Goal: Task Accomplishment & Management: Use online tool/utility

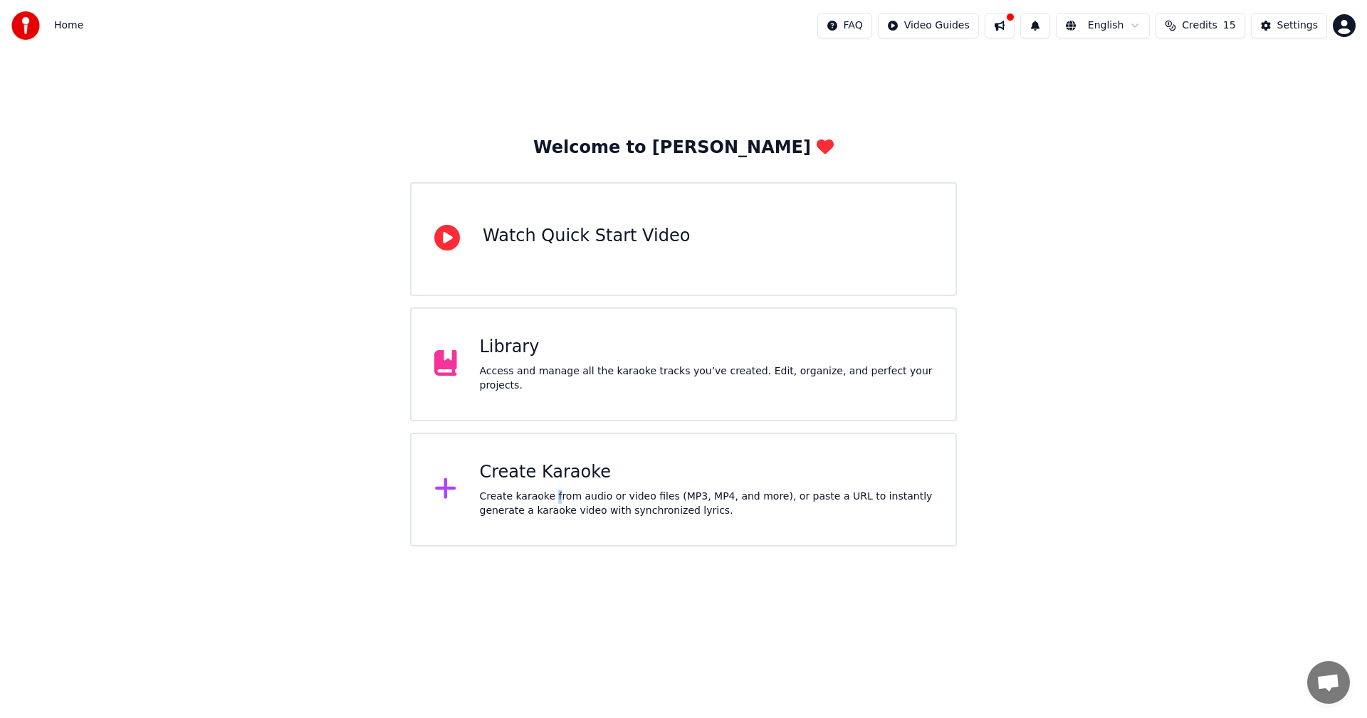
click at [550, 493] on div "Create karaoke from audio or video files (MP3, MP4, and more), or paste a URL t…" at bounding box center [707, 504] width 454 height 28
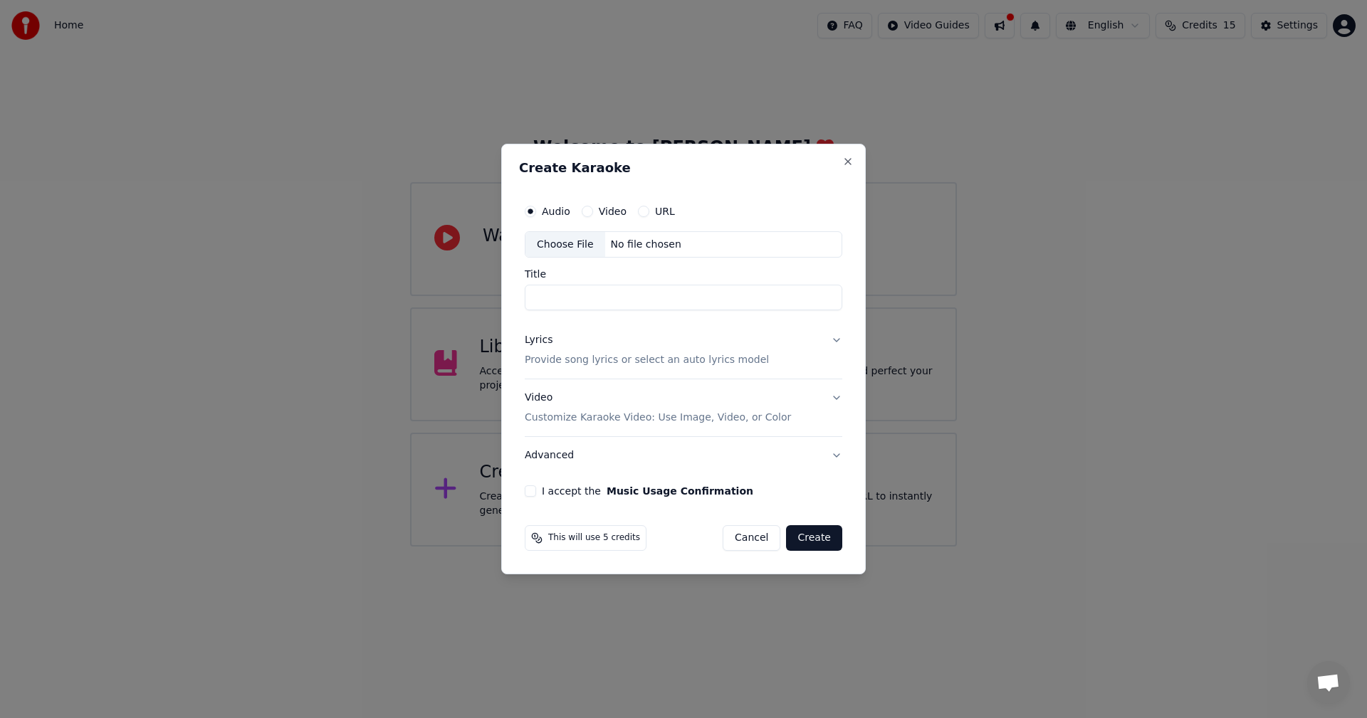
click at [560, 249] on div "Choose File" at bounding box center [565, 245] width 80 height 26
type input "**********"
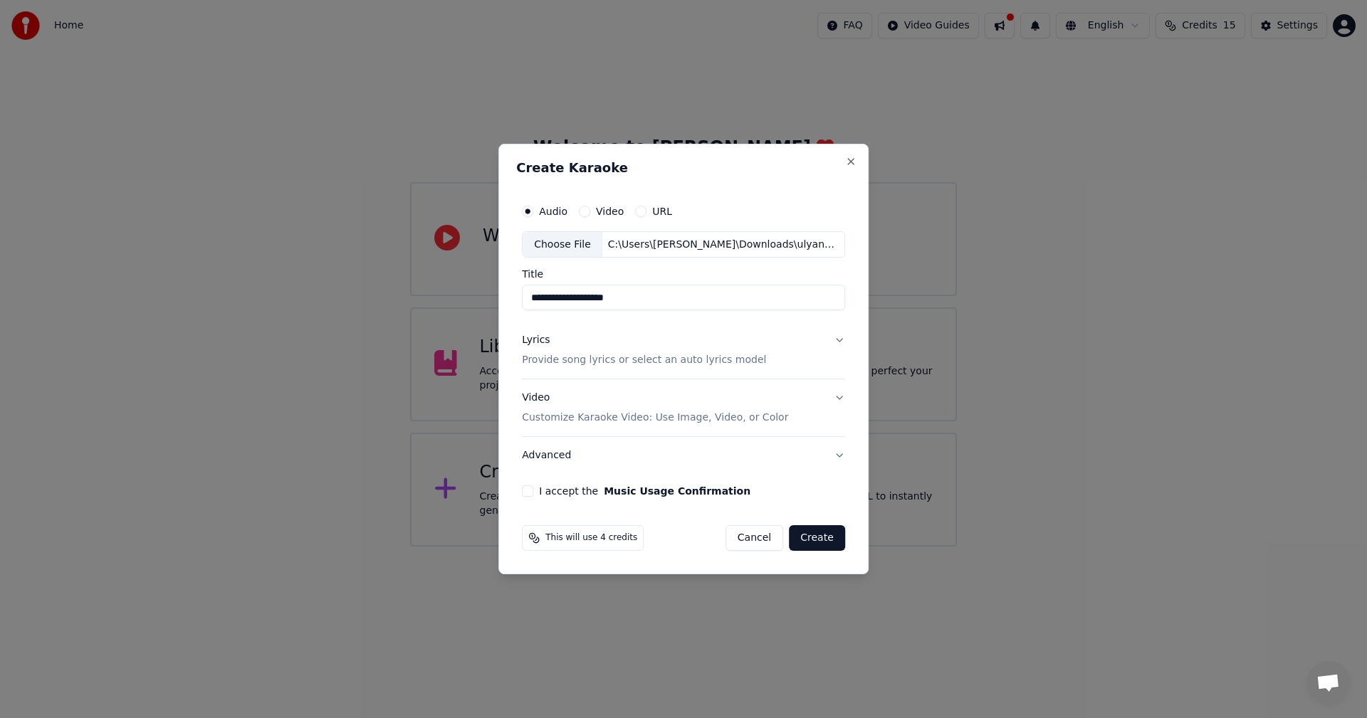
drag, startPoint x: 546, startPoint y: 289, endPoint x: 457, endPoint y: 275, distance: 90.1
click at [461, 283] on body "**********" at bounding box center [683, 273] width 1367 height 547
type input "*"
type input "**********"
click at [836, 338] on button "Lyrics Provide song lyrics or select an auto lyrics model" at bounding box center [683, 351] width 323 height 57
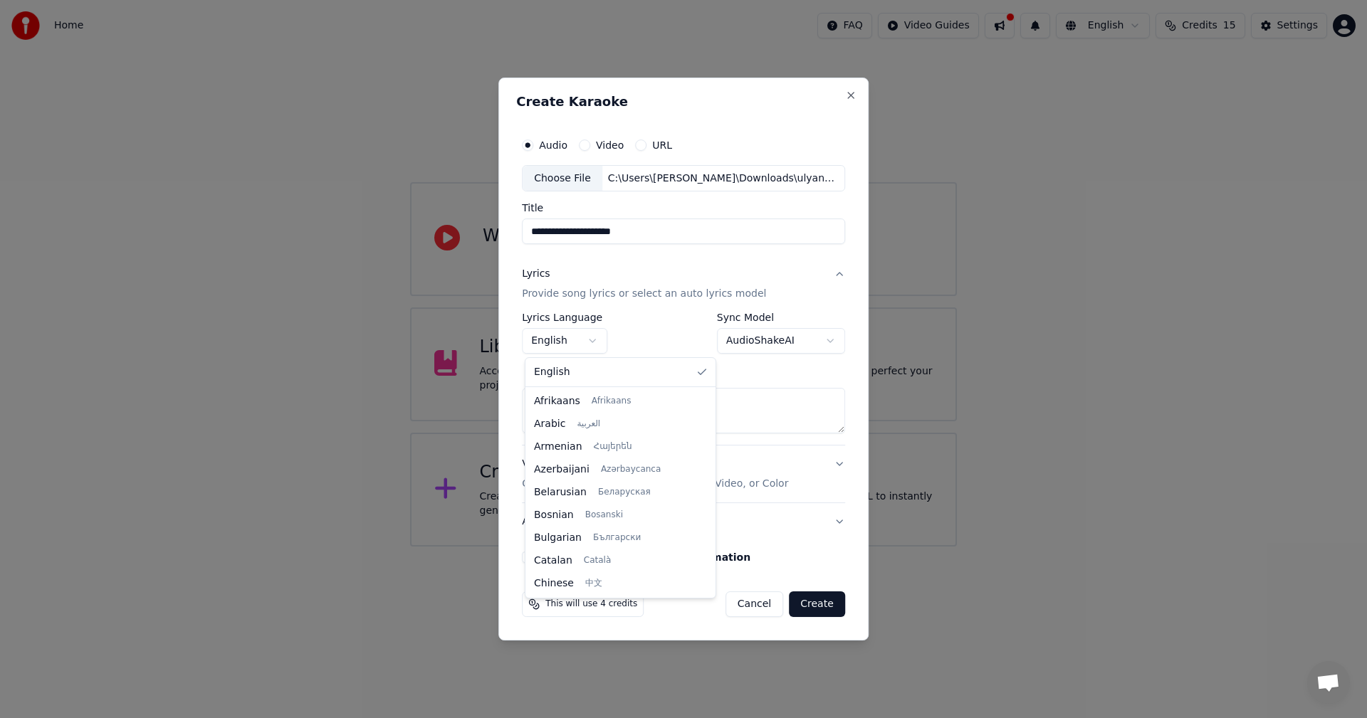
click at [592, 347] on body "**********" at bounding box center [683, 273] width 1367 height 547
drag, startPoint x: 686, startPoint y: 412, endPoint x: 703, endPoint y: 621, distance: 210.1
click at [707, 595] on div at bounding box center [709, 579] width 5 height 32
select select "**"
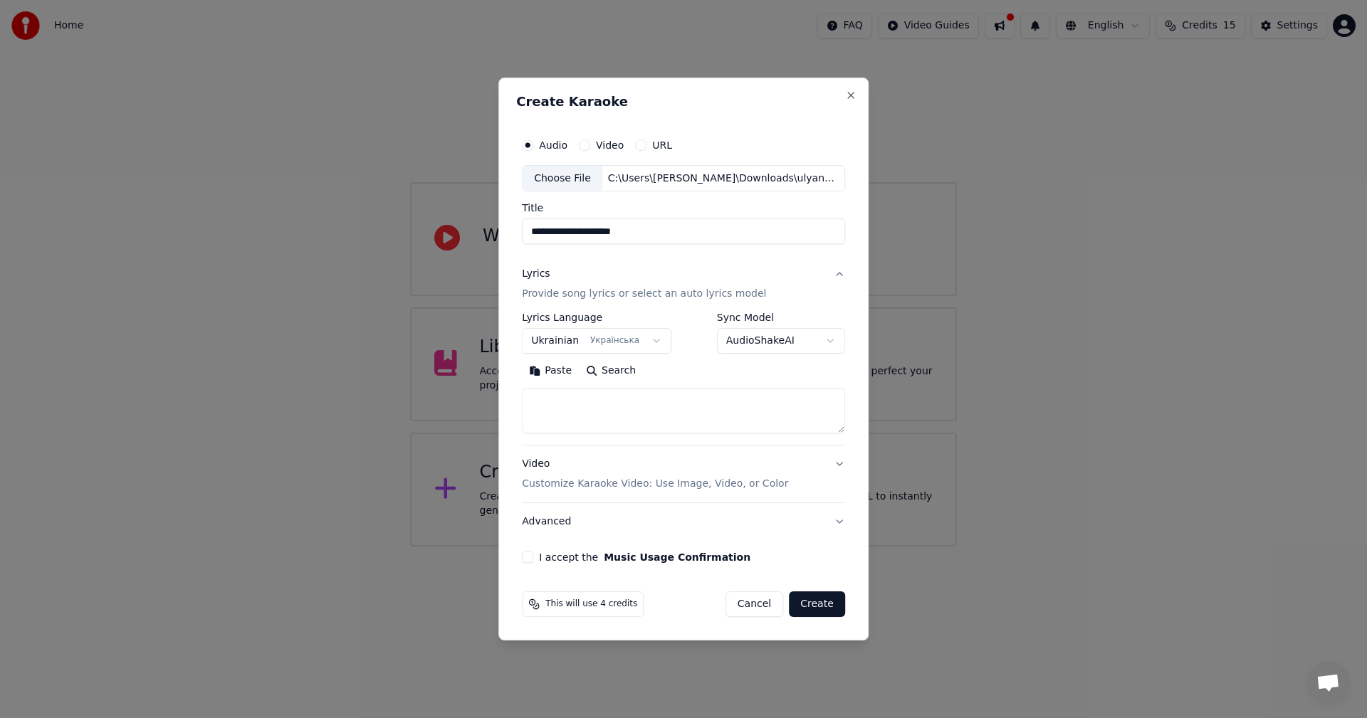
click at [579, 417] on textarea at bounding box center [683, 412] width 323 height 46
click at [617, 409] on textarea at bounding box center [683, 412] width 323 height 46
click at [637, 407] on textarea at bounding box center [683, 412] width 323 height 46
paste textarea "**********"
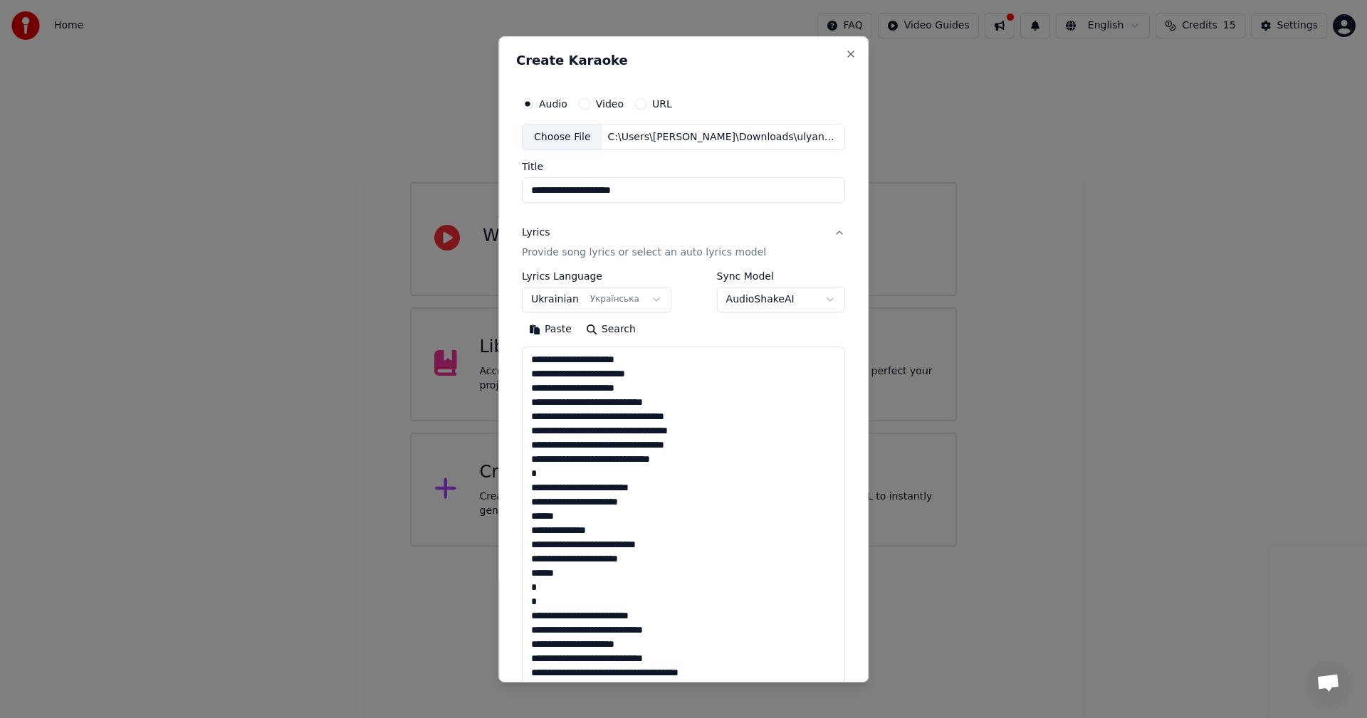
scroll to position [616, 0]
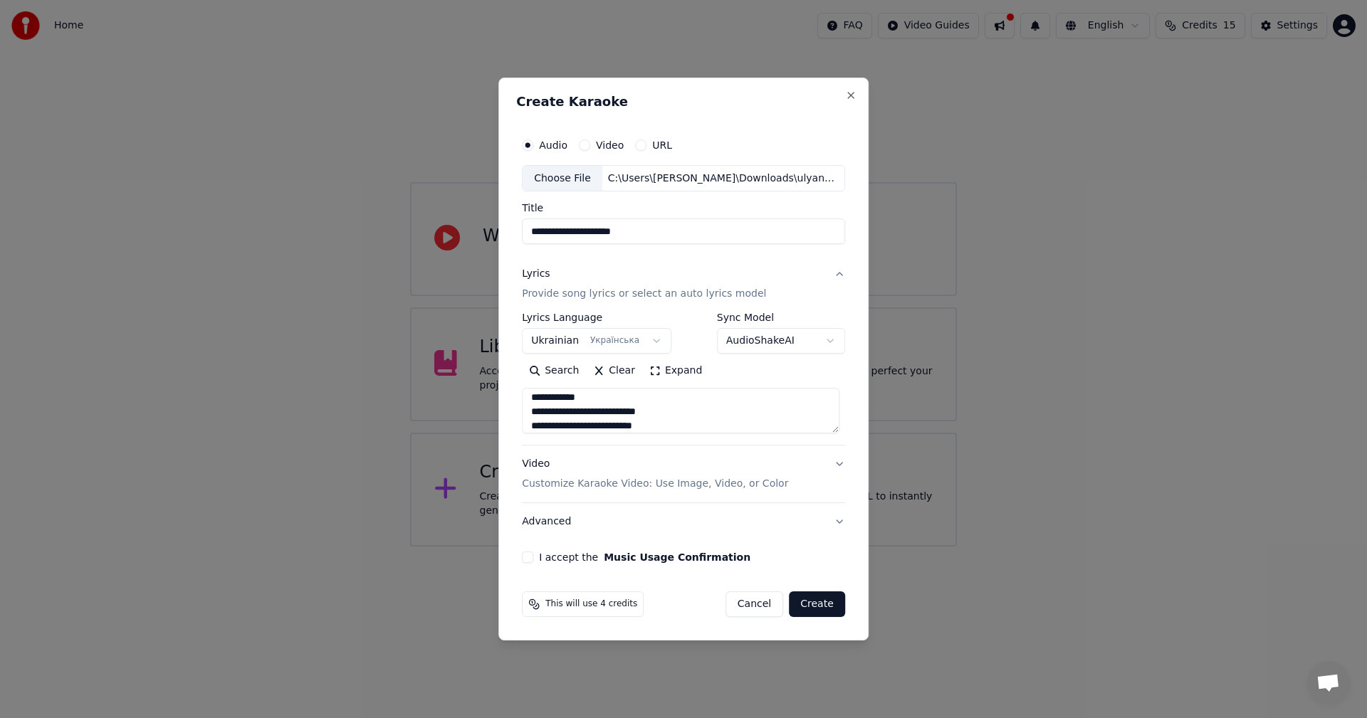
type textarea "**********"
click at [829, 469] on button "Video Customize Karaoke Video: Use Image, Video, or Color" at bounding box center [683, 474] width 323 height 57
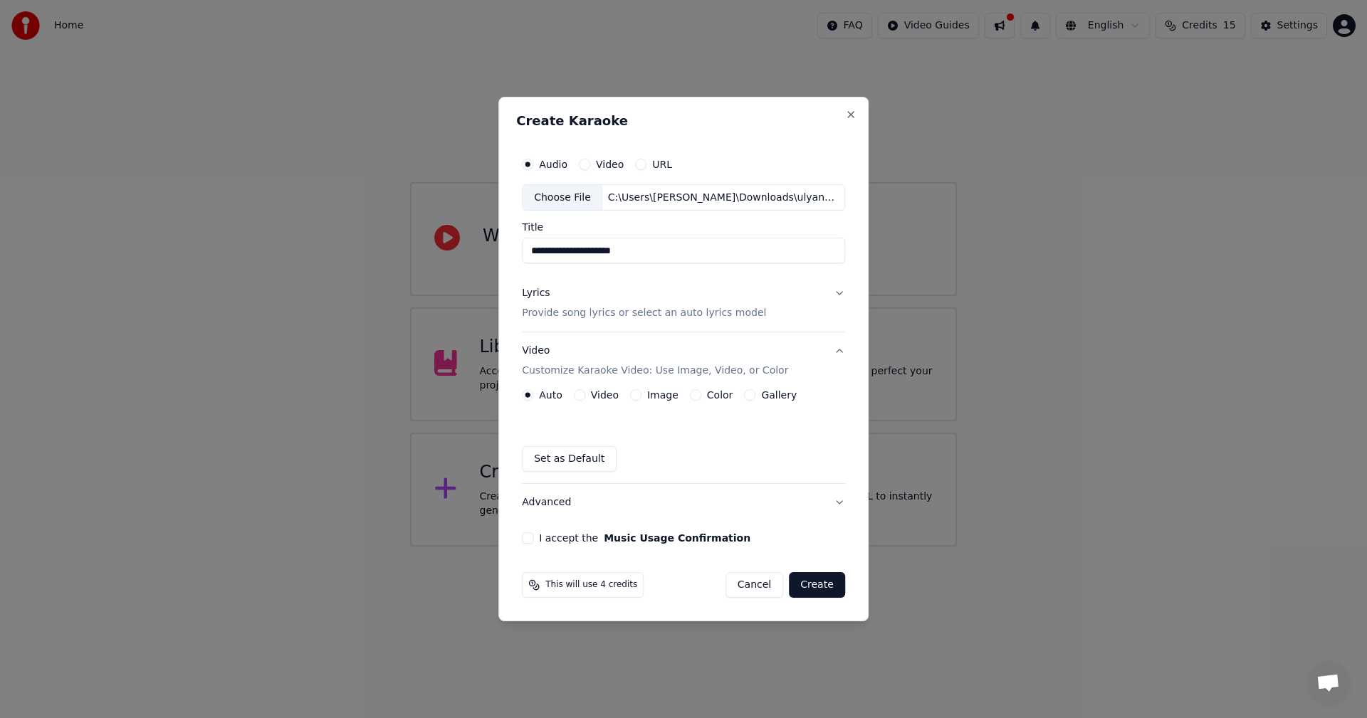
click at [638, 394] on button "Image" at bounding box center [635, 394] width 11 height 11
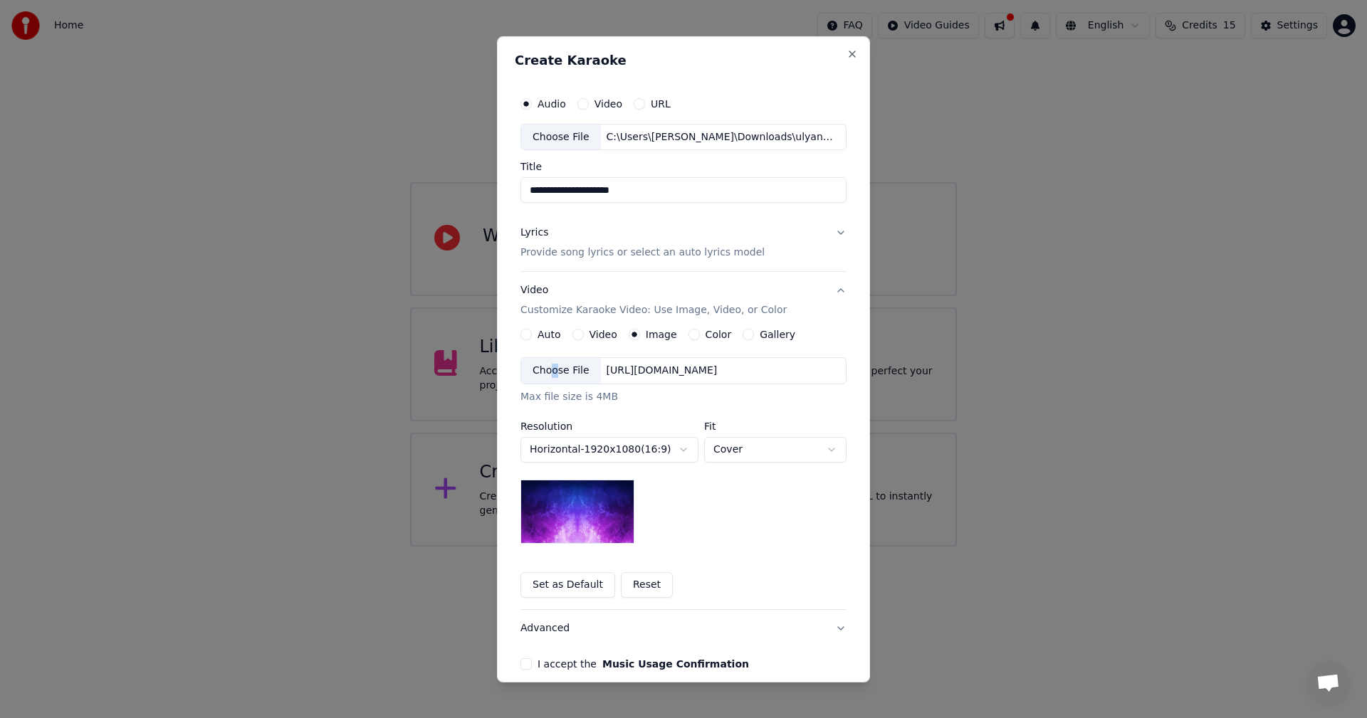
click at [548, 375] on div "Choose File" at bounding box center [561, 371] width 80 height 26
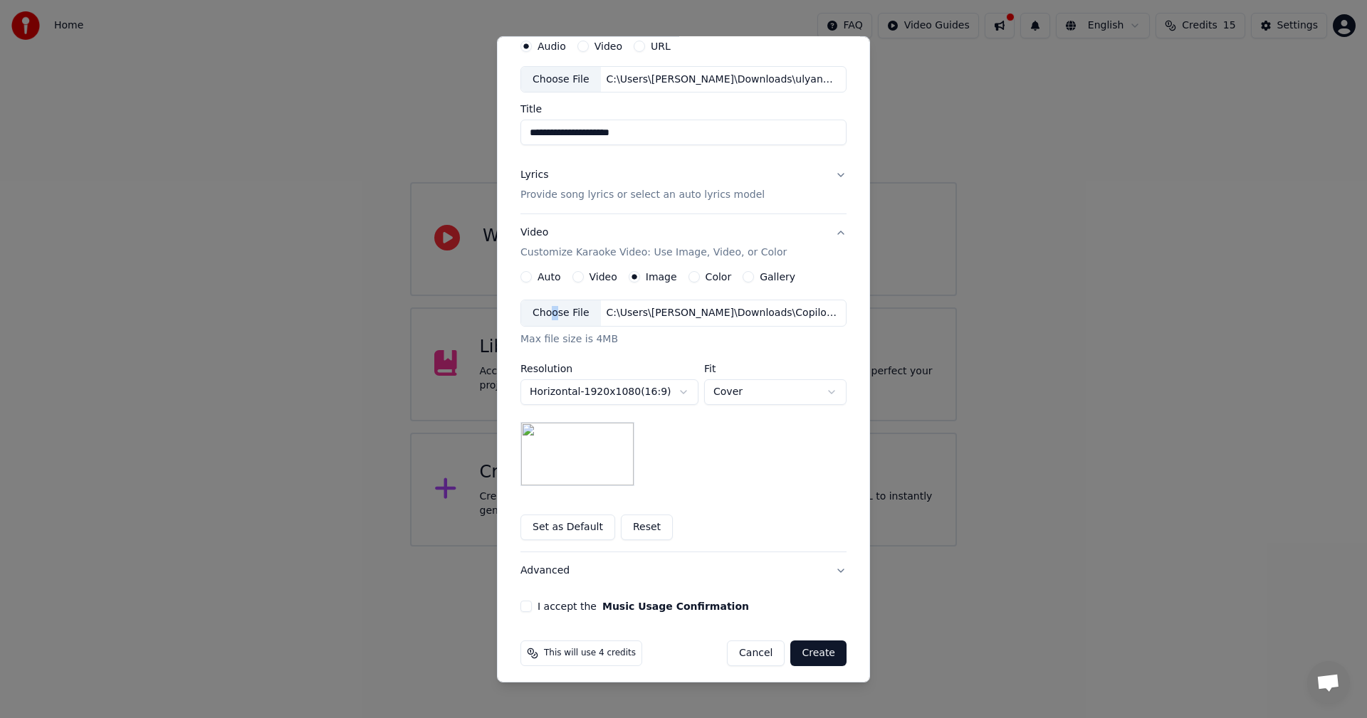
scroll to position [65, 0]
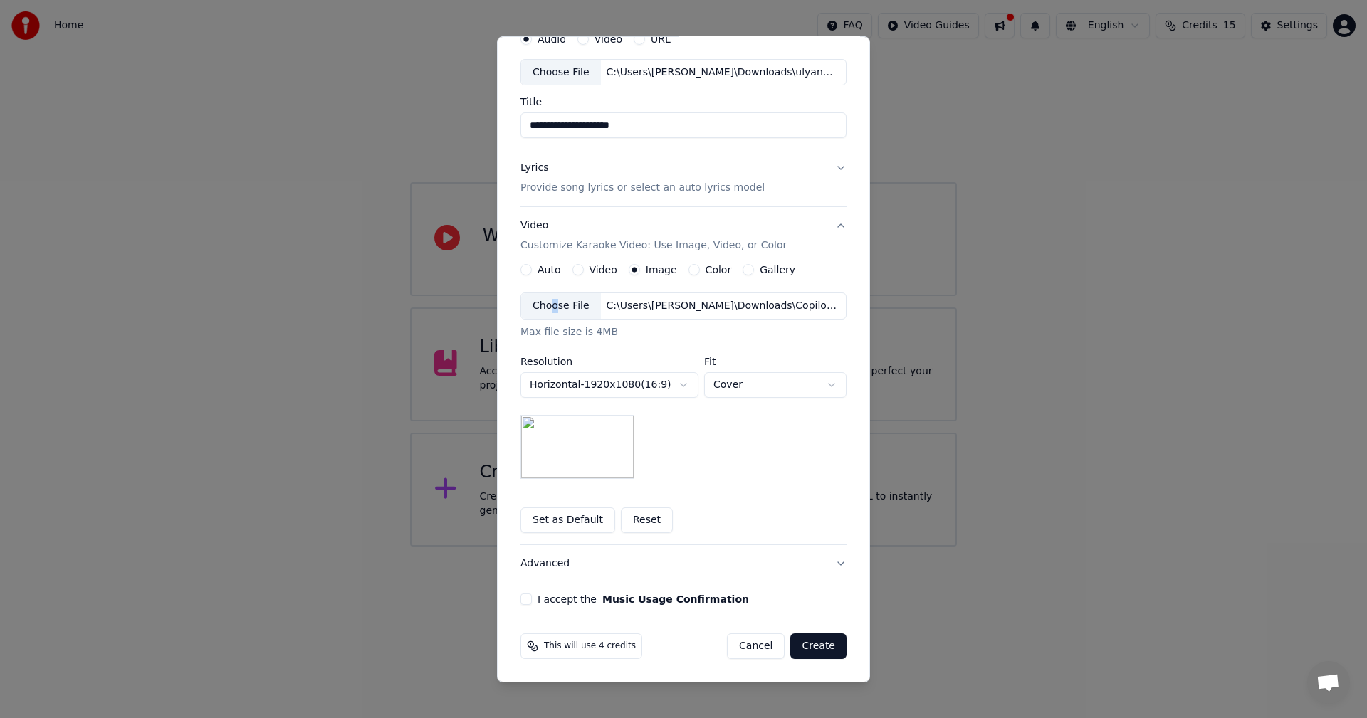
click at [521, 599] on button "I accept the Music Usage Confirmation" at bounding box center [526, 599] width 11 height 11
click at [808, 643] on button "Create" at bounding box center [818, 647] width 56 height 26
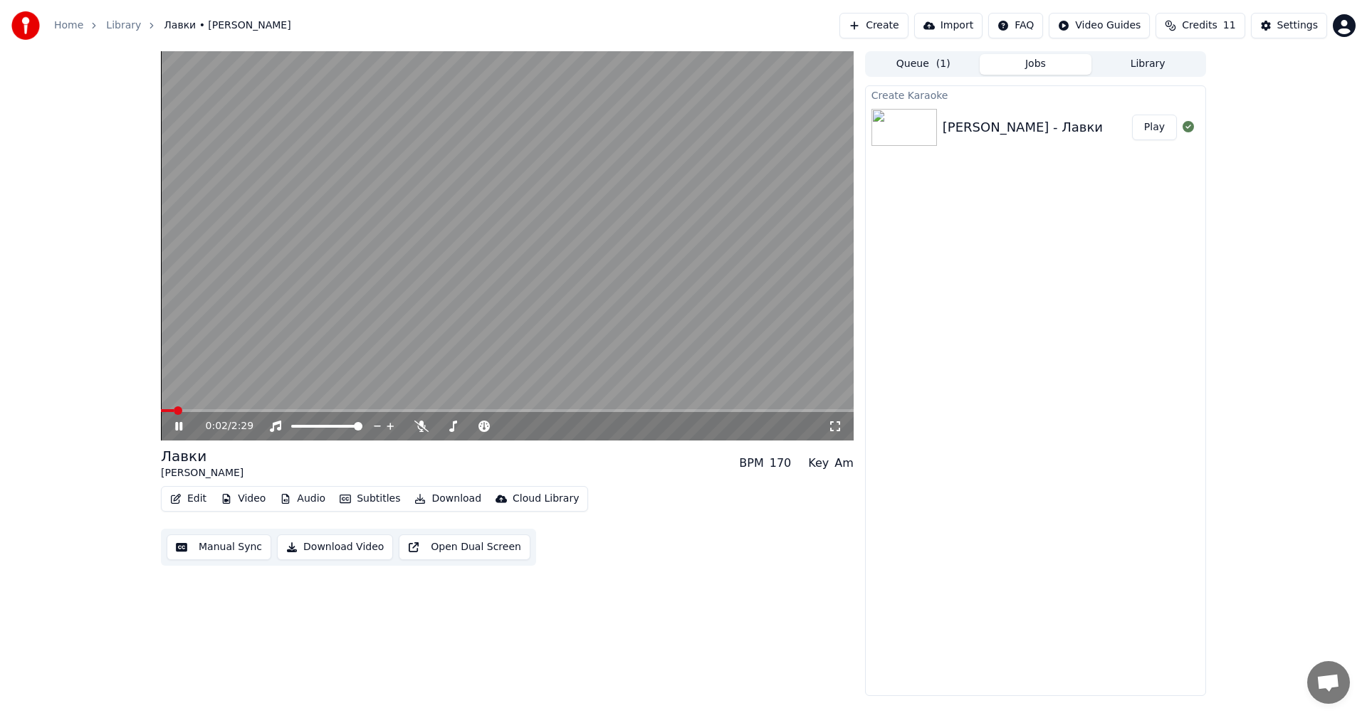
click at [641, 305] on video at bounding box center [507, 245] width 693 height 389
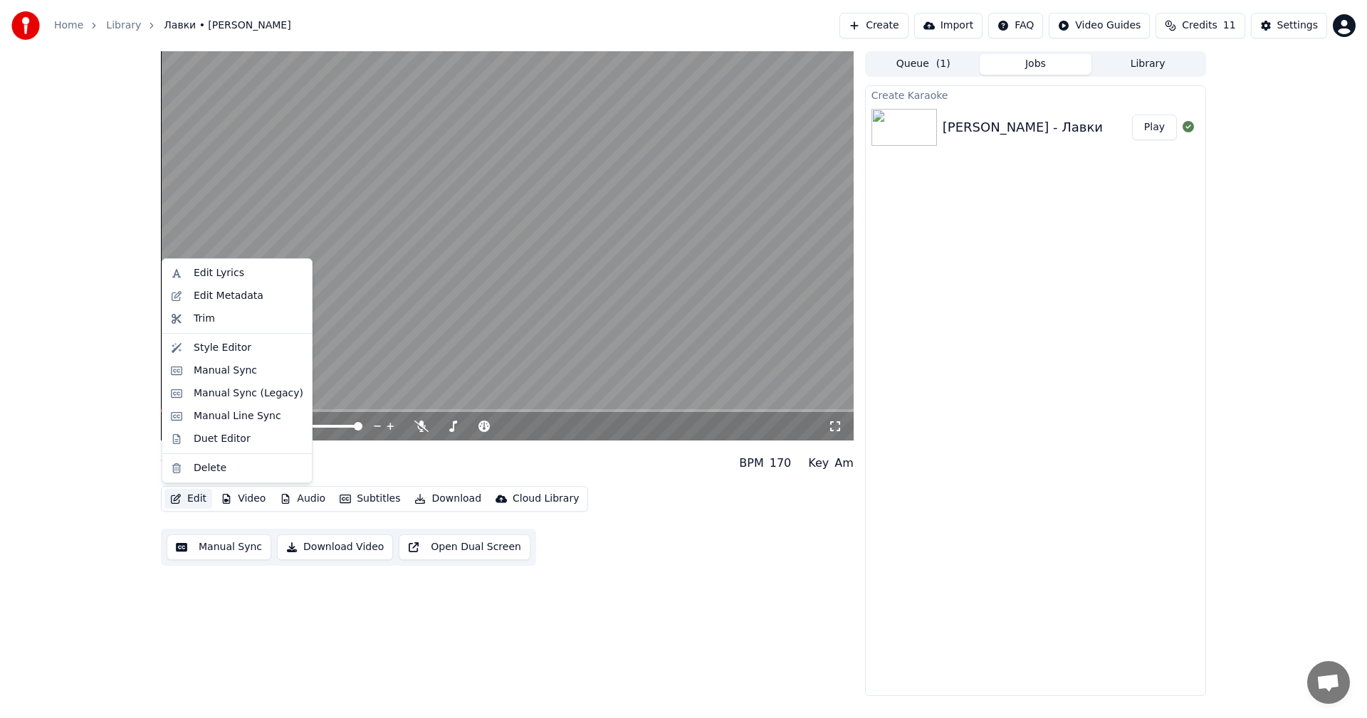
click at [197, 495] on button "Edit" at bounding box center [188, 499] width 48 height 20
click at [229, 369] on div "Manual Sync" at bounding box center [225, 371] width 63 height 14
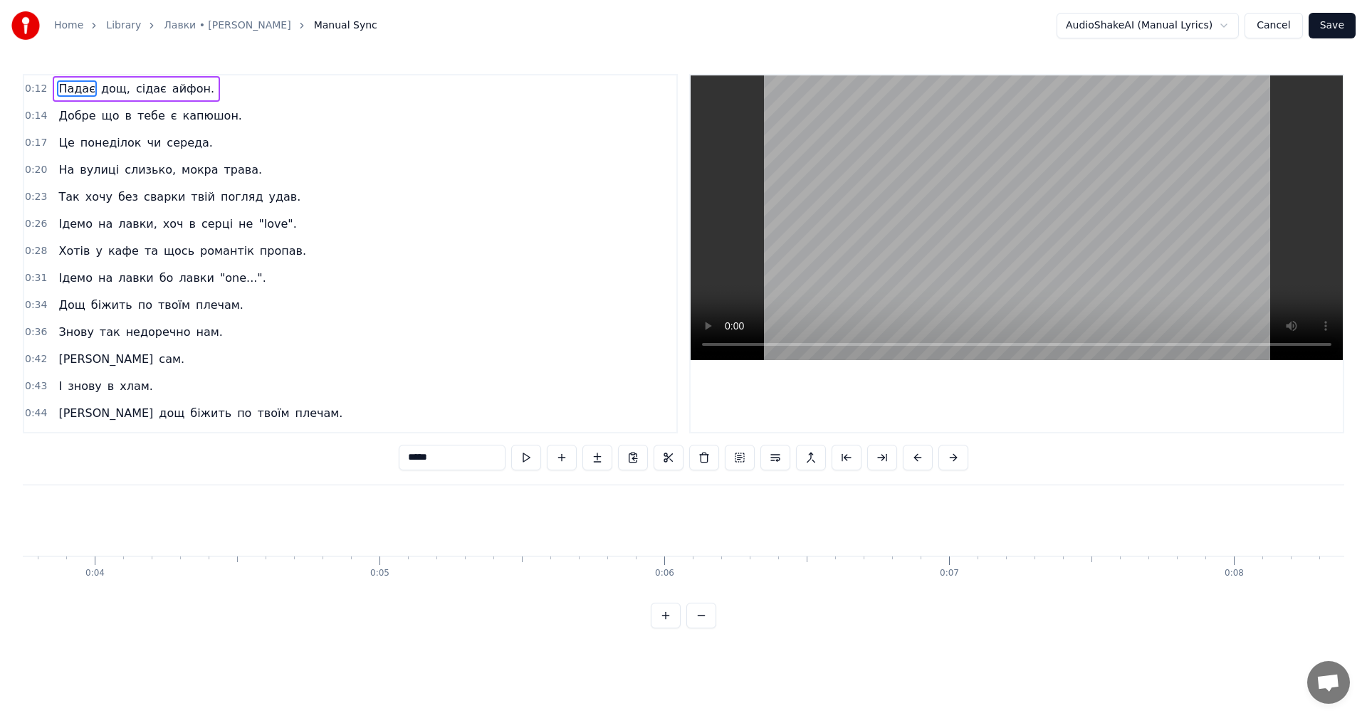
click at [952, 188] on video at bounding box center [1017, 217] width 652 height 285
click at [1053, 225] on video at bounding box center [1017, 217] width 652 height 285
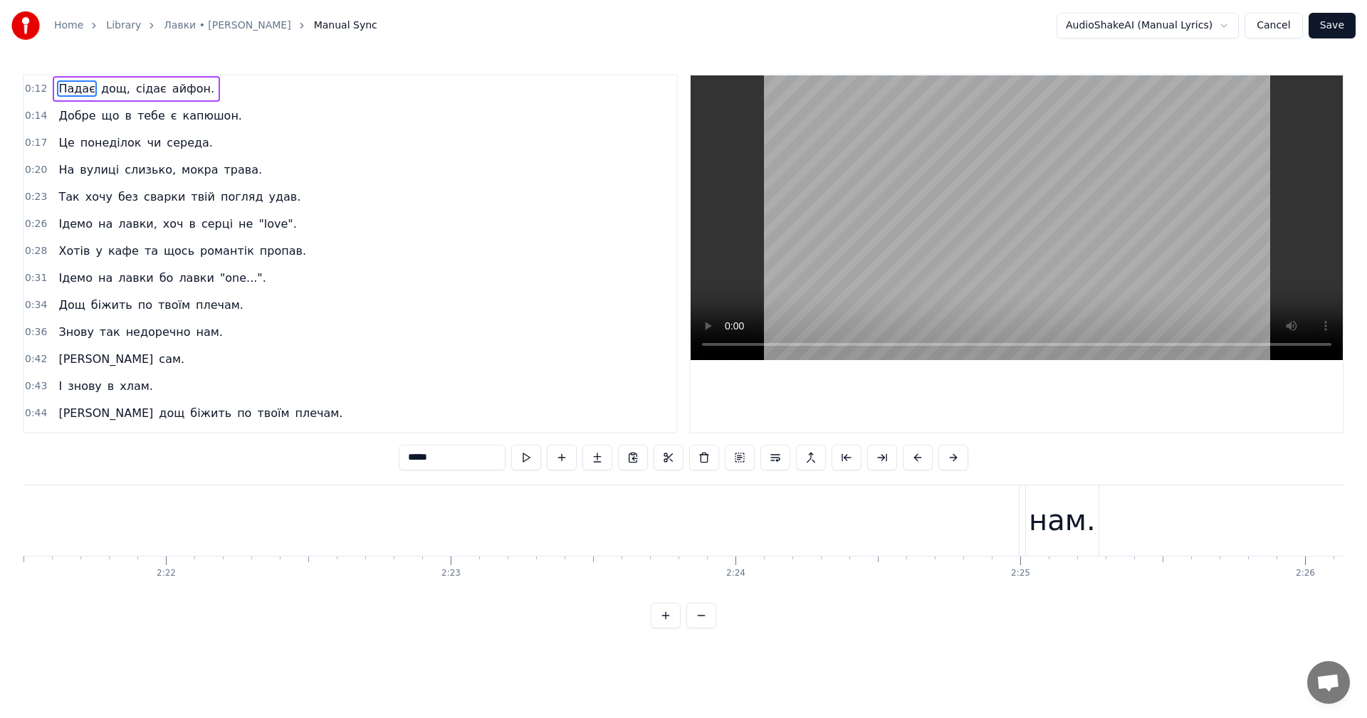
type input "**********"
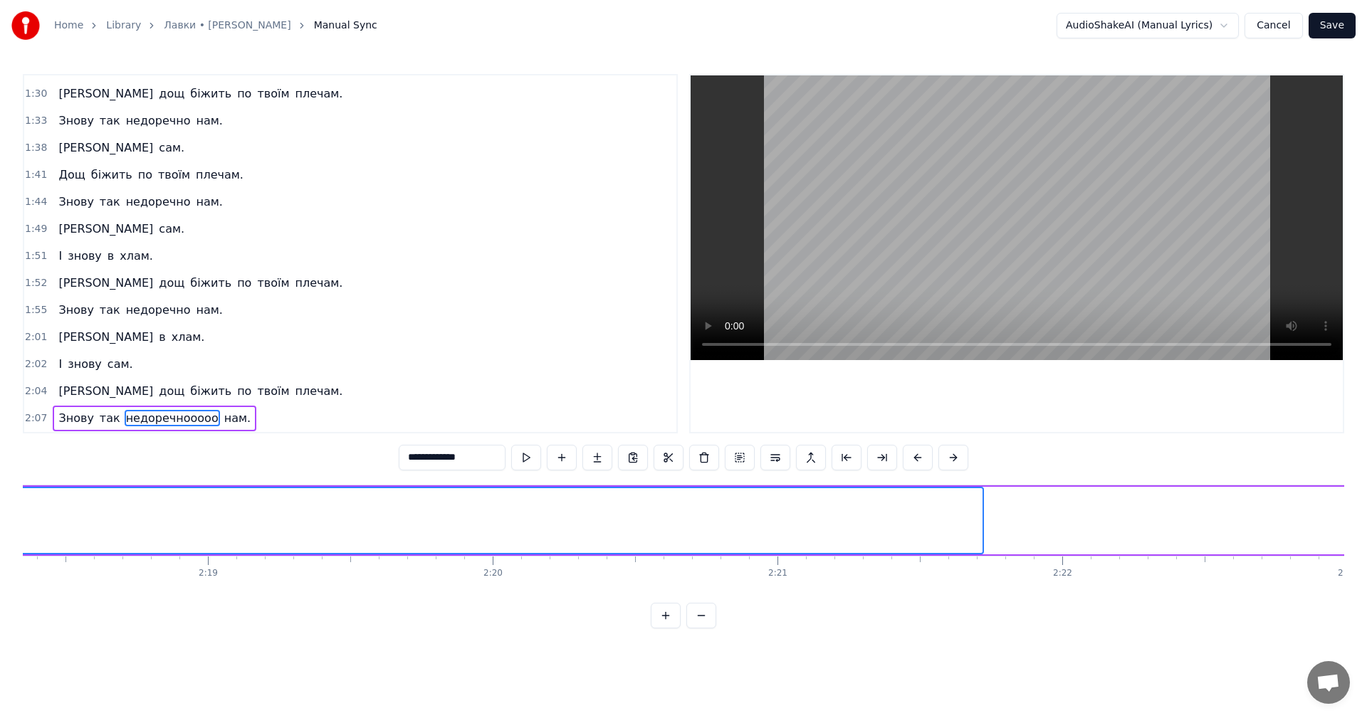
scroll to position [0, 39375]
drag, startPoint x: 1017, startPoint y: 511, endPoint x: 4, endPoint y: 522, distance: 1013.3
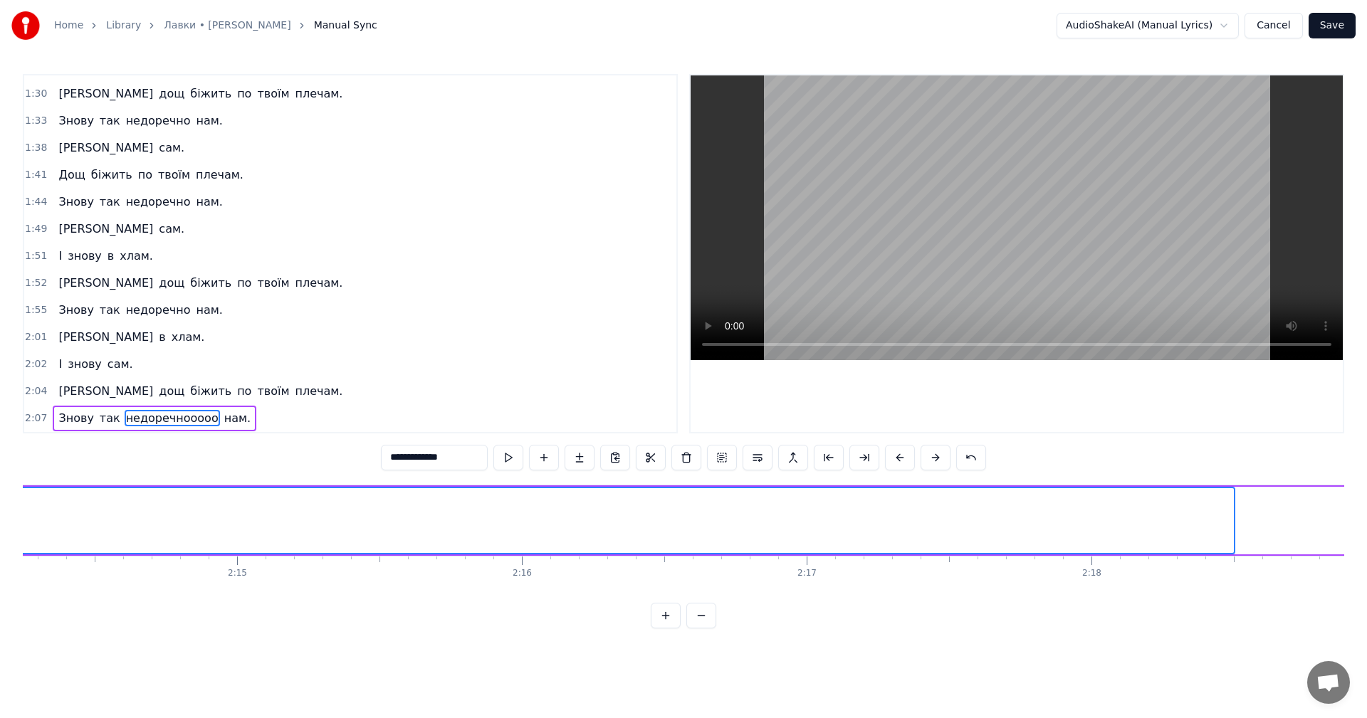
drag, startPoint x: 931, startPoint y: 517, endPoint x: 94, endPoint y: 516, distance: 836.7
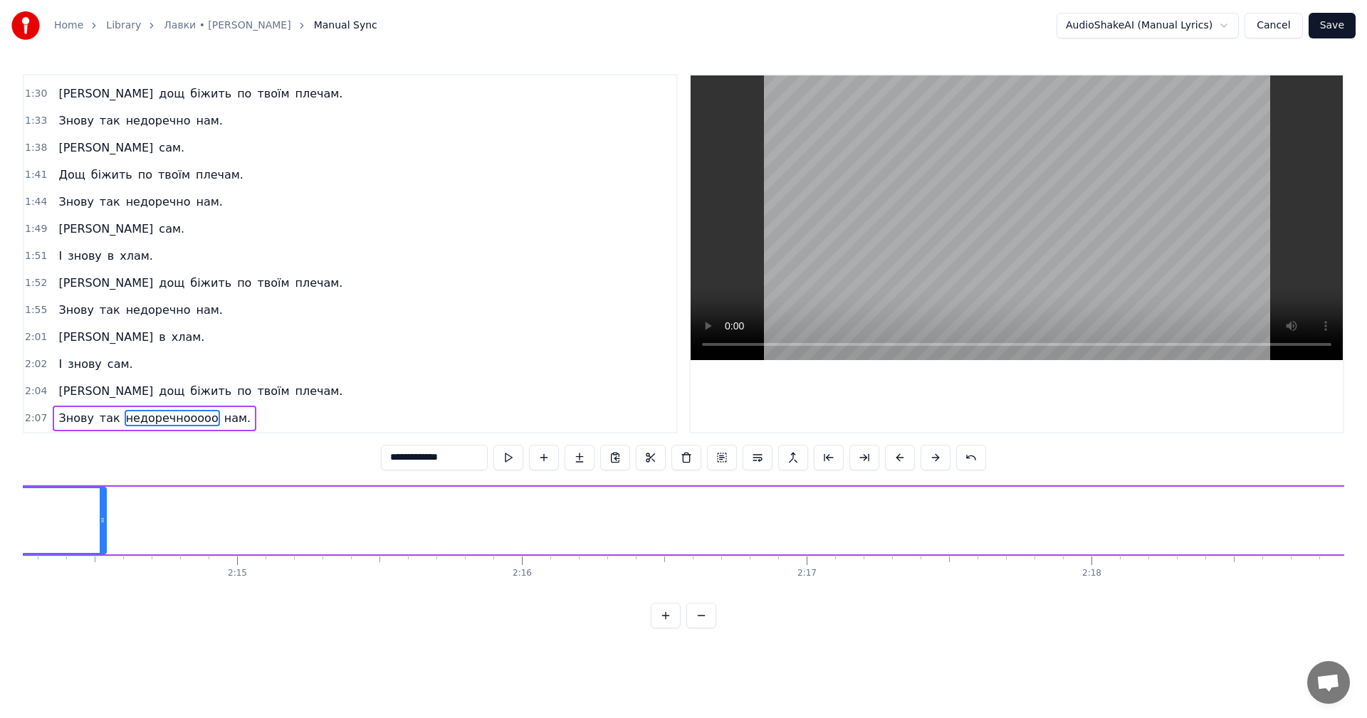
drag, startPoint x: 1233, startPoint y: 520, endPoint x: 91, endPoint y: 508, distance: 1141.5
click at [100, 508] on div at bounding box center [103, 520] width 6 height 65
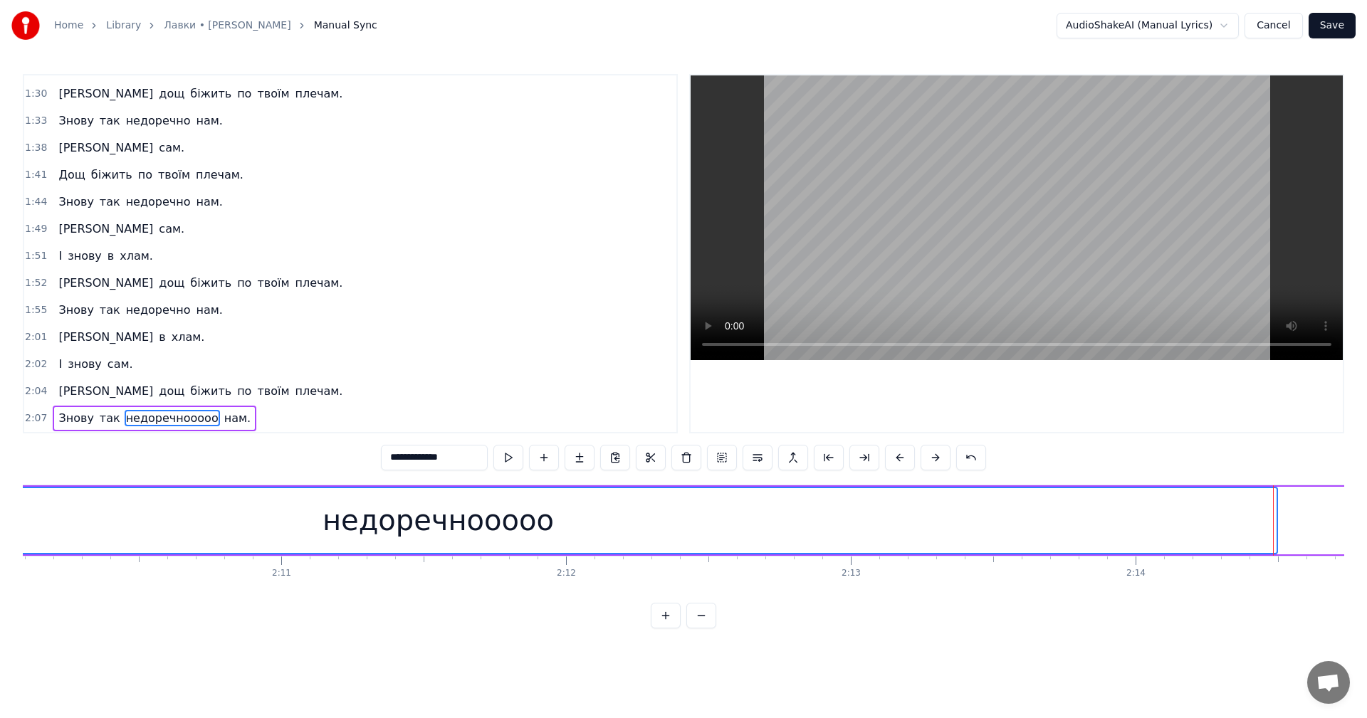
scroll to position [0, 37021]
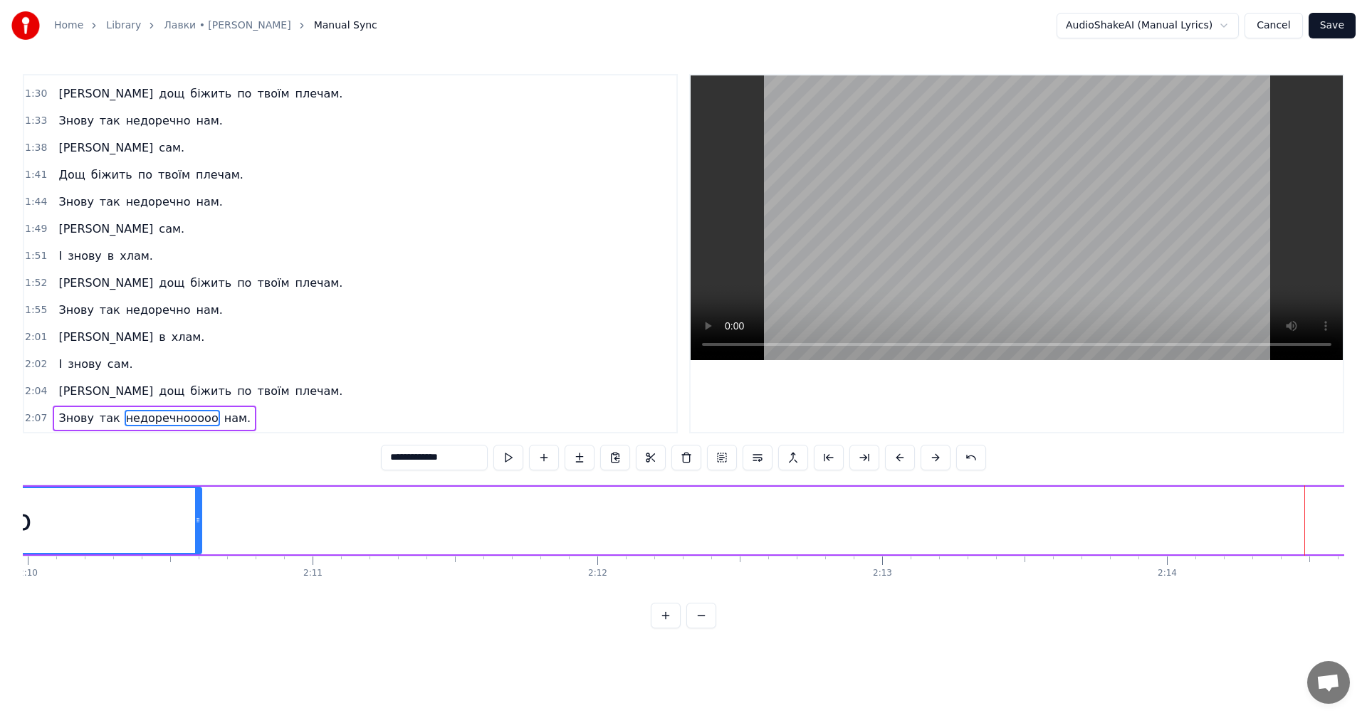
drag, startPoint x: 1306, startPoint y: 510, endPoint x: 266, endPoint y: 538, distance: 1040.0
click at [195, 516] on div at bounding box center [198, 520] width 6 height 65
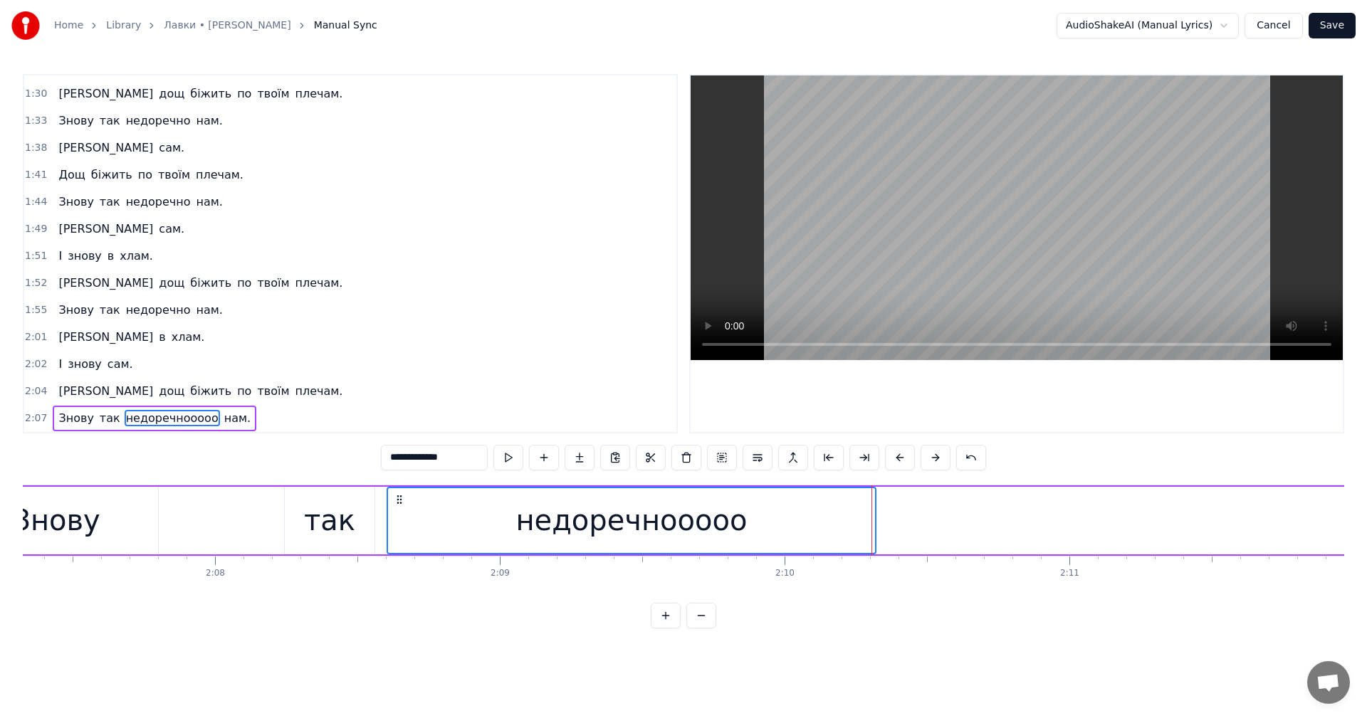
scroll to position [0, 36238]
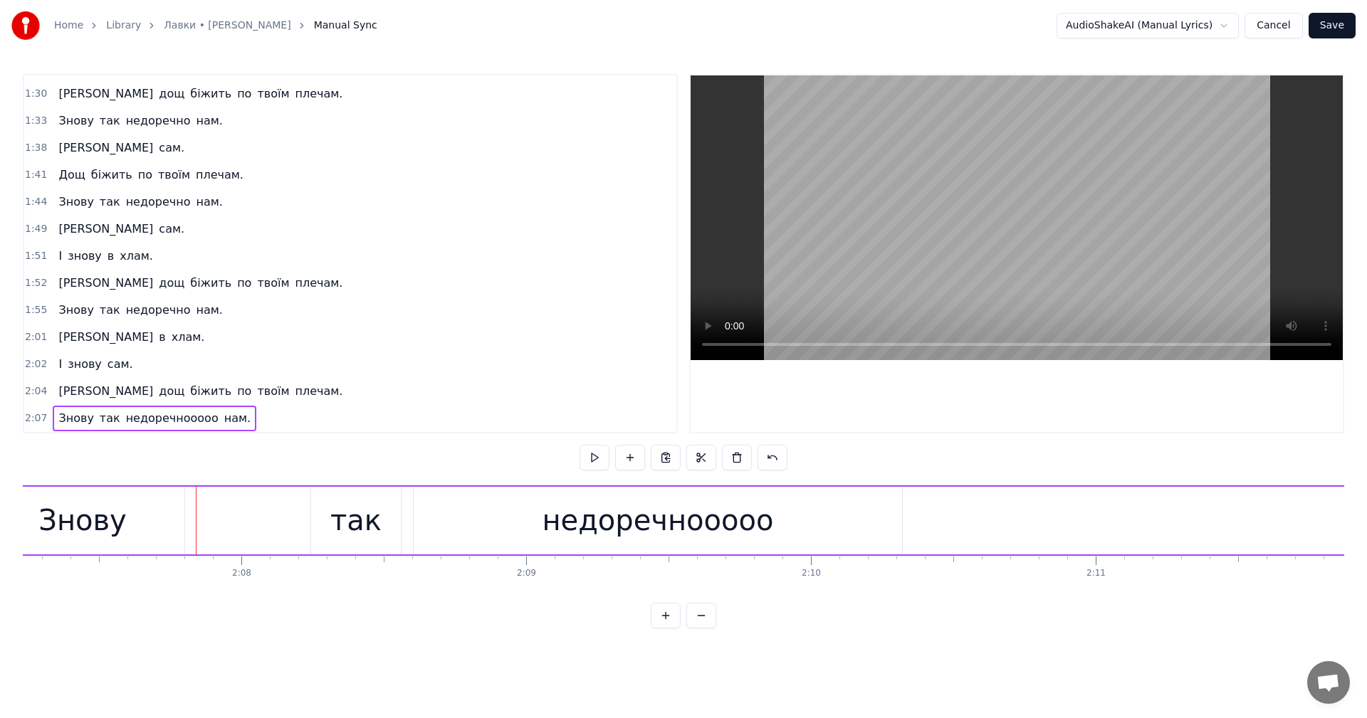
click at [950, 170] on video at bounding box center [1017, 217] width 652 height 285
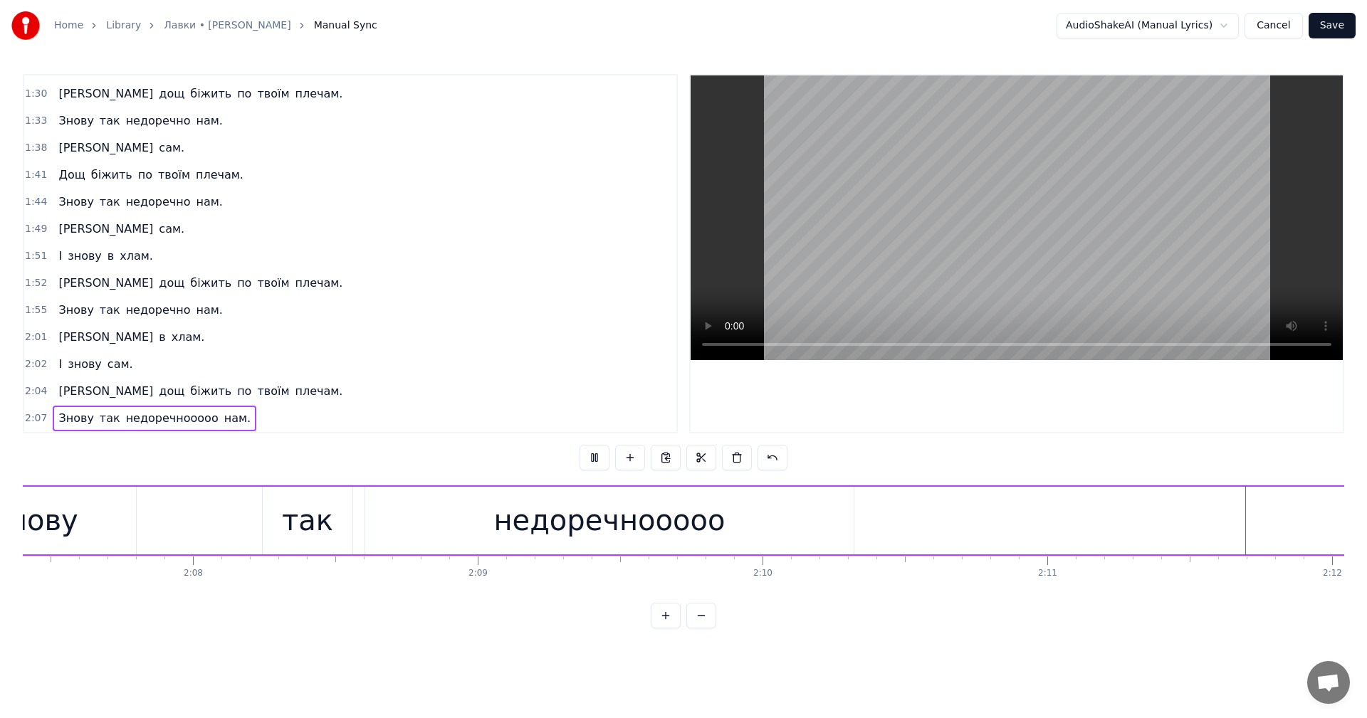
click at [943, 229] on video at bounding box center [1017, 217] width 652 height 285
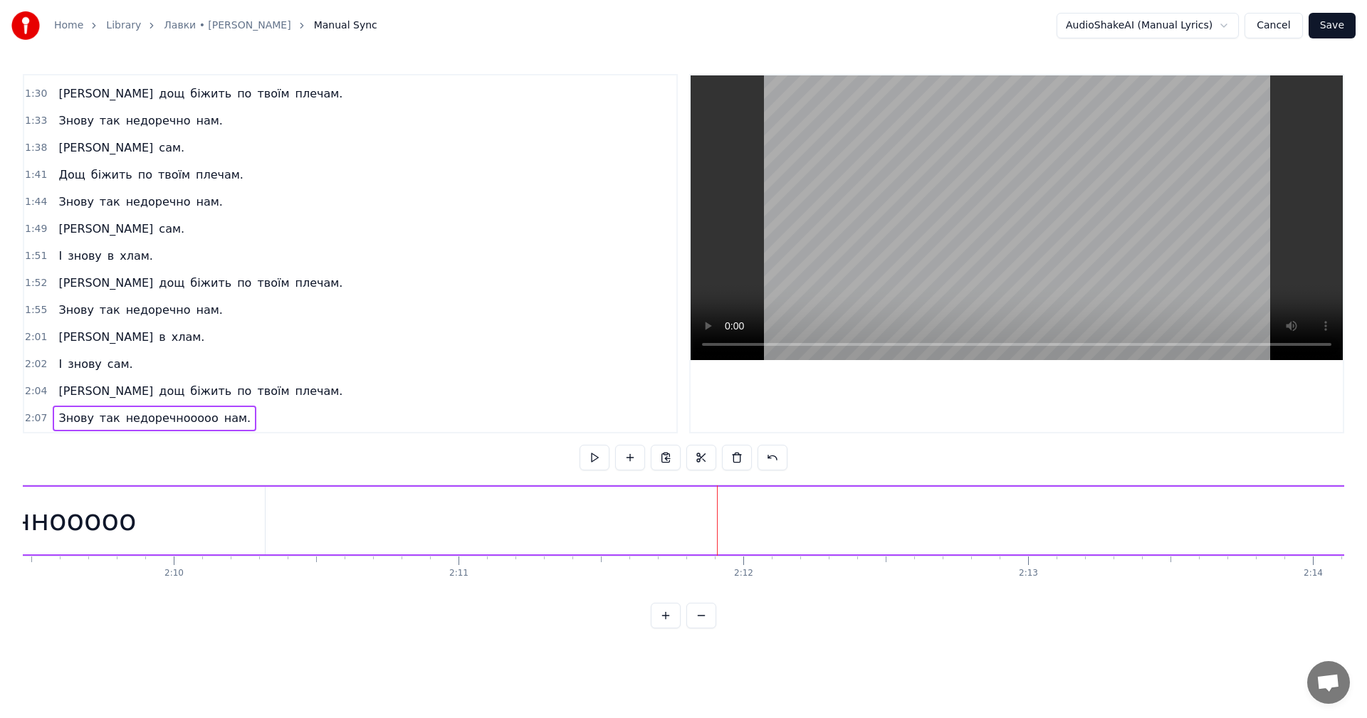
scroll to position [0, 36857]
click at [281, 514] on div "недоречнооооо" at bounding box center [39, 521] width 488 height 68
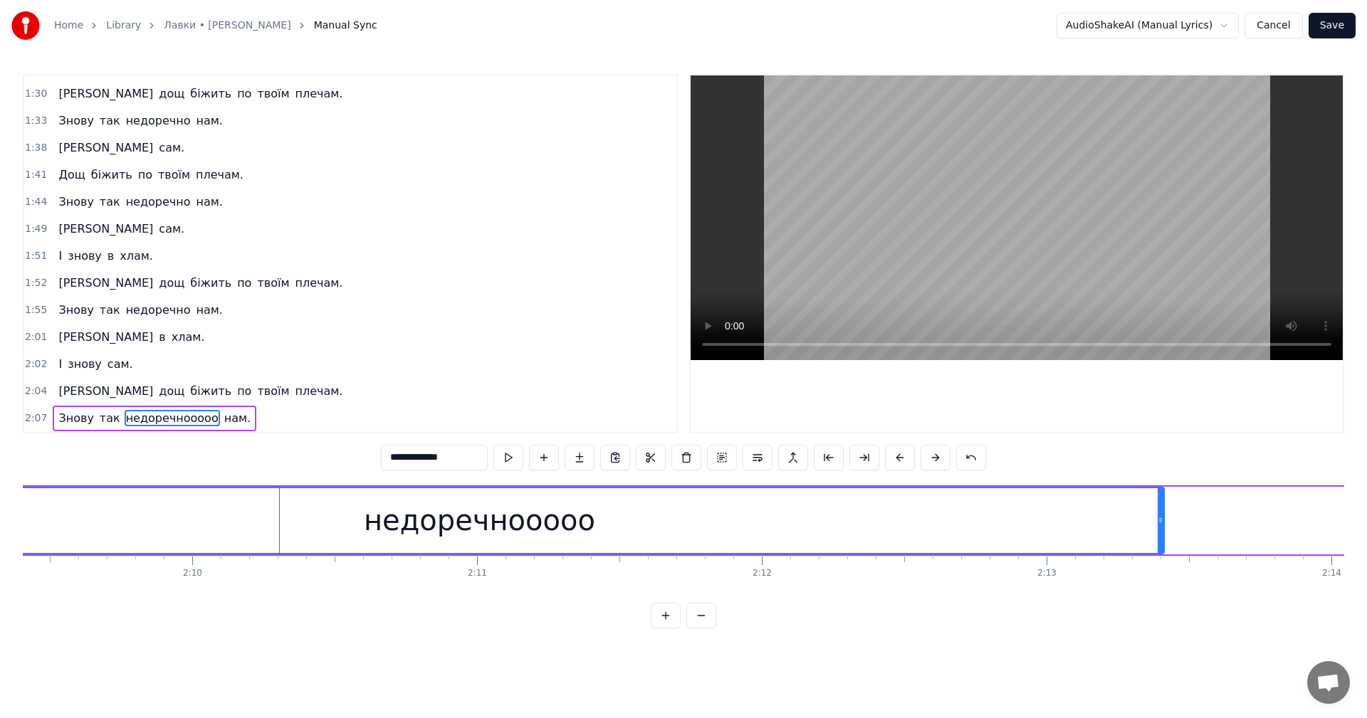
drag, startPoint x: 281, startPoint y: 513, endPoint x: 1162, endPoint y: 496, distance: 881.0
click at [1162, 496] on div at bounding box center [1161, 520] width 6 height 65
click at [939, 266] on video at bounding box center [1017, 217] width 652 height 285
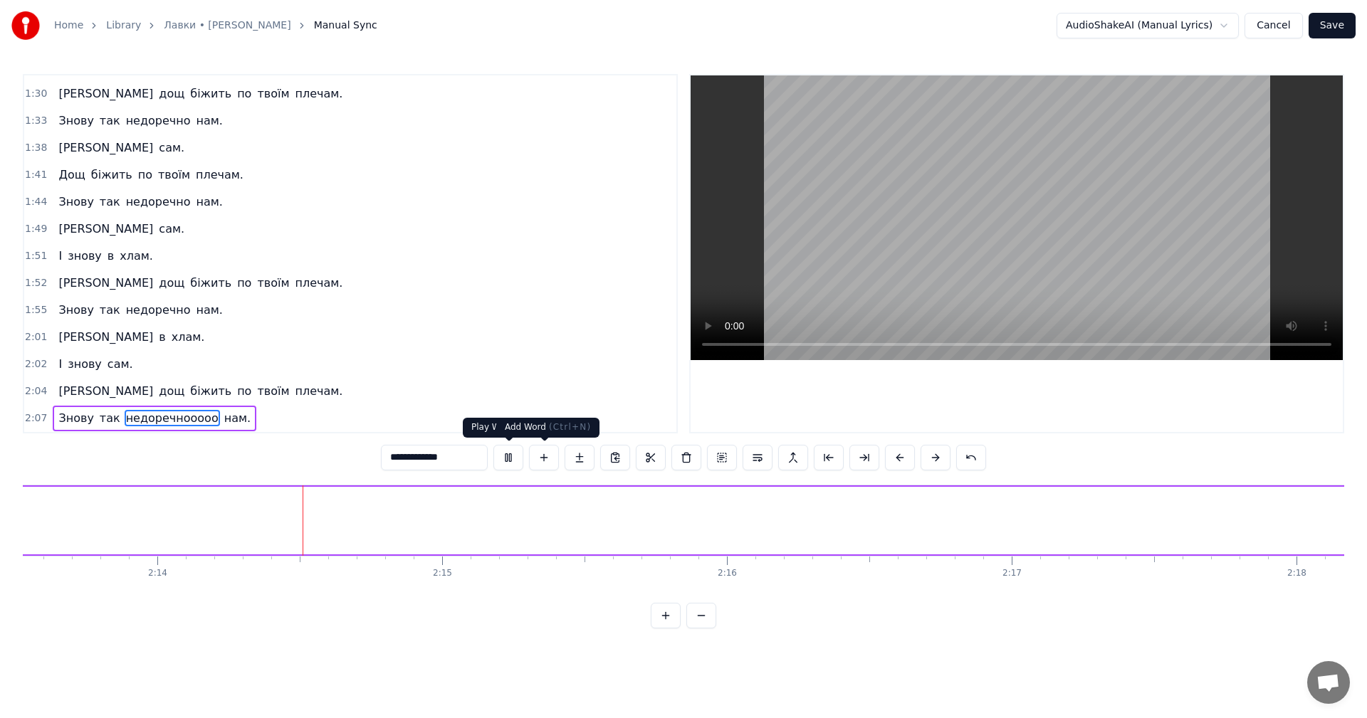
scroll to position [0, 38058]
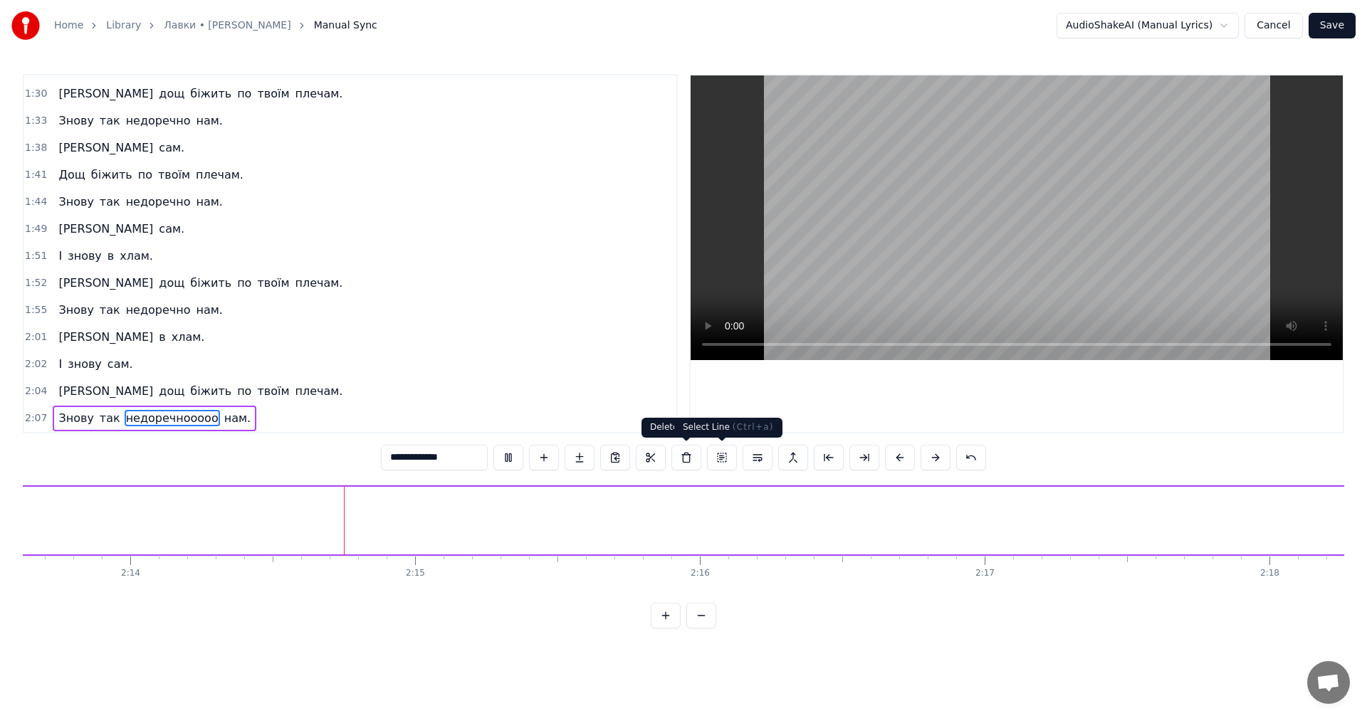
click at [1039, 177] on video at bounding box center [1017, 217] width 652 height 285
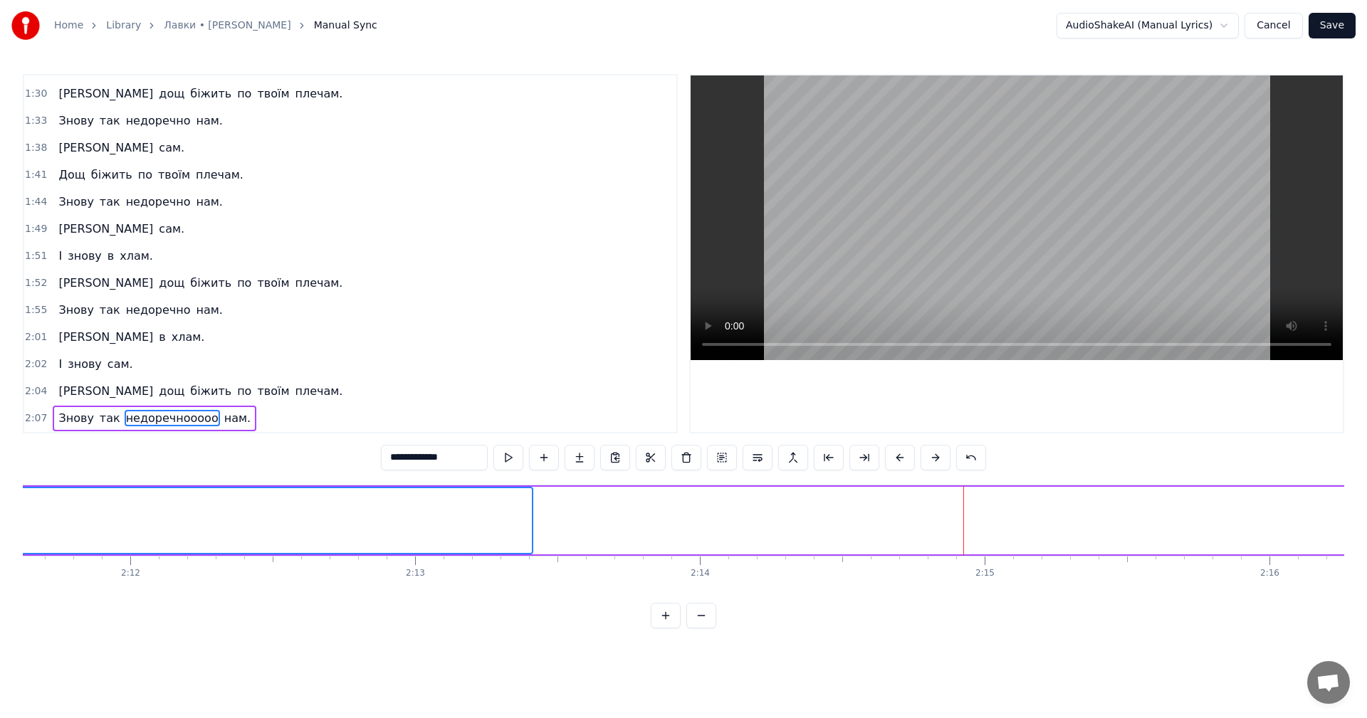
scroll to position [0, 37204]
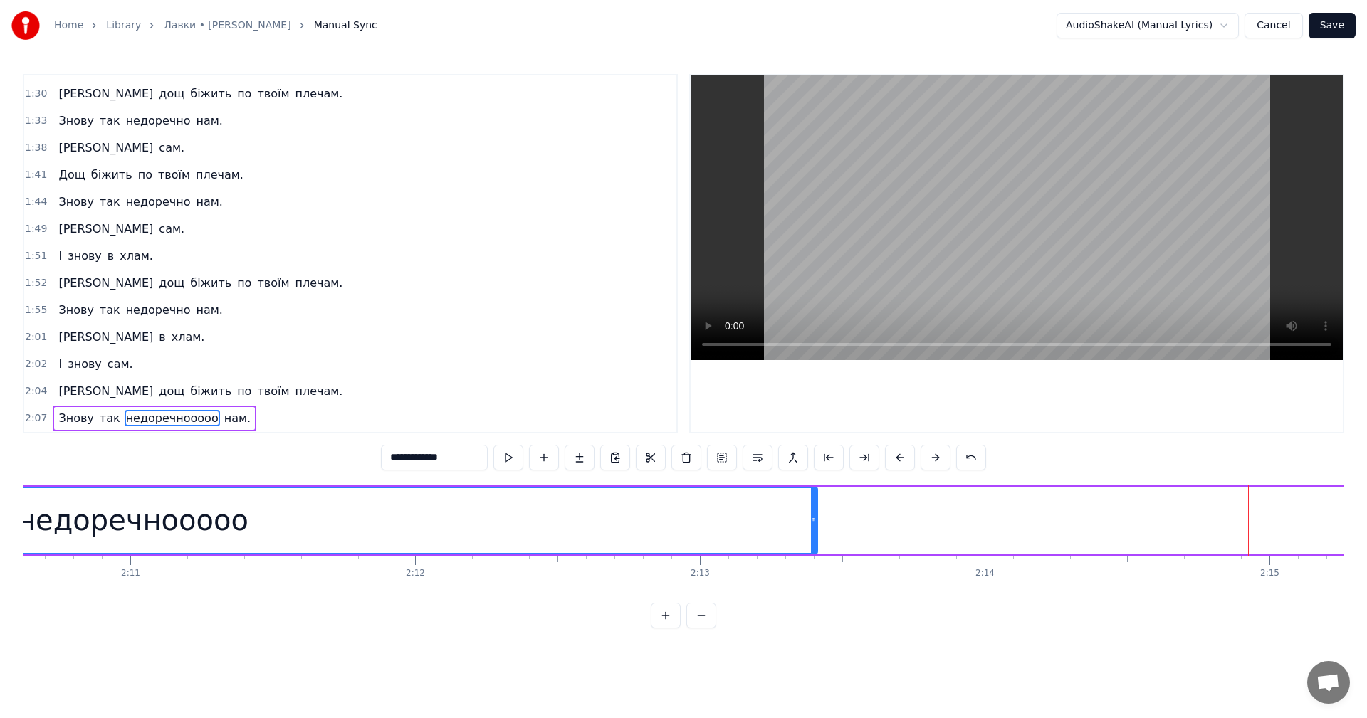
click at [318, 518] on div "недоречнооооо" at bounding box center [133, 520] width 1368 height 65
click at [958, 172] on video at bounding box center [1017, 217] width 652 height 285
click at [960, 229] on video at bounding box center [1017, 217] width 652 height 285
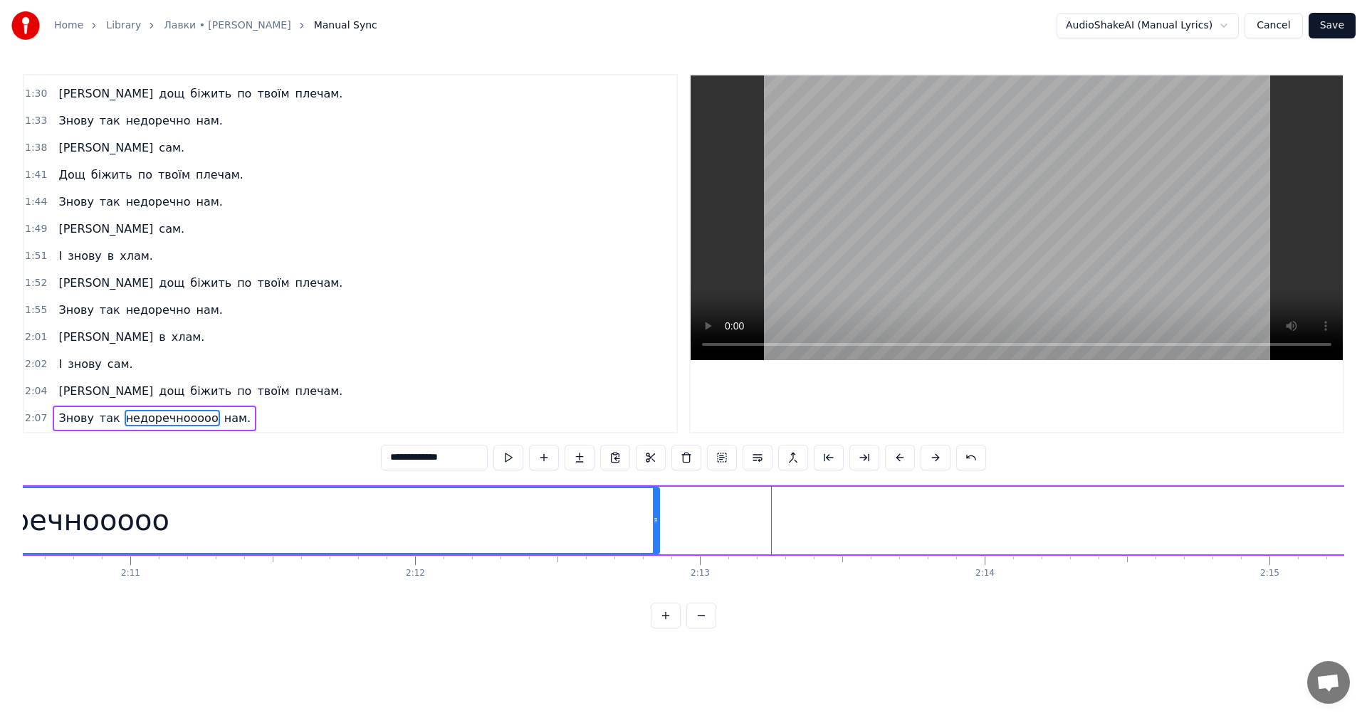
drag, startPoint x: 812, startPoint y: 516, endPoint x: 654, endPoint y: 518, distance: 158.1
click at [654, 518] on icon at bounding box center [656, 520] width 6 height 11
click at [349, 515] on div "недоречнооооо" at bounding box center [54, 520] width 1210 height 65
click at [1069, 164] on video at bounding box center [1017, 217] width 652 height 285
click at [1077, 192] on video at bounding box center [1017, 217] width 652 height 285
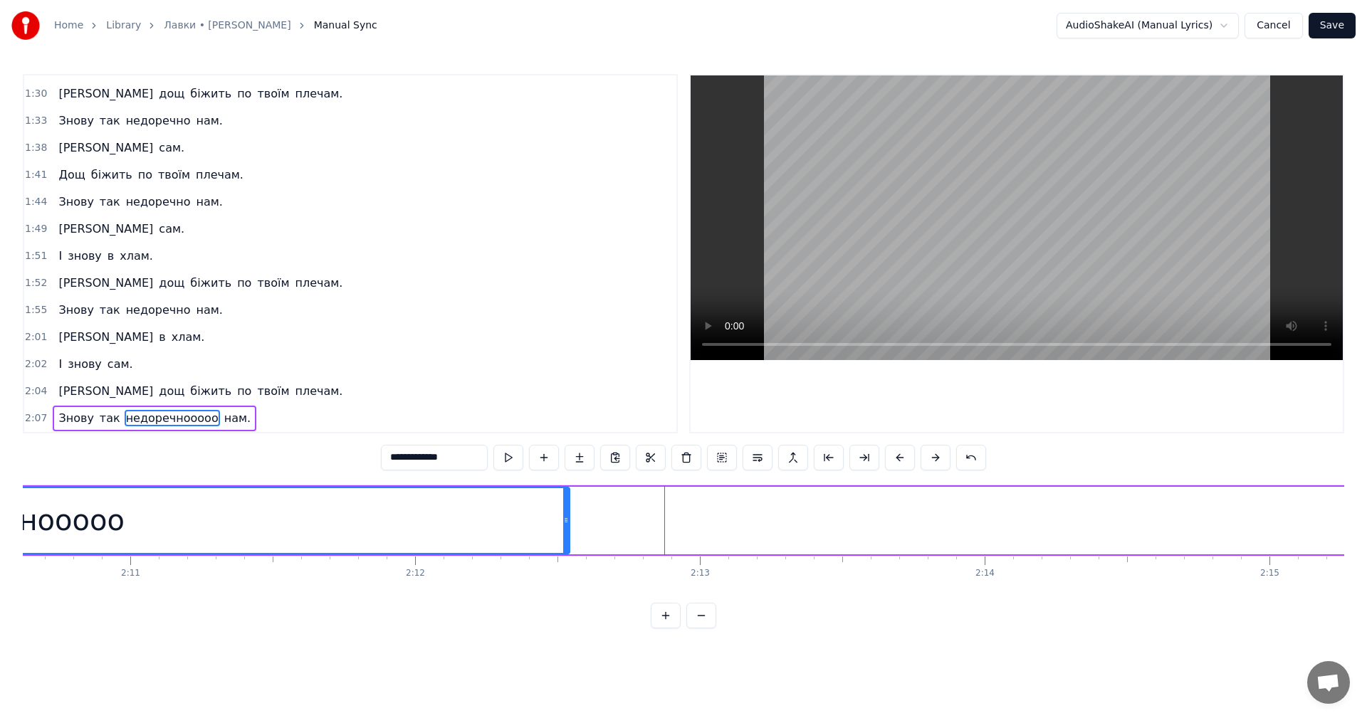
drag, startPoint x: 654, startPoint y: 525, endPoint x: 565, endPoint y: 525, distance: 89.7
click at [565, 525] on icon at bounding box center [566, 520] width 6 height 11
click at [365, 501] on div "недоречнооооо" at bounding box center [9, 520] width 1120 height 65
click at [996, 162] on video at bounding box center [1017, 217] width 652 height 285
click at [1002, 161] on video at bounding box center [1017, 217] width 652 height 285
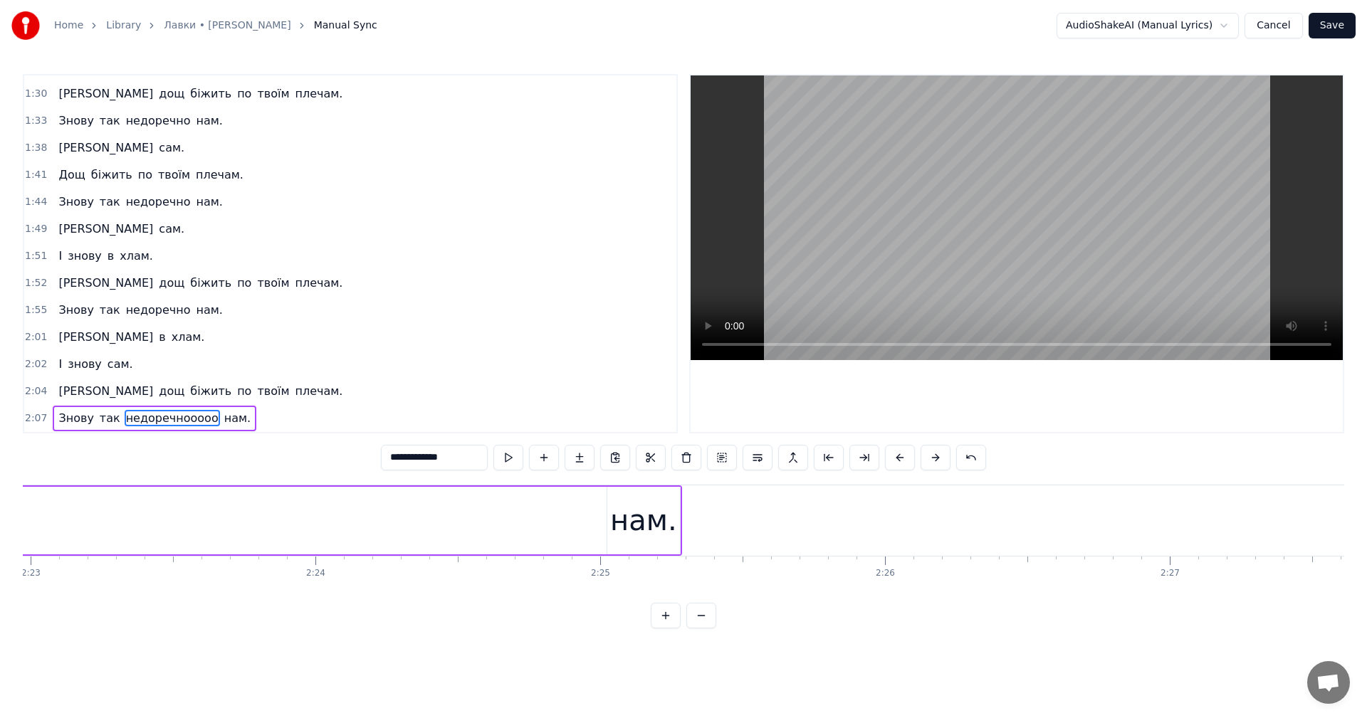
scroll to position [0, 40045]
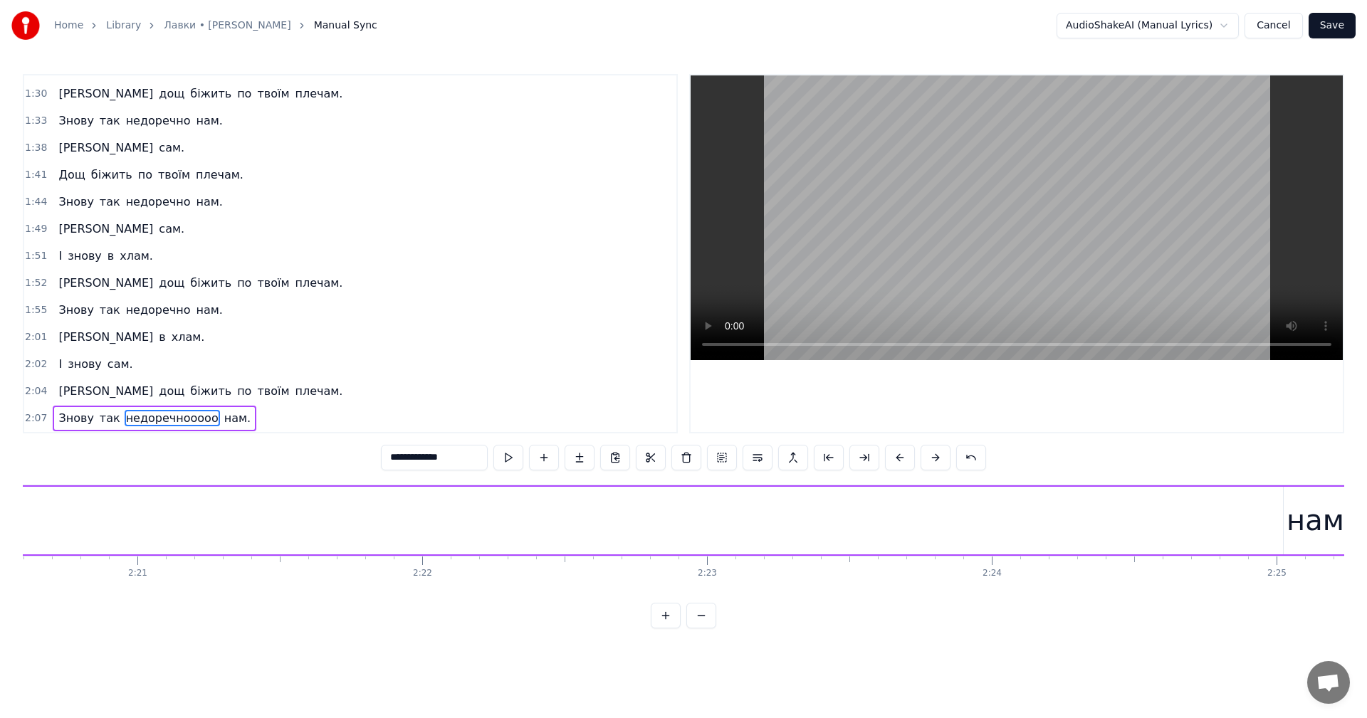
click at [1306, 520] on div "нам." at bounding box center [1320, 520] width 67 height 43
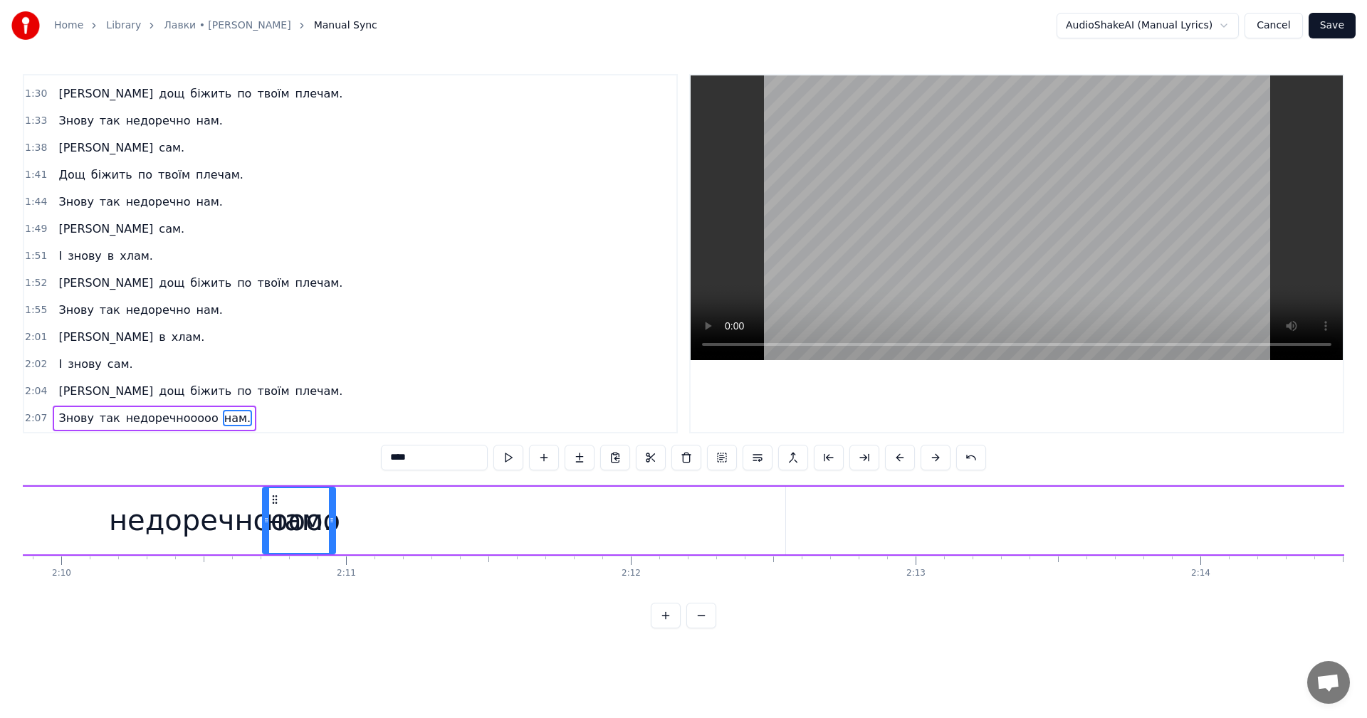
scroll to position [0, 36986]
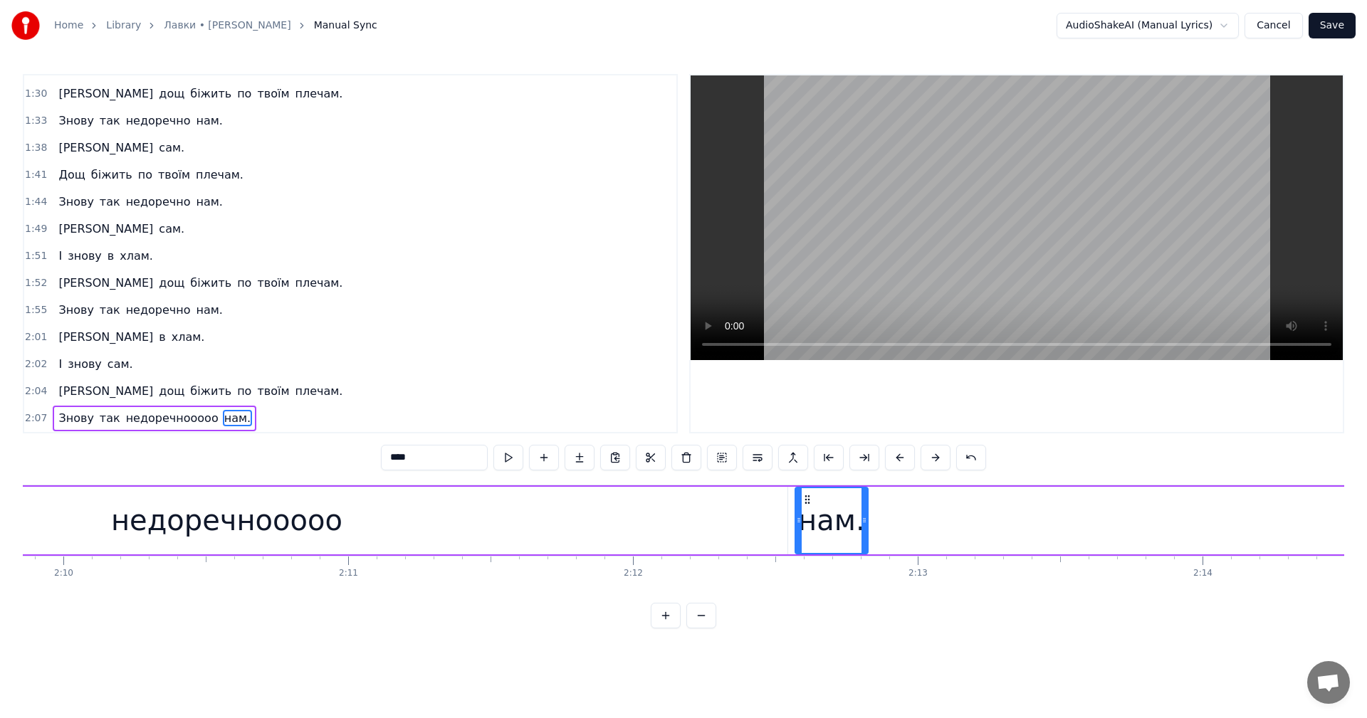
drag, startPoint x: 177, startPoint y: 501, endPoint x: 808, endPoint y: 522, distance: 631.2
click at [808, 522] on div "нам." at bounding box center [831, 520] width 71 height 65
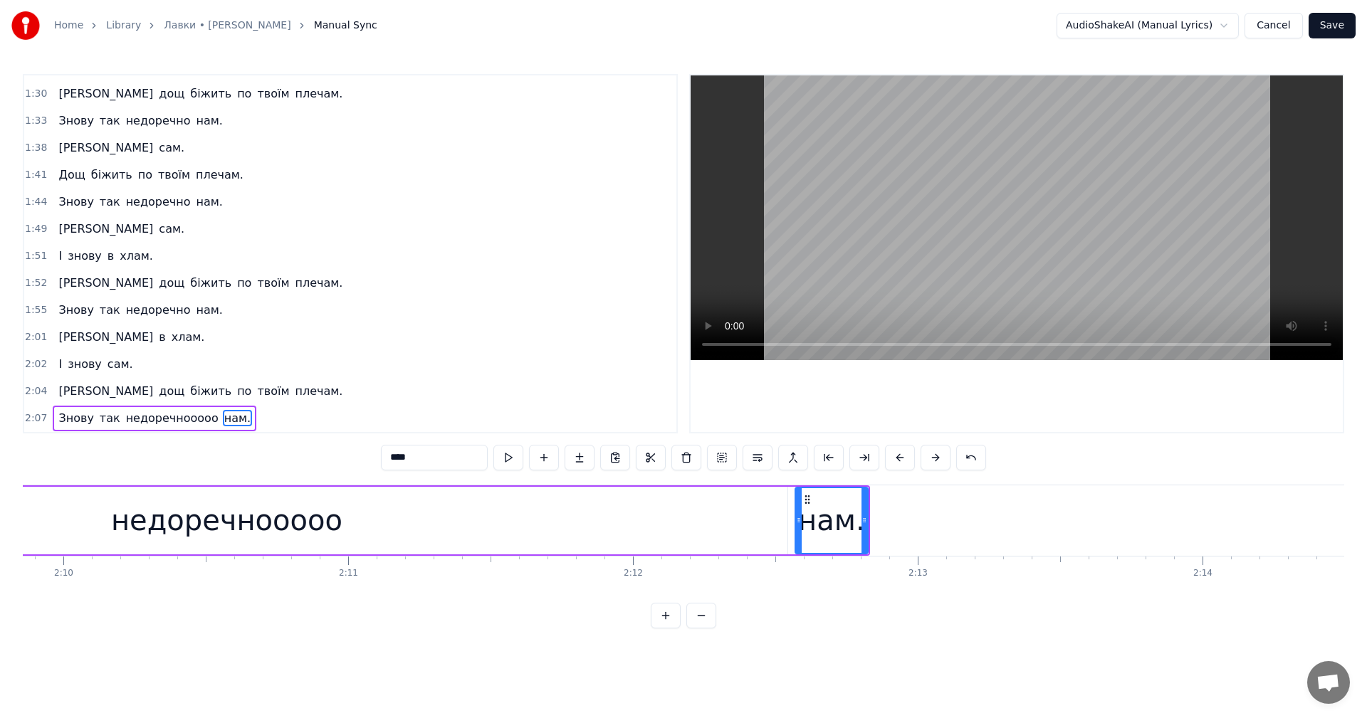
click at [643, 517] on div "недоречнооооо" at bounding box center [226, 521] width 1121 height 68
type input "**********"
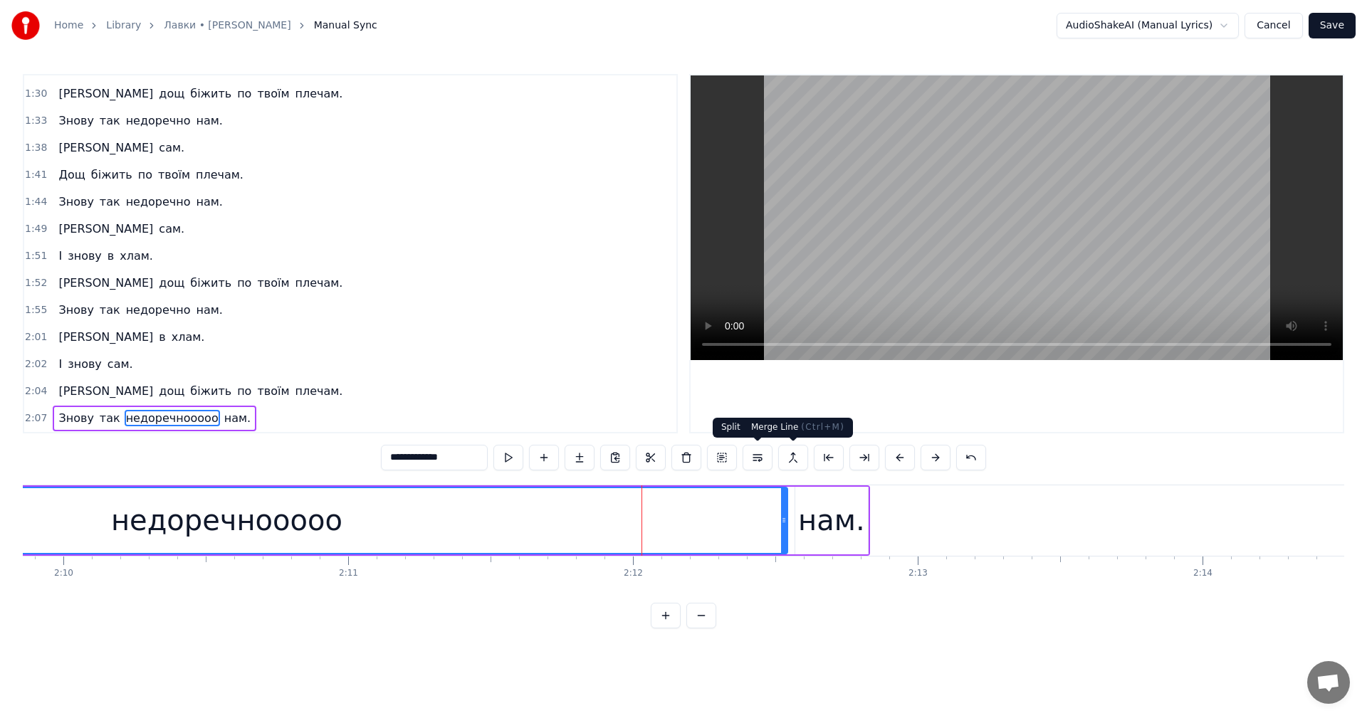
click at [992, 262] on video at bounding box center [1017, 217] width 652 height 285
click at [980, 262] on video at bounding box center [1017, 217] width 652 height 285
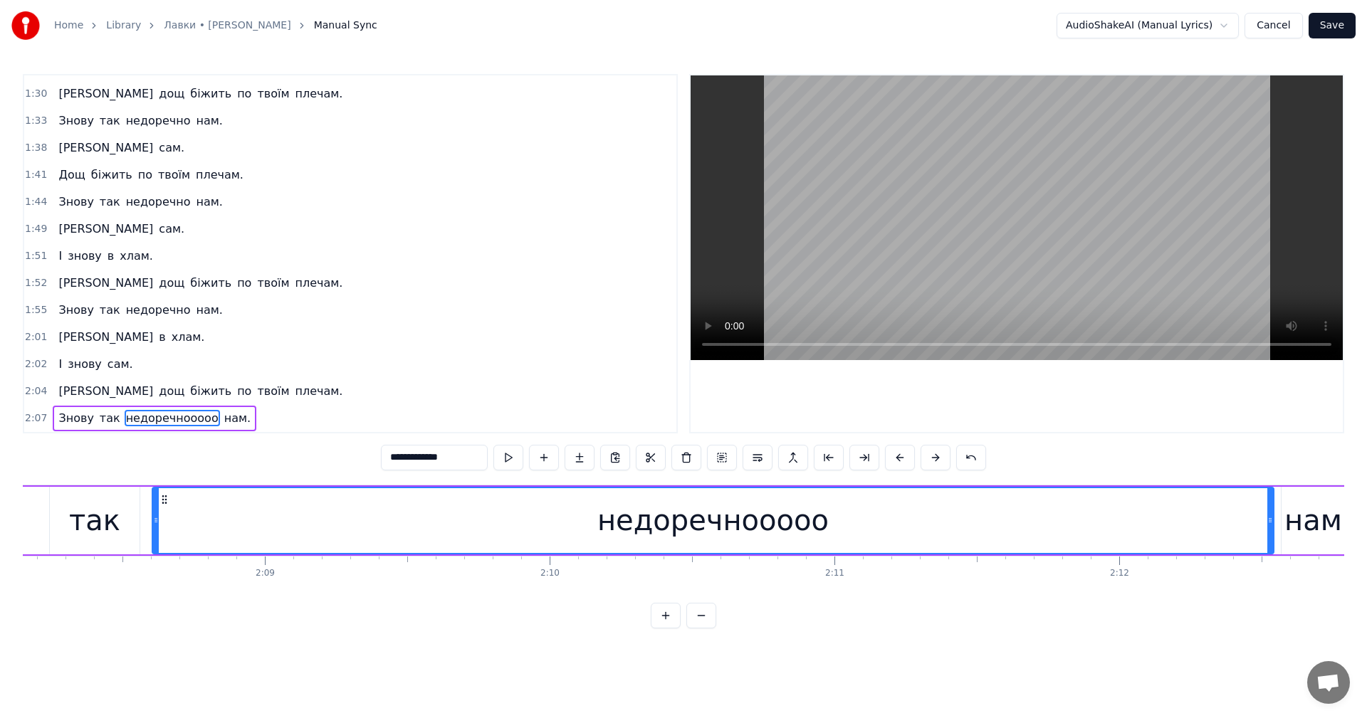
scroll to position [0, 36173]
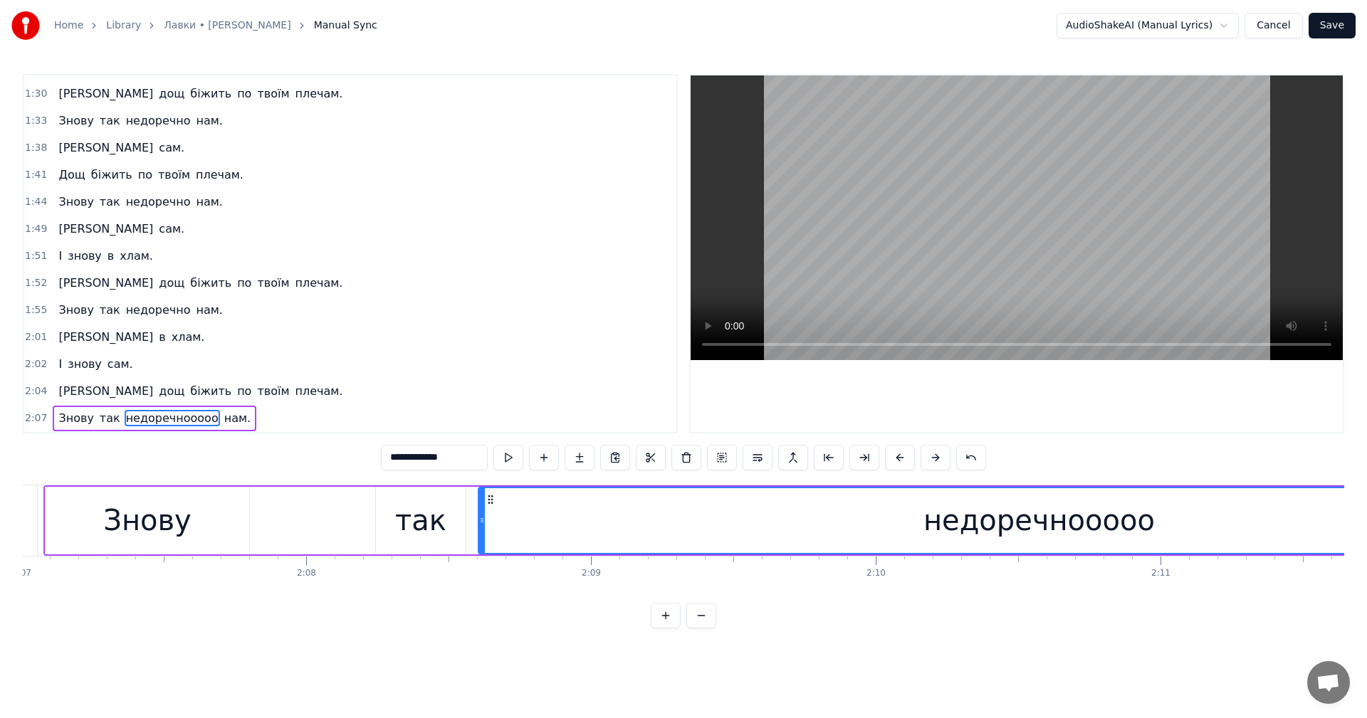
click at [307, 523] on div "Знову так недоречнооооо нам." at bounding box center [862, 521] width 1639 height 70
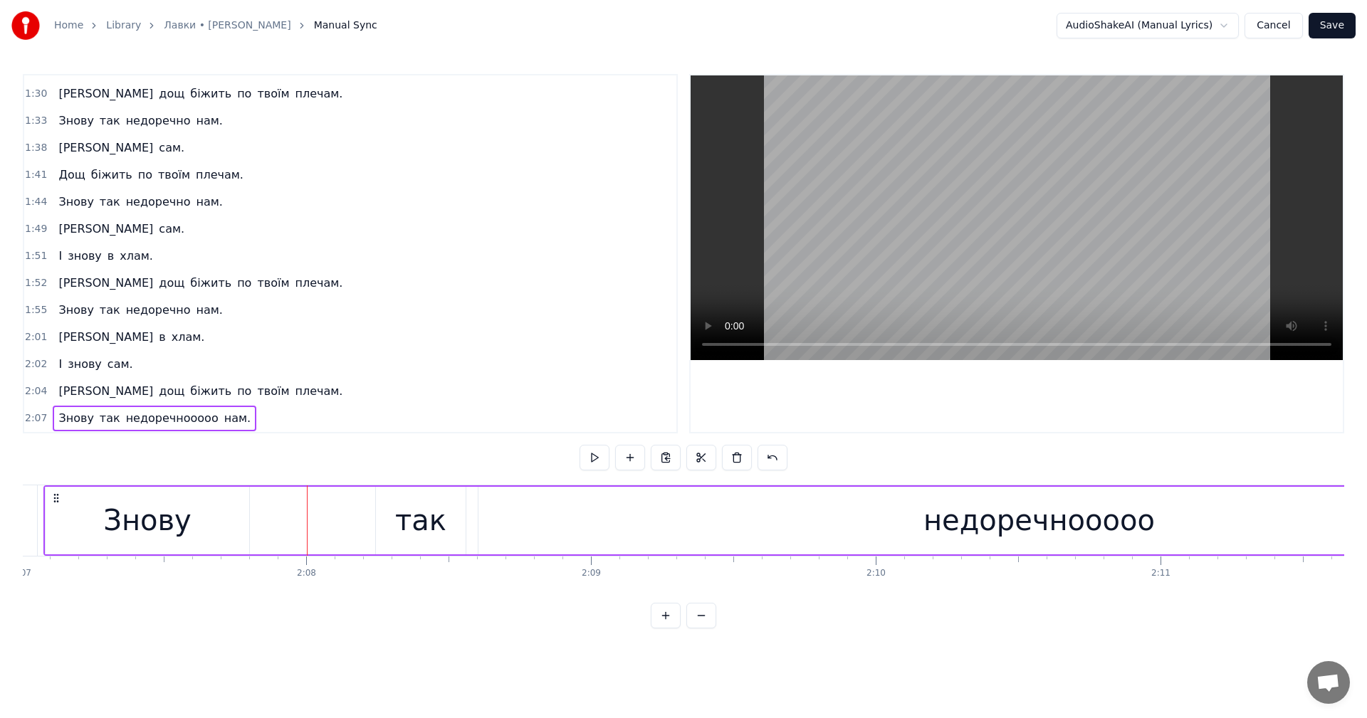
click at [1027, 176] on video at bounding box center [1017, 217] width 652 height 285
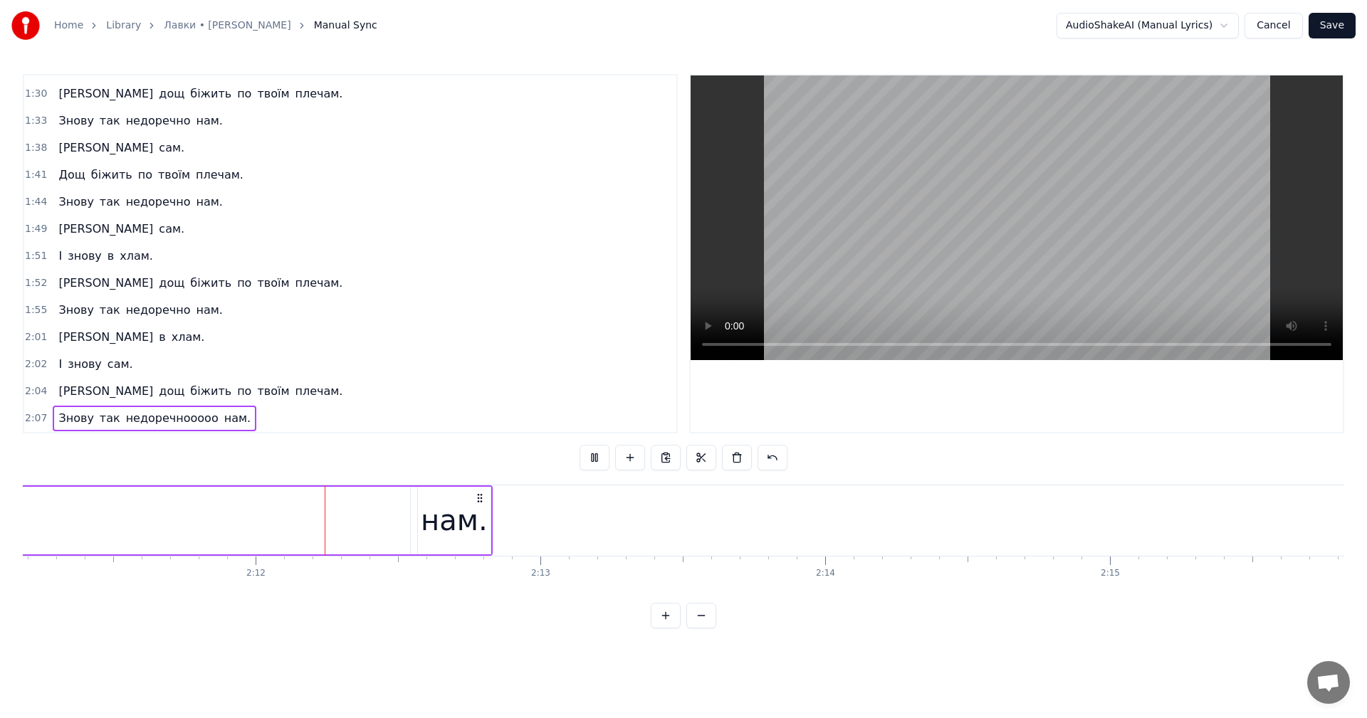
scroll to position [0, 37427]
click at [1111, 236] on video at bounding box center [1017, 217] width 652 height 285
click at [1328, 23] on button "Save" at bounding box center [1332, 26] width 47 height 26
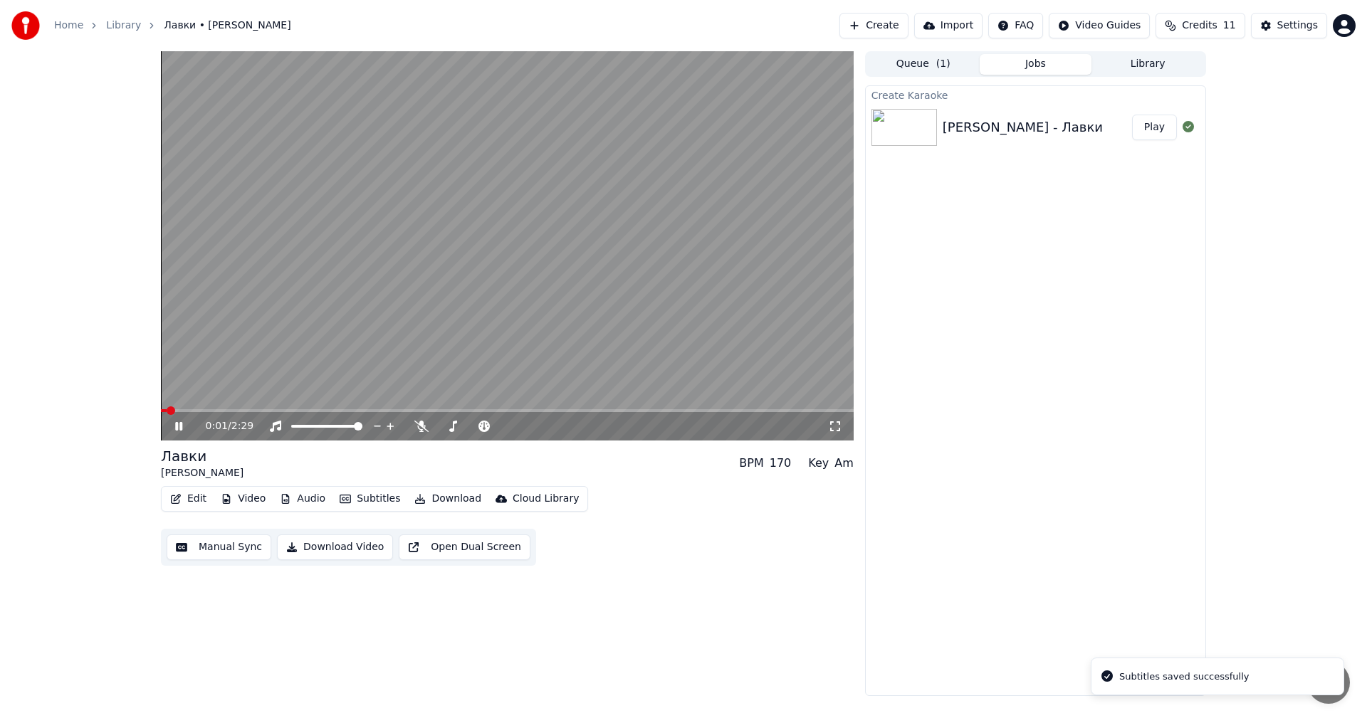
click at [726, 409] on video at bounding box center [507, 245] width 693 height 389
click at [718, 411] on span at bounding box center [507, 410] width 693 height 3
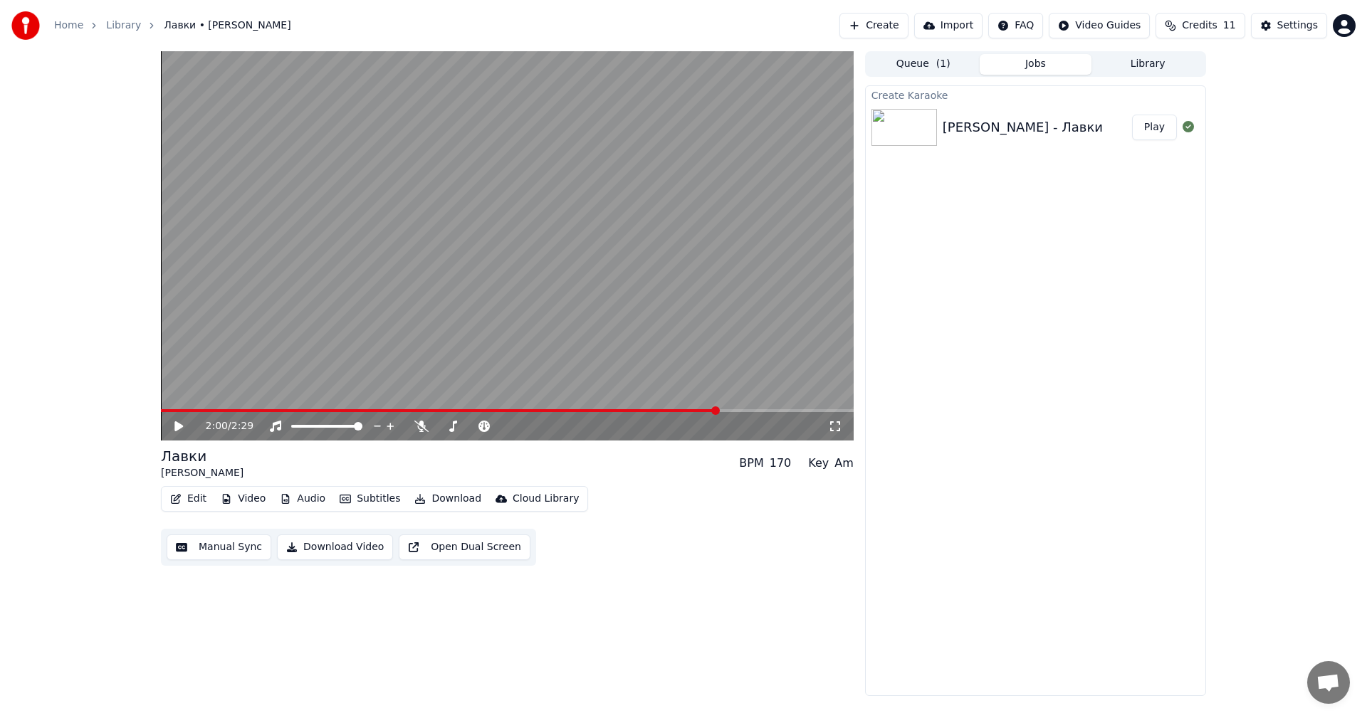
click at [744, 339] on video at bounding box center [507, 245] width 693 height 389
click at [743, 412] on span at bounding box center [462, 410] width 602 height 3
click at [701, 408] on video at bounding box center [507, 245] width 693 height 389
click at [698, 412] on span at bounding box center [460, 410] width 598 height 3
click at [699, 239] on video at bounding box center [507, 245] width 693 height 389
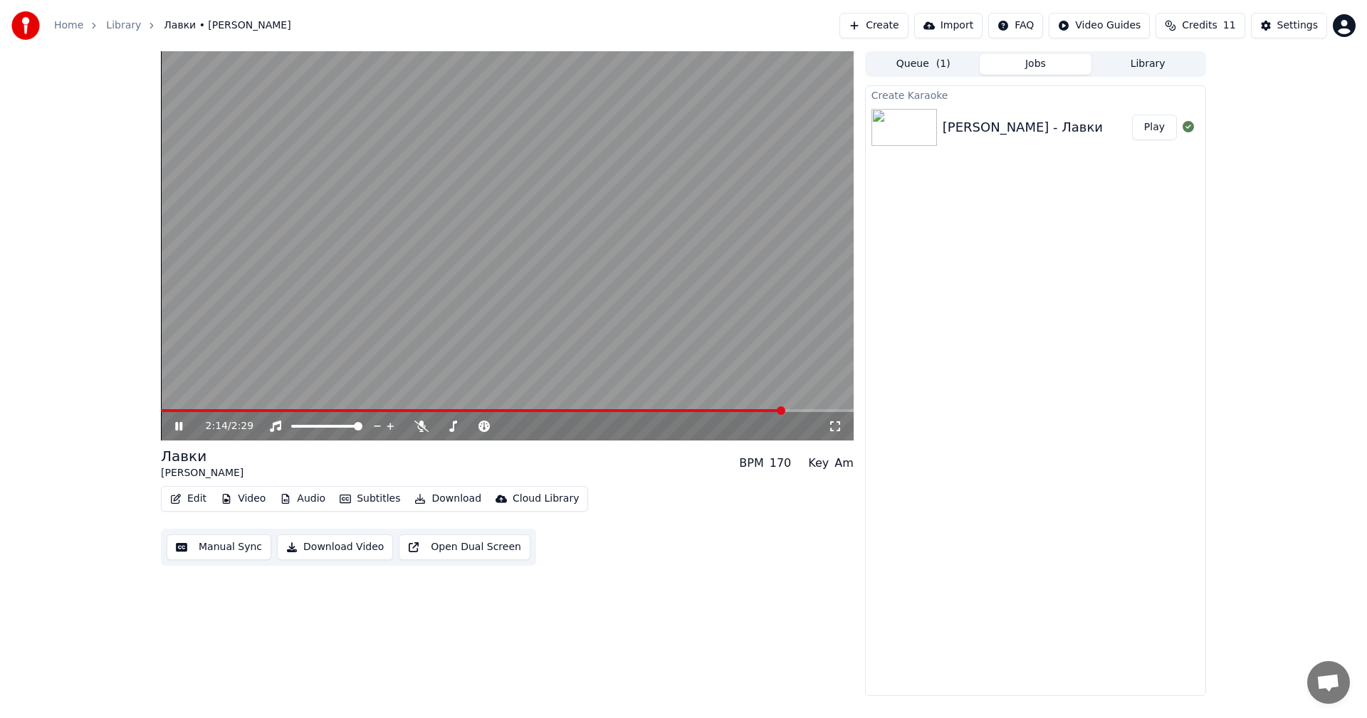
click at [756, 284] on video at bounding box center [507, 245] width 693 height 389
click at [347, 549] on button "Download Video" at bounding box center [335, 548] width 116 height 26
click at [904, 32] on button "Create" at bounding box center [873, 26] width 69 height 26
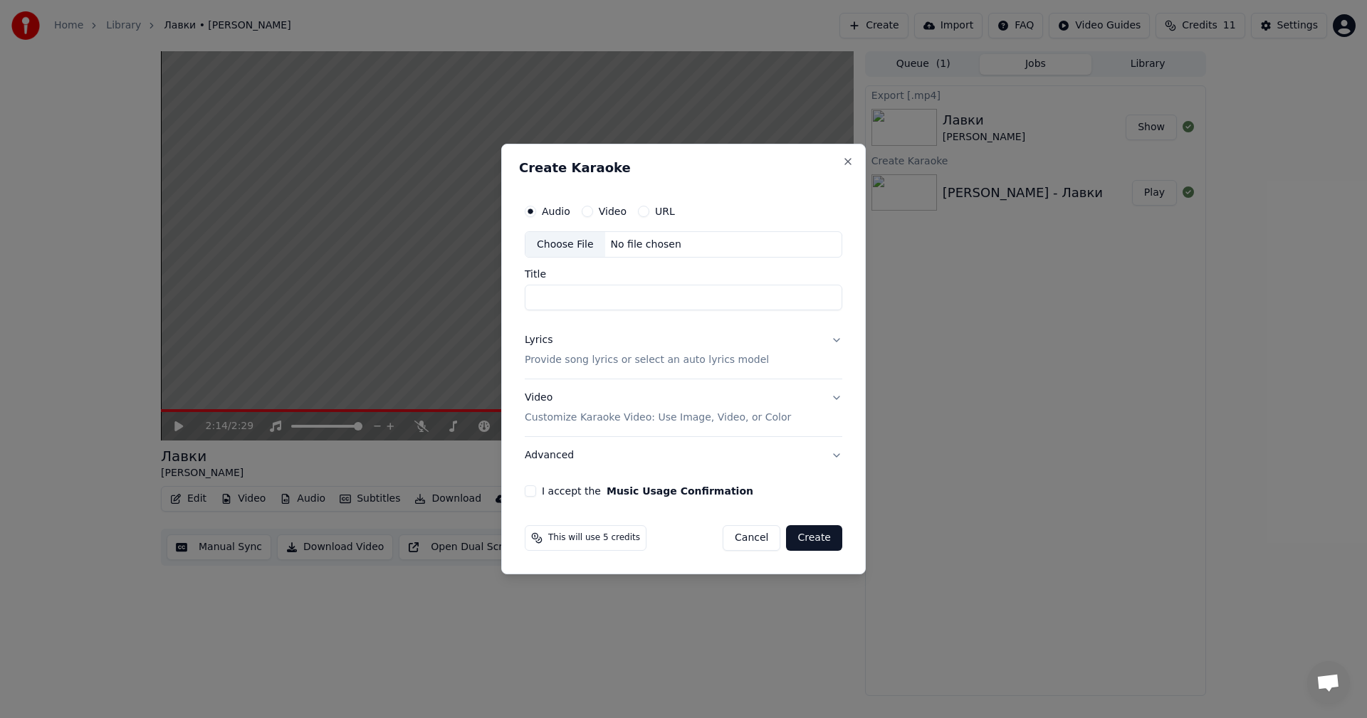
click at [545, 241] on div "Choose File" at bounding box center [565, 245] width 80 height 26
type input "**********"
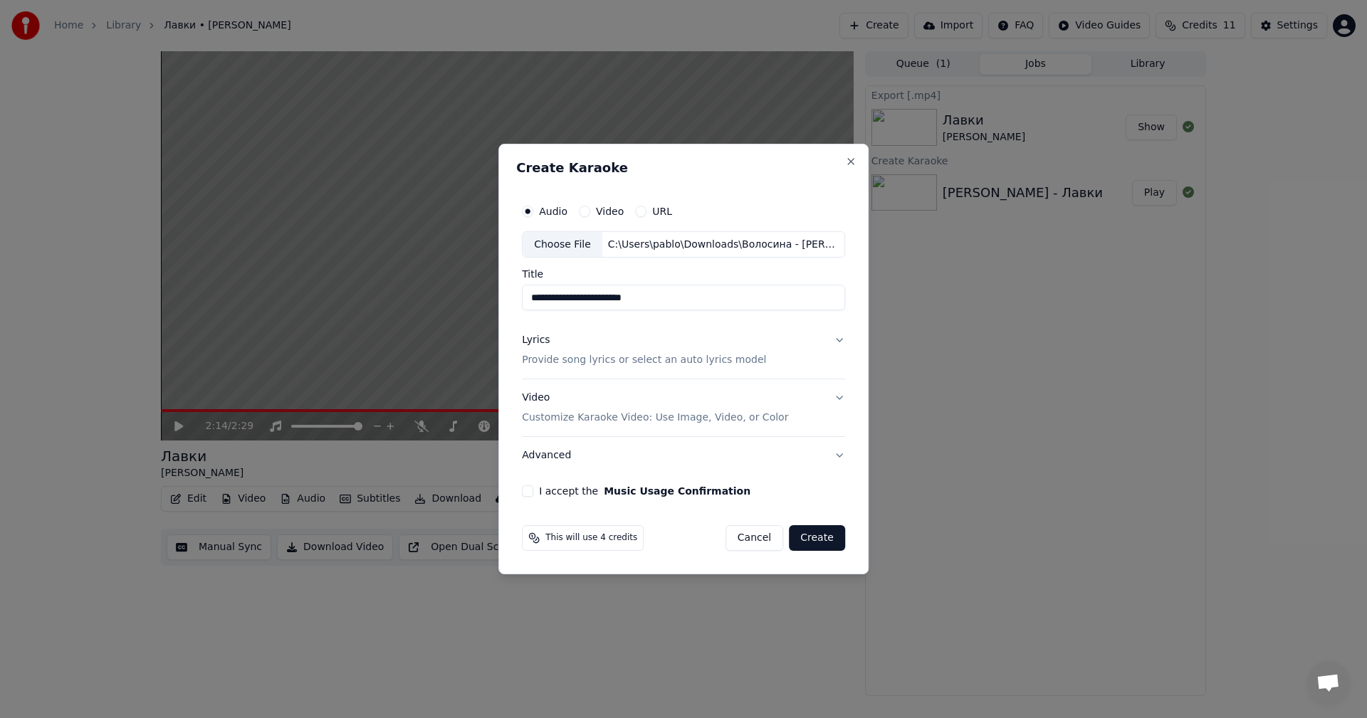
click at [830, 344] on button "Lyrics Provide song lyrics or select an auto lyrics model" at bounding box center [683, 351] width 323 height 57
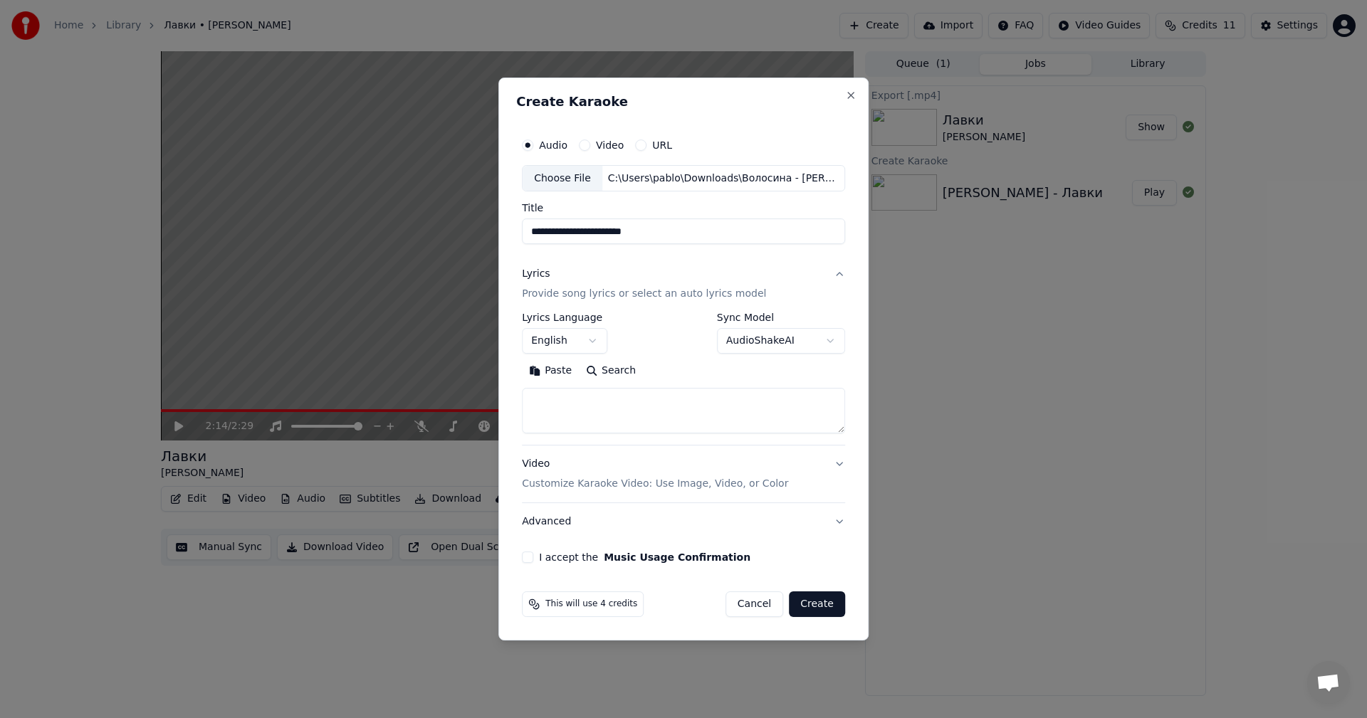
click at [581, 342] on body "**********" at bounding box center [683, 359] width 1367 height 718
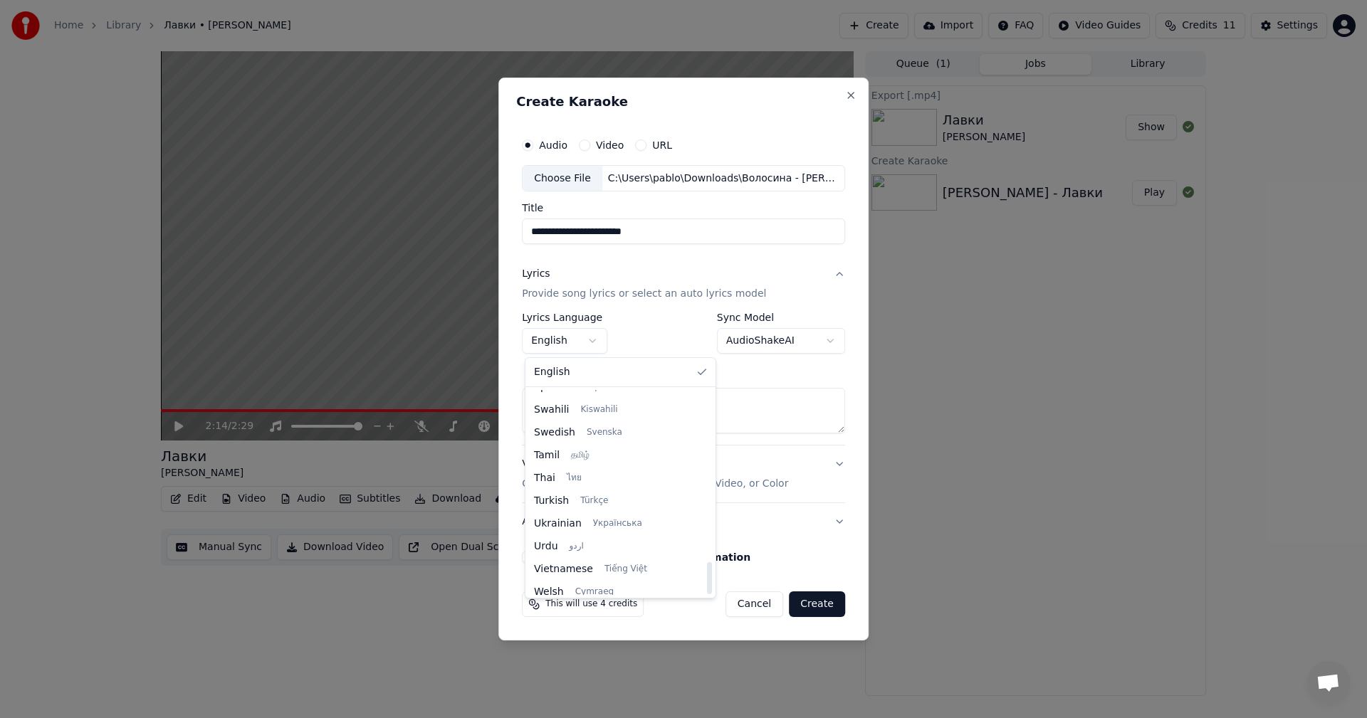
scroll to position [1093, 0]
drag, startPoint x: 685, startPoint y: 407, endPoint x: 692, endPoint y: 615, distance: 208.0
click at [707, 595] on div at bounding box center [709, 579] width 5 height 32
select select "**"
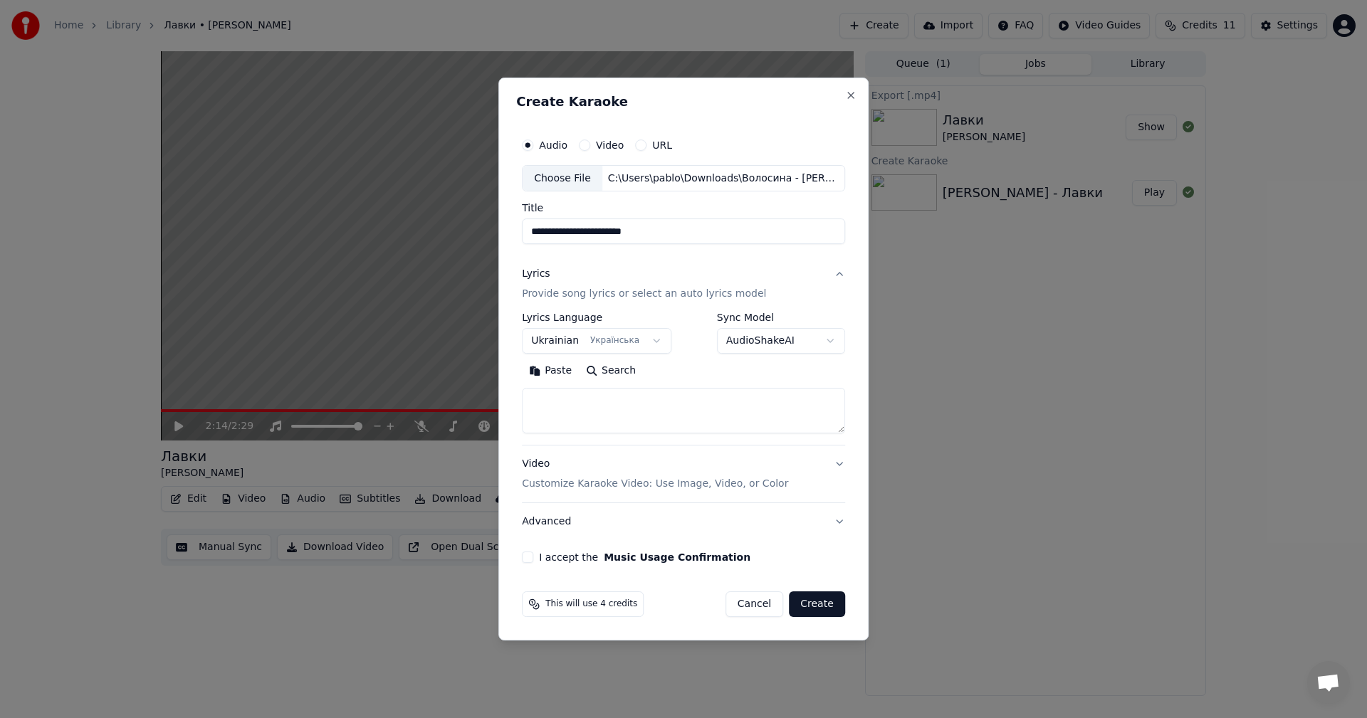
click at [633, 406] on textarea at bounding box center [683, 412] width 323 height 46
paste textarea "**********"
type textarea "**********"
click at [834, 456] on button "Video Customize Karaoke Video: Use Image, Video, or Color" at bounding box center [683, 474] width 323 height 57
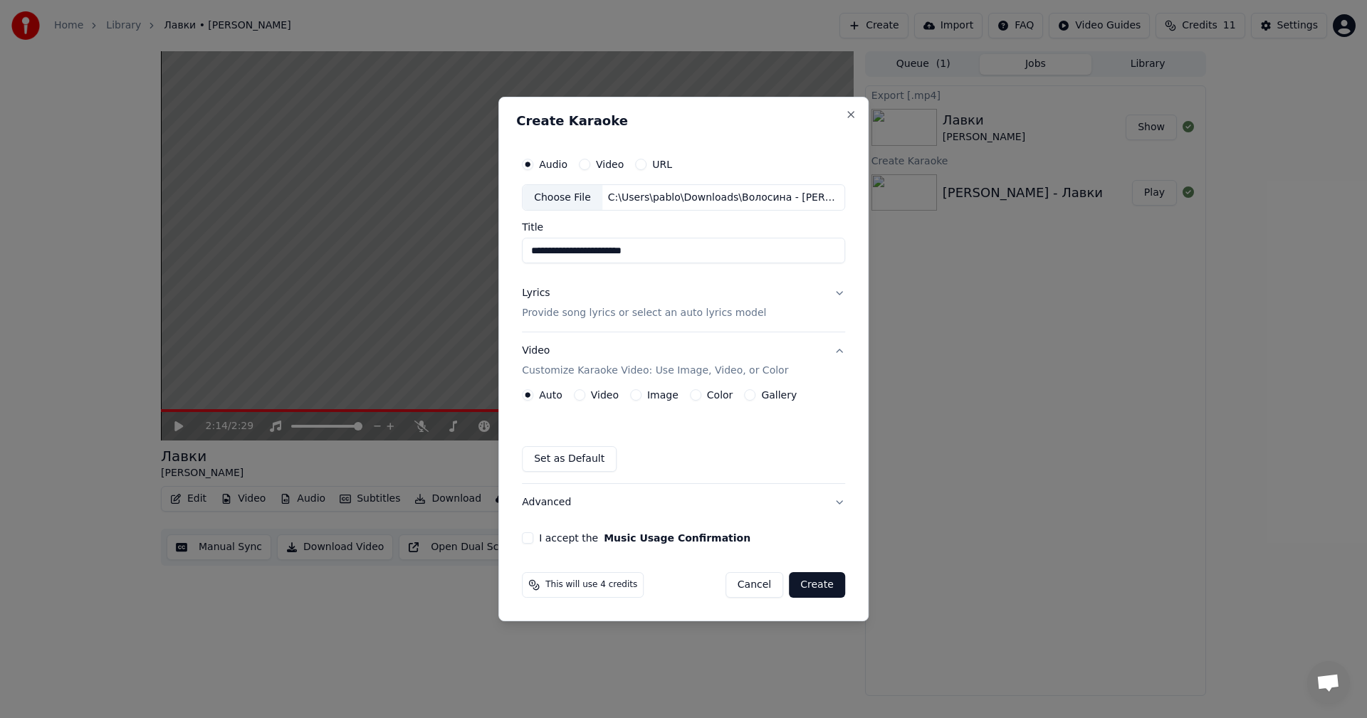
click at [639, 397] on button "Image" at bounding box center [635, 394] width 11 height 11
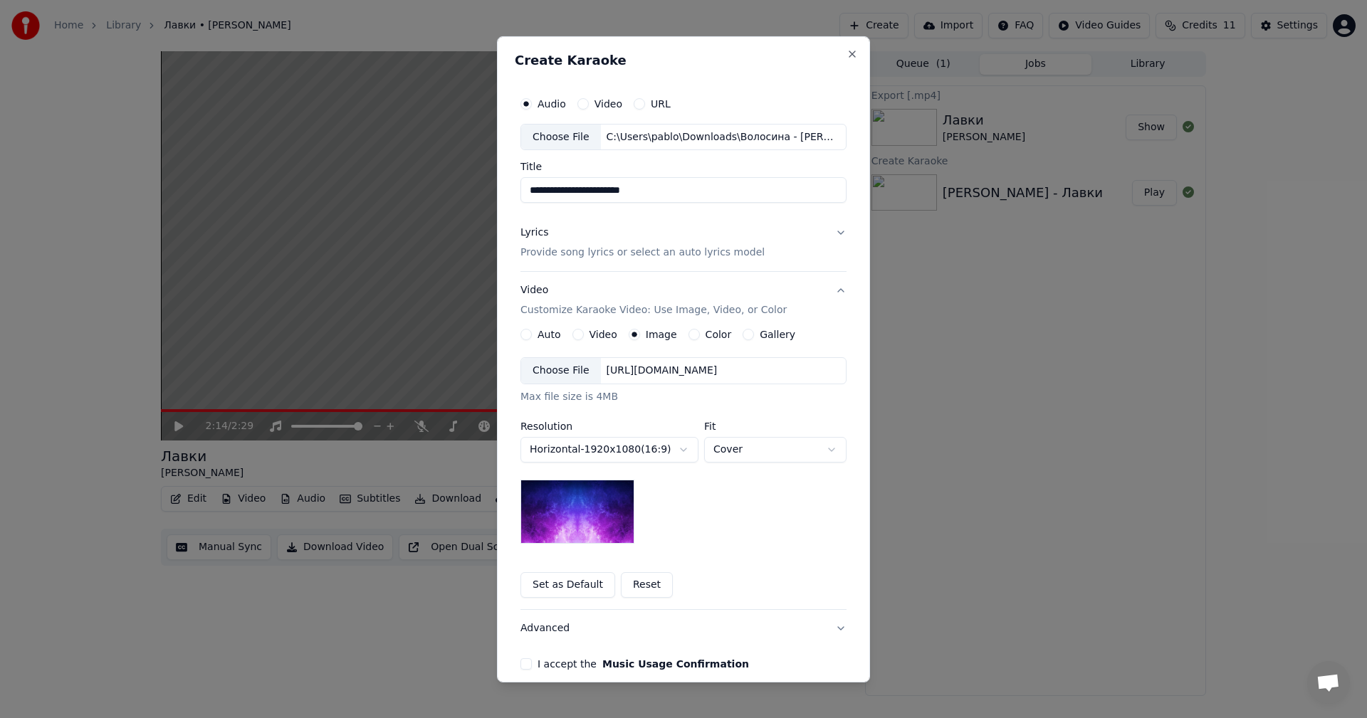
click at [538, 375] on div "Choose File" at bounding box center [561, 371] width 80 height 26
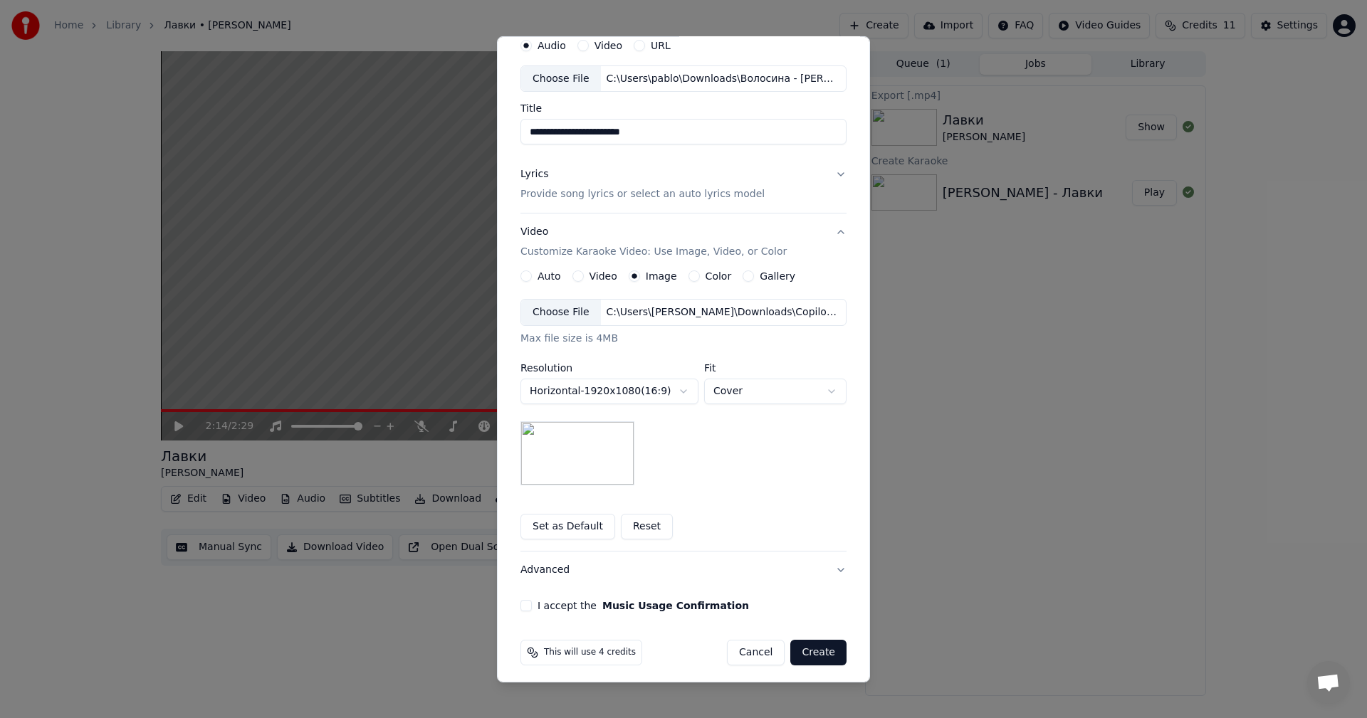
scroll to position [65, 0]
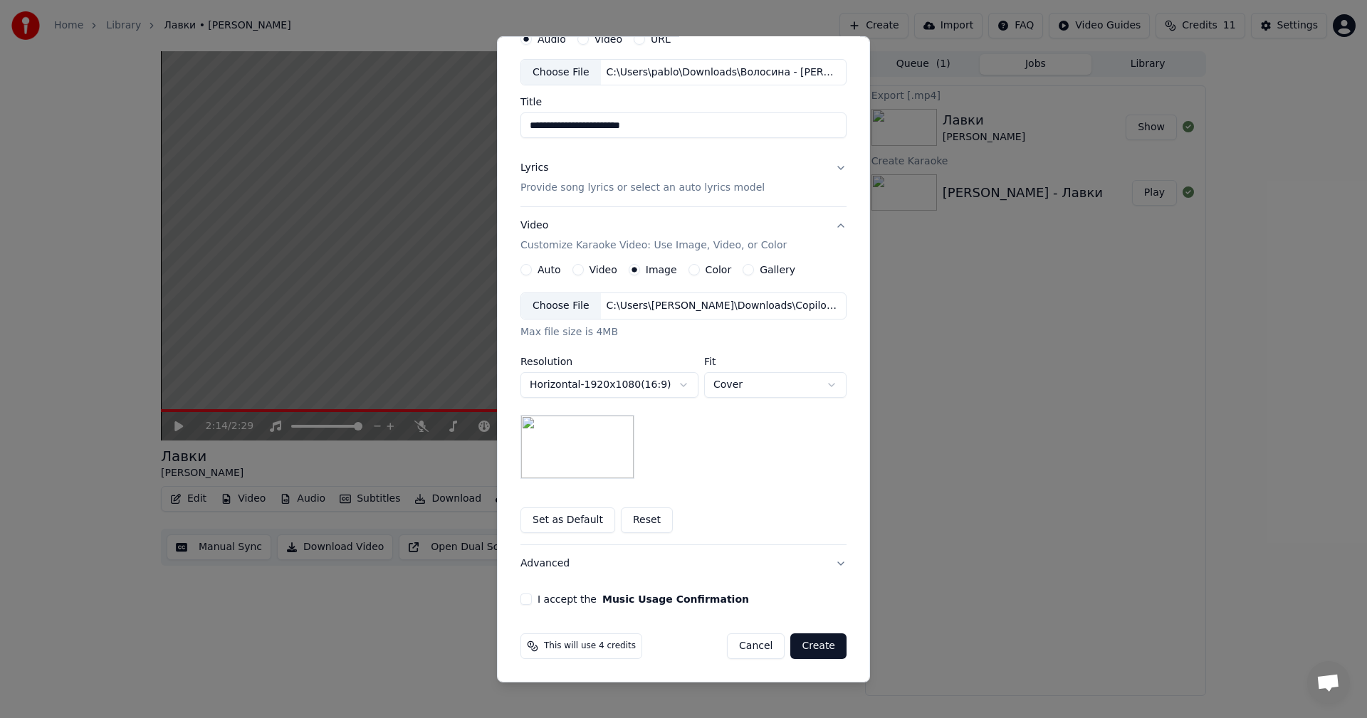
click at [521, 600] on button "I accept the Music Usage Confirmation" at bounding box center [526, 599] width 11 height 11
click at [820, 652] on button "Create" at bounding box center [818, 647] width 56 height 26
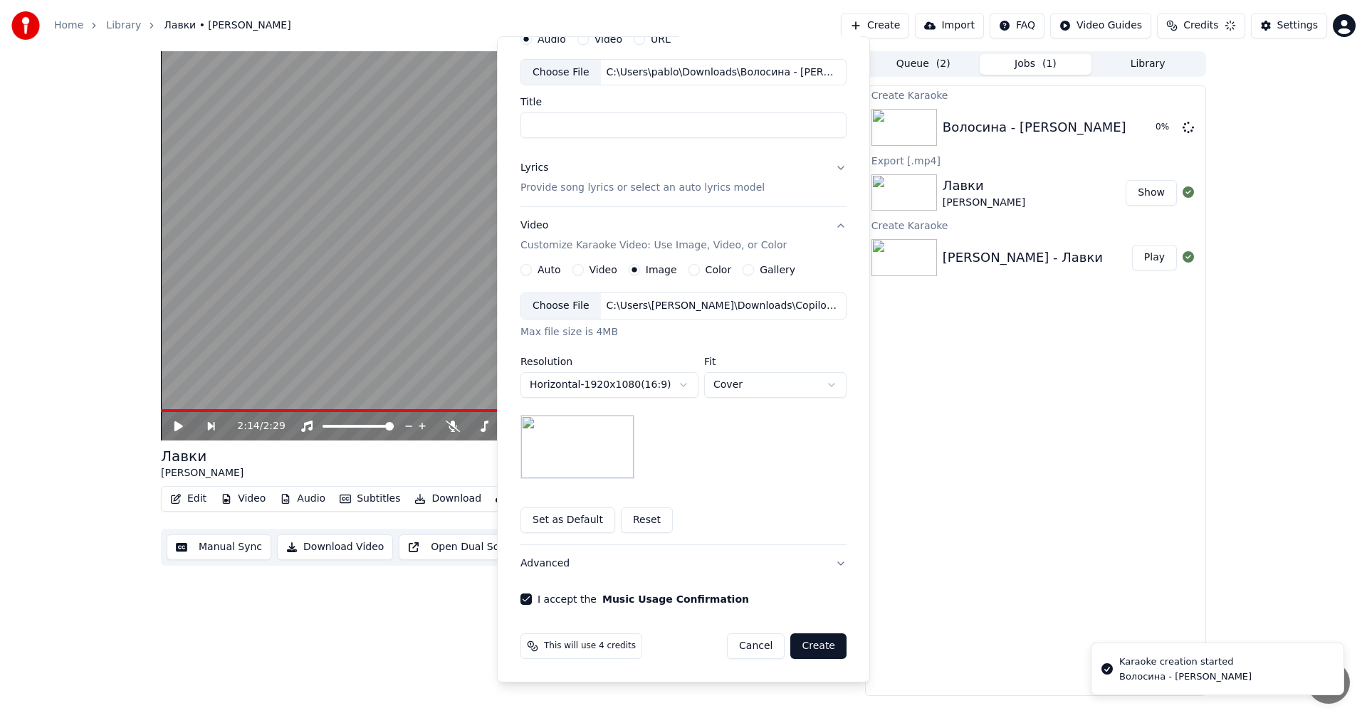
scroll to position [0, 0]
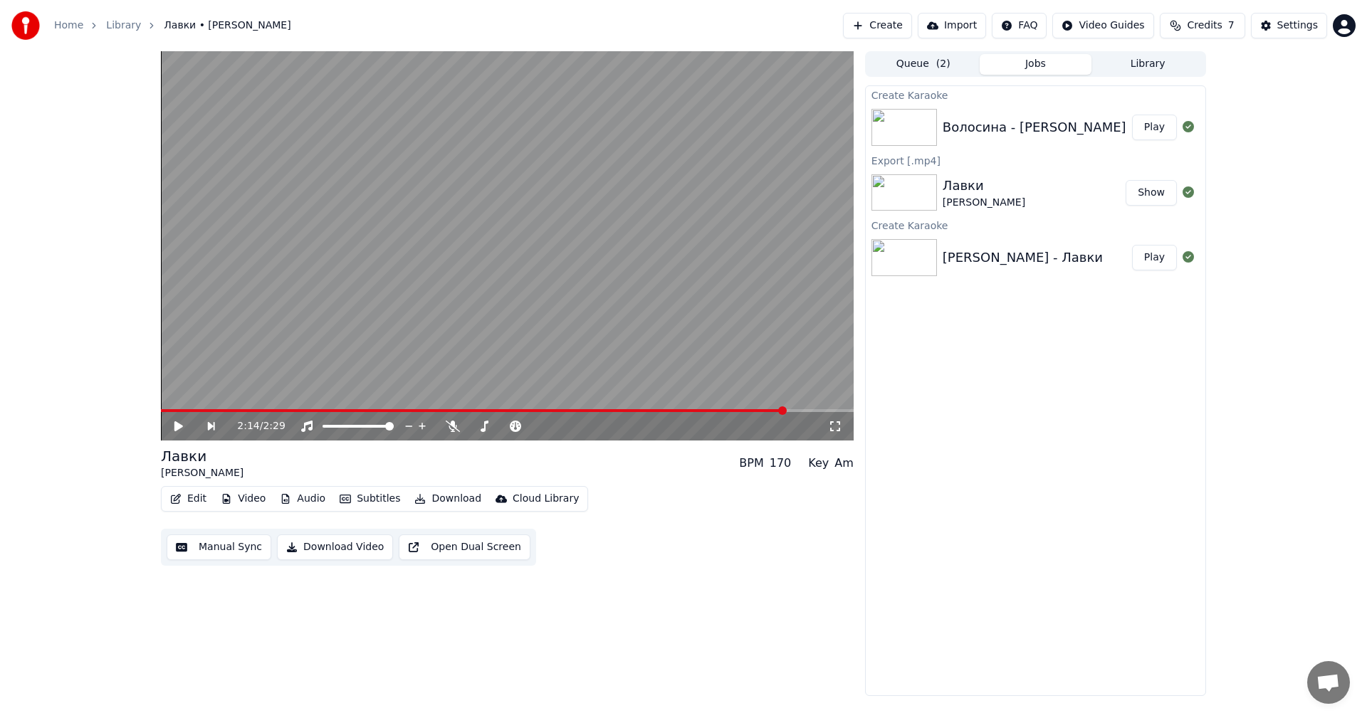
click at [1157, 127] on button "Play" at bounding box center [1154, 128] width 45 height 26
click at [483, 280] on video at bounding box center [507, 245] width 693 height 389
click at [202, 501] on button "Edit" at bounding box center [188, 499] width 48 height 20
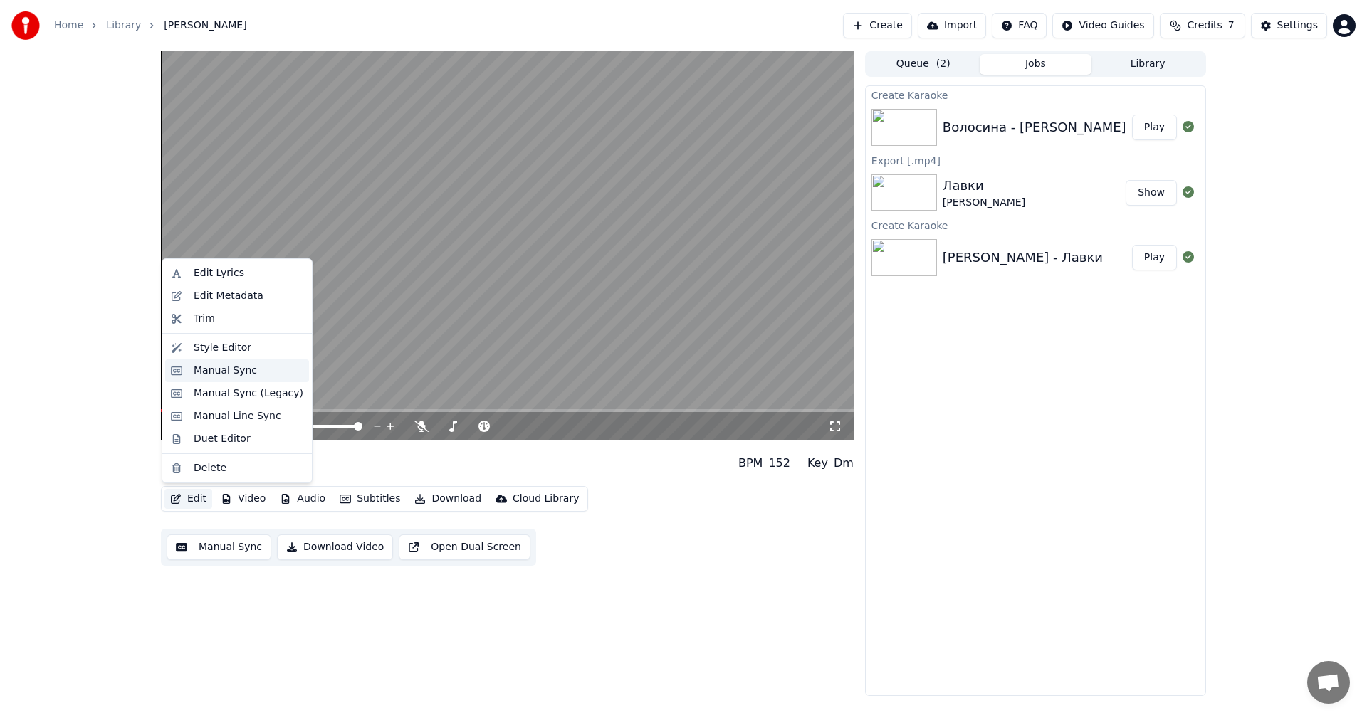
click at [237, 366] on div "Manual Sync" at bounding box center [225, 371] width 63 height 14
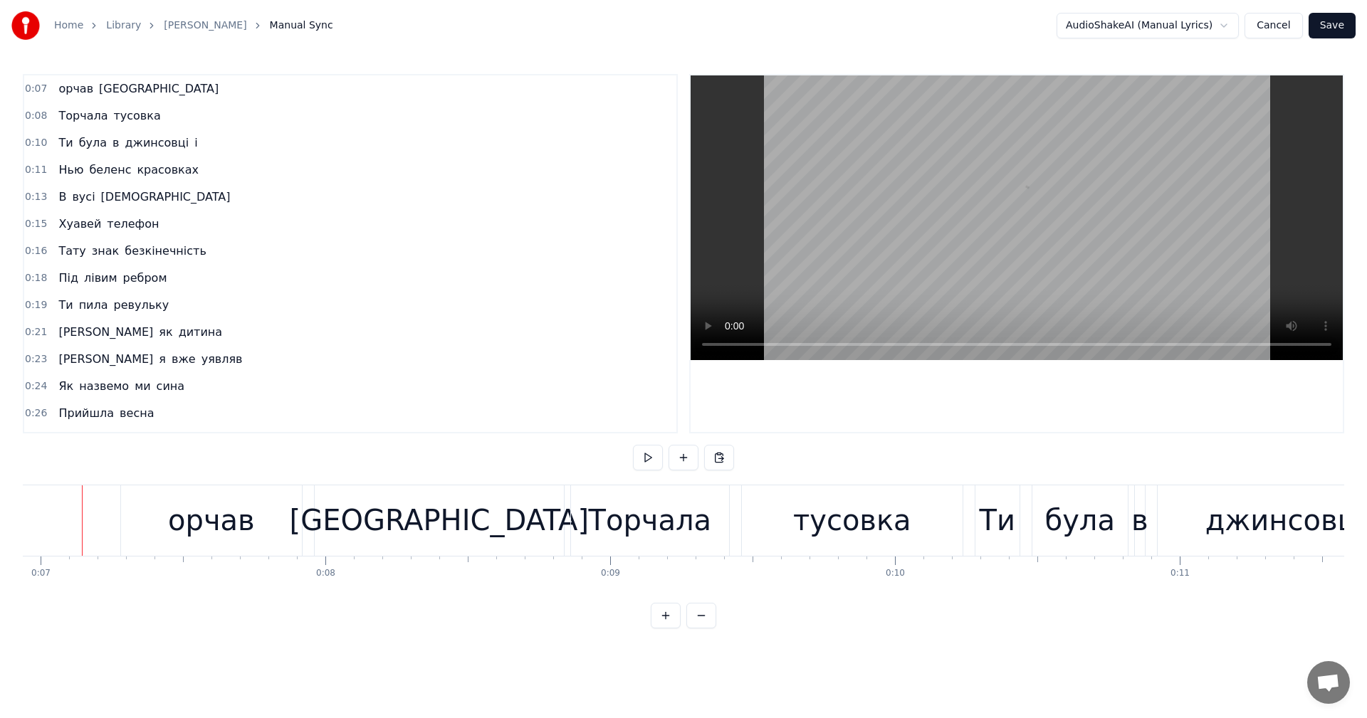
scroll to position [0, 1964]
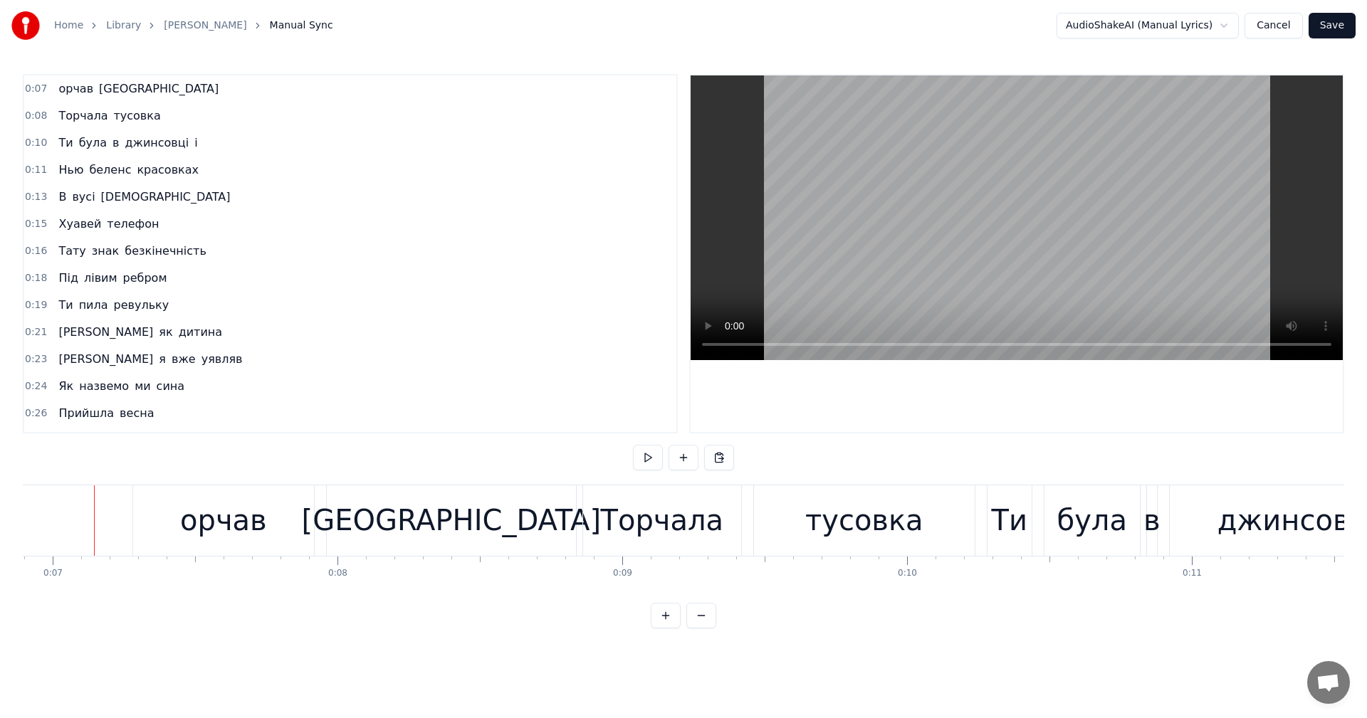
click at [901, 239] on video at bounding box center [1017, 217] width 652 height 285
click at [193, 526] on div "орчав" at bounding box center [223, 520] width 87 height 43
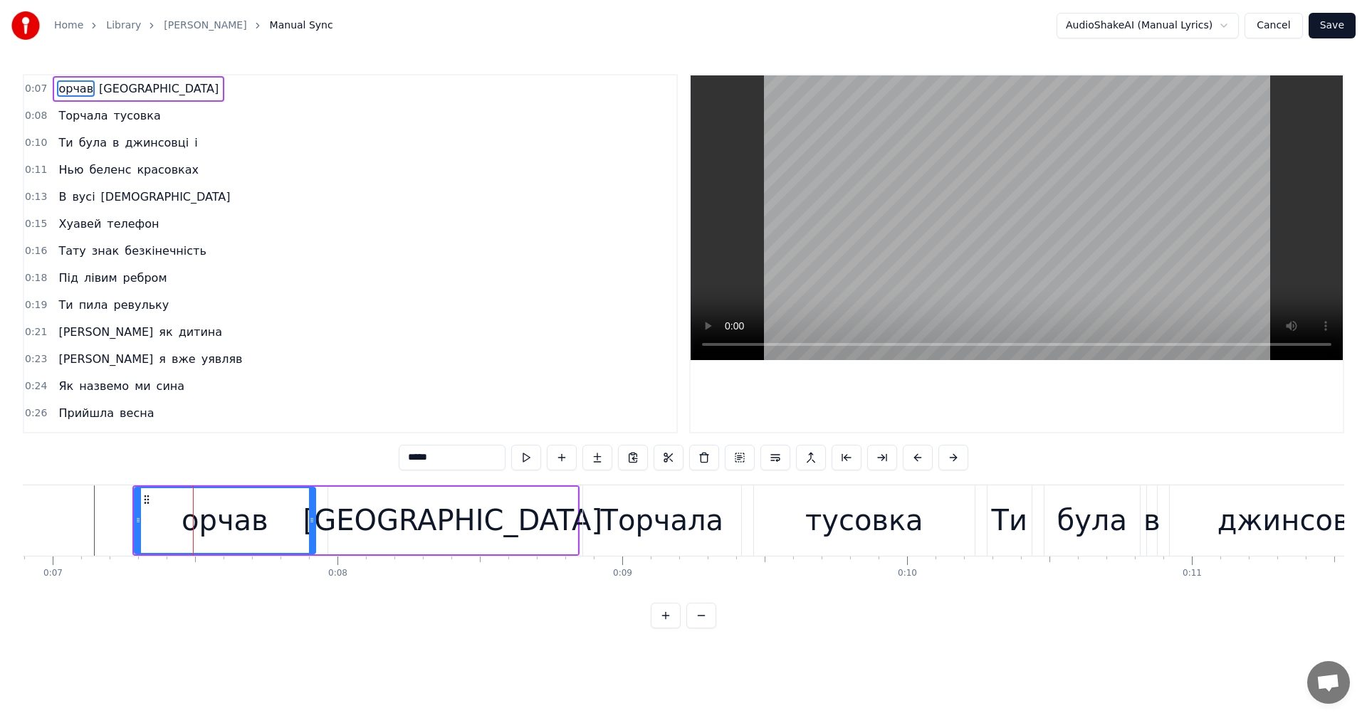
click at [412, 455] on input "*****" at bounding box center [452, 458] width 107 height 26
click at [409, 459] on input "*****" at bounding box center [452, 458] width 107 height 26
type input "******"
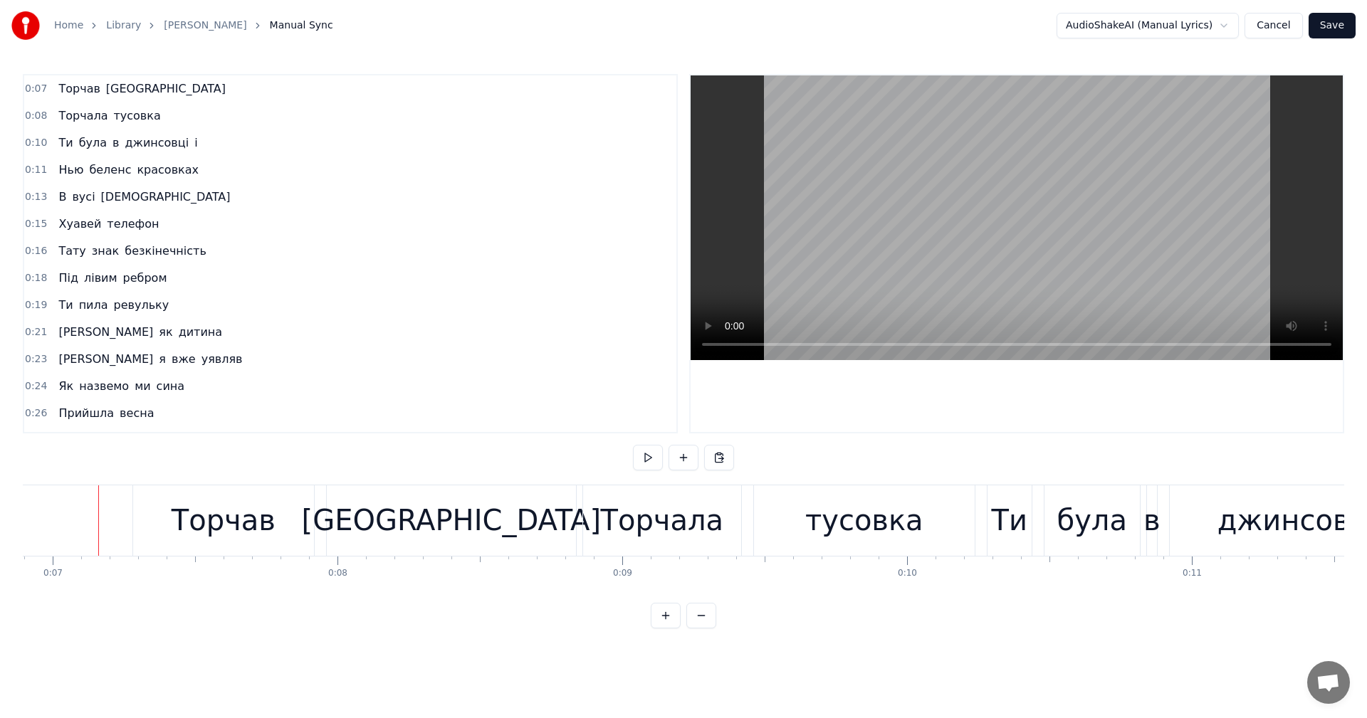
click at [958, 238] on video at bounding box center [1017, 217] width 652 height 285
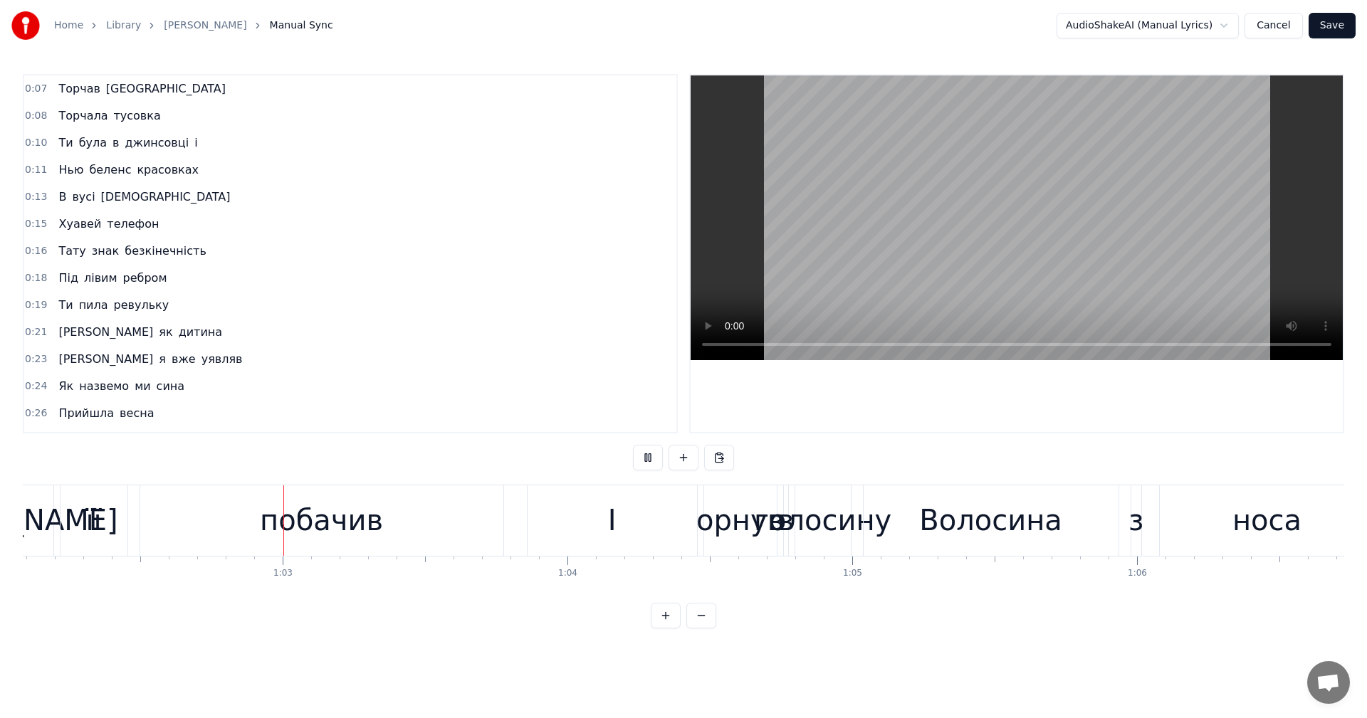
scroll to position [0, 17687]
click at [963, 186] on video at bounding box center [1017, 217] width 652 height 285
click at [409, 522] on div "побачив" at bounding box center [318, 521] width 363 height 70
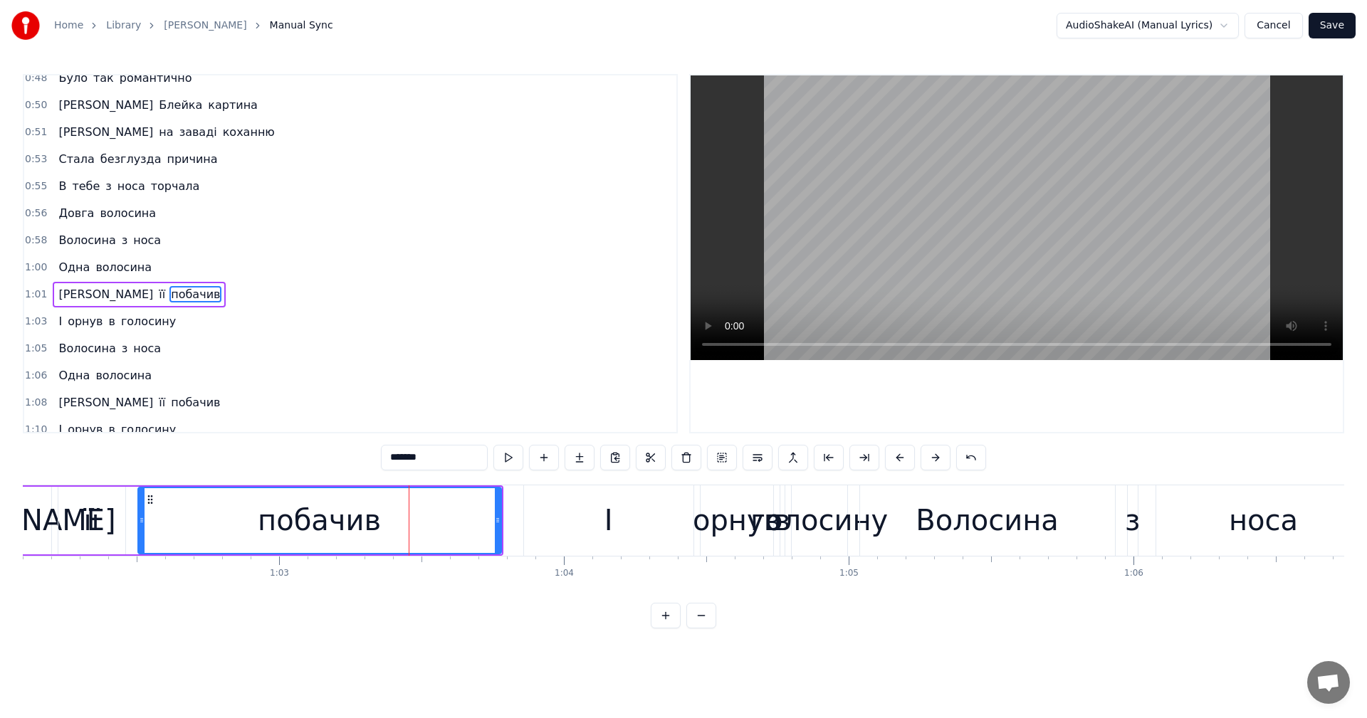
scroll to position [755, 0]
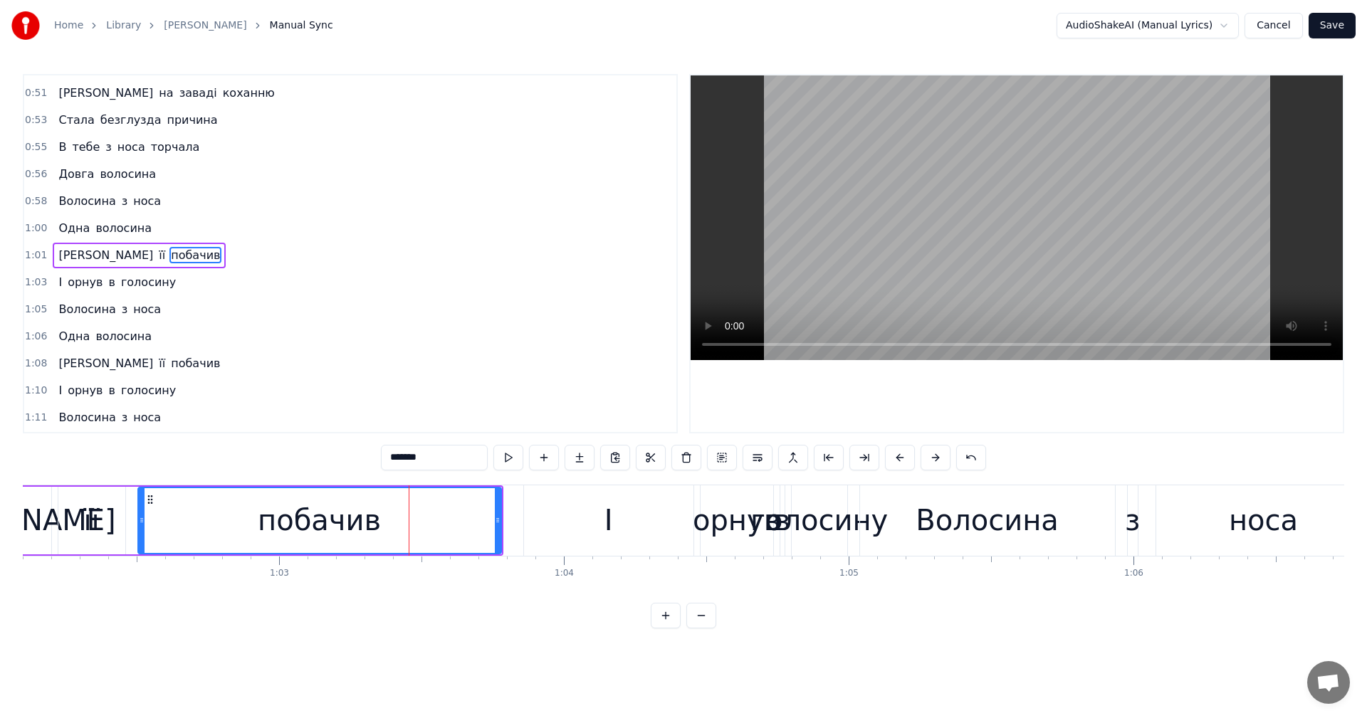
click at [952, 226] on video at bounding box center [1017, 217] width 652 height 285
click at [961, 214] on video at bounding box center [1017, 217] width 652 height 285
click at [624, 527] on div "І" at bounding box center [608, 521] width 169 height 70
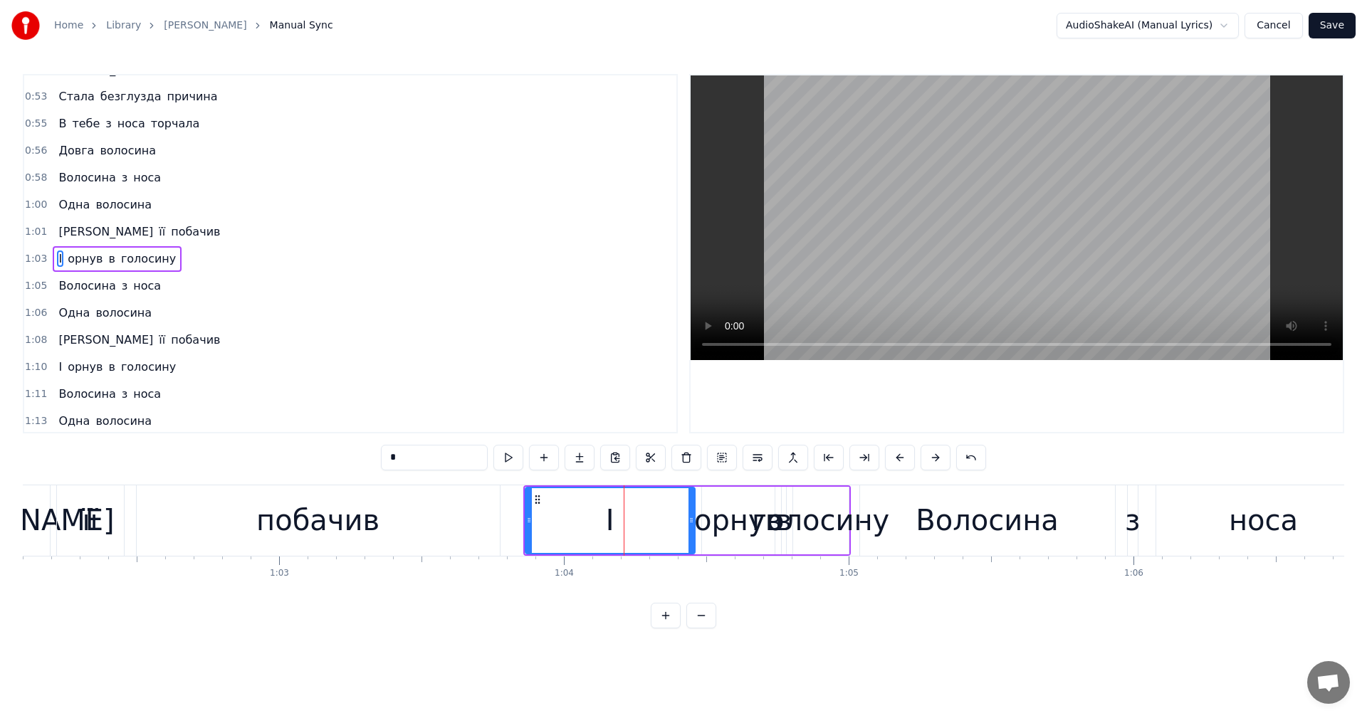
scroll to position [782, 0]
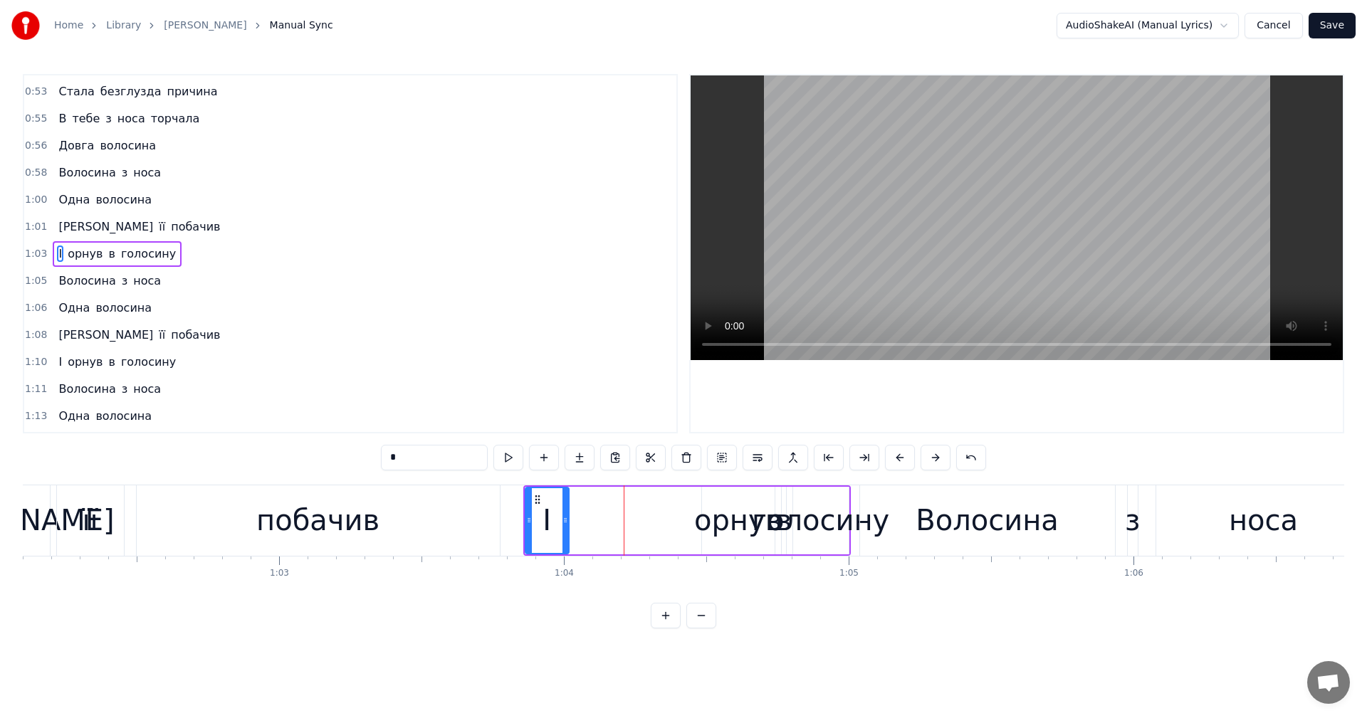
drag, startPoint x: 691, startPoint y: 515, endPoint x: 565, endPoint y: 518, distance: 126.1
click at [565, 518] on icon at bounding box center [566, 520] width 6 height 11
click at [717, 519] on div "орнув" at bounding box center [738, 520] width 88 height 43
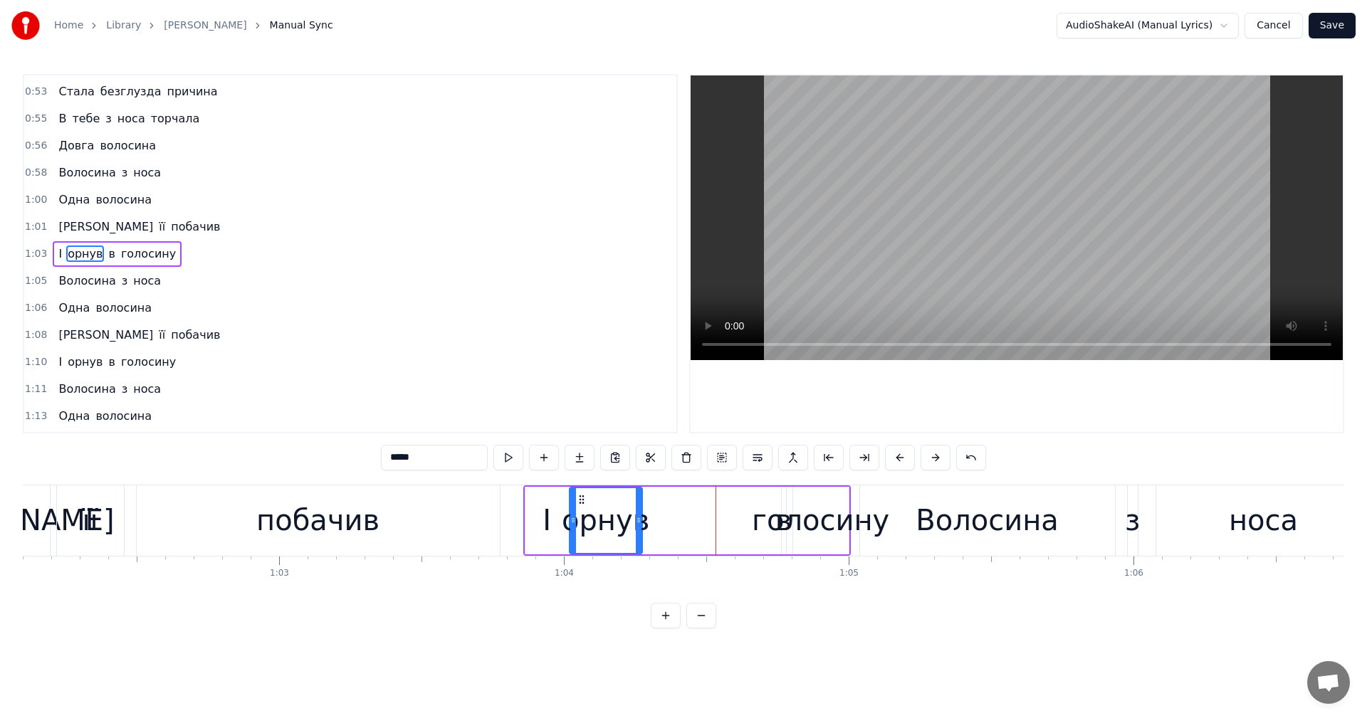
drag, startPoint x: 711, startPoint y: 499, endPoint x: 579, endPoint y: 499, distance: 132.4
click at [579, 499] on icon at bounding box center [581, 499] width 11 height 11
click at [769, 518] on div "голосину" at bounding box center [820, 520] width 137 height 43
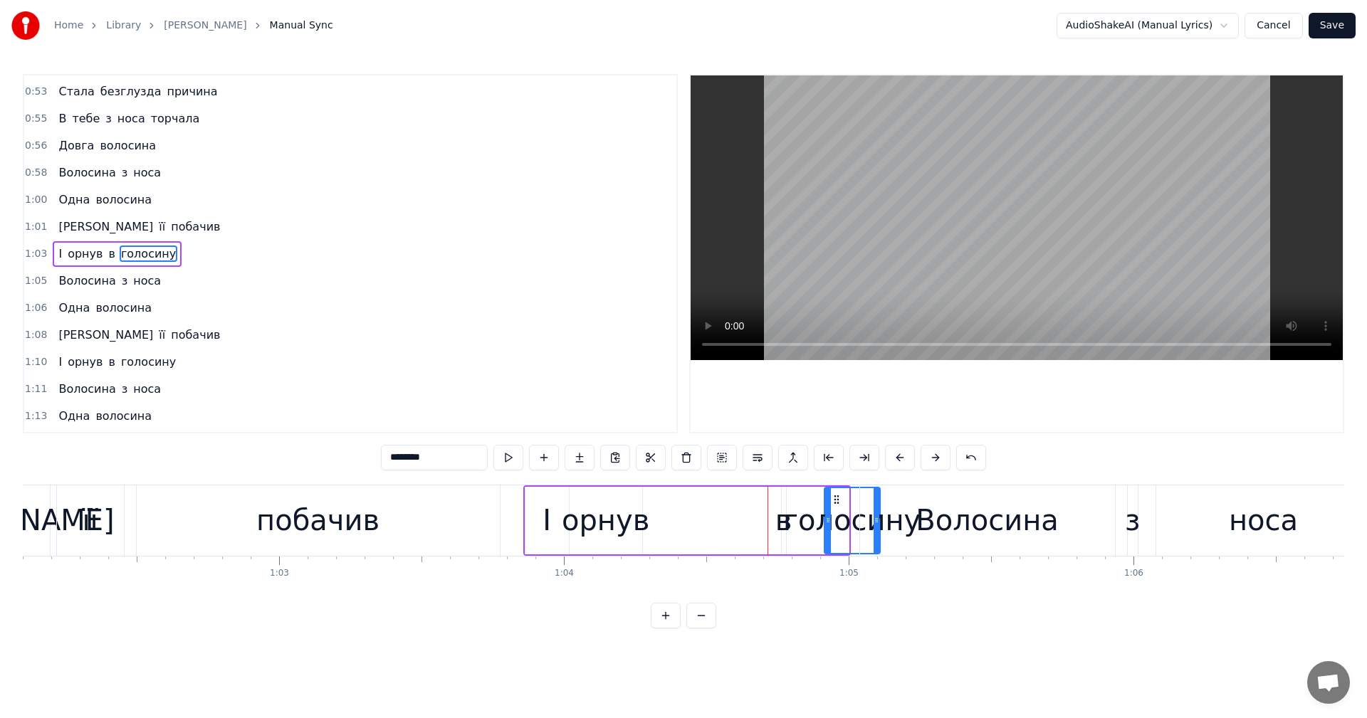
drag, startPoint x: 804, startPoint y: 502, endPoint x: 835, endPoint y: 503, distance: 31.4
click at [835, 503] on circle at bounding box center [835, 503] width 1 height 1
click at [783, 516] on div "в" at bounding box center [783, 520] width 17 height 43
drag, startPoint x: 791, startPoint y: 501, endPoint x: 666, endPoint y: 499, distance: 125.3
click at [666, 499] on icon at bounding box center [666, 499] width 11 height 11
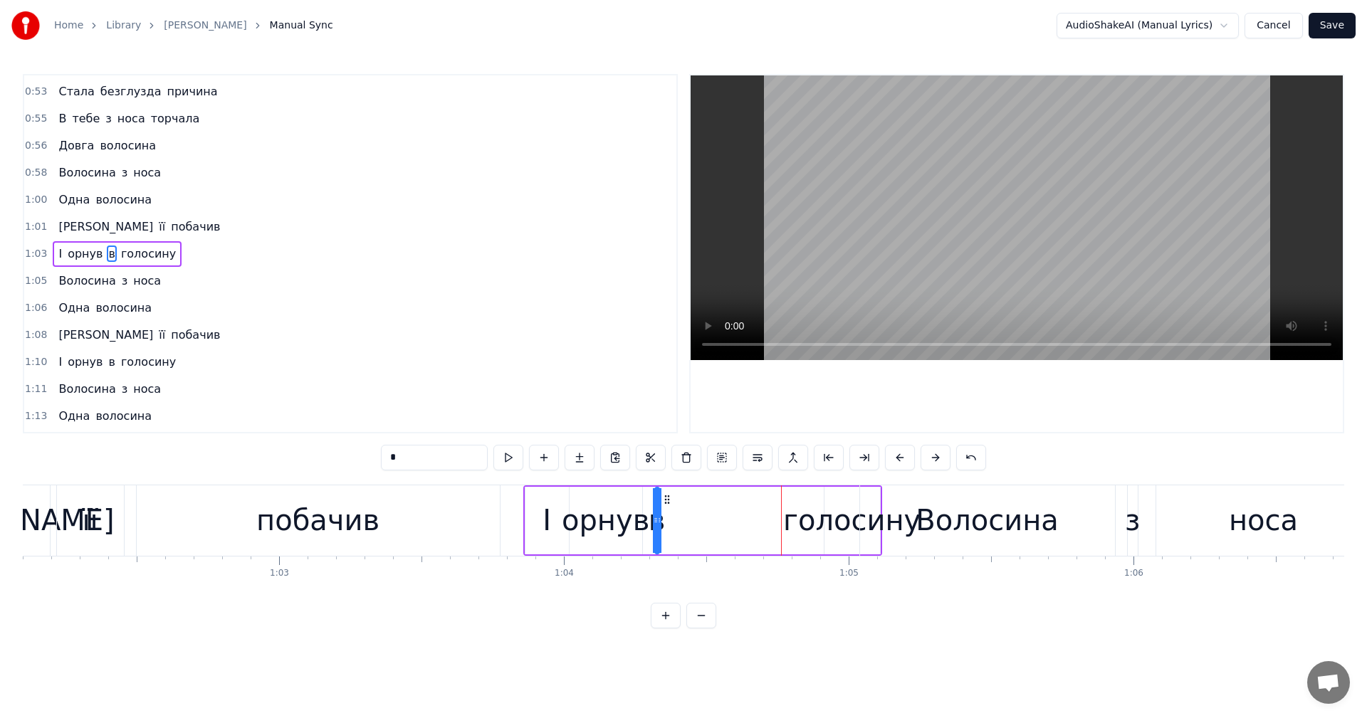
click at [830, 519] on div "голосину" at bounding box center [851, 520] width 137 height 43
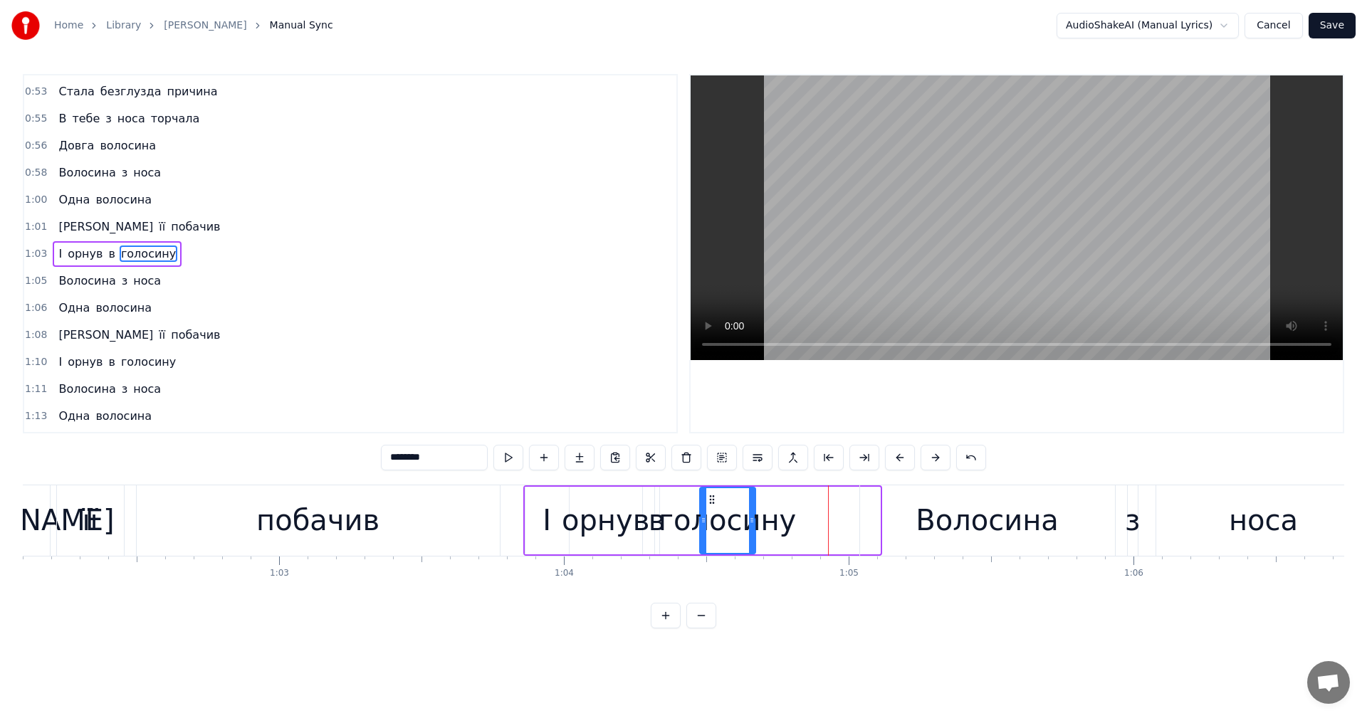
drag, startPoint x: 812, startPoint y: 501, endPoint x: 712, endPoint y: 501, distance: 99.7
click at [712, 501] on icon at bounding box center [711, 499] width 11 height 11
click at [192, 515] on div "побачив" at bounding box center [318, 521] width 363 height 70
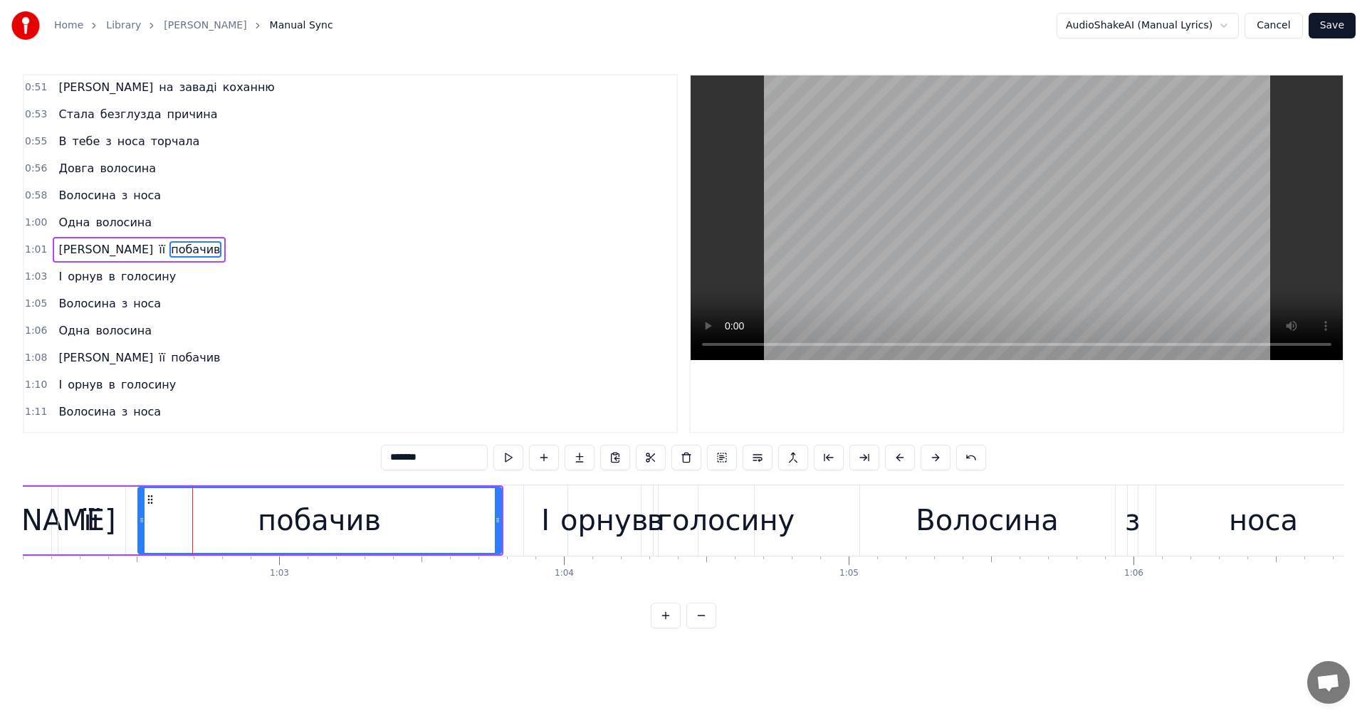
scroll to position [755, 0]
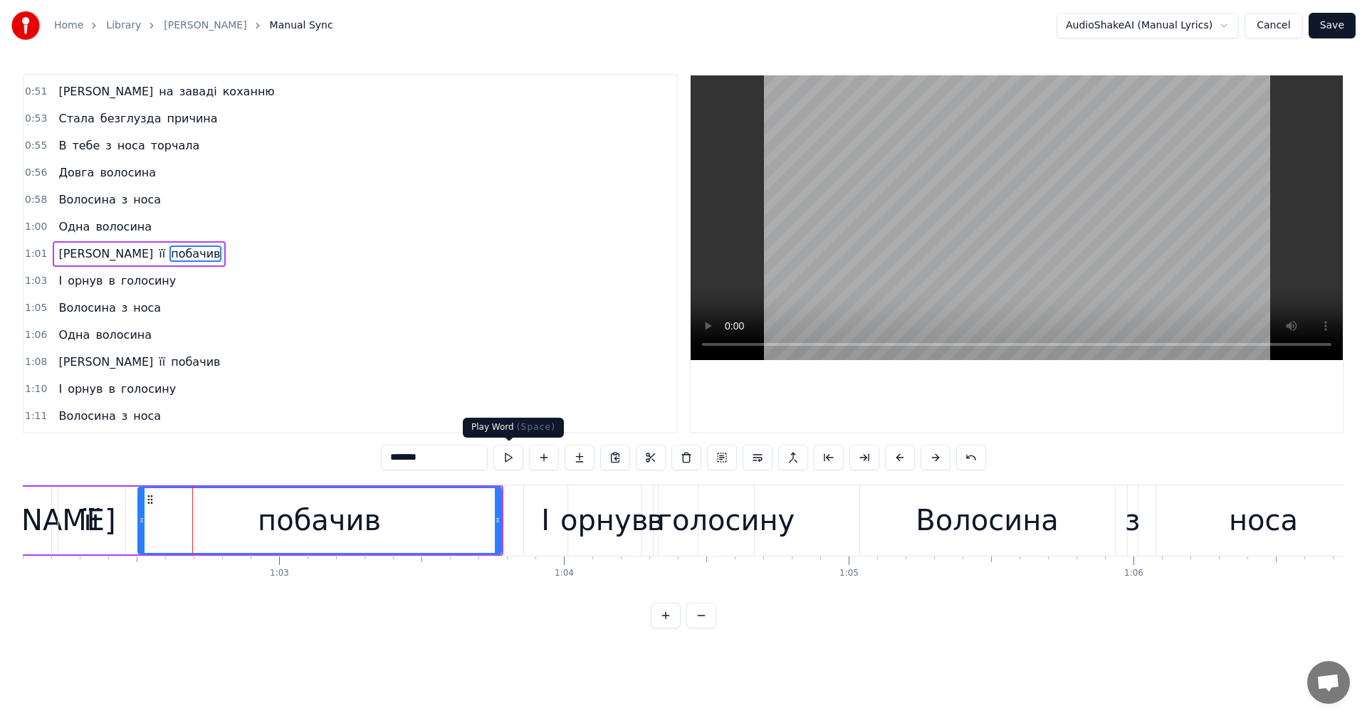
click at [1012, 261] on video at bounding box center [1017, 217] width 652 height 285
click at [1020, 211] on video at bounding box center [1017, 217] width 652 height 285
click at [738, 516] on div "голосину" at bounding box center [725, 520] width 137 height 43
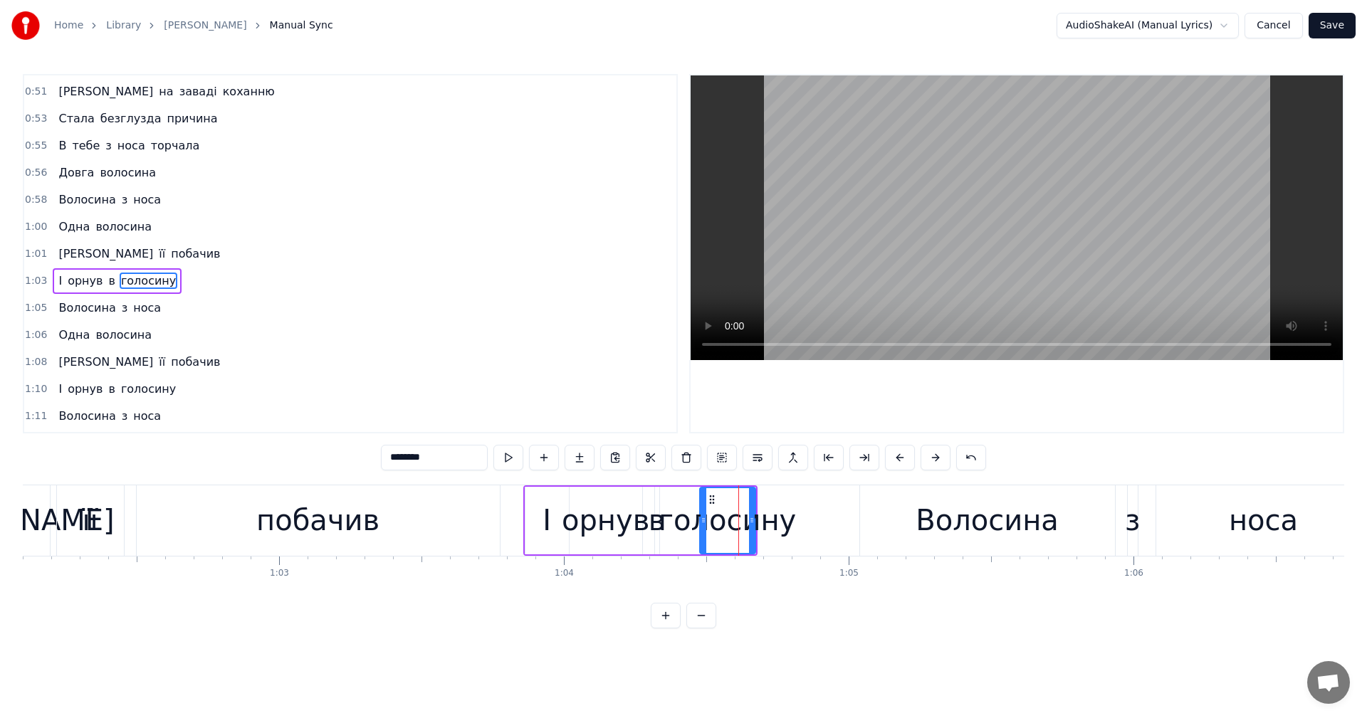
scroll to position [782, 0]
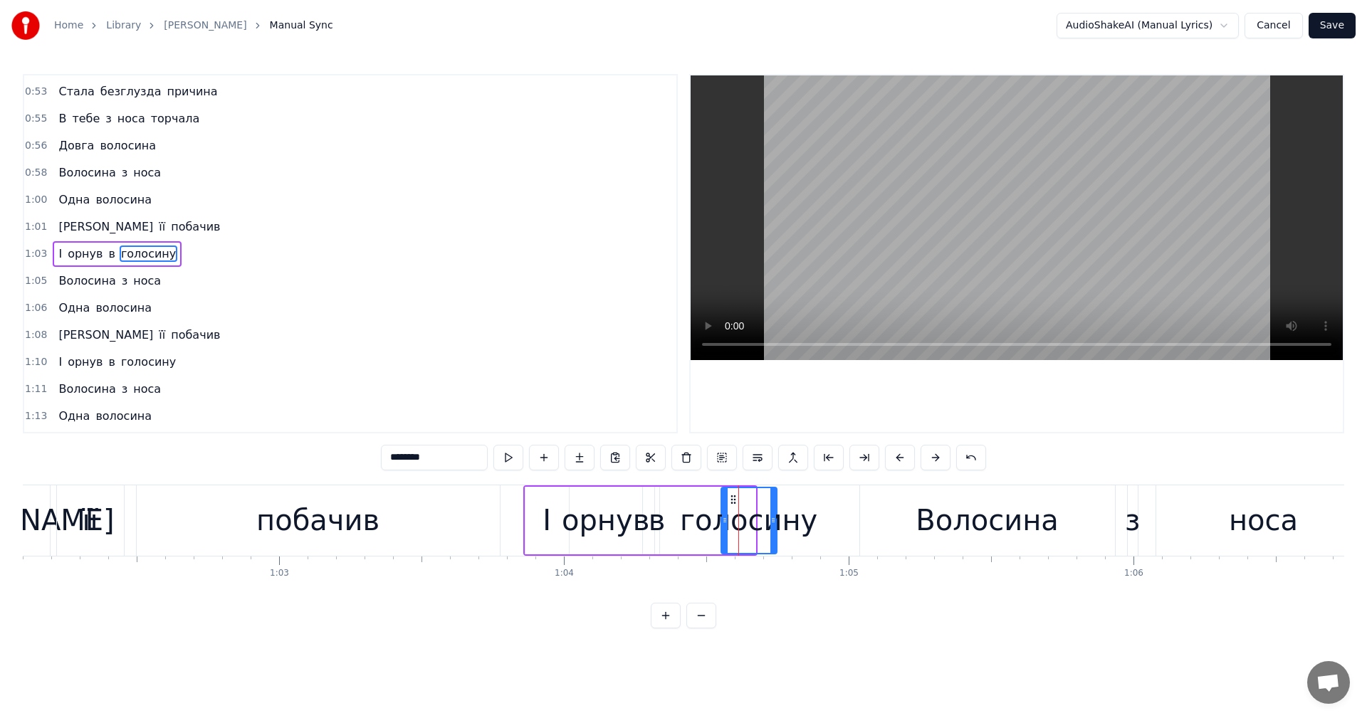
drag, startPoint x: 713, startPoint y: 500, endPoint x: 734, endPoint y: 503, distance: 21.6
click at [734, 503] on icon at bounding box center [733, 499] width 11 height 11
click at [658, 503] on div "в" at bounding box center [657, 520] width 17 height 43
drag, startPoint x: 667, startPoint y: 497, endPoint x: 691, endPoint y: 499, distance: 24.3
click at [691, 499] on icon at bounding box center [691, 499] width 11 height 11
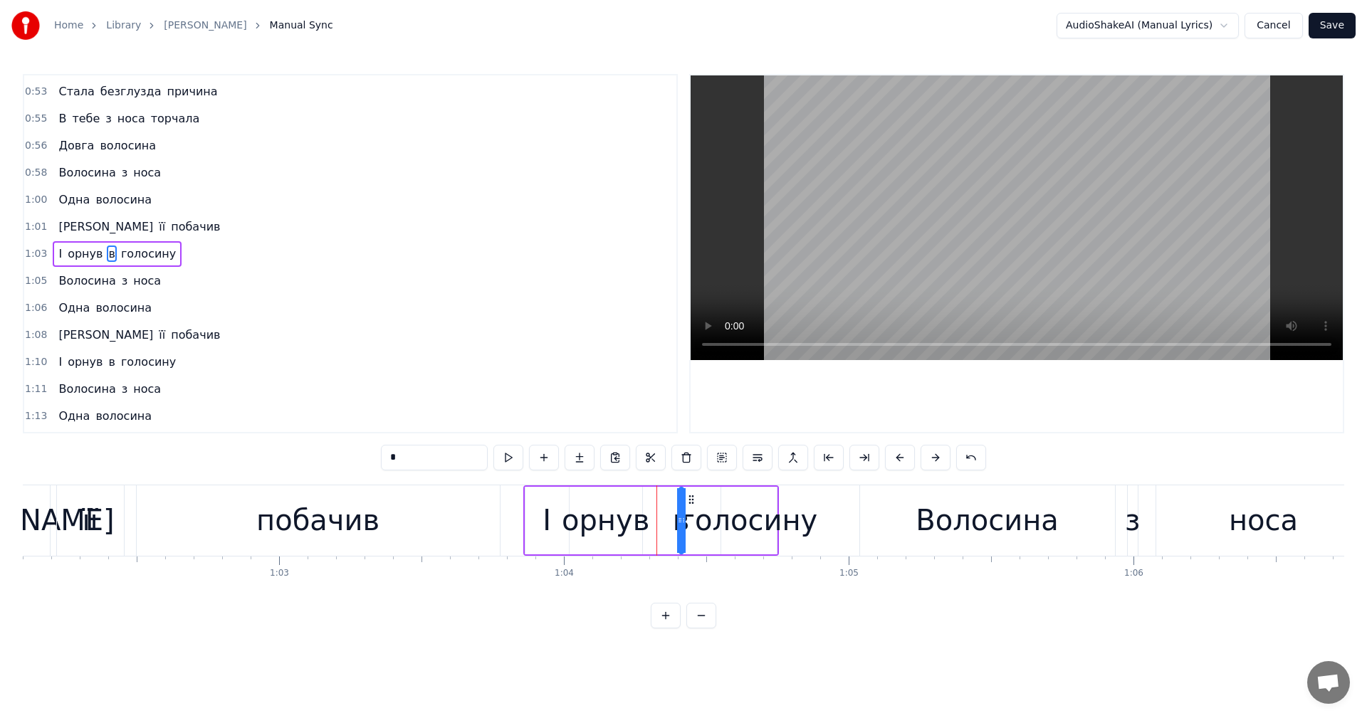
click at [624, 509] on div "орнув" at bounding box center [606, 520] width 88 height 43
drag, startPoint x: 582, startPoint y: 498, endPoint x: 614, endPoint y: 498, distance: 32.0
click at [614, 498] on icon at bounding box center [613, 499] width 11 height 11
click at [548, 511] on div "І" at bounding box center [547, 520] width 9 height 43
drag, startPoint x: 536, startPoint y: 498, endPoint x: 561, endPoint y: 500, distance: 25.0
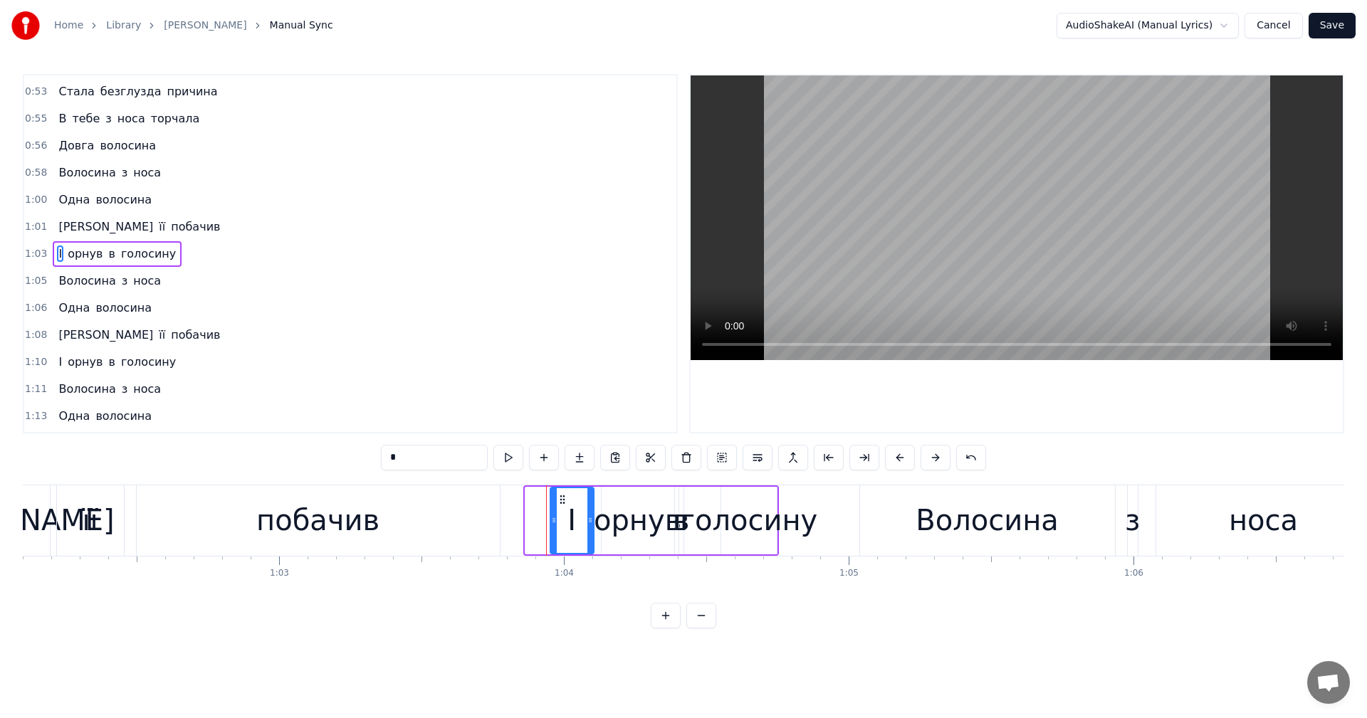
click at [561, 500] on icon at bounding box center [562, 499] width 11 height 11
click at [218, 521] on div "побачив" at bounding box center [318, 521] width 363 height 70
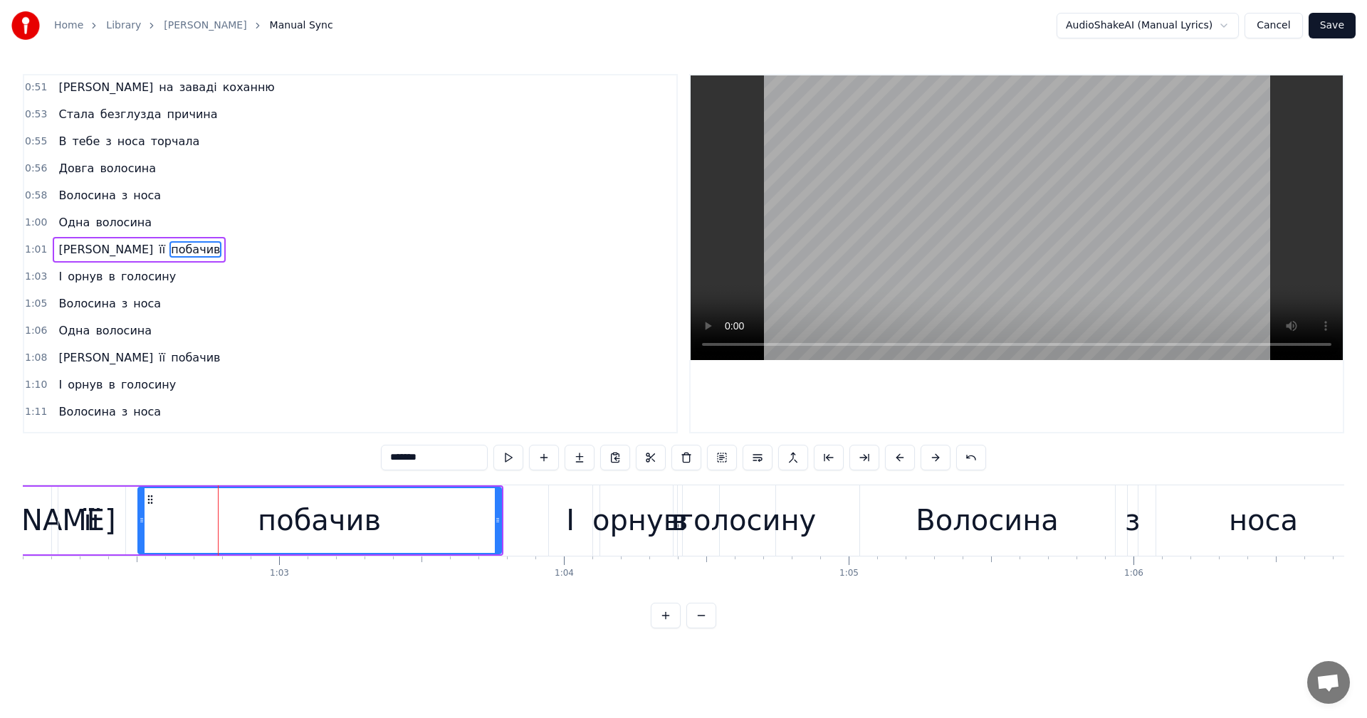
scroll to position [755, 0]
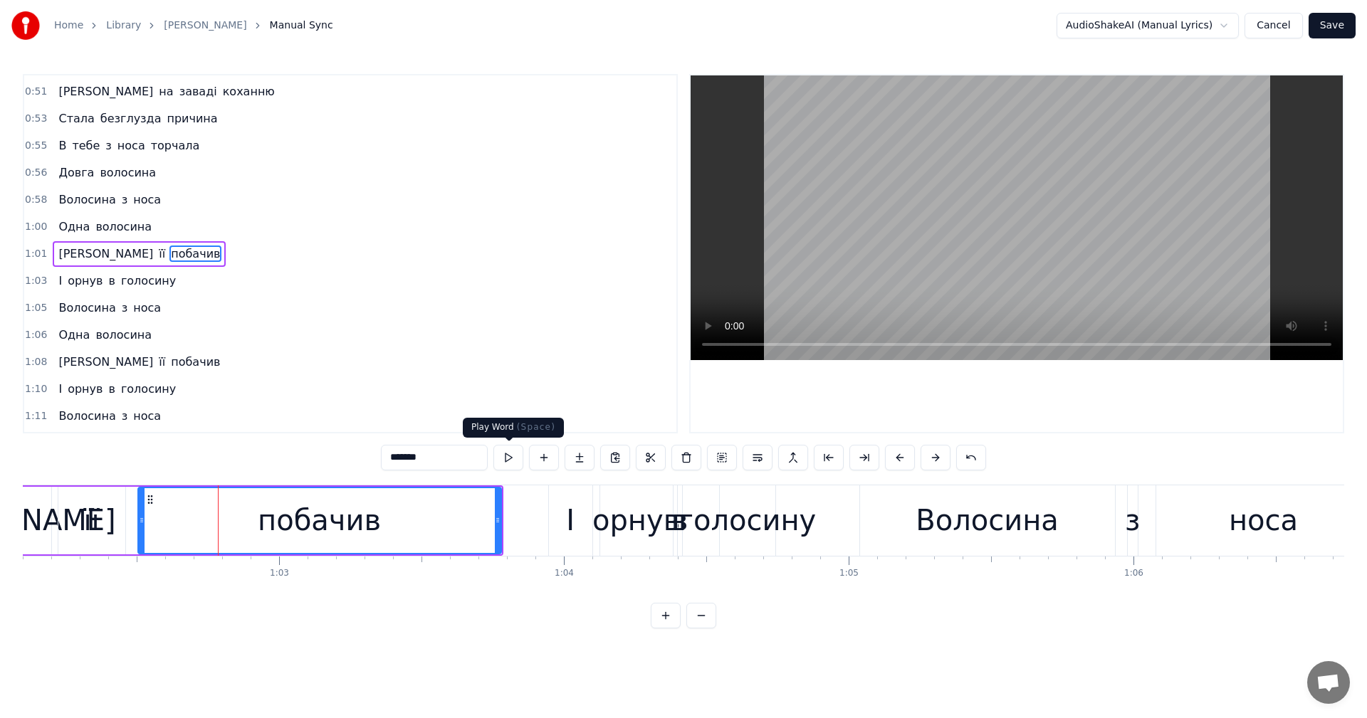
click at [1173, 177] on video at bounding box center [1017, 217] width 652 height 285
click at [1065, 224] on video at bounding box center [1017, 217] width 652 height 285
drag, startPoint x: 565, startPoint y: 530, endPoint x: 564, endPoint y: 522, distance: 8.0
click at [565, 529] on div "І" at bounding box center [570, 521] width 43 height 70
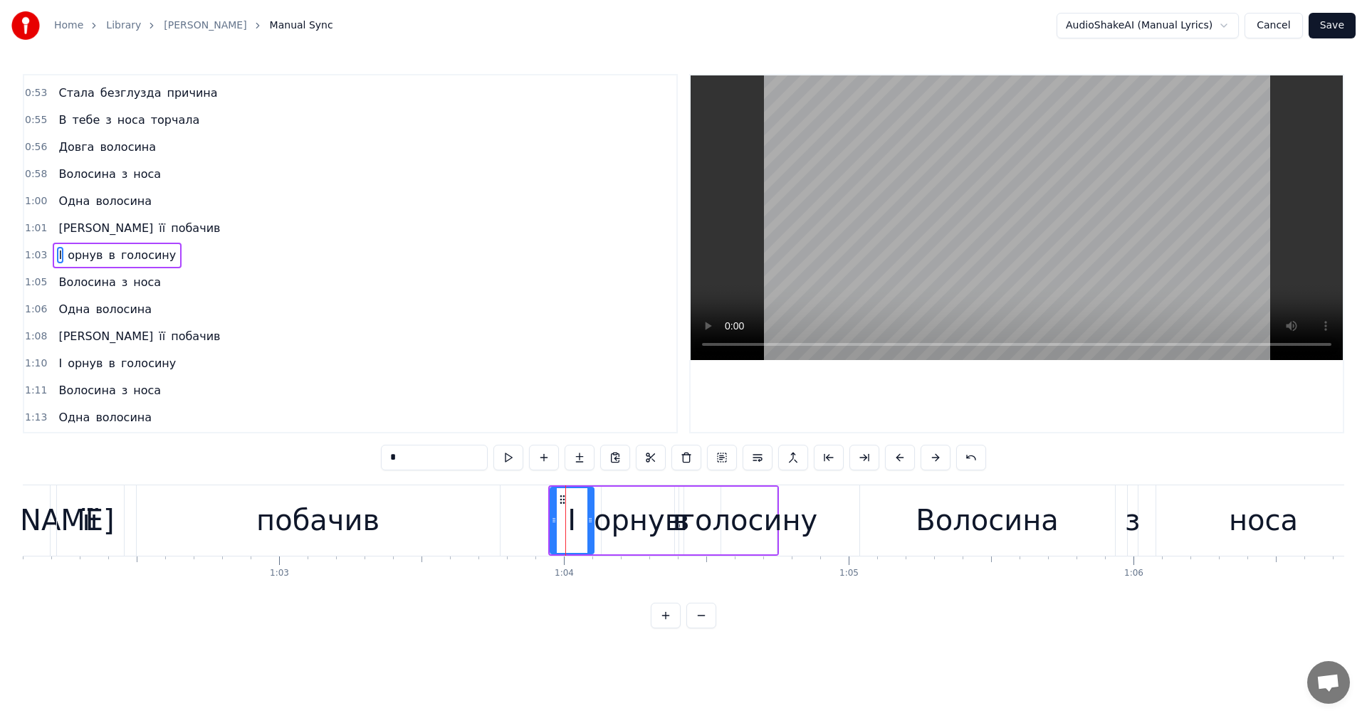
scroll to position [782, 0]
drag, startPoint x: 561, startPoint y: 501, endPoint x: 542, endPoint y: 501, distance: 19.2
click at [542, 501] on icon at bounding box center [546, 499] width 11 height 11
click at [542, 501] on icon at bounding box center [543, 499] width 11 height 11
drag, startPoint x: 542, startPoint y: 501, endPoint x: 534, endPoint y: 501, distance: 7.8
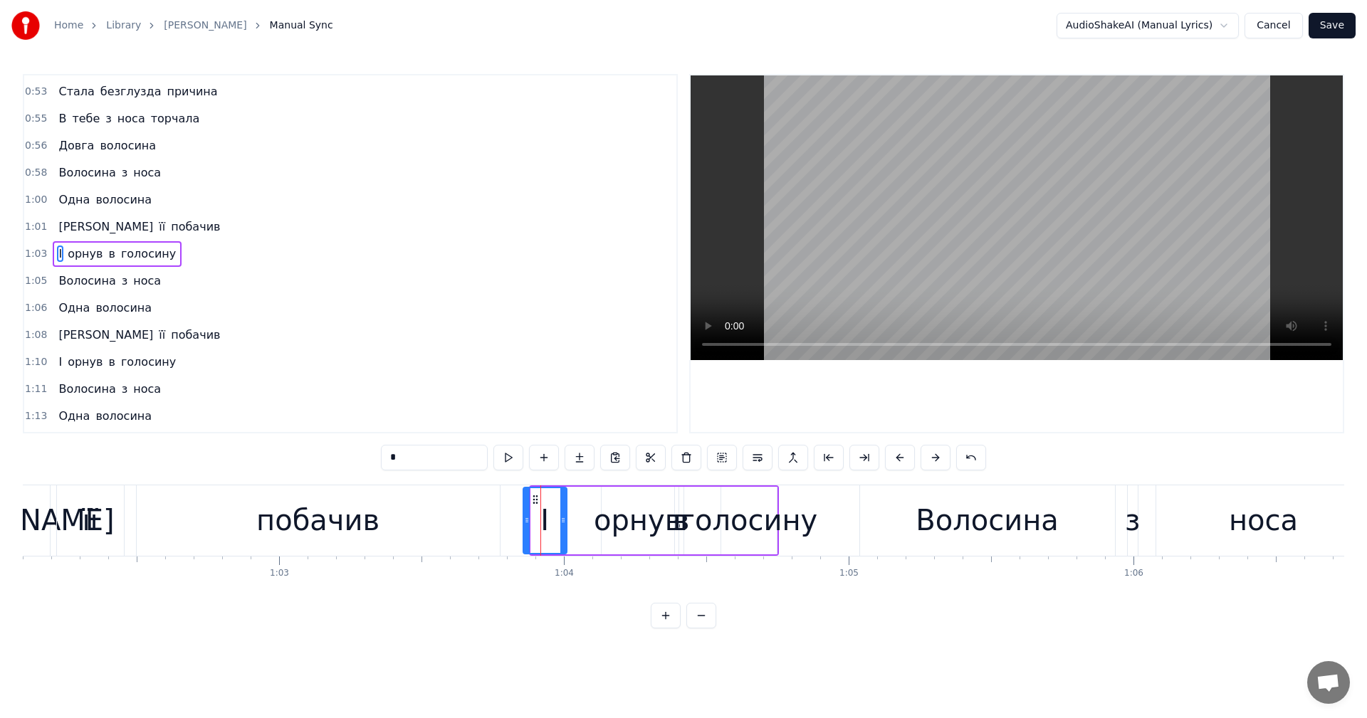
click at [534, 501] on icon at bounding box center [535, 499] width 11 height 11
drag, startPoint x: 256, startPoint y: 525, endPoint x: 545, endPoint y: 427, distance: 305.3
click at [257, 525] on div "побачив" at bounding box center [318, 521] width 363 height 70
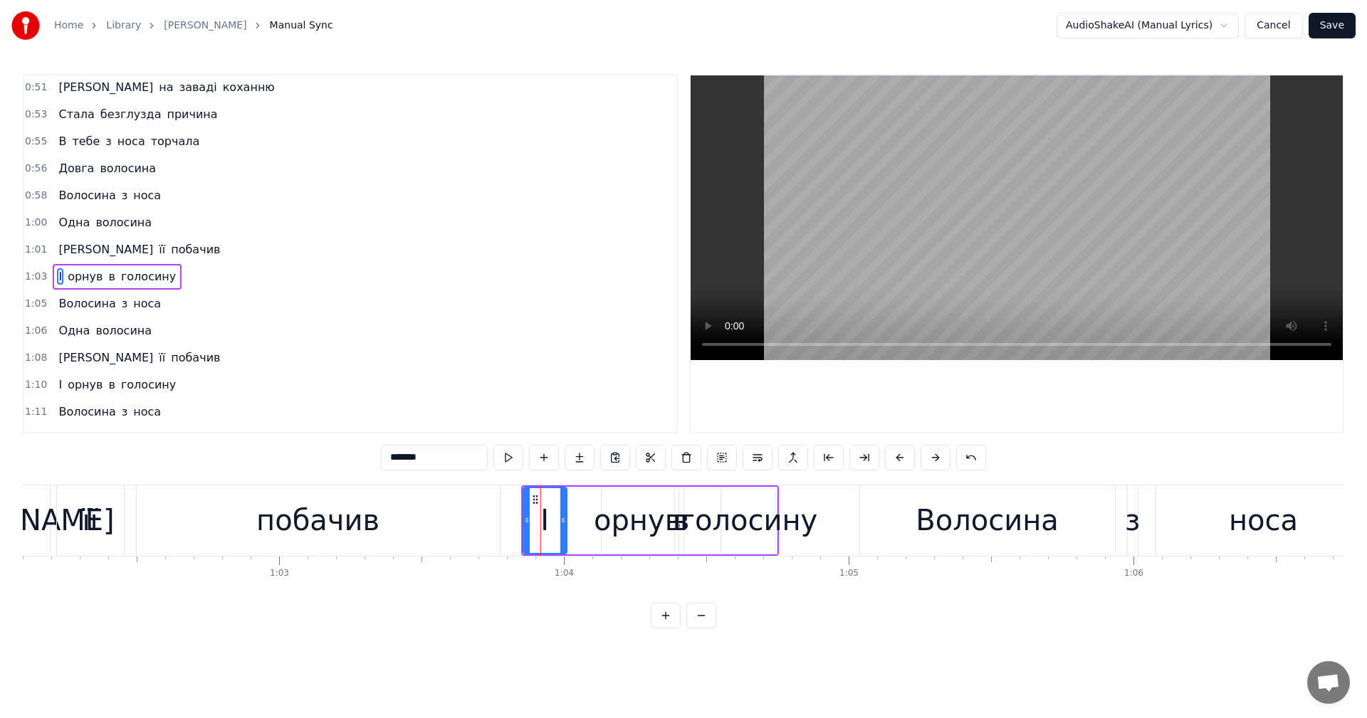
scroll to position [755, 0]
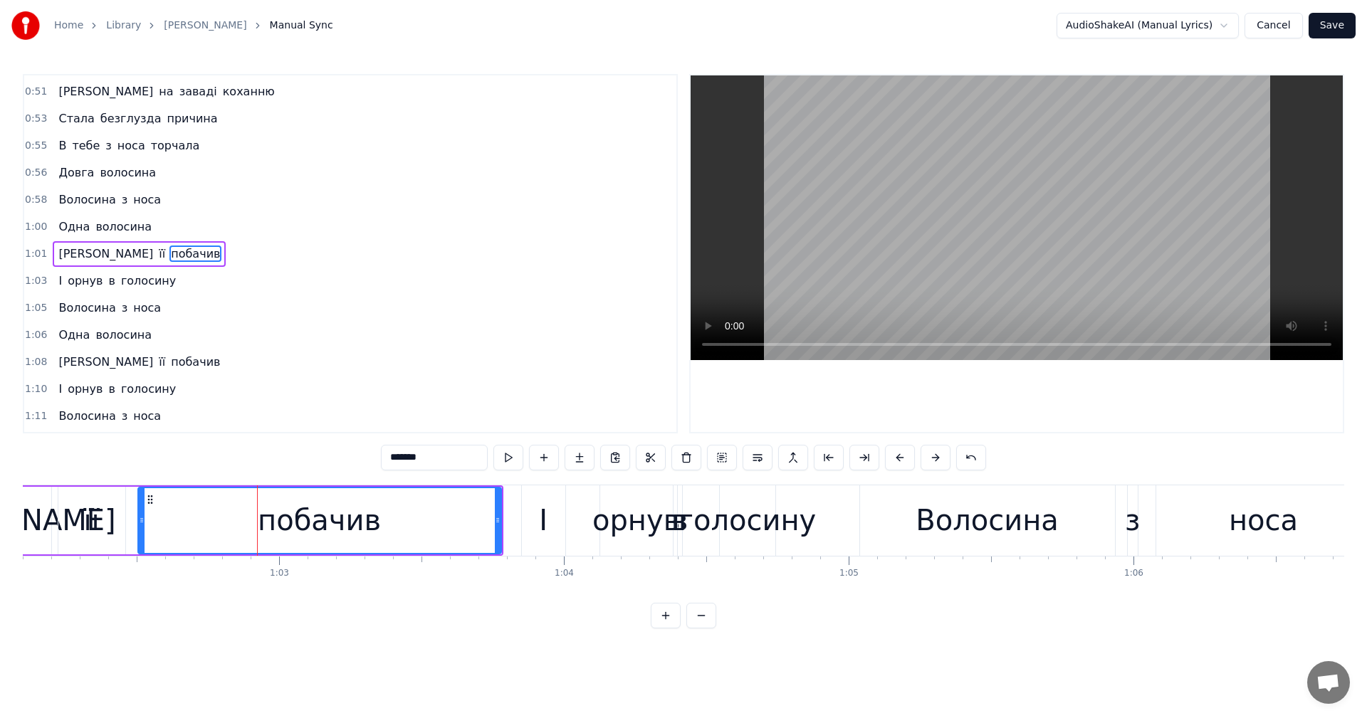
click at [961, 226] on video at bounding box center [1017, 217] width 652 height 285
click at [997, 198] on video at bounding box center [1017, 217] width 652 height 285
click at [538, 517] on div "І" at bounding box center [543, 521] width 43 height 70
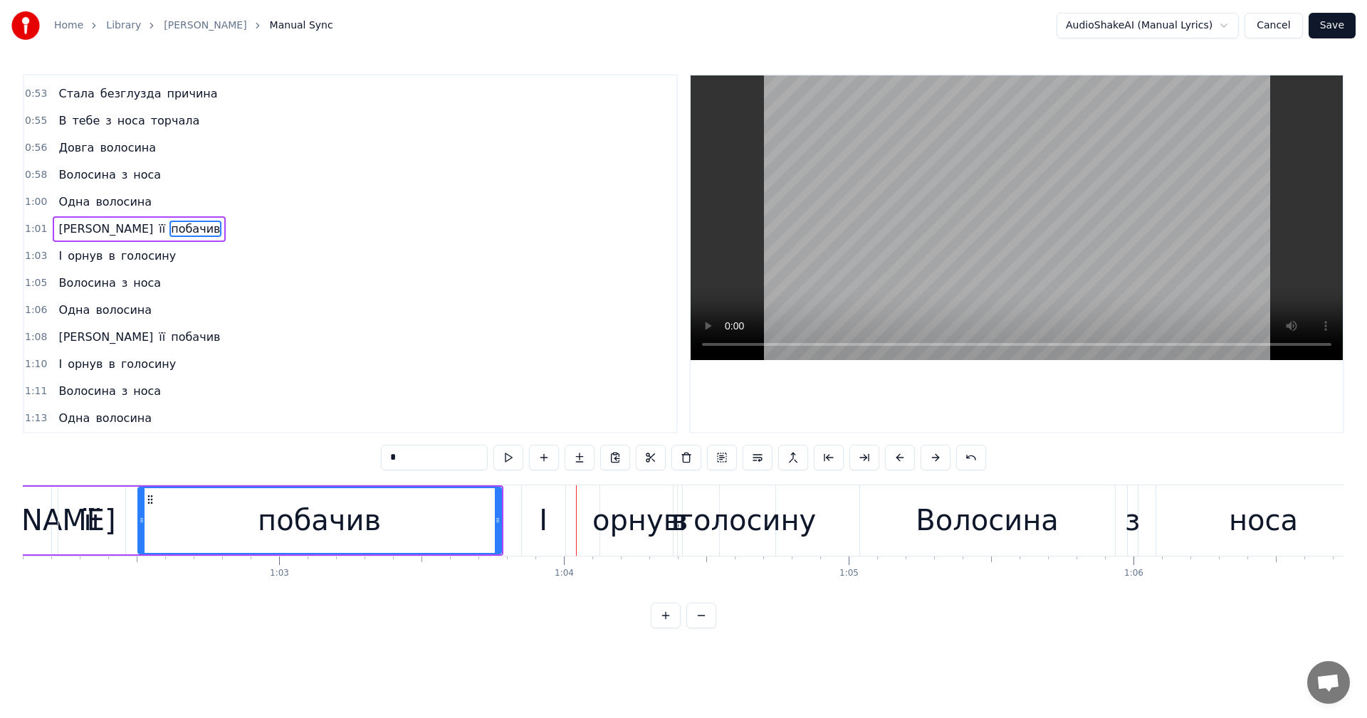
scroll to position [782, 0]
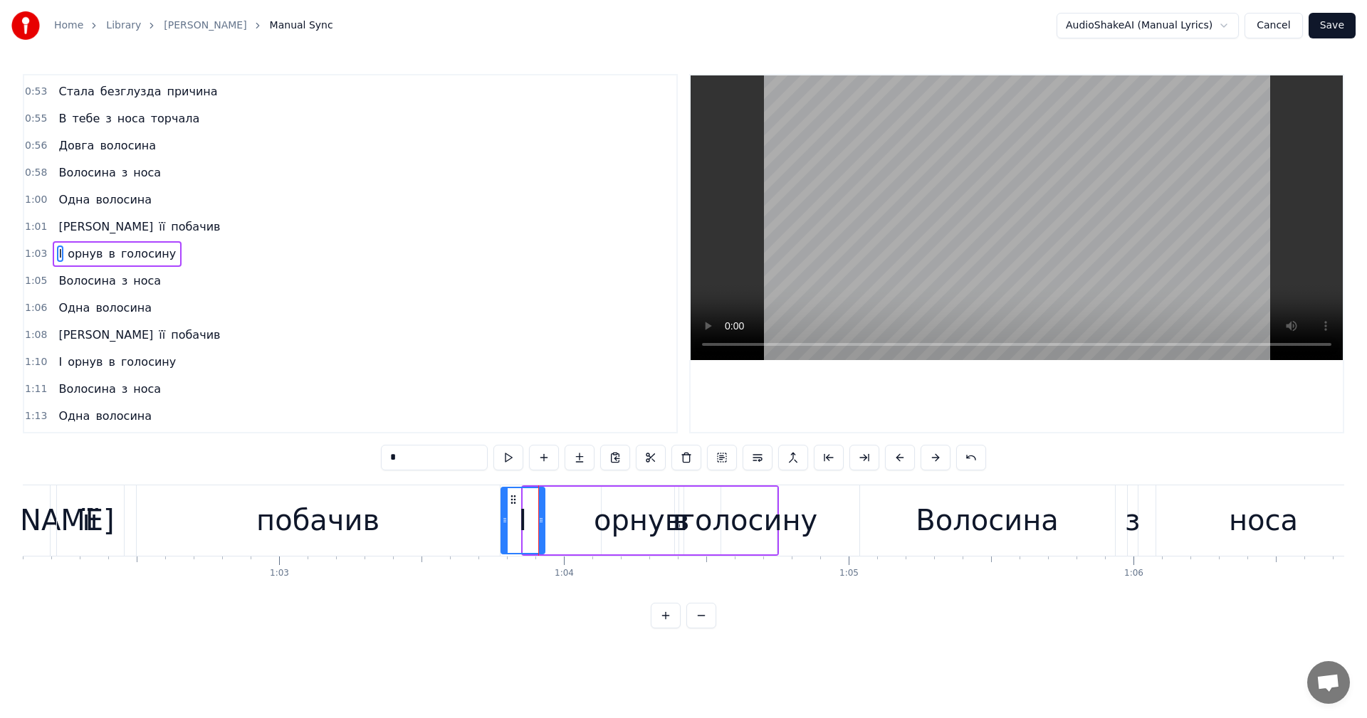
drag, startPoint x: 534, startPoint y: 498, endPoint x: 512, endPoint y: 501, distance: 22.2
click at [512, 501] on icon at bounding box center [513, 499] width 11 height 11
click at [611, 516] on div "орнув" at bounding box center [638, 520] width 88 height 43
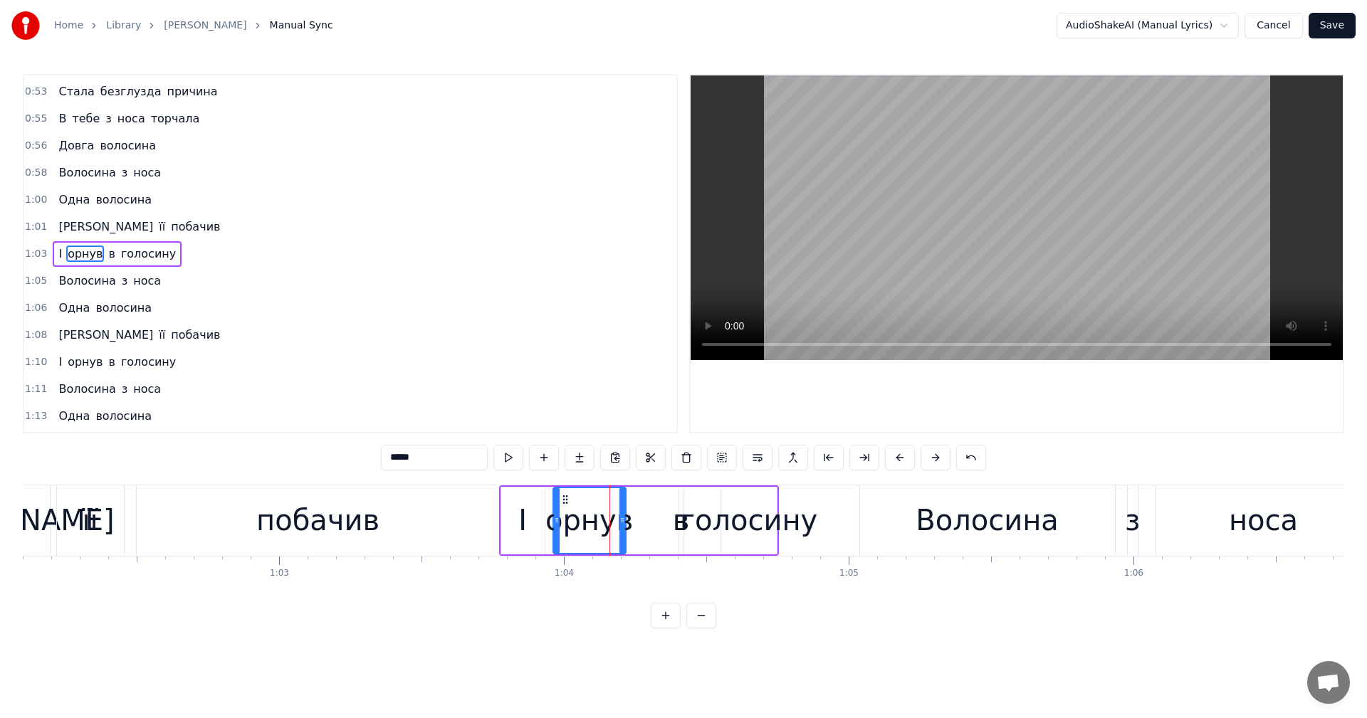
drag, startPoint x: 611, startPoint y: 500, endPoint x: 561, endPoint y: 503, distance: 49.9
click at [561, 503] on icon at bounding box center [565, 499] width 11 height 11
click at [679, 526] on div "в" at bounding box center [681, 520] width 17 height 43
drag, startPoint x: 689, startPoint y: 500, endPoint x: 654, endPoint y: 510, distance: 36.3
click at [647, 506] on div "І орнув в голосину" at bounding box center [639, 521] width 280 height 70
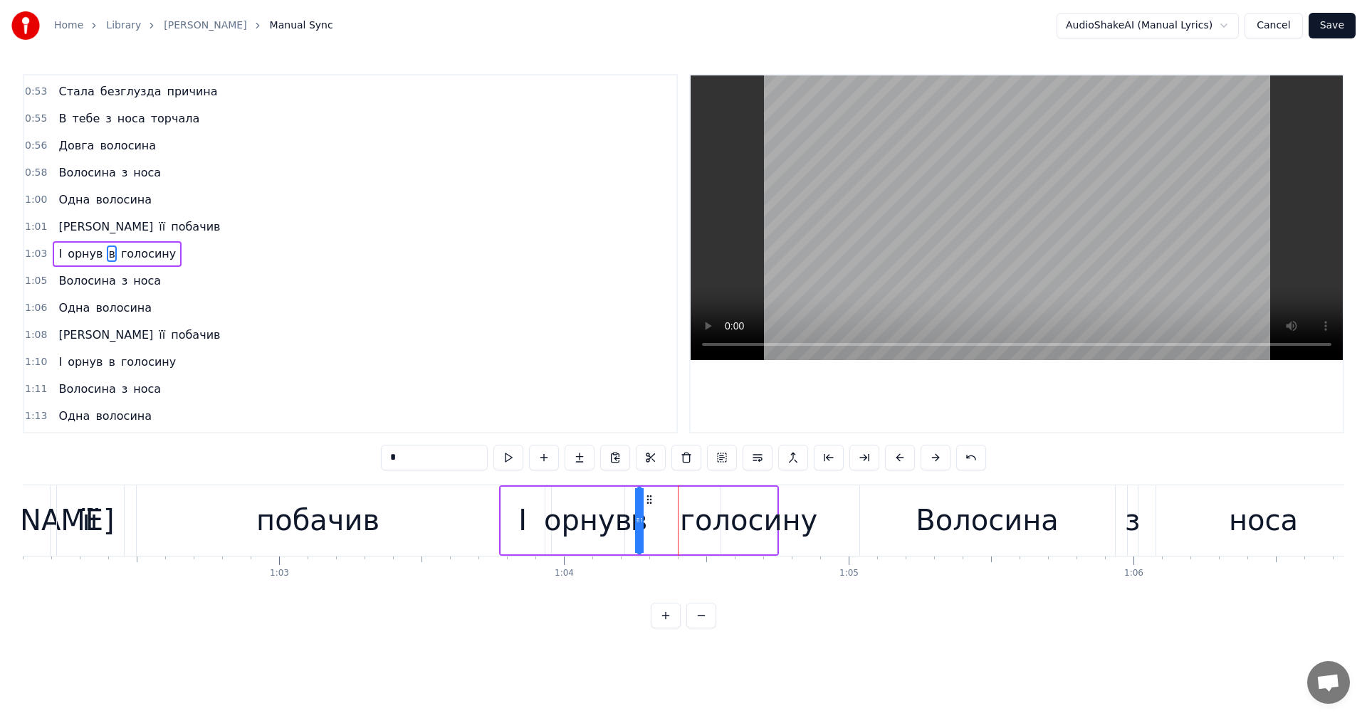
click at [705, 524] on div "голосину" at bounding box center [748, 520] width 137 height 43
drag, startPoint x: 731, startPoint y: 500, endPoint x: 697, endPoint y: 503, distance: 33.6
click at [697, 503] on icon at bounding box center [699, 499] width 11 height 11
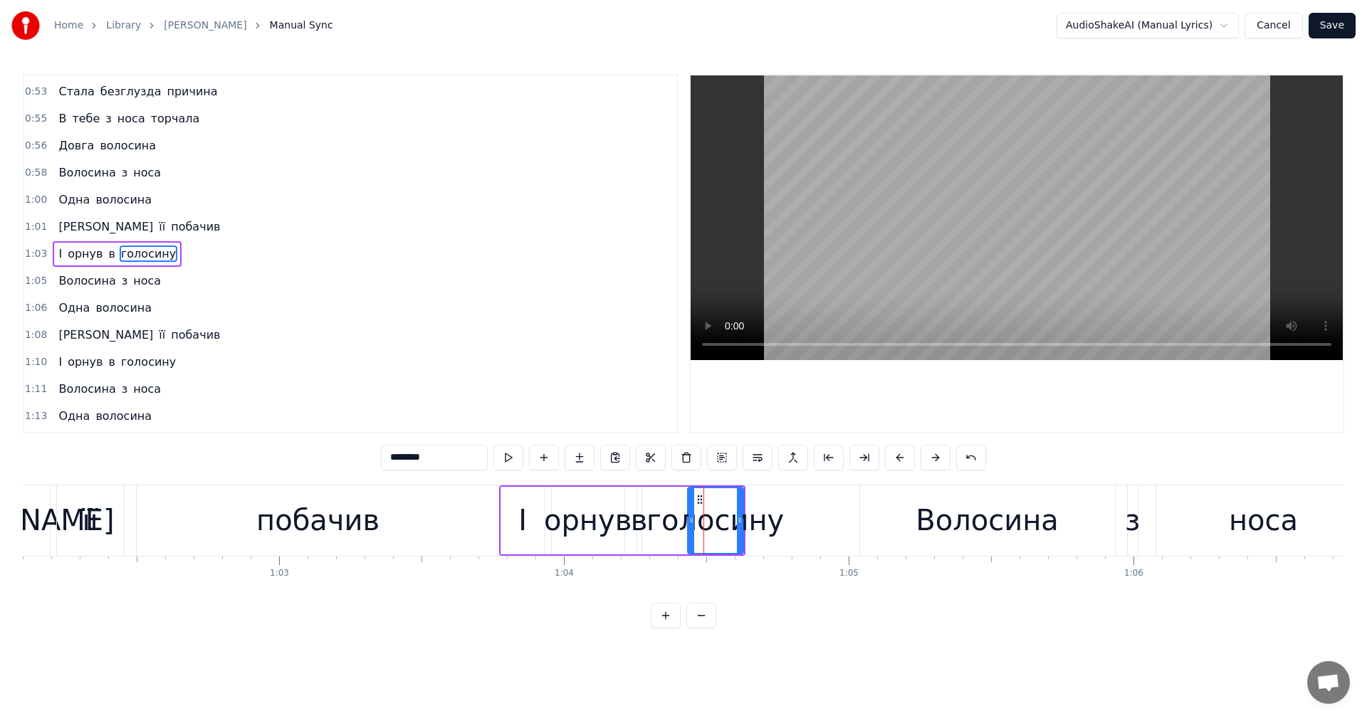
click at [206, 531] on div "побачив" at bounding box center [318, 521] width 363 height 70
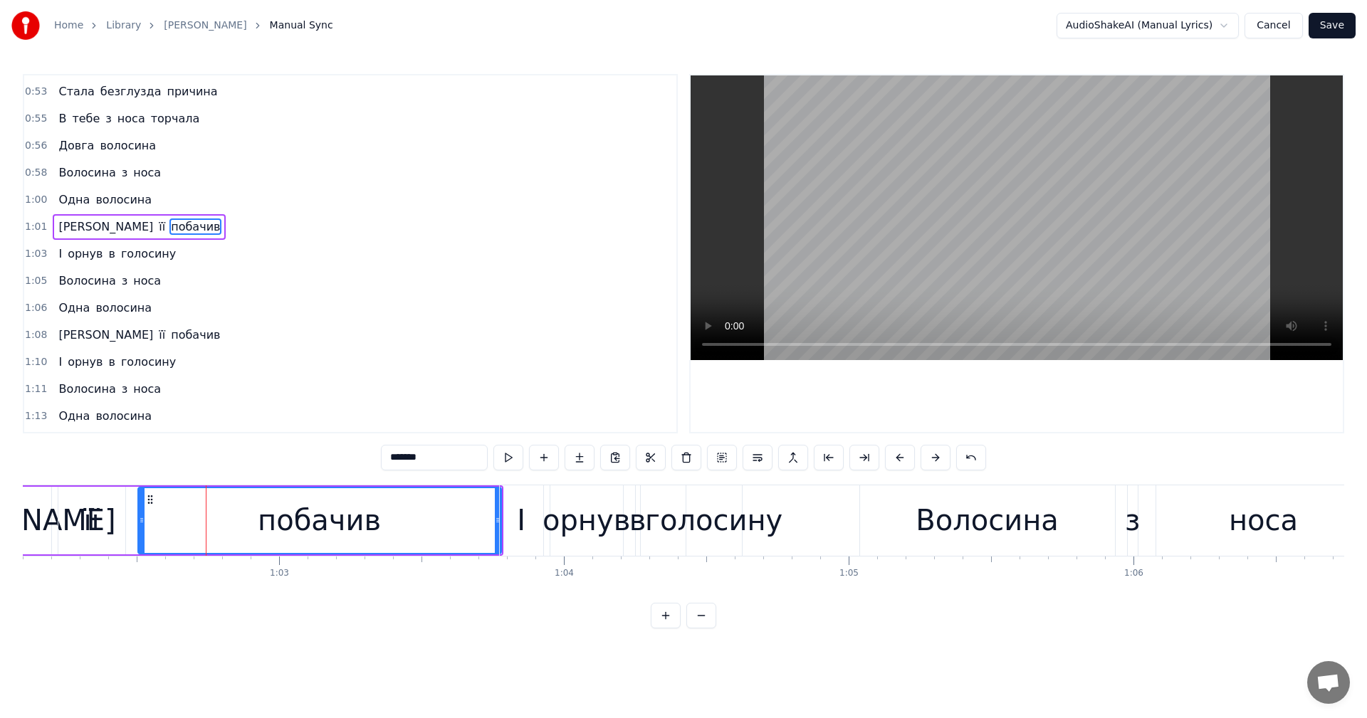
scroll to position [755, 0]
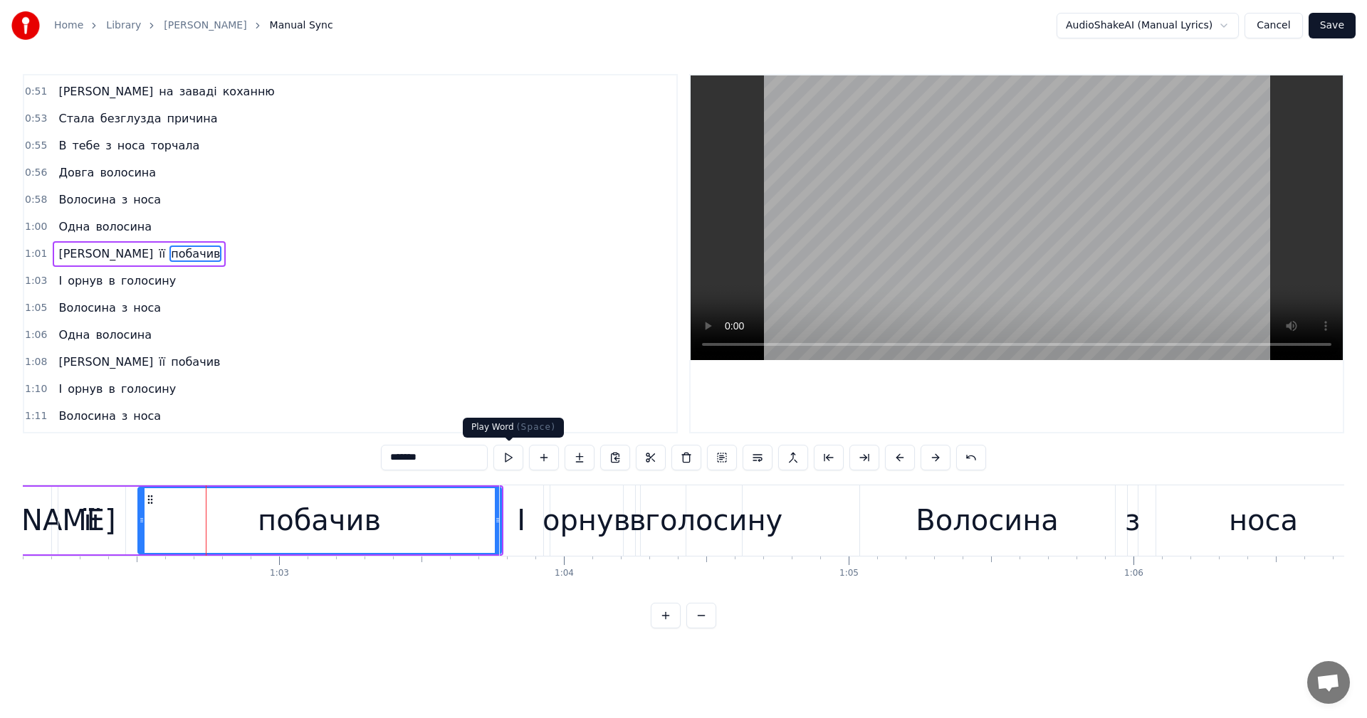
click at [988, 203] on video at bounding box center [1017, 217] width 652 height 285
click at [990, 208] on video at bounding box center [1017, 217] width 652 height 285
click at [525, 524] on div "І" at bounding box center [521, 520] width 9 height 43
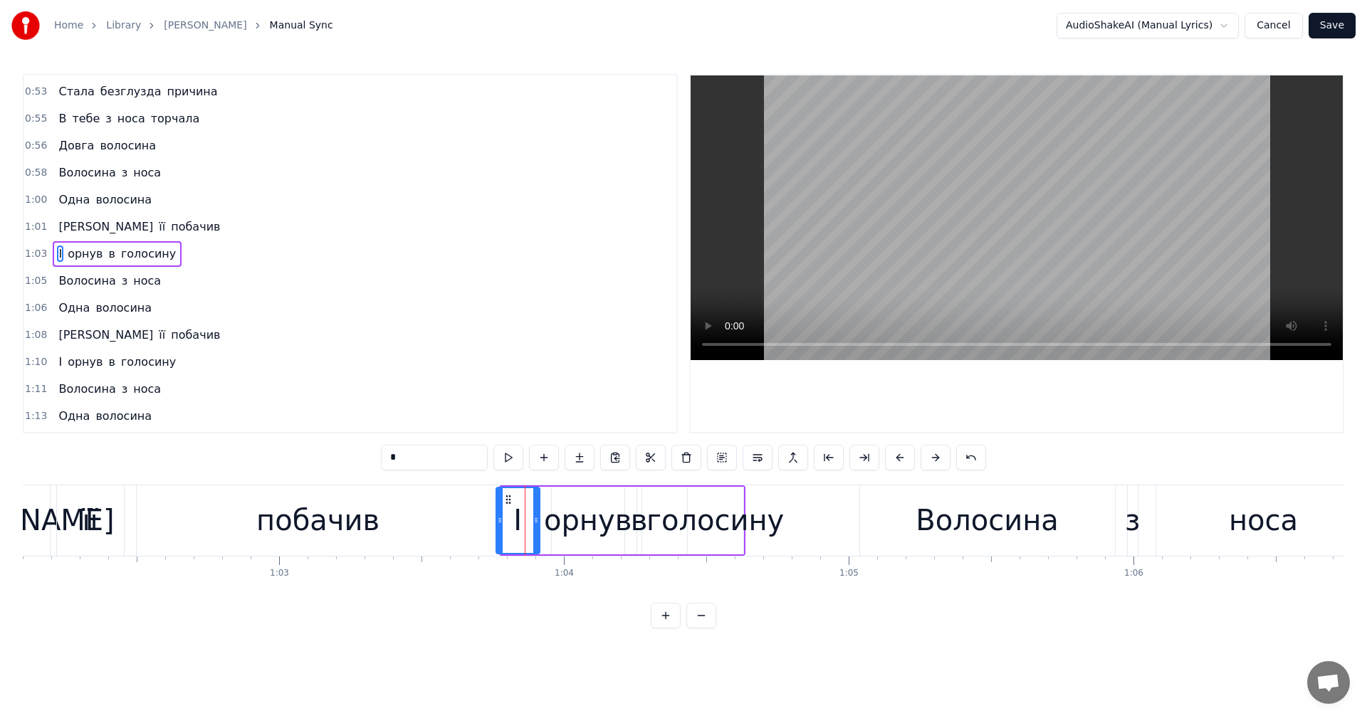
click at [507, 505] on icon at bounding box center [508, 499] width 11 height 11
click at [177, 518] on div "побачив" at bounding box center [318, 521] width 363 height 70
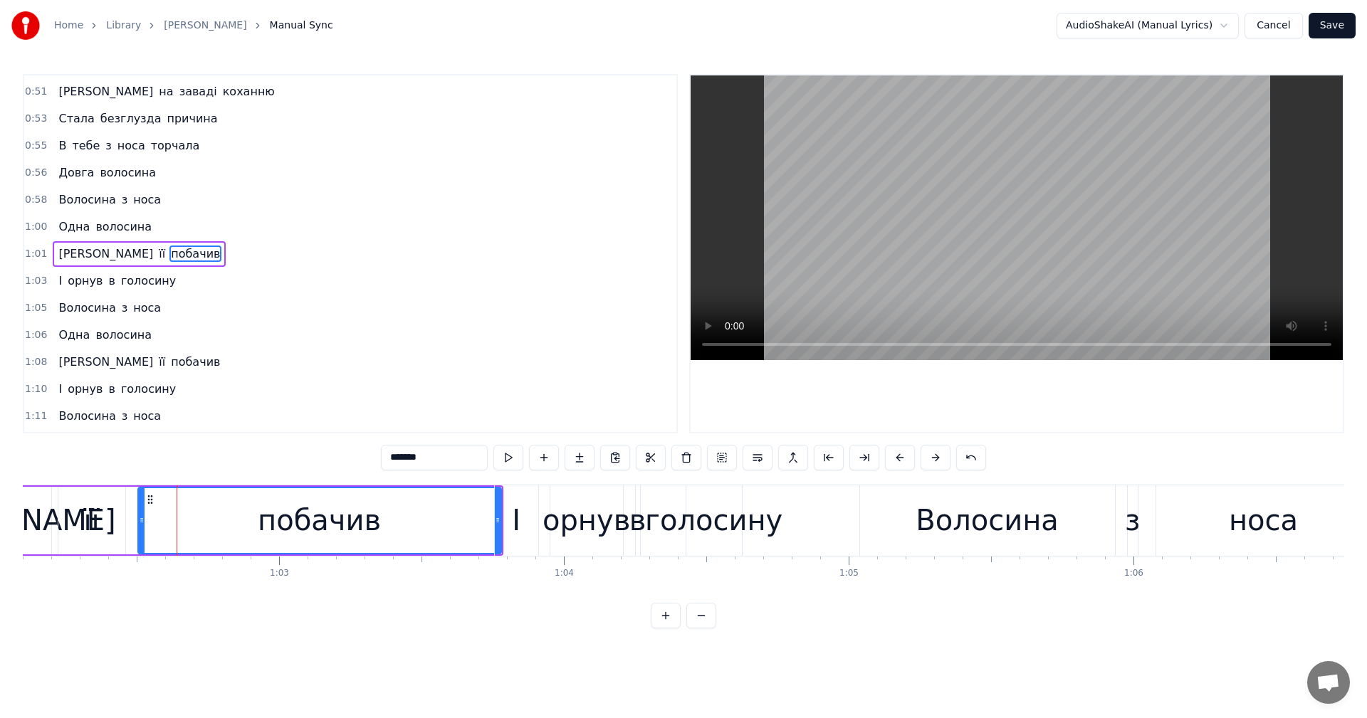
click at [1048, 193] on video at bounding box center [1017, 217] width 652 height 285
click at [1000, 206] on video at bounding box center [1017, 217] width 652 height 285
click at [529, 521] on div "І" at bounding box center [516, 521] width 43 height 70
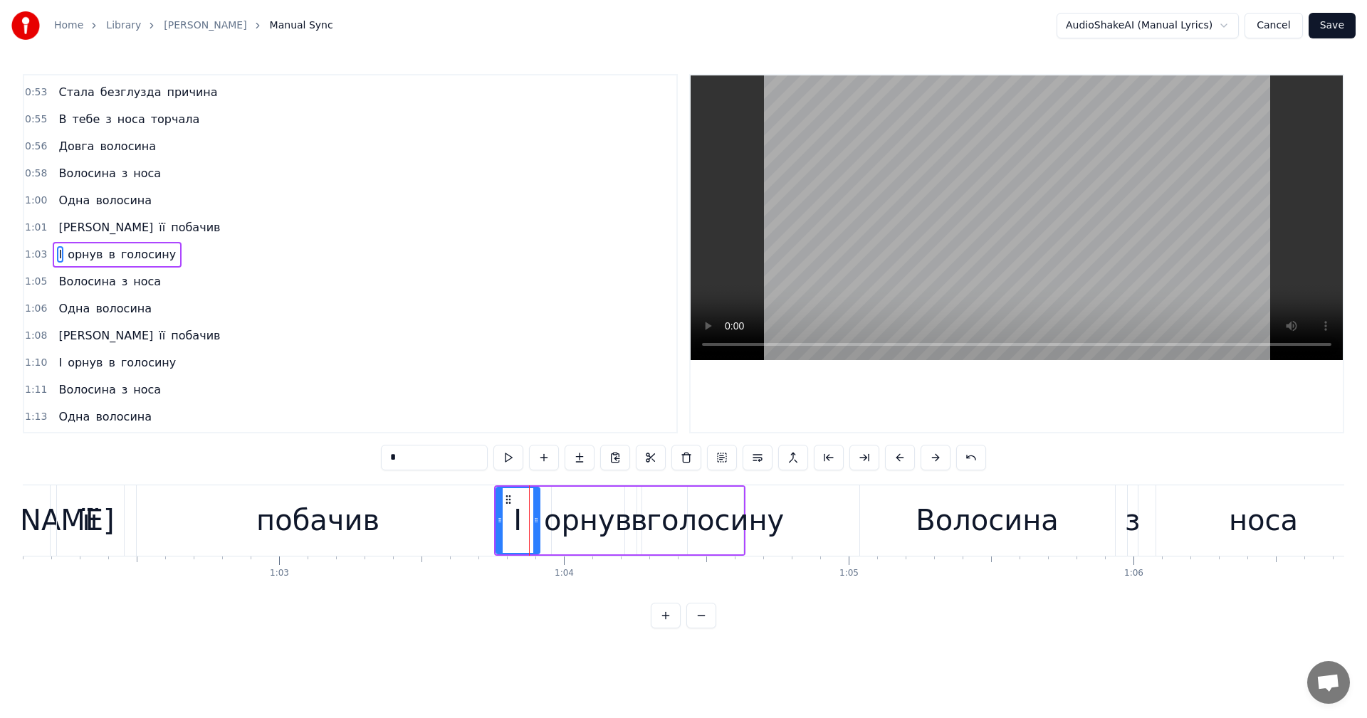
scroll to position [782, 0]
drag, startPoint x: 536, startPoint y: 518, endPoint x: 522, endPoint y: 518, distance: 14.2
click at [522, 518] on icon at bounding box center [522, 520] width 6 height 11
drag, startPoint x: 506, startPoint y: 498, endPoint x: 498, endPoint y: 498, distance: 8.6
click at [498, 498] on icon at bounding box center [499, 499] width 11 height 11
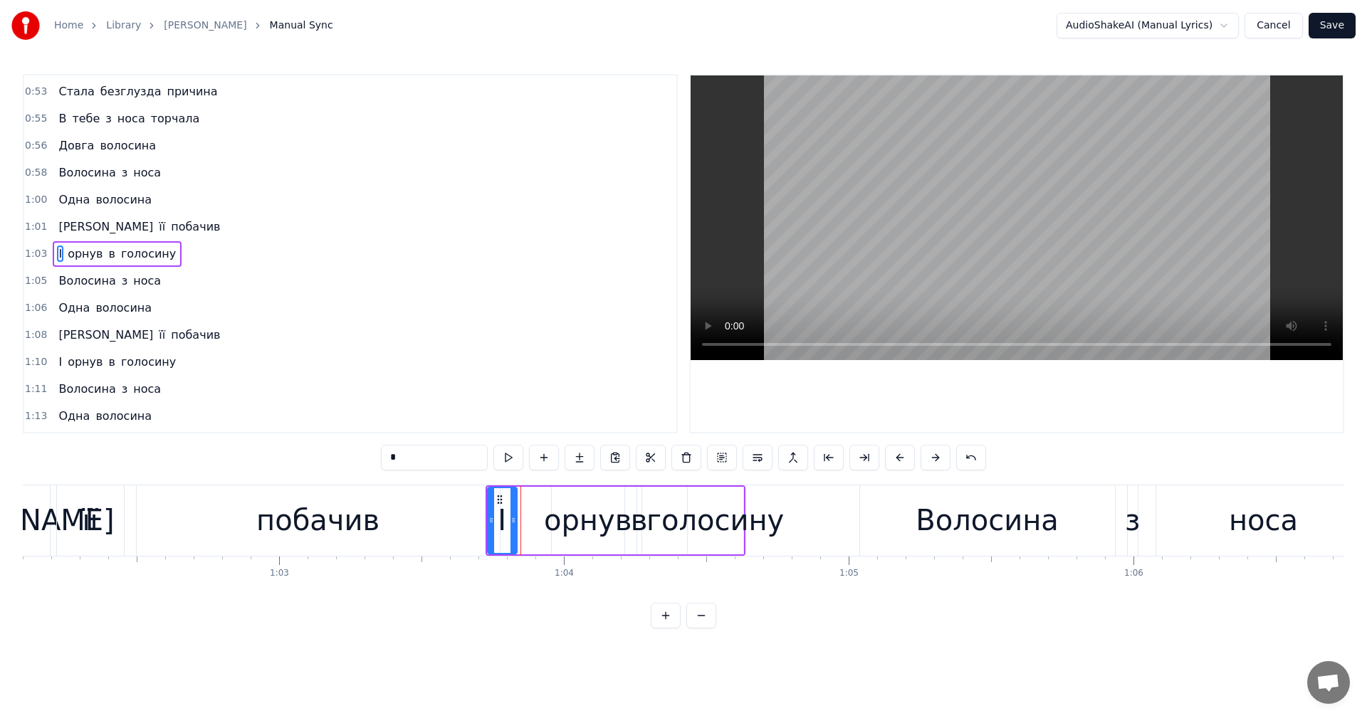
click at [165, 522] on div "побачив" at bounding box center [318, 521] width 363 height 70
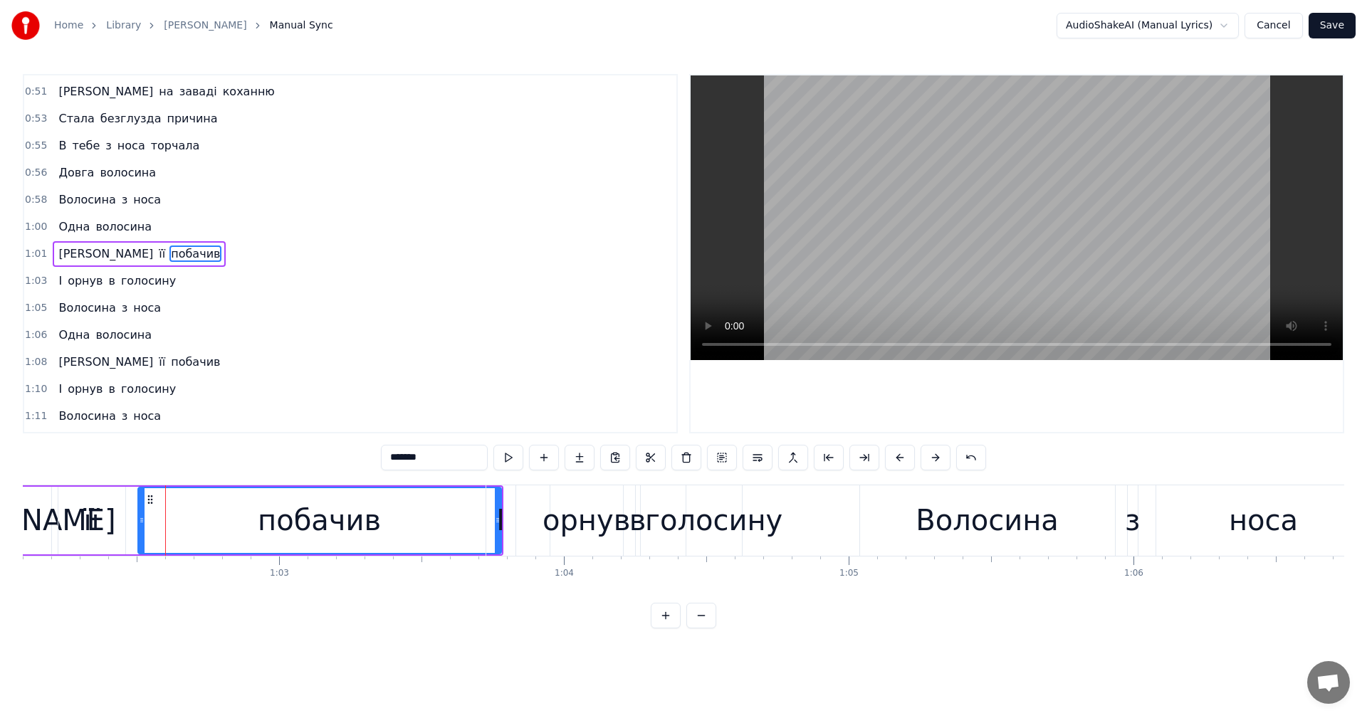
click at [974, 234] on video at bounding box center [1017, 217] width 652 height 285
click at [983, 224] on video at bounding box center [1017, 217] width 652 height 285
click at [436, 530] on div "побачив" at bounding box center [320, 520] width 362 height 65
drag, startPoint x: 358, startPoint y: 520, endPoint x: 437, endPoint y: 516, distance: 79.2
click at [358, 519] on div "побачив" at bounding box center [319, 520] width 123 height 43
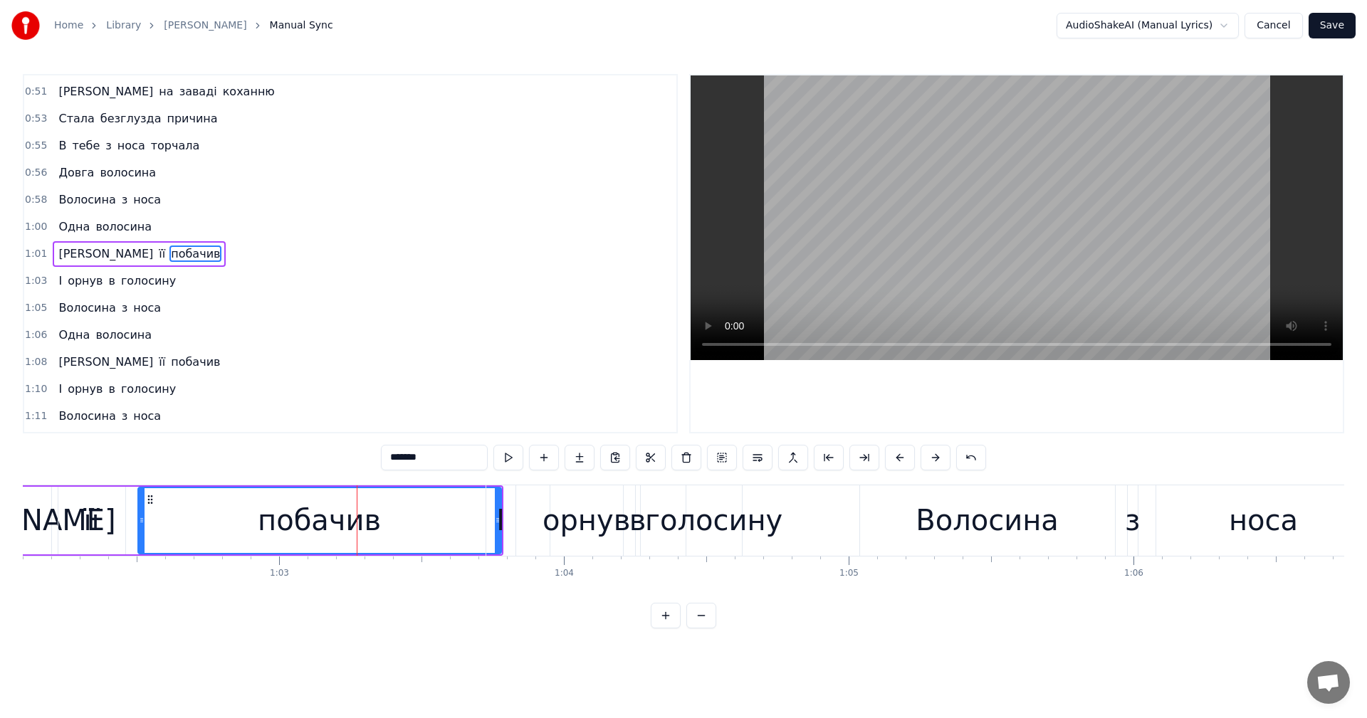
drag, startPoint x: 497, startPoint y: 506, endPoint x: 490, endPoint y: 508, distance: 7.4
click at [490, 508] on div "І" at bounding box center [500, 521] width 29 height 70
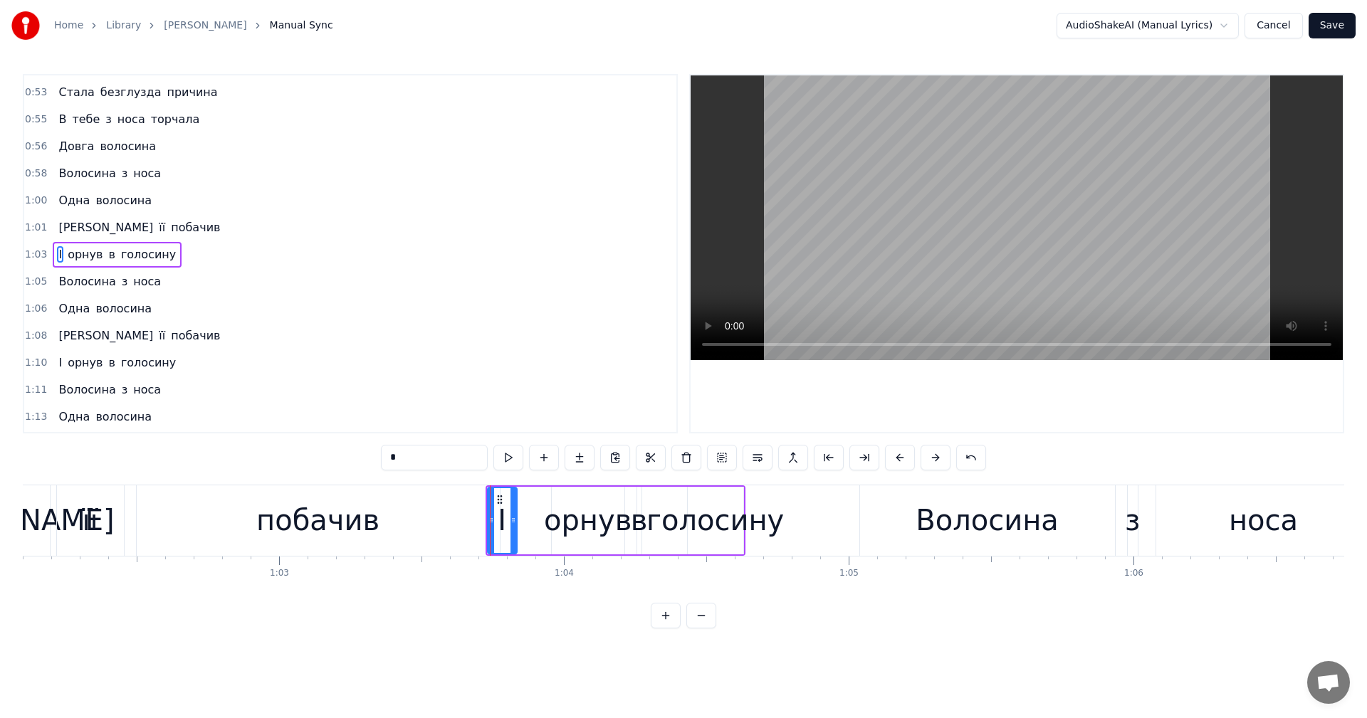
scroll to position [782, 0]
drag, startPoint x: 500, startPoint y: 499, endPoint x: 521, endPoint y: 501, distance: 20.8
click at [506, 499] on icon at bounding box center [499, 499] width 11 height 11
click at [463, 512] on div "побачив" at bounding box center [318, 521] width 363 height 70
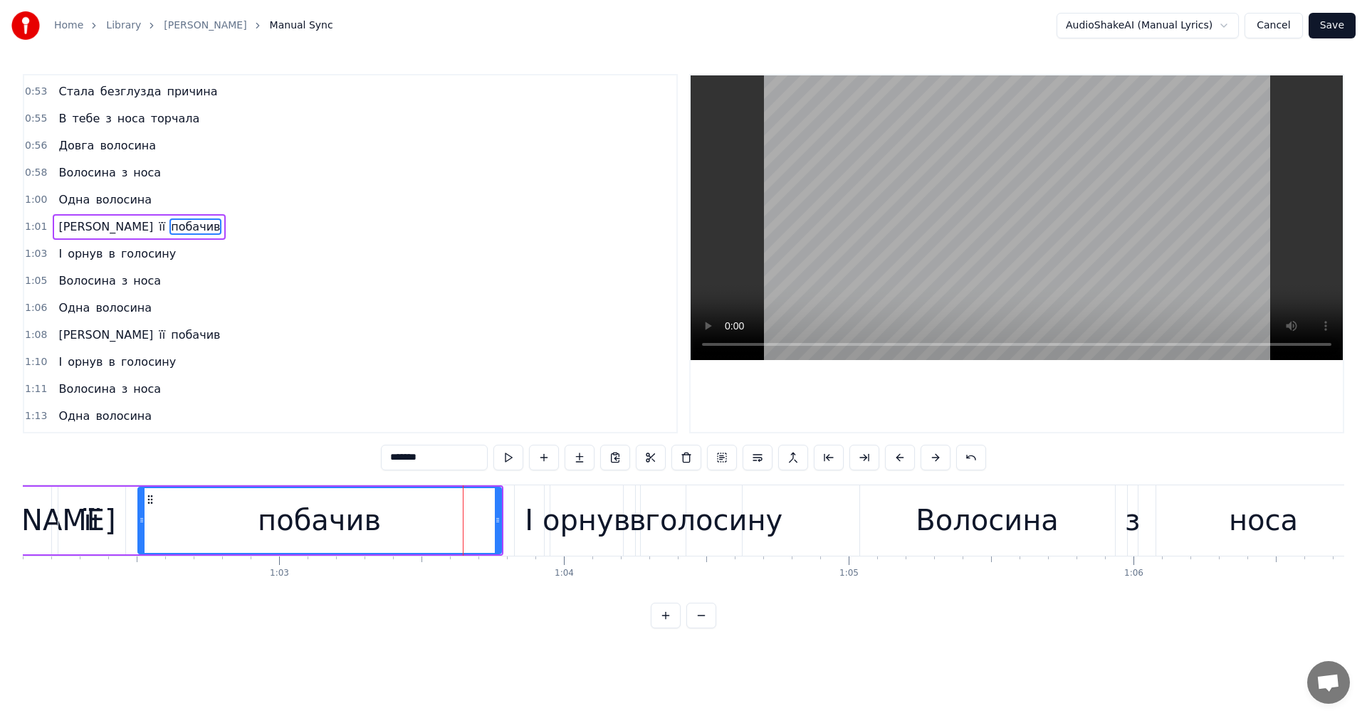
scroll to position [755, 0]
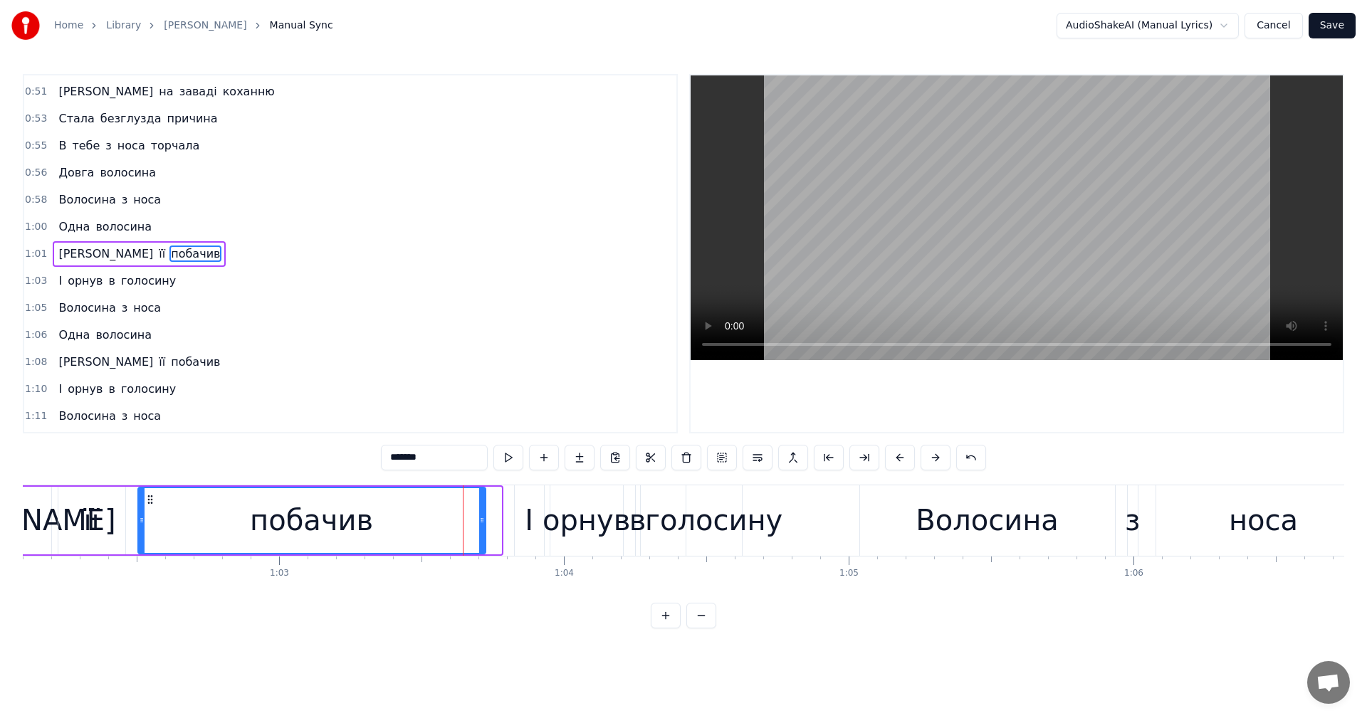
drag, startPoint x: 500, startPoint y: 516, endPoint x: 484, endPoint y: 517, distance: 15.7
click at [484, 517] on icon at bounding box center [482, 520] width 6 height 11
click at [524, 521] on div "І" at bounding box center [529, 521] width 29 height 70
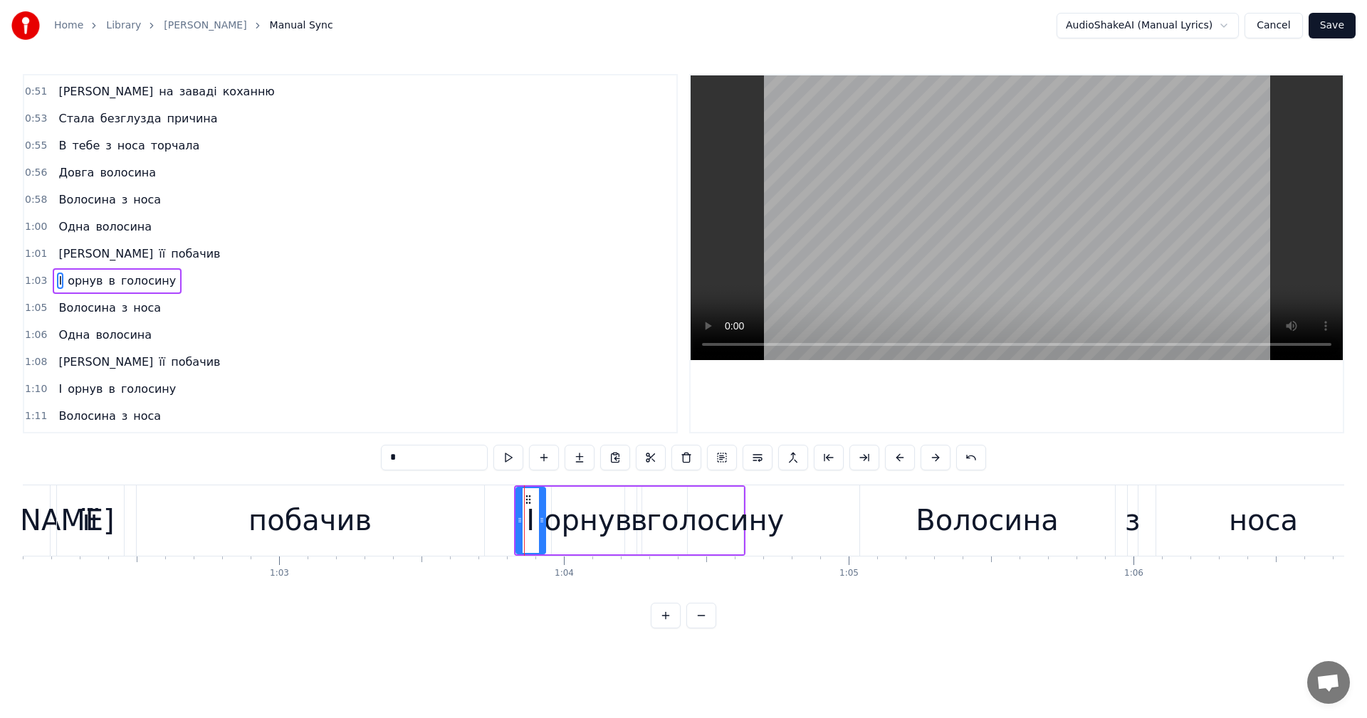
scroll to position [782, 0]
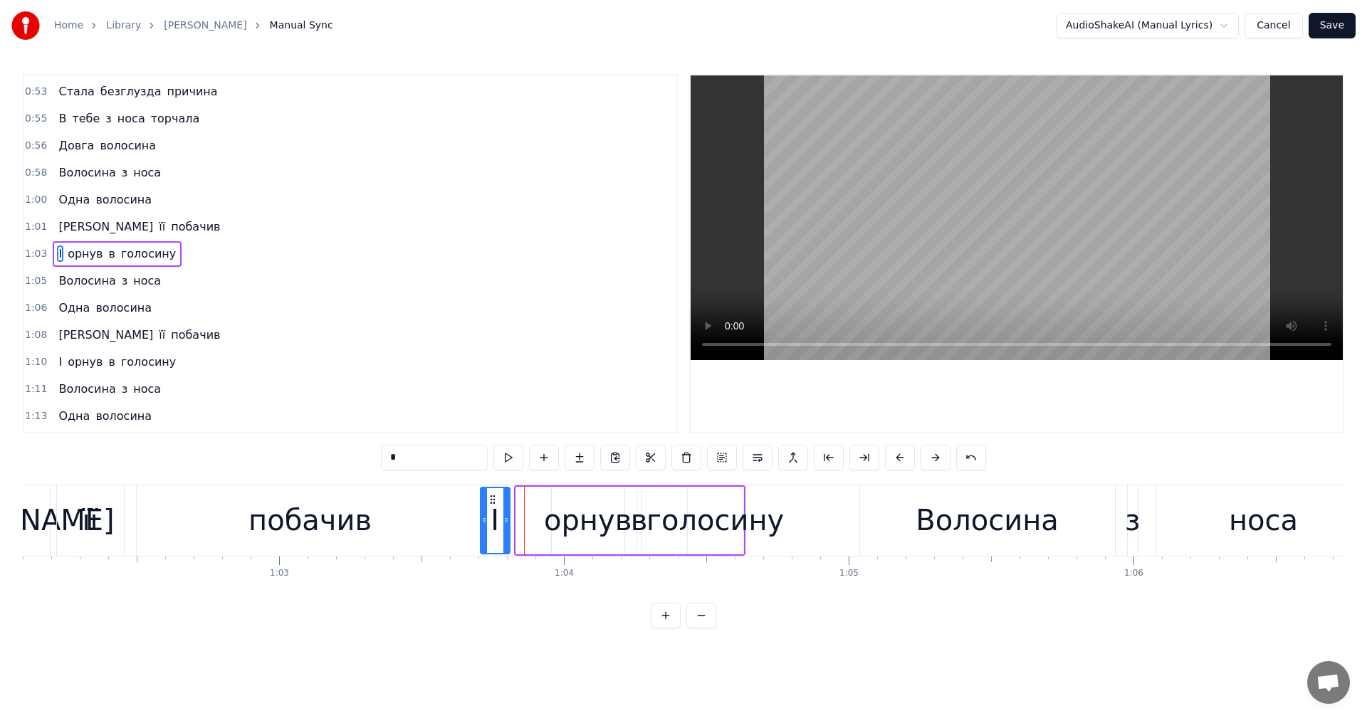
drag, startPoint x: 522, startPoint y: 500, endPoint x: 491, endPoint y: 504, distance: 31.6
click at [491, 504] on icon at bounding box center [492, 499] width 11 height 11
click at [570, 526] on div "орнув" at bounding box center [588, 520] width 88 height 43
drag, startPoint x: 563, startPoint y: 499, endPoint x: 543, endPoint y: 504, distance: 19.9
click at [543, 504] on icon at bounding box center [545, 499] width 11 height 11
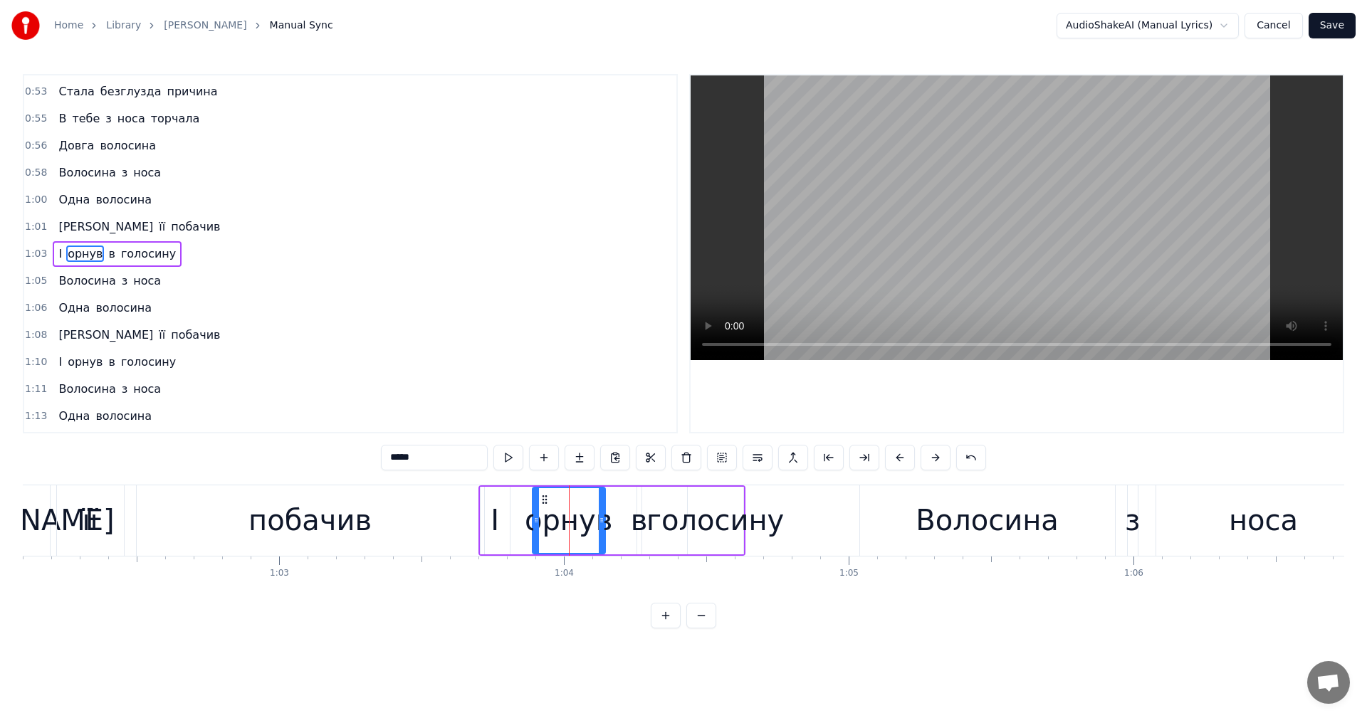
click at [122, 516] on div "її" at bounding box center [90, 521] width 67 height 70
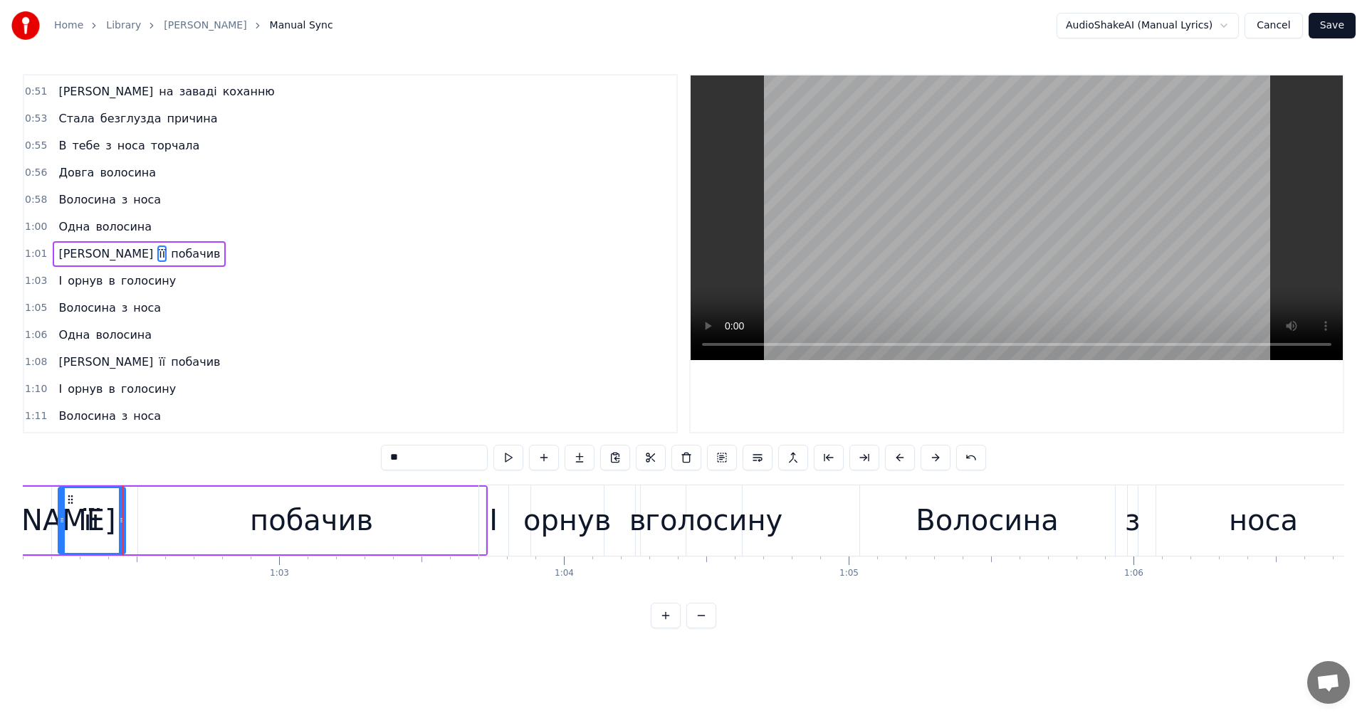
click at [977, 252] on video at bounding box center [1017, 217] width 652 height 285
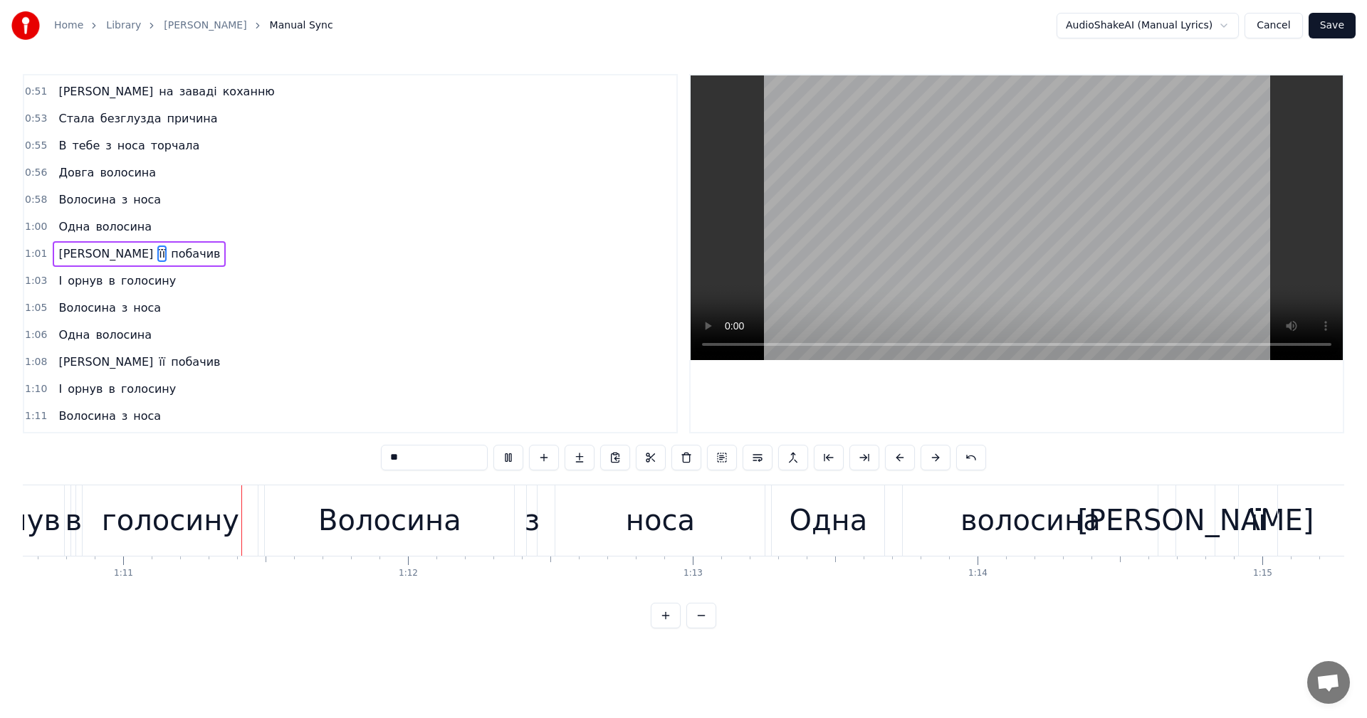
scroll to position [0, 20127]
click at [1034, 189] on video at bounding box center [1017, 217] width 652 height 285
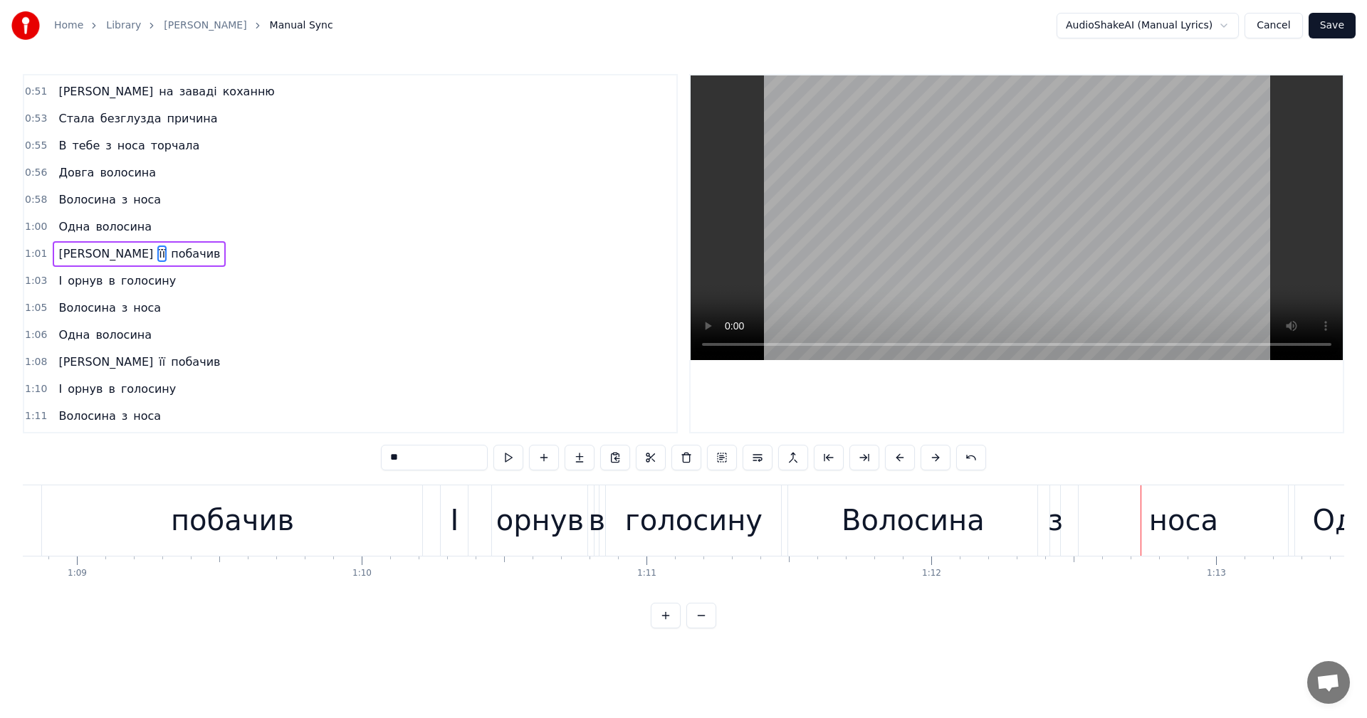
scroll to position [0, 19441]
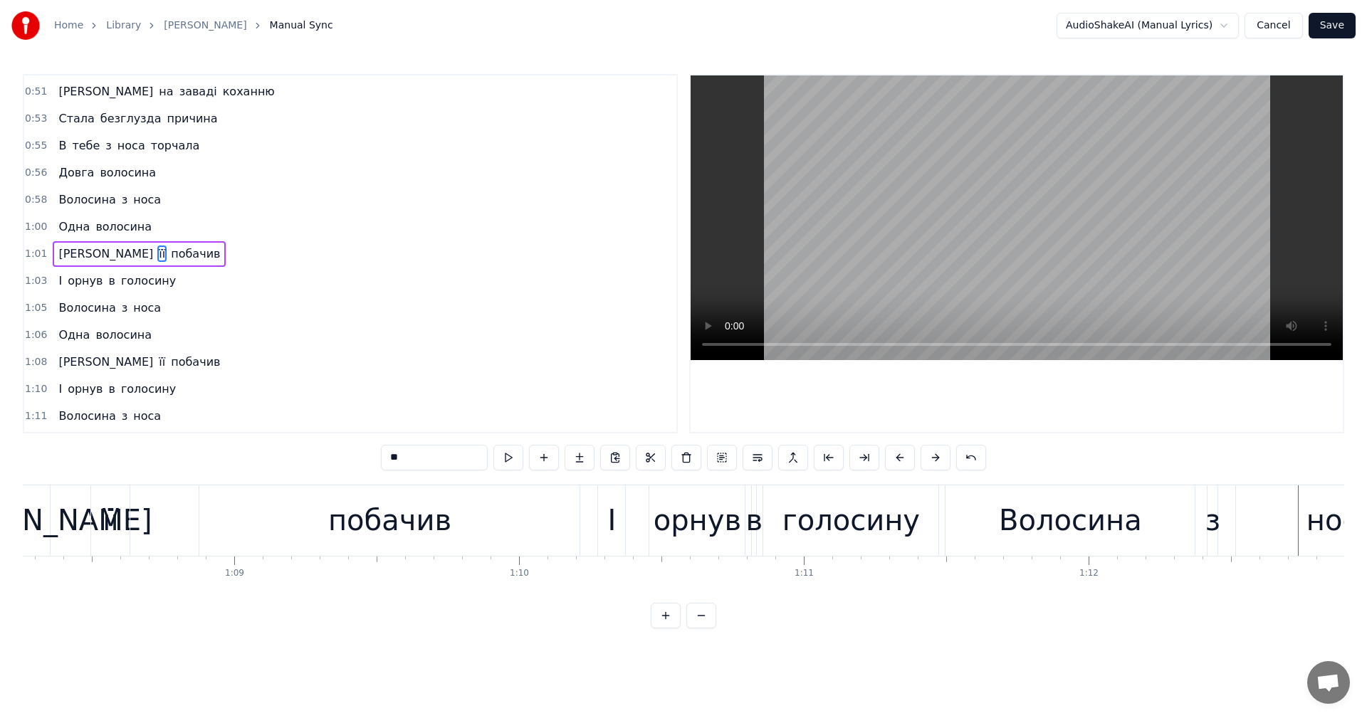
click at [329, 523] on div "побачив" at bounding box center [389, 521] width 380 height 70
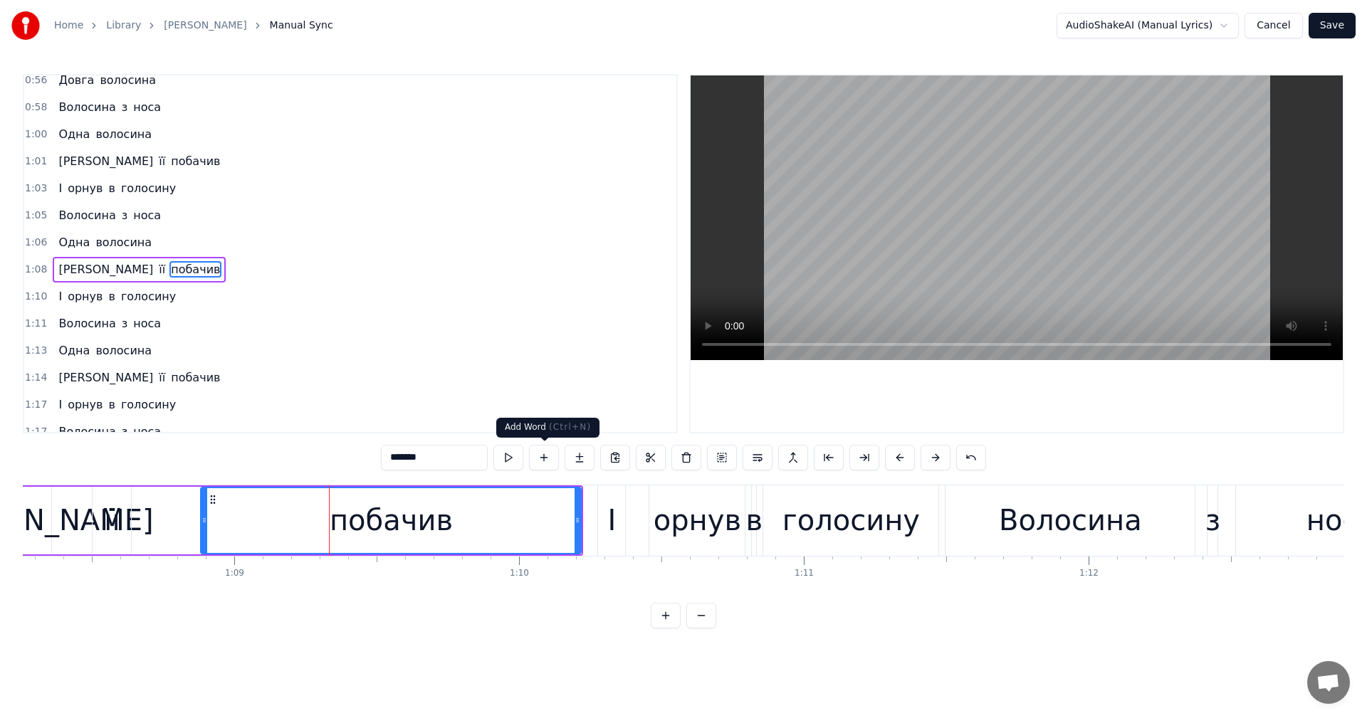
scroll to position [863, 0]
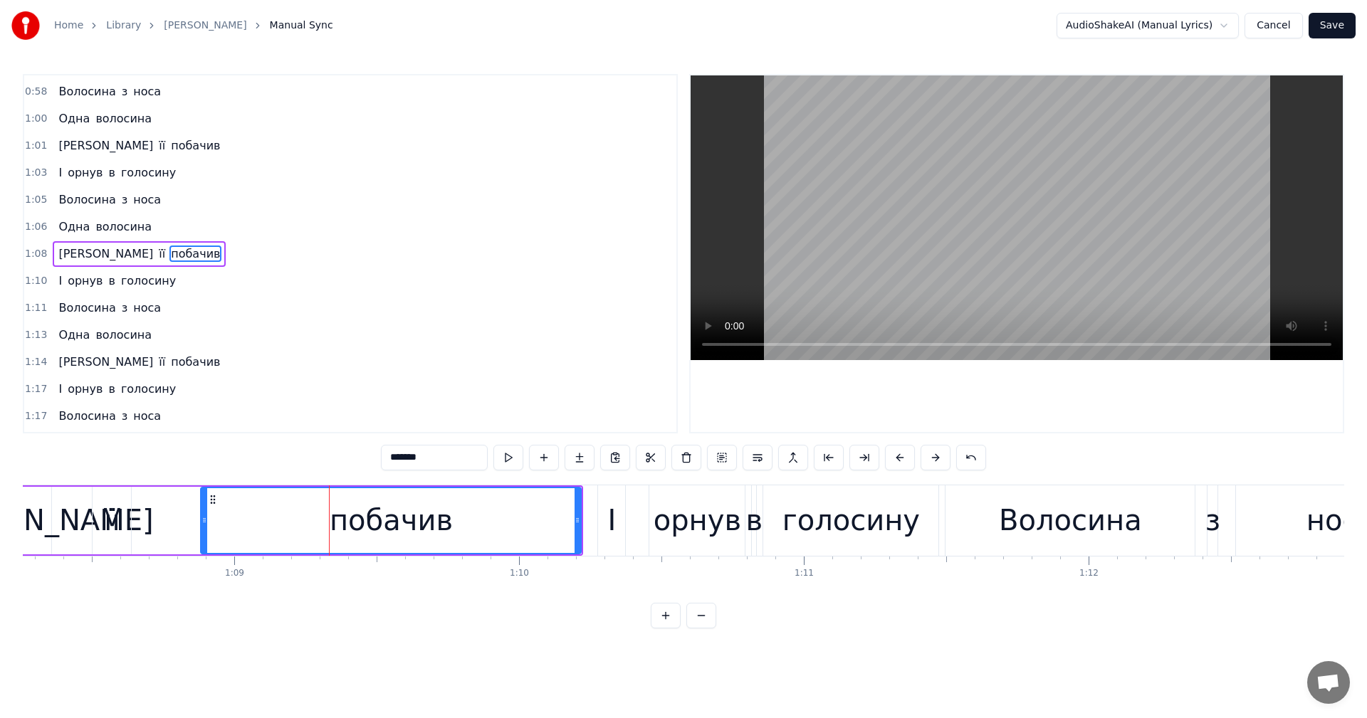
click at [1040, 217] on video at bounding box center [1017, 217] width 652 height 285
click at [1024, 226] on video at bounding box center [1017, 217] width 652 height 285
click at [607, 535] on div "І" at bounding box center [611, 521] width 27 height 70
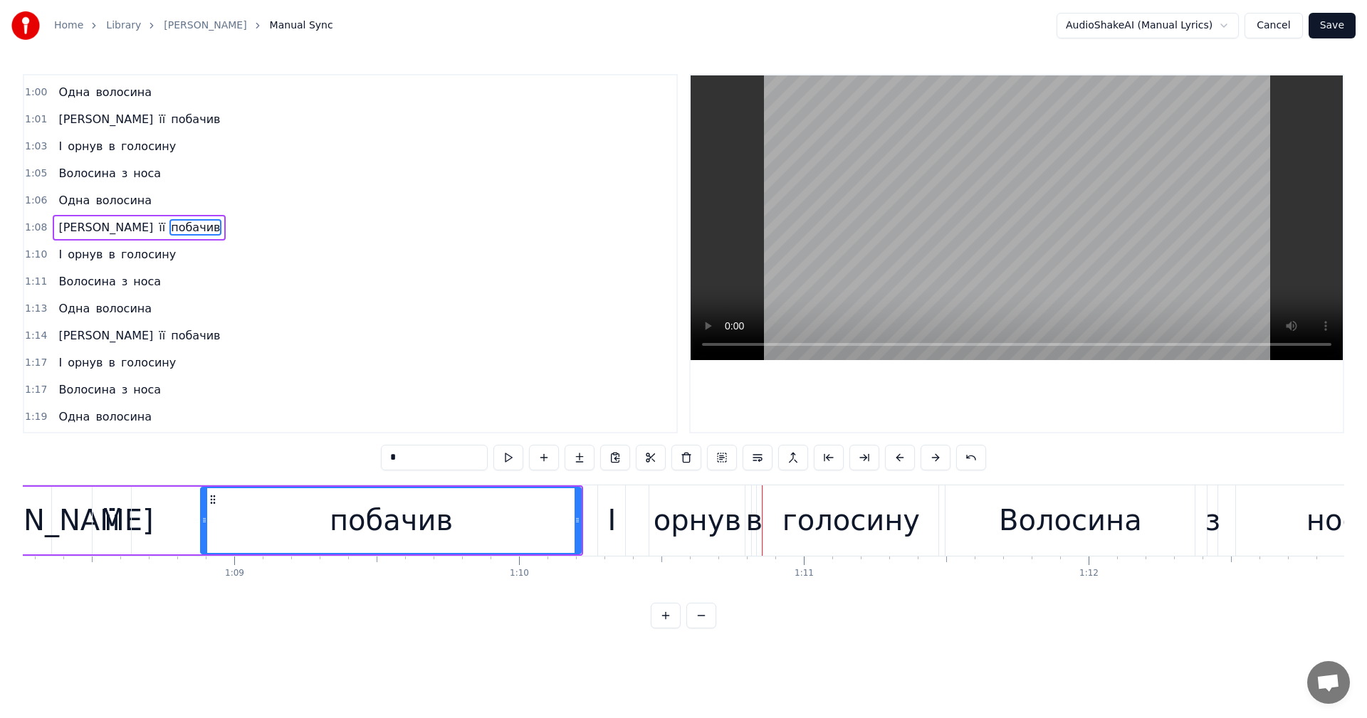
scroll to position [890, 0]
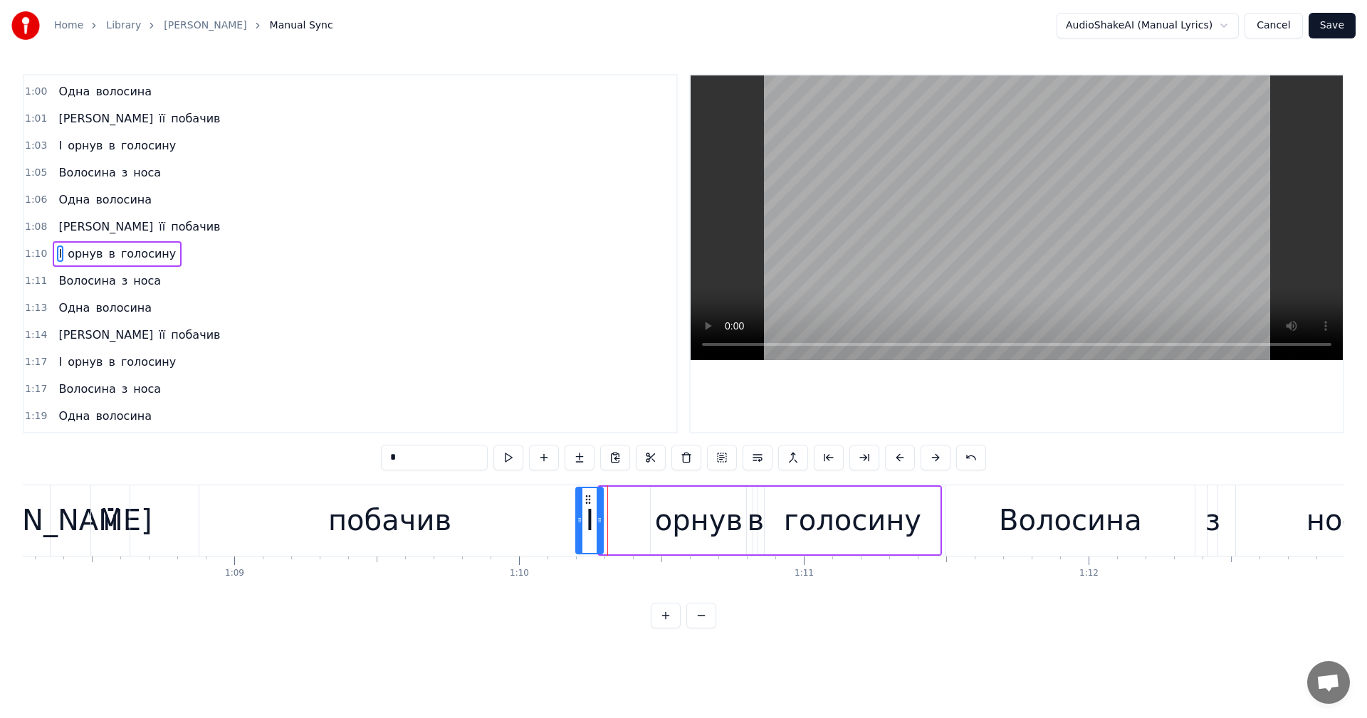
drag, startPoint x: 612, startPoint y: 497, endPoint x: 590, endPoint y: 497, distance: 22.8
click at [590, 496] on circle at bounding box center [590, 496] width 1 height 1
click at [691, 518] on div "орнув" at bounding box center [699, 520] width 88 height 43
drag, startPoint x: 663, startPoint y: 497, endPoint x: 622, endPoint y: 496, distance: 41.3
click at [622, 496] on icon at bounding box center [622, 499] width 11 height 11
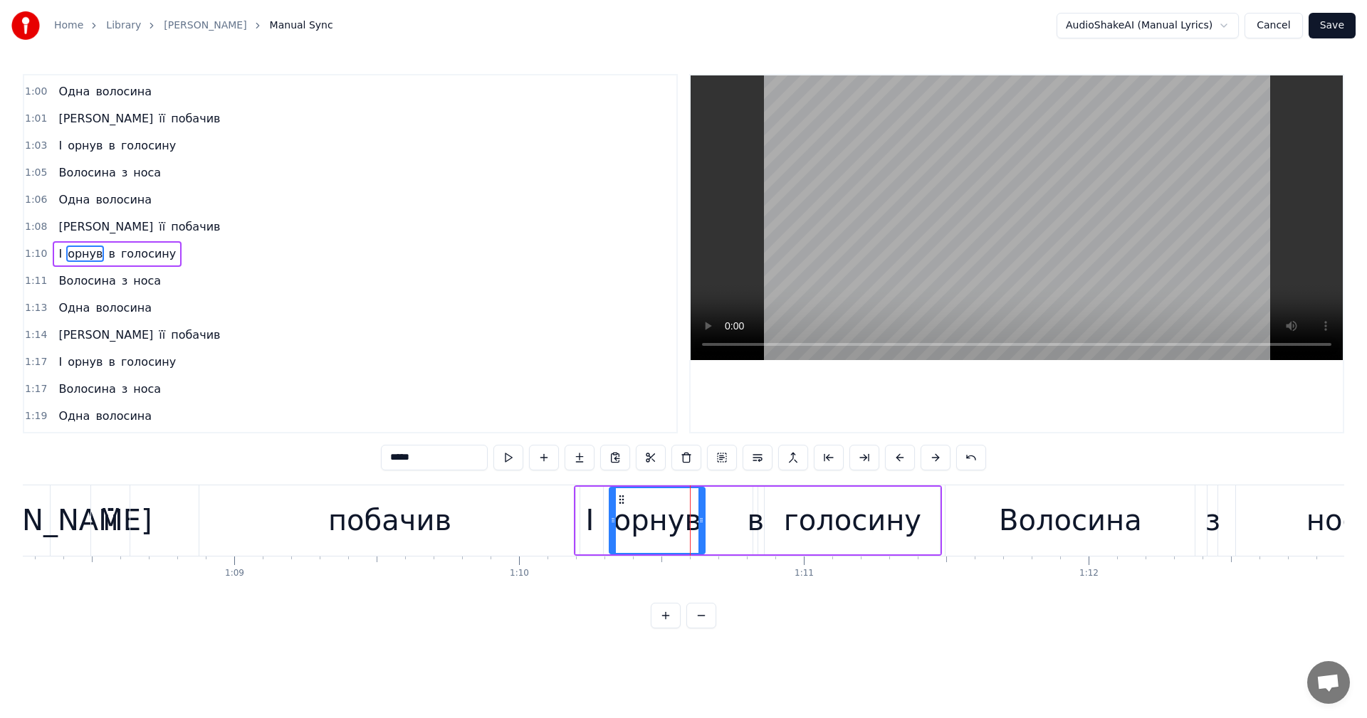
click at [752, 519] on div "в" at bounding box center [756, 520] width 17 height 43
drag, startPoint x: 763, startPoint y: 497, endPoint x: 738, endPoint y: 500, distance: 25.8
click at [741, 498] on icon at bounding box center [746, 499] width 11 height 11
click at [823, 523] on div "голосину" at bounding box center [852, 520] width 137 height 43
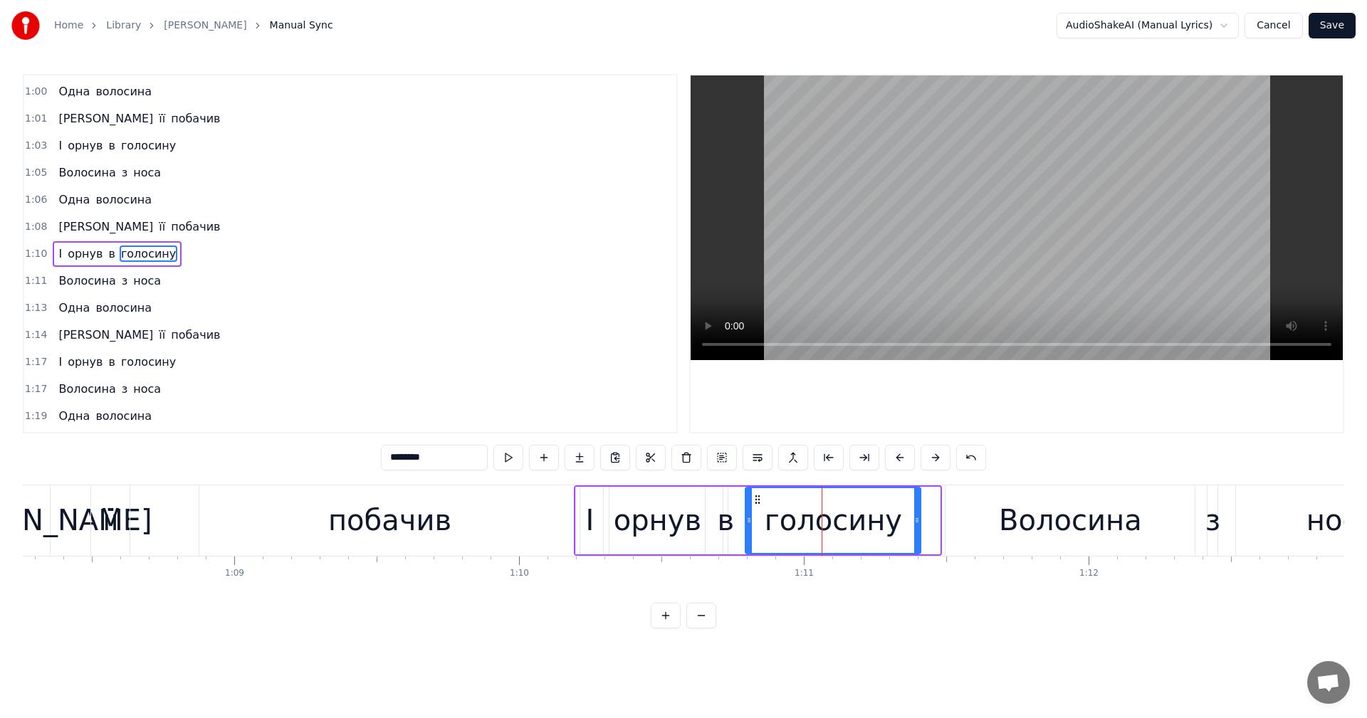
drag, startPoint x: 776, startPoint y: 497, endPoint x: 757, endPoint y: 497, distance: 19.2
click at [757, 496] on circle at bounding box center [756, 496] width 1 height 1
click at [264, 530] on div "побачив" at bounding box center [389, 521] width 380 height 70
type input "*******"
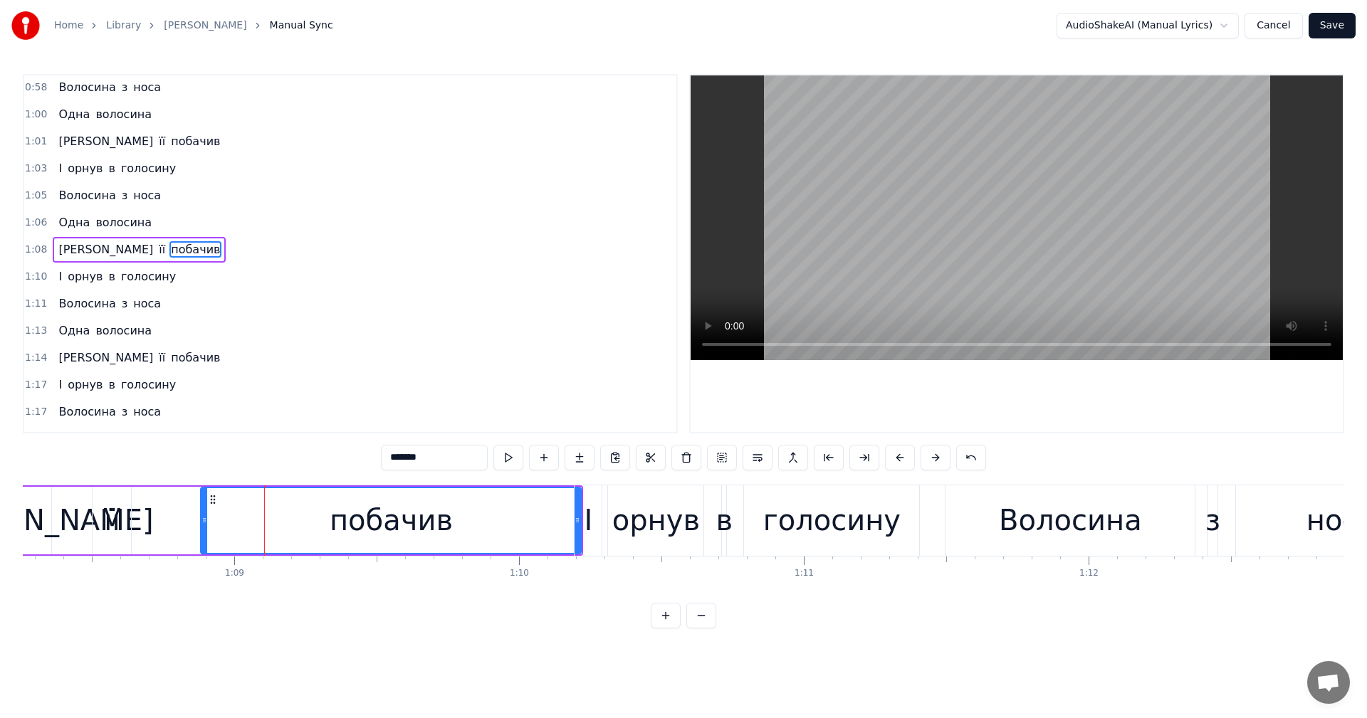
scroll to position [863, 0]
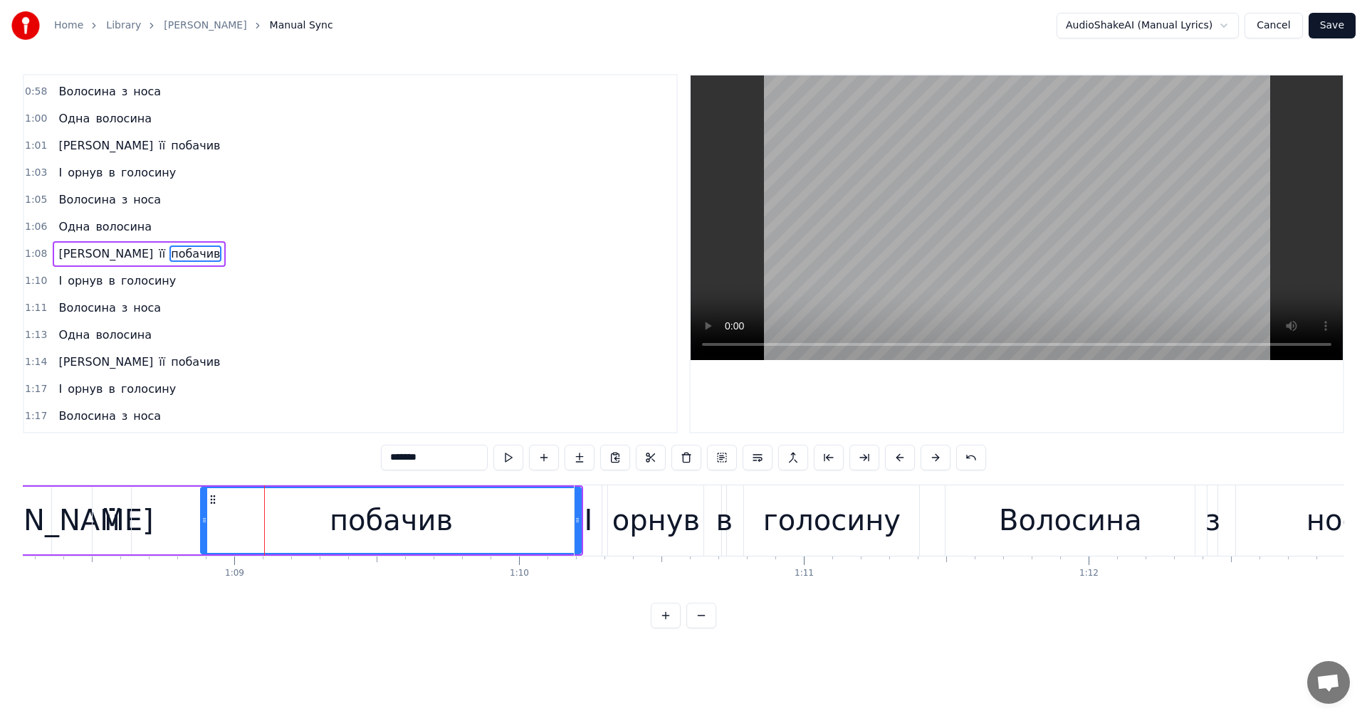
click at [1005, 230] on video at bounding box center [1017, 217] width 652 height 285
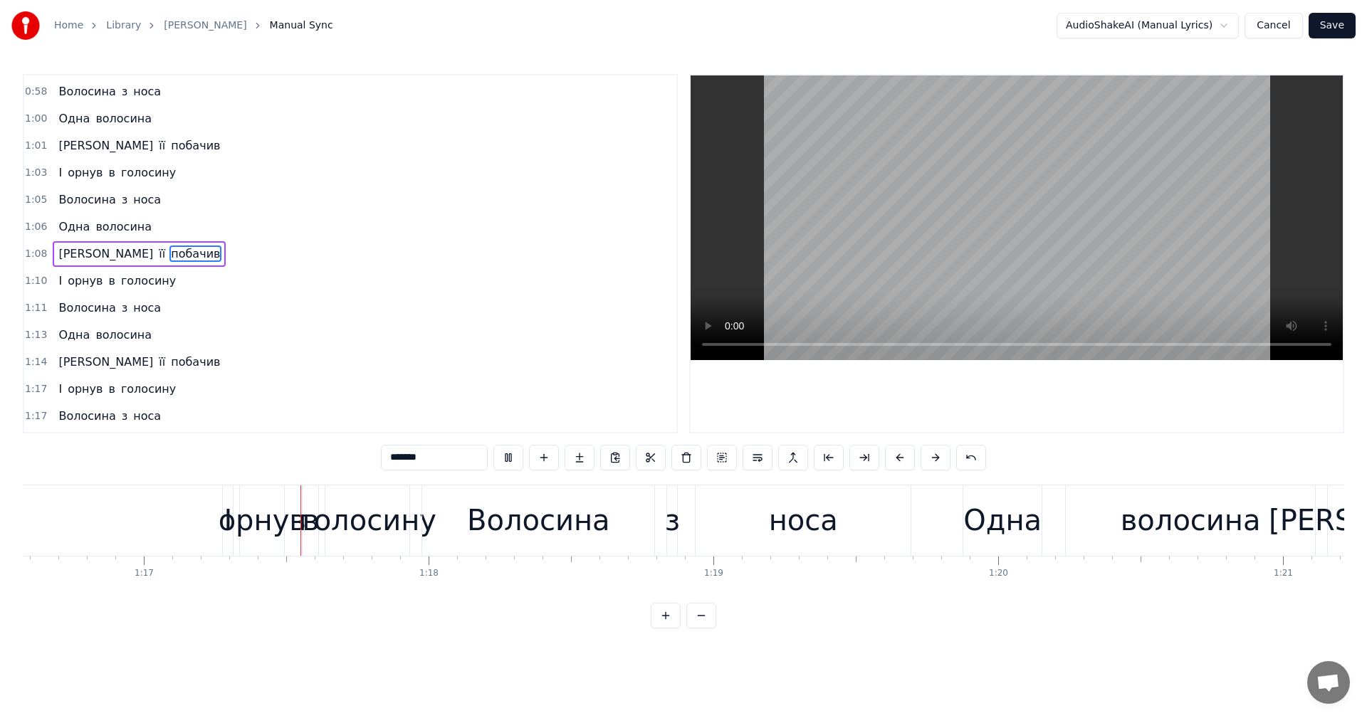
scroll to position [0, 21860]
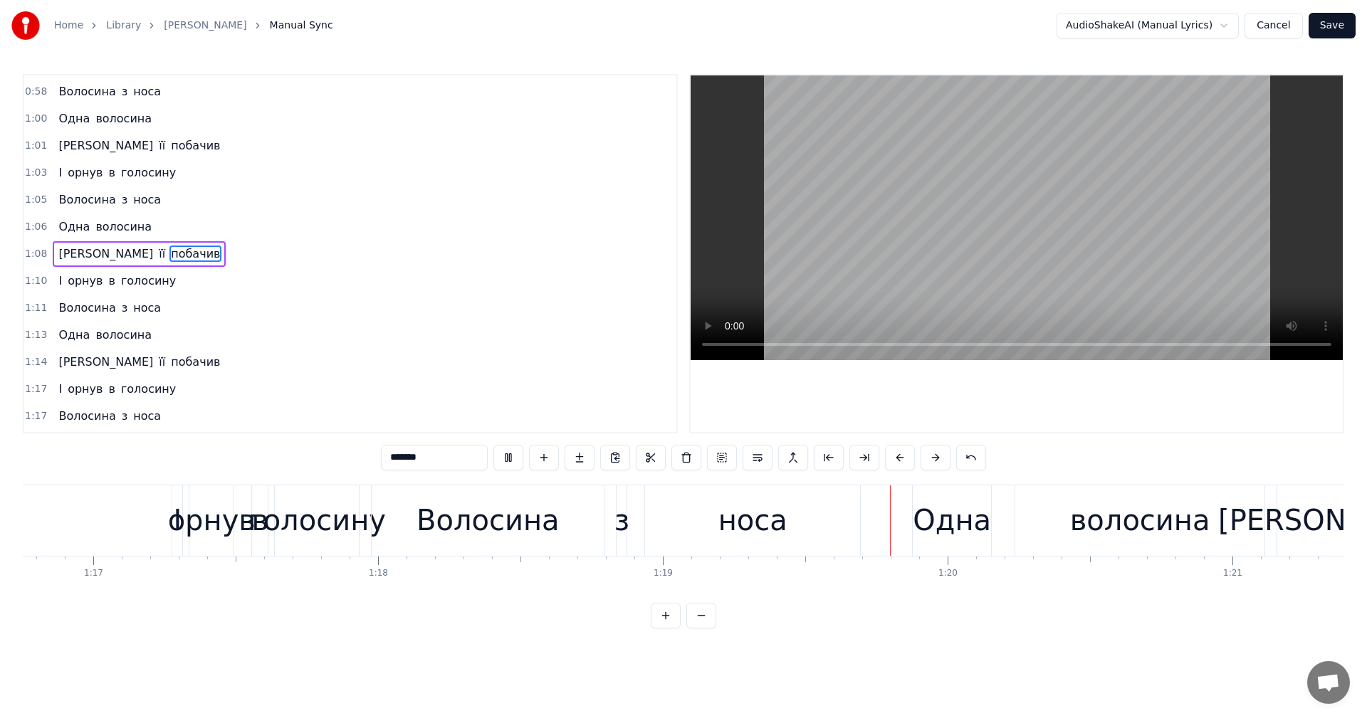
click at [1017, 231] on video at bounding box center [1017, 217] width 652 height 285
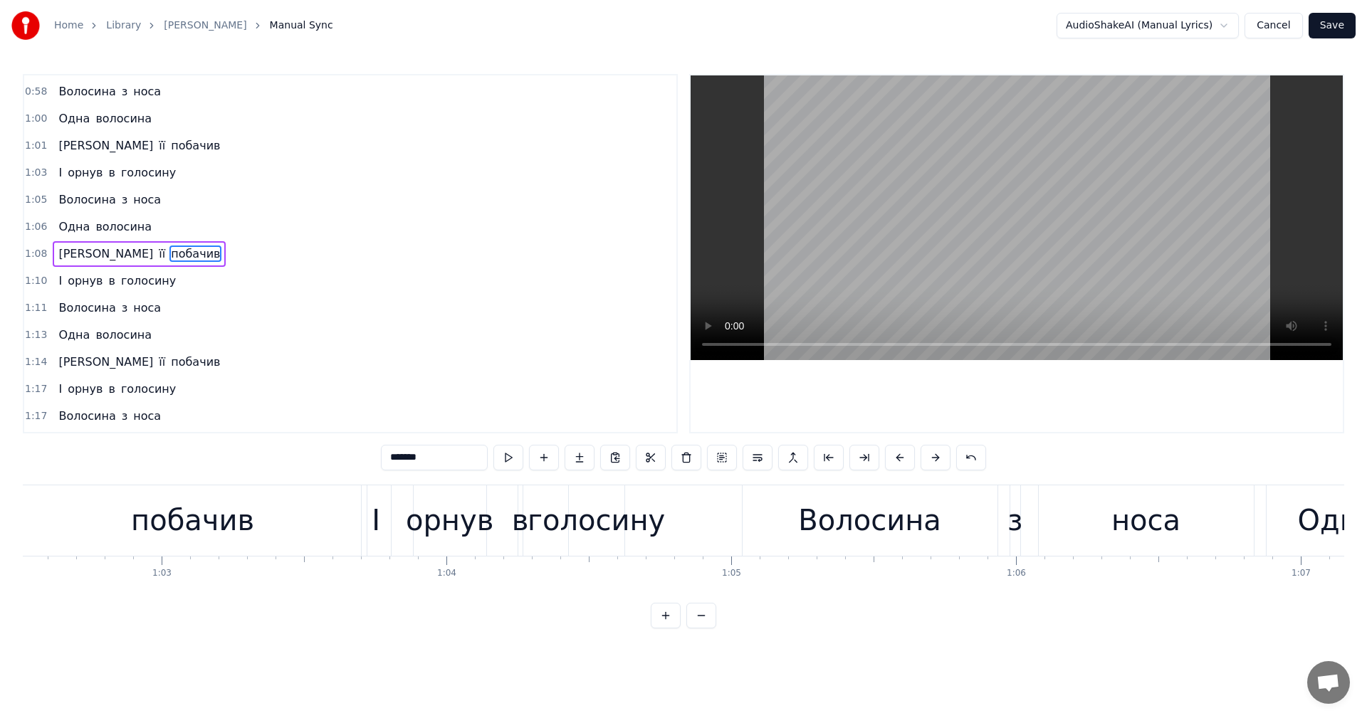
click at [985, 185] on video at bounding box center [1017, 217] width 652 height 285
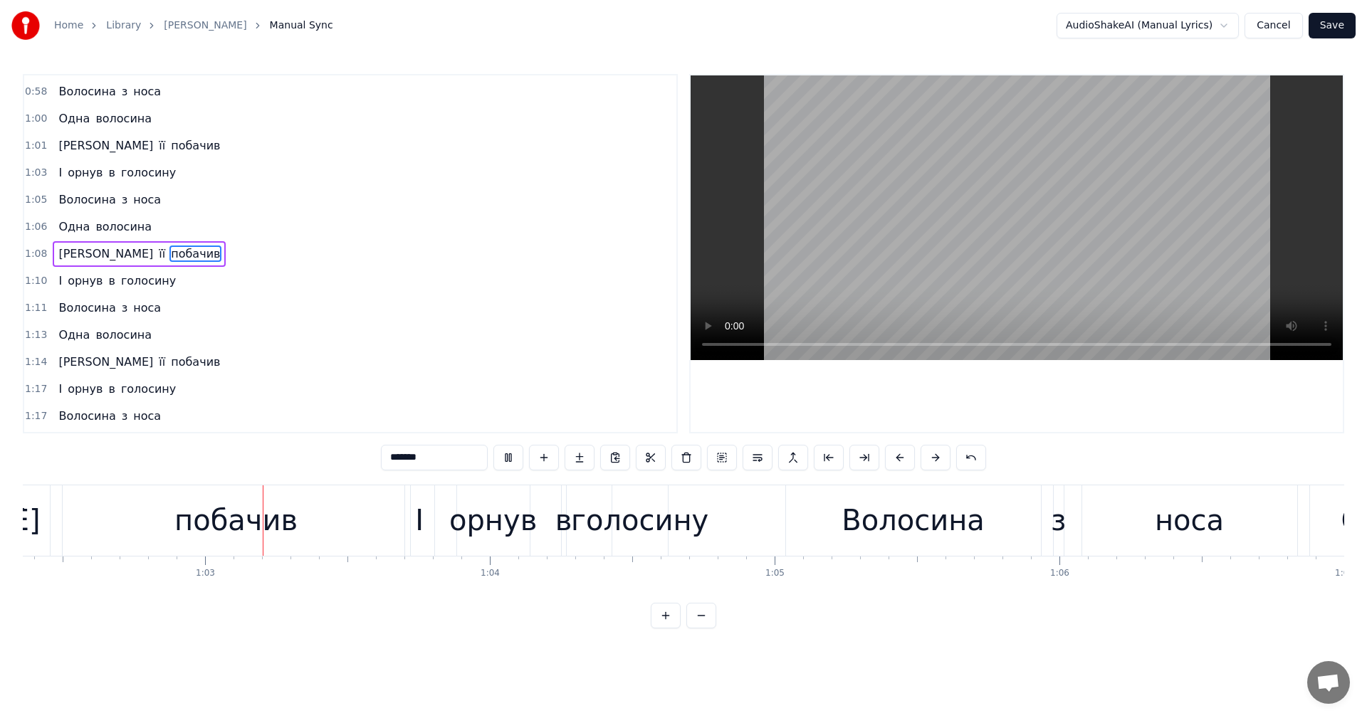
scroll to position [0, 17772]
click at [1048, 226] on video at bounding box center [1017, 217] width 652 height 285
click at [402, 516] on div "І" at bounding box center [408, 521] width 29 height 70
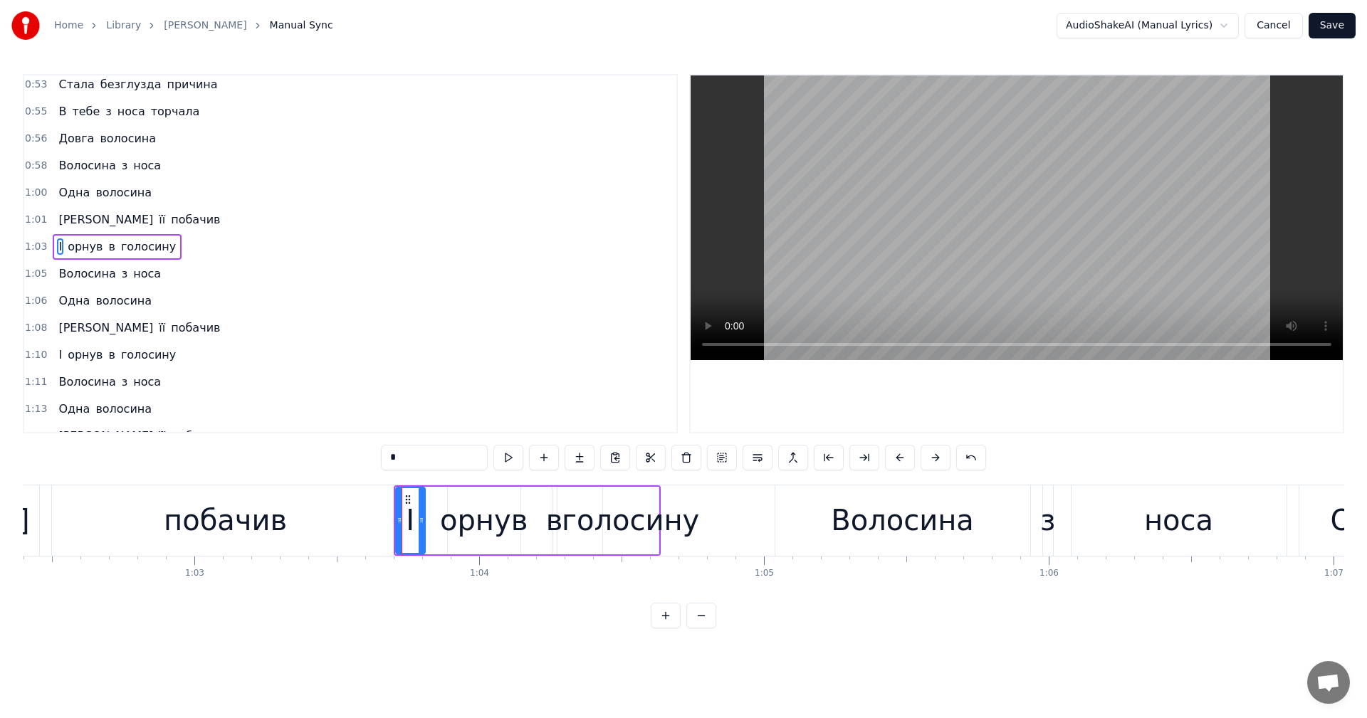
scroll to position [782, 0]
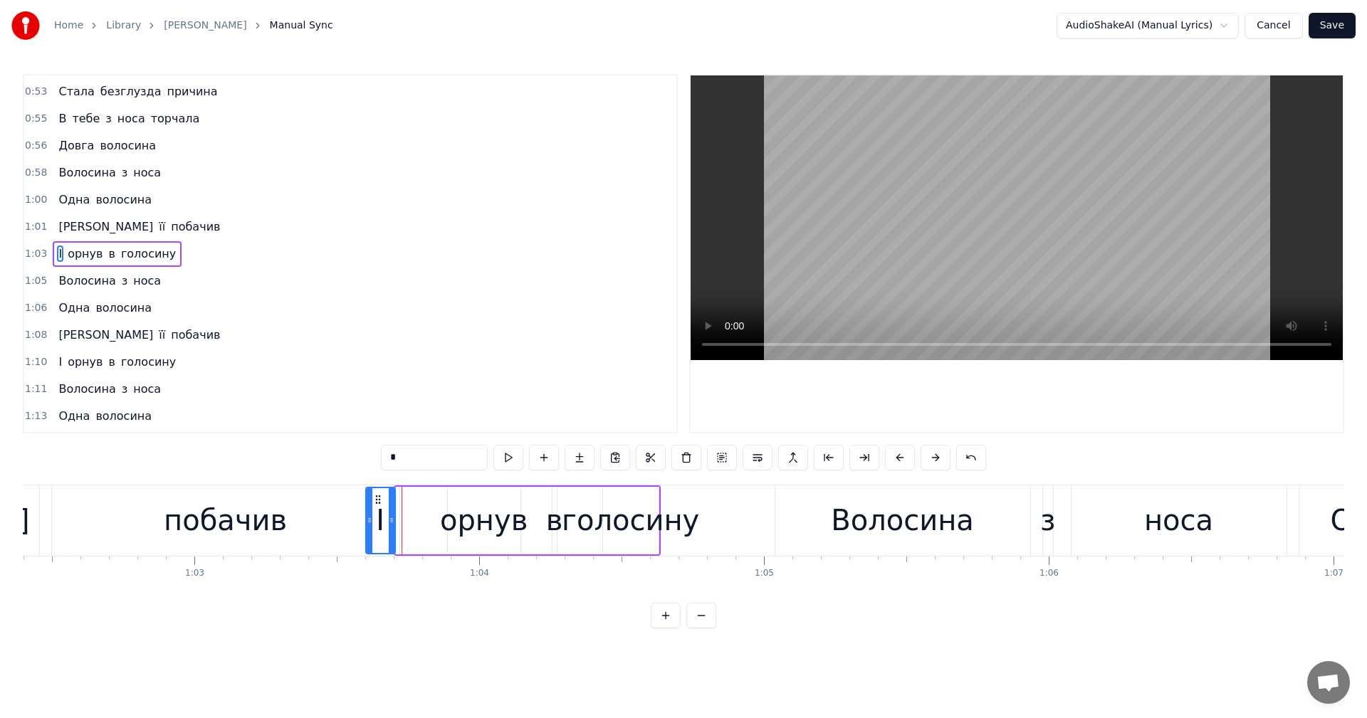
drag, startPoint x: 403, startPoint y: 499, endPoint x: 378, endPoint y: 503, distance: 25.3
click at [372, 500] on icon at bounding box center [377, 499] width 11 height 11
click at [455, 518] on div "орнув" at bounding box center [484, 520] width 88 height 43
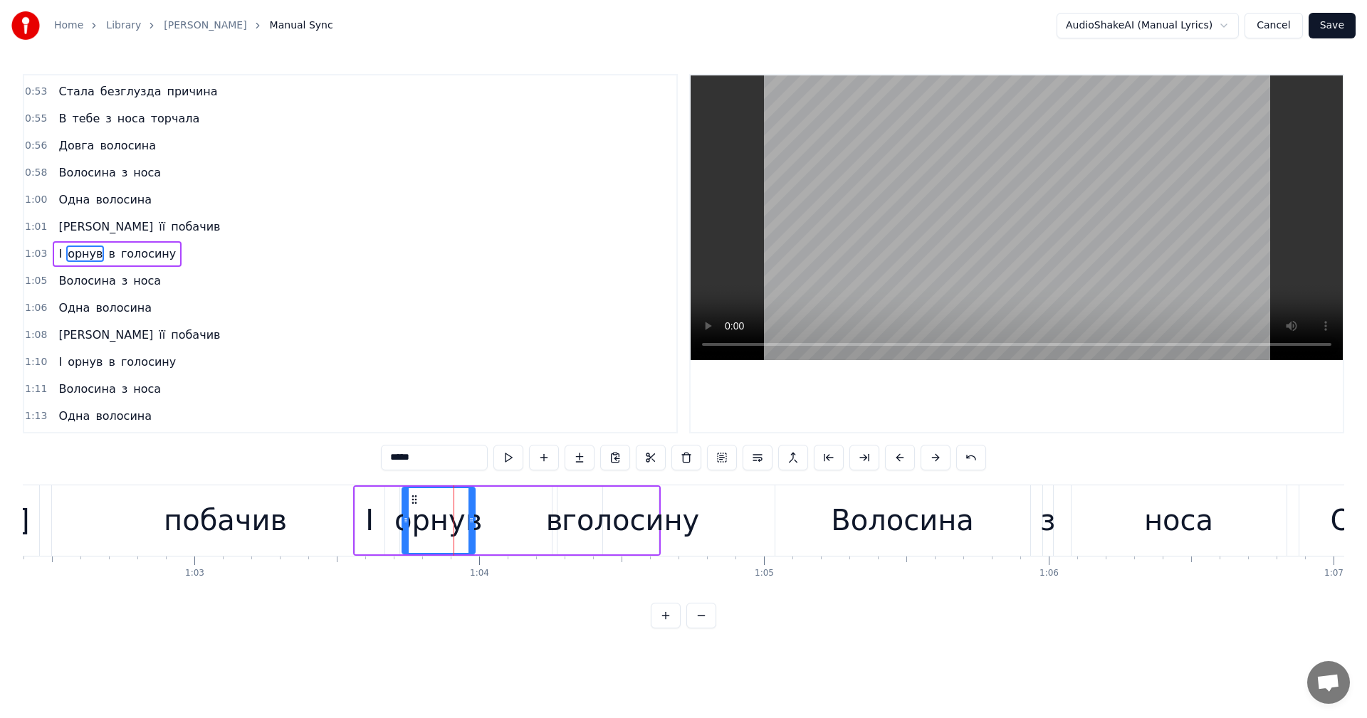
drag, startPoint x: 459, startPoint y: 496, endPoint x: 448, endPoint y: 498, distance: 10.8
click at [412, 494] on icon at bounding box center [414, 499] width 11 height 11
click at [553, 509] on div "в" at bounding box center [554, 520] width 17 height 43
drag, startPoint x: 562, startPoint y: 498, endPoint x: 500, endPoint y: 502, distance: 62.0
click at [500, 502] on icon at bounding box center [502, 499] width 11 height 11
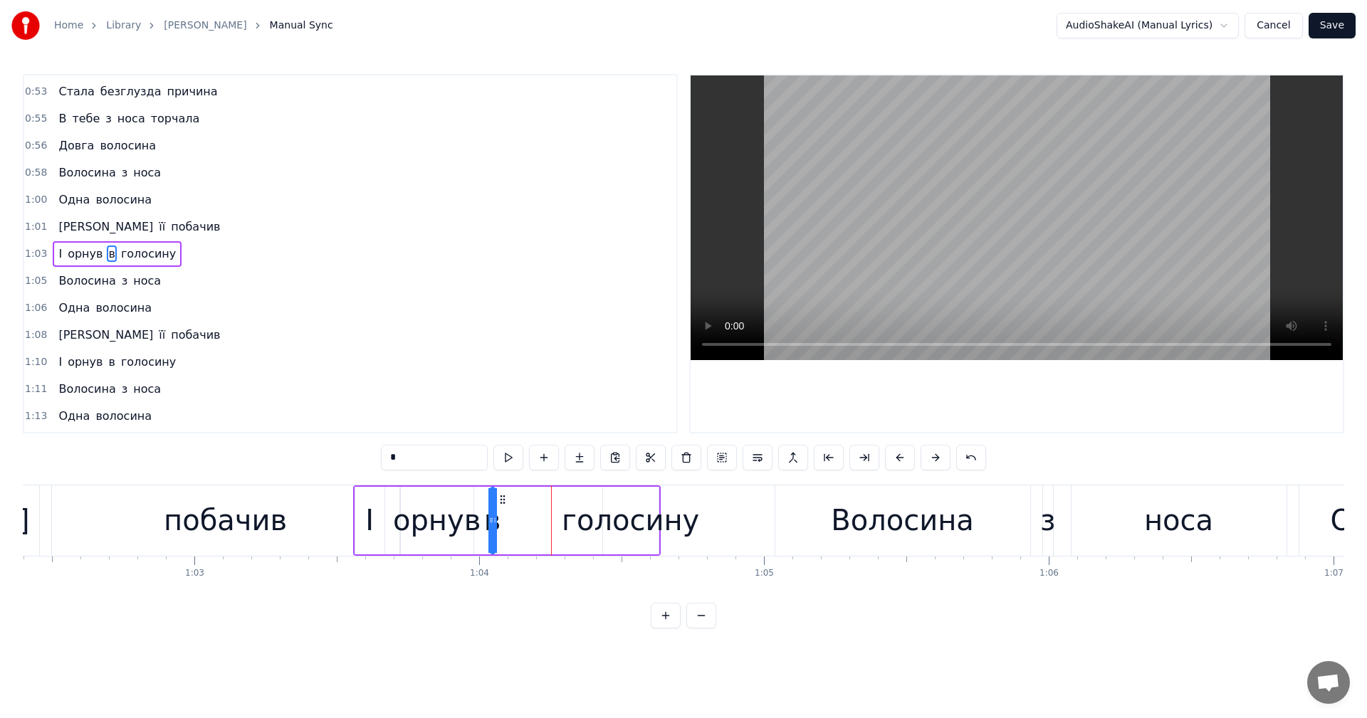
click at [605, 520] on div "голосину" at bounding box center [630, 520] width 137 height 43
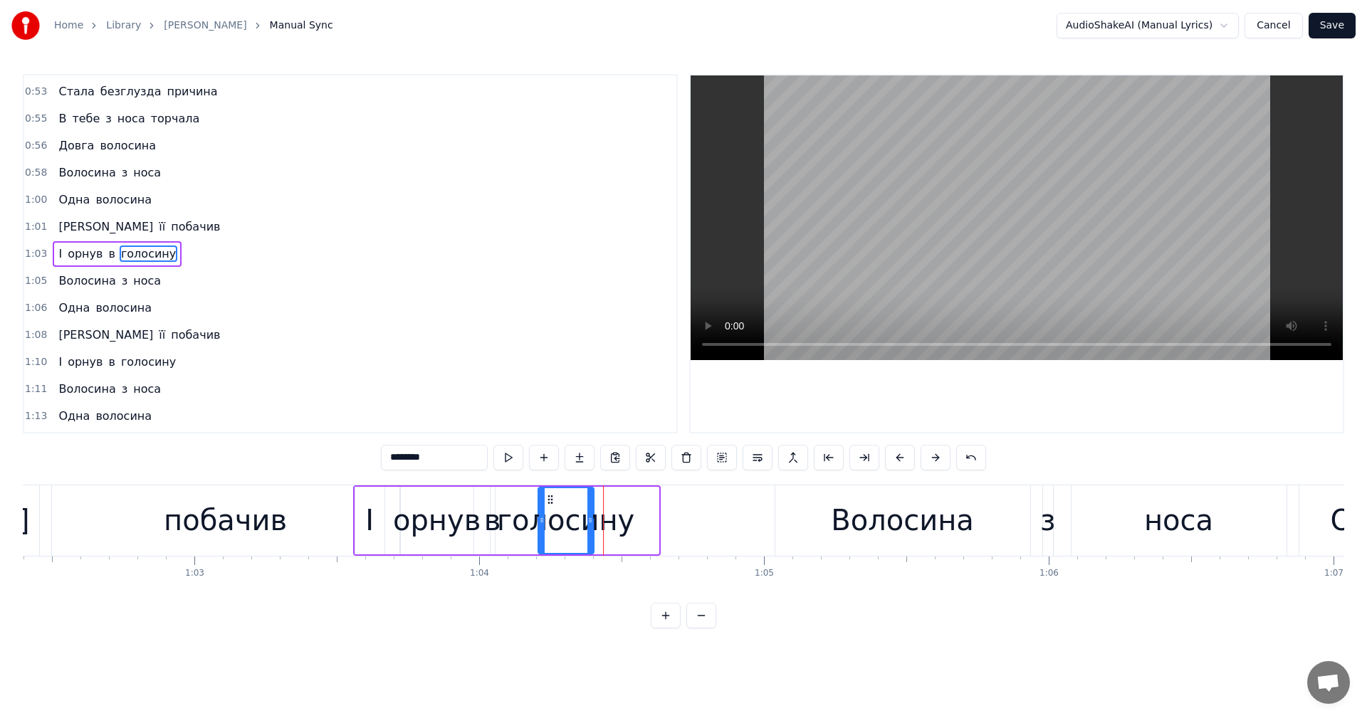
drag, startPoint x: 612, startPoint y: 502, endPoint x: 548, endPoint y: 503, distance: 64.1
click at [548, 503] on icon at bounding box center [550, 499] width 11 height 11
click at [92, 507] on div "побачив" at bounding box center [225, 521] width 347 height 70
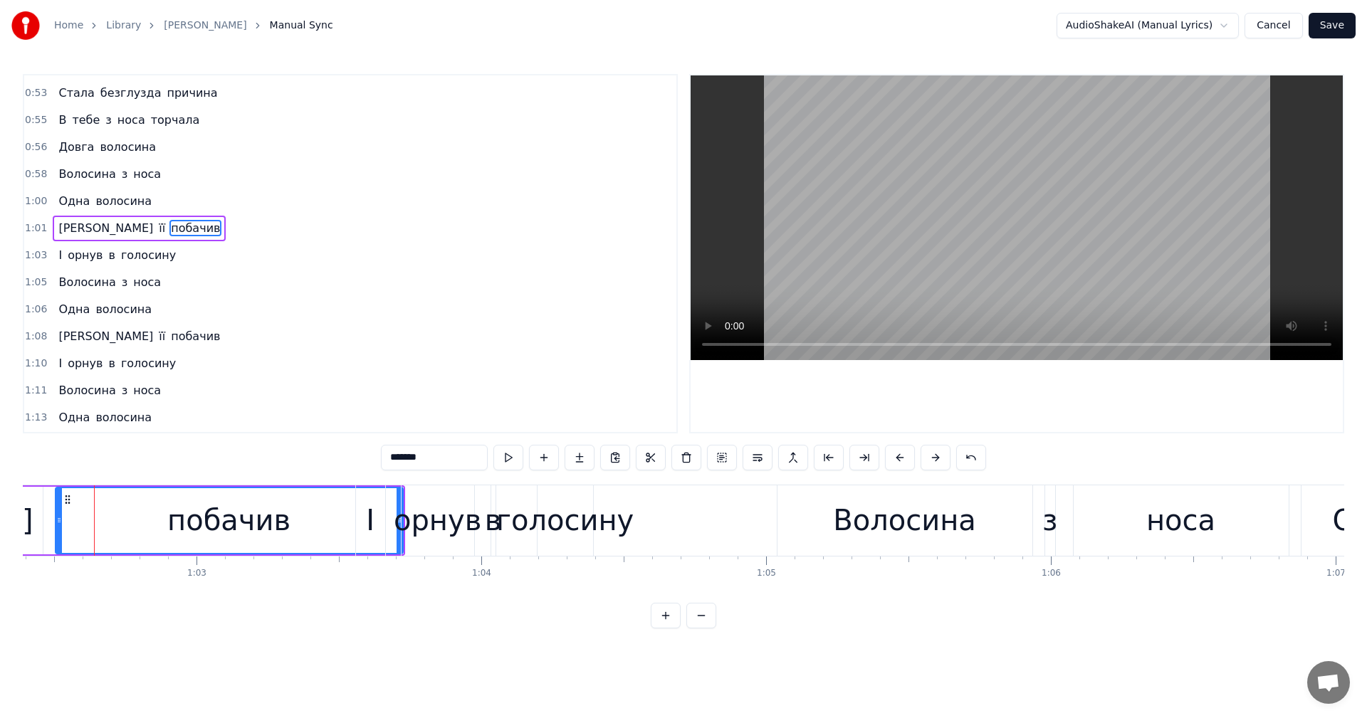
click at [993, 183] on video at bounding box center [1017, 217] width 652 height 285
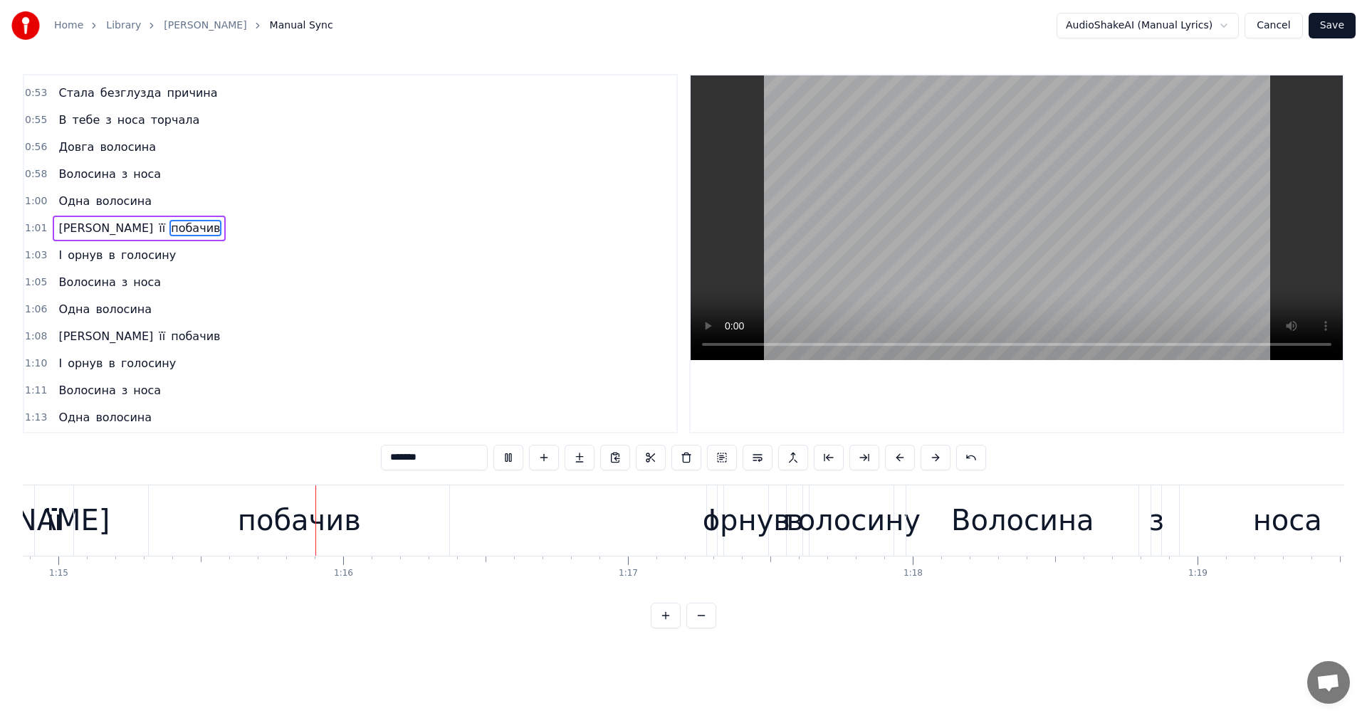
scroll to position [0, 21383]
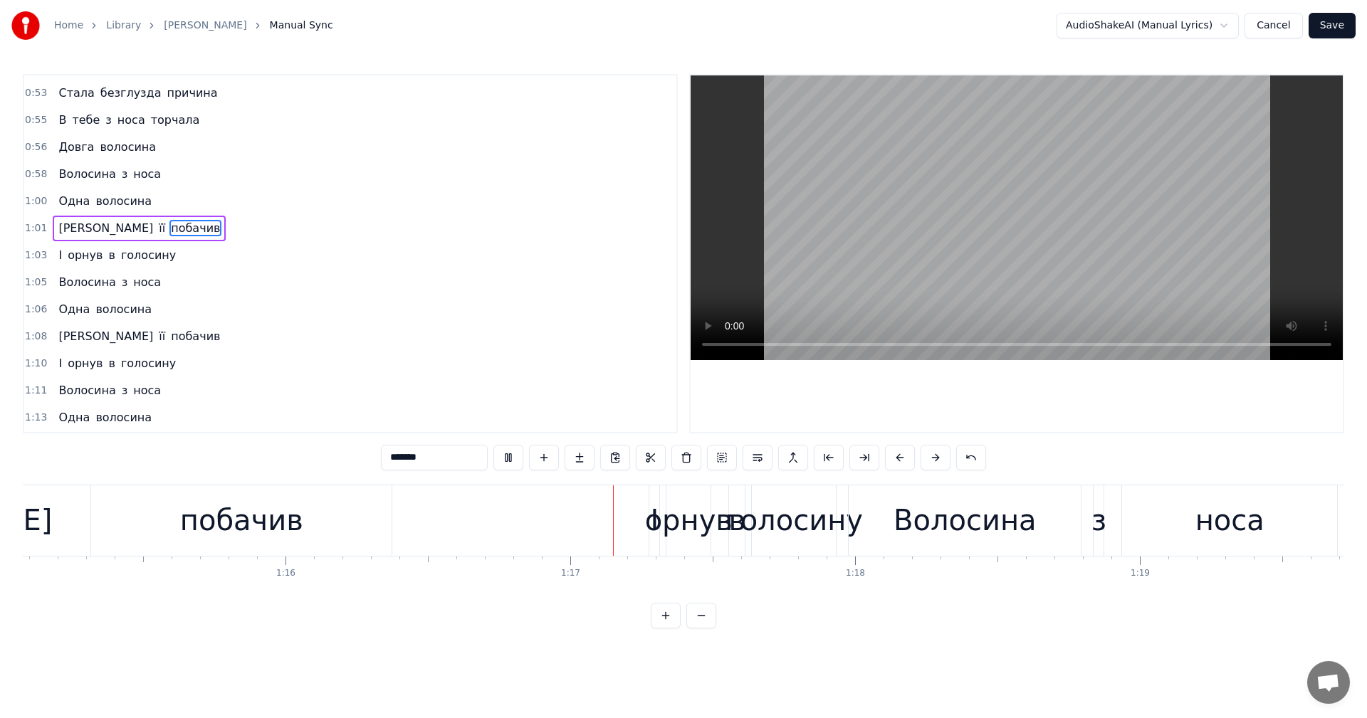
click at [983, 178] on video at bounding box center [1017, 217] width 652 height 285
click at [653, 519] on div "орнув" at bounding box center [689, 520] width 88 height 43
type input "*****"
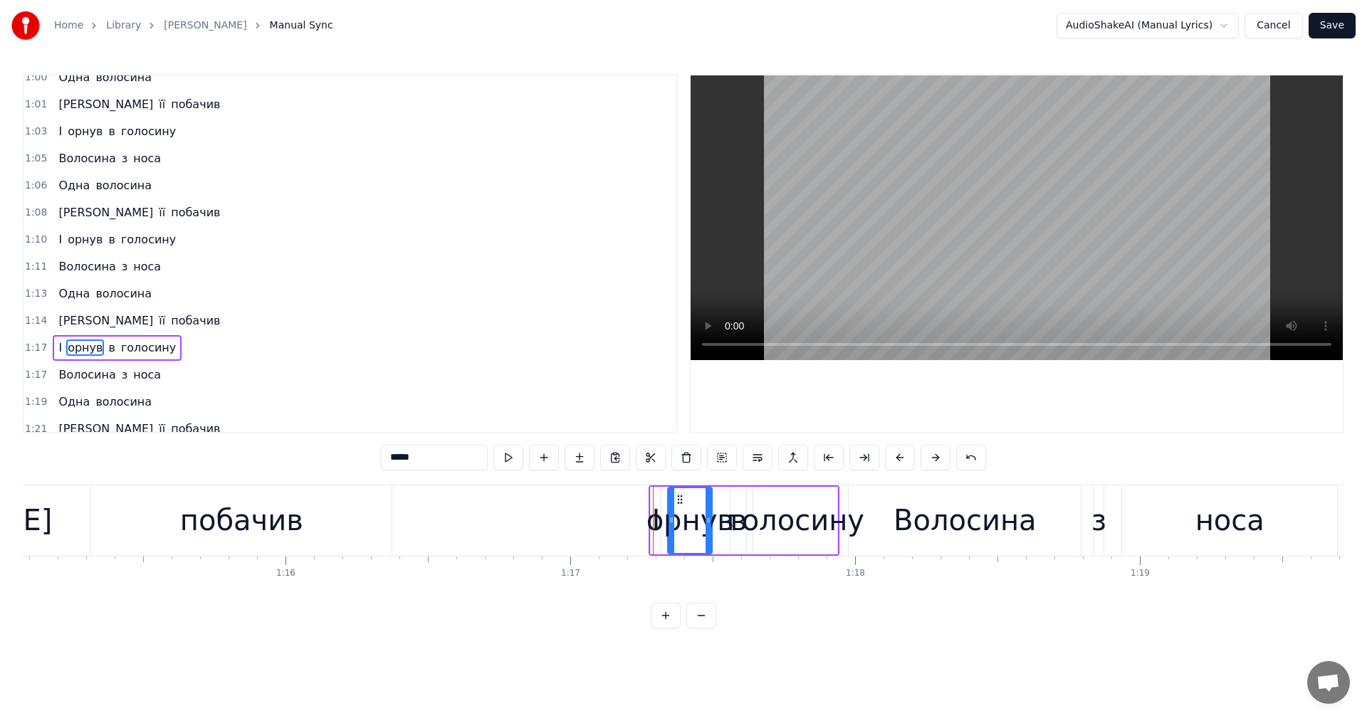
scroll to position [998, 0]
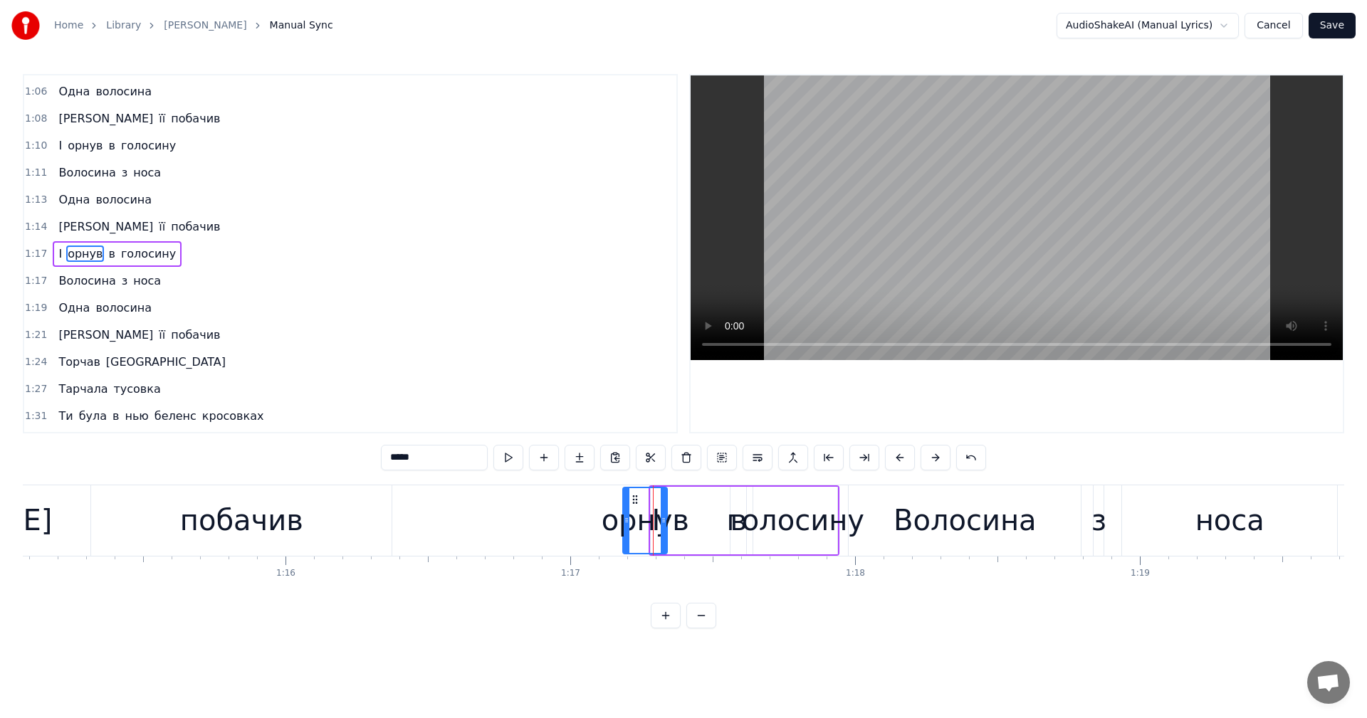
drag, startPoint x: 680, startPoint y: 499, endPoint x: 612, endPoint y: 511, distance: 68.6
click at [624, 511] on div "орнув" at bounding box center [645, 520] width 43 height 65
click at [653, 514] on div at bounding box center [653, 521] width 1 height 70
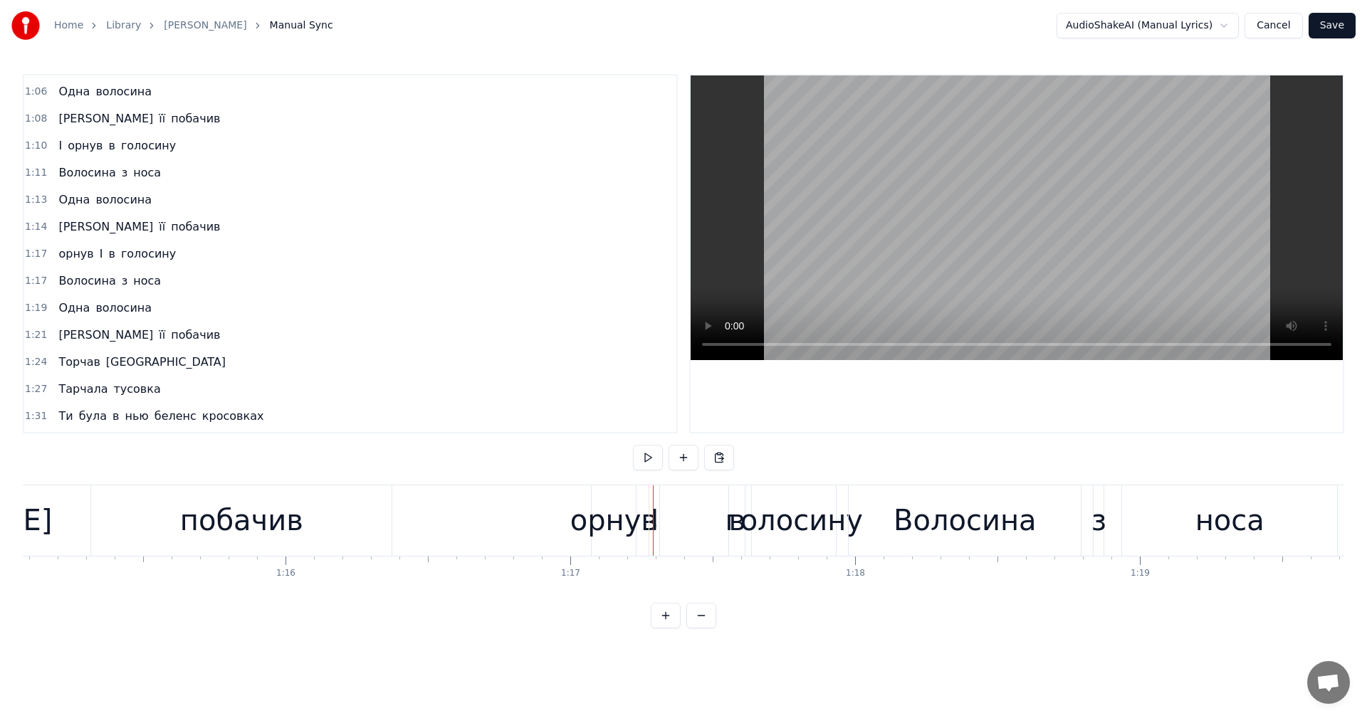
click at [658, 510] on div "І" at bounding box center [654, 520] width 9 height 43
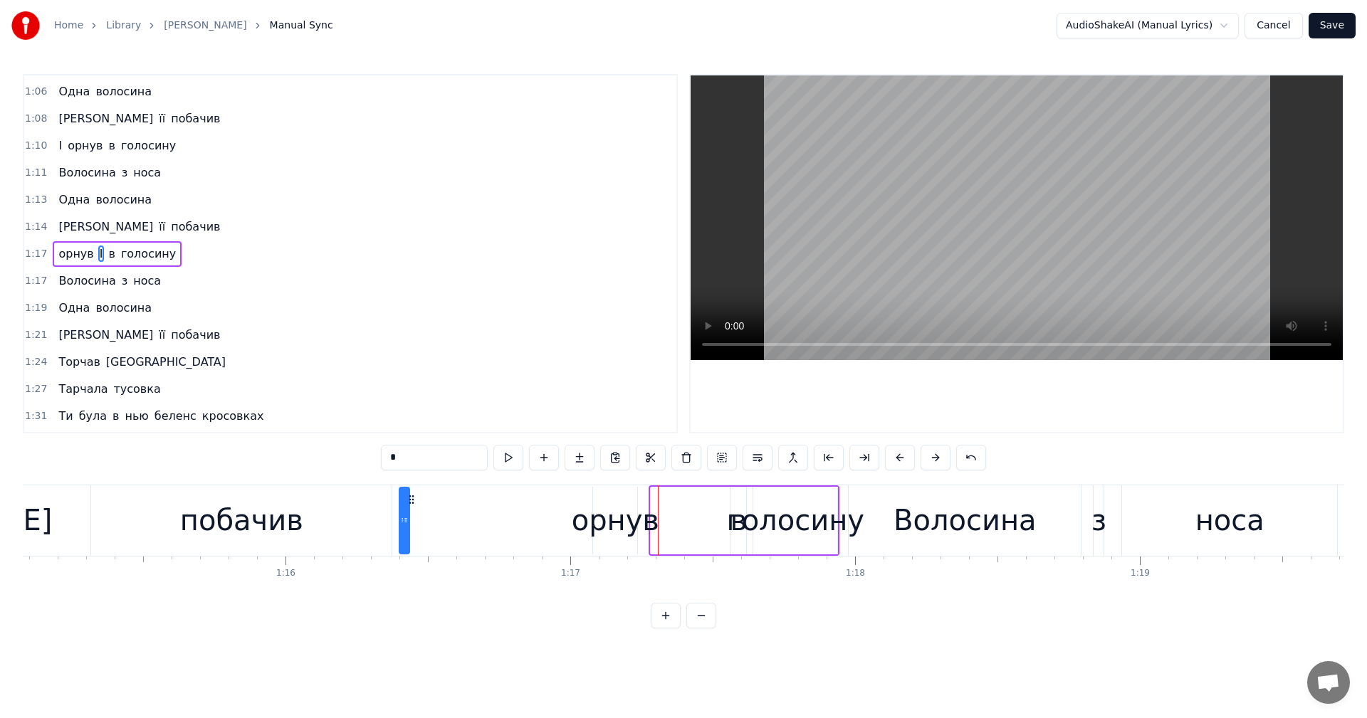
drag, startPoint x: 661, startPoint y: 498, endPoint x: 404, endPoint y: 519, distance: 257.9
click at [408, 518] on div "І" at bounding box center [404, 521] width 11 height 68
click at [262, 519] on div "побачив" at bounding box center [241, 520] width 123 height 43
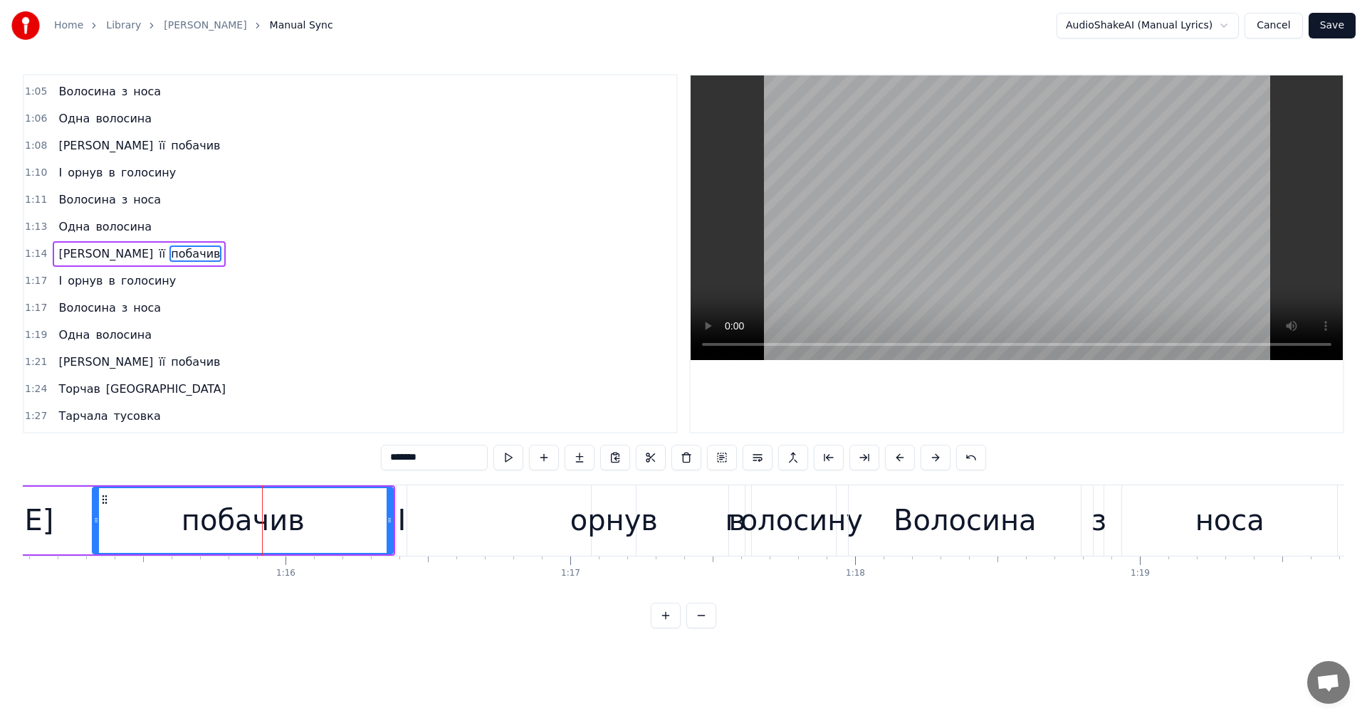
click at [965, 206] on video at bounding box center [1017, 217] width 652 height 285
click at [401, 517] on div "І" at bounding box center [401, 520] width 9 height 43
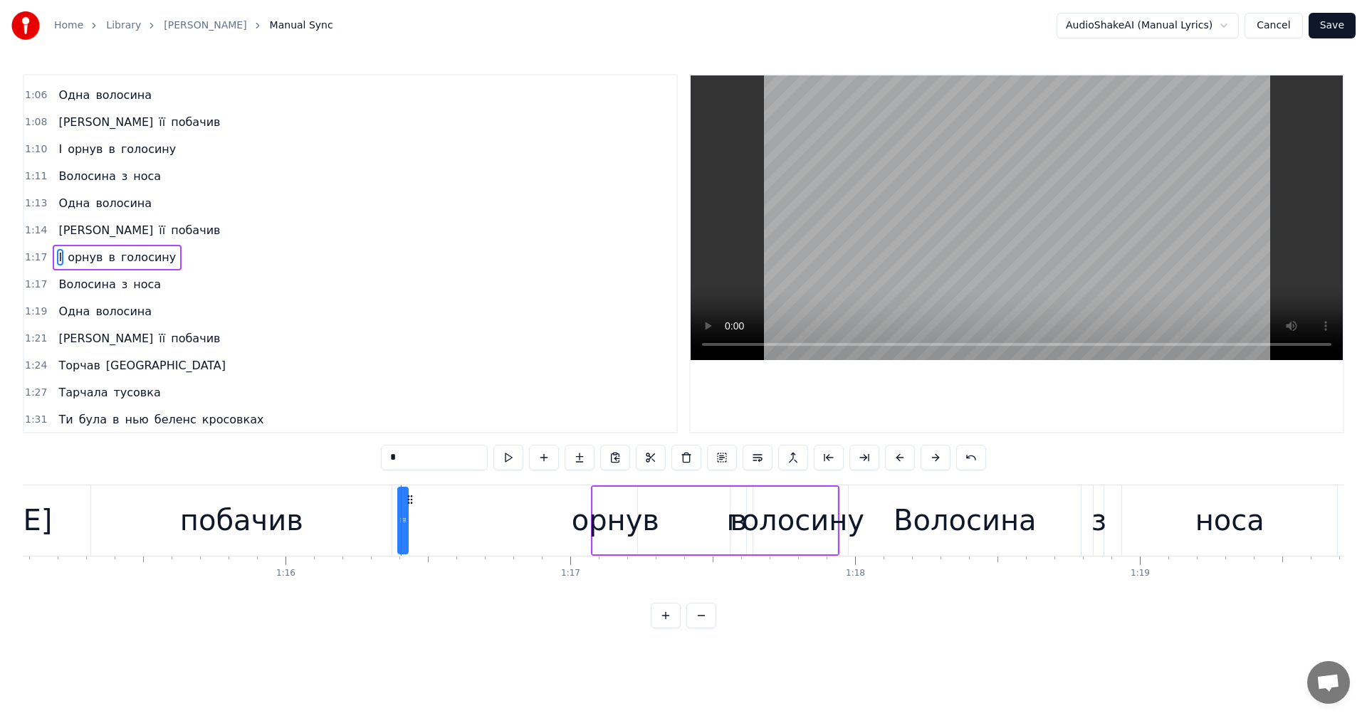
scroll to position [998, 0]
click at [414, 501] on icon at bounding box center [412, 499] width 11 height 11
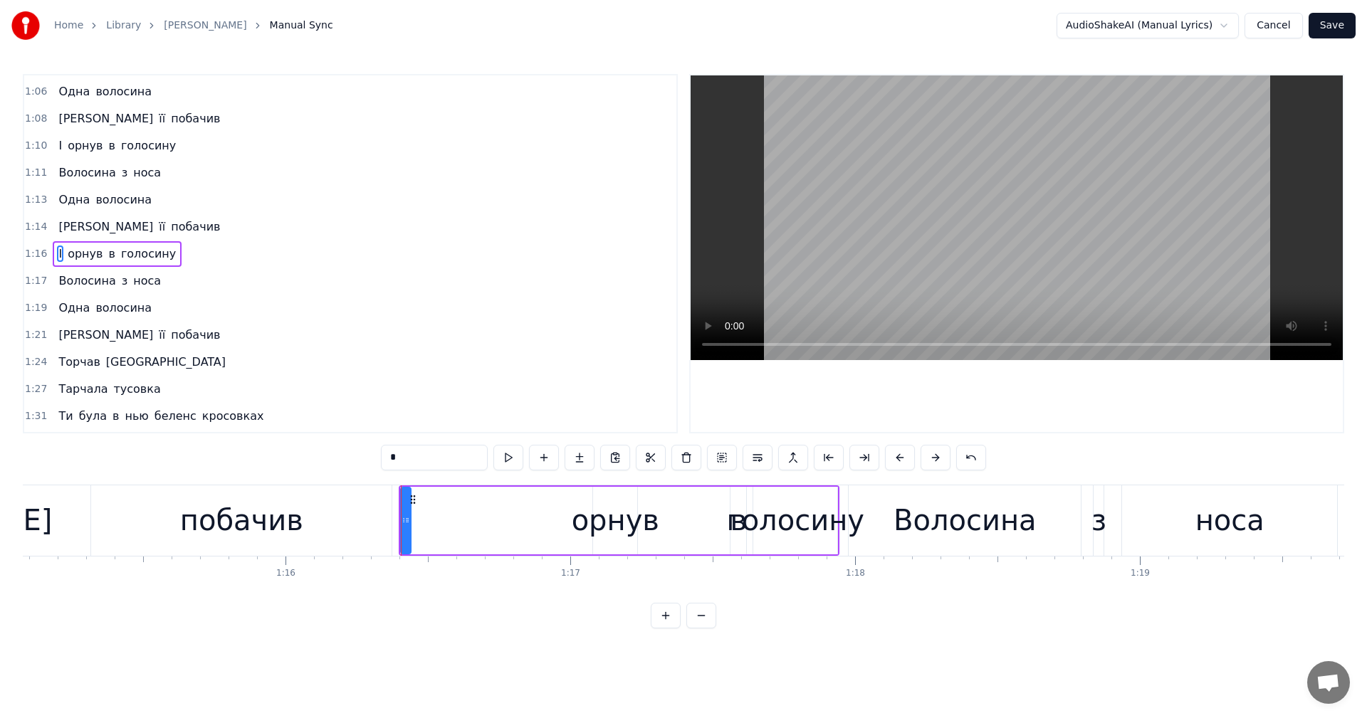
click at [594, 519] on div "орнув" at bounding box center [616, 520] width 88 height 43
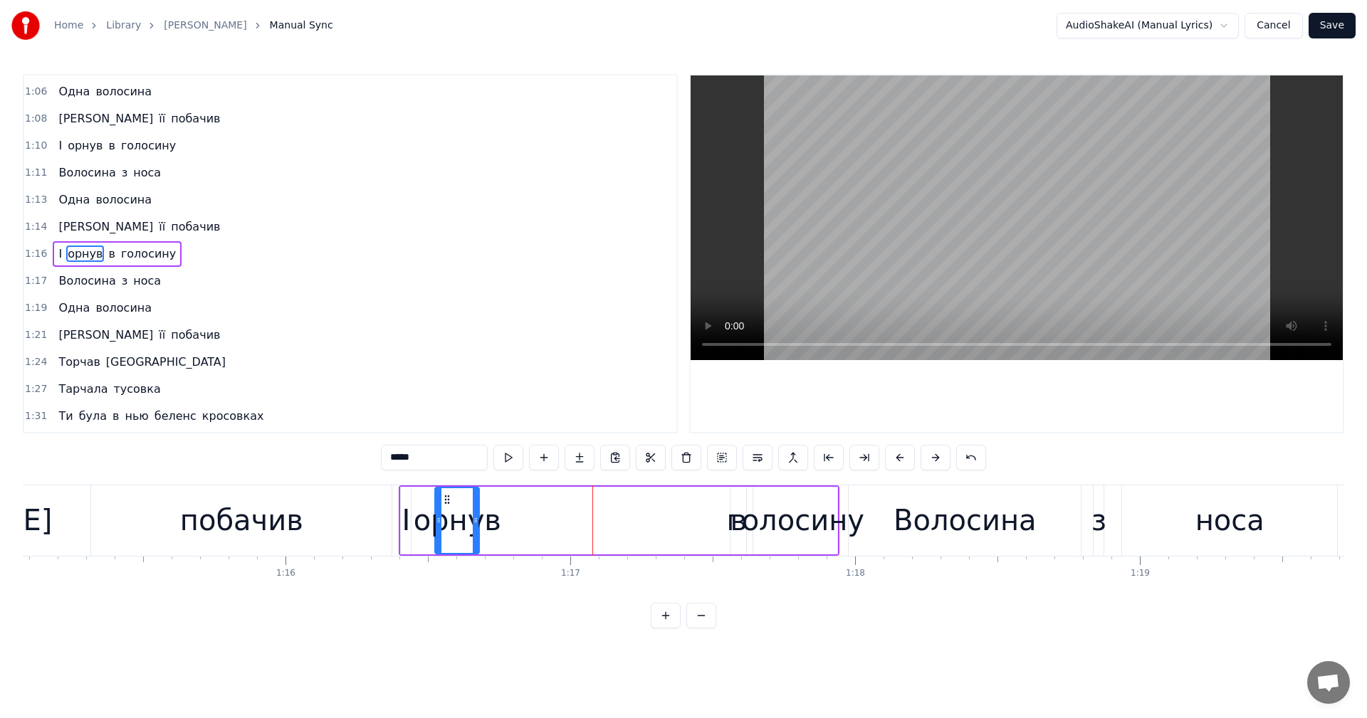
drag, startPoint x: 605, startPoint y: 498, endPoint x: 470, endPoint y: 506, distance: 134.8
click at [448, 503] on icon at bounding box center [446, 499] width 11 height 11
click at [737, 523] on div "голосину" at bounding box center [795, 520] width 137 height 43
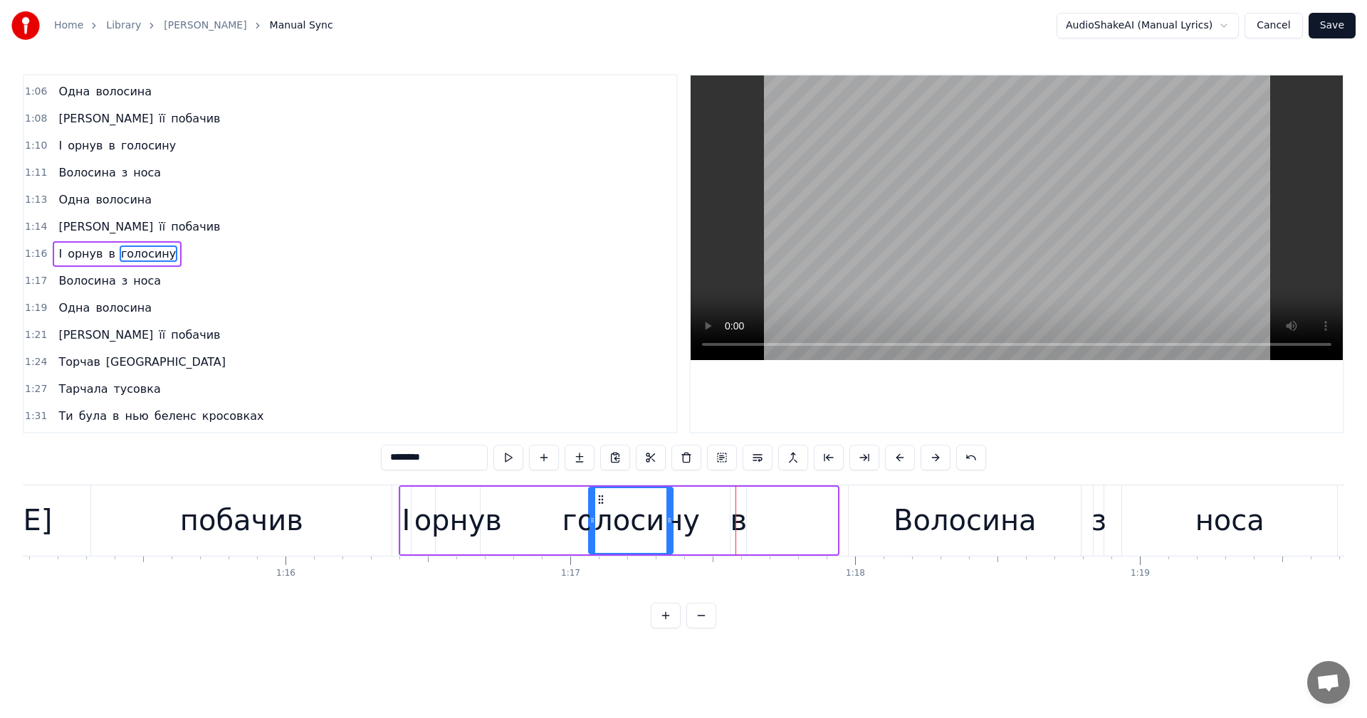
drag, startPoint x: 765, startPoint y: 501, endPoint x: 657, endPoint y: 523, distance: 111.2
click at [594, 521] on div "голосину" at bounding box center [631, 520] width 83 height 65
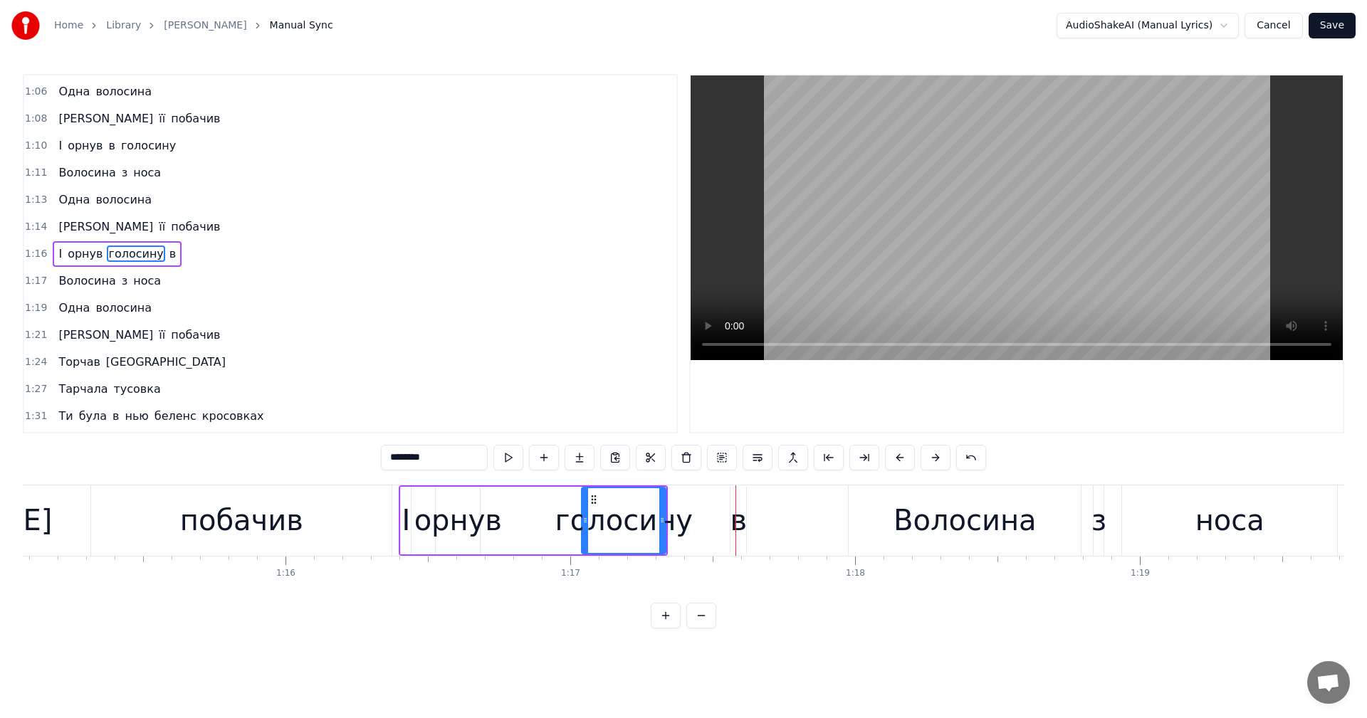
click at [740, 529] on div "в" at bounding box center [738, 520] width 17 height 43
type input "*"
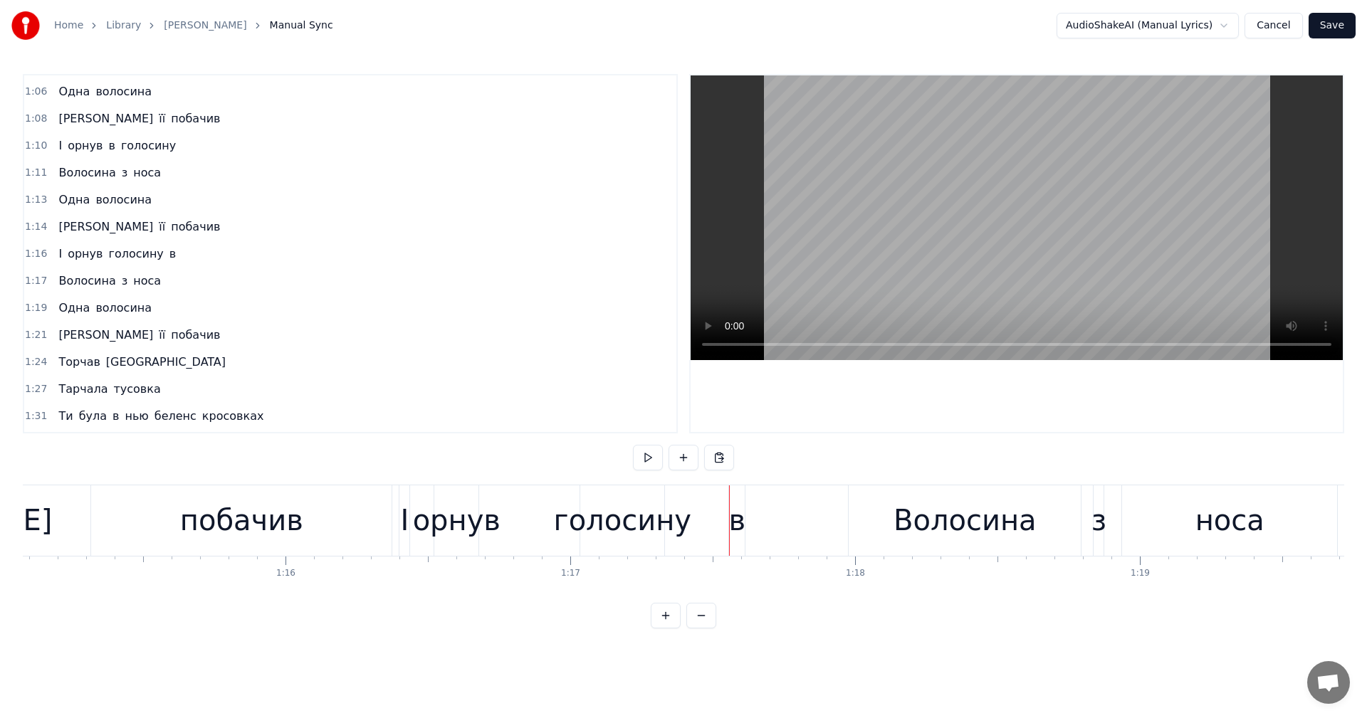
click at [733, 523] on div "в" at bounding box center [736, 520] width 17 height 43
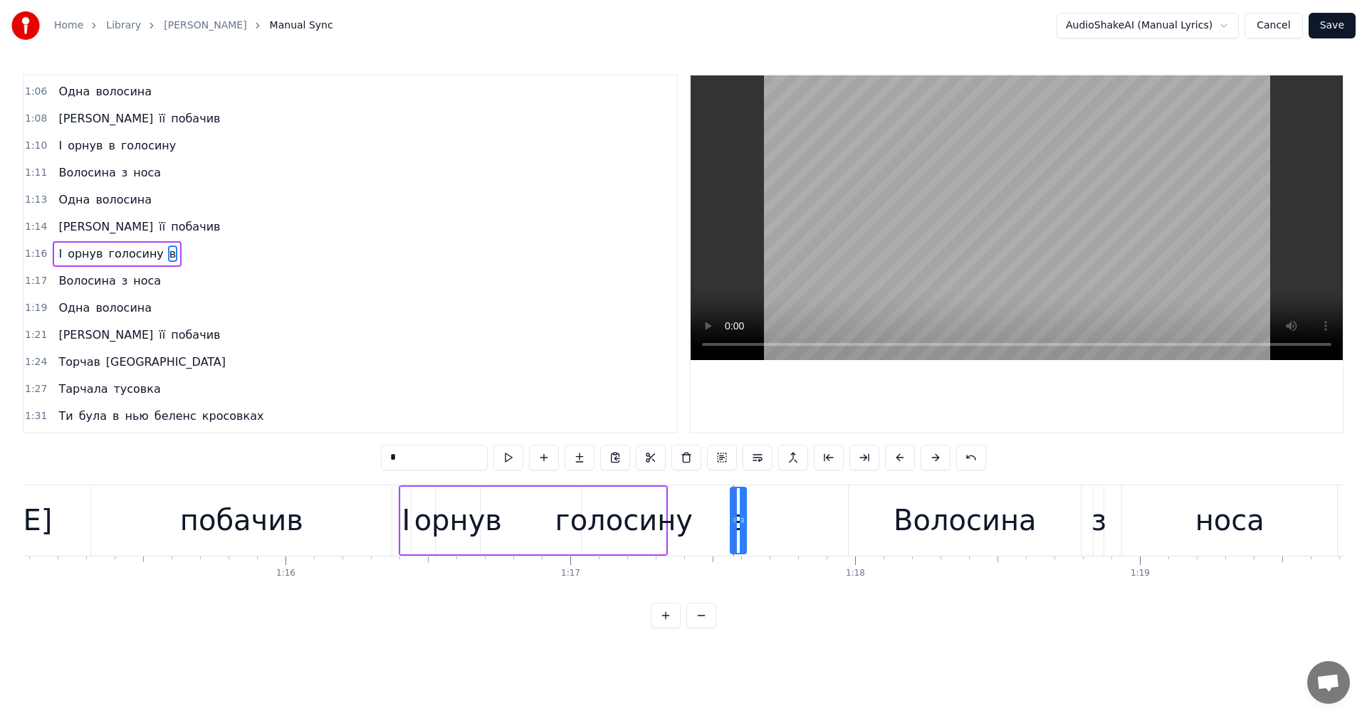
drag, startPoint x: 738, startPoint y: 550, endPoint x: 732, endPoint y: 542, distance: 9.7
click at [731, 549] on div "в" at bounding box center [738, 520] width 14 height 65
click at [728, 523] on icon at bounding box center [731, 520] width 6 height 11
drag, startPoint x: 726, startPoint y: 505, endPoint x: 506, endPoint y: 507, distance: 219.3
click at [506, 507] on div "в" at bounding box center [505, 520] width 19 height 65
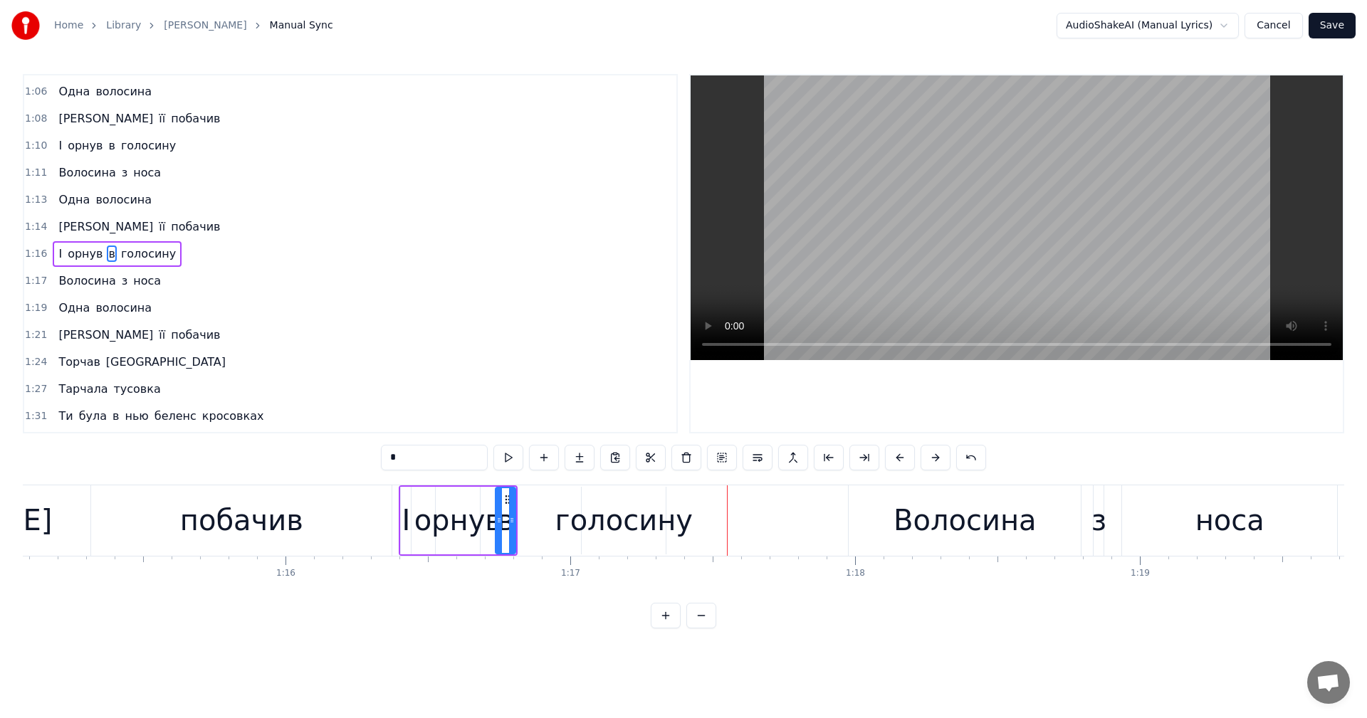
click at [136, 528] on div "побачив" at bounding box center [241, 521] width 300 height 70
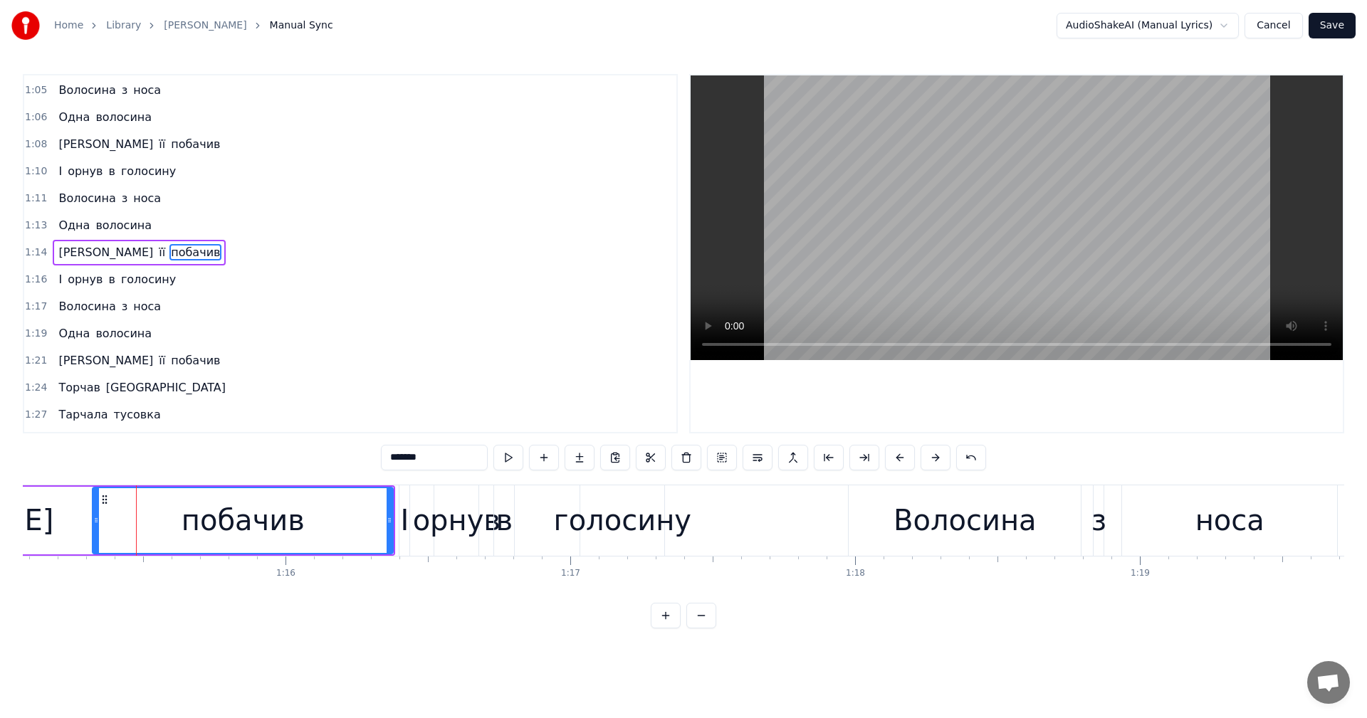
scroll to position [971, 0]
click at [936, 236] on video at bounding box center [1017, 217] width 652 height 285
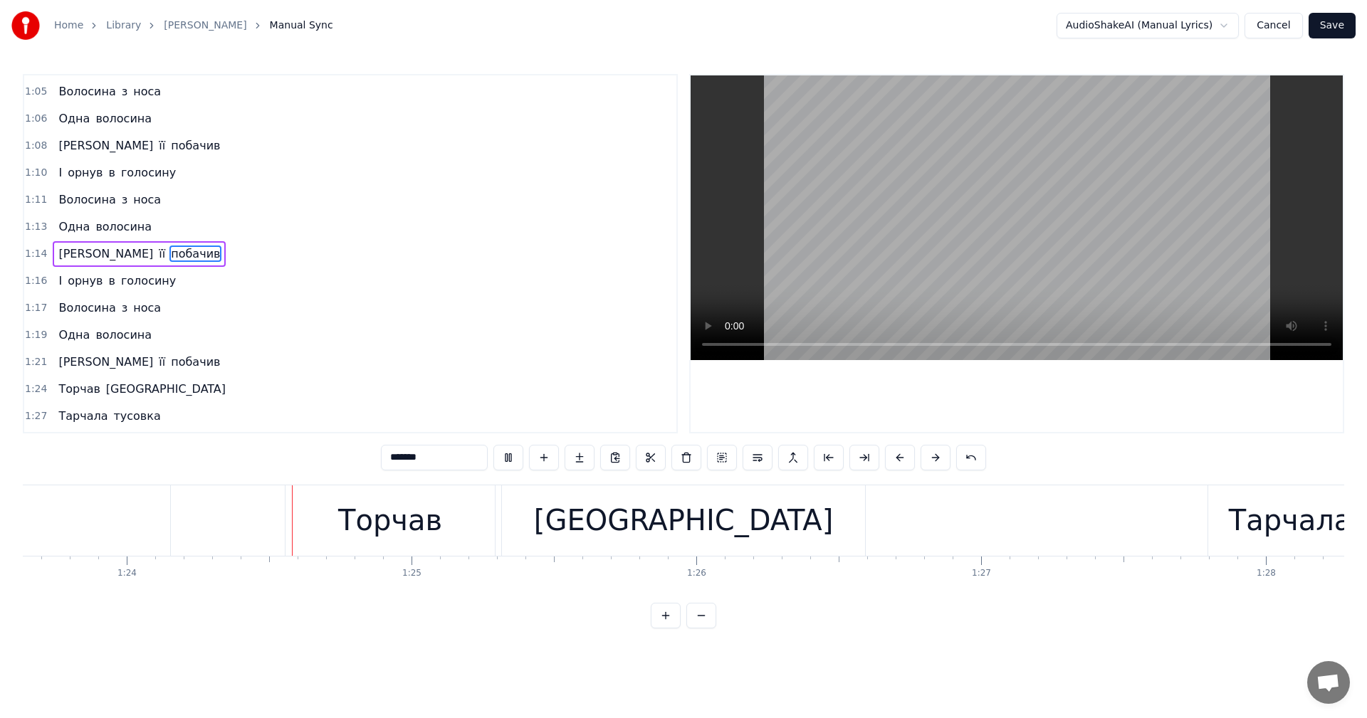
scroll to position [0, 23829]
click at [980, 232] on video at bounding box center [1017, 217] width 652 height 285
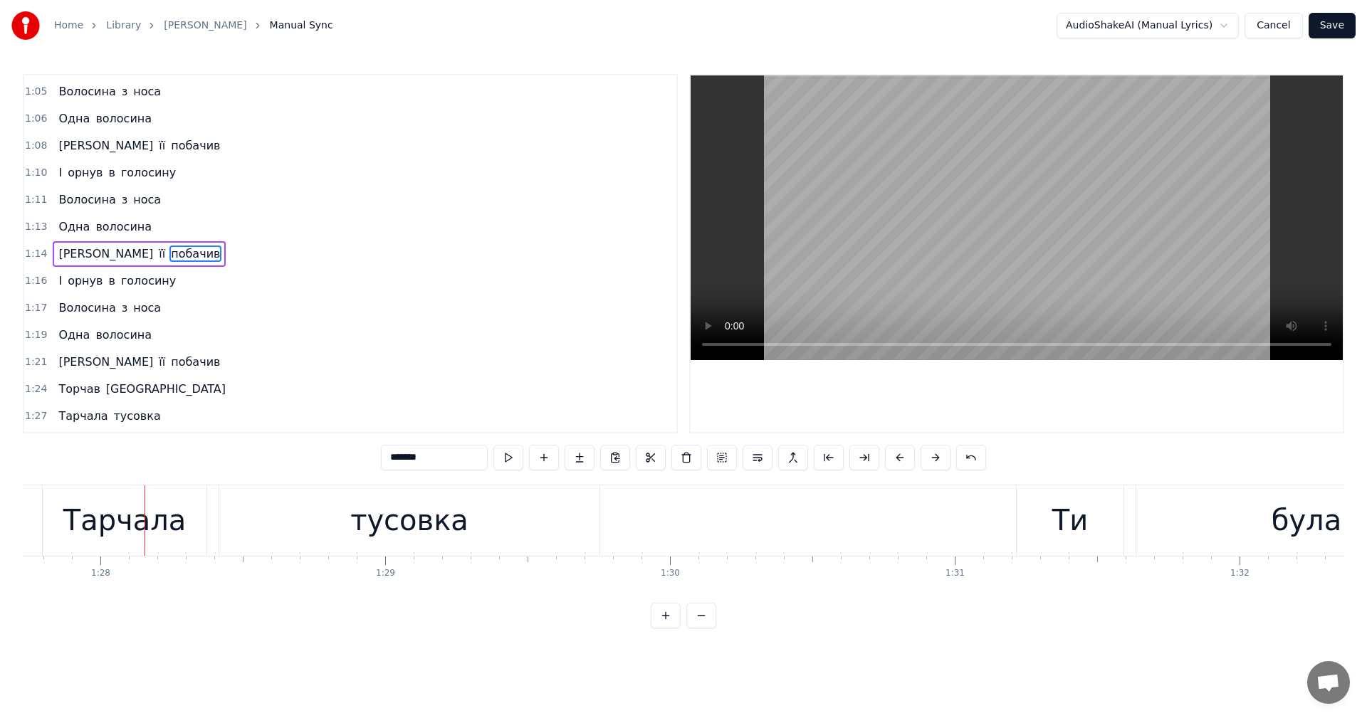
scroll to position [0, 25036]
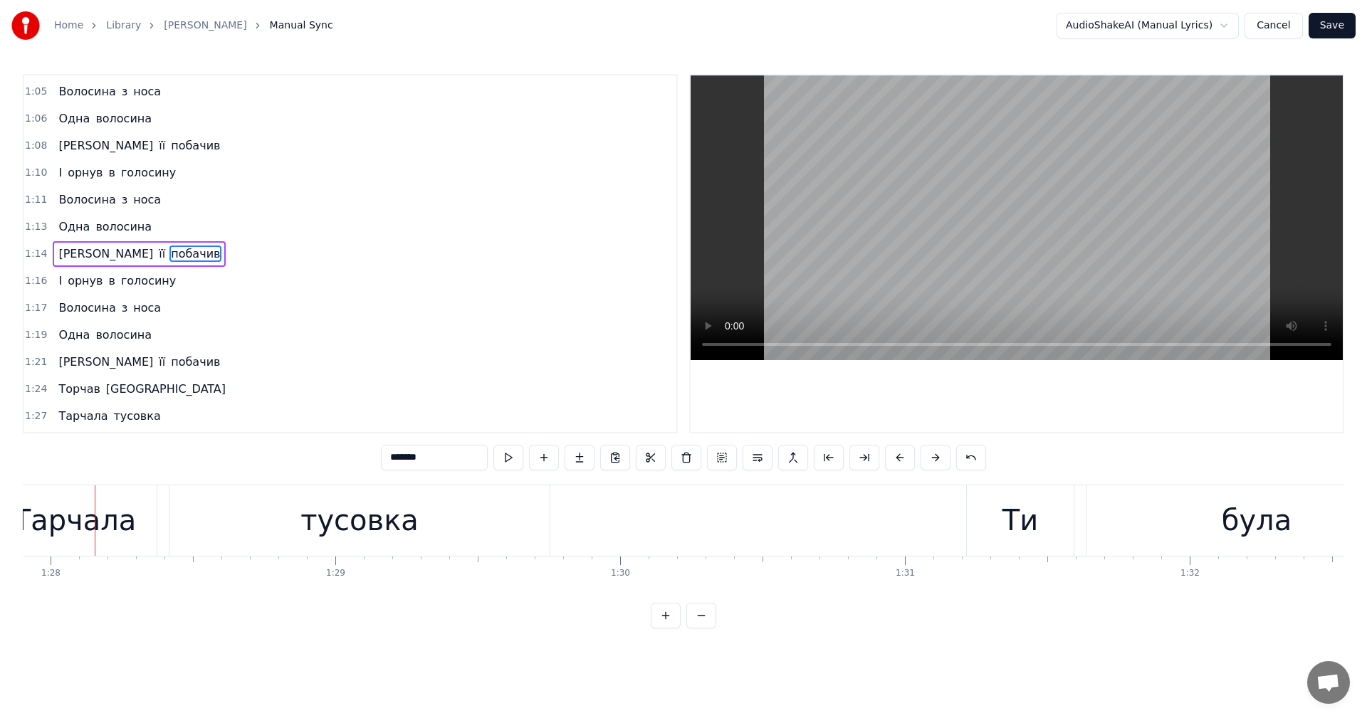
click at [1032, 229] on video at bounding box center [1017, 217] width 652 height 285
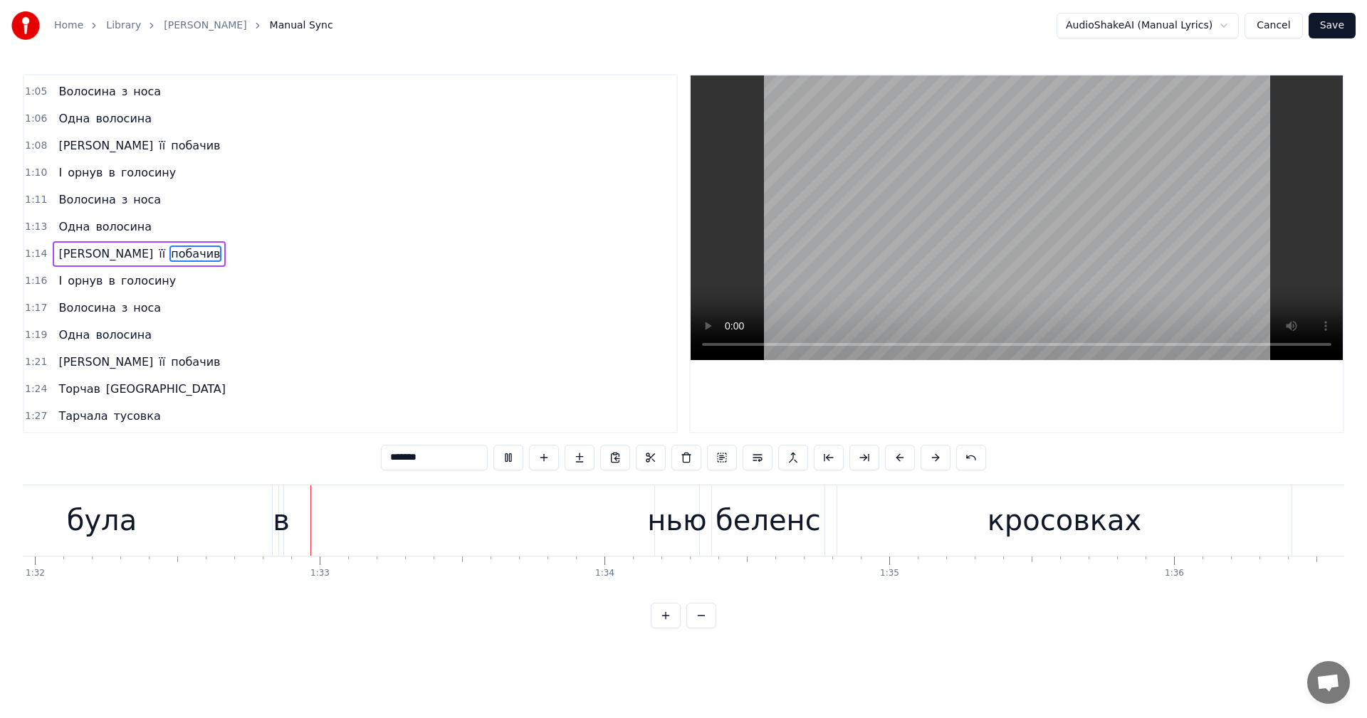
scroll to position [0, 26240]
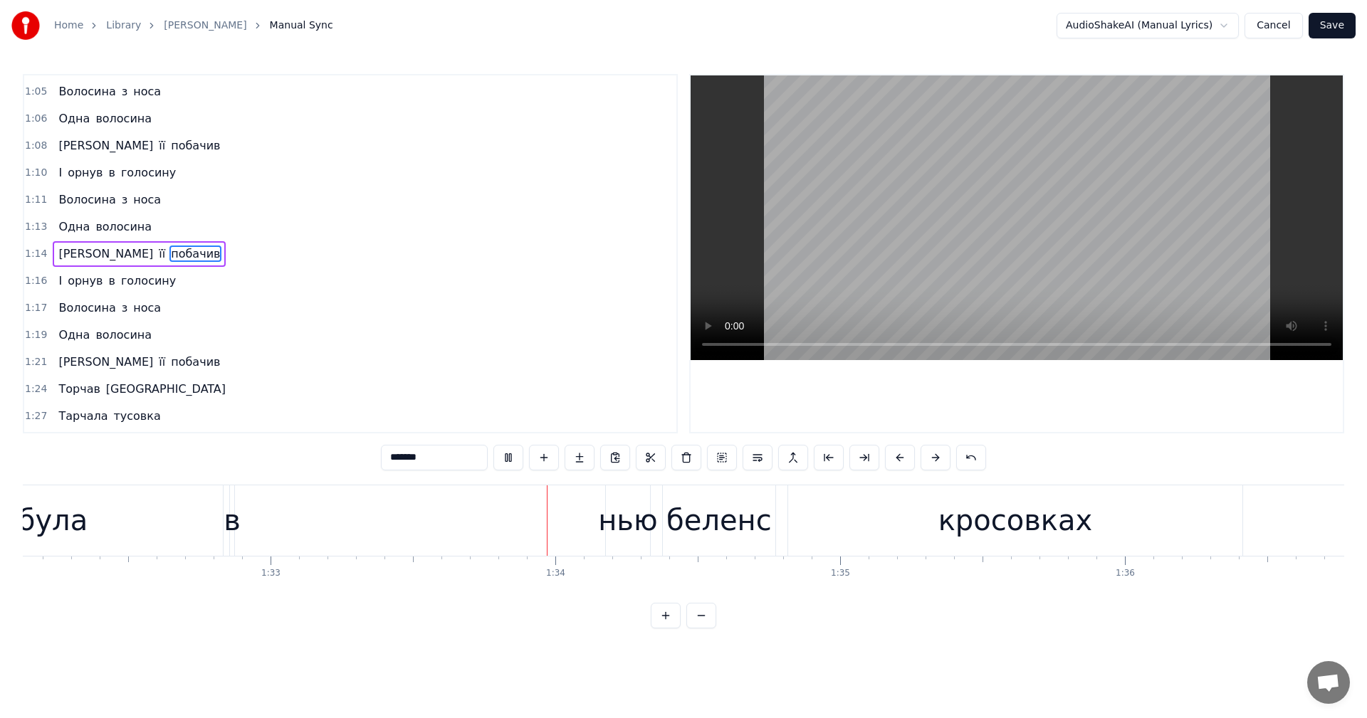
click at [1027, 229] on video at bounding box center [1017, 217] width 652 height 285
click at [232, 527] on div "в" at bounding box center [232, 520] width 17 height 43
type input "*"
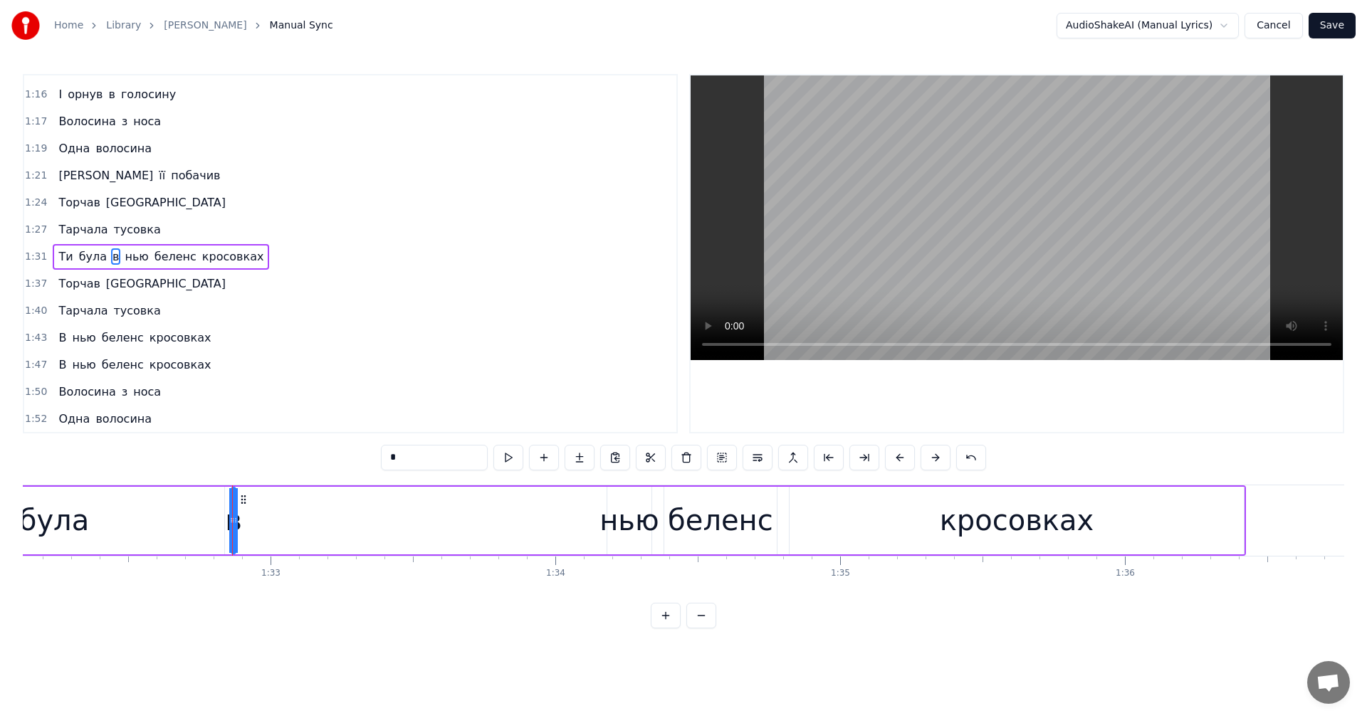
scroll to position [1161, 0]
drag, startPoint x: 242, startPoint y: 502, endPoint x: 603, endPoint y: 505, distance: 361.0
click at [603, 505] on icon at bounding box center [604, 499] width 11 height 11
click at [308, 519] on div "Ти була в [GEOGRAPHIC_DATA]" at bounding box center [504, 521] width 1484 height 70
click at [991, 222] on video at bounding box center [1017, 217] width 652 height 285
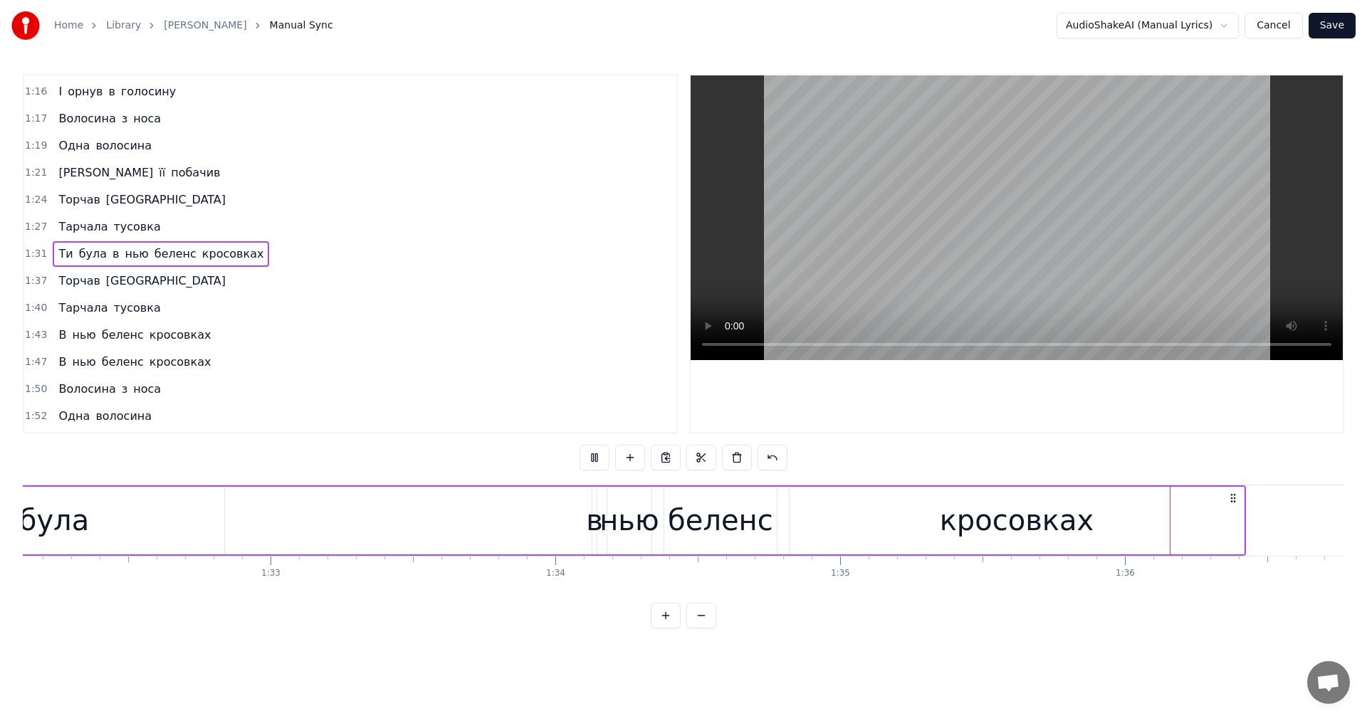
click at [991, 222] on video at bounding box center [1017, 217] width 652 height 285
click at [993, 525] on div "кросовках" at bounding box center [1017, 520] width 154 height 43
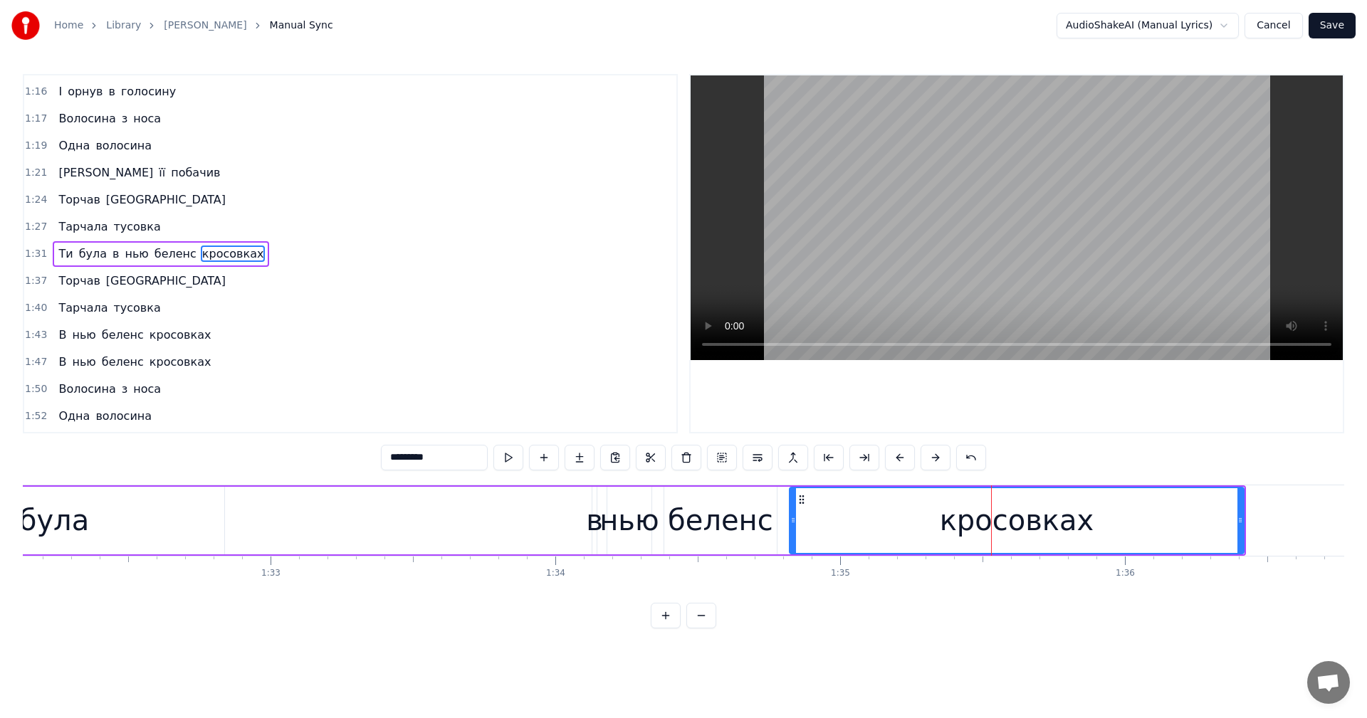
click at [408, 461] on input "*********" at bounding box center [434, 458] width 107 height 26
click at [404, 462] on input "********" at bounding box center [434, 458] width 107 height 26
click at [402, 461] on input "********" at bounding box center [434, 458] width 107 height 26
click at [899, 215] on video at bounding box center [1017, 217] width 652 height 285
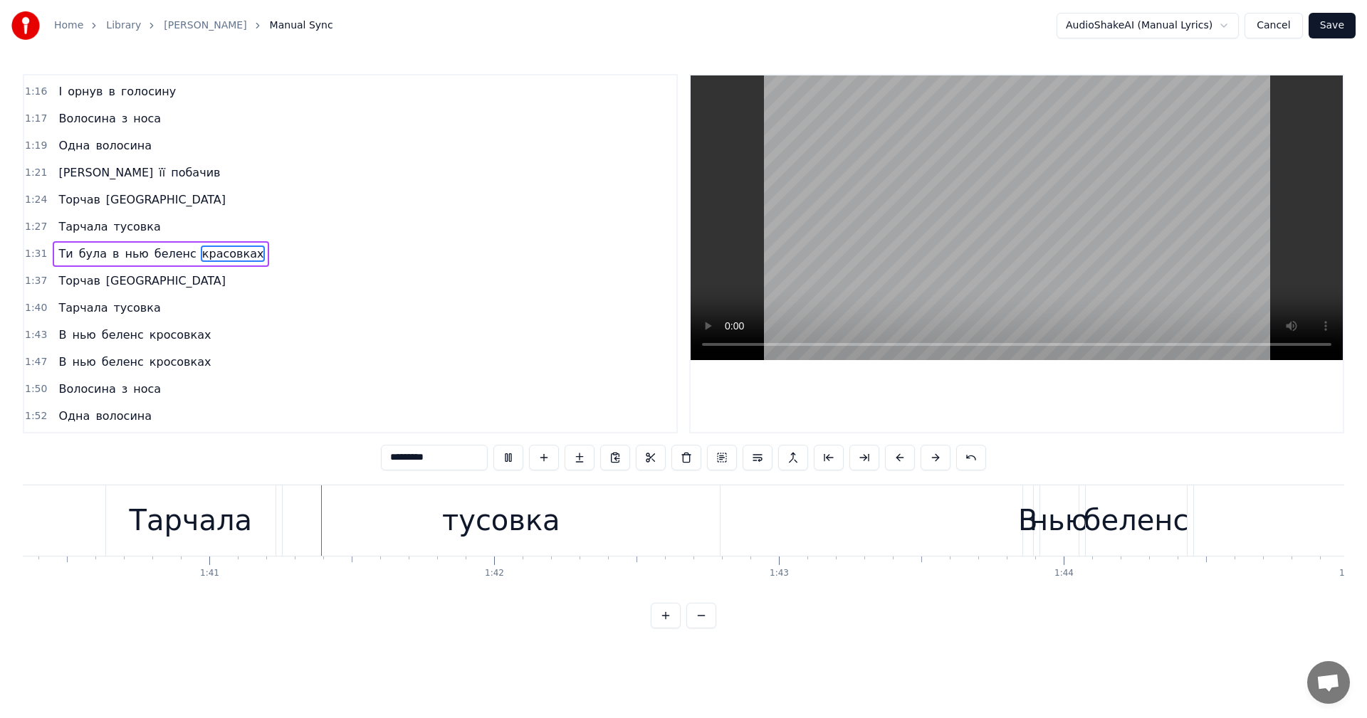
scroll to position [0, 28631]
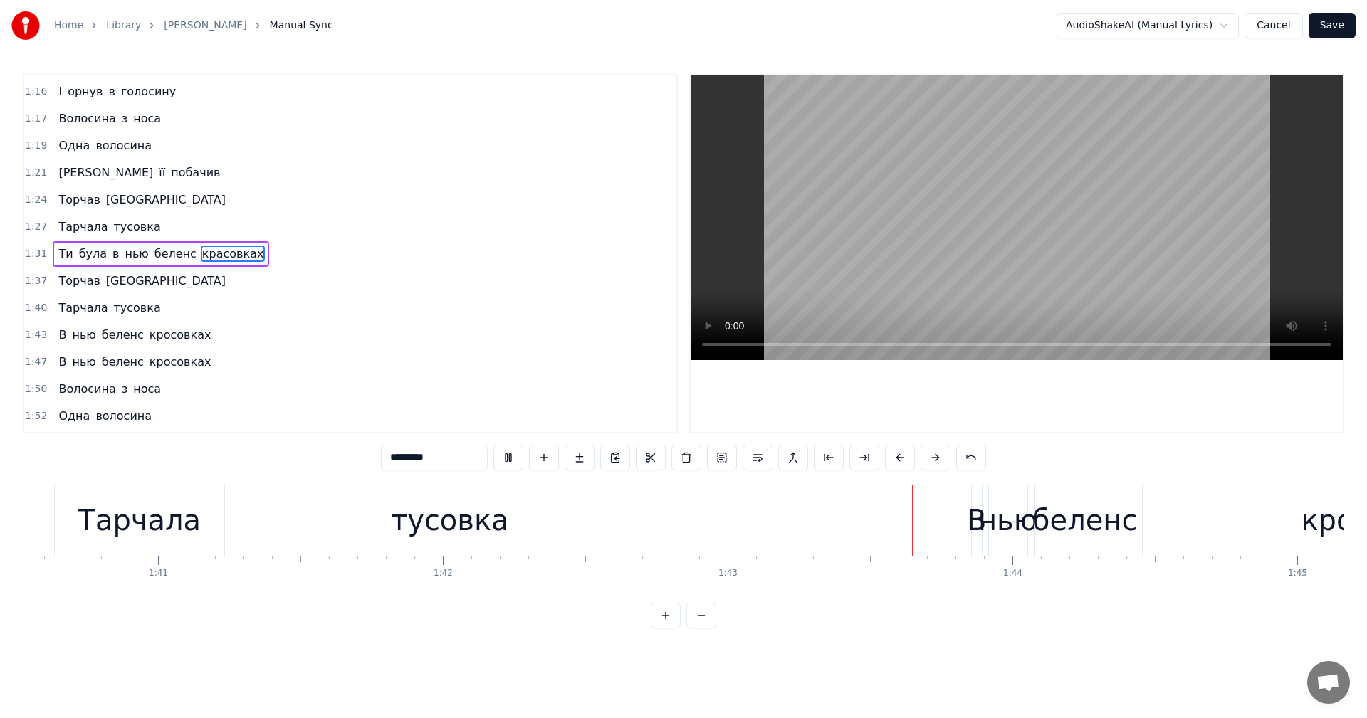
click at [926, 275] on video at bounding box center [1017, 217] width 652 height 285
click at [116, 523] on div "Тарчала" at bounding box center [139, 520] width 123 height 43
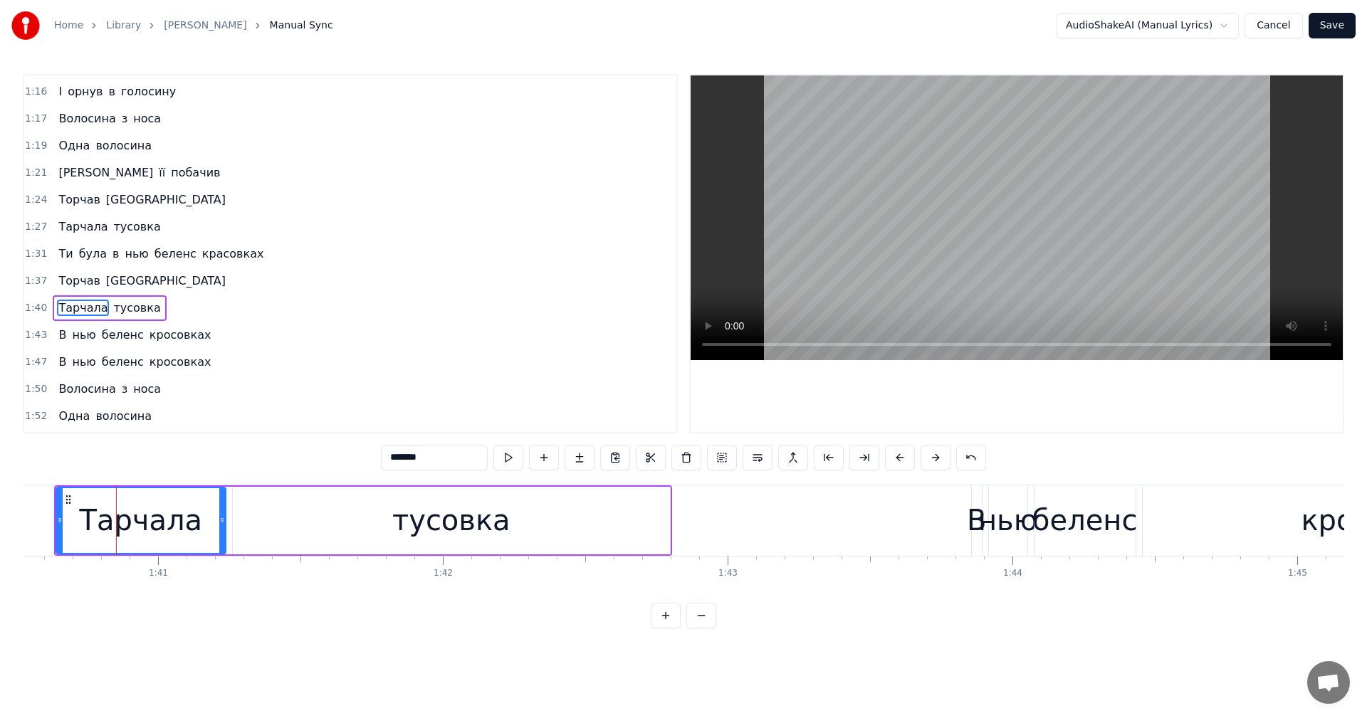
scroll to position [1215, 0]
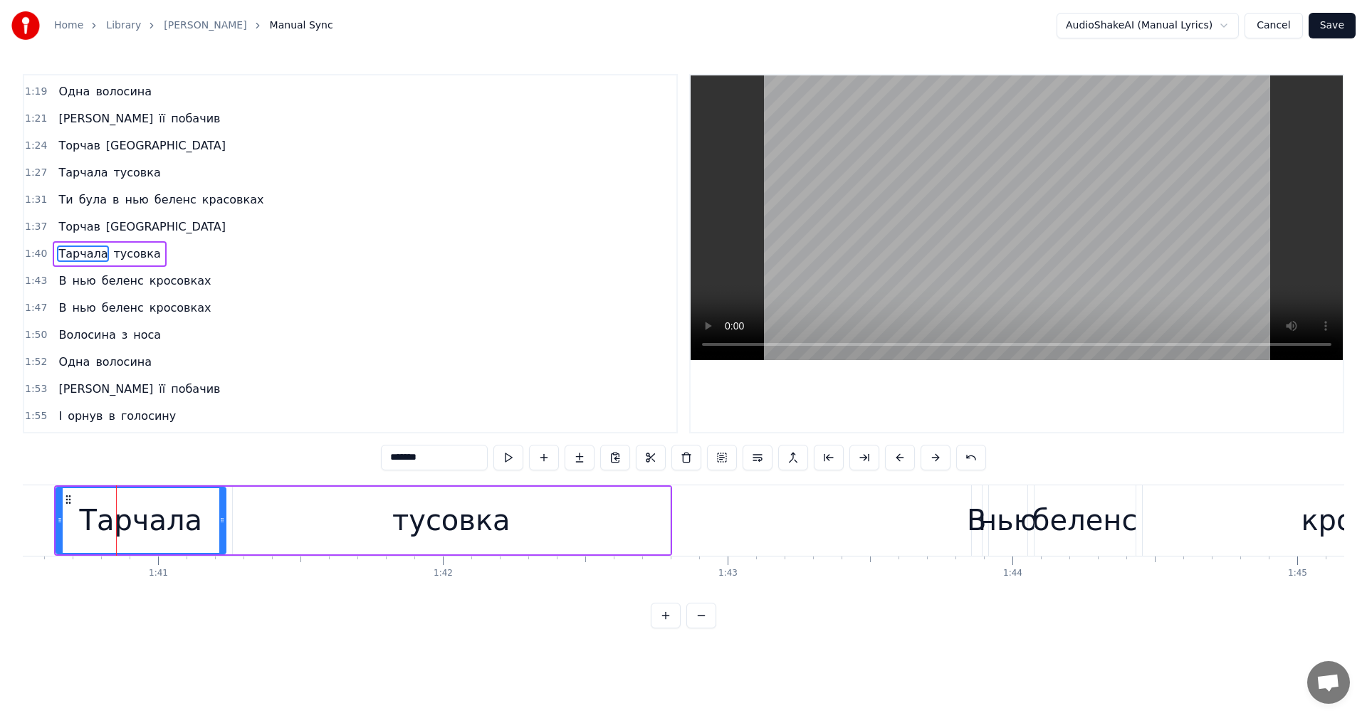
click at [401, 455] on input "*******" at bounding box center [434, 458] width 107 height 26
click at [65, 171] on span "Тарчала" at bounding box center [83, 172] width 52 height 16
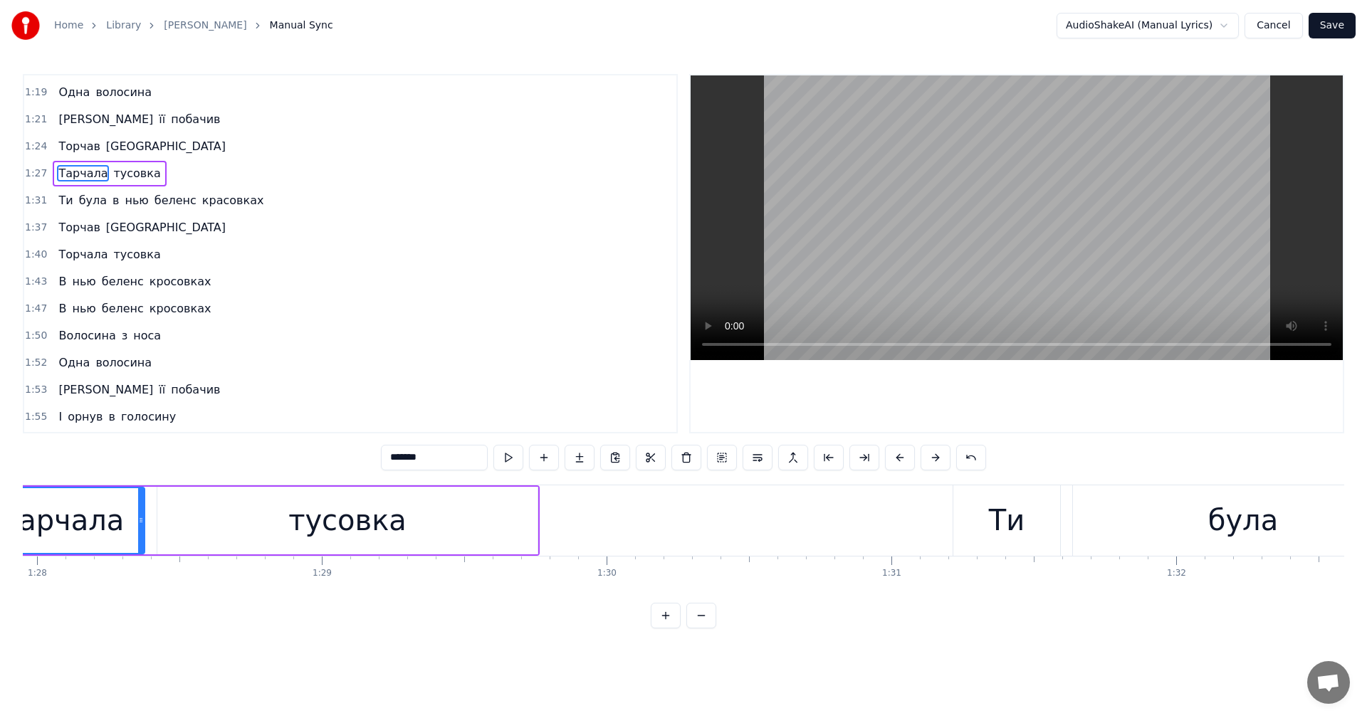
scroll to position [0, 24934]
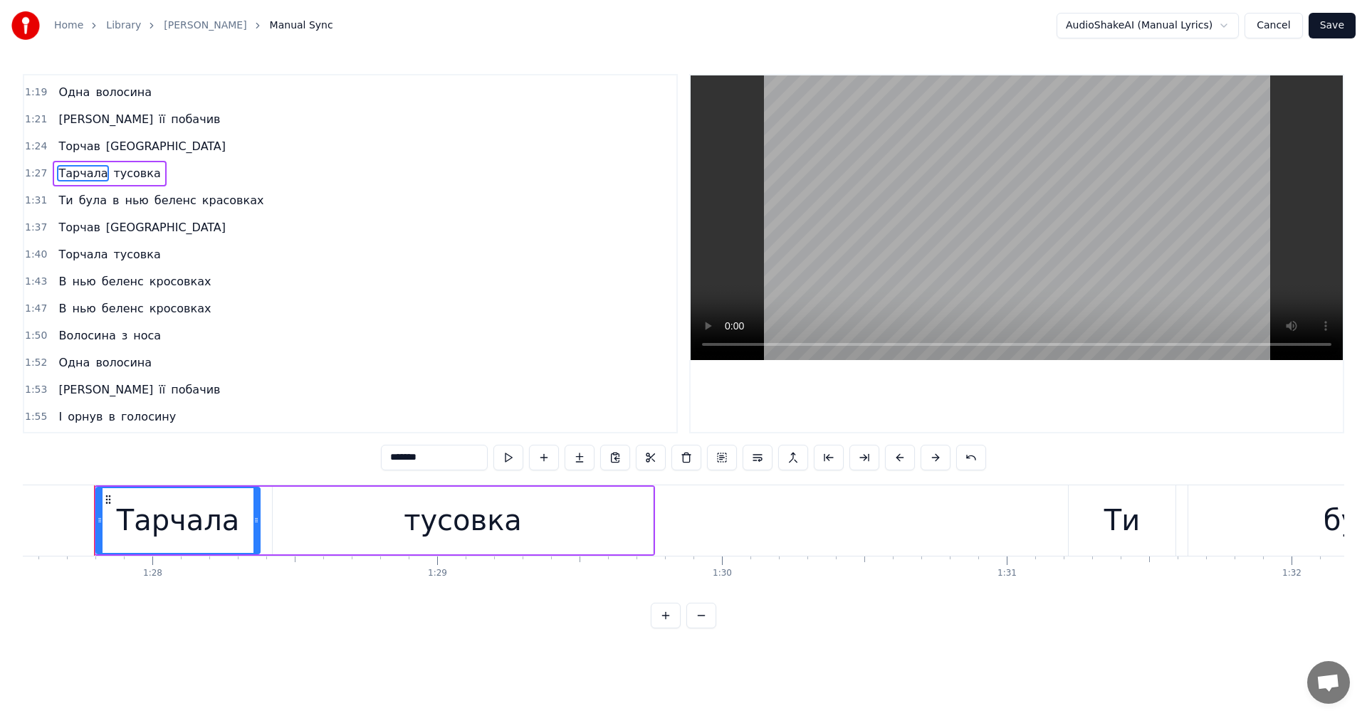
click at [402, 461] on input "*******" at bounding box center [434, 458] width 107 height 26
click at [395, 461] on input "******" at bounding box center [434, 458] width 107 height 26
click at [971, 243] on video at bounding box center [1017, 217] width 652 height 285
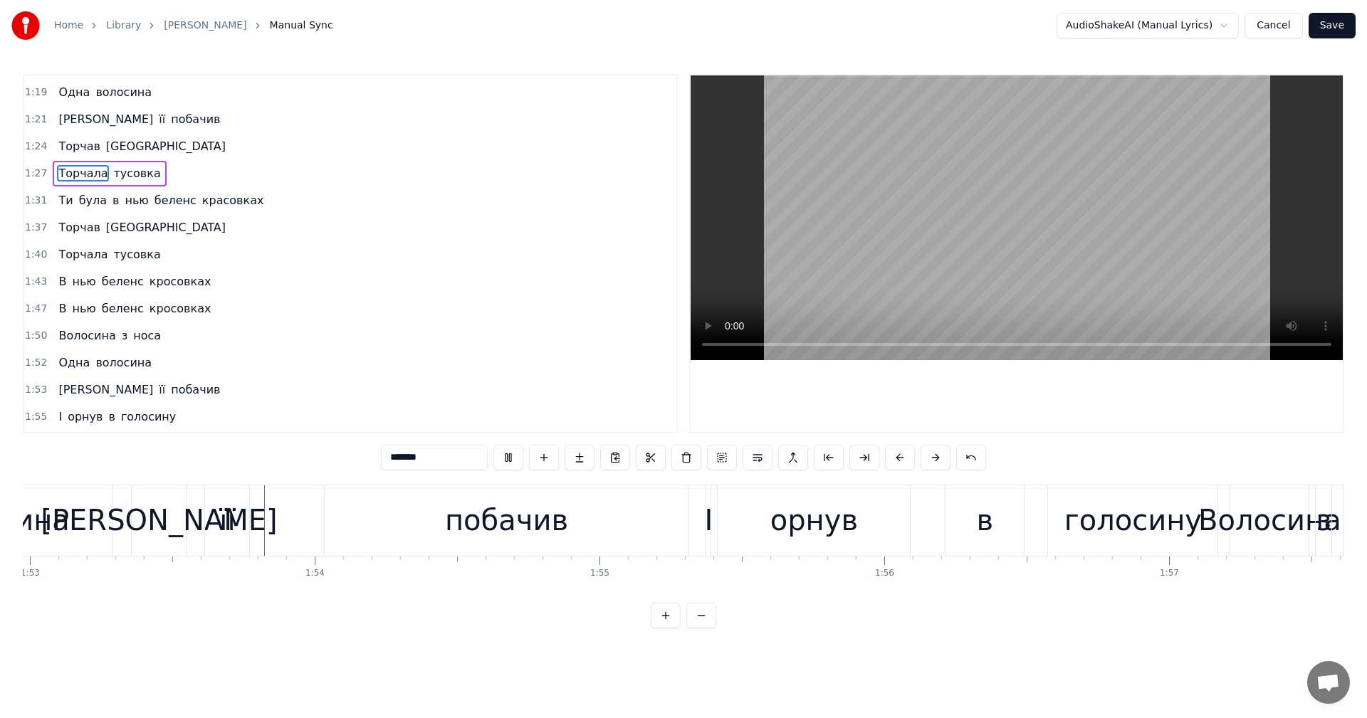
scroll to position [0, 32187]
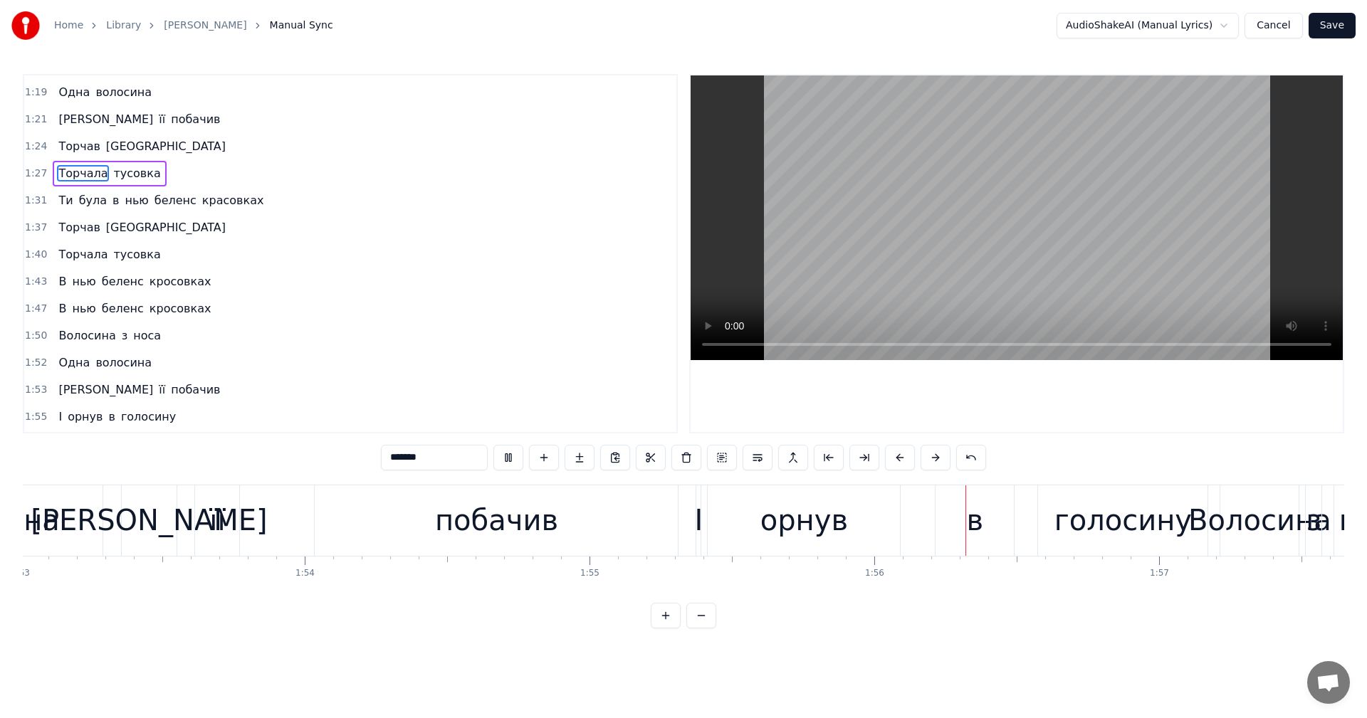
click at [1003, 255] on video at bounding box center [1017, 217] width 652 height 285
click at [699, 520] on div "І" at bounding box center [698, 520] width 9 height 43
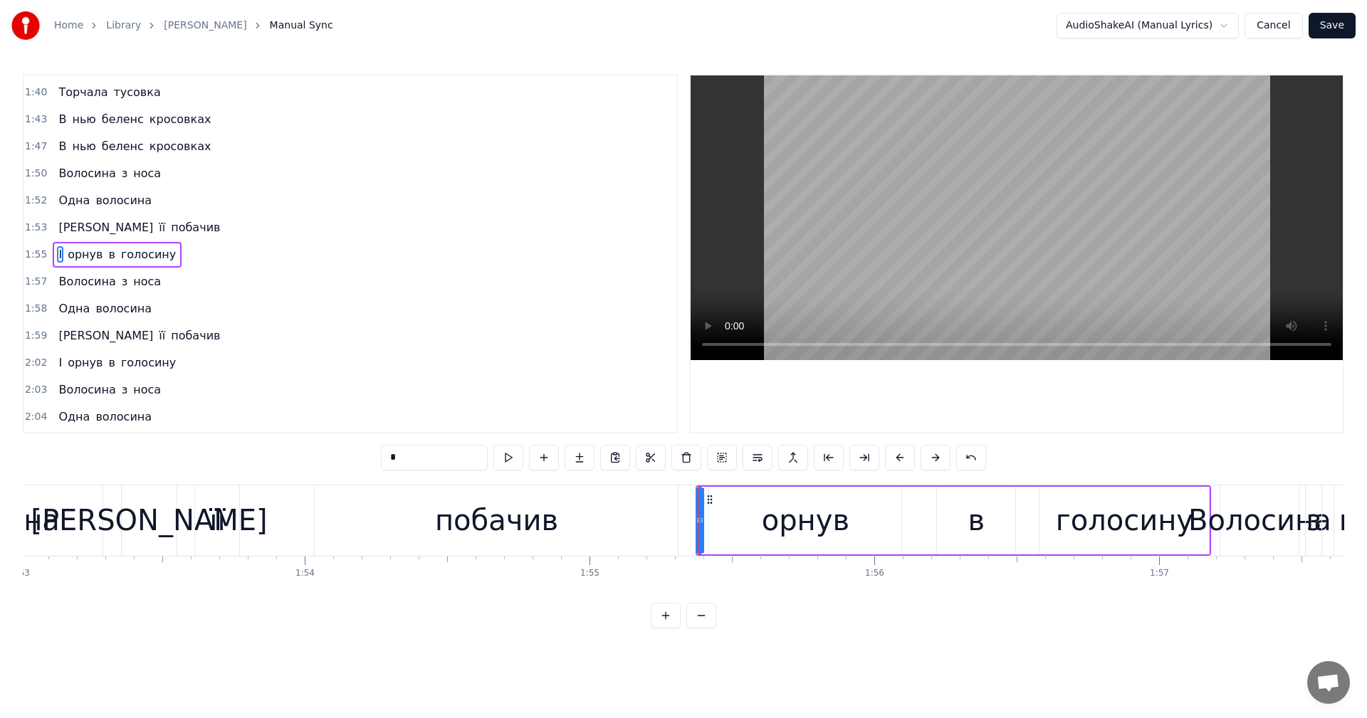
scroll to position [1377, 0]
drag, startPoint x: 705, startPoint y: 501, endPoint x: 682, endPoint y: 500, distance: 22.8
click at [682, 500] on icon at bounding box center [682, 499] width 11 height 11
click at [765, 510] on div "орнув" at bounding box center [805, 521] width 192 height 68
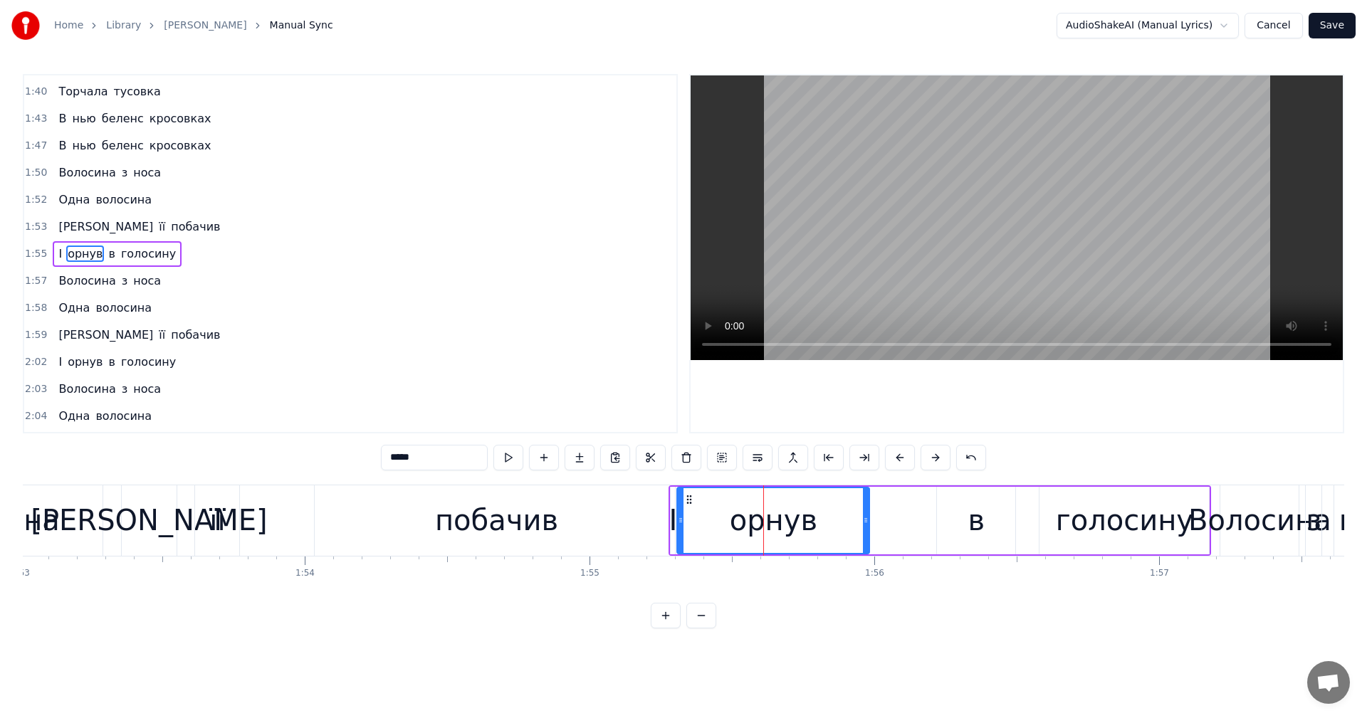
drag, startPoint x: 724, startPoint y: 501, endPoint x: 694, endPoint y: 500, distance: 29.9
click at [694, 500] on icon at bounding box center [689, 499] width 11 height 11
click at [962, 516] on div "в" at bounding box center [976, 521] width 78 height 68
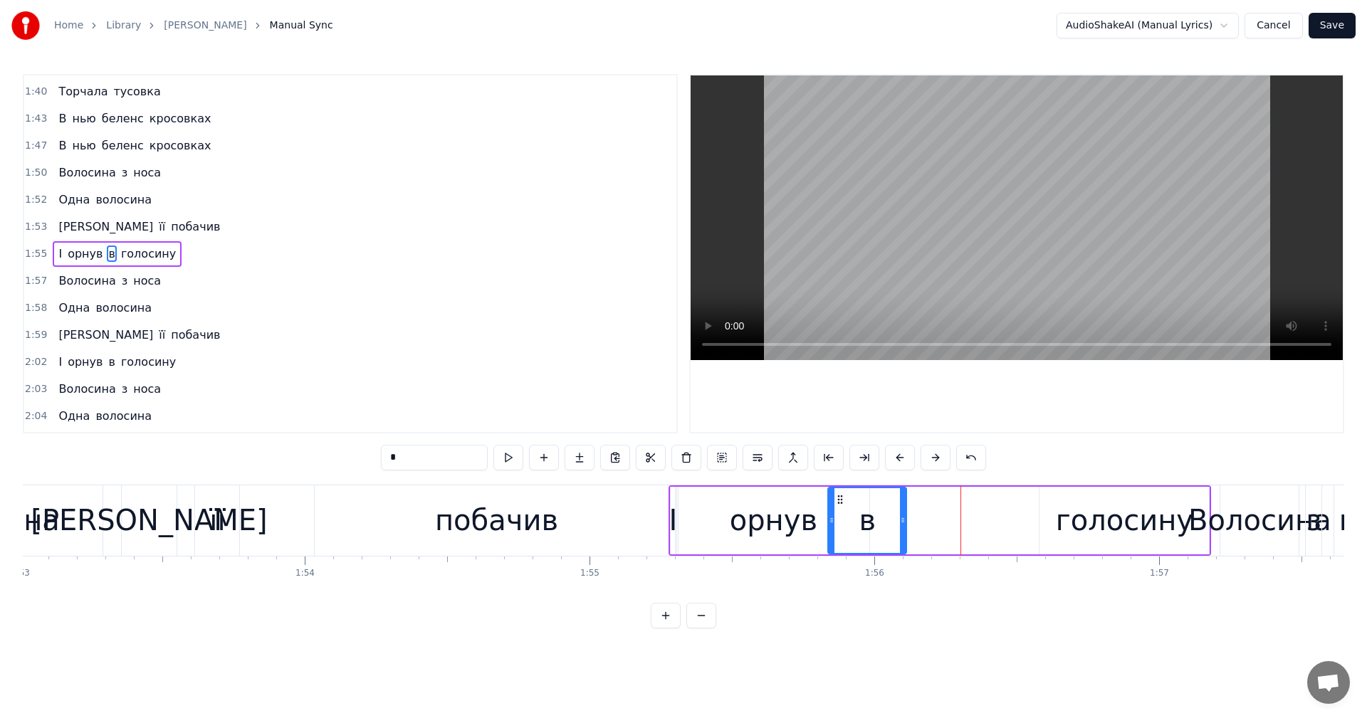
drag, startPoint x: 951, startPoint y: 501, endPoint x: 842, endPoint y: 500, distance: 108.9
click at [842, 500] on icon at bounding box center [840, 499] width 11 height 11
click at [1085, 508] on div "голосину" at bounding box center [1124, 520] width 137 height 43
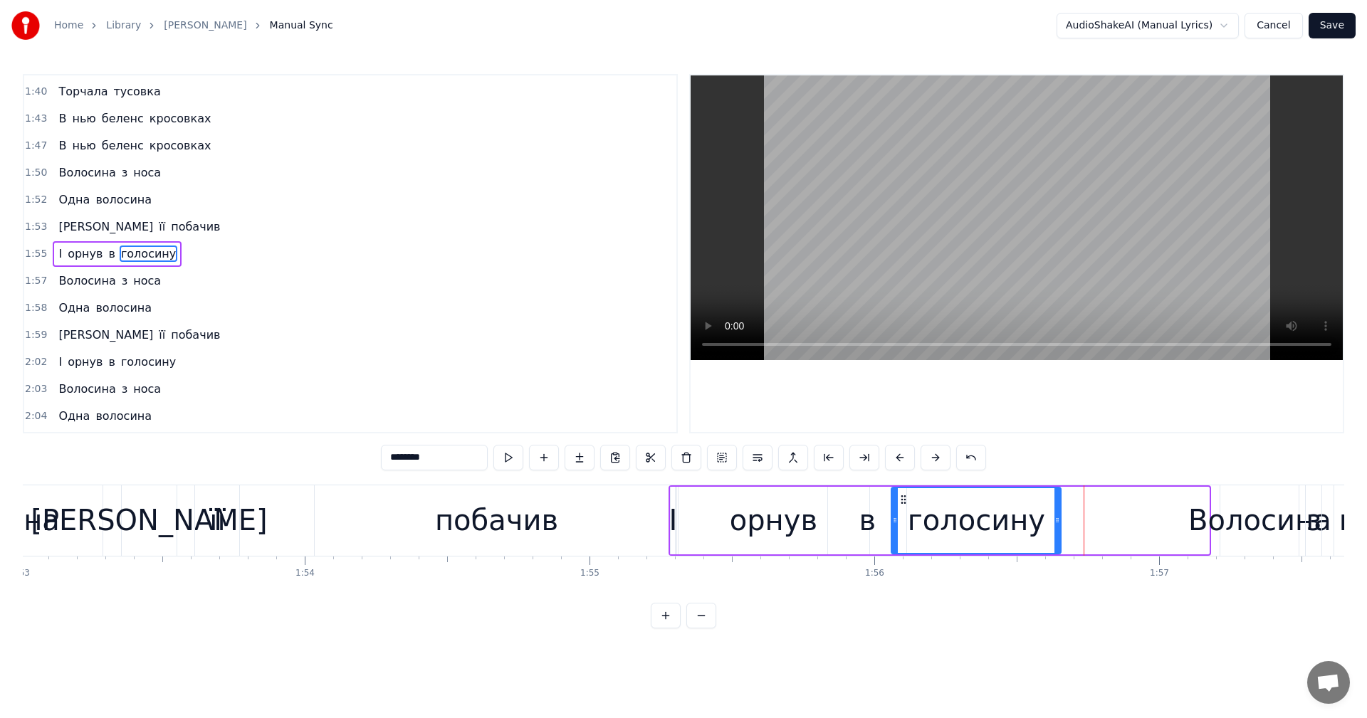
drag, startPoint x: 1053, startPoint y: 498, endPoint x: 905, endPoint y: 503, distance: 148.2
click at [905, 503] on icon at bounding box center [903, 499] width 11 height 11
click at [555, 516] on div "побачив" at bounding box center [496, 521] width 363 height 70
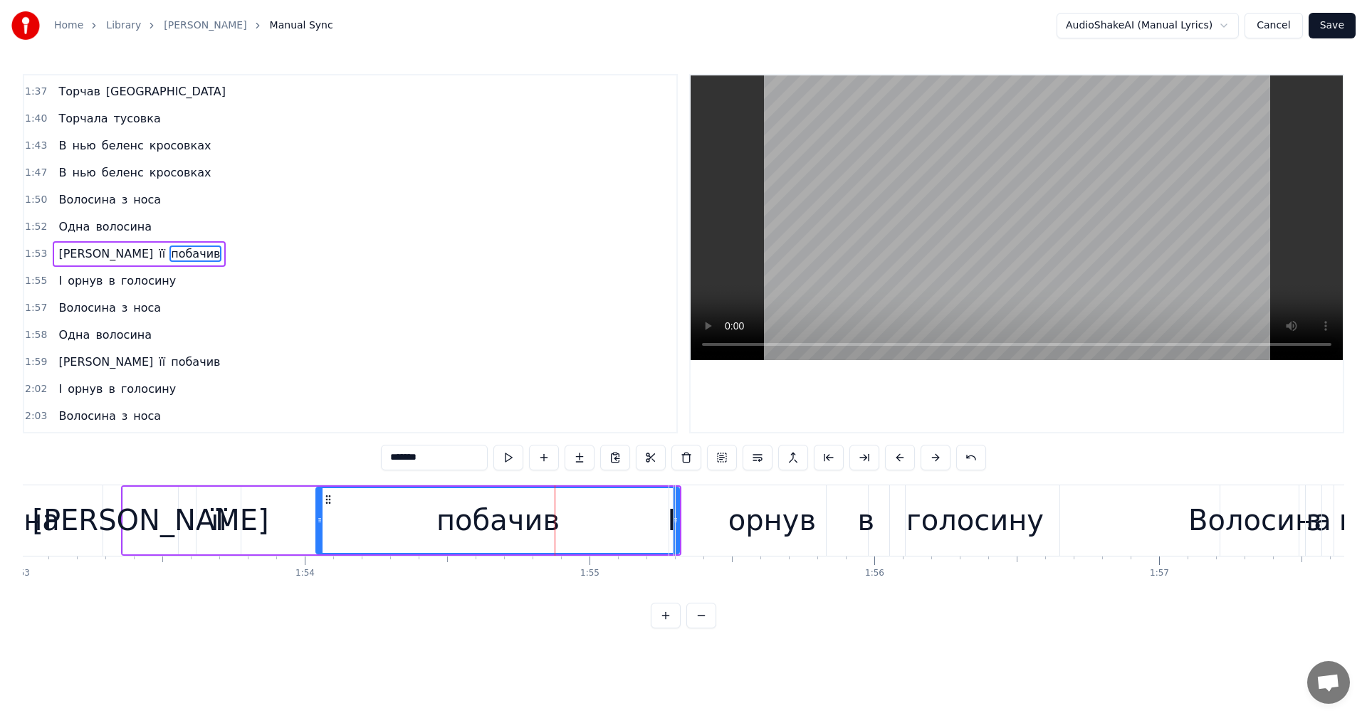
click at [883, 221] on video at bounding box center [1017, 217] width 652 height 285
click at [971, 545] on div "голосину" at bounding box center [974, 521] width 169 height 70
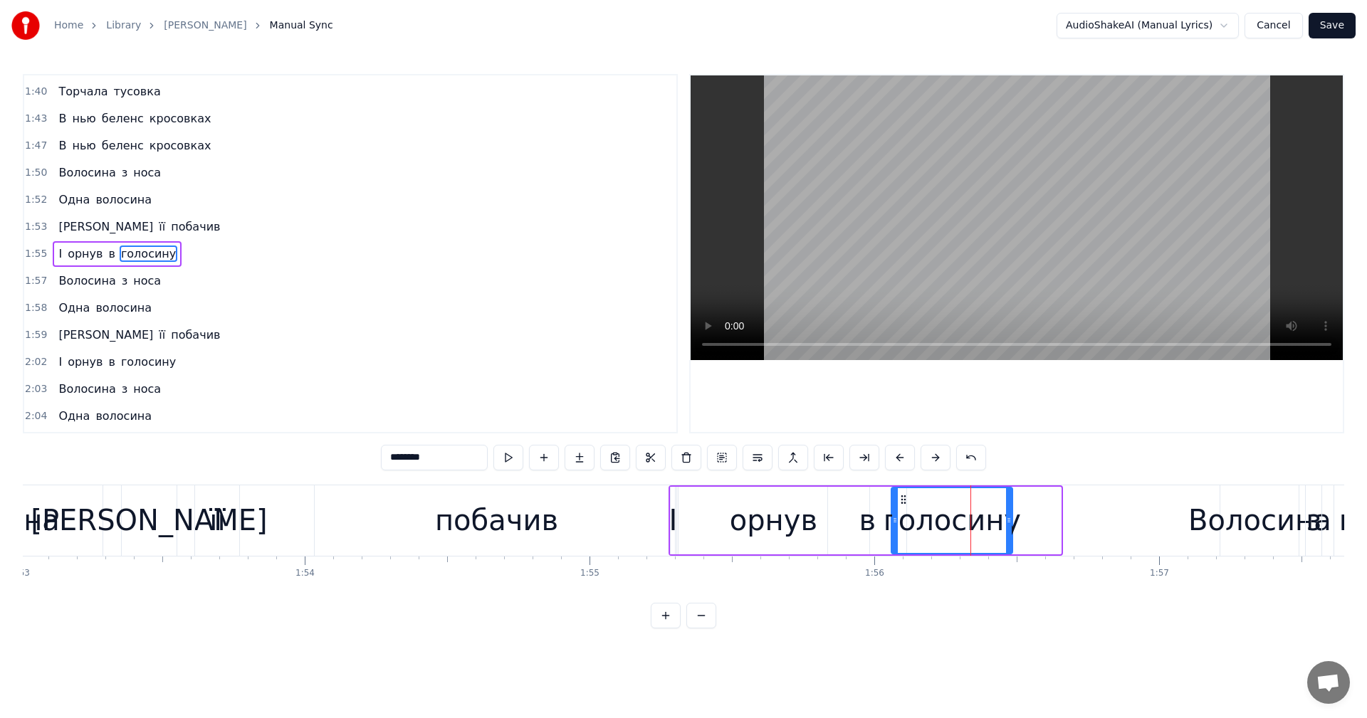
drag, startPoint x: 1058, startPoint y: 513, endPoint x: 1008, endPoint y: 515, distance: 49.9
click at [1008, 515] on div at bounding box center [1009, 520] width 6 height 65
click at [525, 521] on div "побачив" at bounding box center [496, 520] width 123 height 43
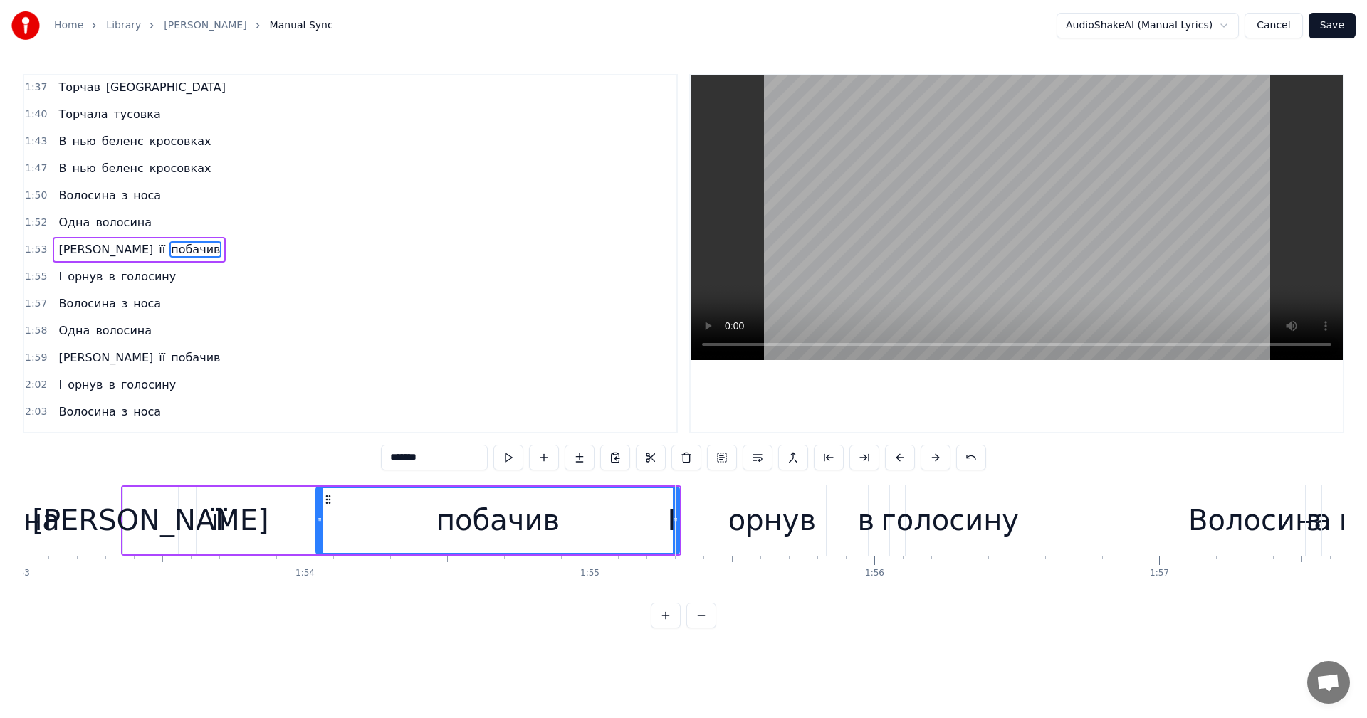
scroll to position [1350, 0]
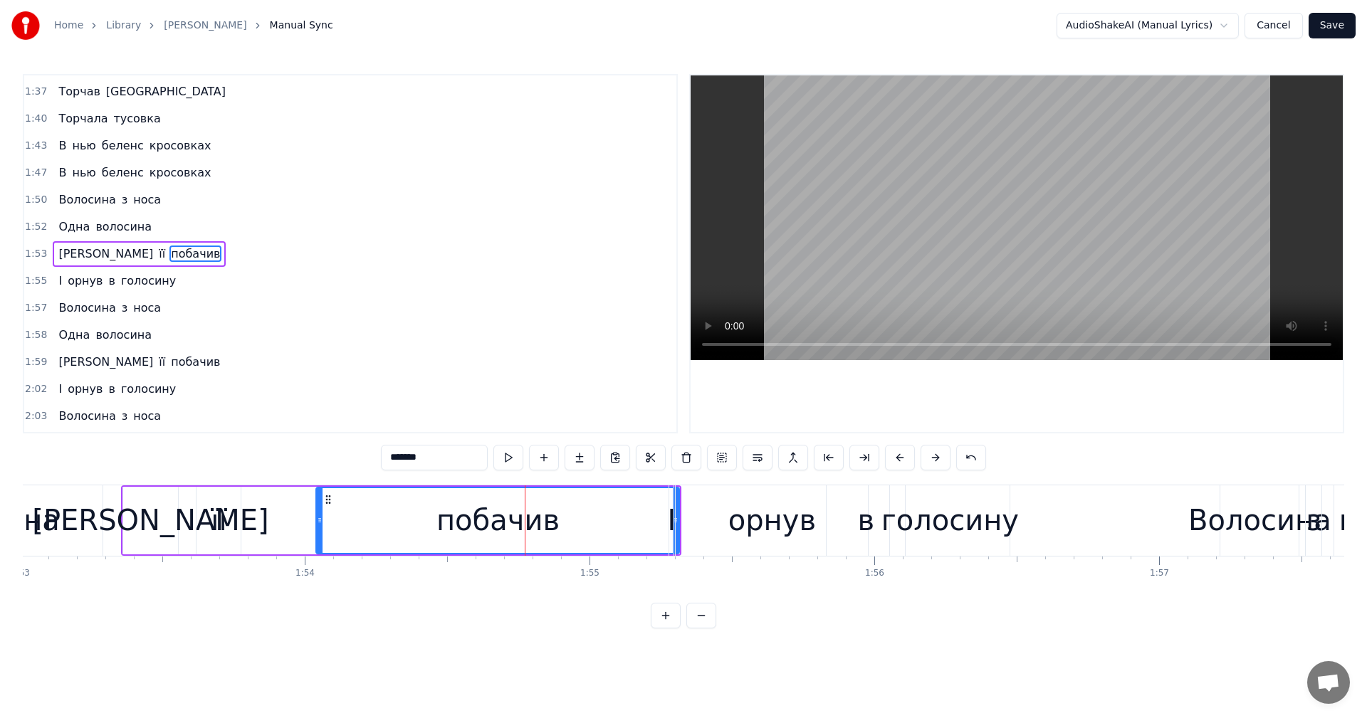
click at [952, 199] on video at bounding box center [1017, 217] width 652 height 285
click at [986, 518] on div "голосину" at bounding box center [950, 520] width 137 height 43
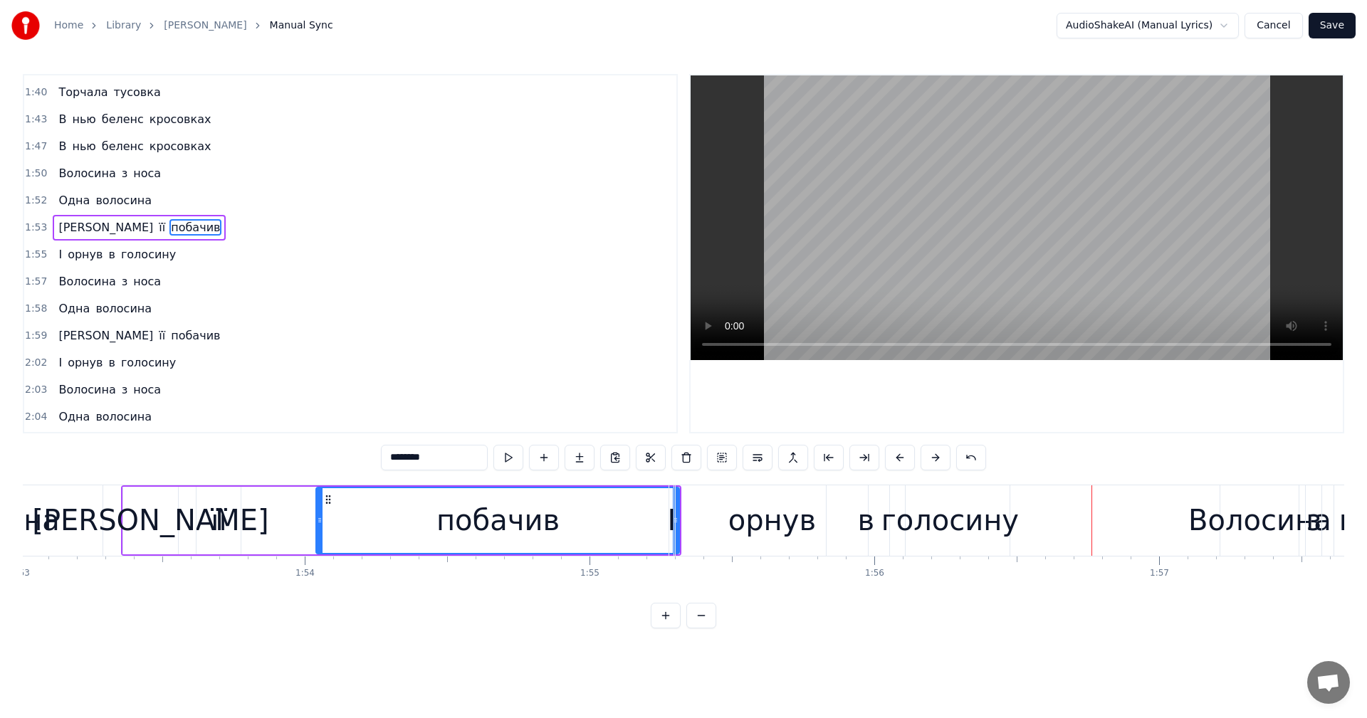
scroll to position [1377, 0]
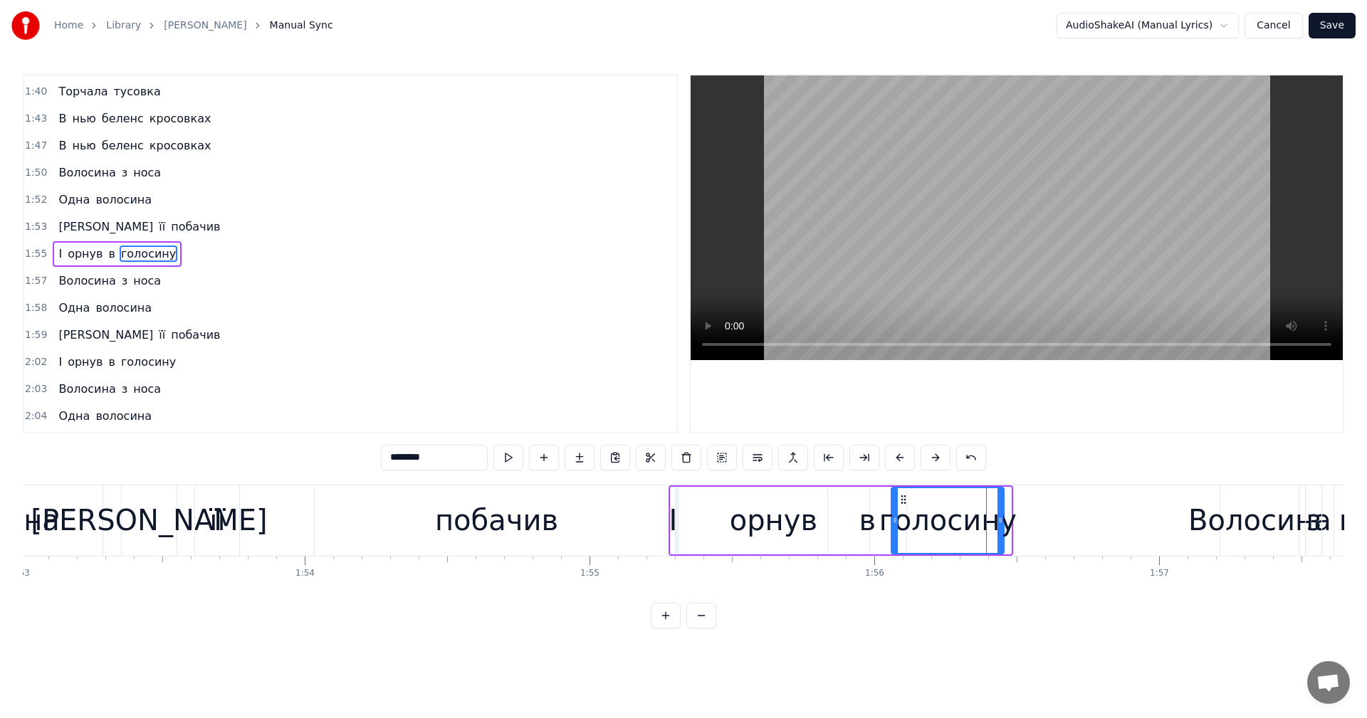
drag, startPoint x: 1009, startPoint y: 514, endPoint x: 963, endPoint y: 516, distance: 46.3
click at [998, 516] on div at bounding box center [1001, 520] width 6 height 65
click at [864, 518] on div "в" at bounding box center [867, 520] width 17 height 43
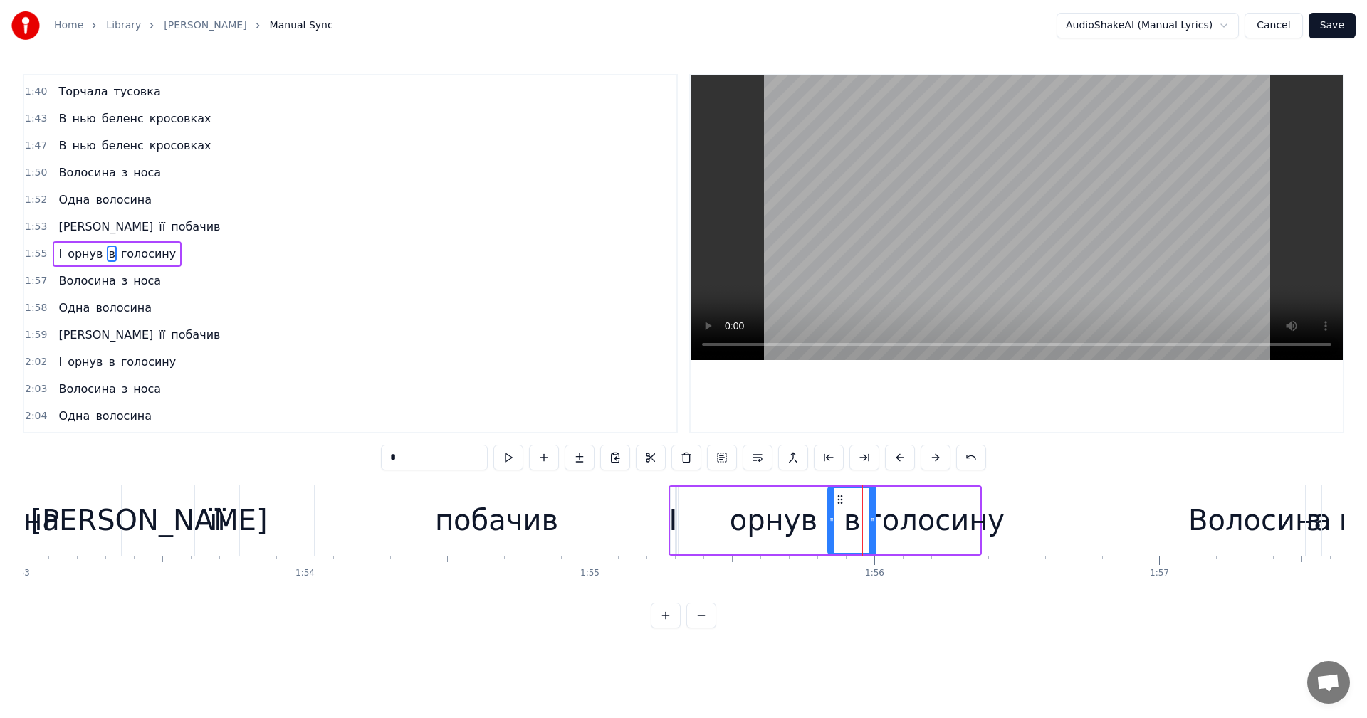
drag, startPoint x: 904, startPoint y: 506, endPoint x: 874, endPoint y: 507, distance: 30.7
click at [874, 507] on div at bounding box center [872, 520] width 6 height 65
click at [476, 496] on div "побачив" at bounding box center [496, 521] width 363 height 70
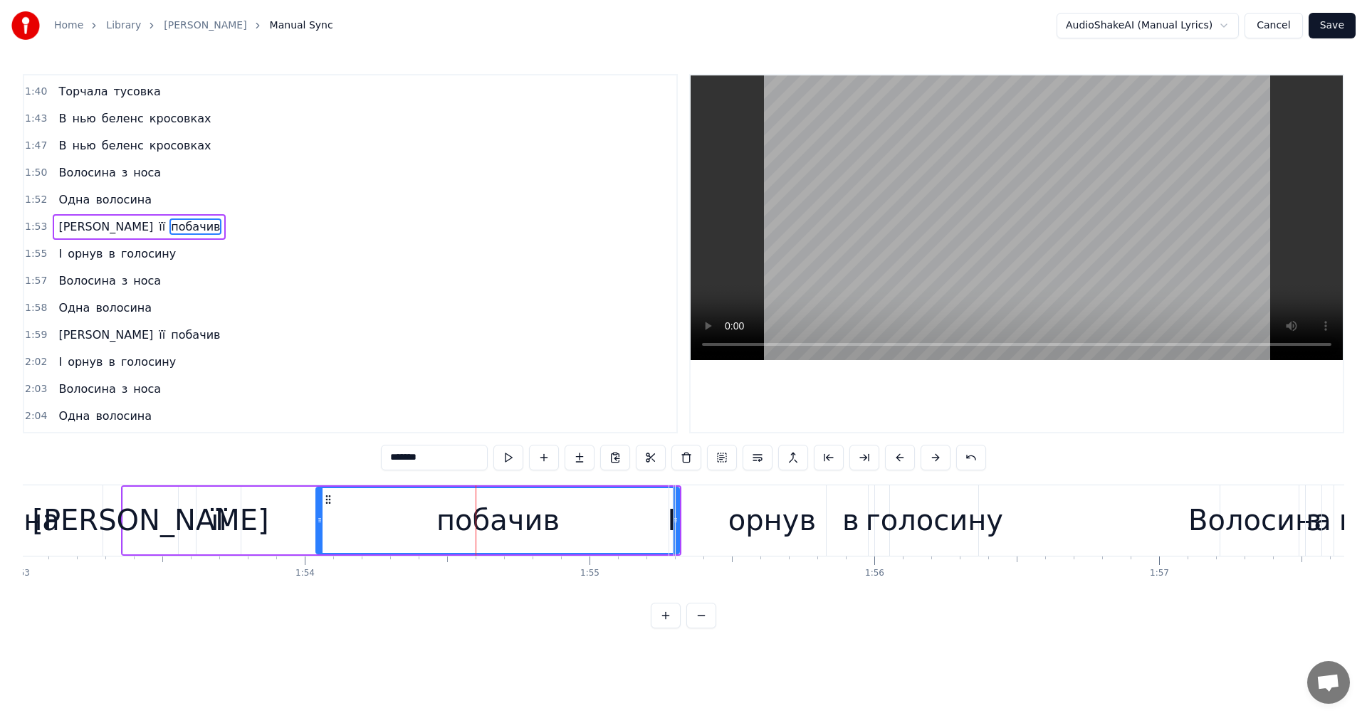
scroll to position [1350, 0]
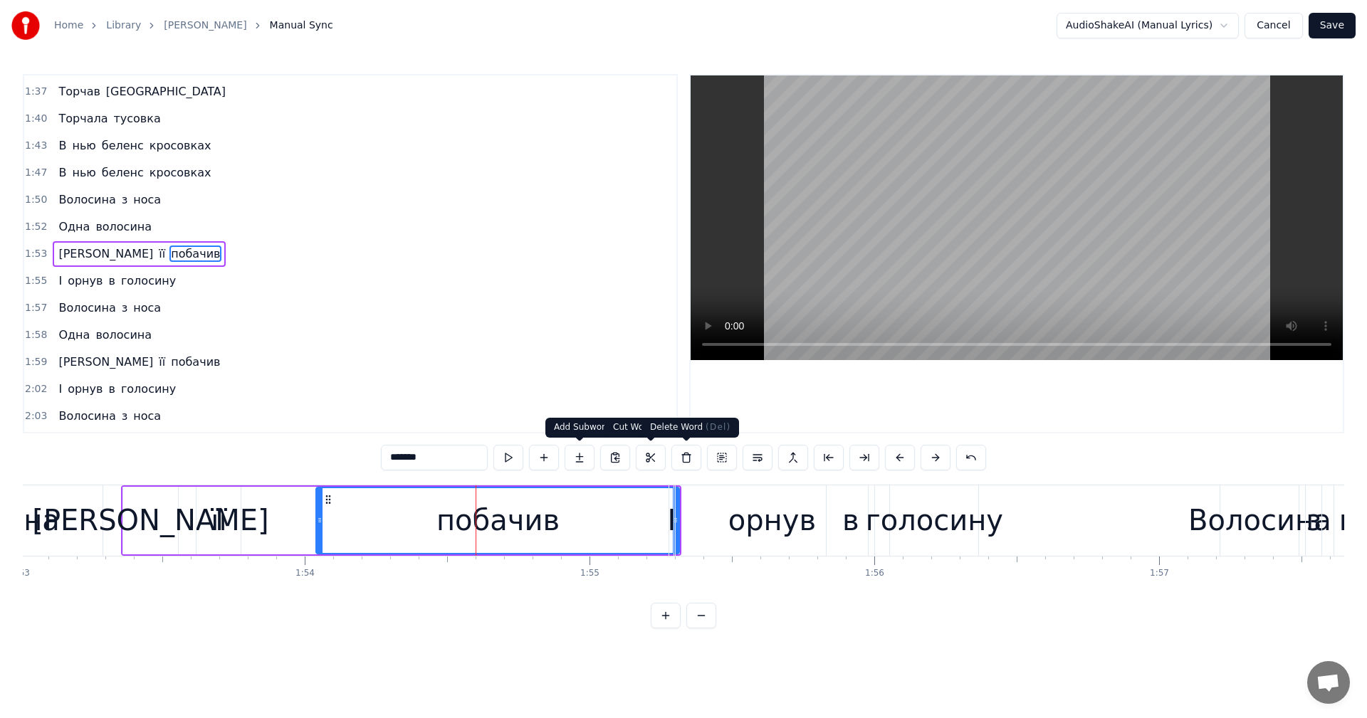
click at [1003, 266] on video at bounding box center [1017, 217] width 652 height 285
click at [786, 529] on div "орнув" at bounding box center [772, 520] width 88 height 43
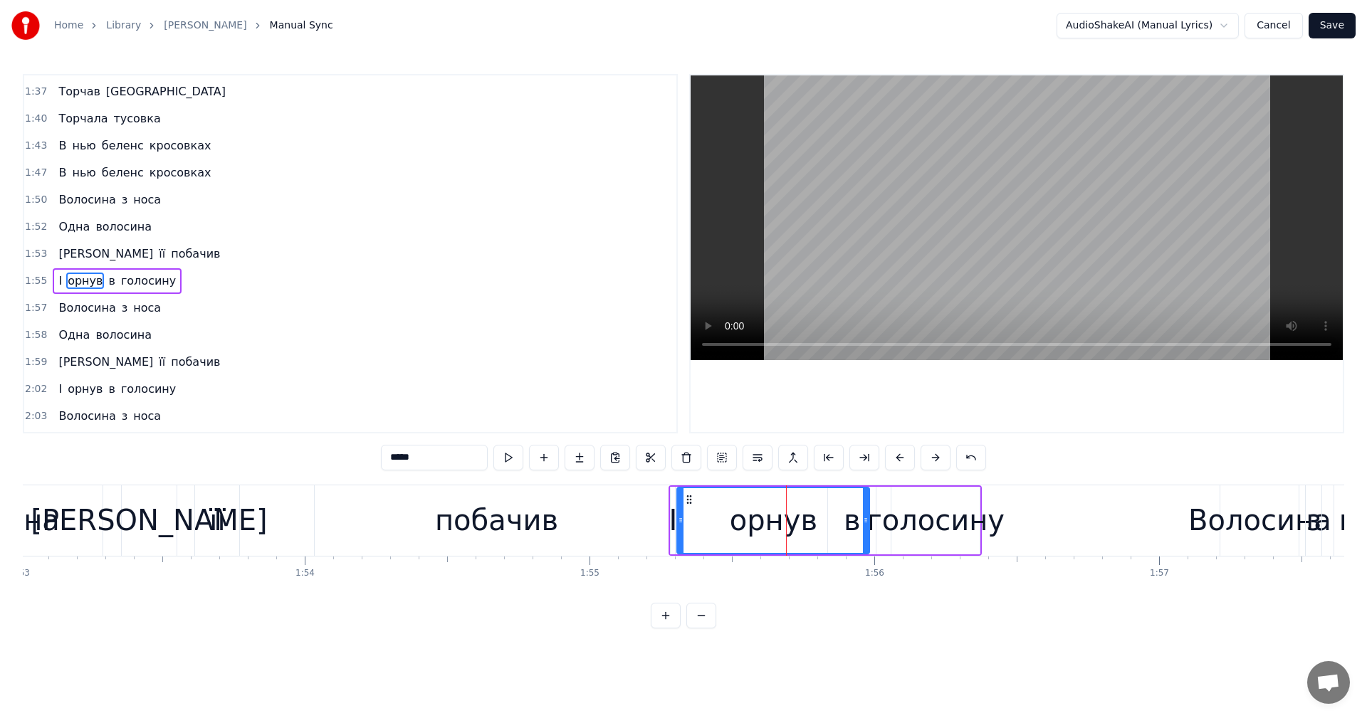
scroll to position [1377, 0]
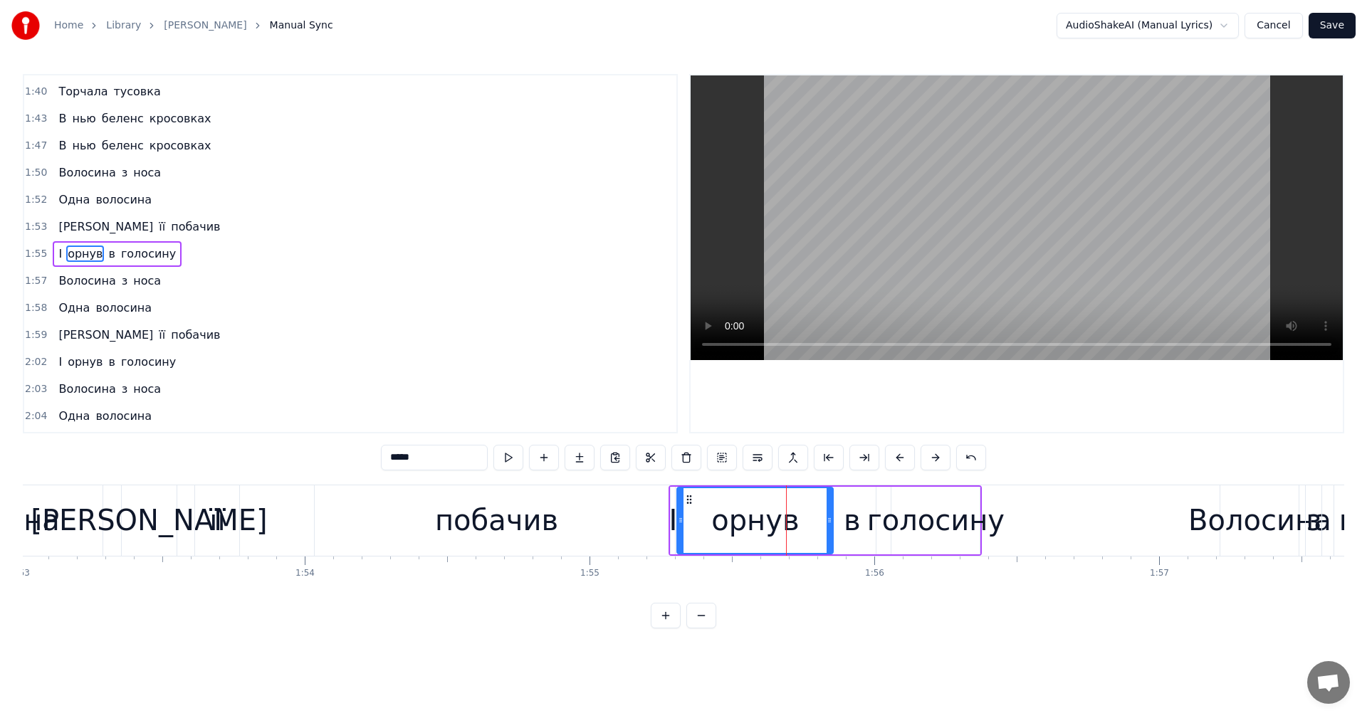
drag, startPoint x: 864, startPoint y: 510, endPoint x: 827, endPoint y: 513, distance: 36.4
click at [827, 513] on div at bounding box center [830, 520] width 6 height 65
click at [849, 519] on div "в" at bounding box center [852, 520] width 17 height 43
drag, startPoint x: 873, startPoint y: 506, endPoint x: 855, endPoint y: 508, distance: 17.9
click at [855, 508] on div at bounding box center [856, 520] width 6 height 65
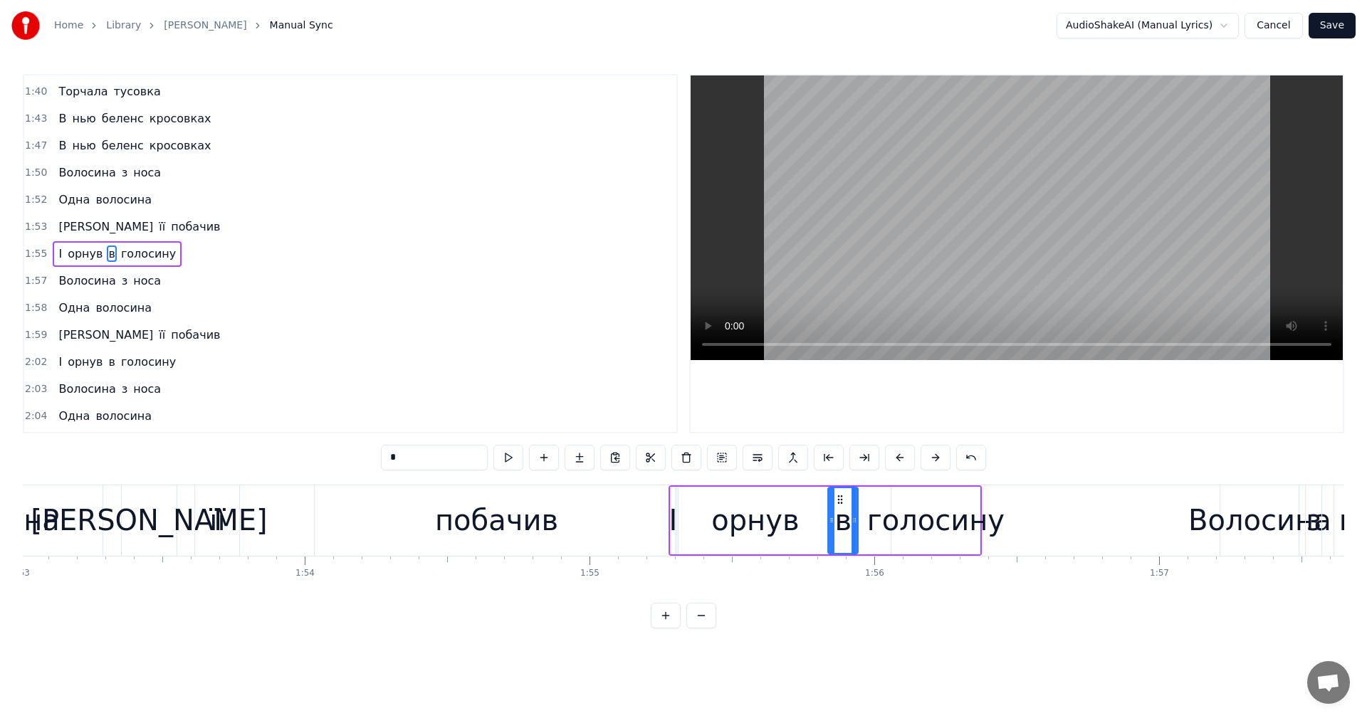
click at [896, 508] on div "голосину" at bounding box center [935, 520] width 137 height 43
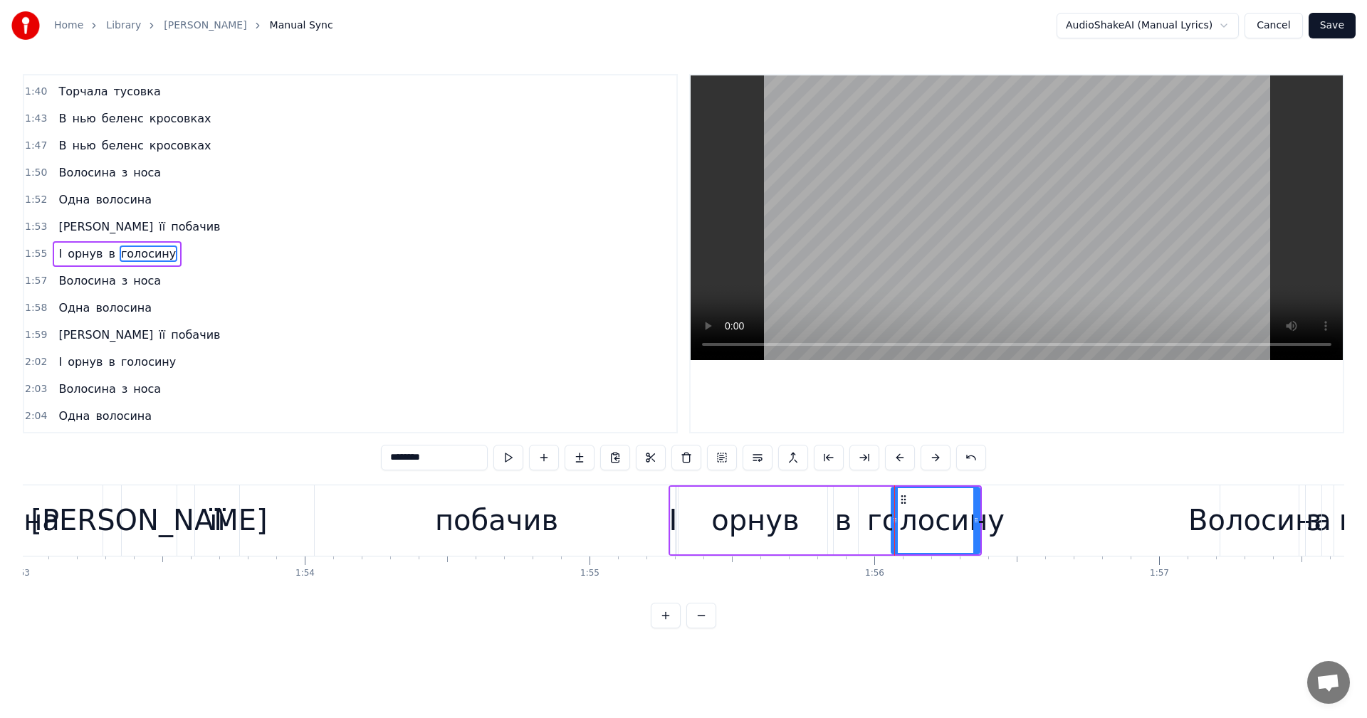
click at [389, 523] on div "побачив" at bounding box center [496, 521] width 363 height 70
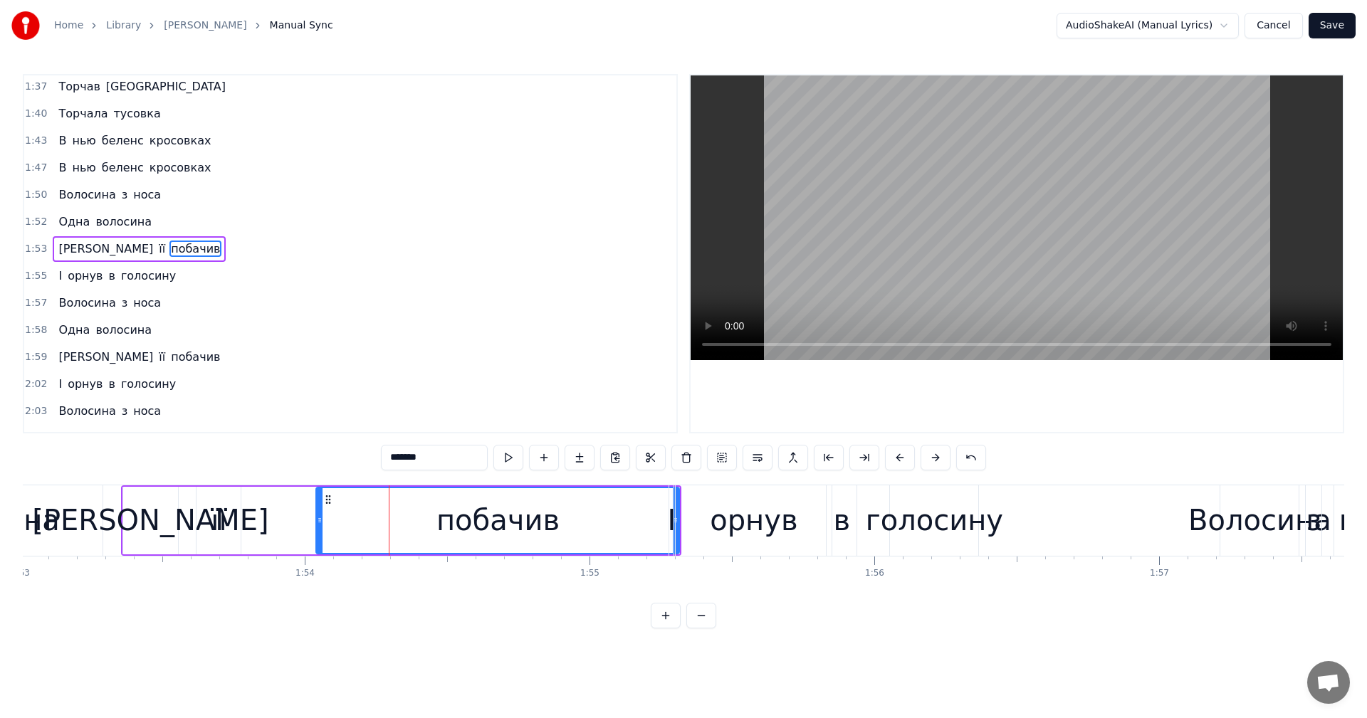
scroll to position [1350, 0]
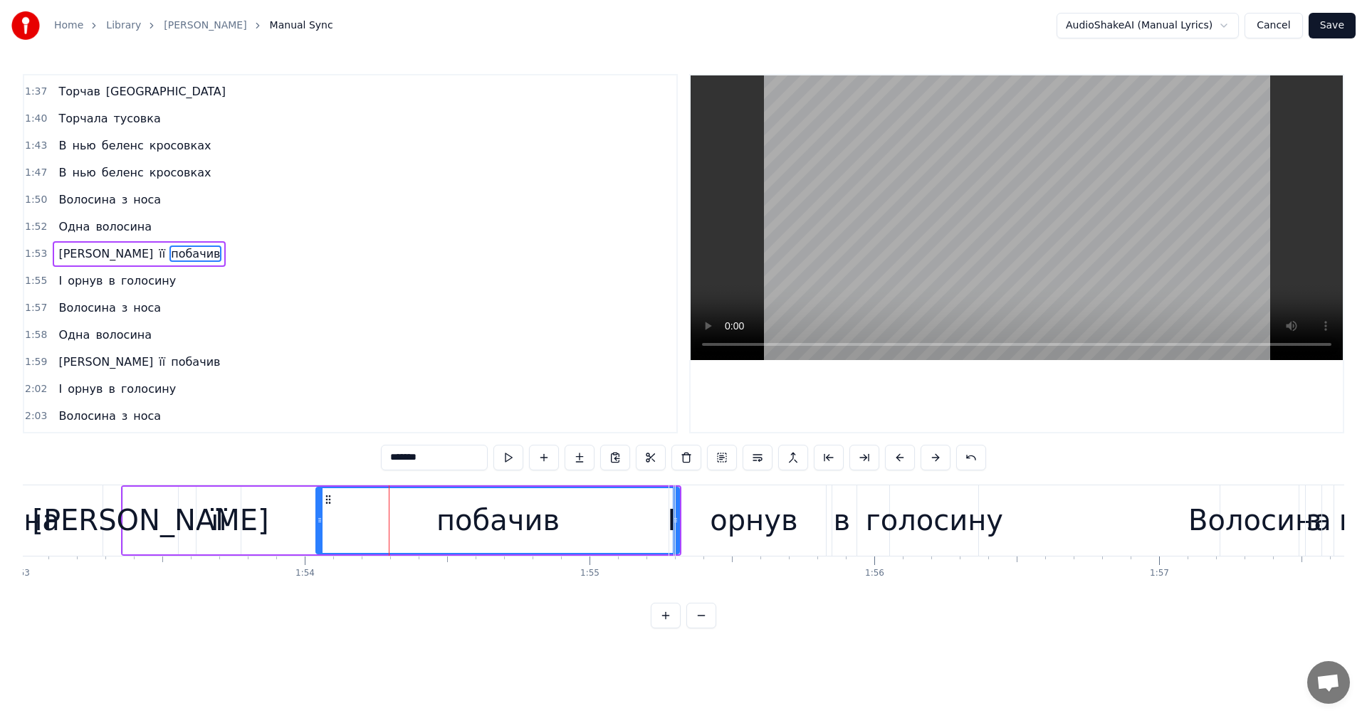
click at [938, 248] on video at bounding box center [1017, 217] width 652 height 285
click at [941, 530] on div "голосину" at bounding box center [934, 520] width 137 height 43
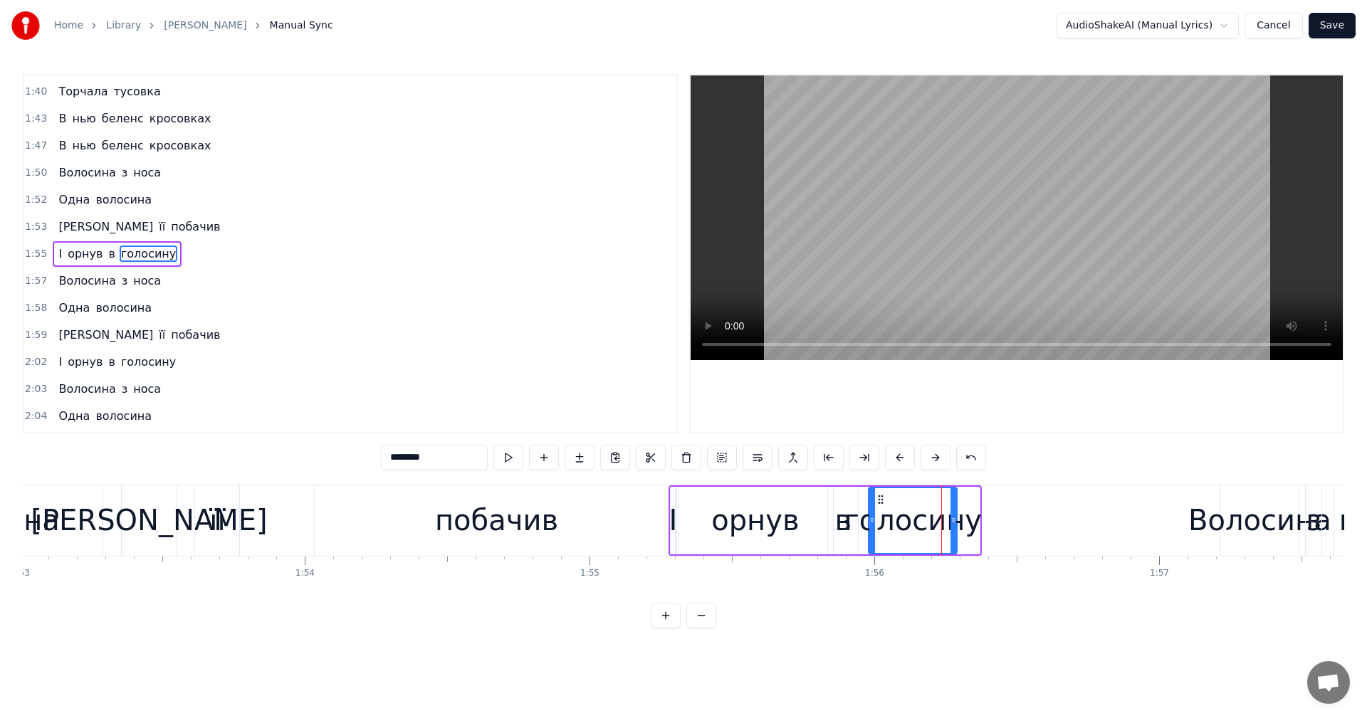
drag, startPoint x: 904, startPoint y: 498, endPoint x: 881, endPoint y: 498, distance: 23.5
click at [881, 498] on icon at bounding box center [880, 499] width 11 height 11
click at [718, 522] on div "орнув" at bounding box center [755, 520] width 88 height 43
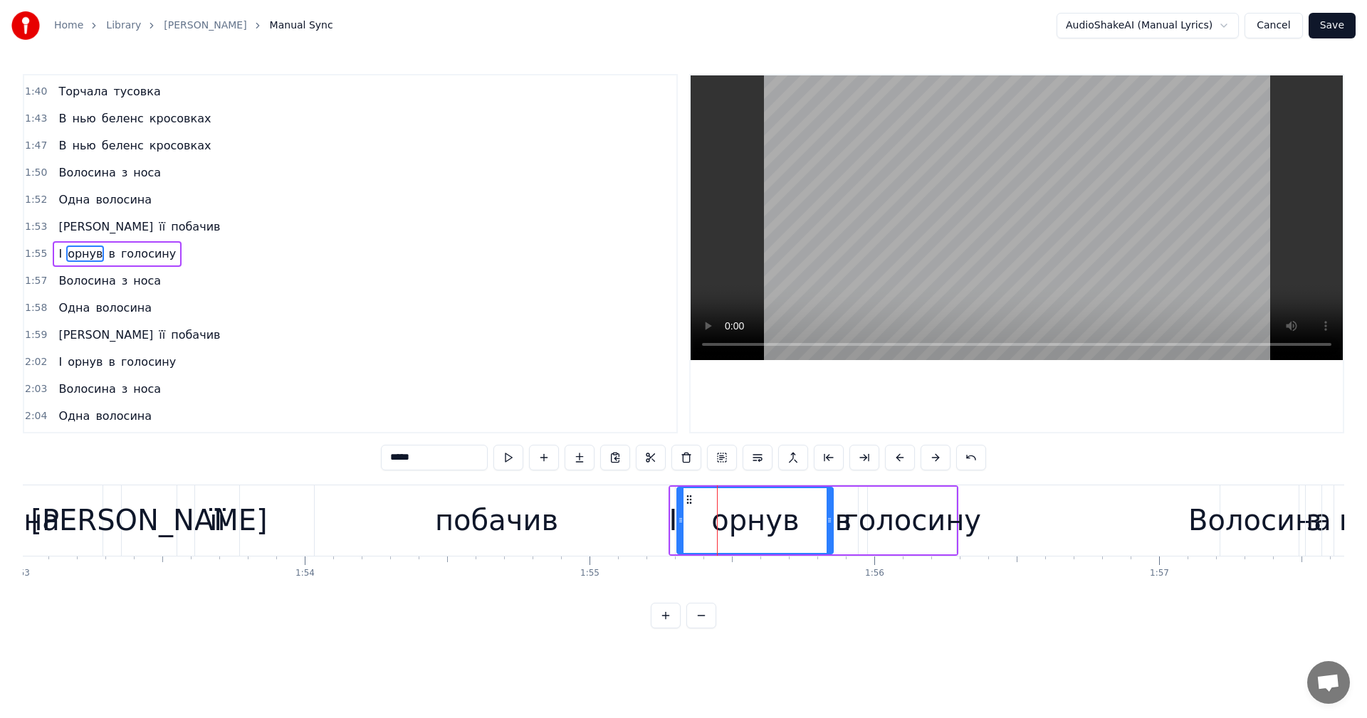
drag, startPoint x: 681, startPoint y: 516, endPoint x: 710, endPoint y: 514, distance: 29.3
click at [684, 514] on div at bounding box center [681, 520] width 6 height 65
drag, startPoint x: 717, startPoint y: 498, endPoint x: 674, endPoint y: 508, distance: 43.9
click at [700, 500] on icon at bounding box center [702, 499] width 11 height 11
click at [409, 517] on div "побачив" at bounding box center [496, 521] width 363 height 70
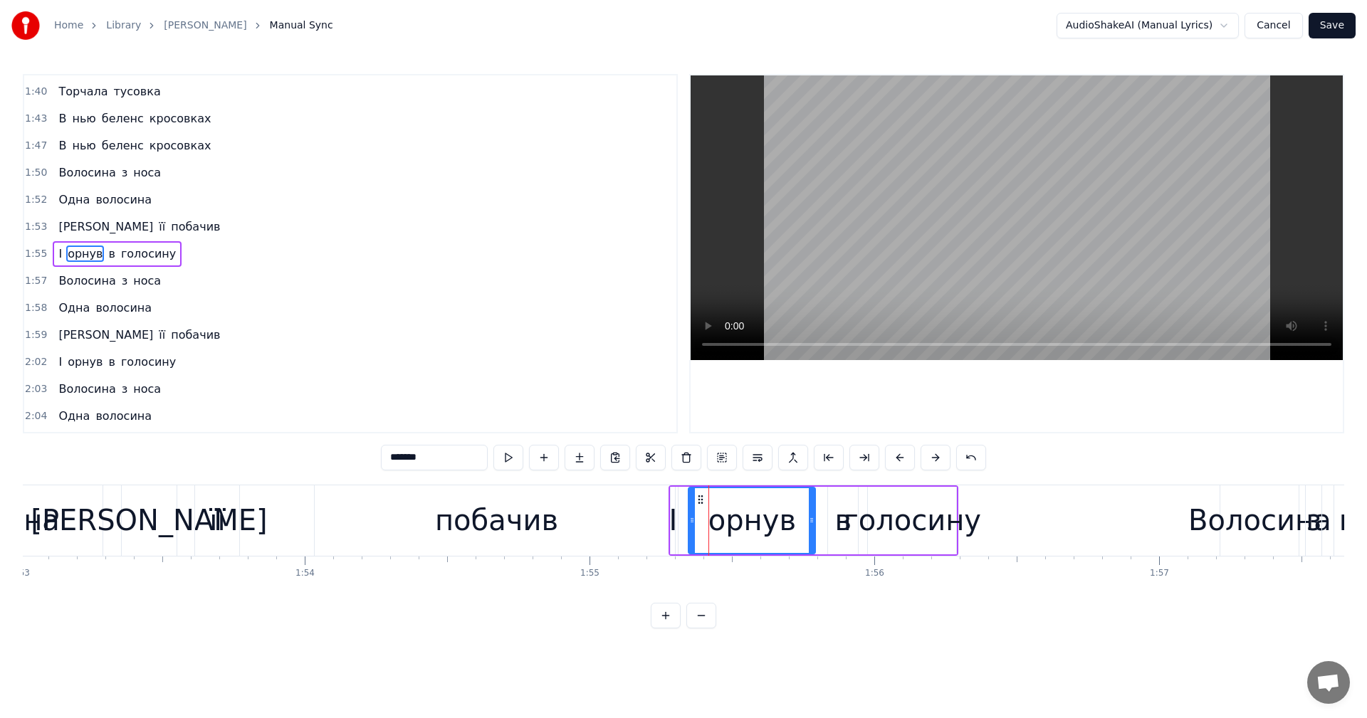
scroll to position [1350, 0]
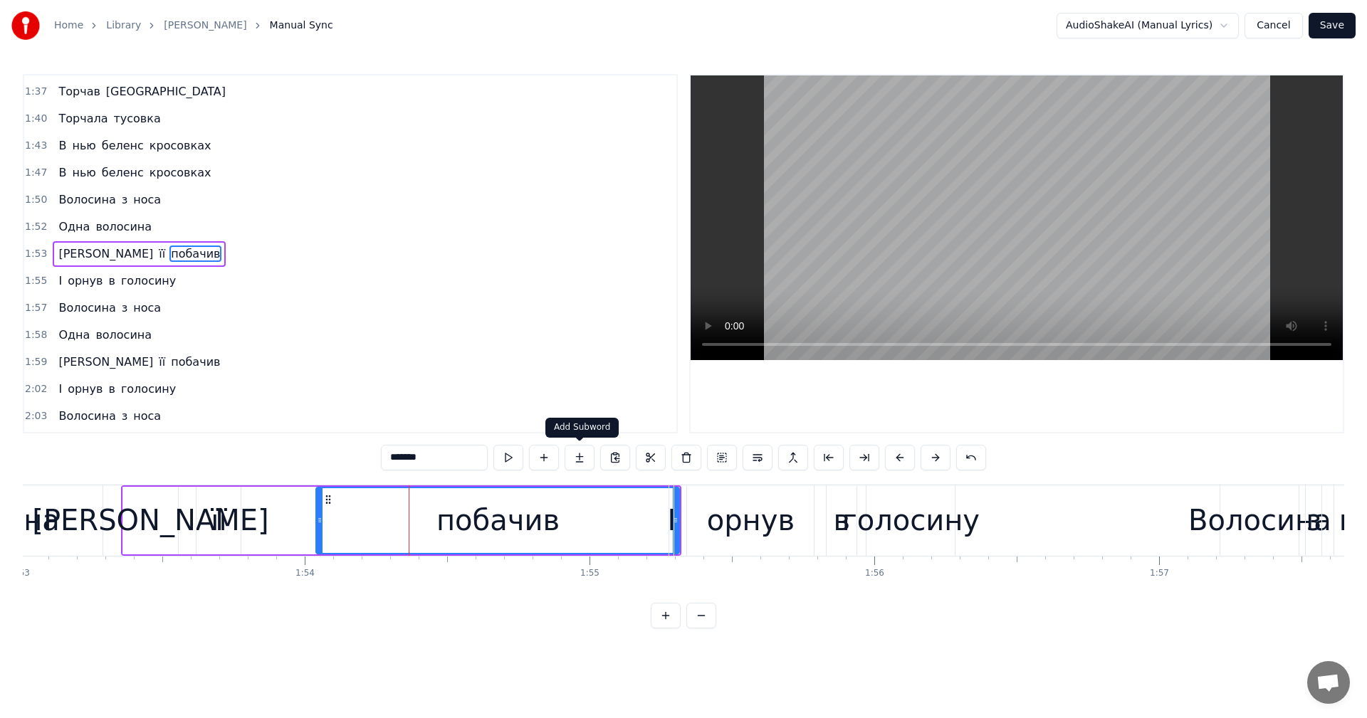
drag, startPoint x: 914, startPoint y: 235, endPoint x: 929, endPoint y: 225, distance: 18.0
click at [929, 225] on video at bounding box center [1017, 217] width 652 height 285
click at [698, 531] on div "орнув" at bounding box center [750, 521] width 127 height 70
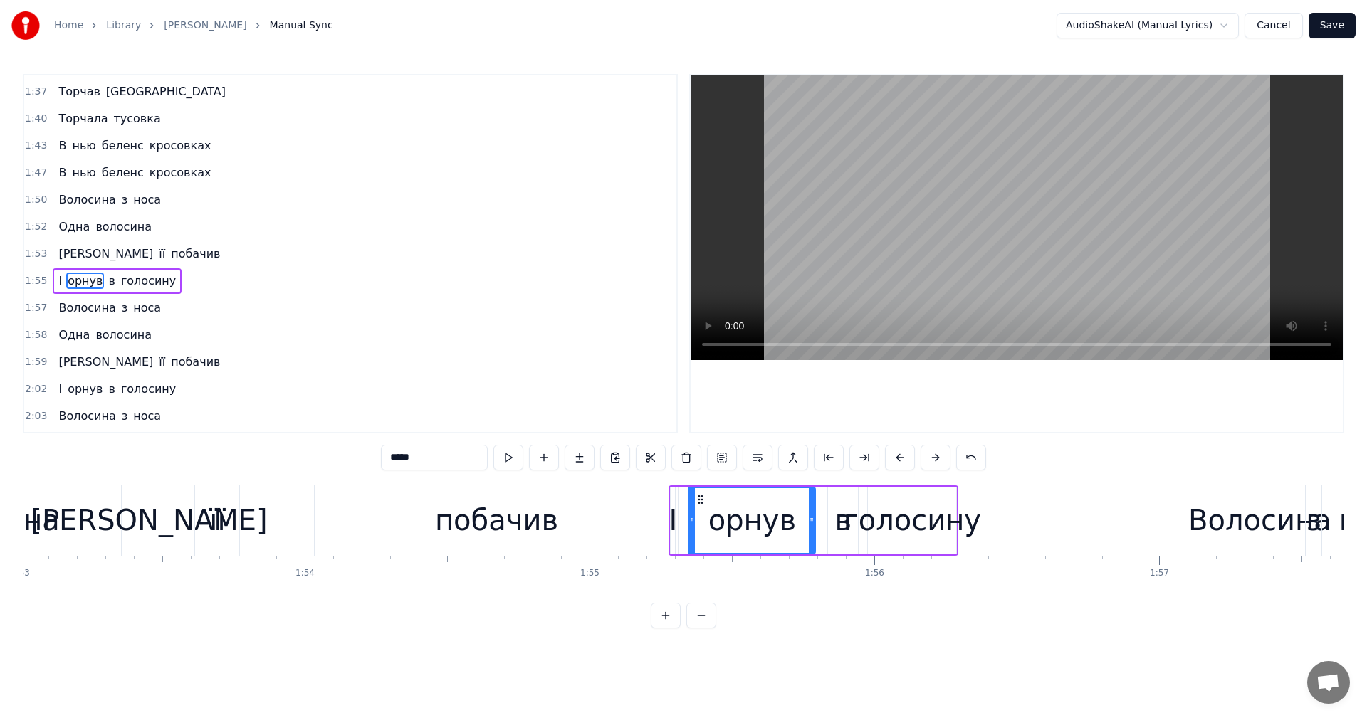
scroll to position [1377, 0]
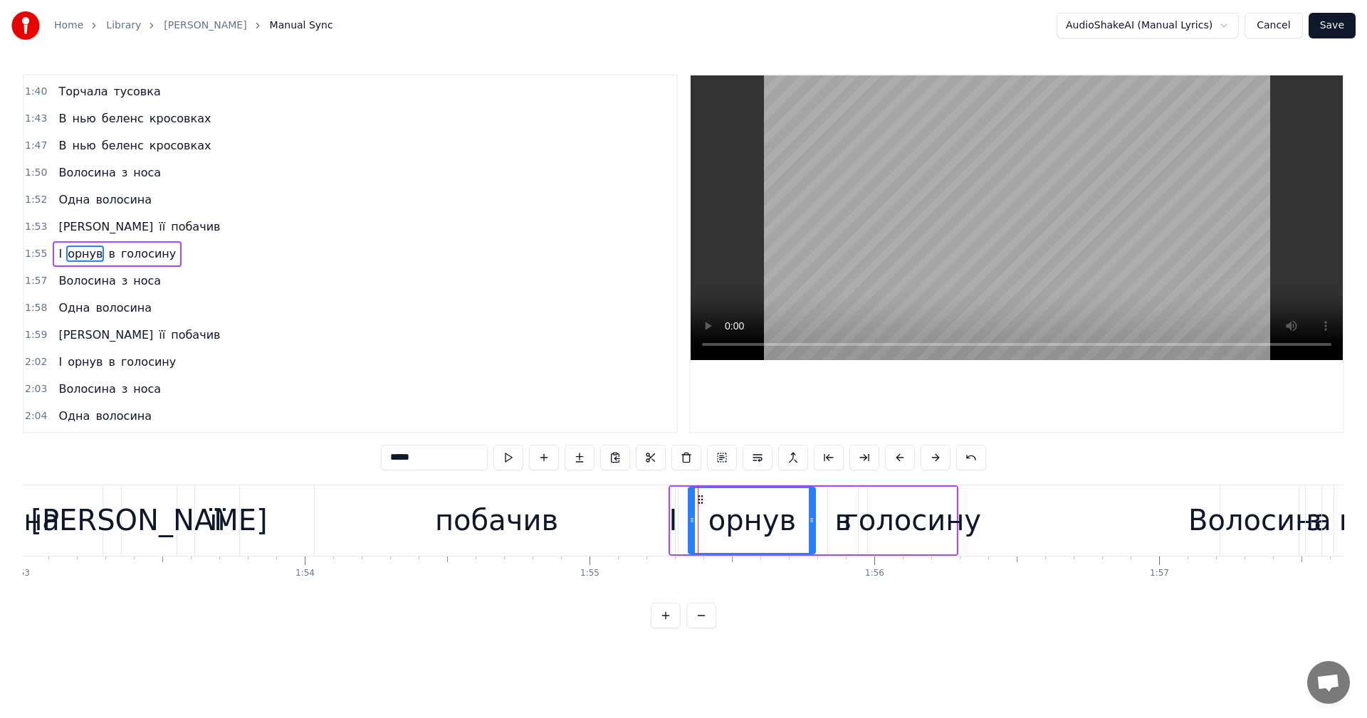
click at [675, 523] on div "І" at bounding box center [673, 520] width 9 height 43
click at [666, 500] on icon at bounding box center [670, 499] width 11 height 11
click at [728, 506] on div "орнув" at bounding box center [752, 520] width 88 height 43
click at [686, 499] on icon at bounding box center [688, 499] width 11 height 11
click at [837, 523] on div "в" at bounding box center [843, 520] width 17 height 43
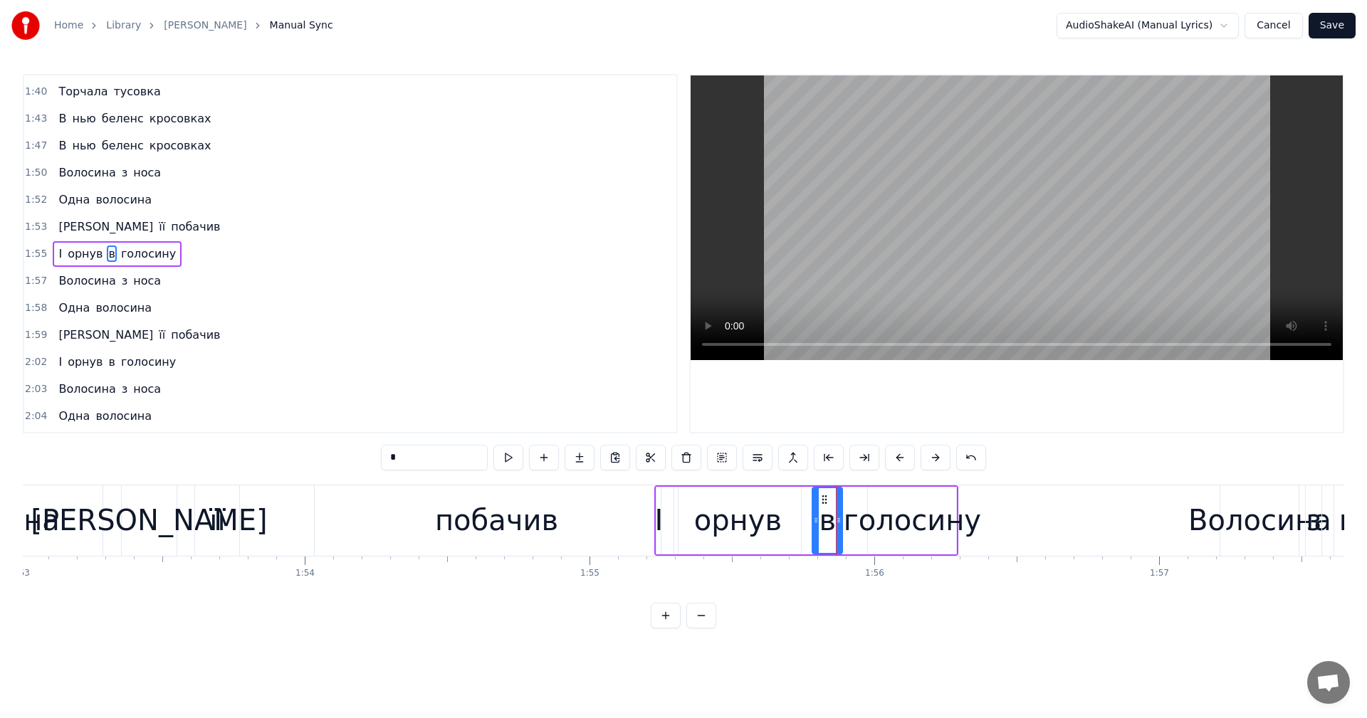
drag, startPoint x: 839, startPoint y: 498, endPoint x: 825, endPoint y: 501, distance: 13.8
click at [825, 501] on icon at bounding box center [824, 499] width 11 height 11
click at [382, 518] on div "побачив" at bounding box center [496, 521] width 363 height 70
type input "*******"
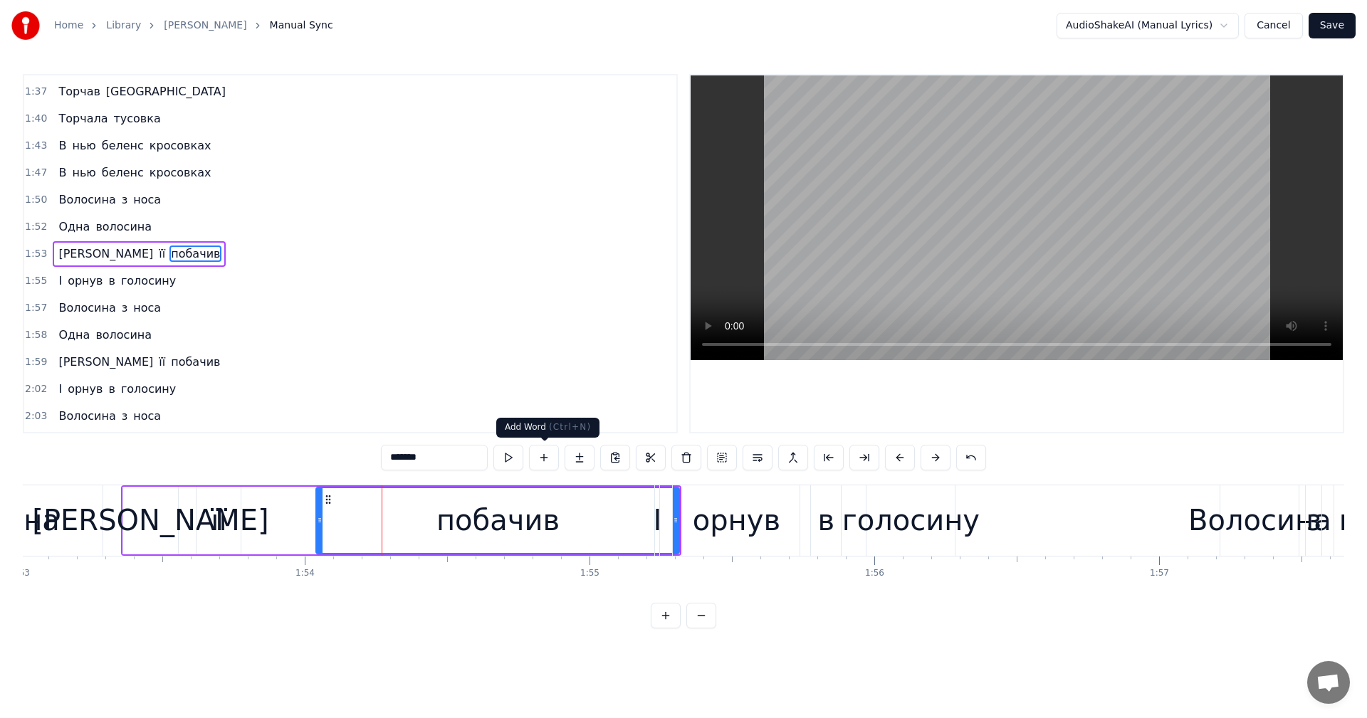
click at [969, 224] on video at bounding box center [1017, 217] width 652 height 285
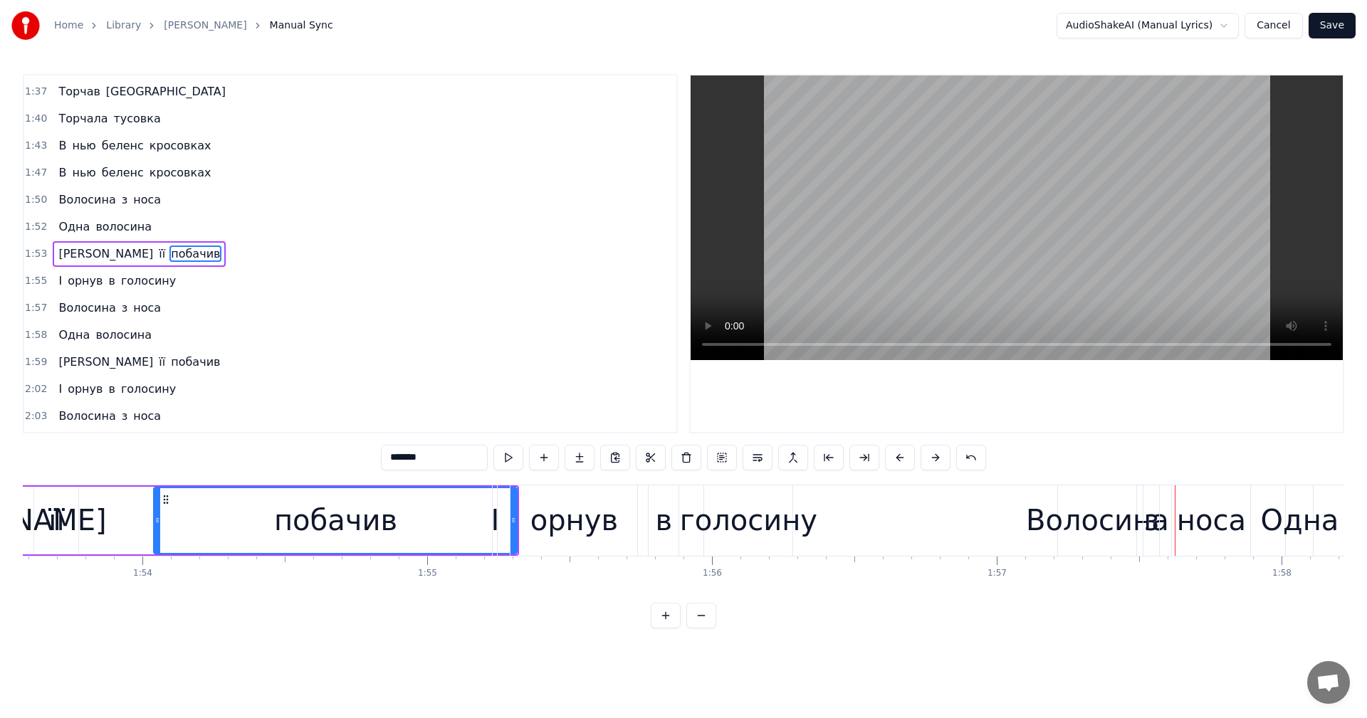
scroll to position [0, 32327]
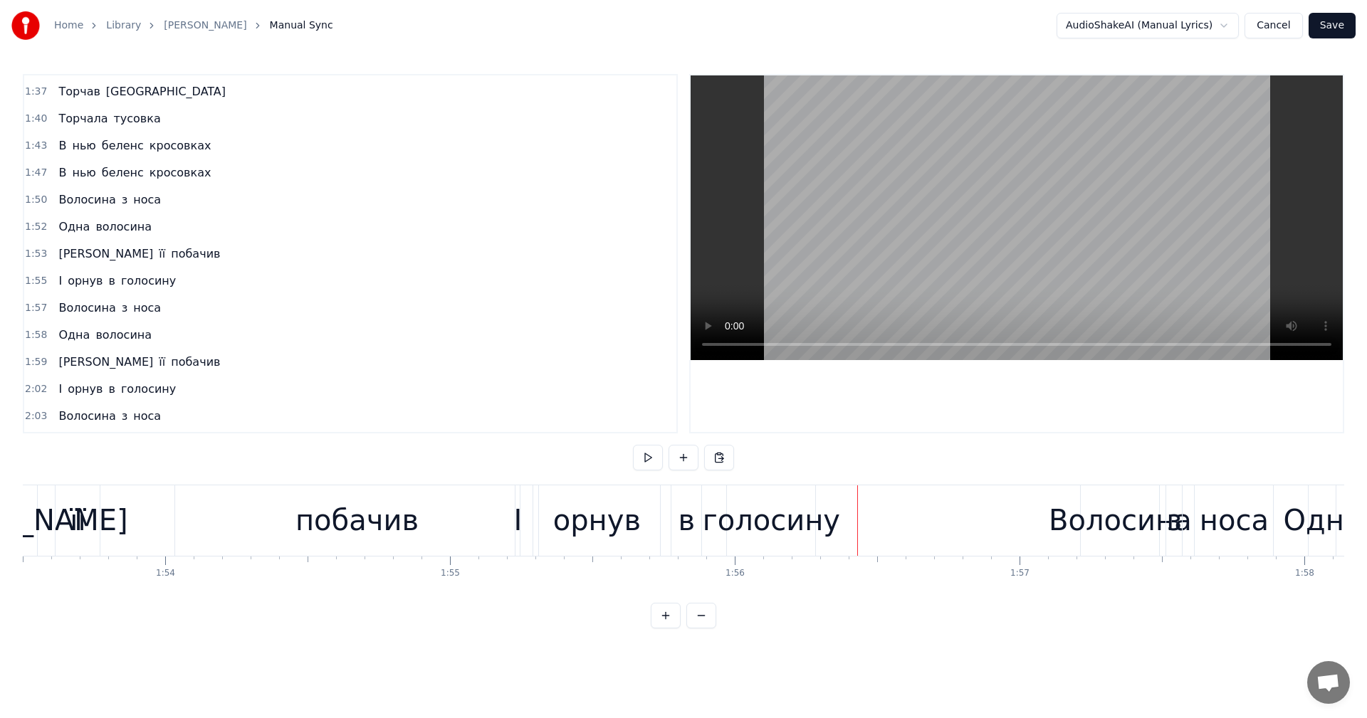
click at [933, 256] on video at bounding box center [1017, 217] width 652 height 285
click at [937, 221] on video at bounding box center [1017, 217] width 652 height 285
click at [1098, 518] on div "Волосина" at bounding box center [1120, 520] width 143 height 43
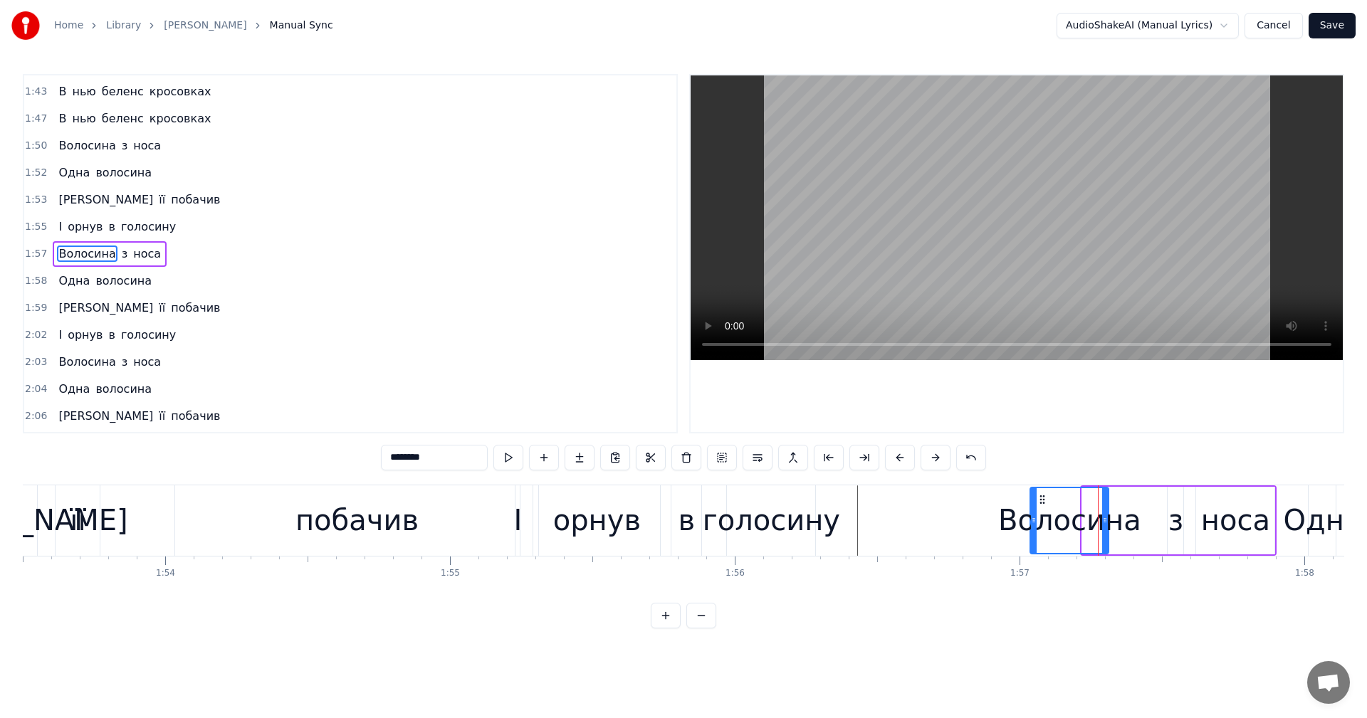
drag, startPoint x: 1093, startPoint y: 499, endPoint x: 1035, endPoint y: 501, distance: 58.4
click at [1037, 501] on icon at bounding box center [1042, 499] width 11 height 11
click at [1173, 512] on div "з" at bounding box center [1175, 520] width 15 height 43
type input "*"
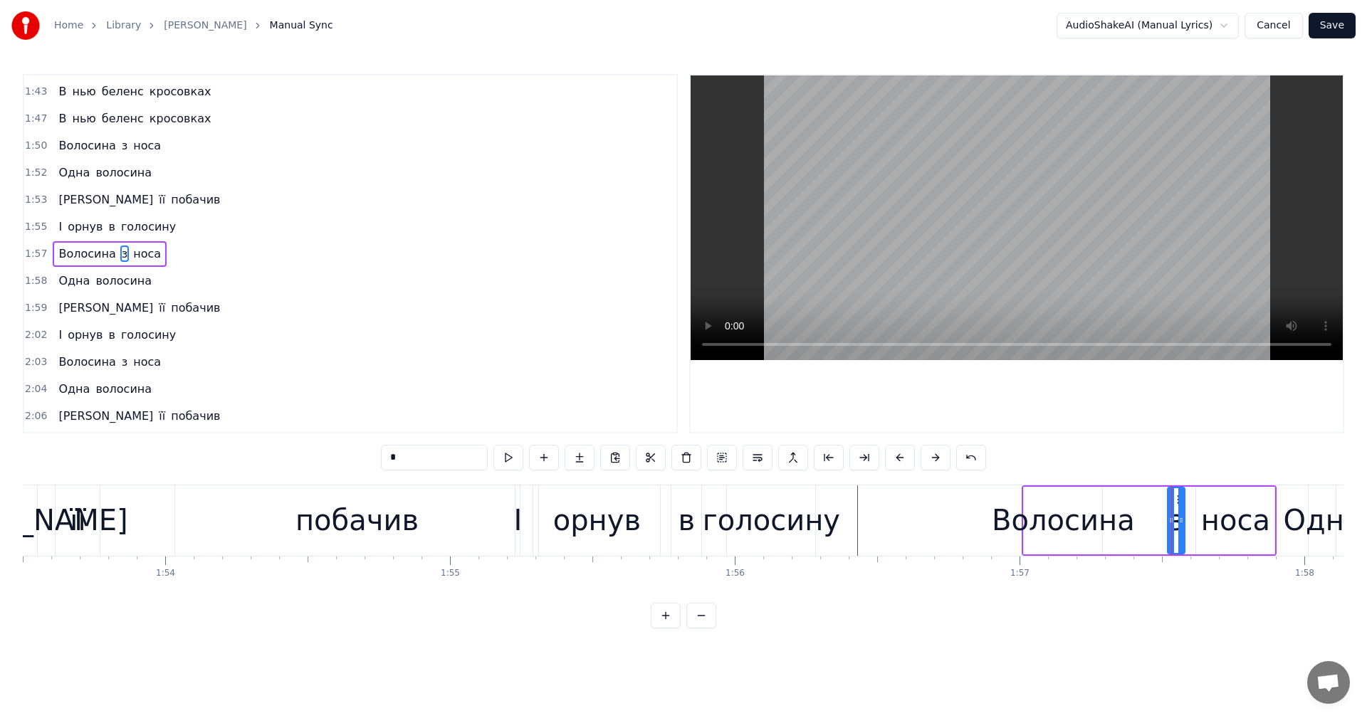
click at [1178, 519] on icon at bounding box center [1181, 520] width 6 height 11
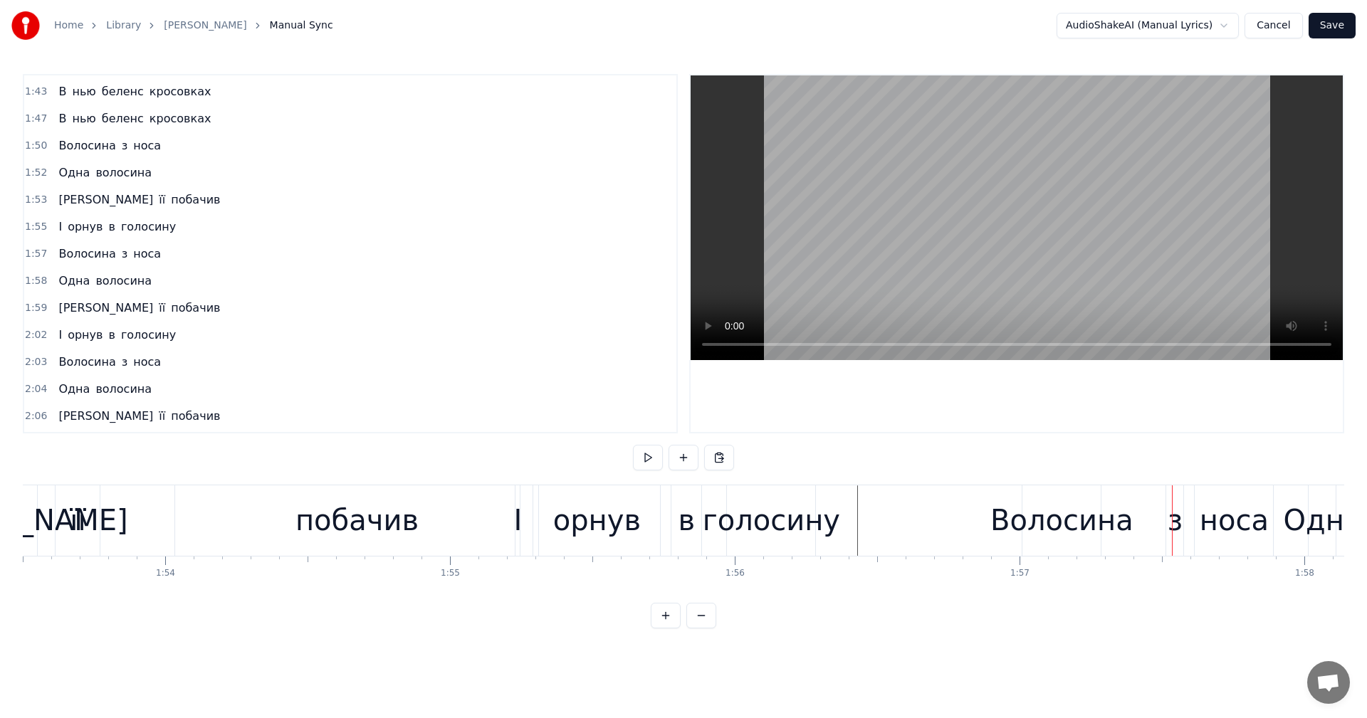
click at [1173, 506] on div "з" at bounding box center [1175, 520] width 15 height 43
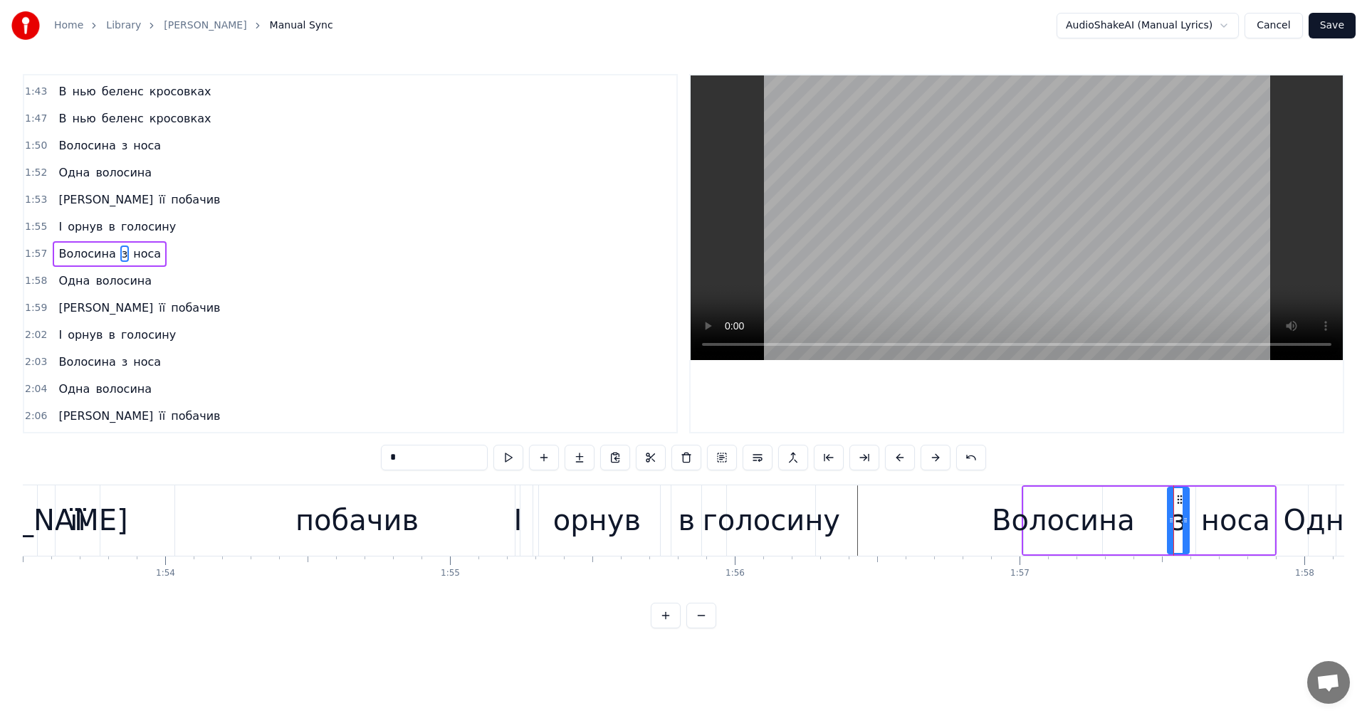
click at [1185, 498] on div at bounding box center [1186, 520] width 6 height 65
drag, startPoint x: 1178, startPoint y: 501, endPoint x: 1139, endPoint y: 506, distance: 38.8
click at [1139, 506] on div "з" at bounding box center [1140, 520] width 21 height 65
click at [1233, 521] on div "носа" at bounding box center [1235, 520] width 69 height 43
type input "****"
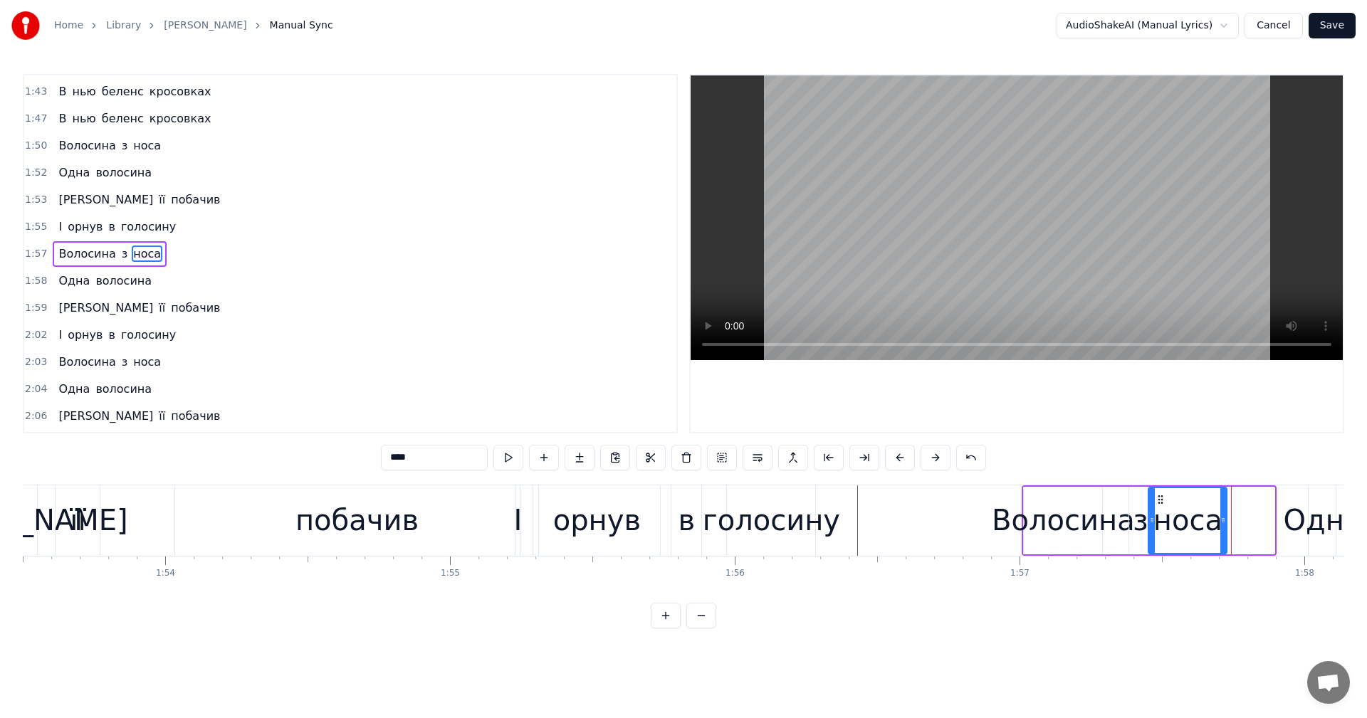
drag, startPoint x: 1205, startPoint y: 498, endPoint x: 1157, endPoint y: 502, distance: 47.8
click at [1157, 502] on icon at bounding box center [1160, 499] width 11 height 11
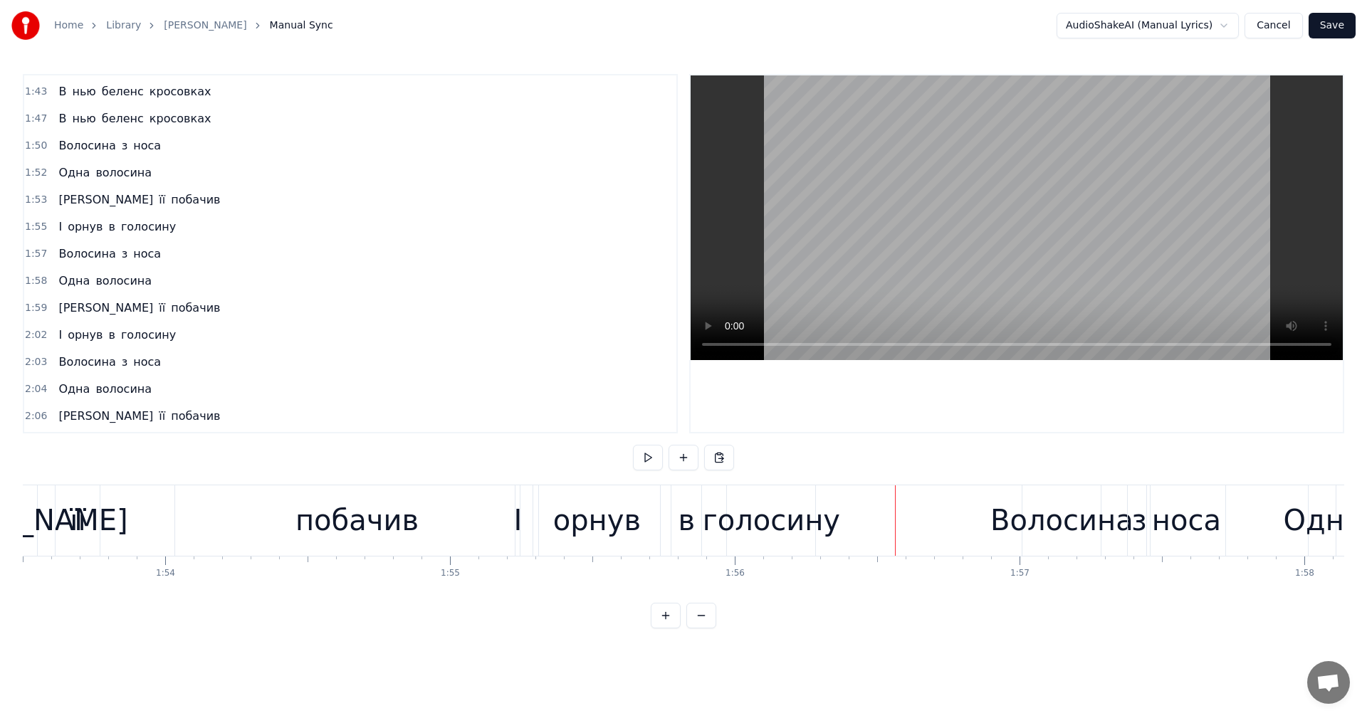
click at [938, 224] on video at bounding box center [1017, 217] width 652 height 285
click at [956, 236] on video at bounding box center [1017, 217] width 652 height 285
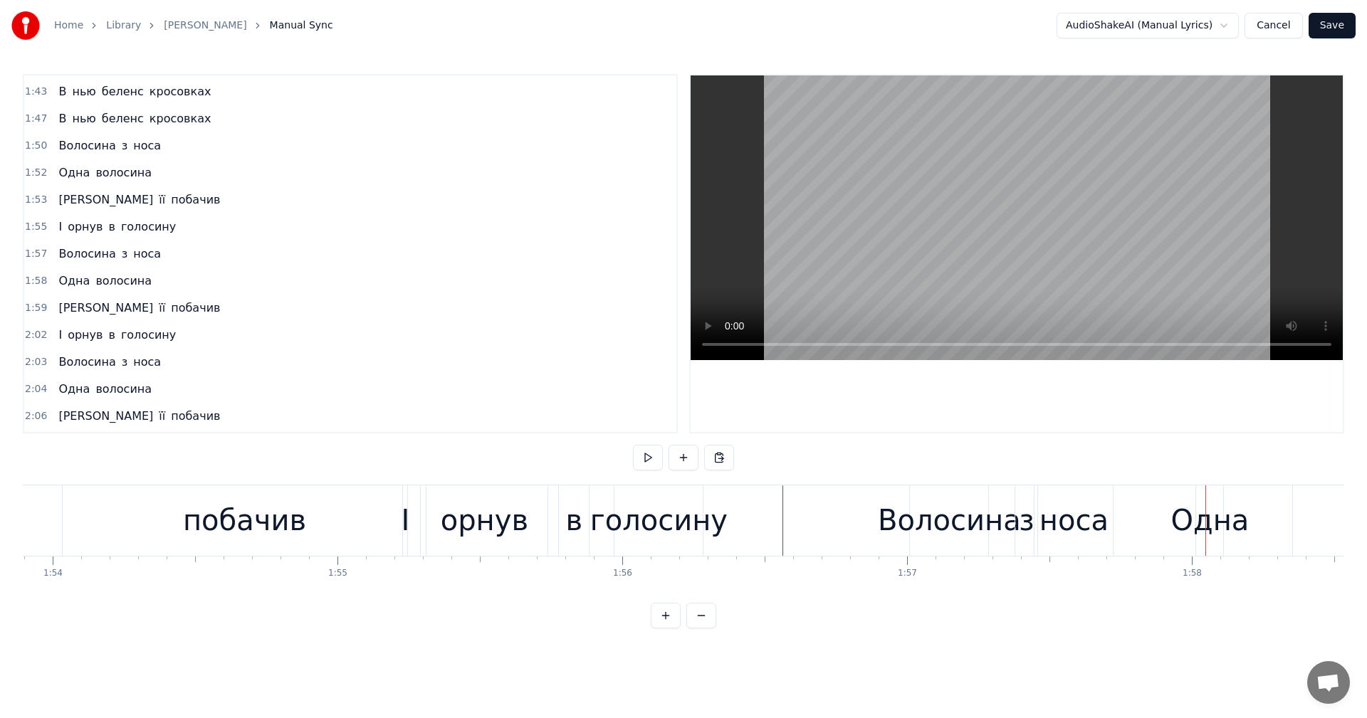
scroll to position [0, 32304]
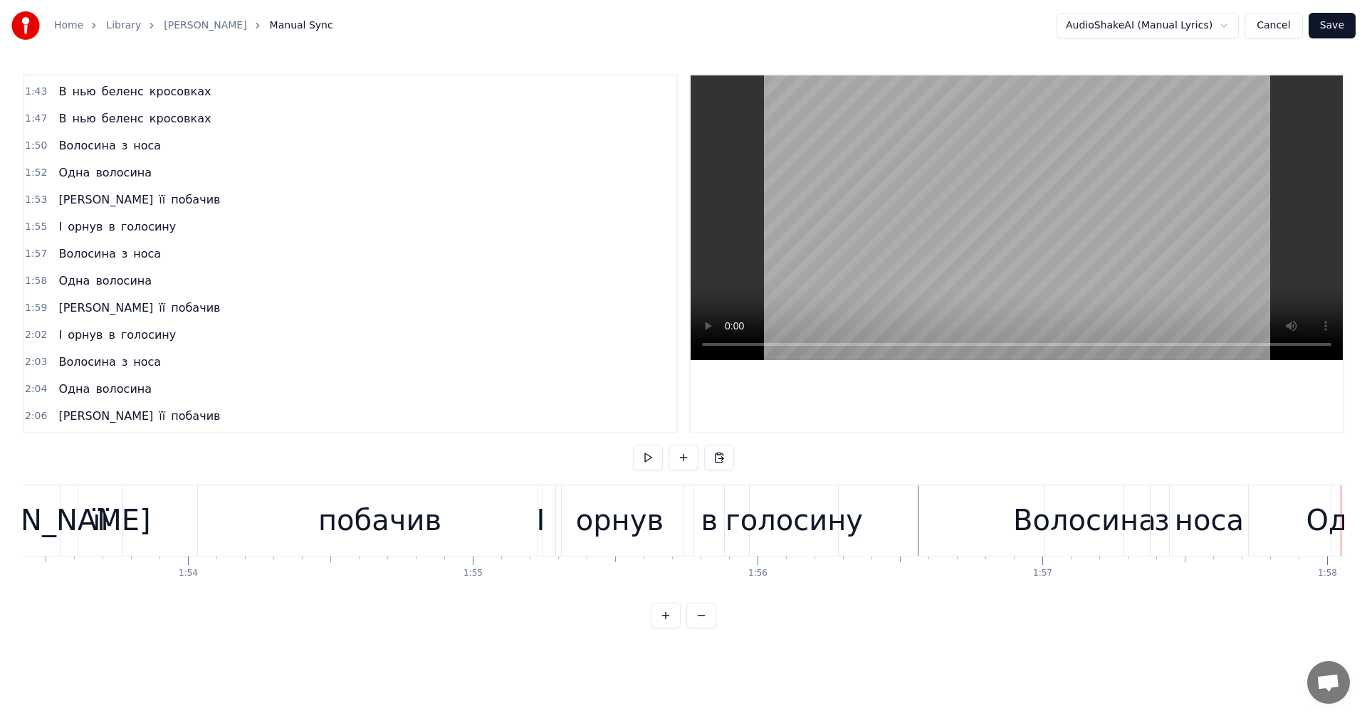
click at [709, 626] on button at bounding box center [701, 616] width 30 height 26
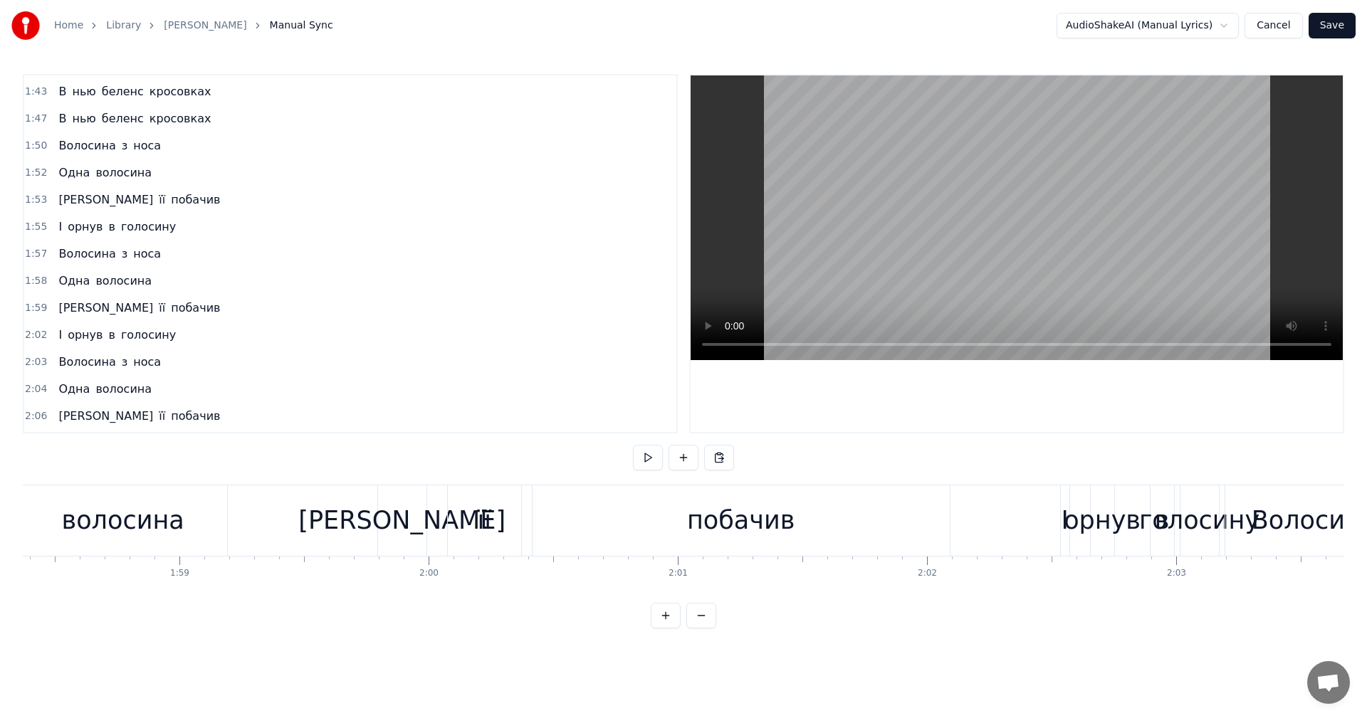
scroll to position [0, 29348]
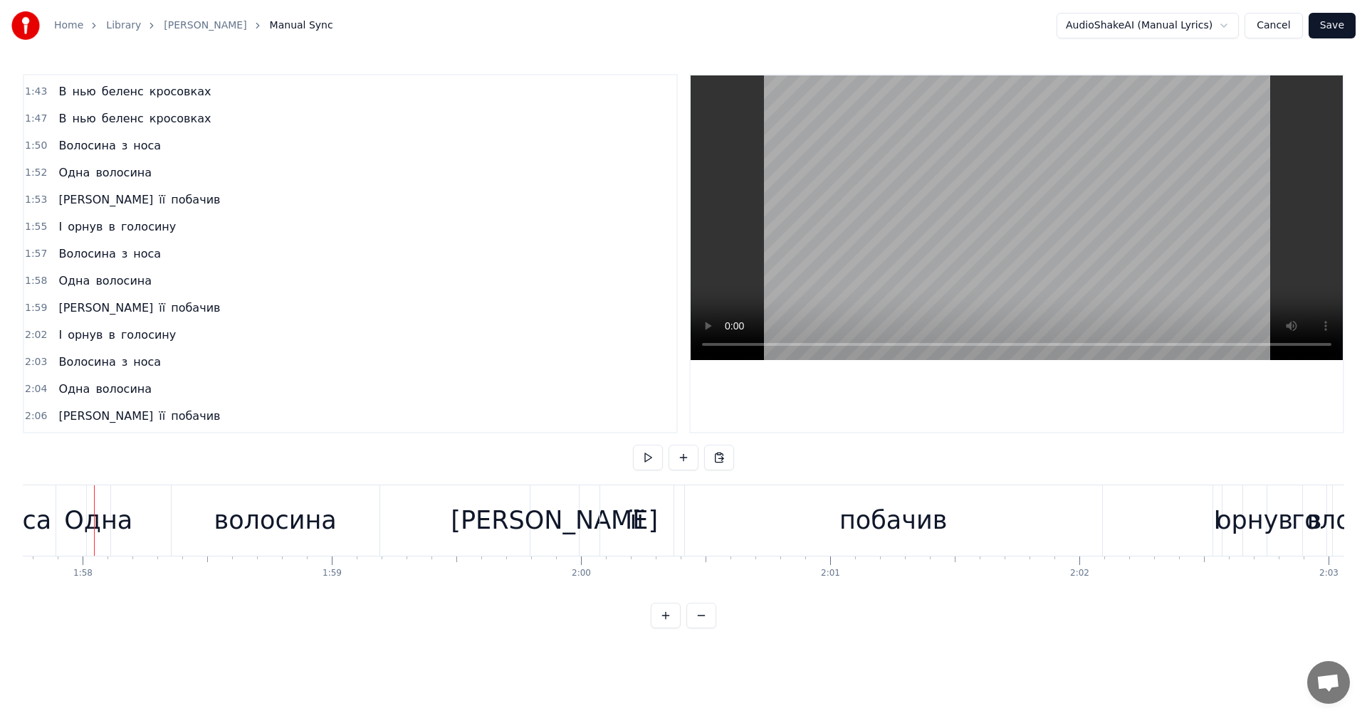
click at [1087, 222] on video at bounding box center [1017, 217] width 652 height 285
click at [1065, 227] on video at bounding box center [1017, 217] width 652 height 285
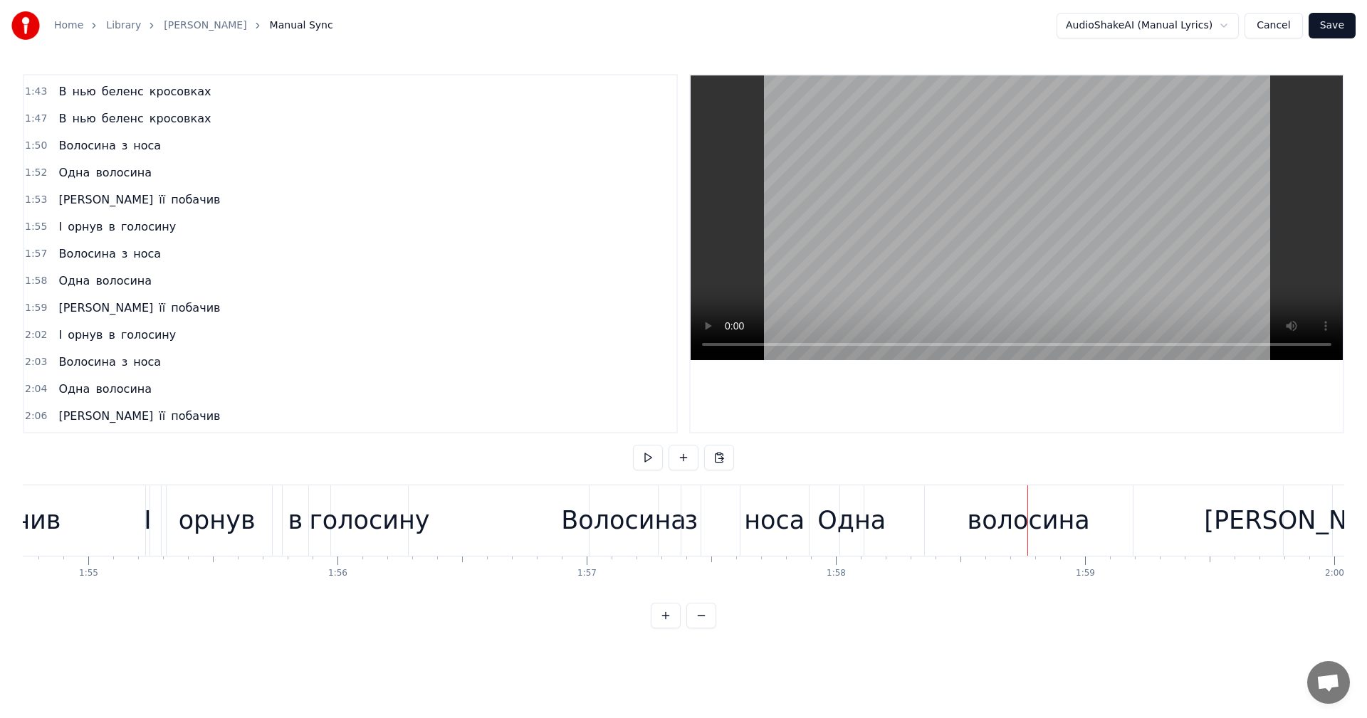
scroll to position [0, 28535]
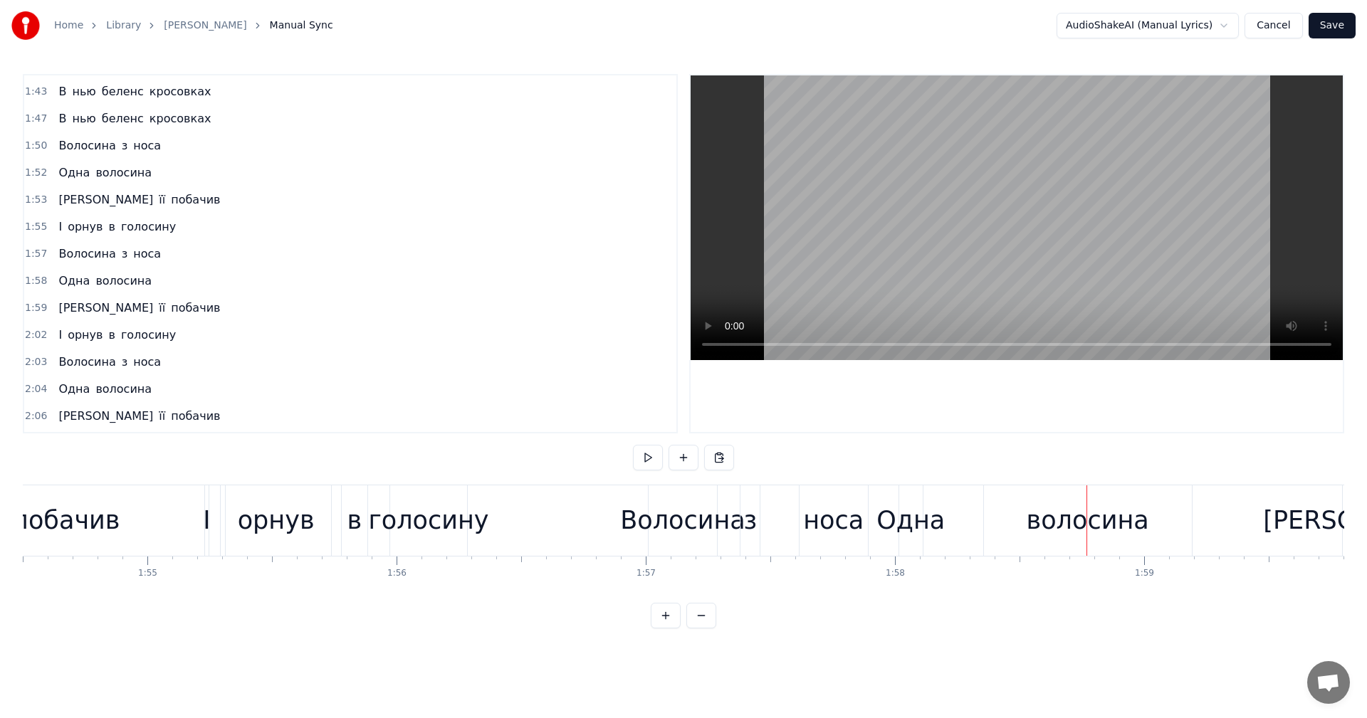
click at [172, 522] on div "побачив" at bounding box center [66, 521] width 318 height 70
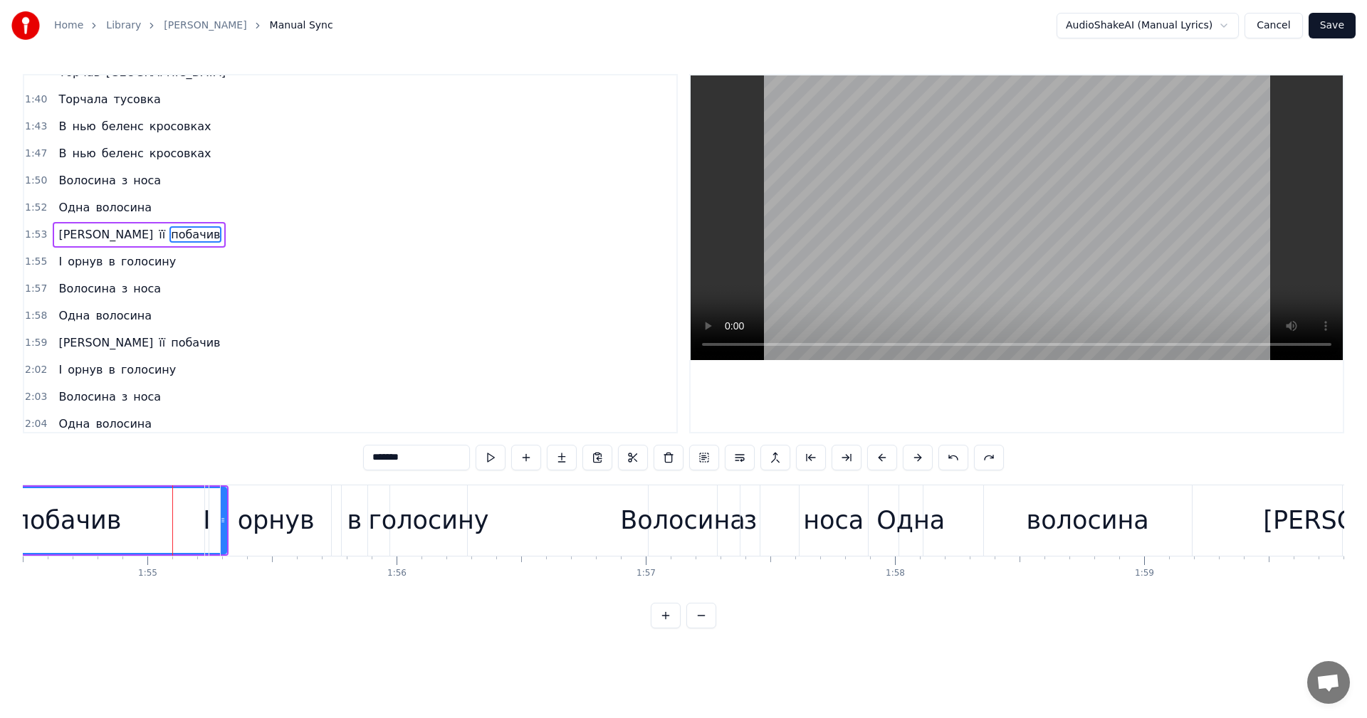
scroll to position [1350, 0]
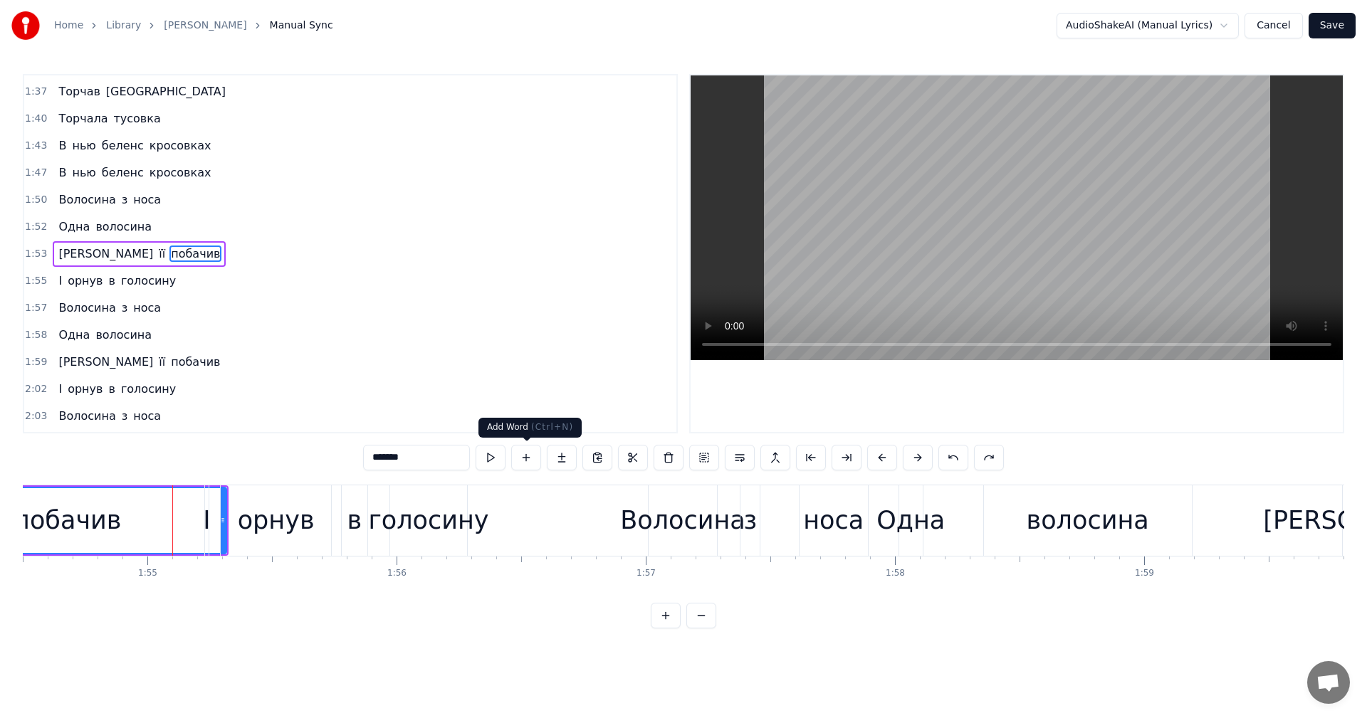
click at [1012, 223] on video at bounding box center [1017, 217] width 652 height 285
click at [666, 530] on div "Волосина" at bounding box center [682, 521] width 125 height 38
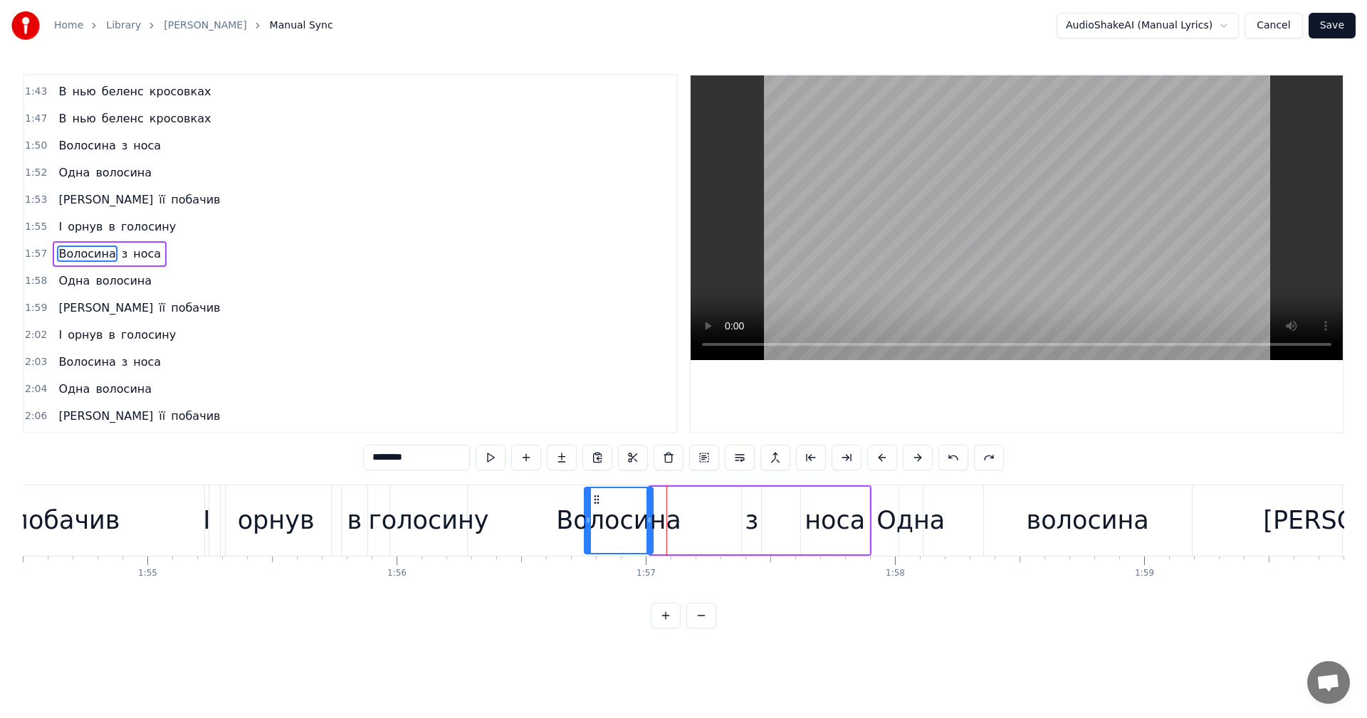
drag, startPoint x: 661, startPoint y: 498, endPoint x: 583, endPoint y: 507, distance: 78.8
click at [585, 507] on div "Волосина" at bounding box center [618, 520] width 67 height 65
click at [745, 523] on div "з" at bounding box center [751, 521] width 19 height 68
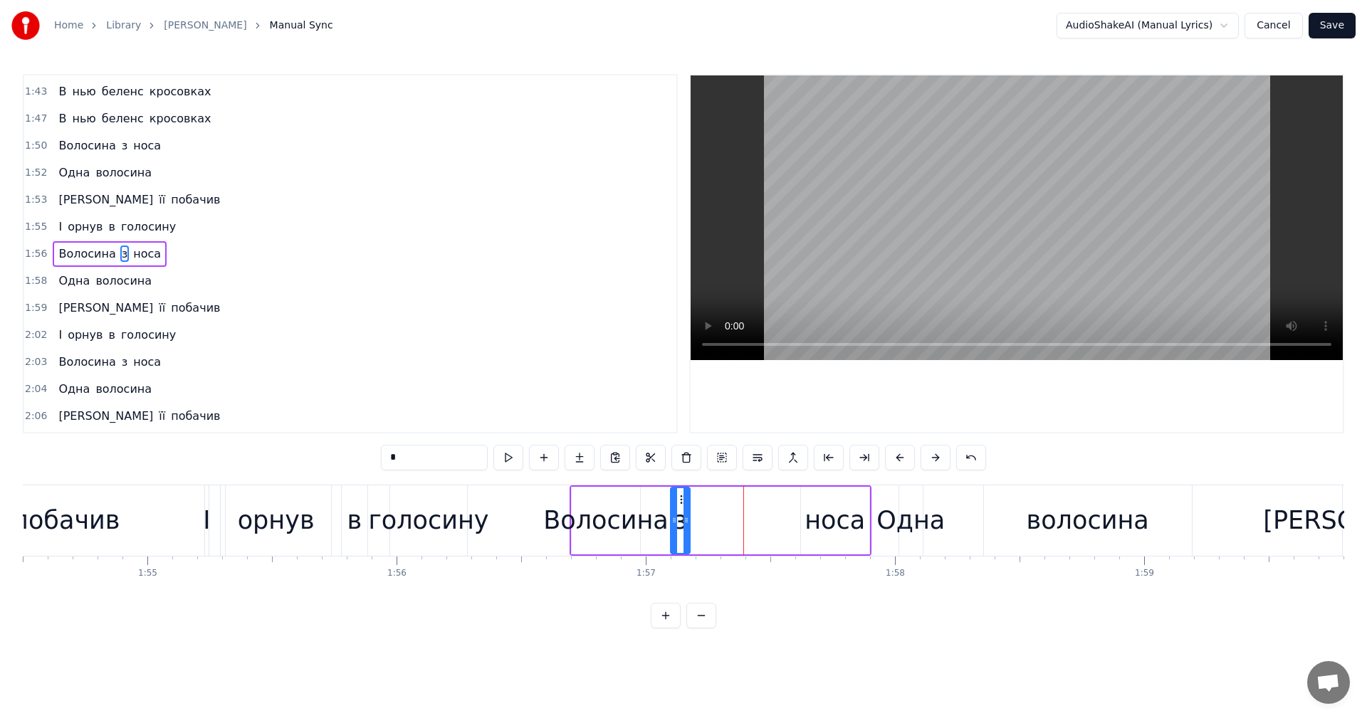
drag, startPoint x: 751, startPoint y: 501, endPoint x: 676, endPoint y: 502, distance: 75.5
click at [677, 502] on icon at bounding box center [682, 499] width 11 height 11
click at [839, 521] on div "носа" at bounding box center [835, 521] width 61 height 38
drag, startPoint x: 812, startPoint y: 501, endPoint x: 699, endPoint y: 499, distance: 113.2
click at [699, 499] on icon at bounding box center [699, 499] width 11 height 11
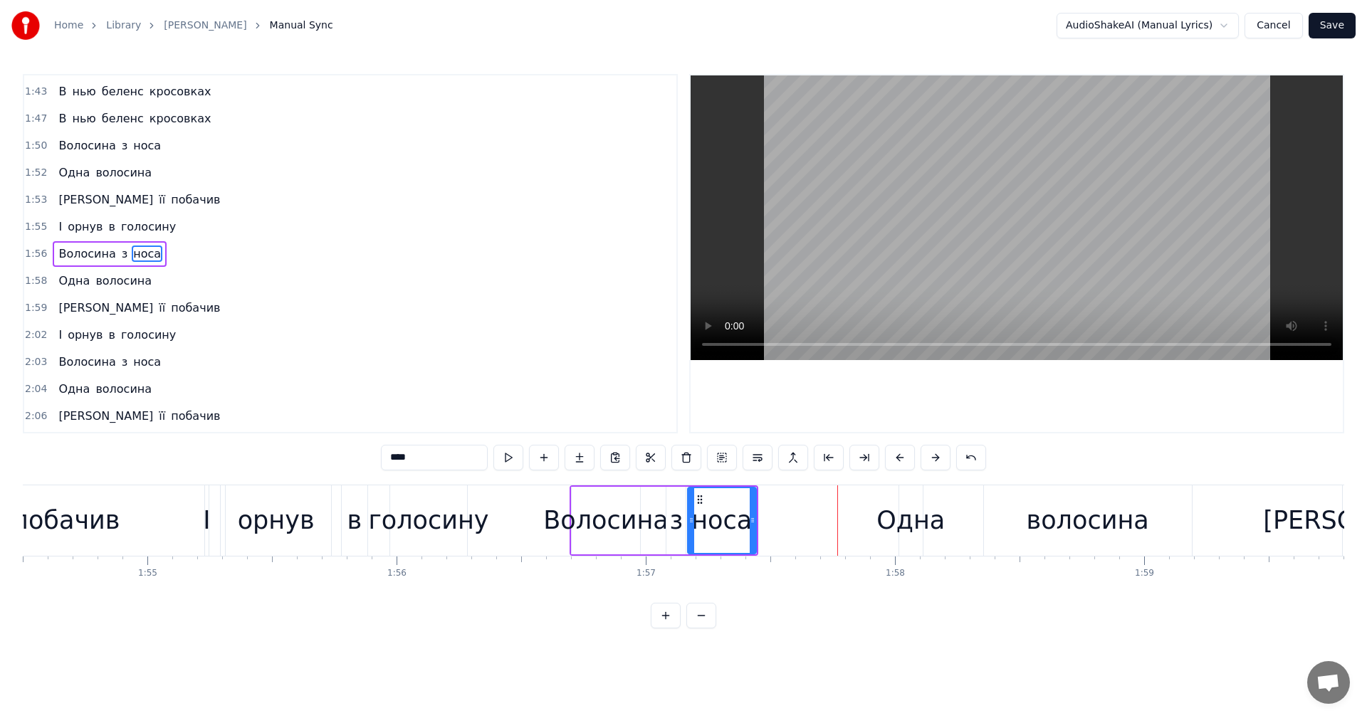
click at [167, 524] on div "побачив" at bounding box center [66, 521] width 318 height 70
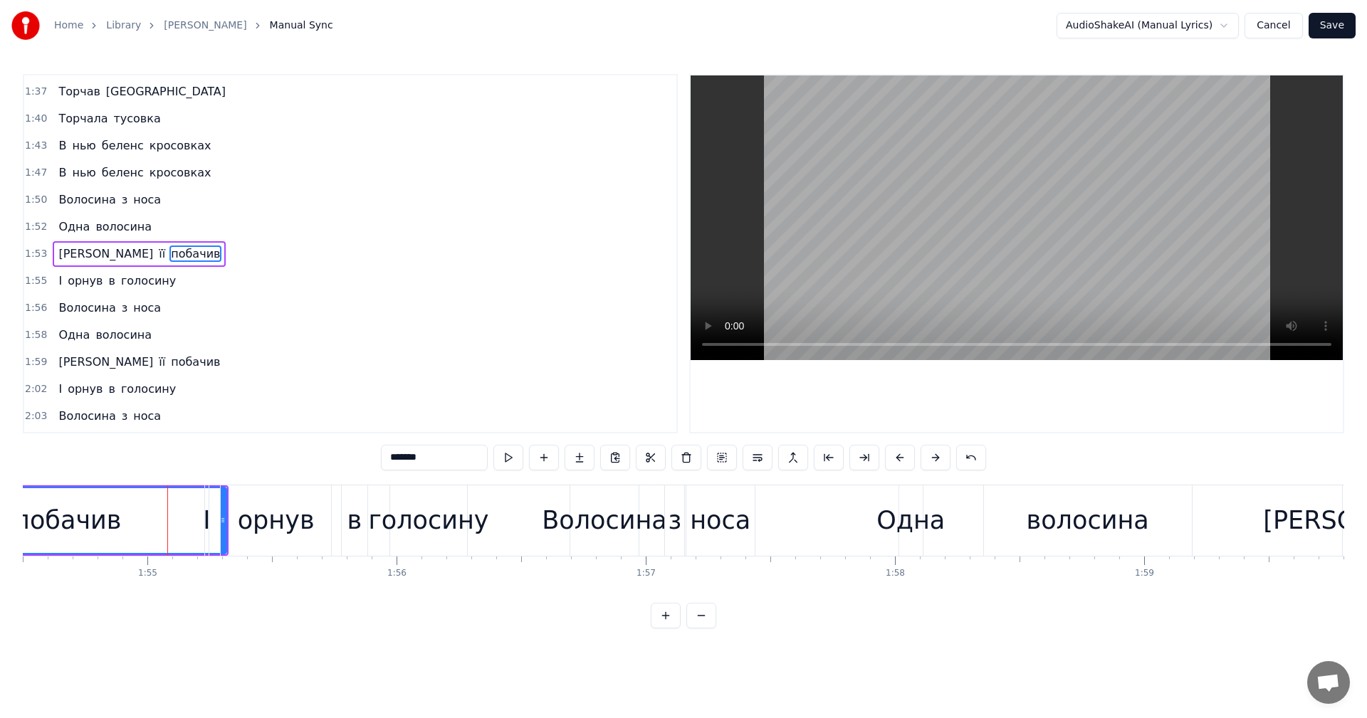
click at [919, 206] on video at bounding box center [1017, 217] width 652 height 285
click at [920, 206] on video at bounding box center [1017, 217] width 652 height 285
click at [594, 528] on div "Волосина" at bounding box center [604, 521] width 125 height 38
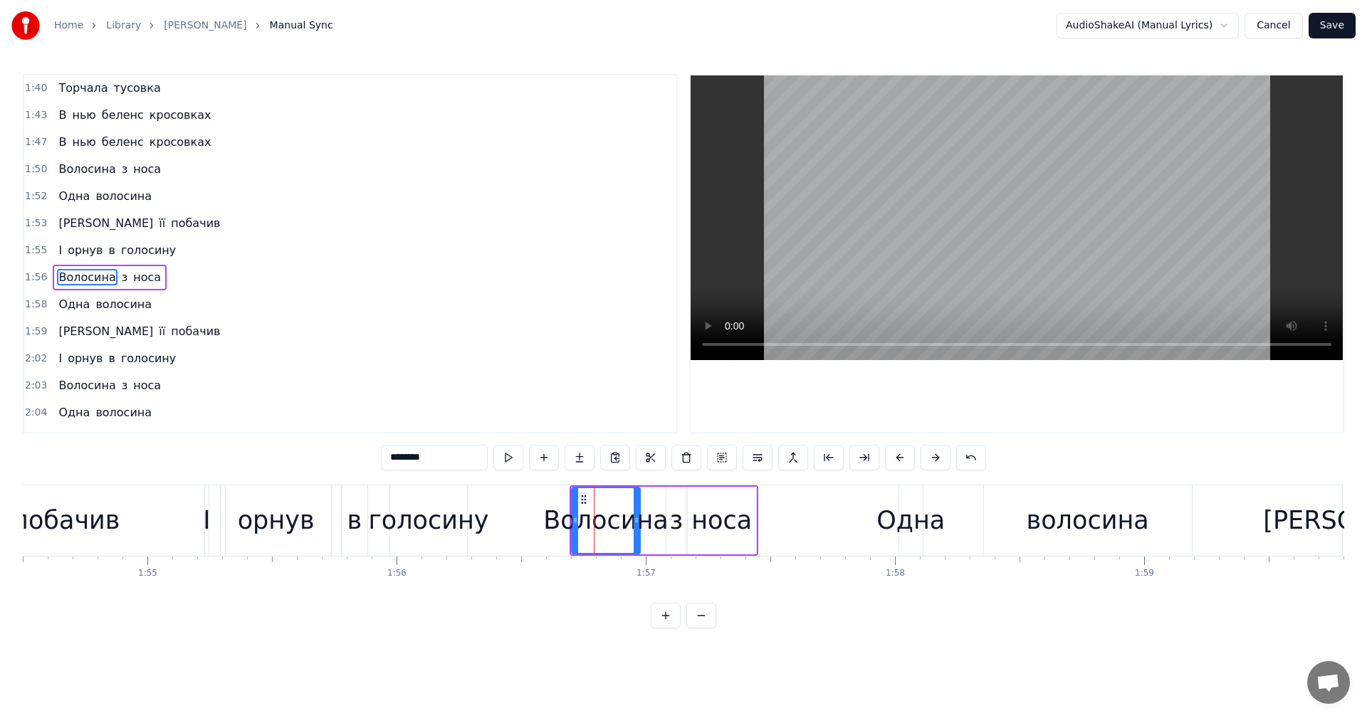
scroll to position [1404, 0]
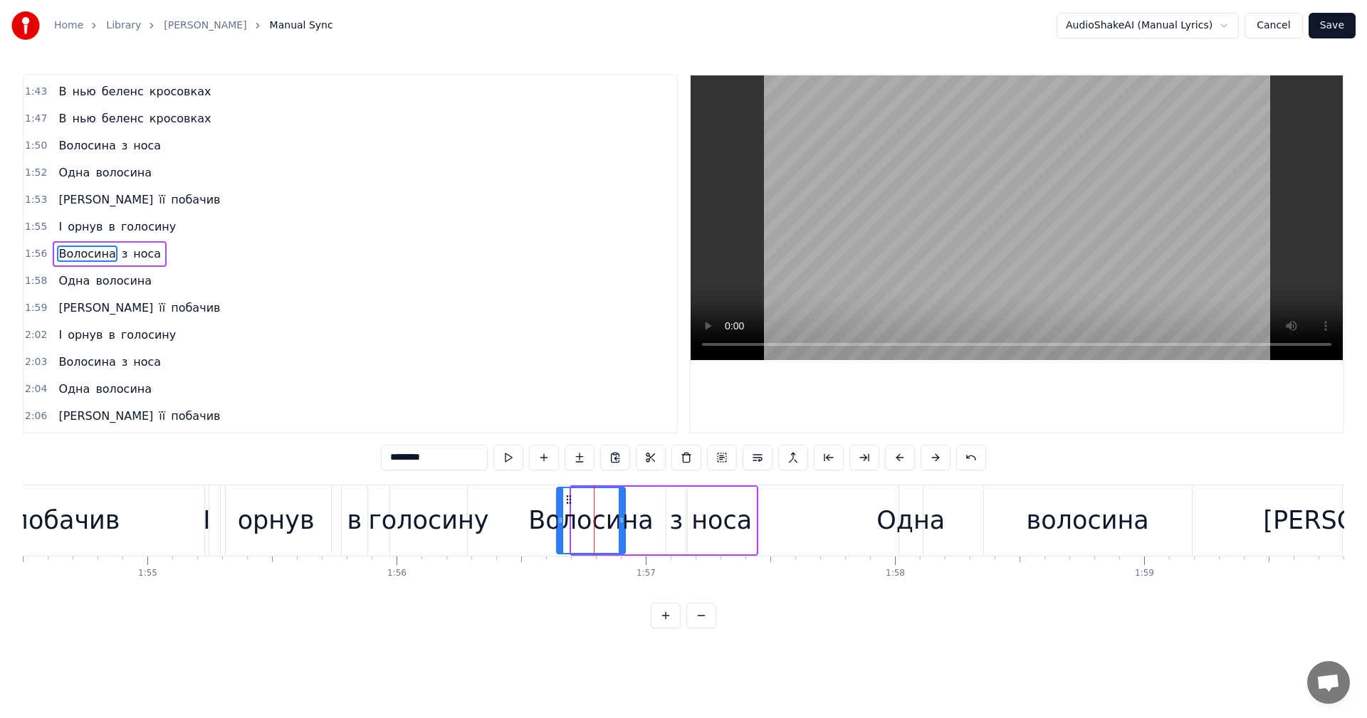
drag, startPoint x: 581, startPoint y: 500, endPoint x: 563, endPoint y: 500, distance: 17.8
click at [563, 500] on icon at bounding box center [568, 499] width 11 height 11
click at [175, 524] on div "побачив" at bounding box center [66, 521] width 318 height 70
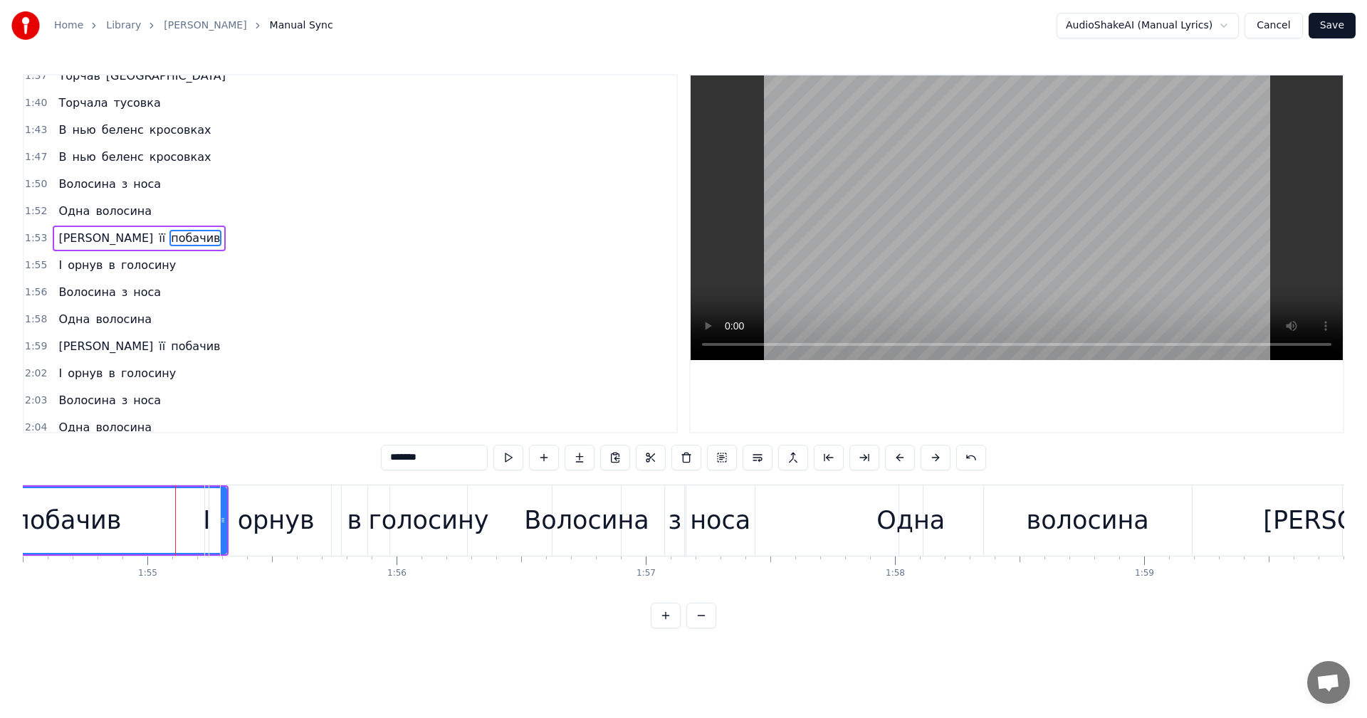
scroll to position [1350, 0]
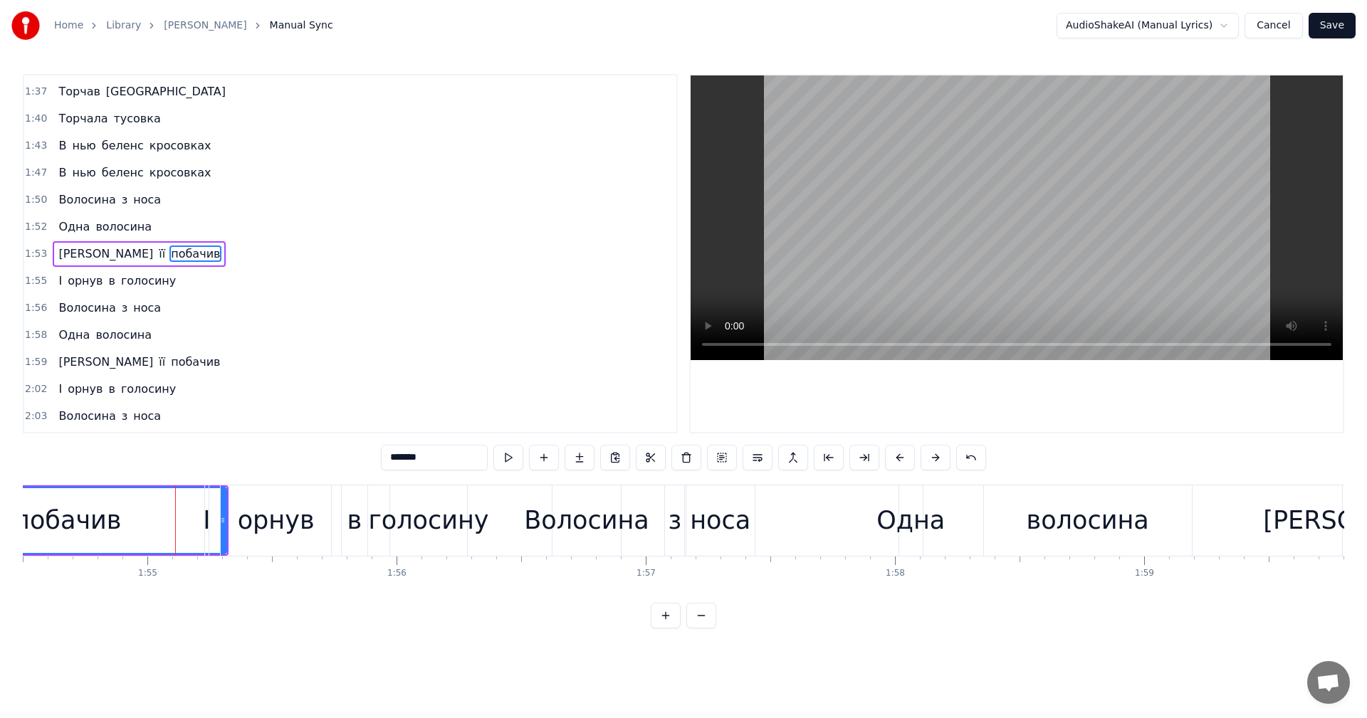
click at [823, 258] on video at bounding box center [1017, 217] width 652 height 285
click at [961, 251] on video at bounding box center [1017, 217] width 652 height 285
click at [727, 521] on div "носа" at bounding box center [720, 521] width 61 height 38
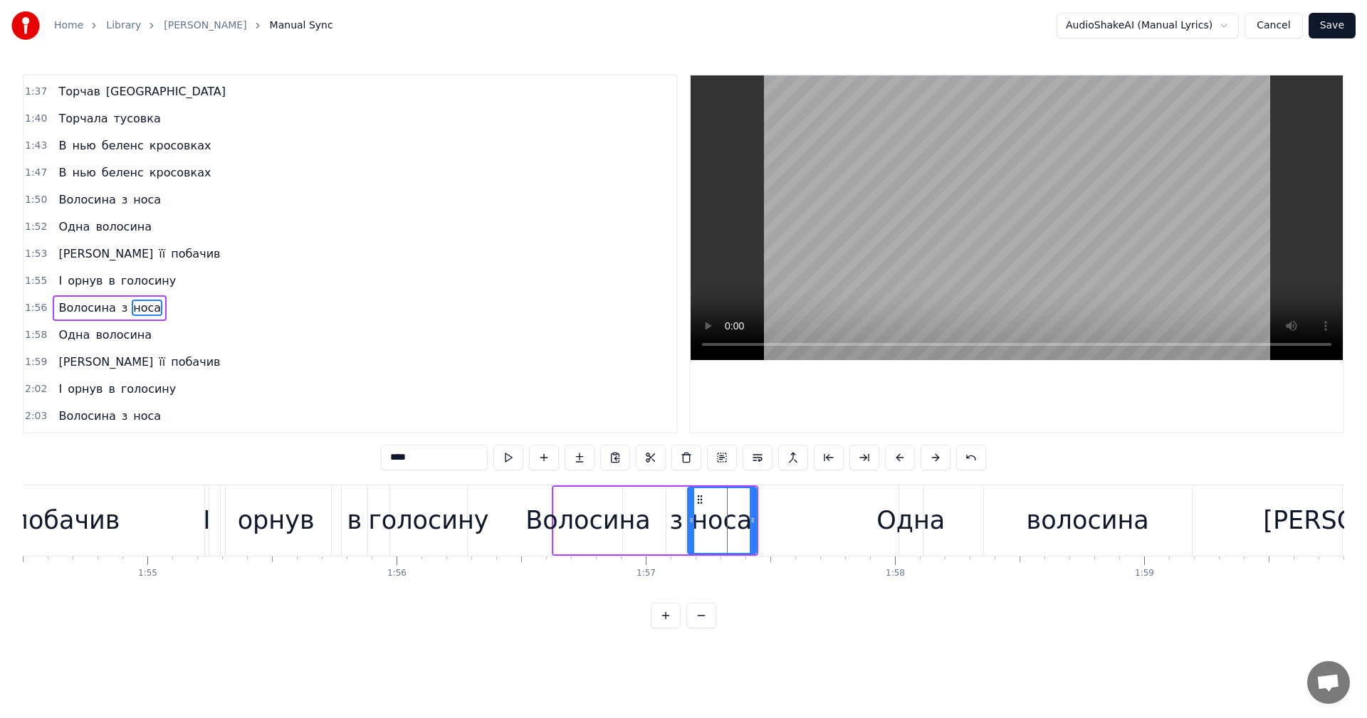
scroll to position [1404, 0]
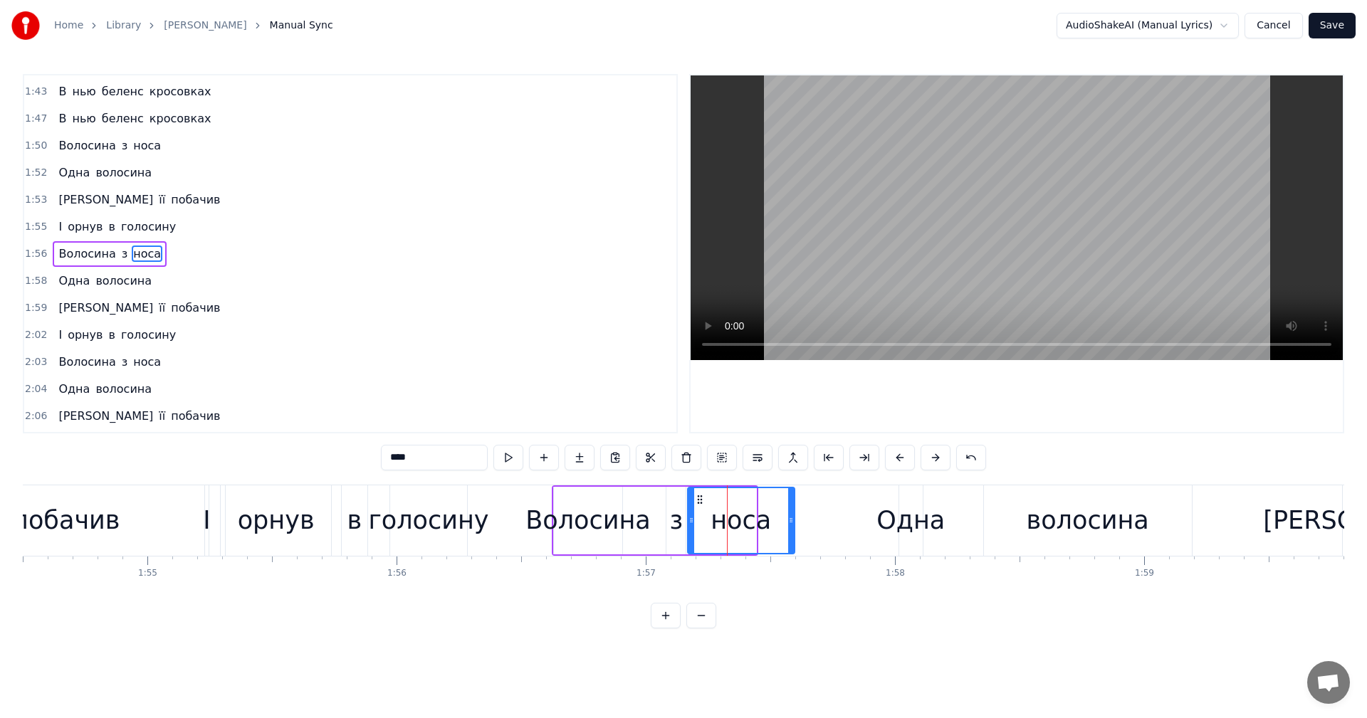
drag, startPoint x: 751, startPoint y: 517, endPoint x: 777, endPoint y: 514, distance: 25.8
click at [792, 520] on icon at bounding box center [791, 520] width 6 height 11
drag, startPoint x: 699, startPoint y: 498, endPoint x: 706, endPoint y: 504, distance: 9.1
click at [715, 503] on icon at bounding box center [716, 499] width 11 height 11
click at [192, 522] on div "побачив" at bounding box center [66, 521] width 318 height 70
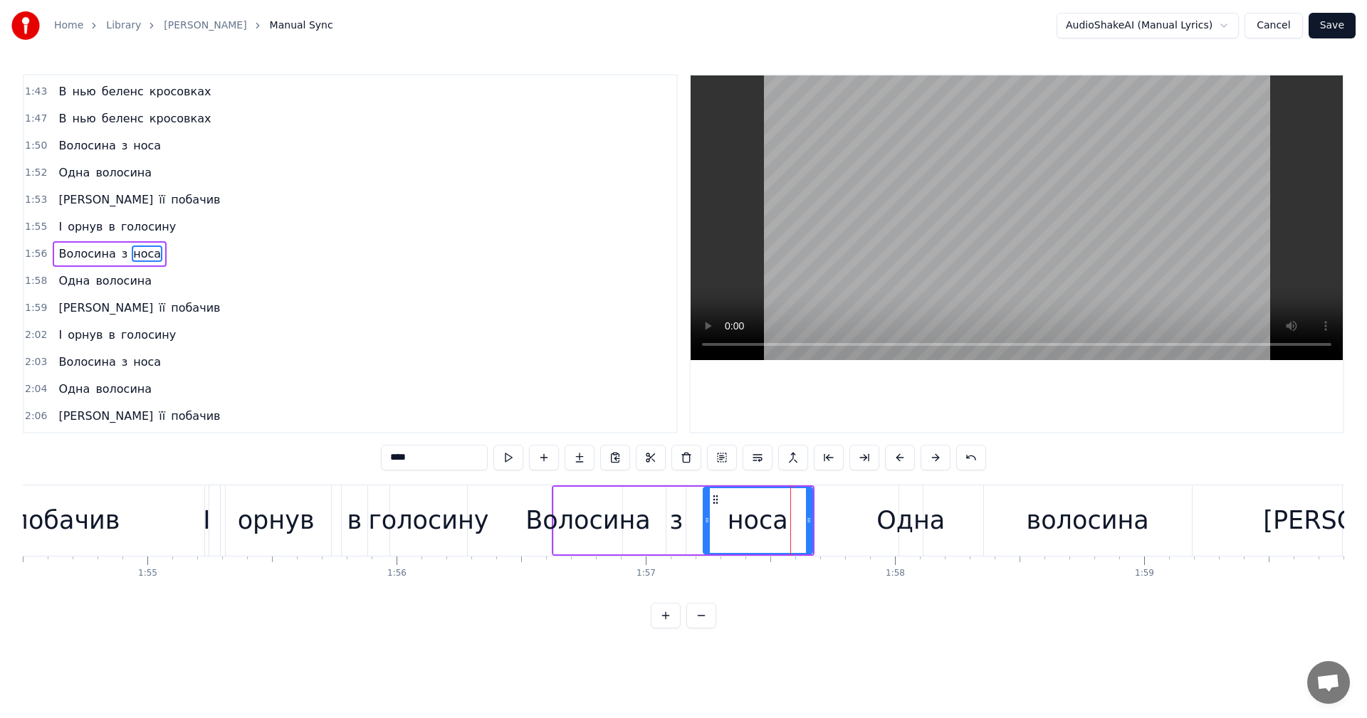
type input "*******"
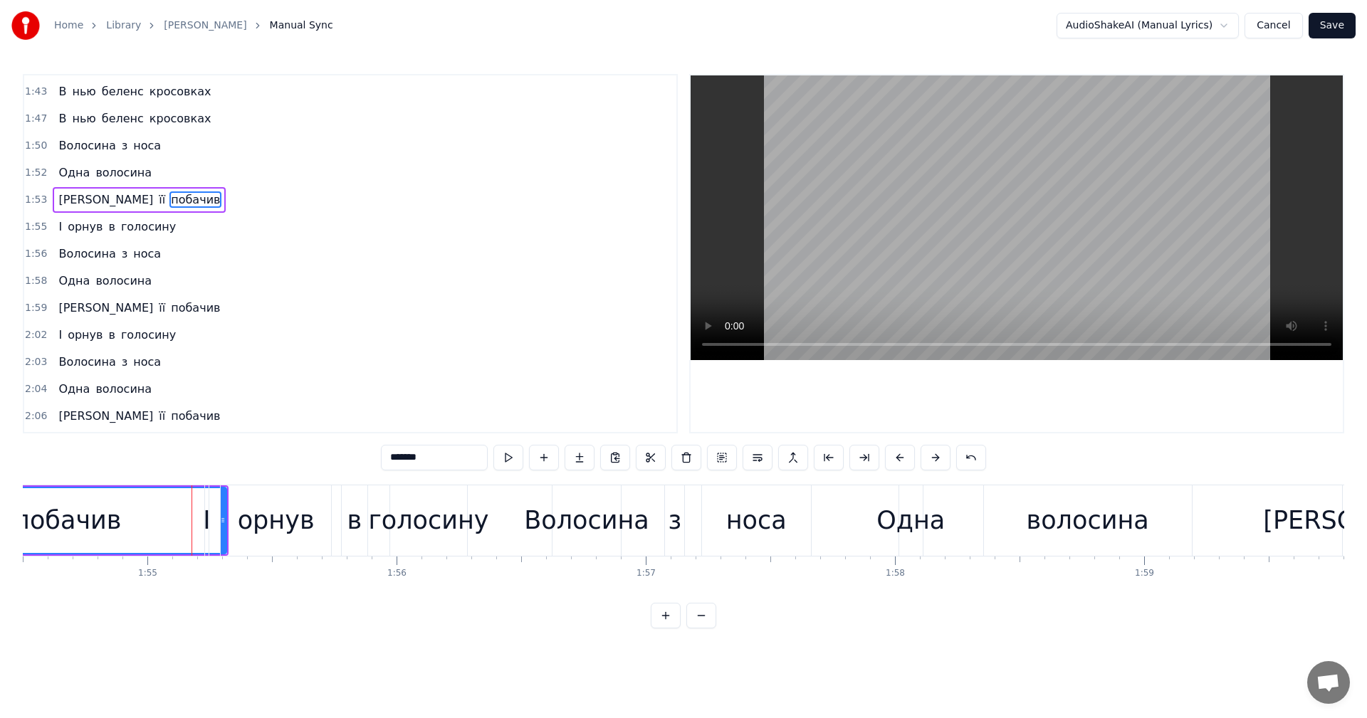
scroll to position [1350, 0]
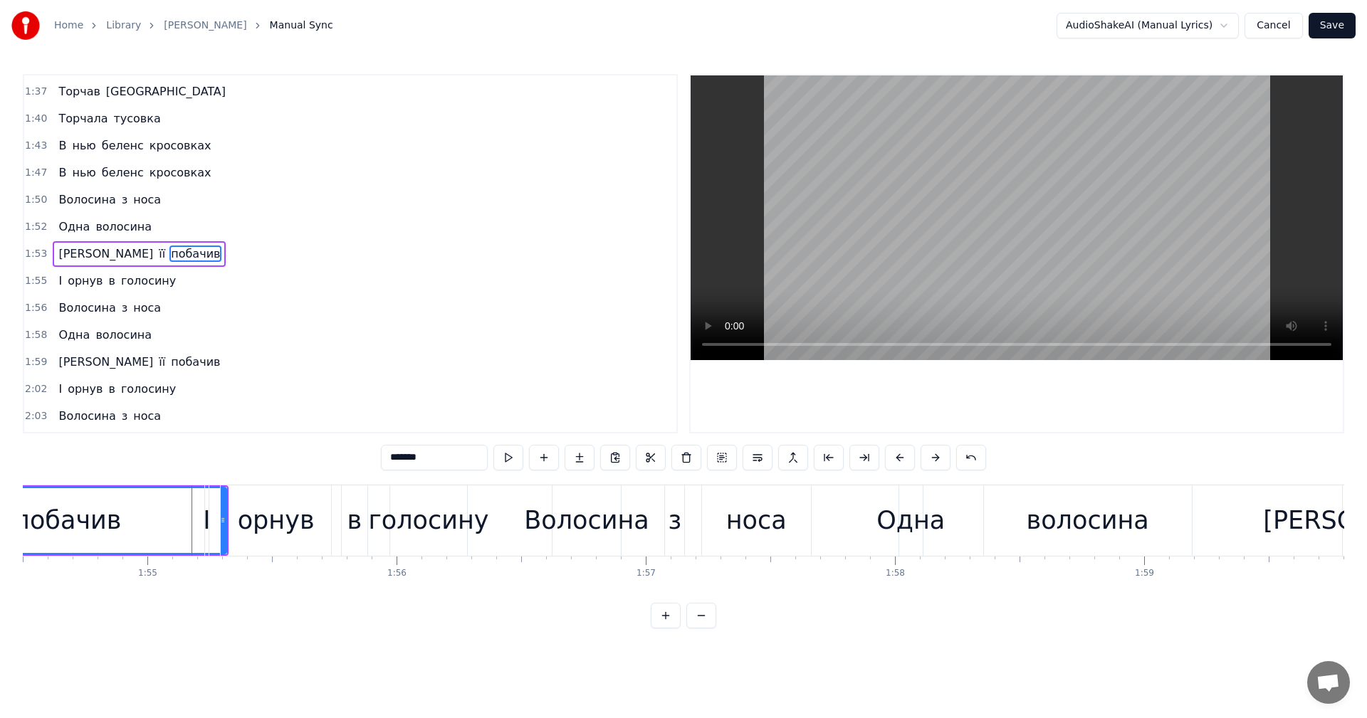
click at [962, 229] on video at bounding box center [1017, 217] width 652 height 285
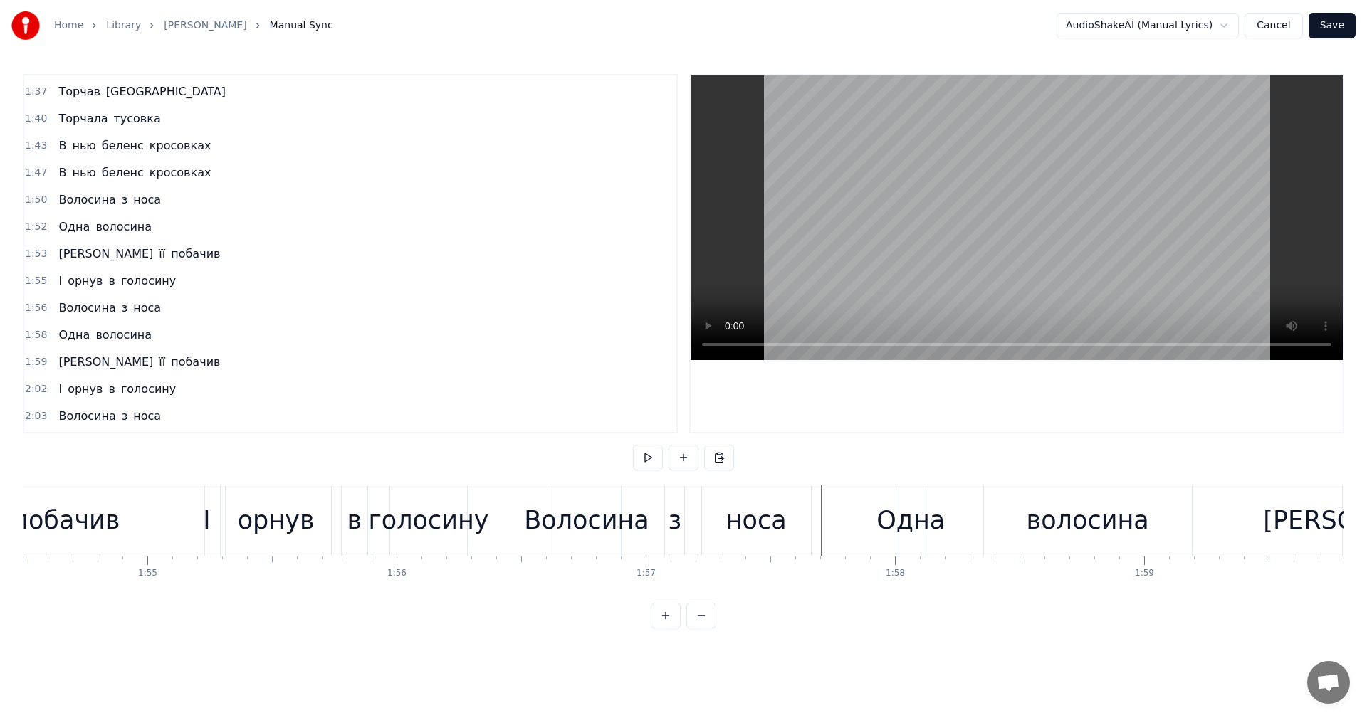
click at [963, 180] on video at bounding box center [1017, 217] width 652 height 285
click at [182, 535] on div "побачив" at bounding box center [66, 521] width 318 height 70
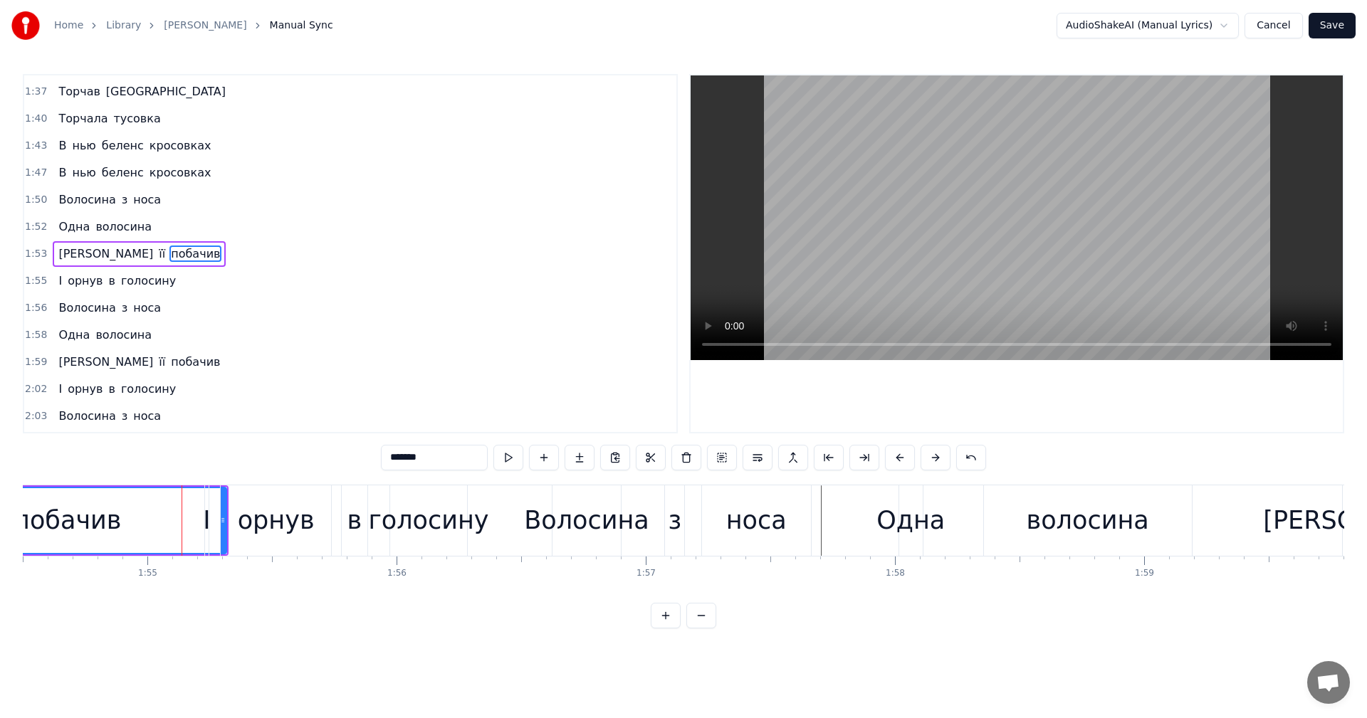
click at [946, 199] on video at bounding box center [1017, 217] width 652 height 285
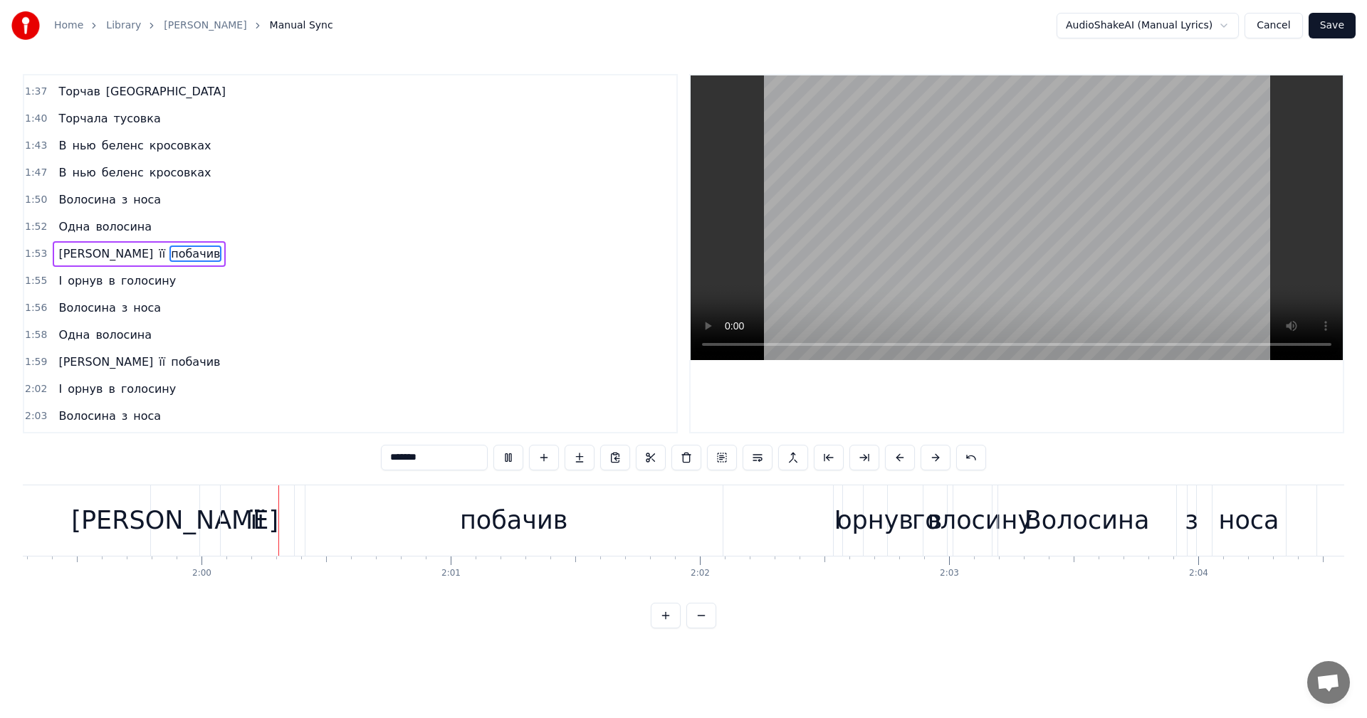
scroll to position [0, 29730]
click at [977, 207] on video at bounding box center [1017, 217] width 652 height 285
click at [836, 526] on div "І" at bounding box center [834, 521] width 7 height 38
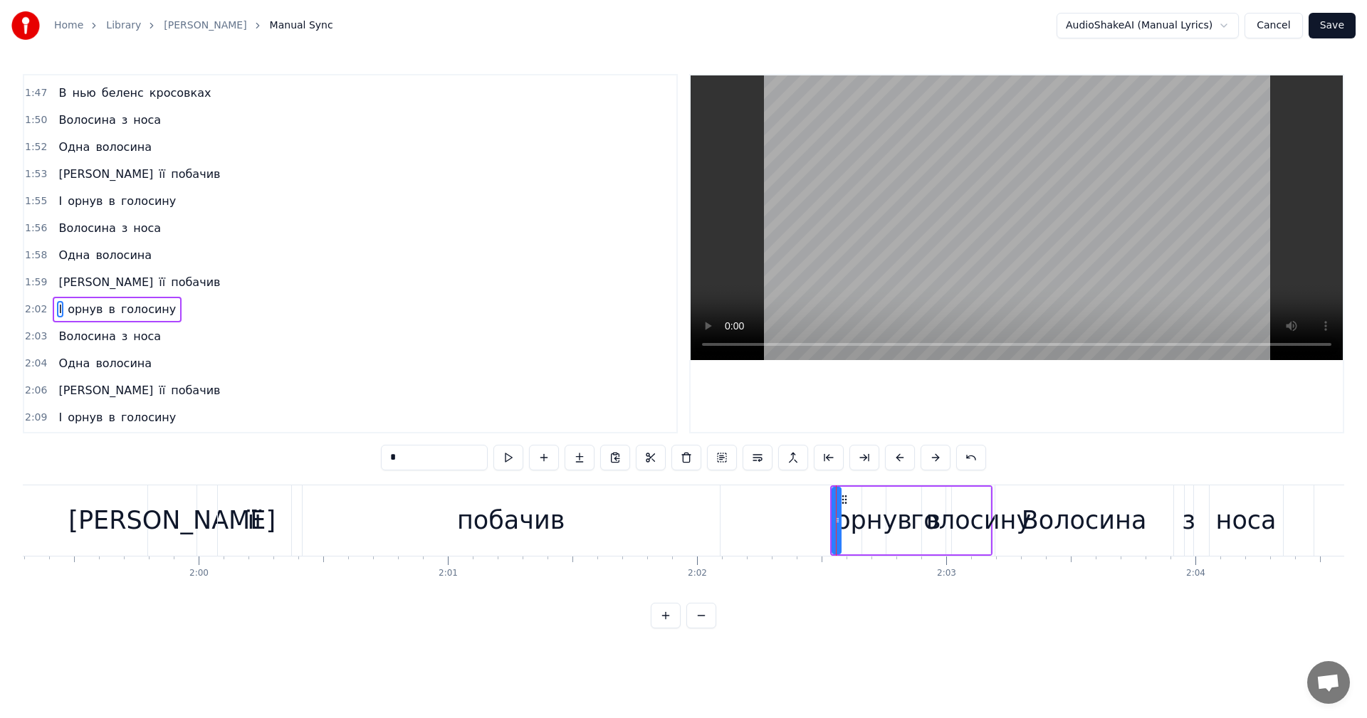
scroll to position [1485, 0]
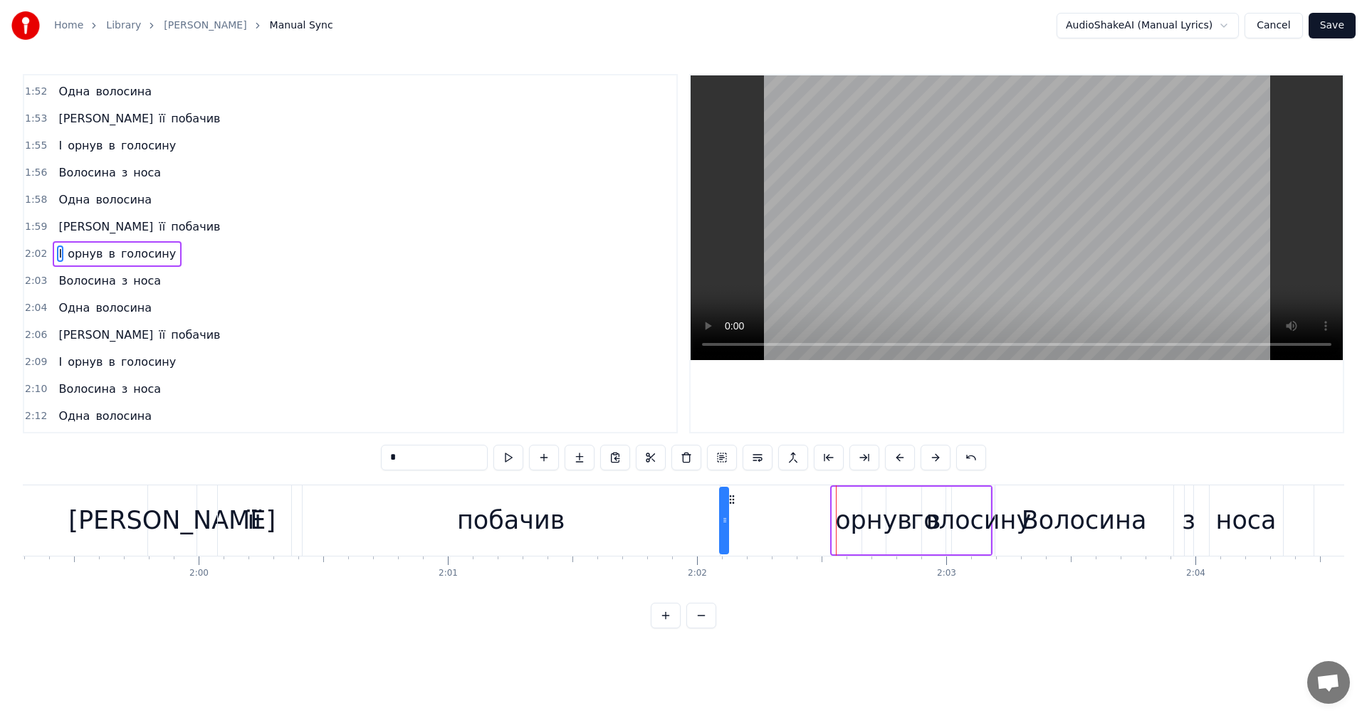
drag, startPoint x: 841, startPoint y: 502, endPoint x: 727, endPoint y: 511, distance: 114.3
click at [727, 511] on div "І" at bounding box center [724, 521] width 10 height 68
click at [860, 522] on div "орнув" at bounding box center [873, 521] width 77 height 38
drag, startPoint x: 874, startPoint y: 500, endPoint x: 758, endPoint y: 501, distance: 116.1
click at [758, 501] on icon at bounding box center [758, 499] width 11 height 11
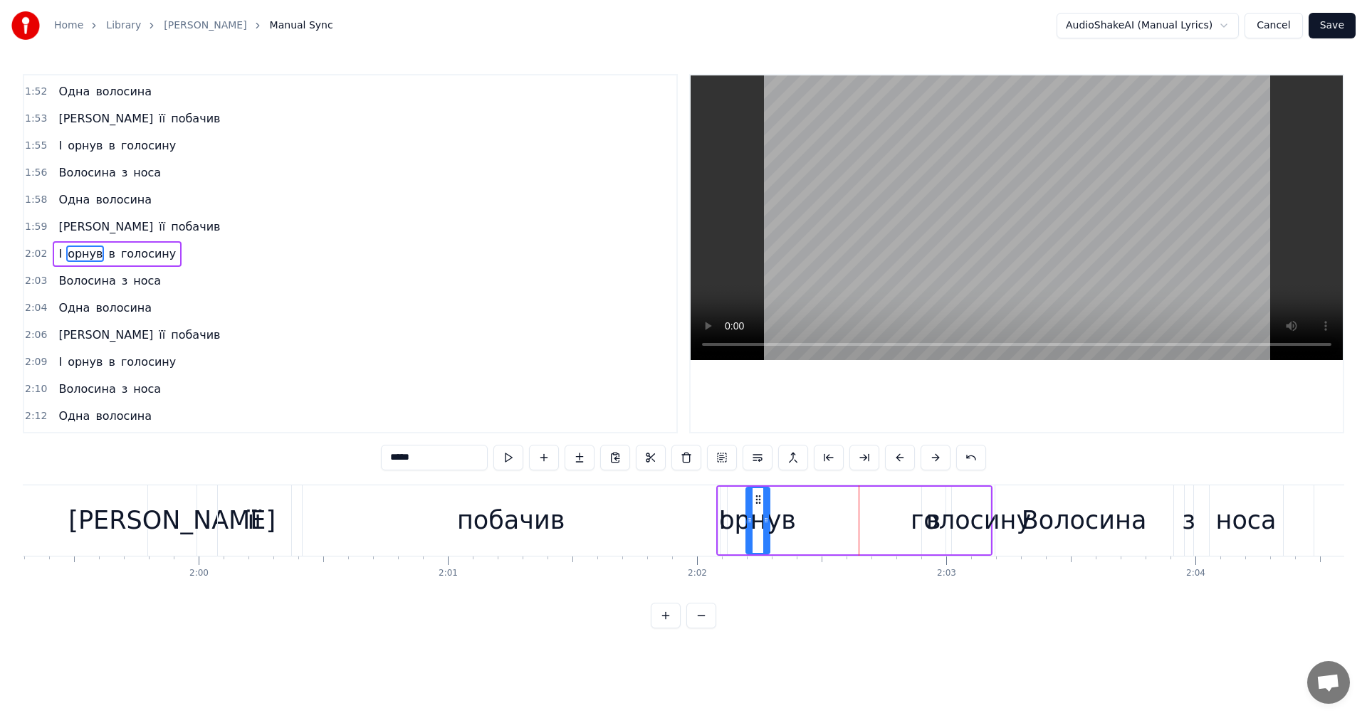
click at [933, 518] on div "голосину" at bounding box center [971, 521] width 120 height 38
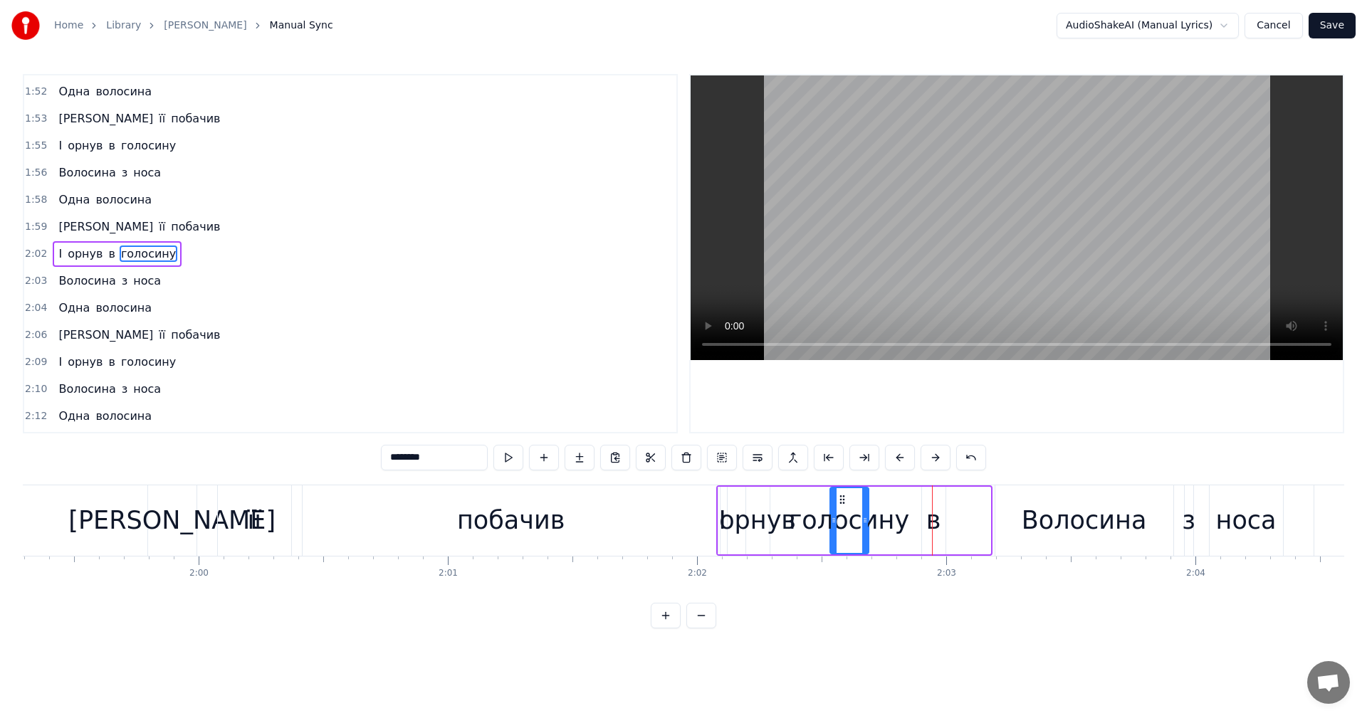
drag, startPoint x: 961, startPoint y: 499, endPoint x: 859, endPoint y: 505, distance: 102.0
click at [848, 505] on icon at bounding box center [842, 499] width 11 height 11
click at [933, 516] on div "в" at bounding box center [933, 521] width 15 height 38
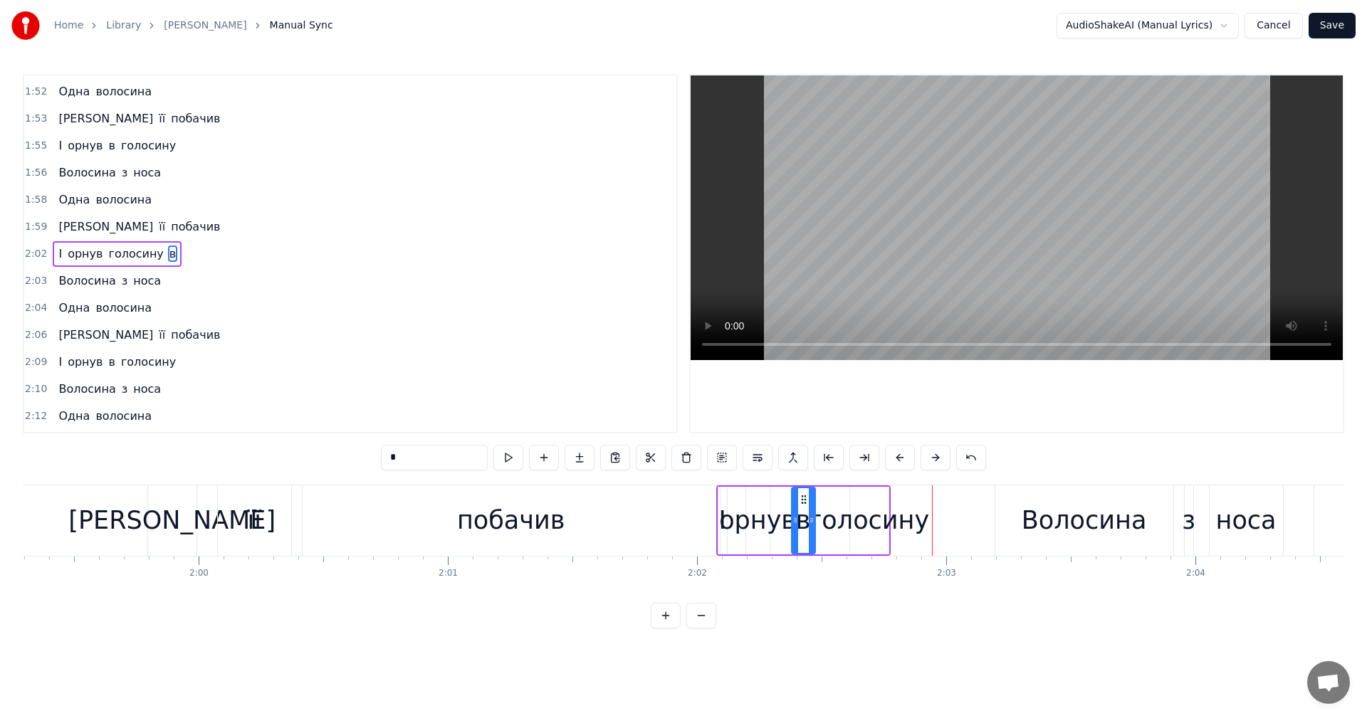
drag, startPoint x: 934, startPoint y: 497, endPoint x: 803, endPoint y: 503, distance: 131.2
click at [803, 503] on icon at bounding box center [803, 499] width 11 height 11
click at [567, 521] on div "побачив" at bounding box center [511, 521] width 417 height 70
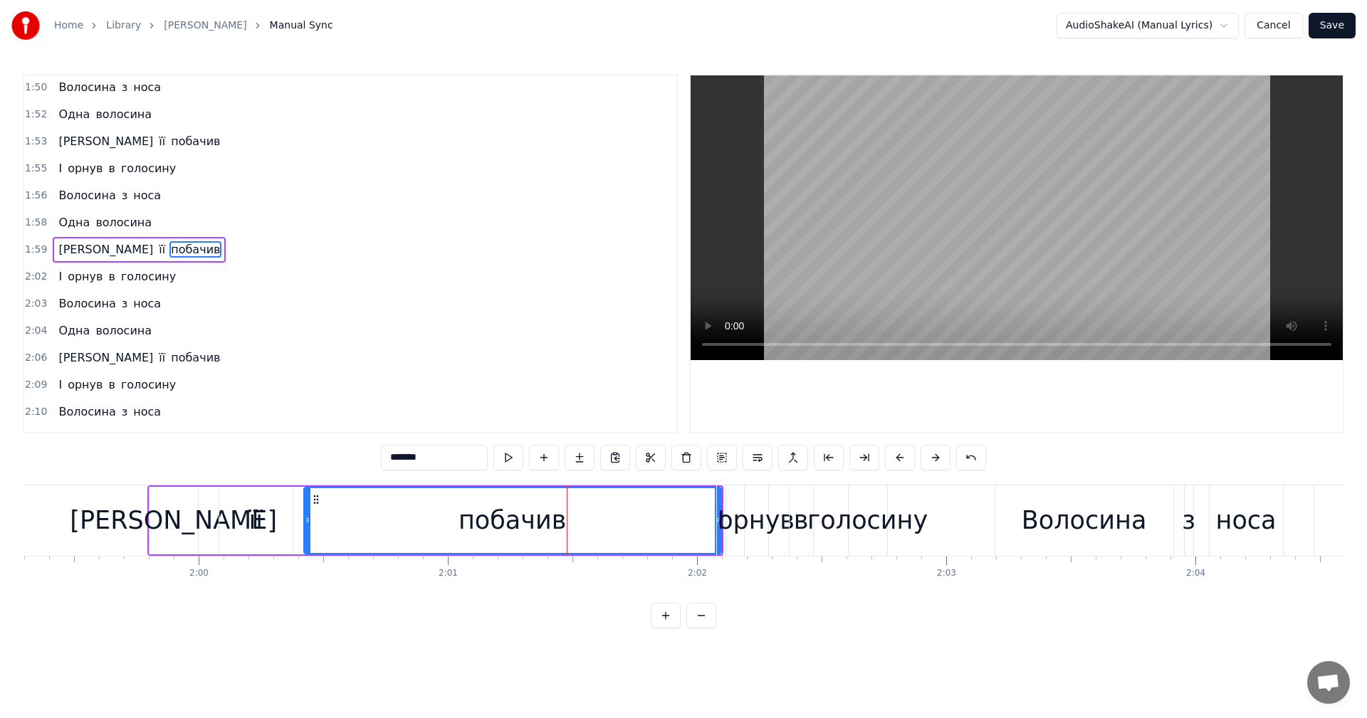
scroll to position [1458, 0]
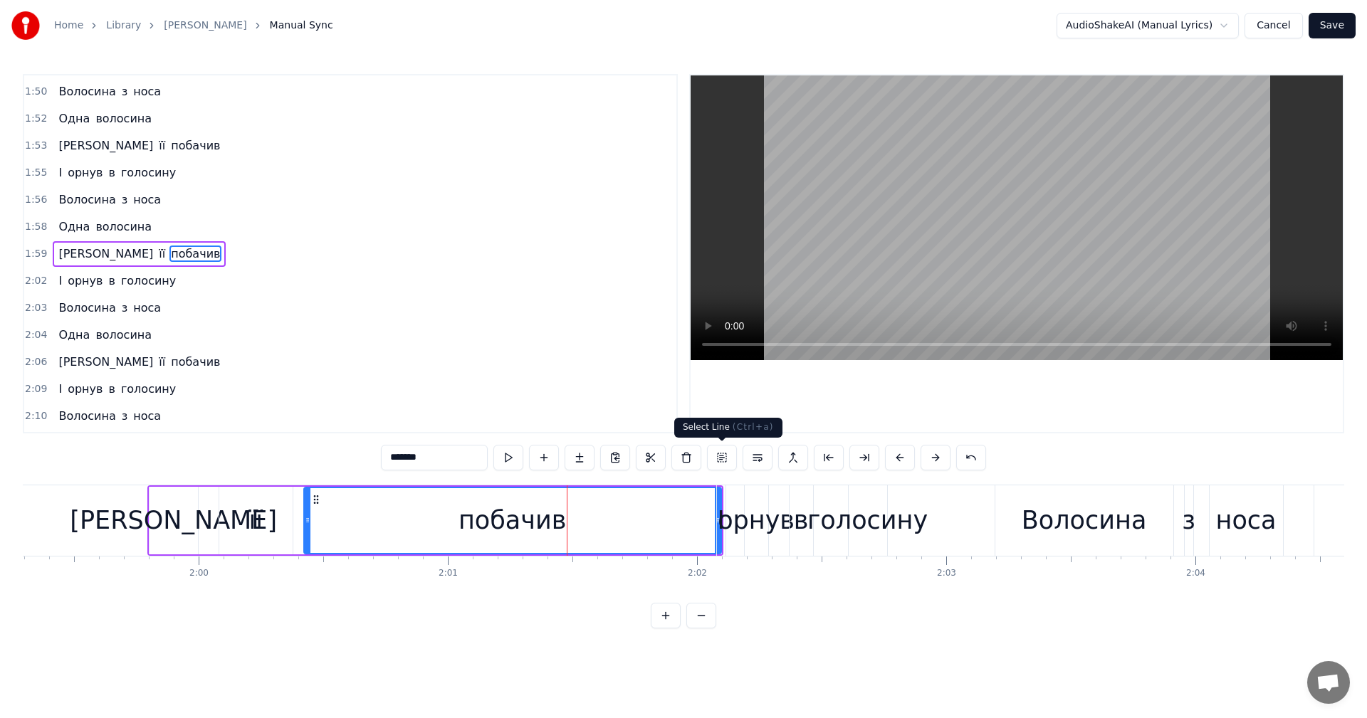
click at [953, 265] on video at bounding box center [1017, 217] width 652 height 285
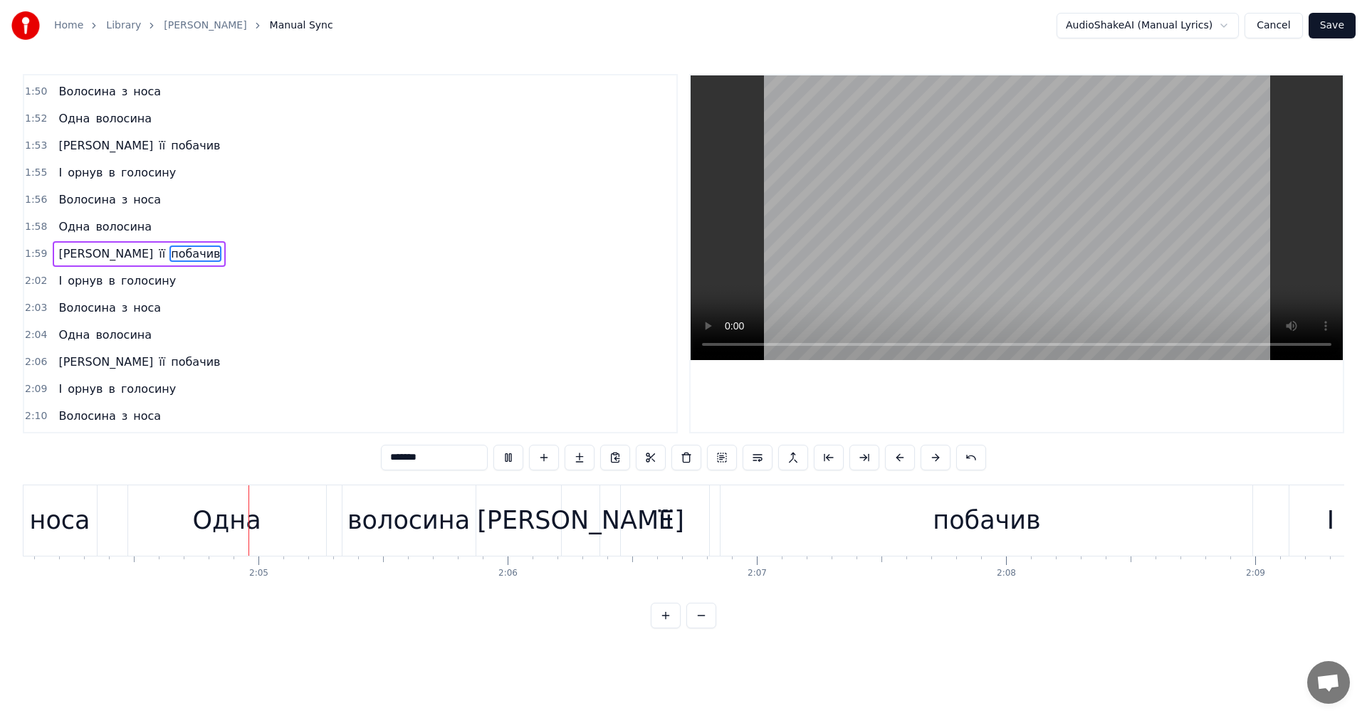
scroll to position [0, 30920]
click at [1030, 216] on video at bounding box center [1017, 217] width 652 height 285
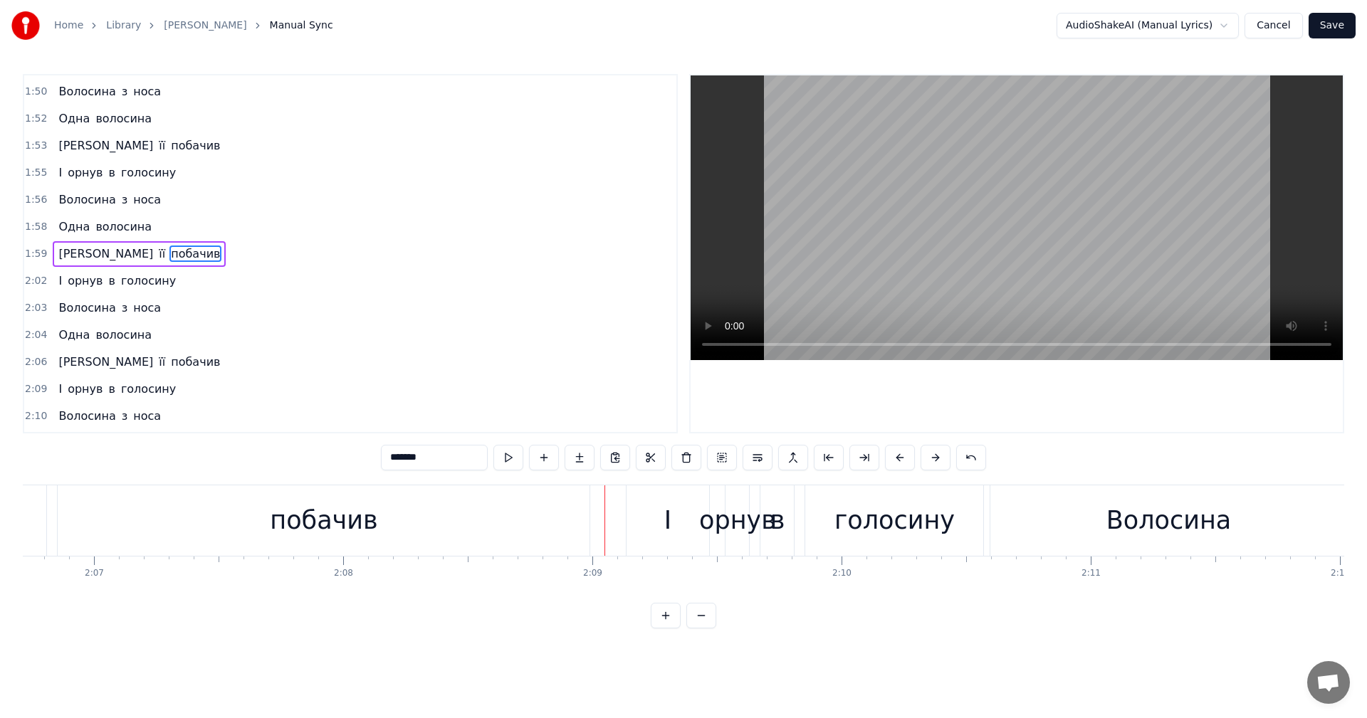
scroll to position [0, 31559]
click at [674, 509] on div "І" at bounding box center [688, 521] width 83 height 70
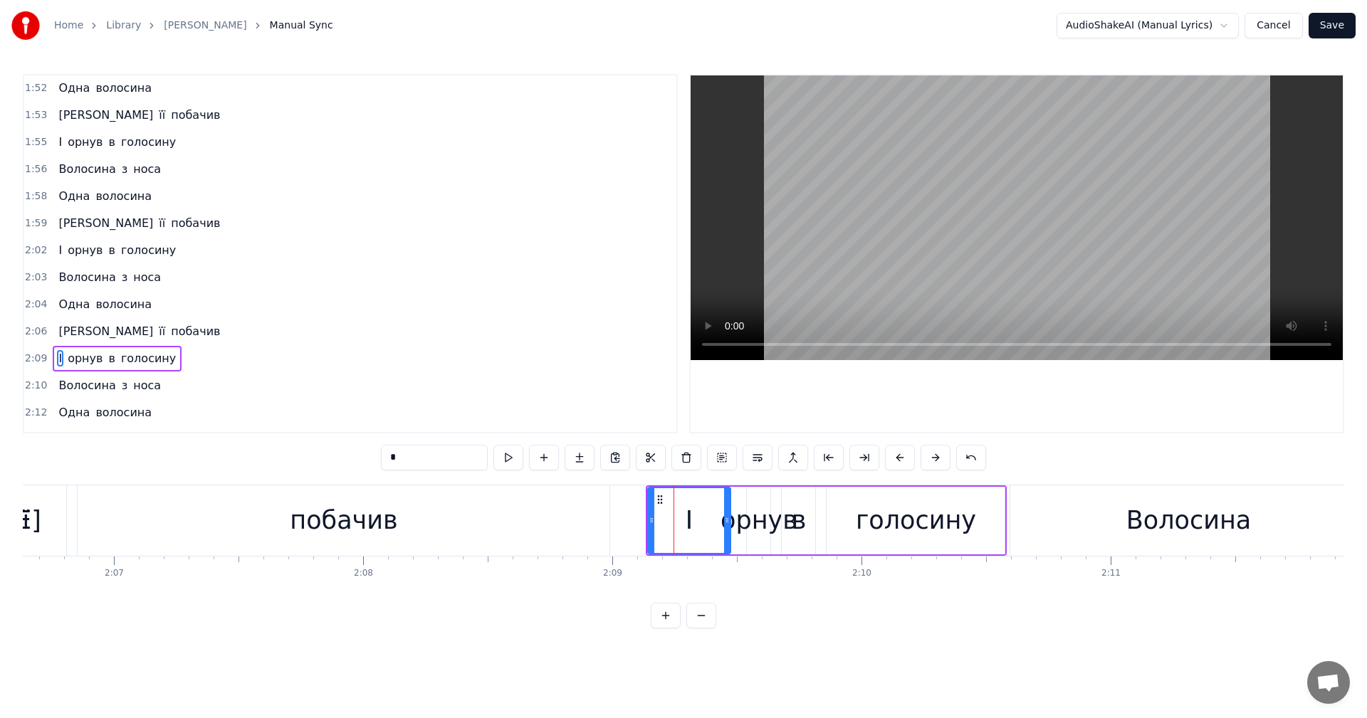
scroll to position [1510, 0]
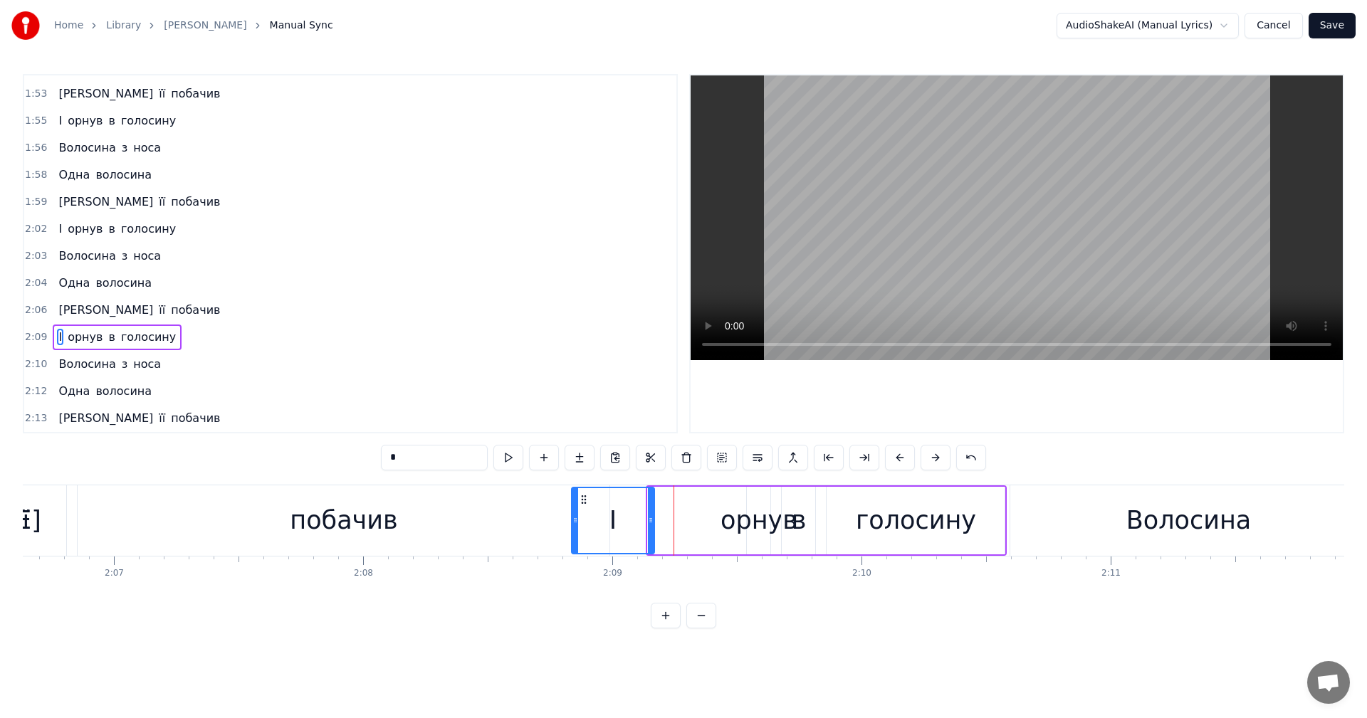
drag, startPoint x: 658, startPoint y: 499, endPoint x: 582, endPoint y: 505, distance: 76.4
click at [582, 505] on icon at bounding box center [583, 499] width 11 height 11
drag, startPoint x: 651, startPoint y: 518, endPoint x: 598, endPoint y: 520, distance: 52.7
click at [619, 518] on icon at bounding box center [622, 520] width 6 height 11
click at [535, 522] on div "побачив" at bounding box center [344, 521] width 532 height 70
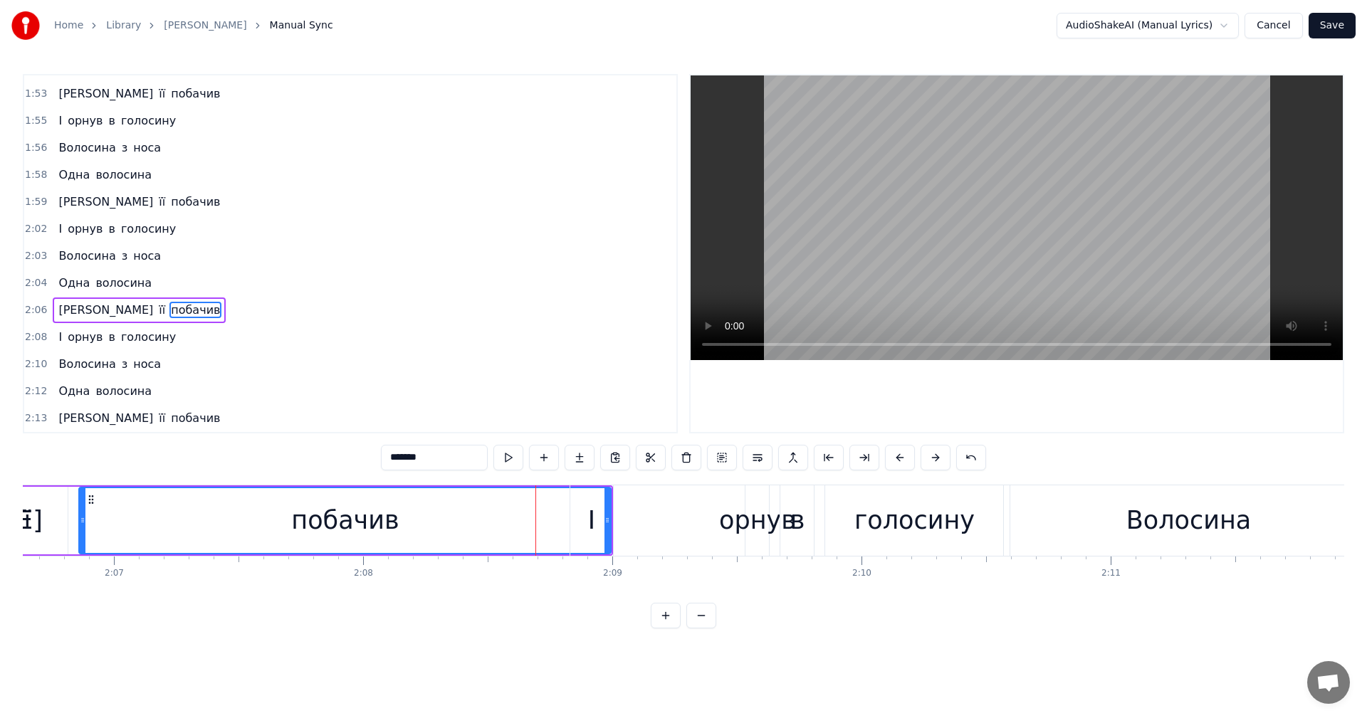
click at [755, 521] on div "орнув" at bounding box center [757, 521] width 77 height 38
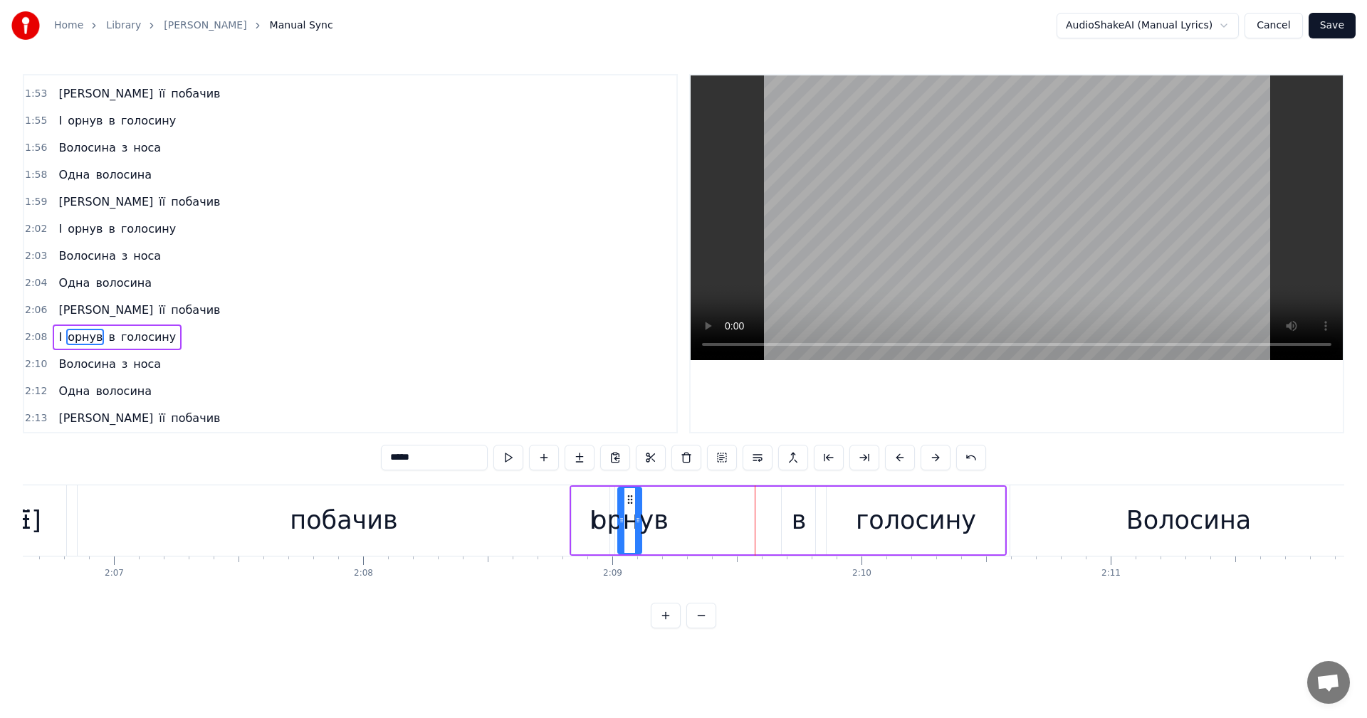
drag, startPoint x: 763, startPoint y: 501, endPoint x: 634, endPoint y: 506, distance: 128.3
click at [634, 506] on div "орнув" at bounding box center [630, 520] width 22 height 65
click at [787, 521] on div "в" at bounding box center [798, 521] width 33 height 68
drag, startPoint x: 795, startPoint y: 501, endPoint x: 679, endPoint y: 512, distance: 115.8
click at [679, 512] on div "в" at bounding box center [683, 520] width 32 height 65
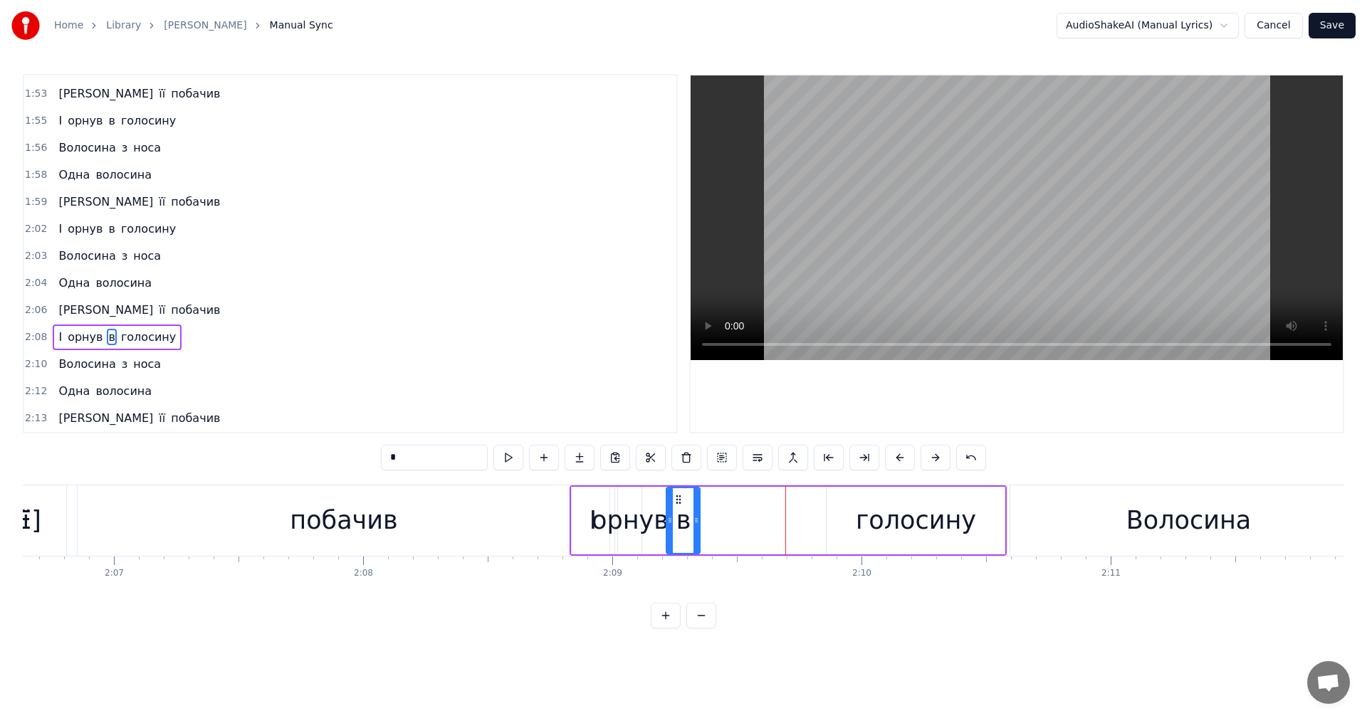
click at [904, 525] on div "голосину" at bounding box center [916, 521] width 120 height 38
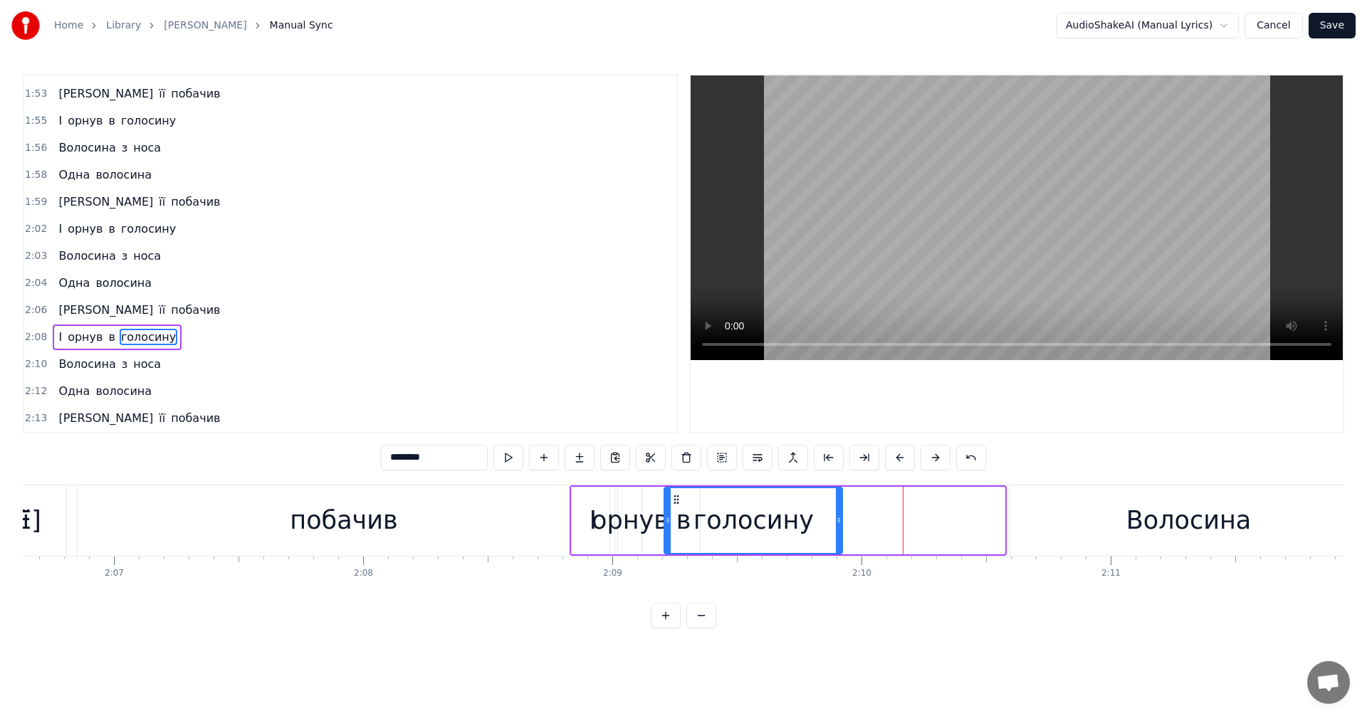
drag, startPoint x: 842, startPoint y: 502, endPoint x: 680, endPoint y: 507, distance: 162.4
click at [680, 507] on div "голосину" at bounding box center [753, 520] width 177 height 65
click at [260, 517] on div "побачив" at bounding box center [344, 521] width 532 height 70
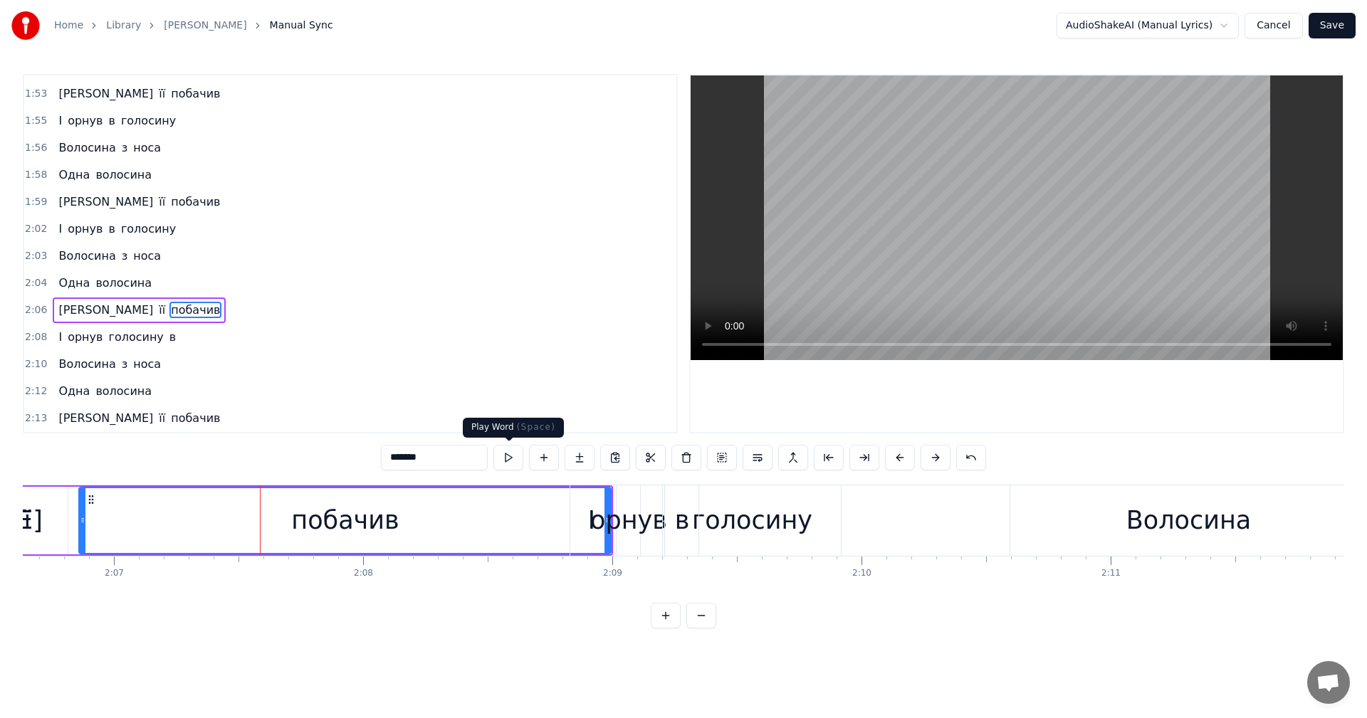
click at [958, 236] on video at bounding box center [1017, 217] width 652 height 285
click at [957, 251] on video at bounding box center [1017, 217] width 652 height 285
click at [610, 507] on div "орнув" at bounding box center [628, 521] width 77 height 38
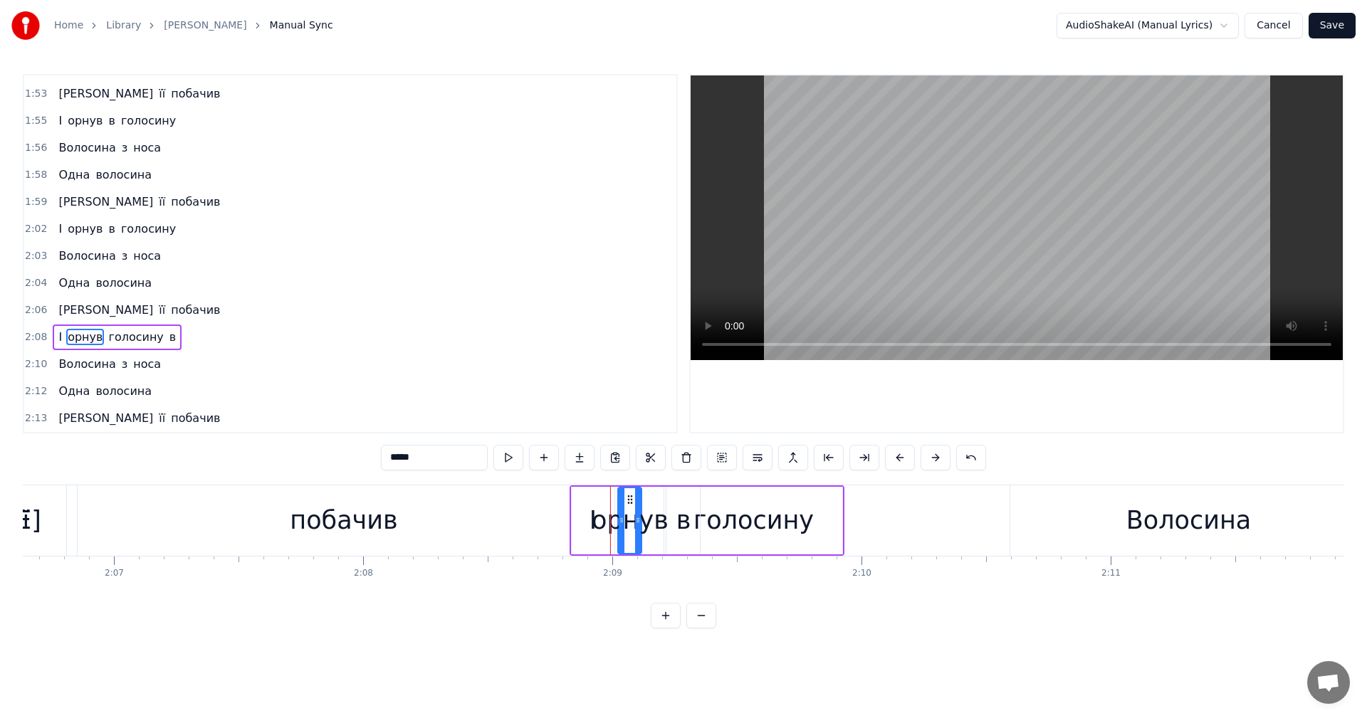
click at [419, 515] on div "побачив" at bounding box center [344, 521] width 532 height 70
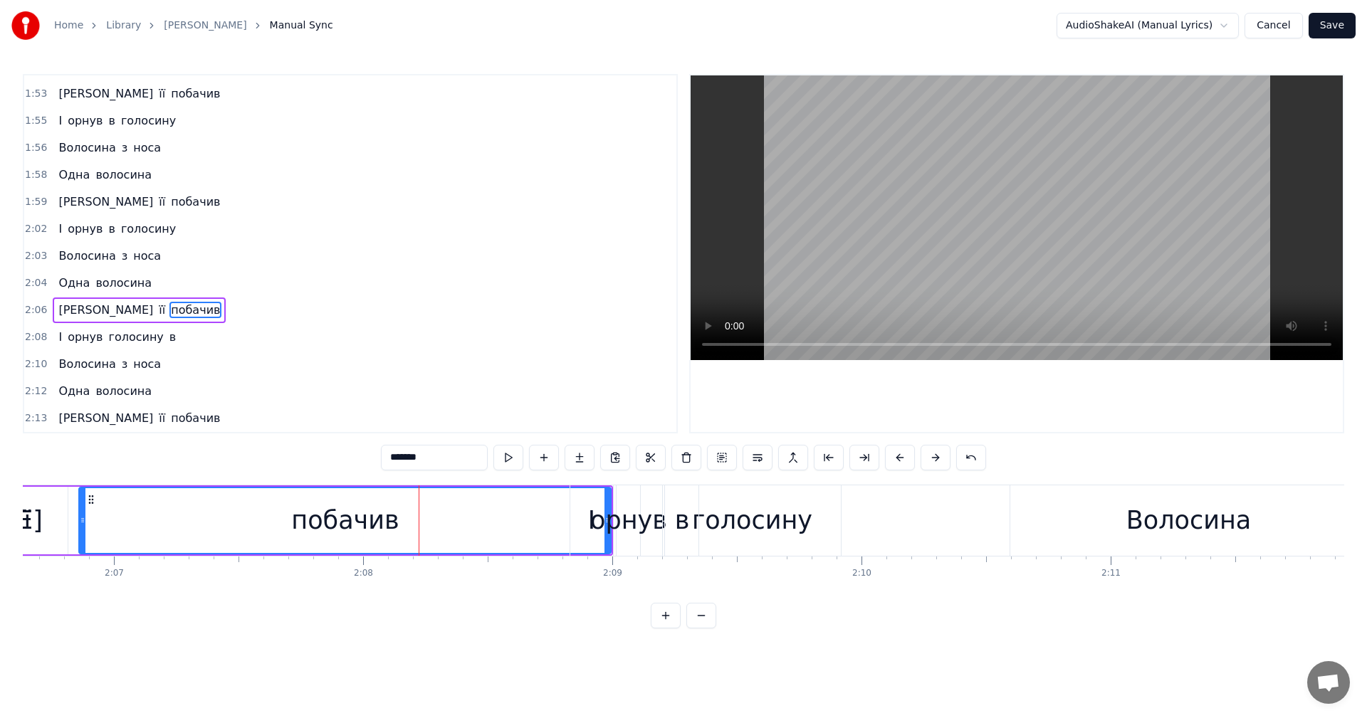
click at [609, 546] on div "І" at bounding box center [591, 521] width 43 height 70
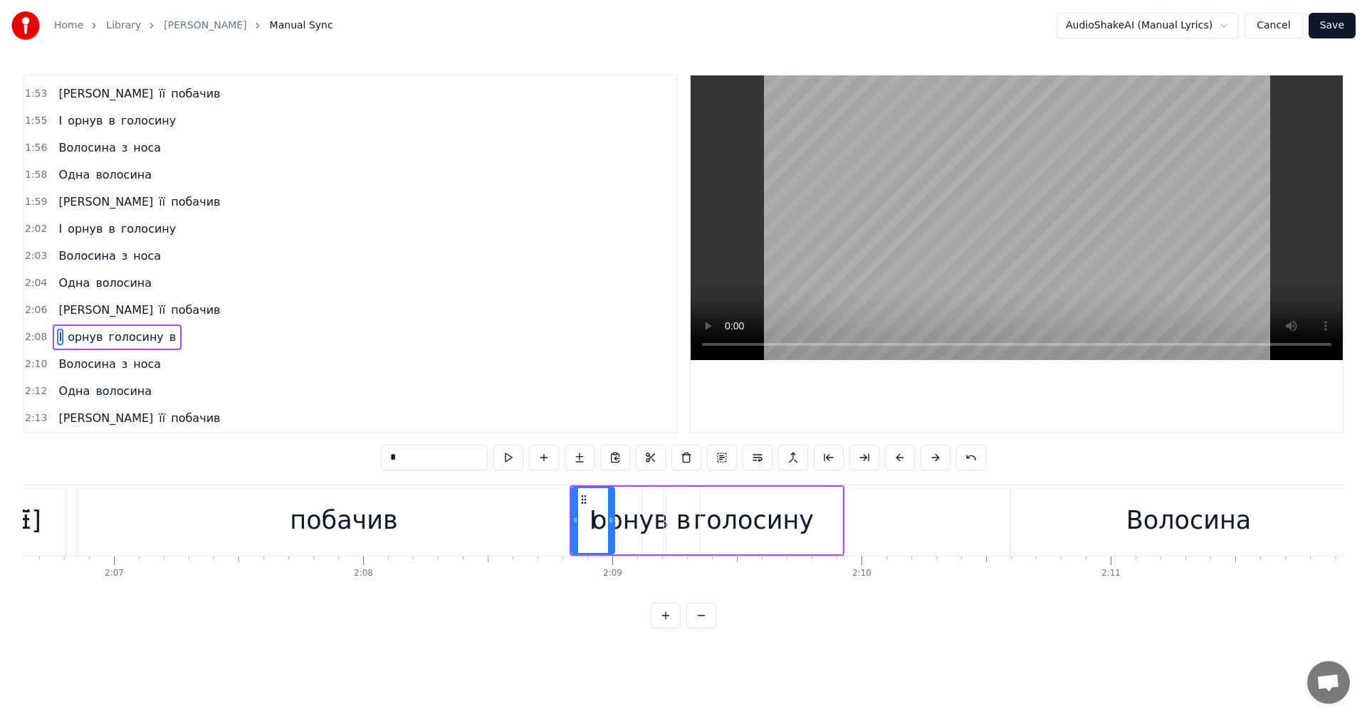
click at [155, 511] on div "побачив" at bounding box center [344, 521] width 532 height 70
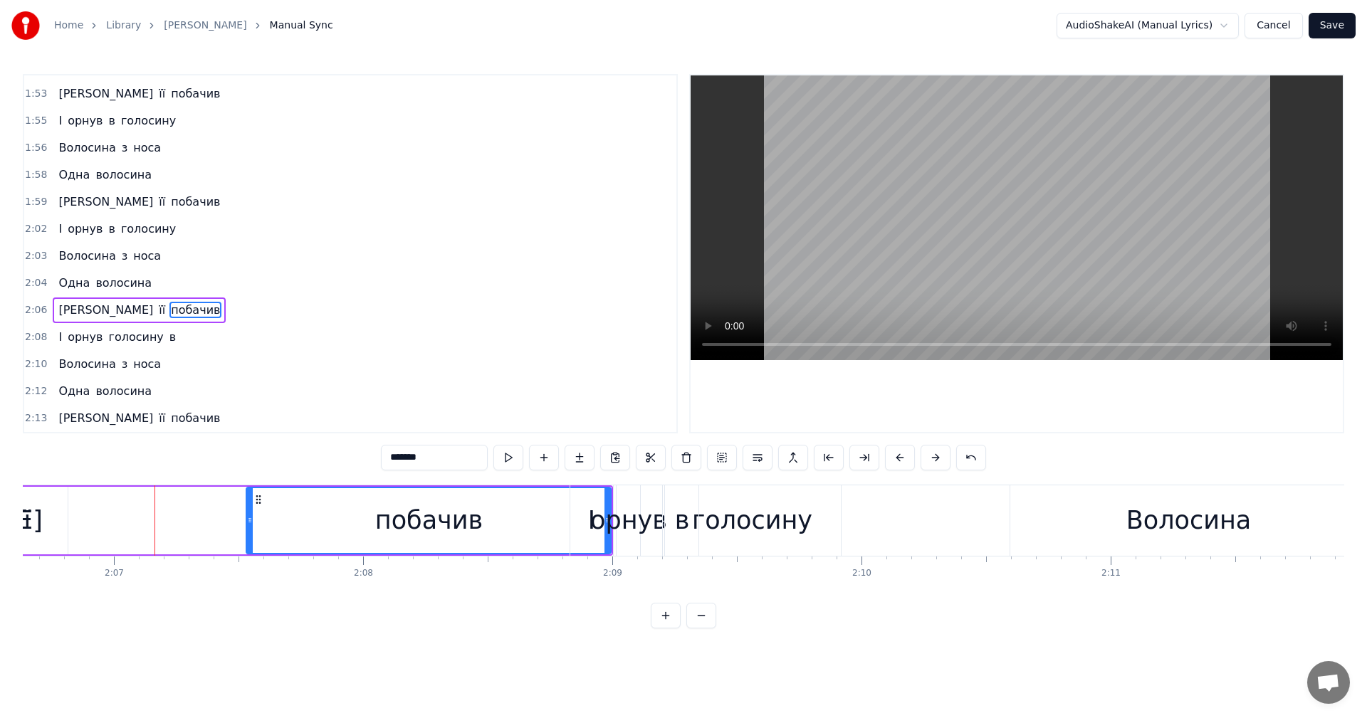
drag, startPoint x: 93, startPoint y: 517, endPoint x: 255, endPoint y: 528, distance: 162.0
click at [253, 528] on div at bounding box center [250, 520] width 6 height 65
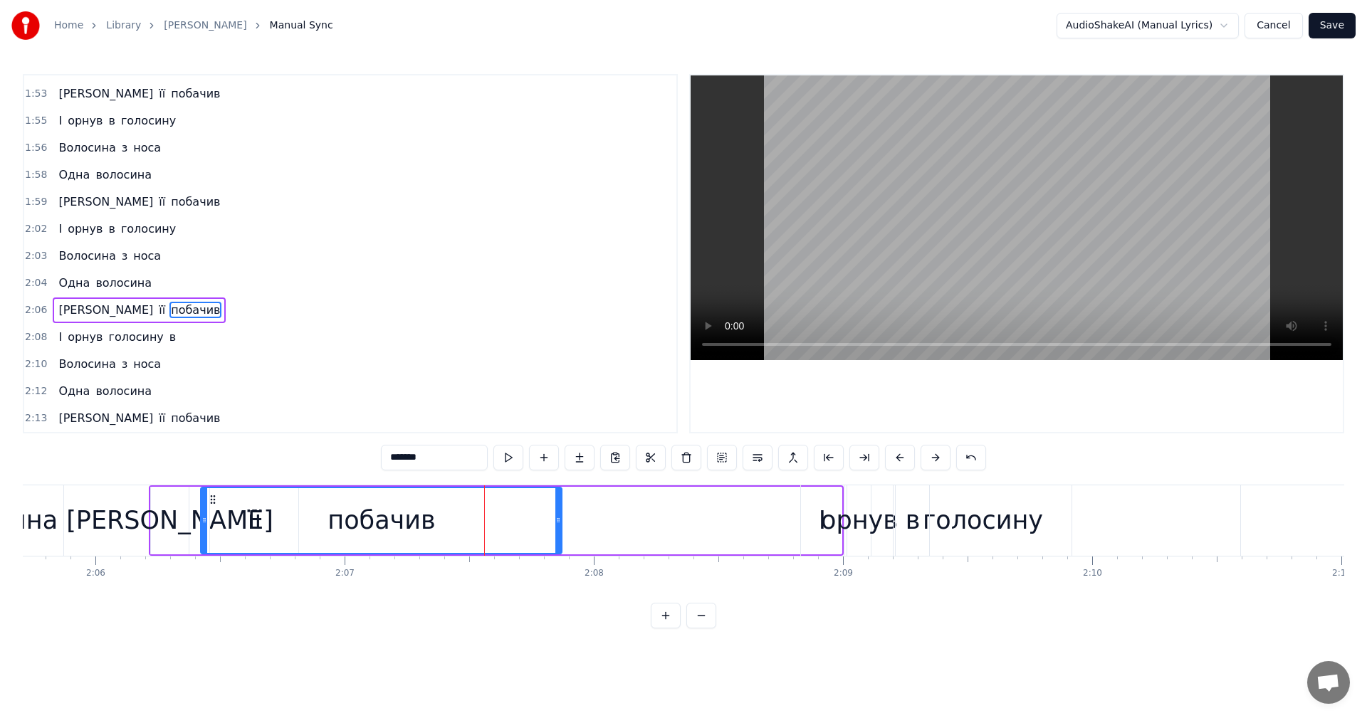
scroll to position [0, 31310]
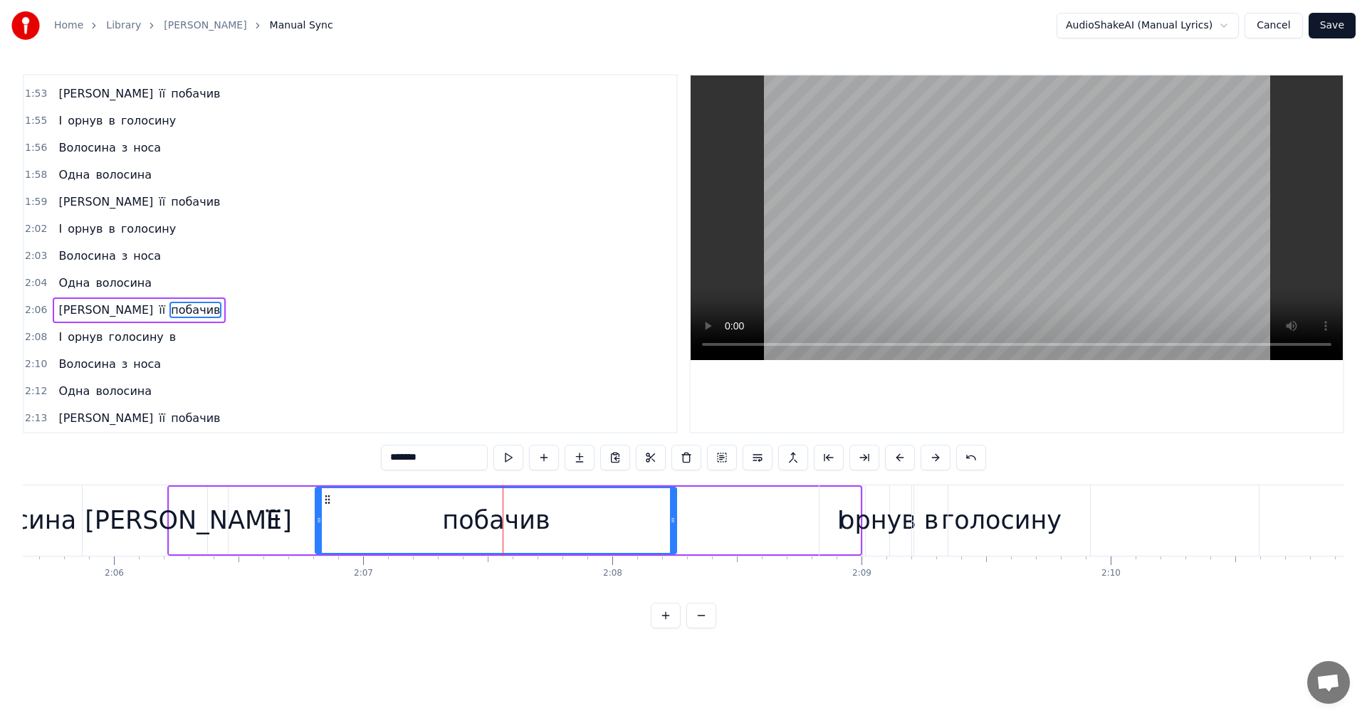
drag, startPoint x: 258, startPoint y: 500, endPoint x: 324, endPoint y: 518, distance: 67.9
click at [324, 518] on div "побачив" at bounding box center [496, 520] width 360 height 65
click at [239, 525] on div "її" at bounding box center [273, 521] width 88 height 68
type input "**"
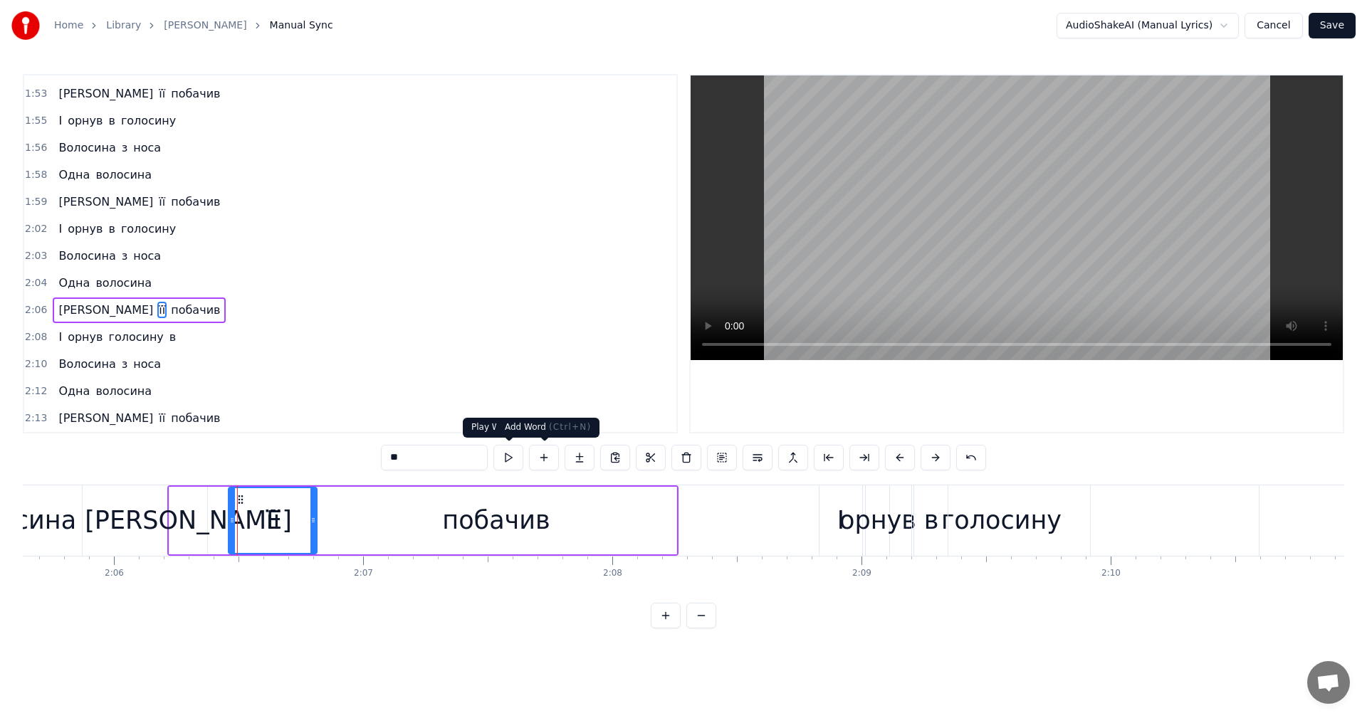
click at [974, 237] on video at bounding box center [1017, 217] width 652 height 285
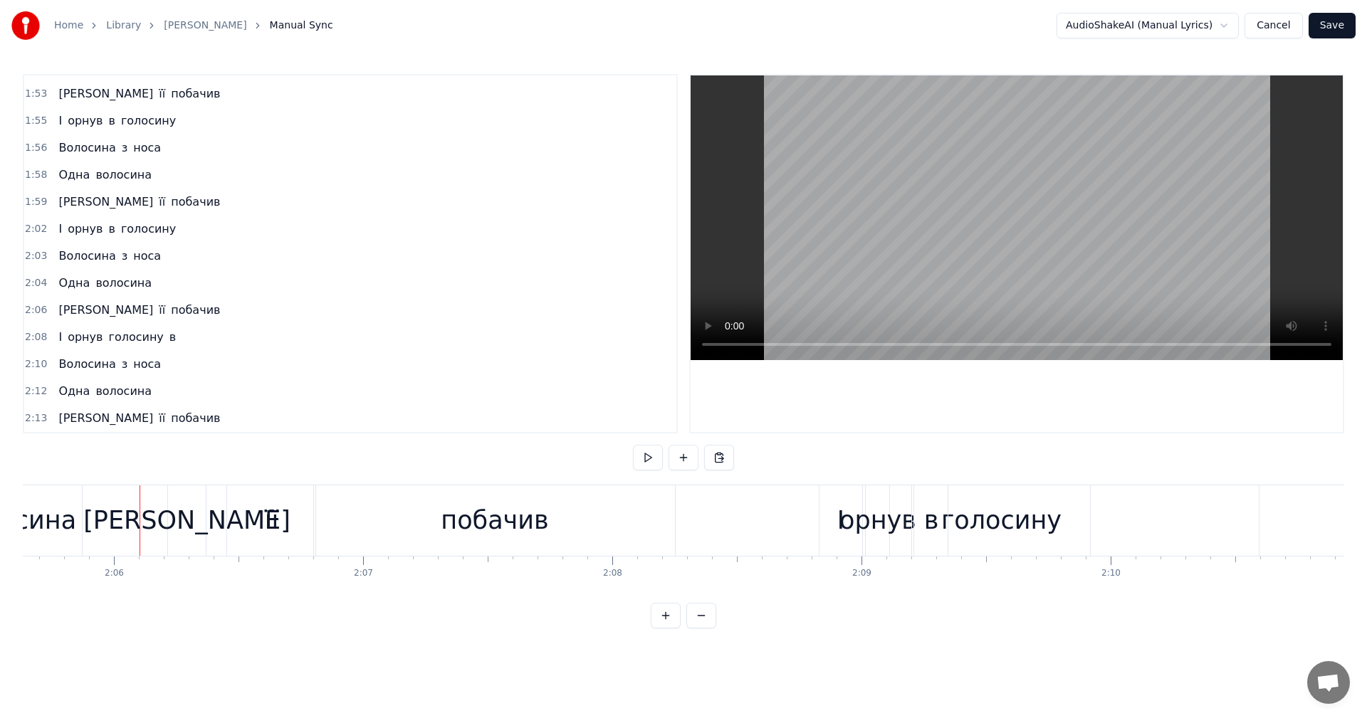
click at [1050, 191] on video at bounding box center [1017, 217] width 652 height 285
click at [839, 523] on div "І" at bounding box center [840, 521] width 7 height 38
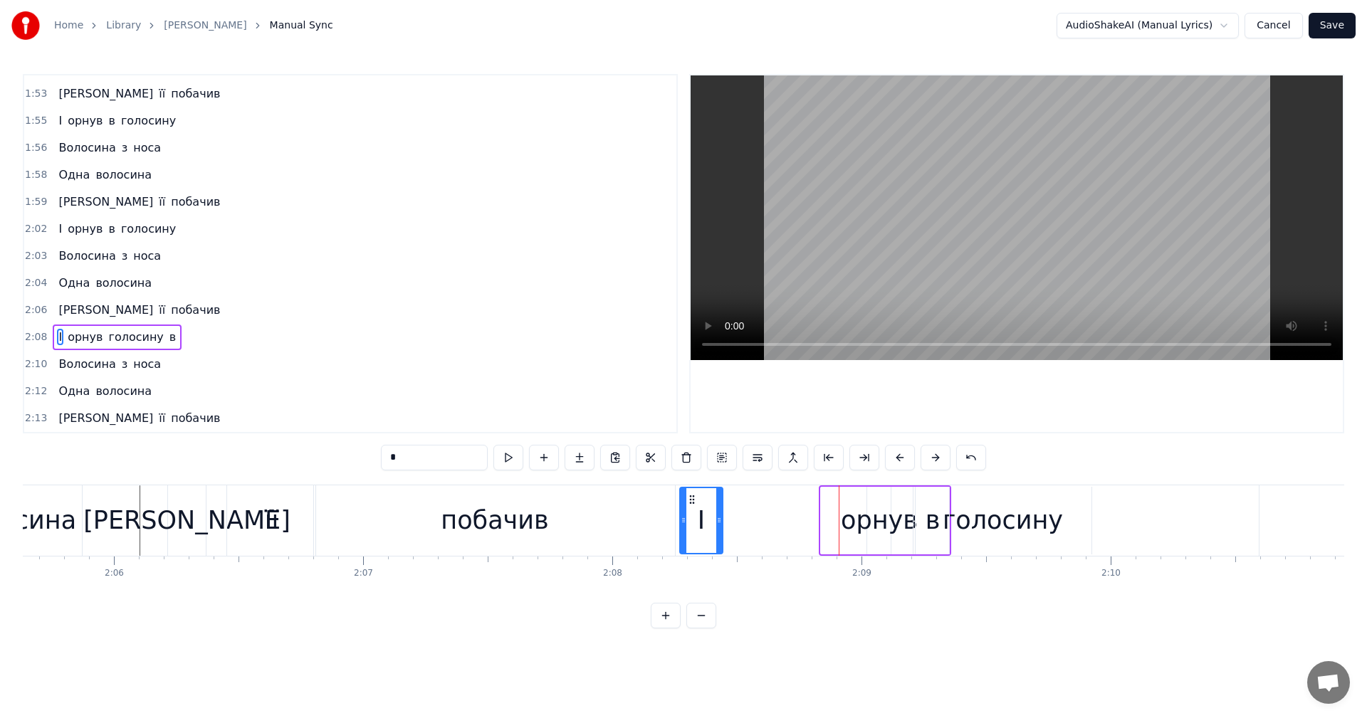
drag, startPoint x: 832, startPoint y: 499, endPoint x: 694, endPoint y: 506, distance: 137.6
click at [689, 506] on div "І" at bounding box center [702, 520] width 42 height 65
click at [862, 520] on div "орнув" at bounding box center [879, 521] width 77 height 38
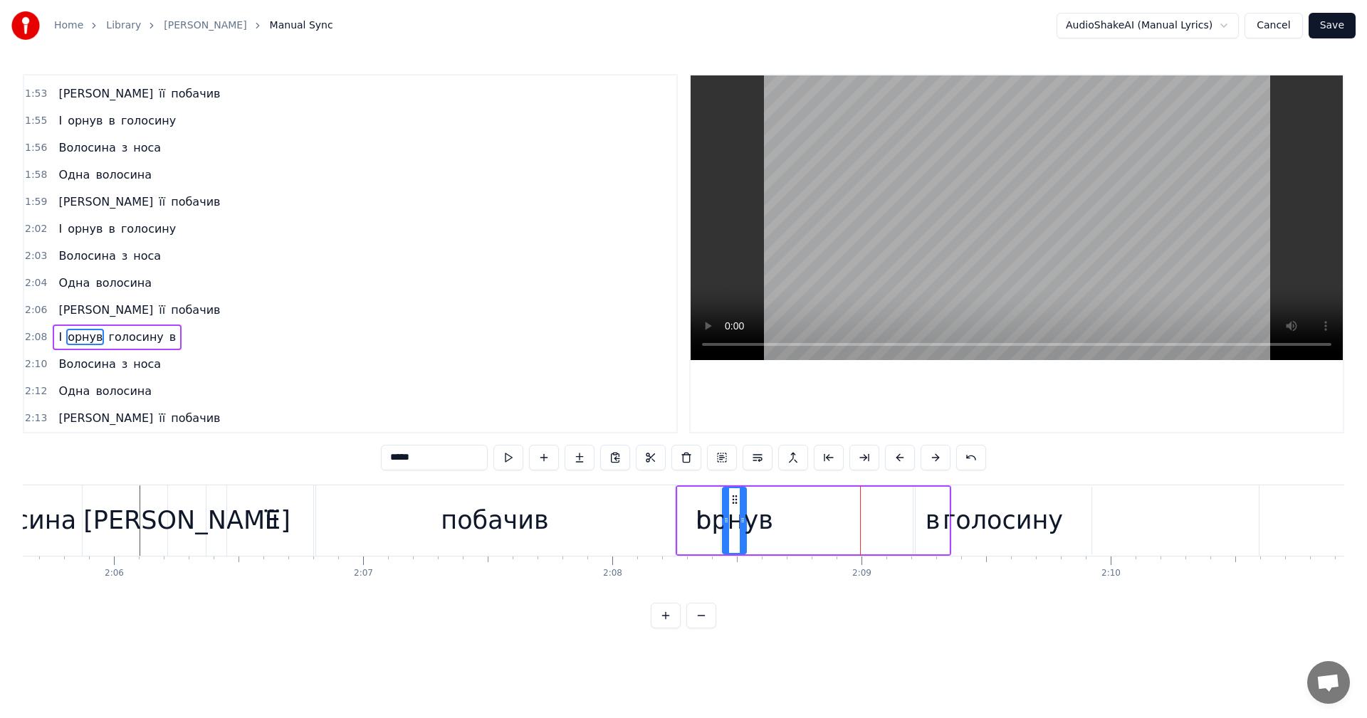
drag, startPoint x: 877, startPoint y: 499, endPoint x: 729, endPoint y: 505, distance: 148.2
click at [729, 505] on icon at bounding box center [734, 499] width 11 height 11
click at [926, 524] on div "в" at bounding box center [933, 521] width 15 height 38
drag, startPoint x: 926, startPoint y: 498, endPoint x: 781, endPoint y: 506, distance: 145.5
click at [781, 506] on div "в" at bounding box center [791, 520] width 32 height 65
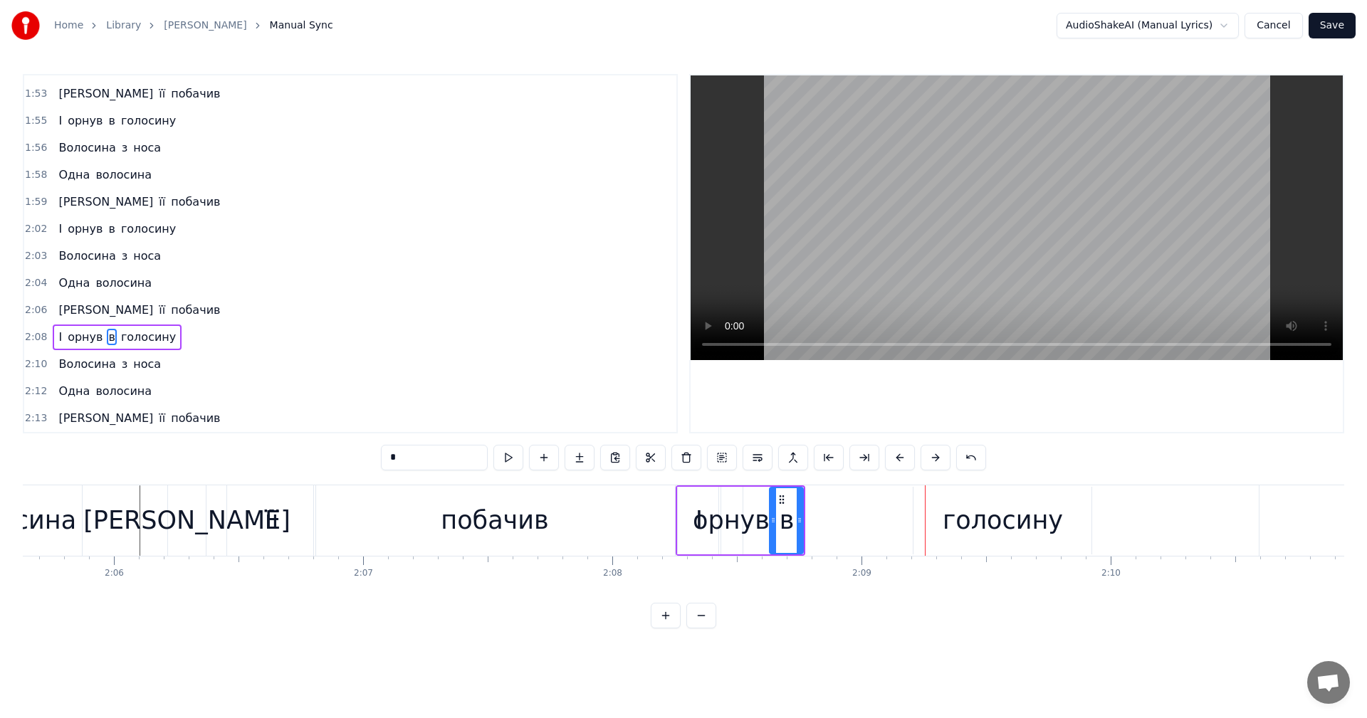
click at [1030, 534] on div "голосину" at bounding box center [1003, 521] width 120 height 38
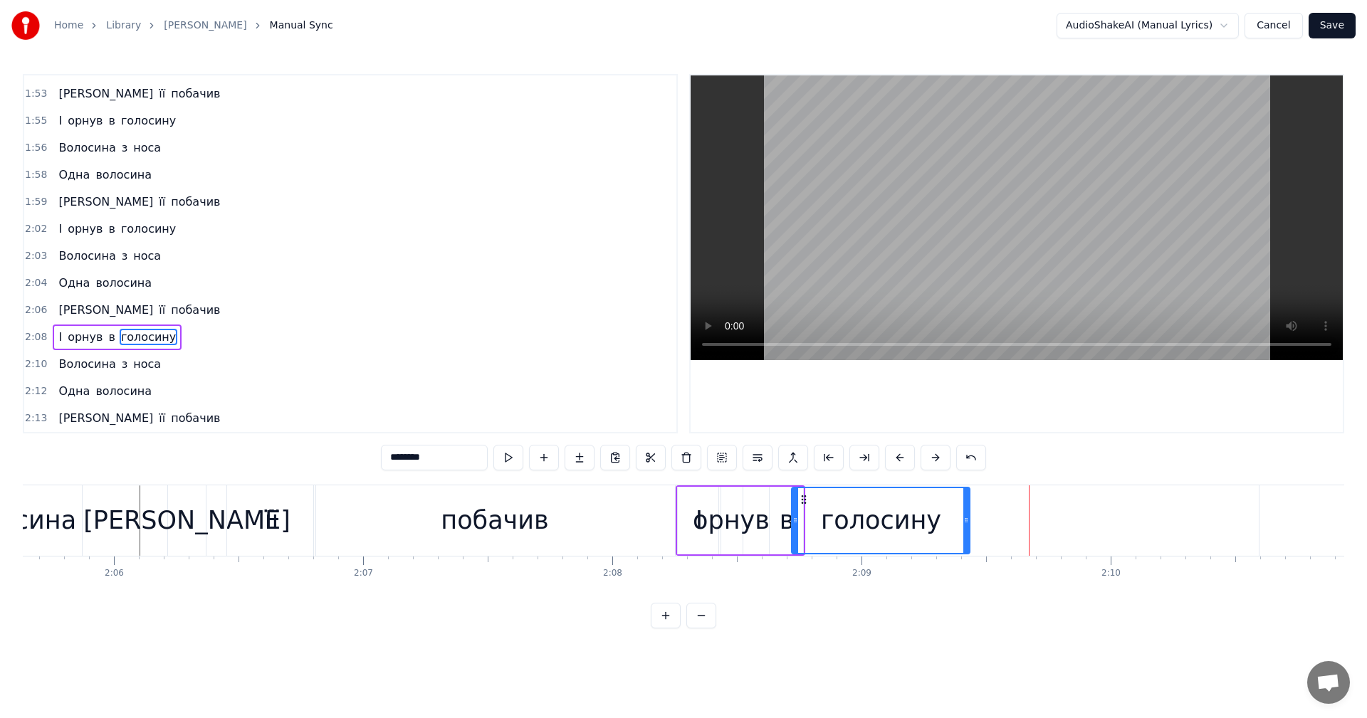
drag, startPoint x: 924, startPoint y: 499, endPoint x: 890, endPoint y: 516, distance: 38.2
click at [802, 504] on icon at bounding box center [803, 499] width 11 height 11
drag, startPoint x: 966, startPoint y: 526, endPoint x: 940, endPoint y: 528, distance: 25.7
click at [940, 528] on div at bounding box center [940, 520] width 6 height 65
click at [412, 510] on div "побачив" at bounding box center [494, 521] width 361 height 70
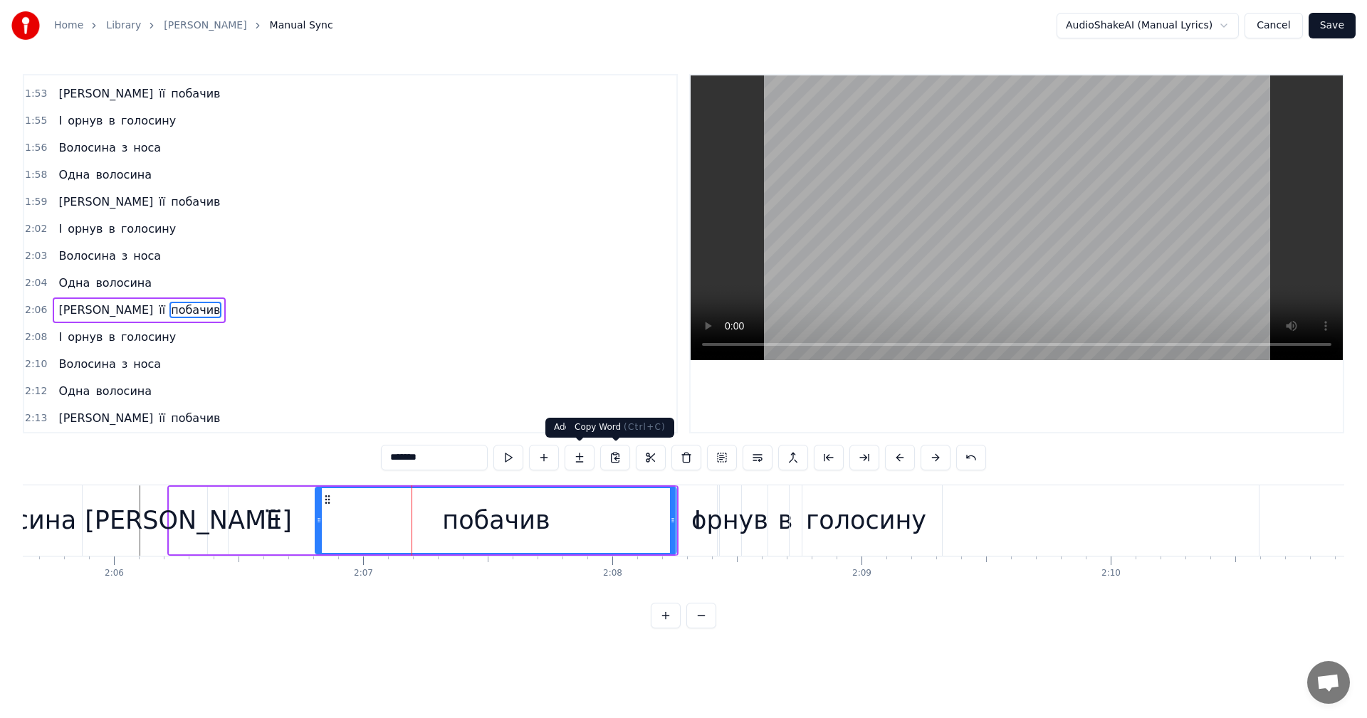
click at [967, 253] on video at bounding box center [1017, 217] width 652 height 285
click at [966, 253] on video at bounding box center [1017, 217] width 652 height 285
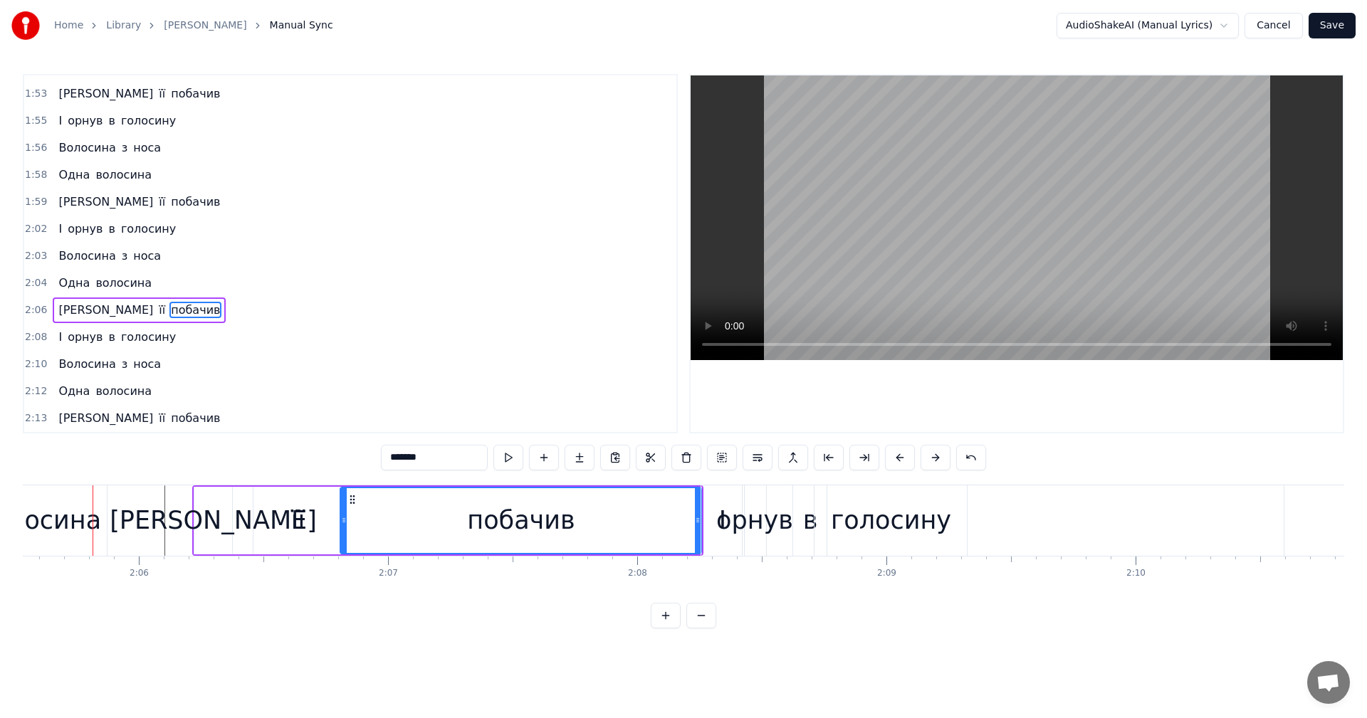
scroll to position [0, 31284]
click at [1122, 246] on video at bounding box center [1017, 217] width 652 height 285
click at [1091, 249] on video at bounding box center [1017, 217] width 652 height 285
click at [728, 525] on div "орнув" at bounding box center [756, 521] width 77 height 38
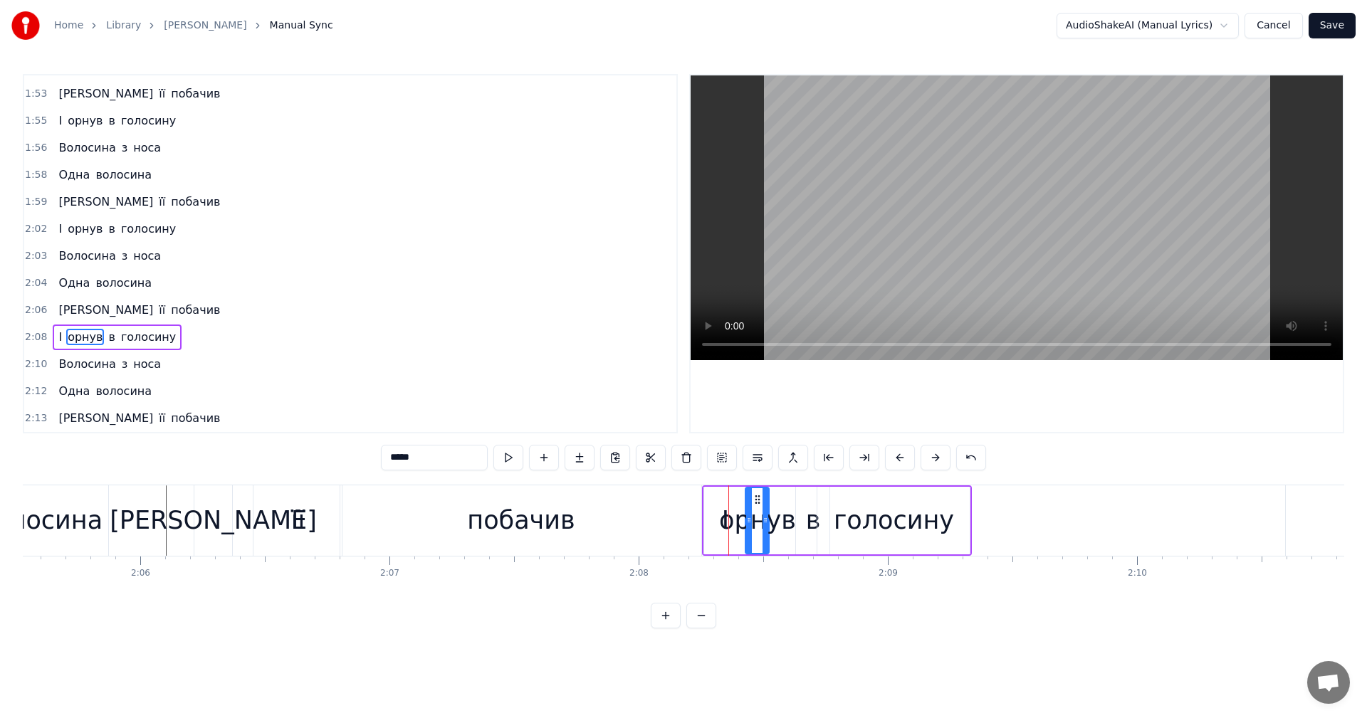
click at [710, 528] on div "І" at bounding box center [725, 521] width 43 height 68
click at [689, 529] on div "побачив" at bounding box center [520, 521] width 361 height 70
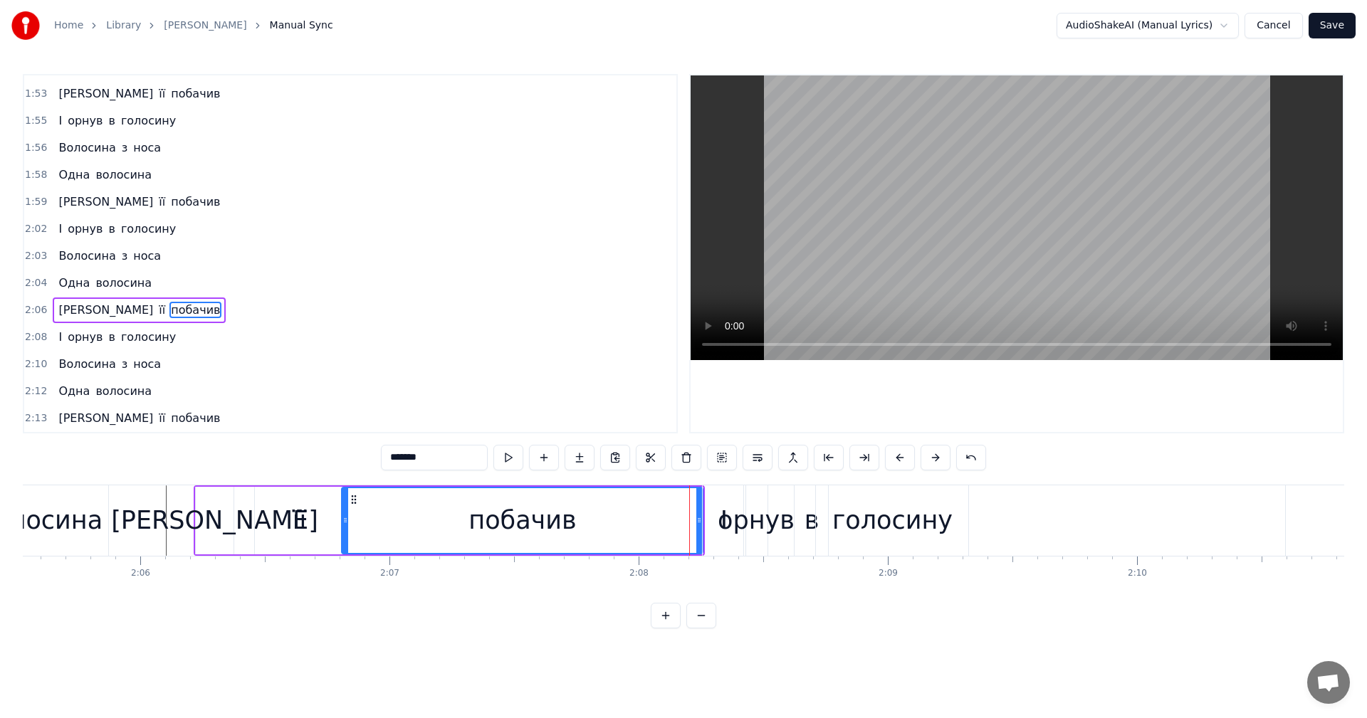
click at [745, 527] on div "орнув" at bounding box center [756, 521] width 77 height 38
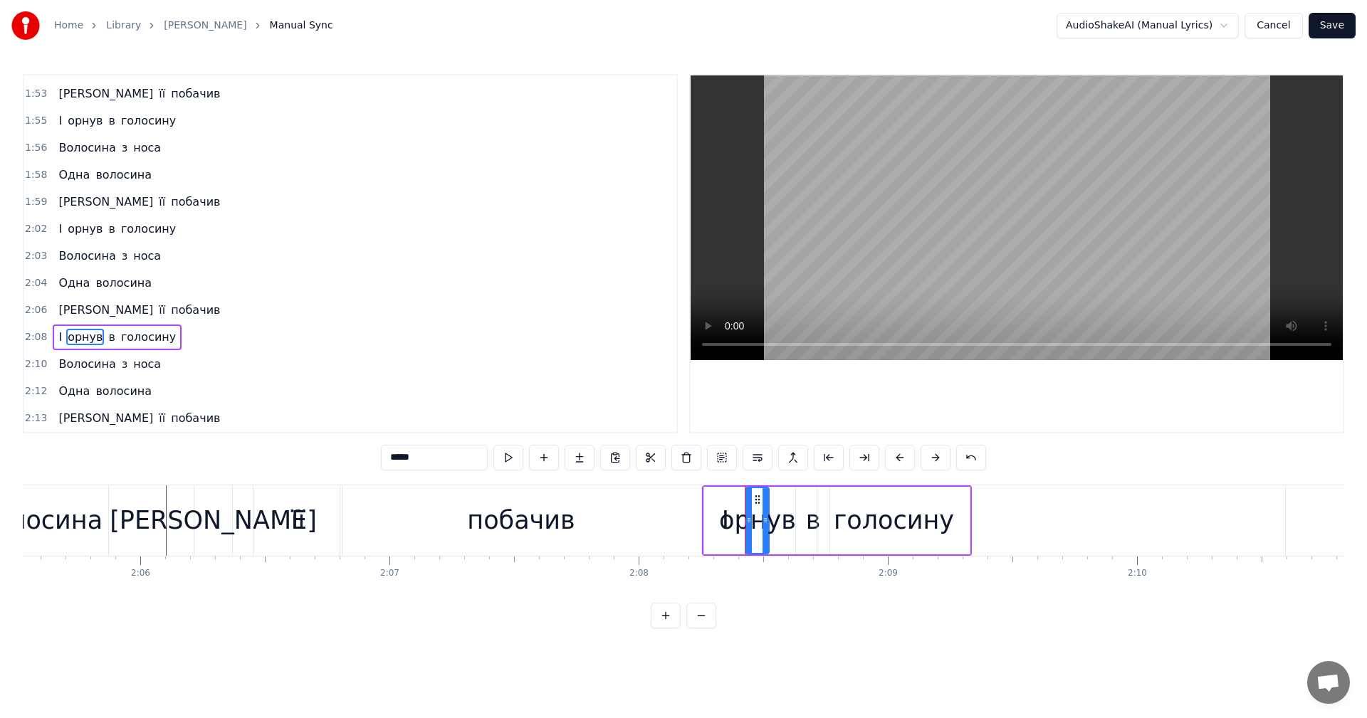
click at [739, 526] on div "орнув" at bounding box center [757, 521] width 77 height 38
click at [57, 337] on span "І" at bounding box center [60, 337] width 6 height 16
drag, startPoint x: 724, startPoint y: 523, endPoint x: 713, endPoint y: 523, distance: 10.7
click at [713, 523] on div "І" at bounding box center [726, 520] width 42 height 65
drag, startPoint x: 715, startPoint y: 501, endPoint x: 684, endPoint y: 503, distance: 30.7
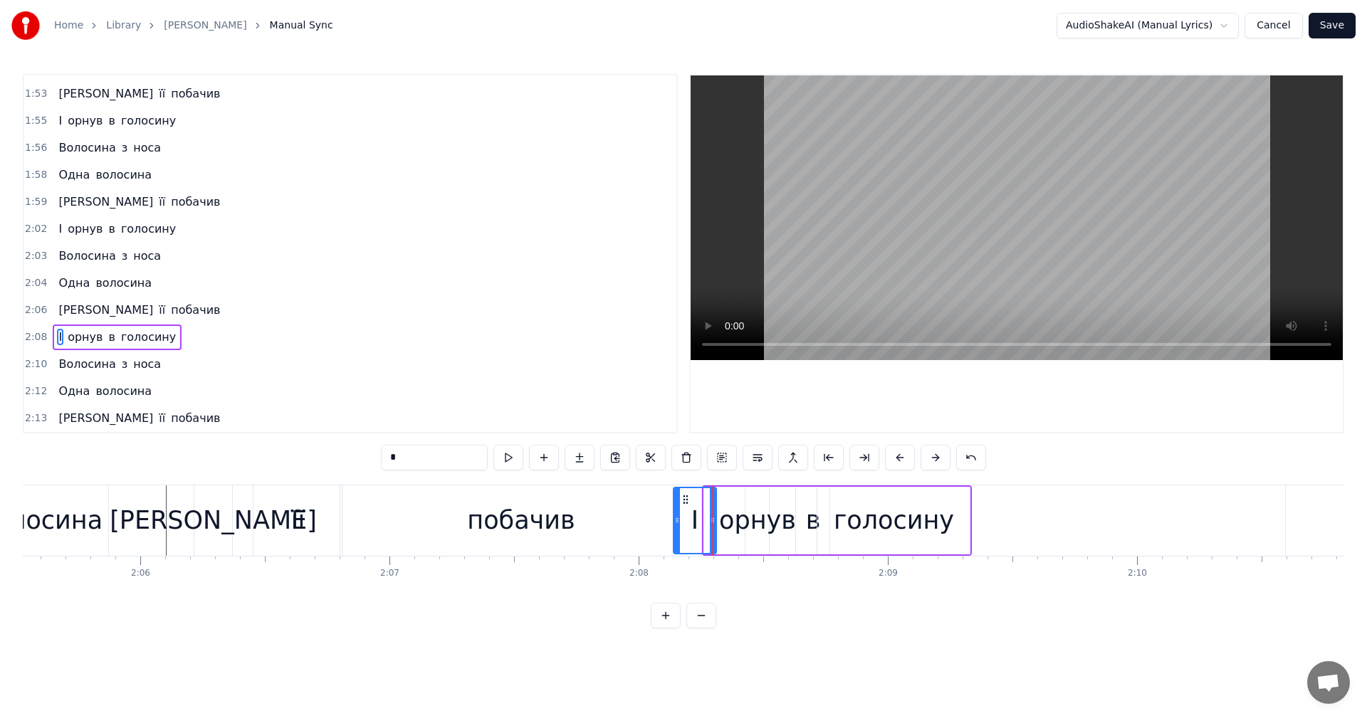
click at [684, 503] on icon at bounding box center [685, 499] width 11 height 11
click at [739, 523] on div "орнув" at bounding box center [757, 521] width 77 height 38
click at [741, 505] on icon at bounding box center [741, 499] width 11 height 11
click at [383, 516] on div "побачив" at bounding box center [520, 521] width 361 height 70
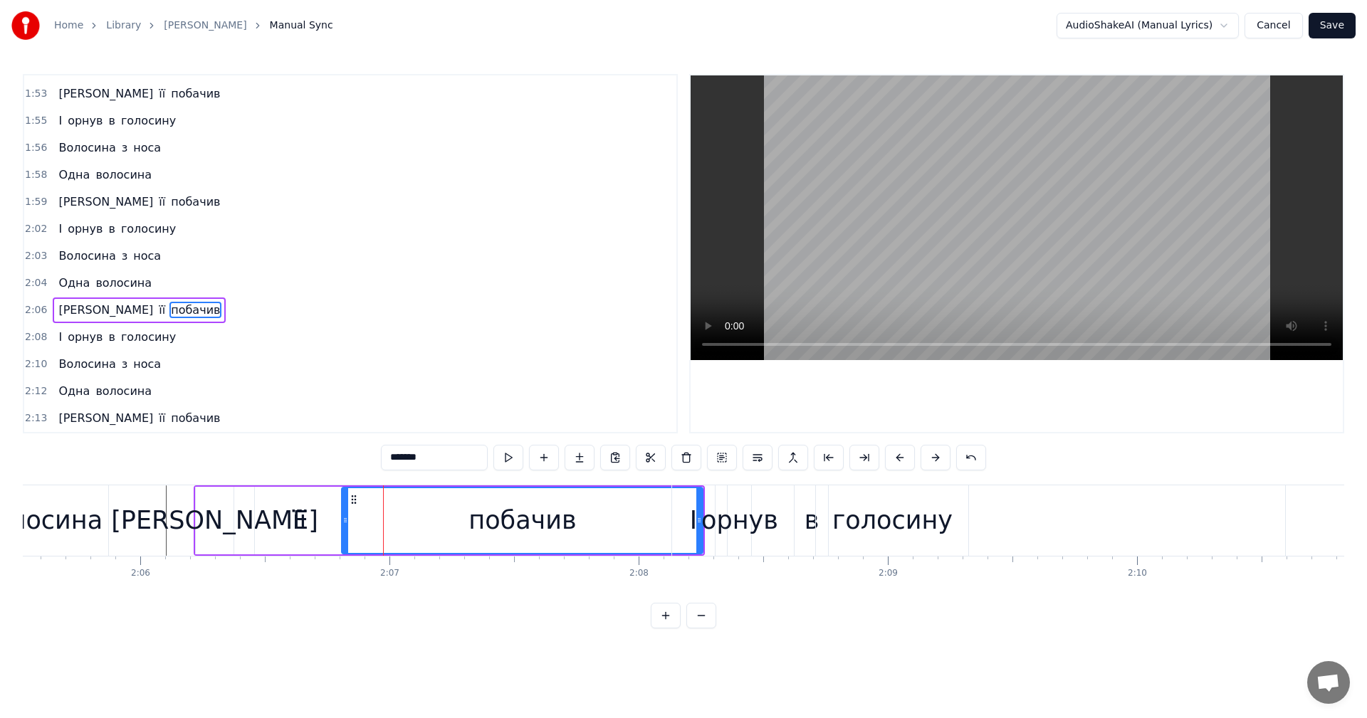
click at [967, 225] on video at bounding box center [1017, 217] width 652 height 285
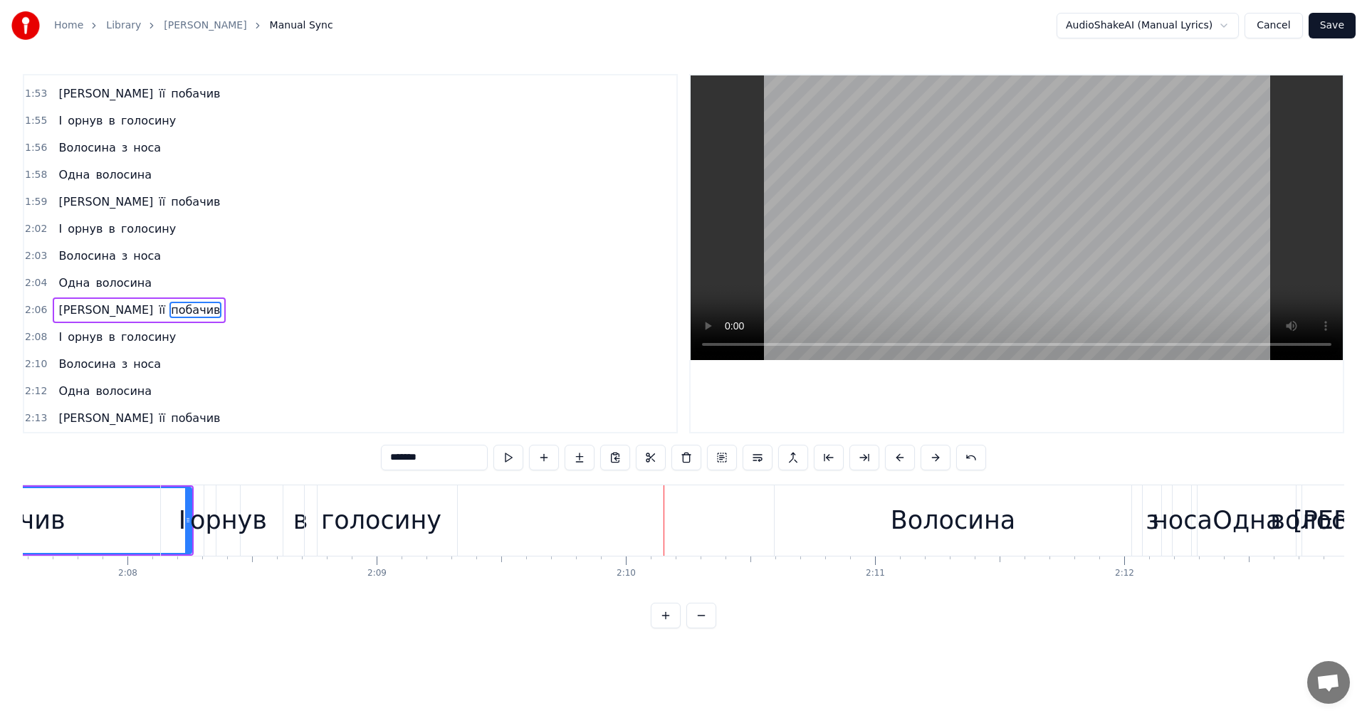
scroll to position [0, 31657]
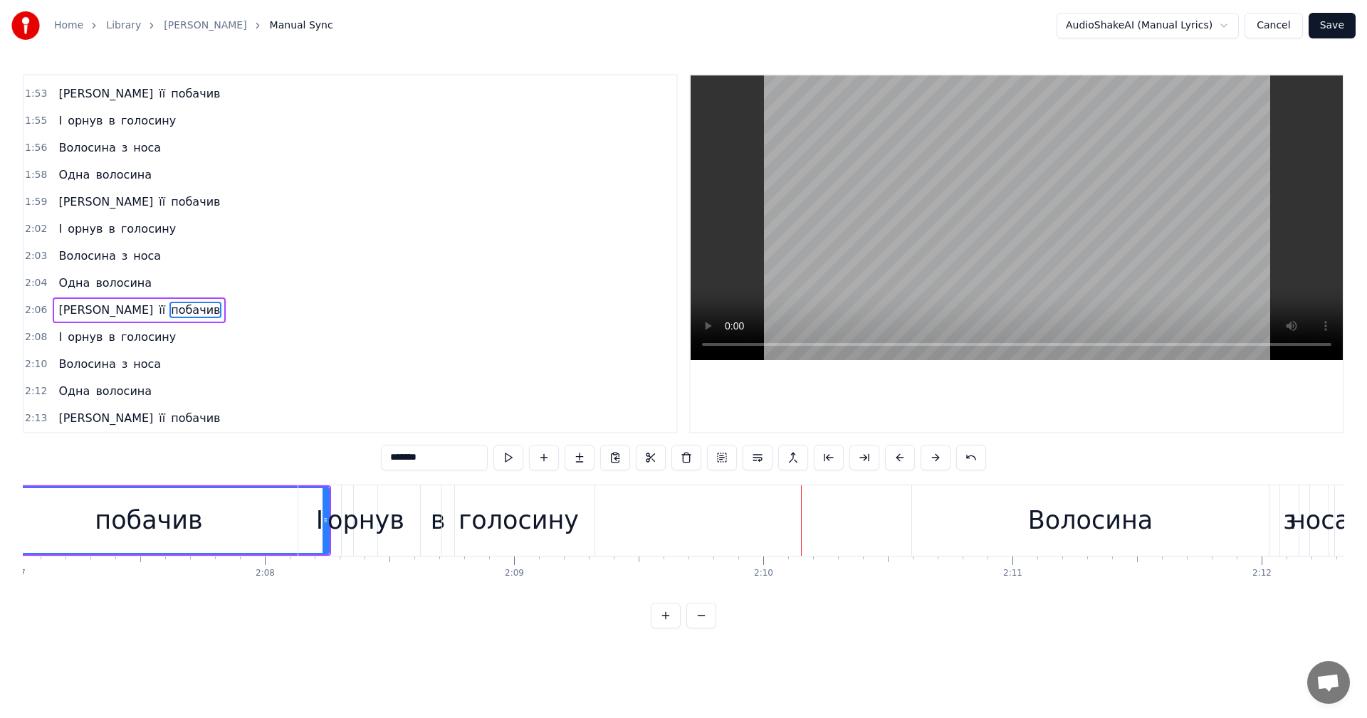
click at [1043, 525] on div "Волосина" at bounding box center [1090, 521] width 125 height 38
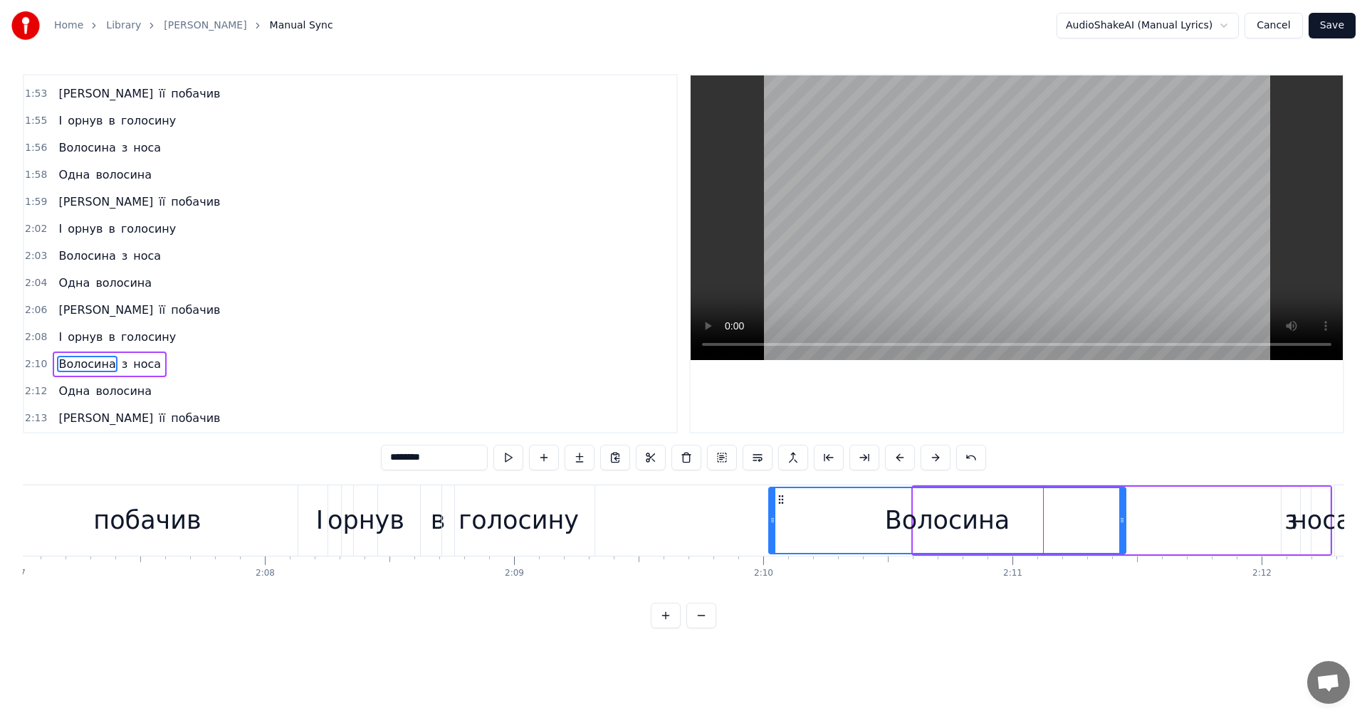
drag, startPoint x: 921, startPoint y: 501, endPoint x: 780, endPoint y: 499, distance: 141.7
click at [780, 499] on icon at bounding box center [780, 499] width 11 height 11
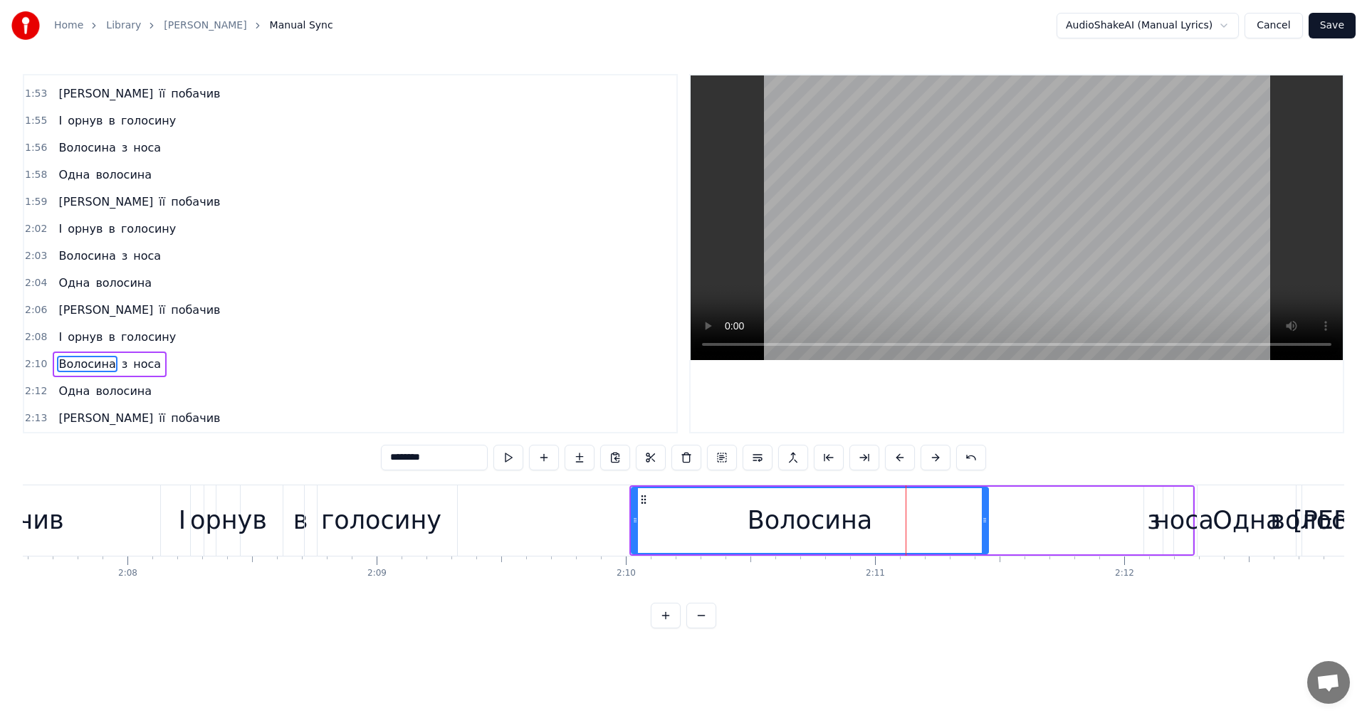
scroll to position [0, 31854]
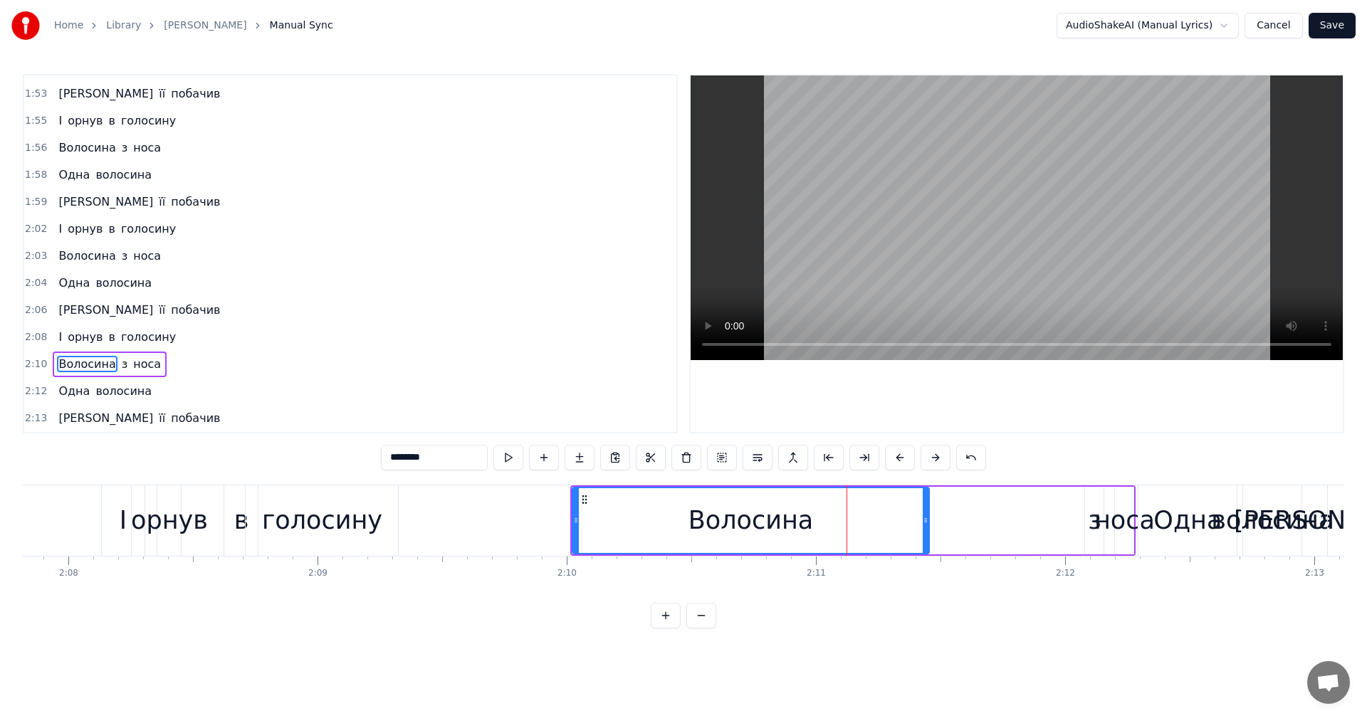
click at [1099, 523] on div "носа" at bounding box center [1124, 521] width 61 height 38
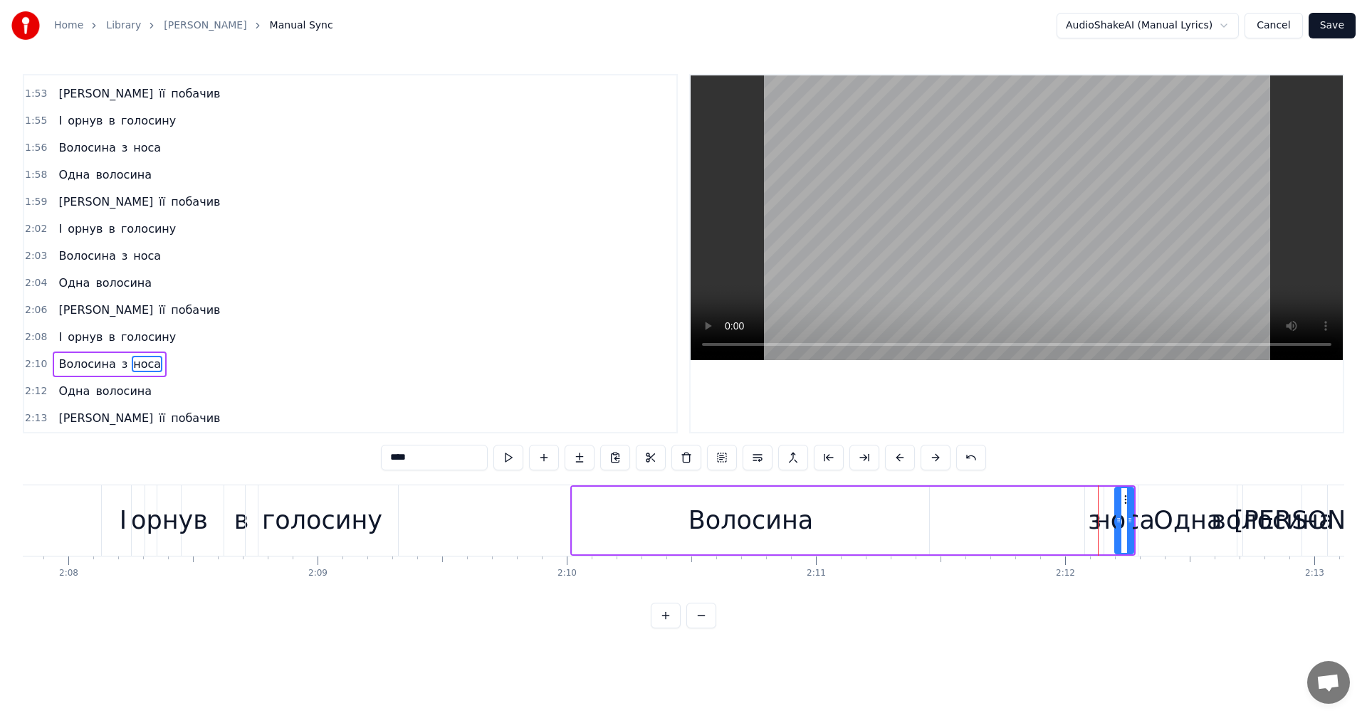
click at [998, 194] on video at bounding box center [1017, 217] width 652 height 285
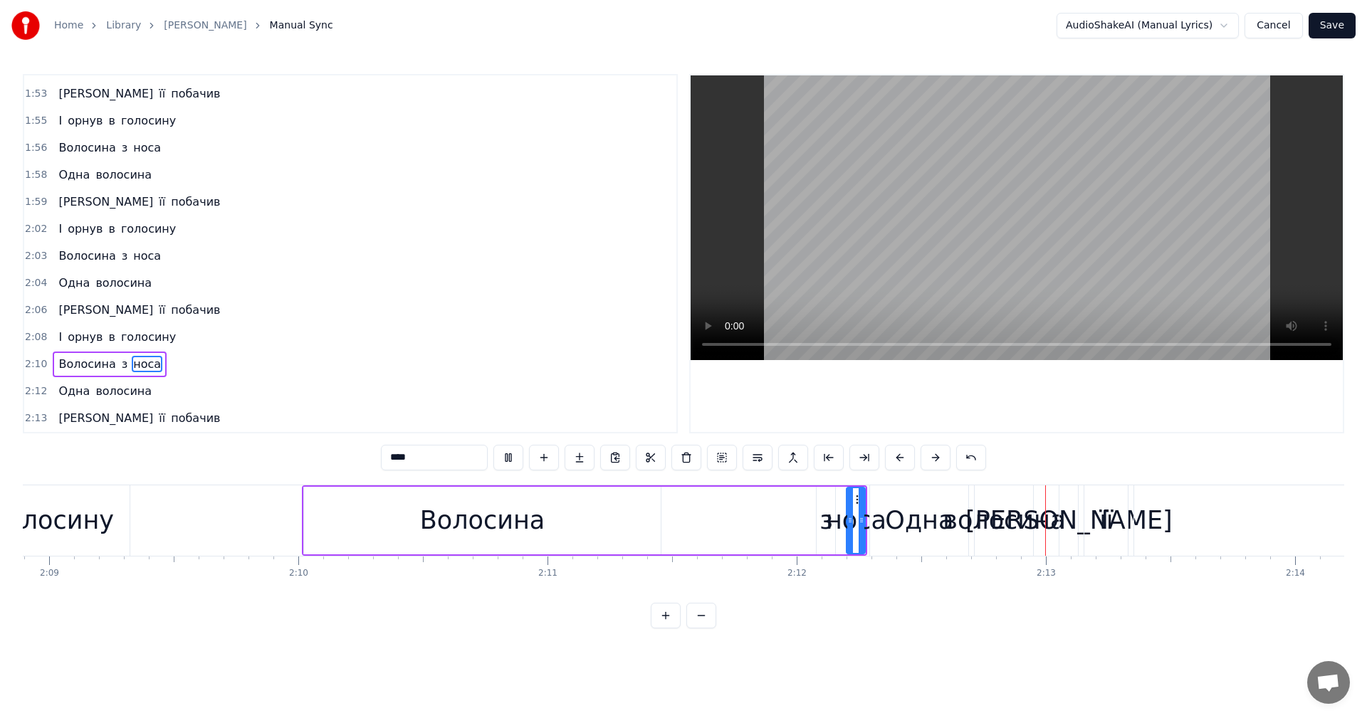
click at [994, 194] on video at bounding box center [1017, 217] width 652 height 285
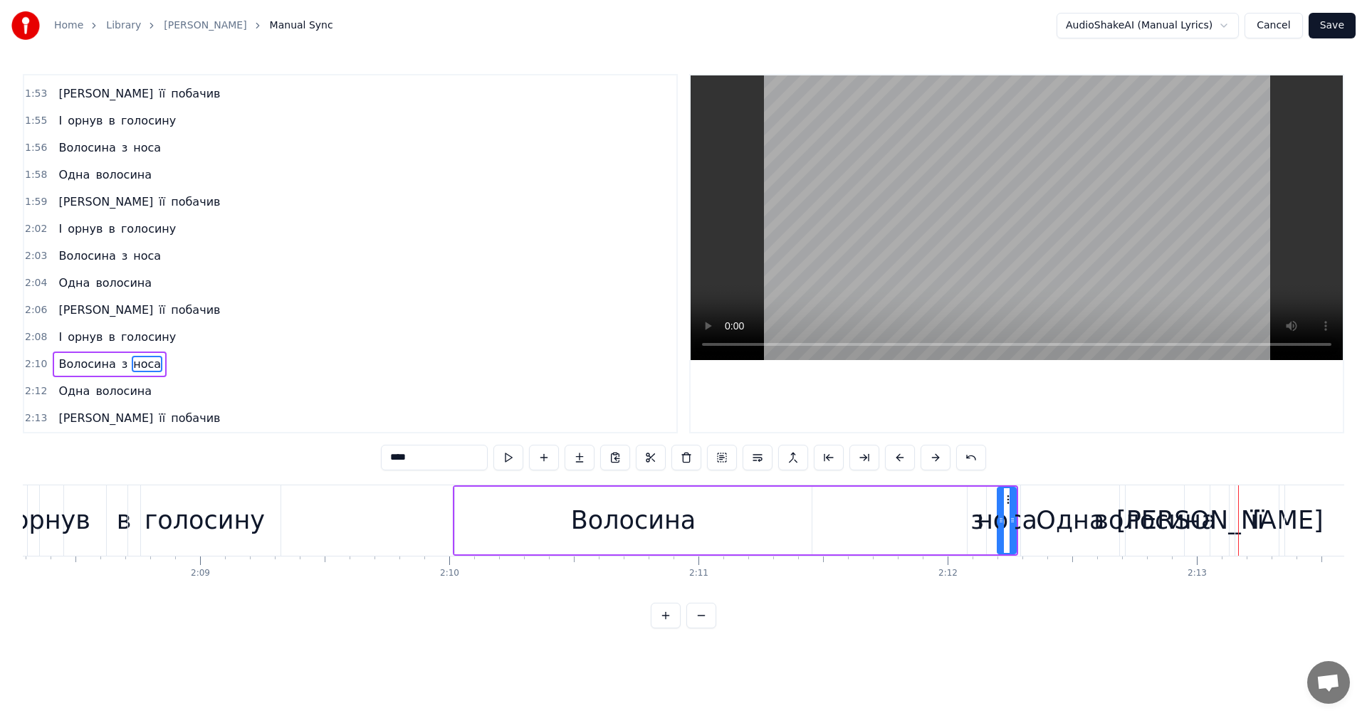
scroll to position [0, 31873]
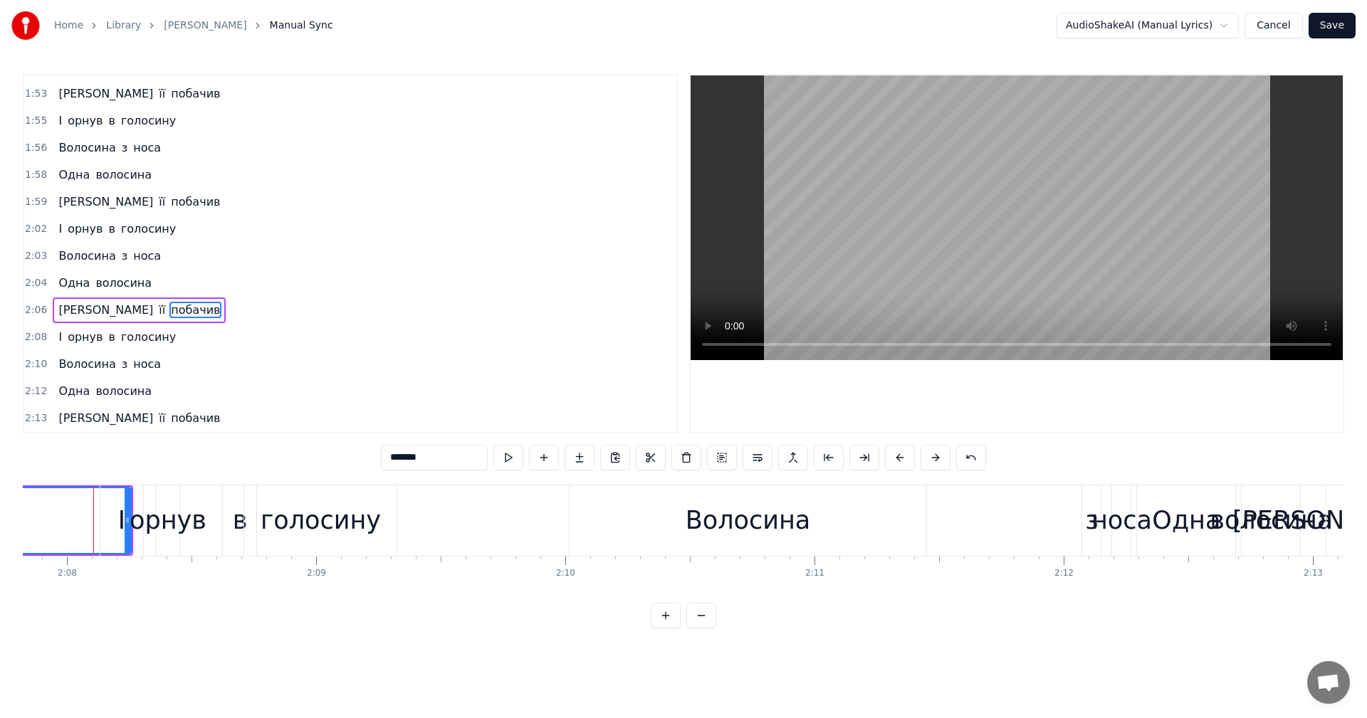
scroll to position [0, 31855]
click at [981, 229] on video at bounding box center [1017, 217] width 652 height 285
drag, startPoint x: 701, startPoint y: 523, endPoint x: 691, endPoint y: 517, distance: 11.9
click at [701, 523] on div "Волосина" at bounding box center [748, 521] width 125 height 38
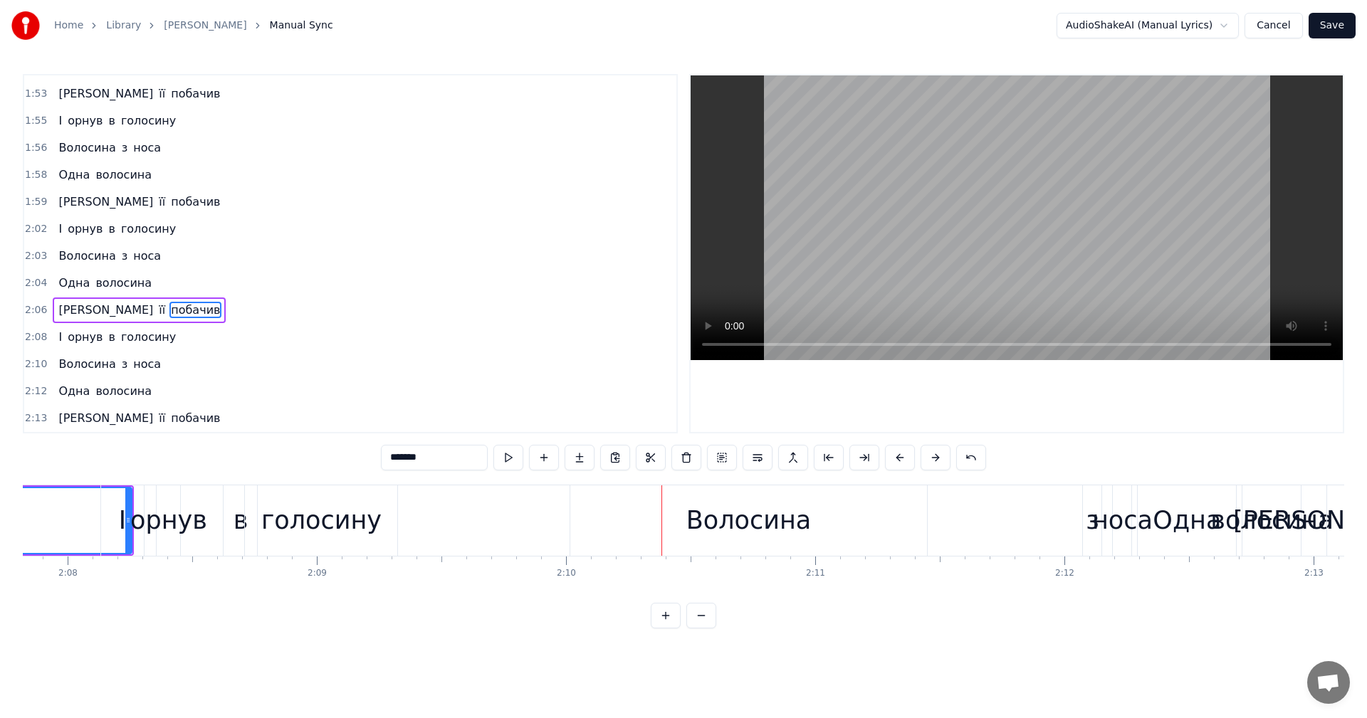
type input "********"
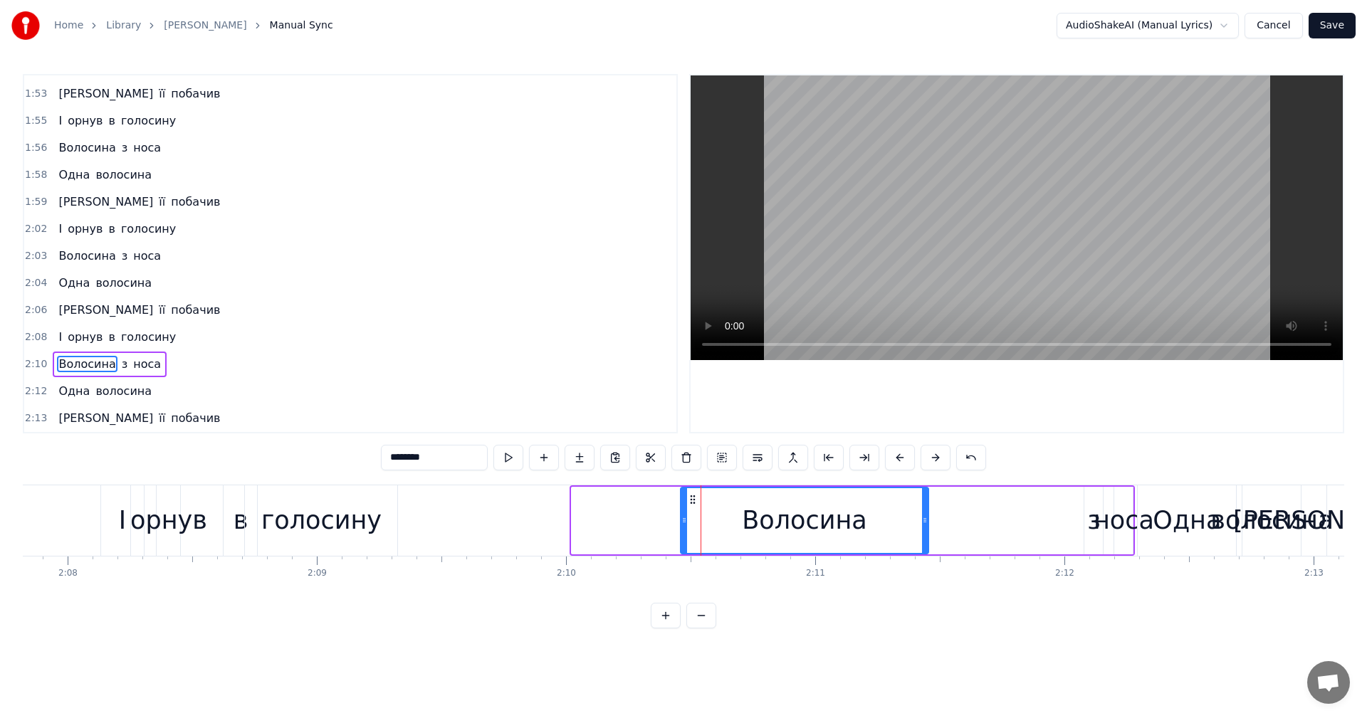
drag, startPoint x: 574, startPoint y: 517, endPoint x: 683, endPoint y: 518, distance: 108.9
click at [683, 518] on icon at bounding box center [684, 520] width 6 height 11
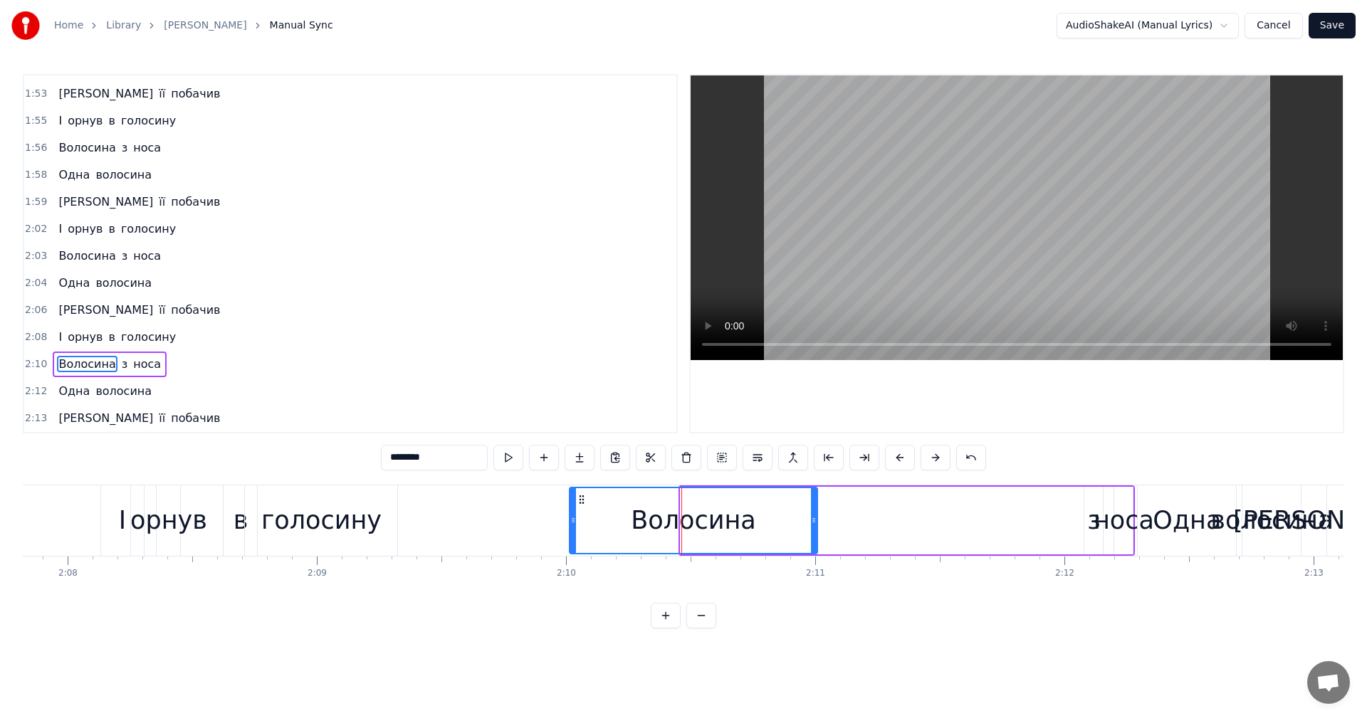
drag, startPoint x: 692, startPoint y: 498, endPoint x: 581, endPoint y: 503, distance: 111.2
click at [581, 503] on icon at bounding box center [581, 499] width 11 height 11
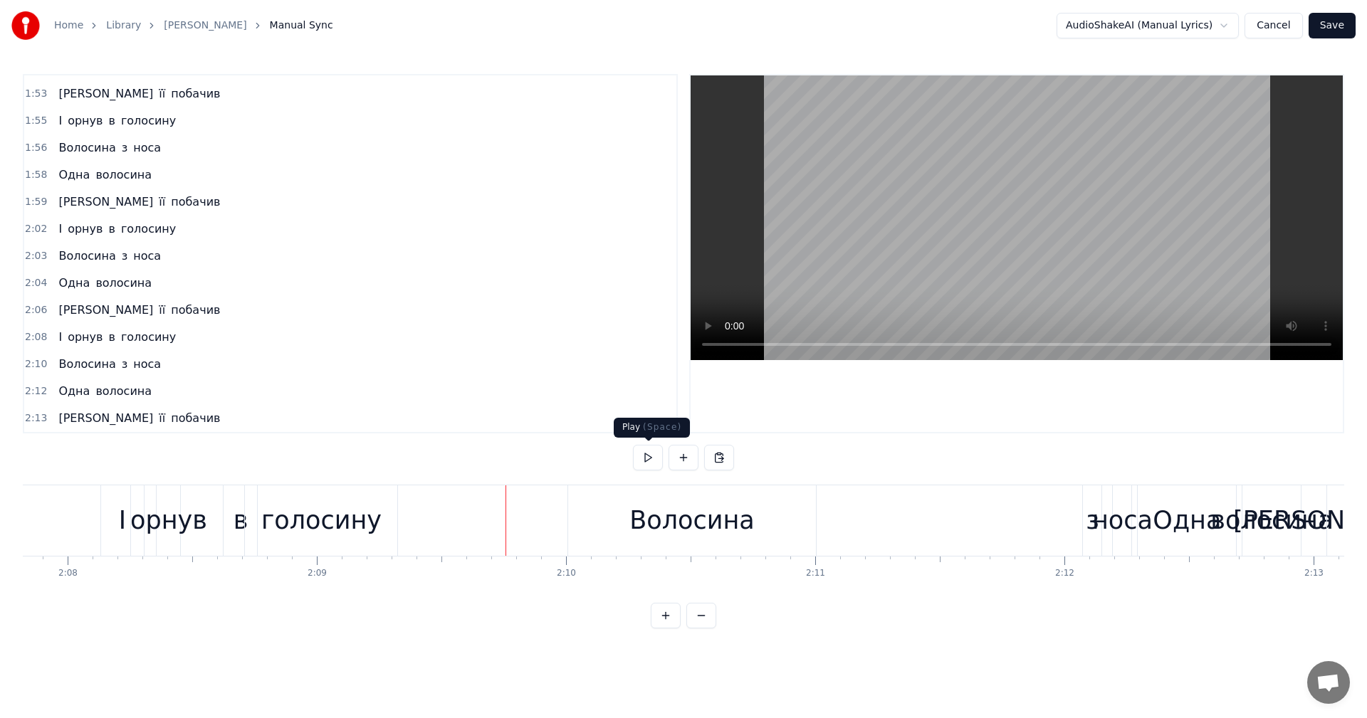
click at [1005, 228] on video at bounding box center [1017, 217] width 652 height 285
drag, startPoint x: 676, startPoint y: 514, endPoint x: 657, endPoint y: 516, distance: 18.6
click at [657, 516] on div "Волосина" at bounding box center [691, 521] width 125 height 38
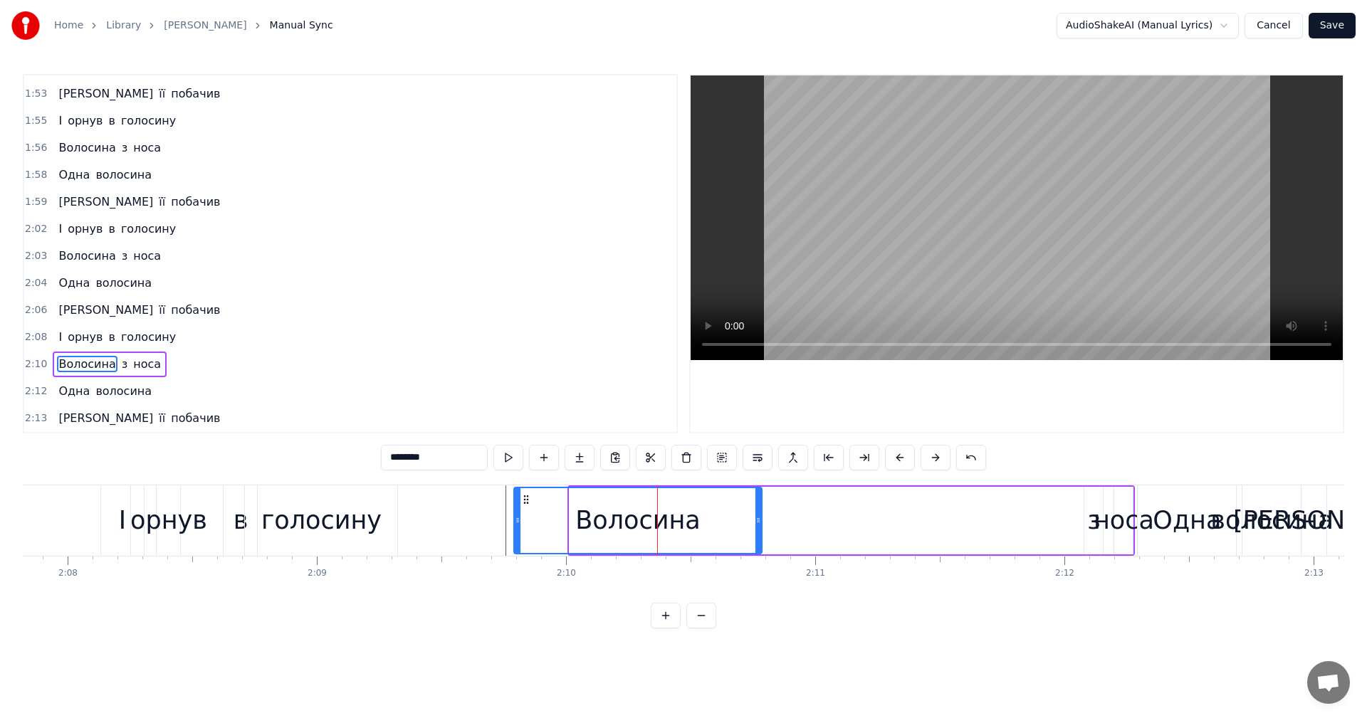
drag, startPoint x: 579, startPoint y: 501, endPoint x: 521, endPoint y: 503, distance: 57.7
click at [521, 503] on icon at bounding box center [526, 499] width 11 height 11
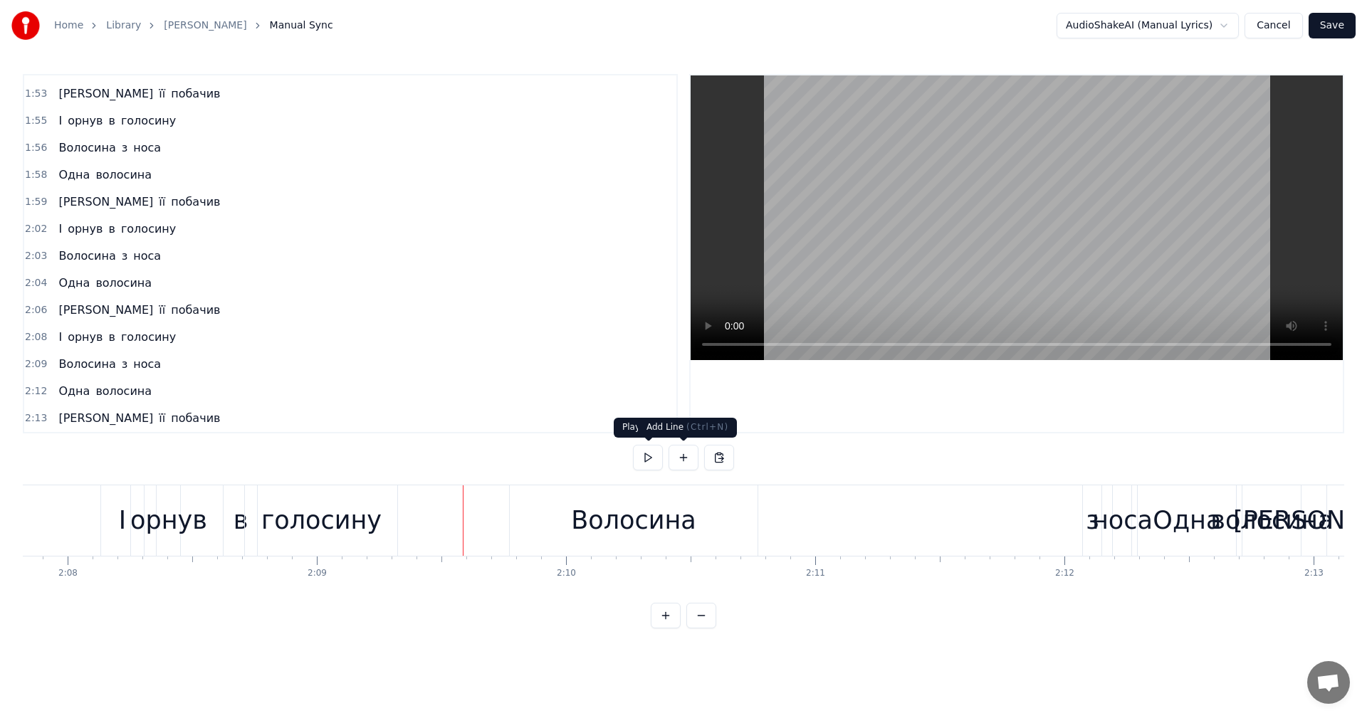
click at [1022, 188] on video at bounding box center [1017, 217] width 652 height 285
click at [1085, 518] on div "з" at bounding box center [1092, 521] width 19 height 70
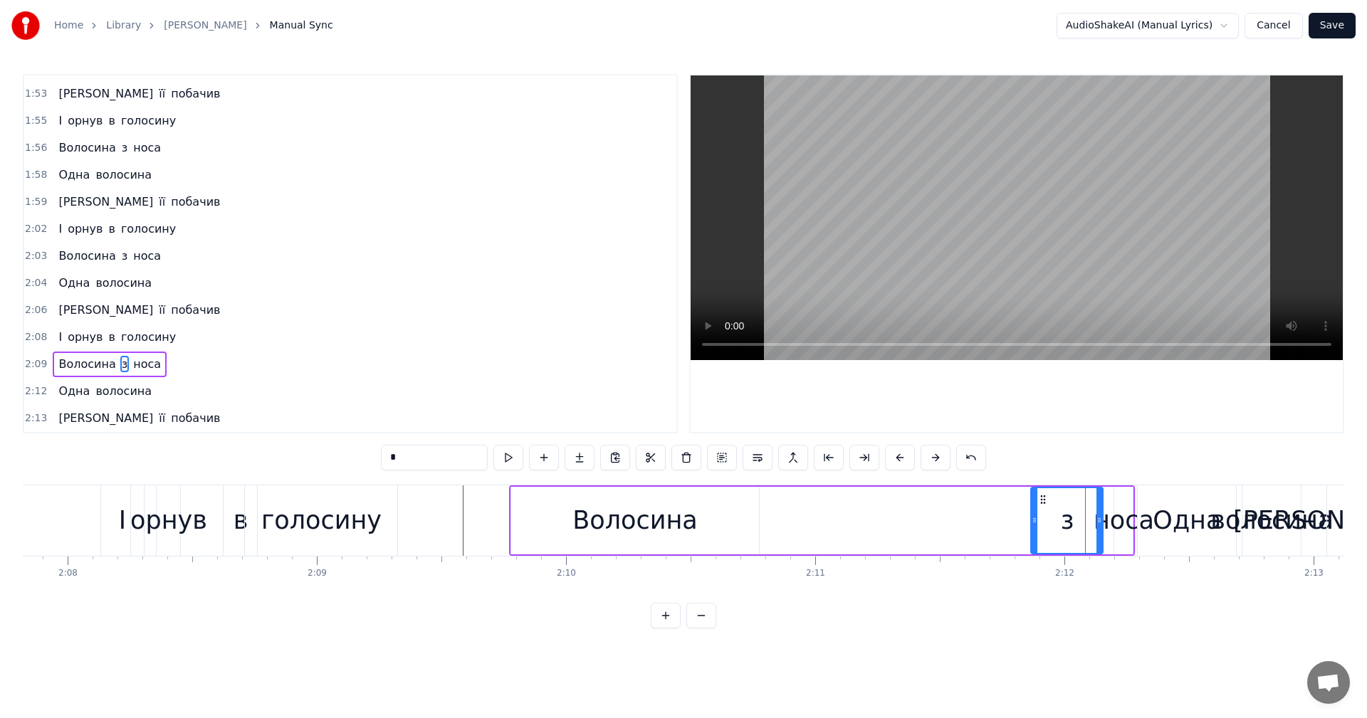
drag, startPoint x: 1091, startPoint y: 499, endPoint x: 1022, endPoint y: 536, distance: 78.4
click at [1032, 537] on div at bounding box center [1035, 520] width 6 height 65
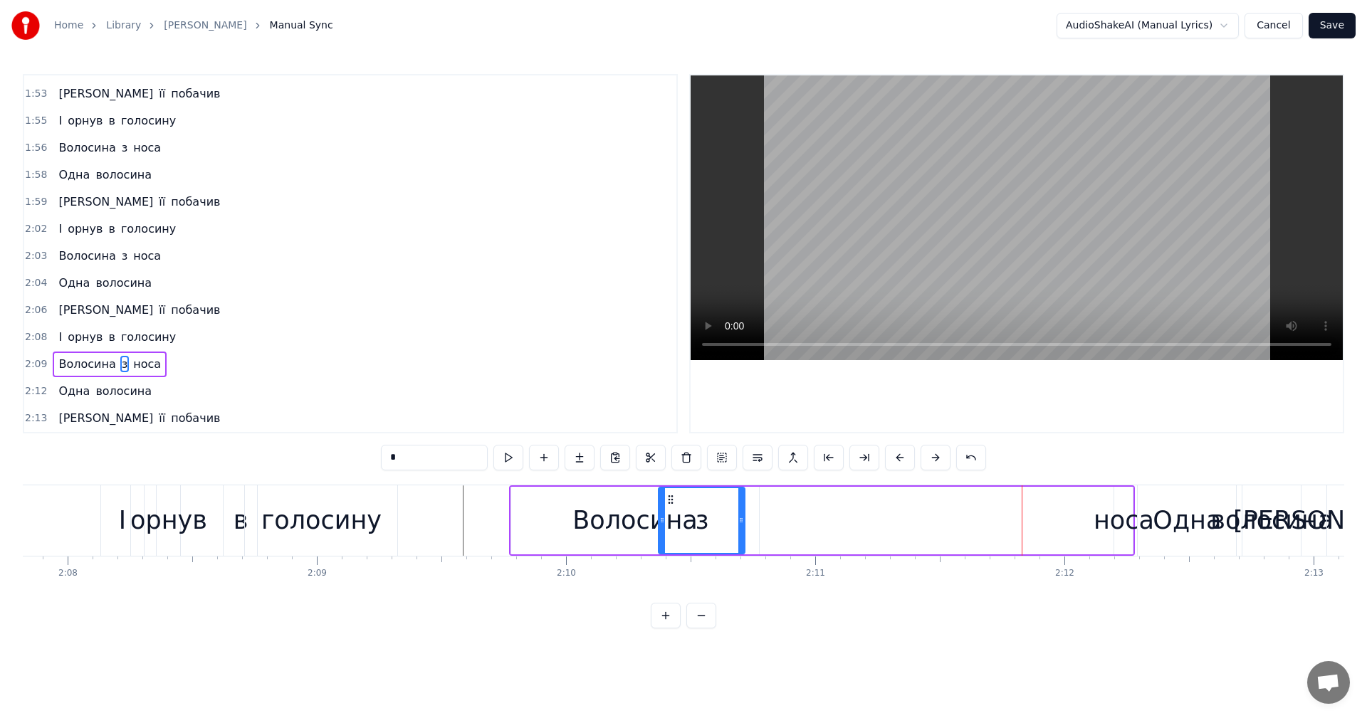
drag, startPoint x: 1028, startPoint y: 501, endPoint x: 659, endPoint y: 496, distance: 369.6
click at [665, 496] on icon at bounding box center [670, 499] width 11 height 11
drag, startPoint x: 648, startPoint y: 503, endPoint x: 707, endPoint y: 509, distance: 59.4
click at [707, 509] on div at bounding box center [705, 520] width 6 height 65
drag, startPoint x: 721, startPoint y: 523, endPoint x: 713, endPoint y: 520, distance: 8.3
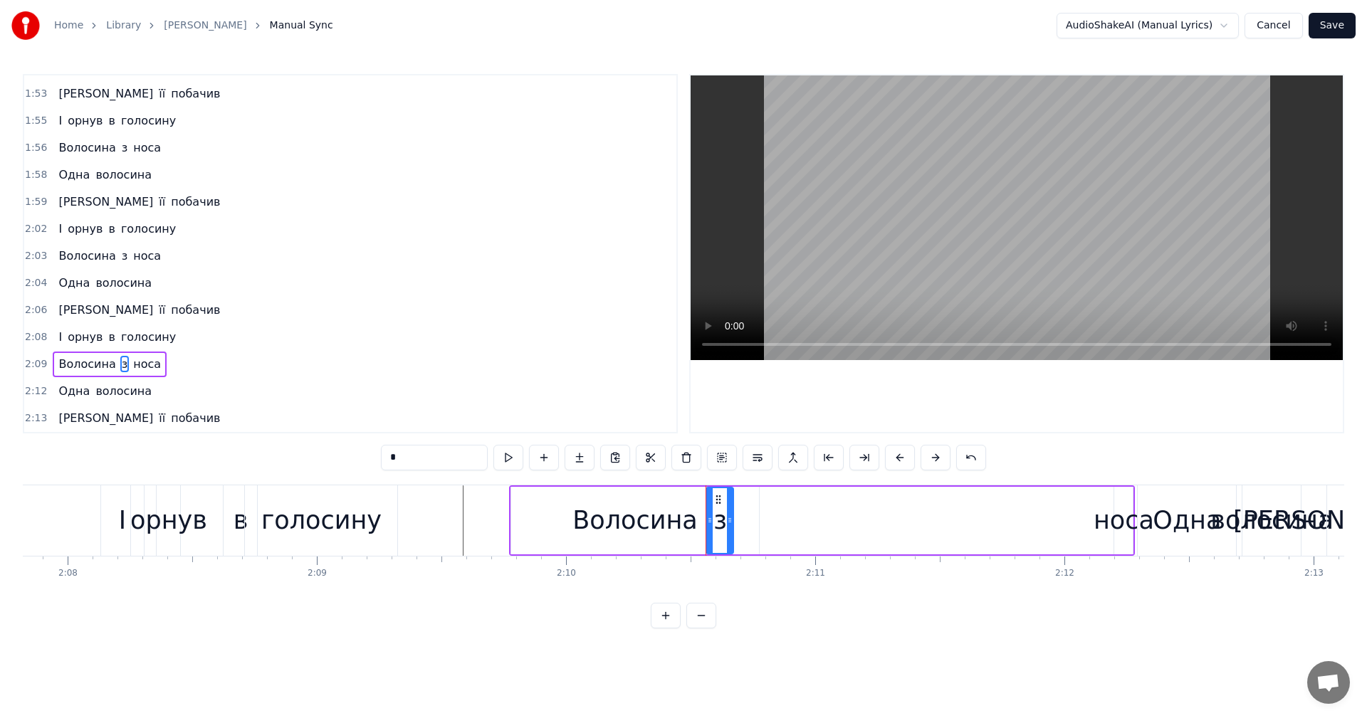
click at [713, 521] on div "з" at bounding box center [720, 520] width 26 height 65
drag, startPoint x: 718, startPoint y: 498, endPoint x: 694, endPoint y: 498, distance: 24.9
click at [694, 498] on icon at bounding box center [693, 499] width 11 height 11
click at [1105, 529] on div "носа" at bounding box center [1124, 521] width 61 height 38
drag, startPoint x: 1124, startPoint y: 501, endPoint x: 716, endPoint y: 512, distance: 408.2
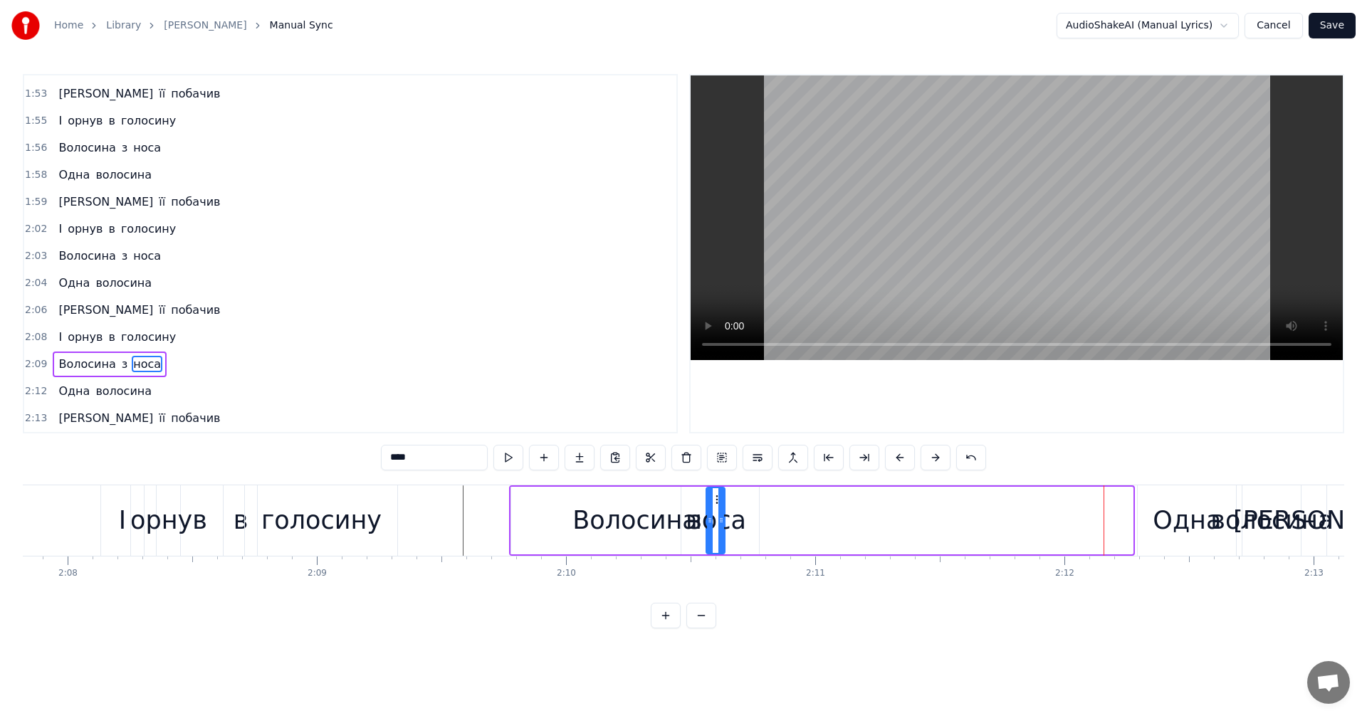
click at [716, 512] on div "носа" at bounding box center [715, 520] width 17 height 65
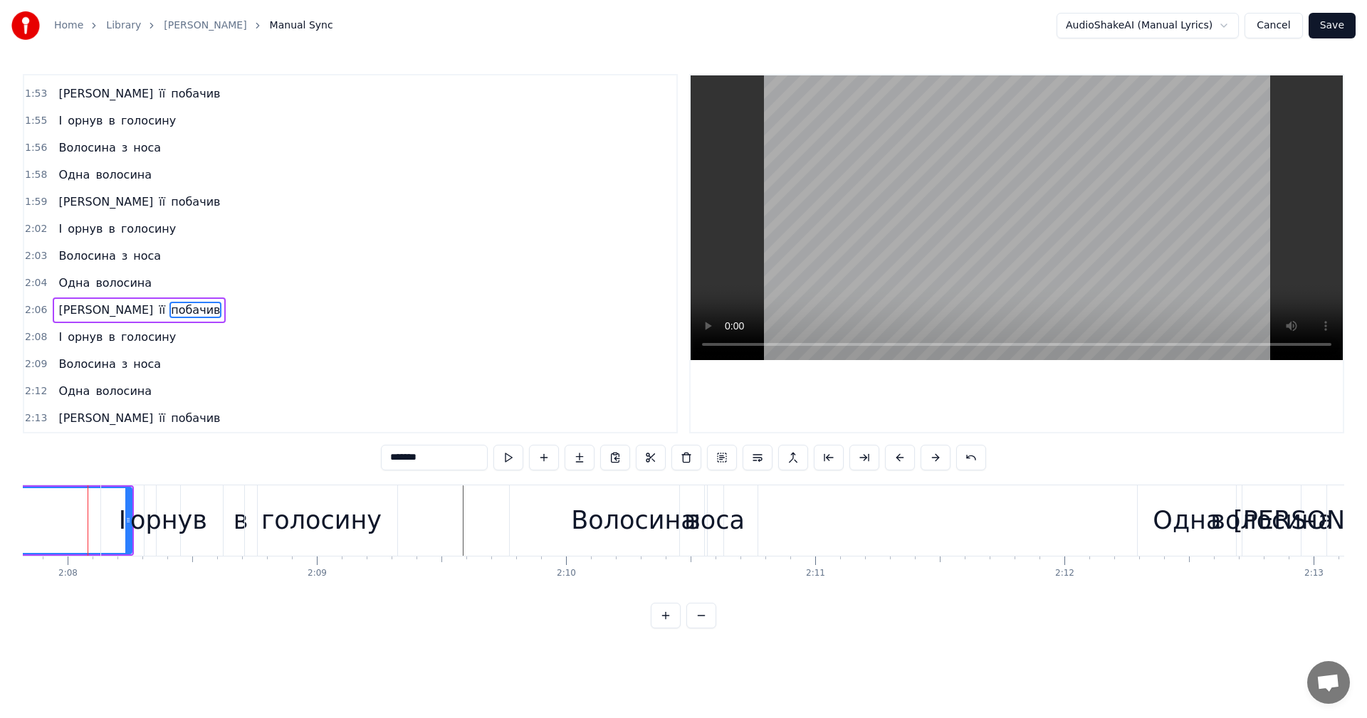
scroll to position [0, 31848]
click at [953, 229] on video at bounding box center [1017, 217] width 652 height 285
click at [592, 514] on div "Волосина" at bounding box center [639, 521] width 125 height 38
type input "********"
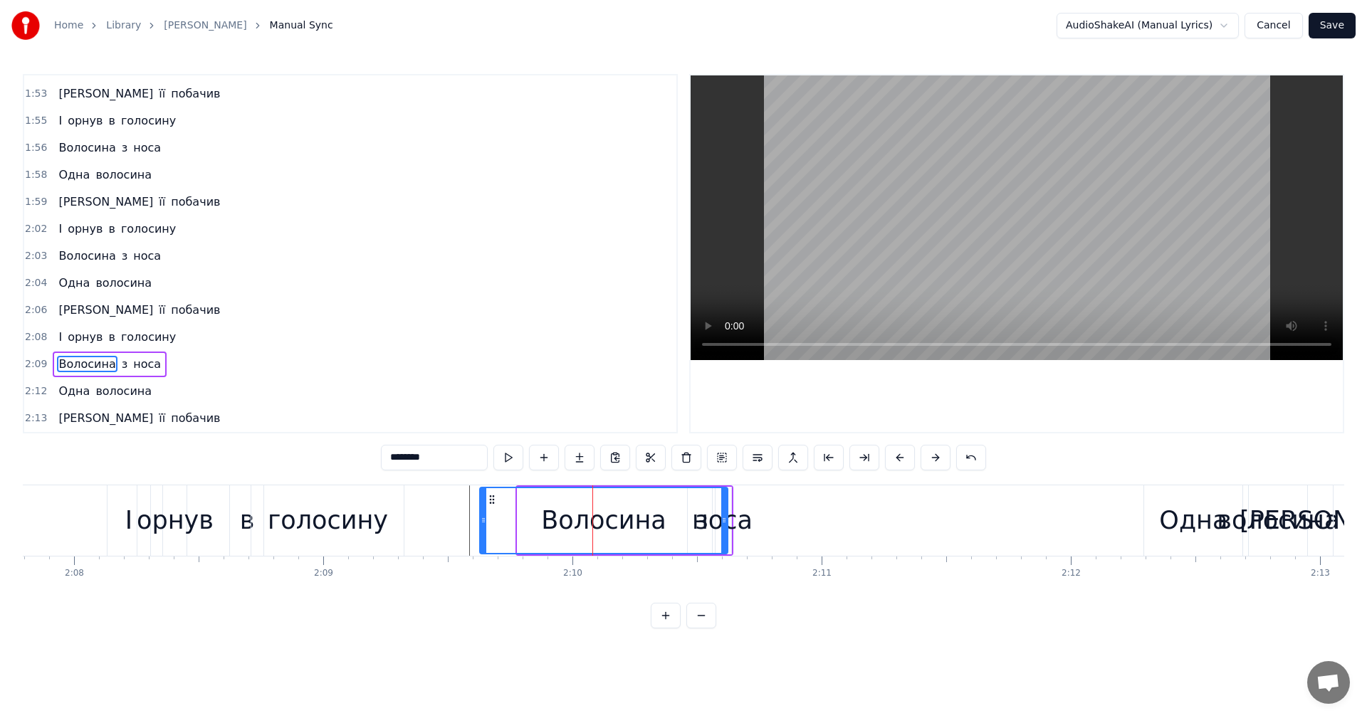
drag, startPoint x: 530, startPoint y: 501, endPoint x: 484, endPoint y: 503, distance: 46.4
click at [489, 502] on icon at bounding box center [491, 499] width 11 height 11
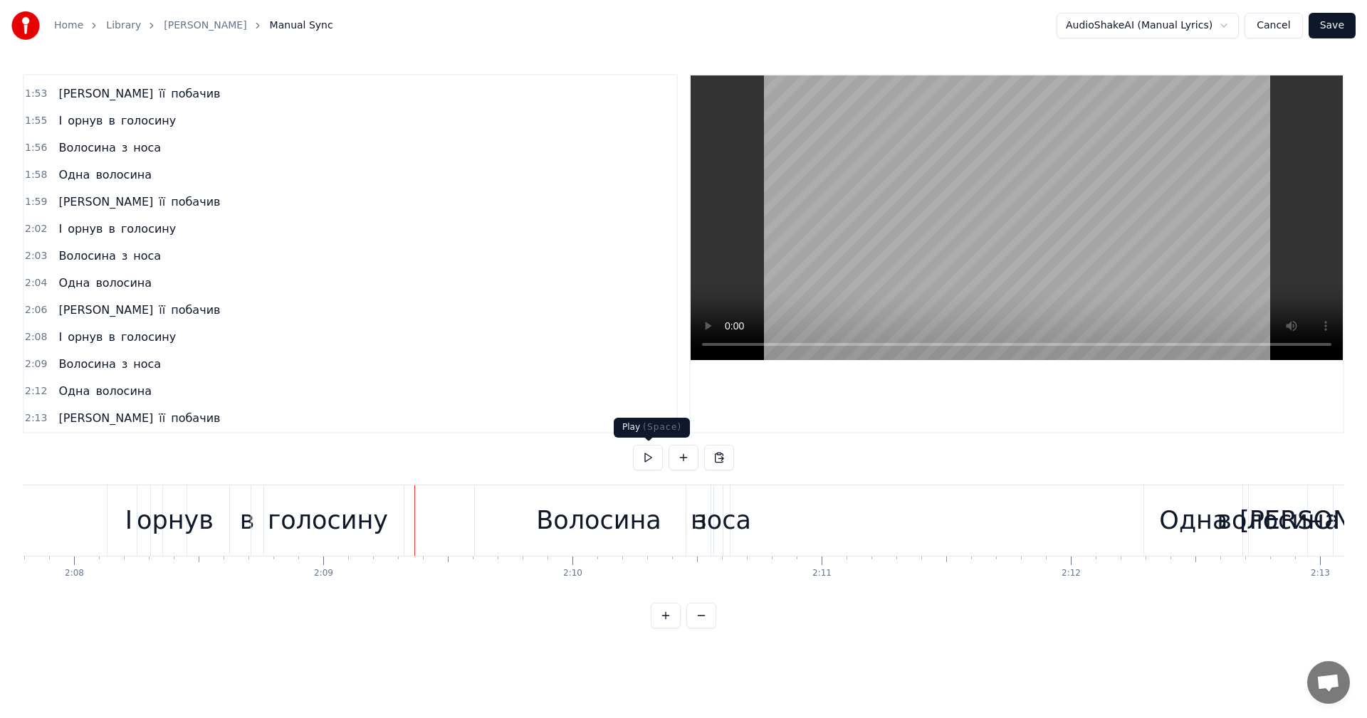
click at [962, 189] on video at bounding box center [1017, 217] width 652 height 285
click at [726, 530] on div "носа" at bounding box center [721, 521] width 61 height 38
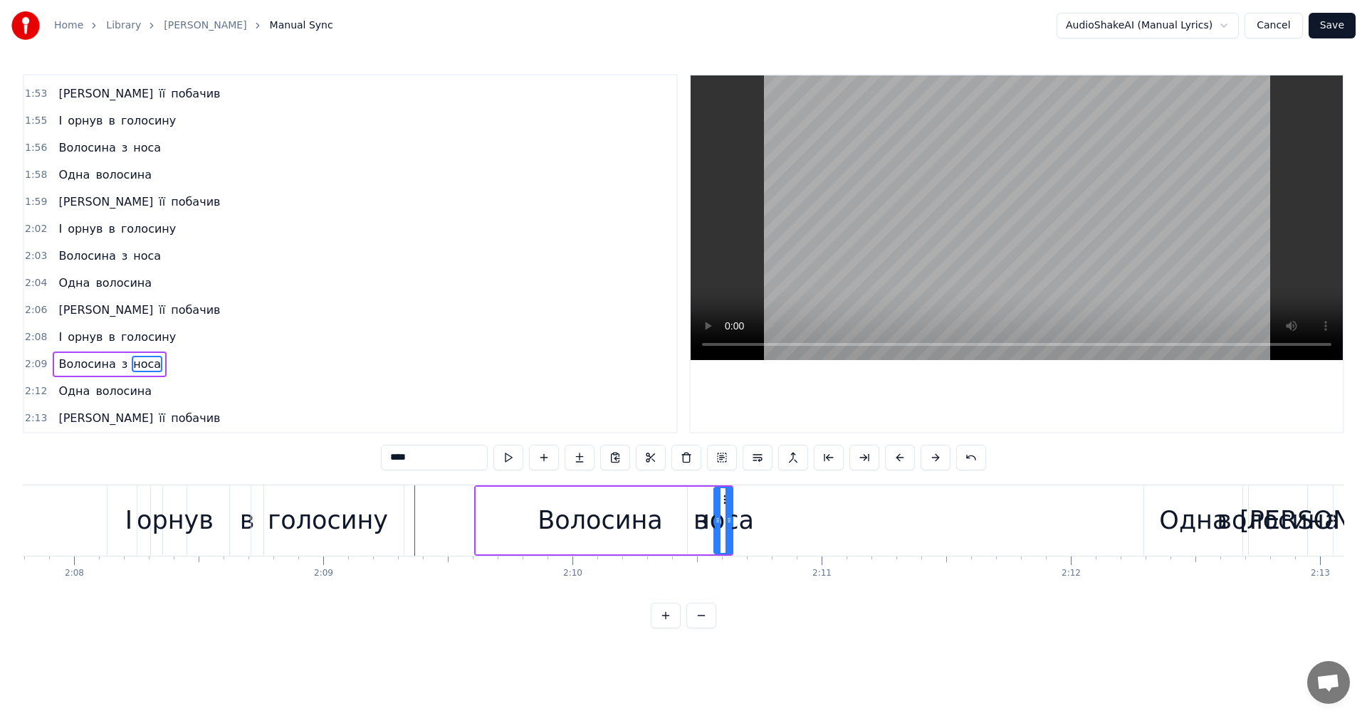
click at [728, 505] on icon at bounding box center [726, 499] width 11 height 11
drag, startPoint x: 736, startPoint y: 511, endPoint x: 790, endPoint y: 509, distance: 53.4
click at [789, 511] on div at bounding box center [786, 520] width 6 height 65
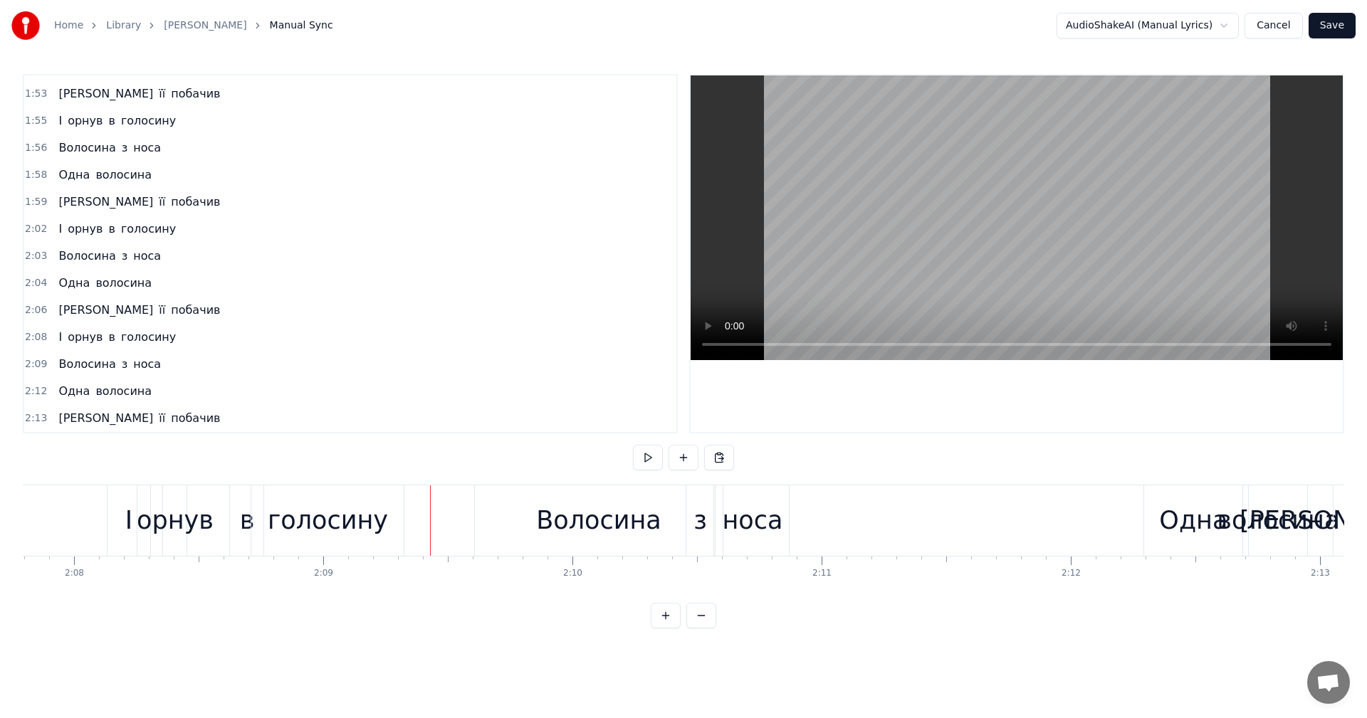
click at [1003, 201] on video at bounding box center [1017, 217] width 652 height 285
click at [1175, 523] on div "Одна" at bounding box center [1193, 521] width 68 height 38
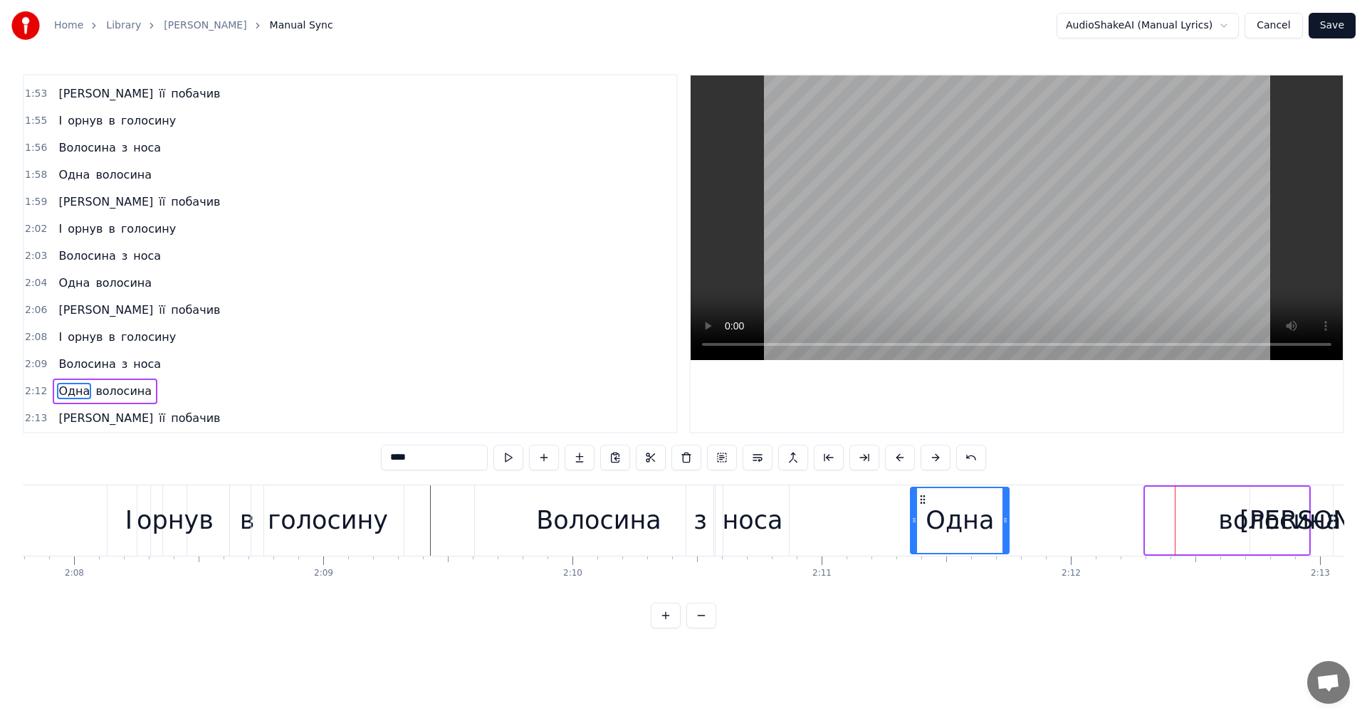
drag, startPoint x: 1158, startPoint y: 498, endPoint x: 903, endPoint y: 504, distance: 255.0
click at [917, 504] on icon at bounding box center [922, 499] width 11 height 11
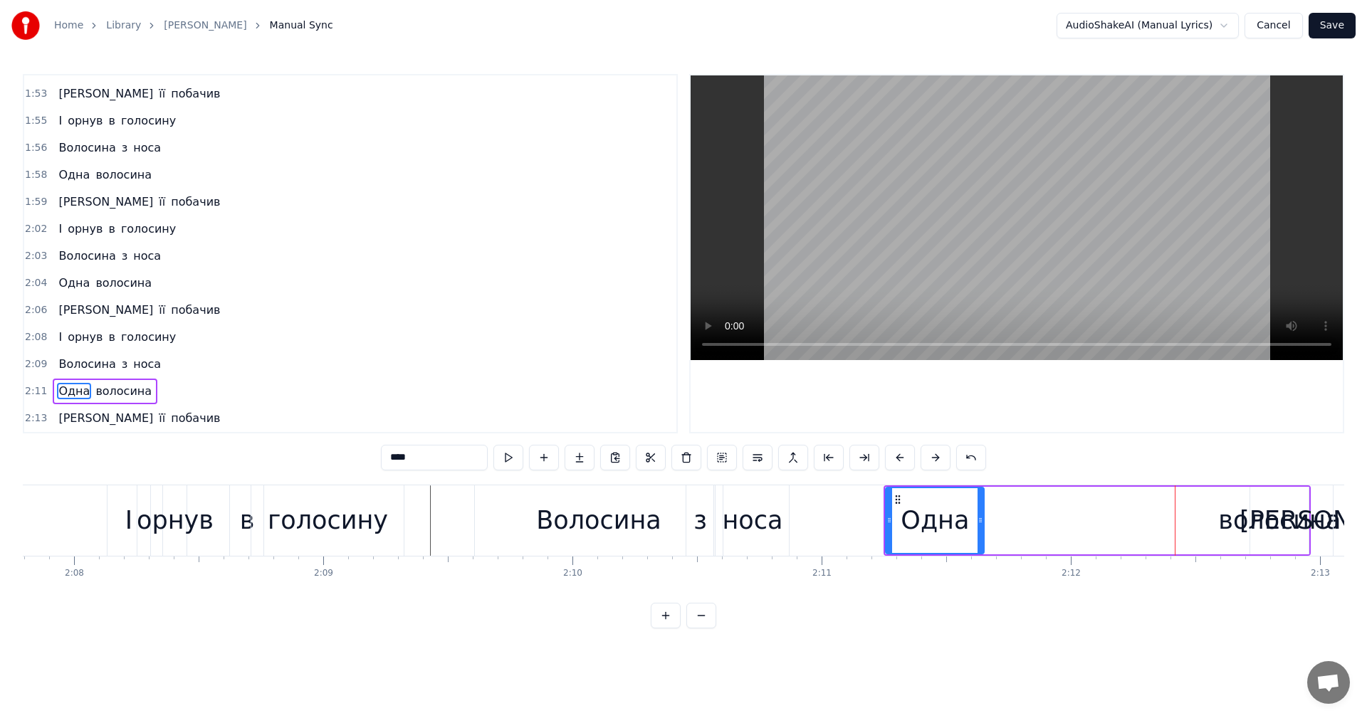
click at [1241, 516] on div "волосина" at bounding box center [1279, 521] width 122 height 38
type input "********"
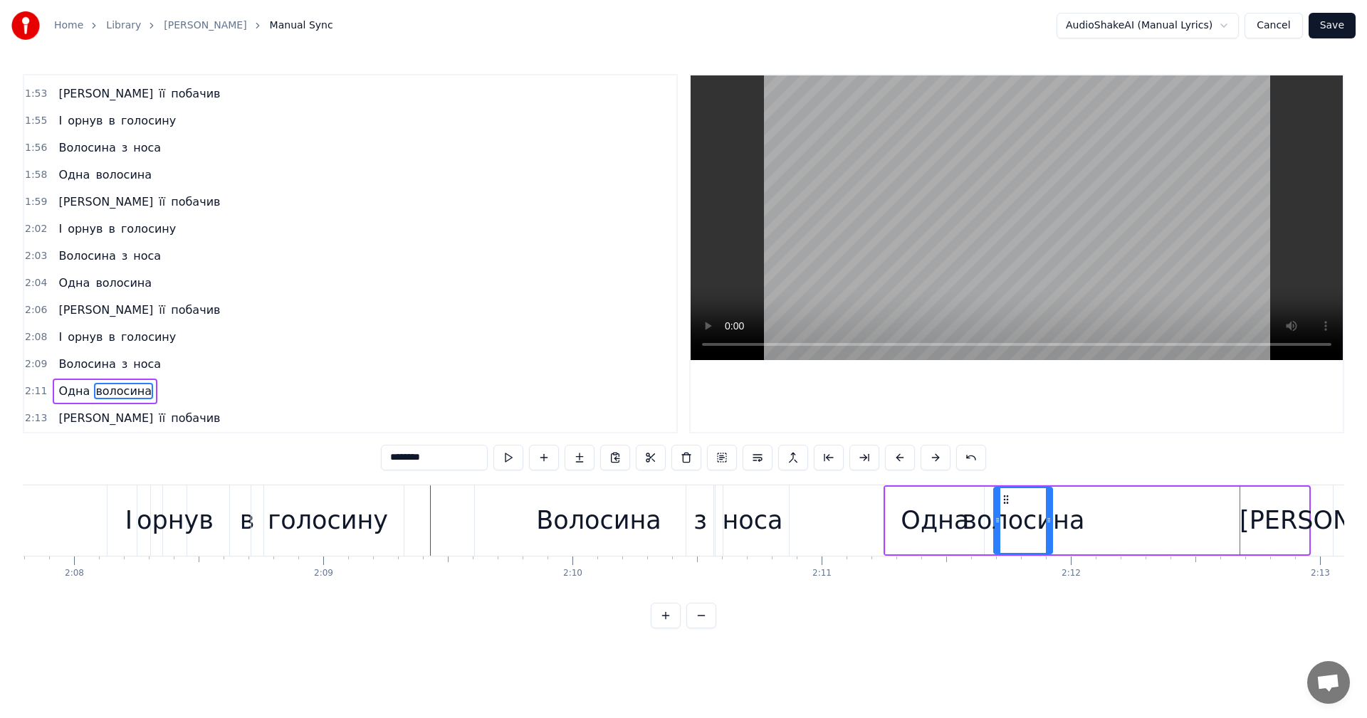
drag, startPoint x: 1260, startPoint y: 498, endPoint x: 1003, endPoint y: 502, distance: 256.4
click at [1003, 502] on icon at bounding box center [1005, 499] width 11 height 11
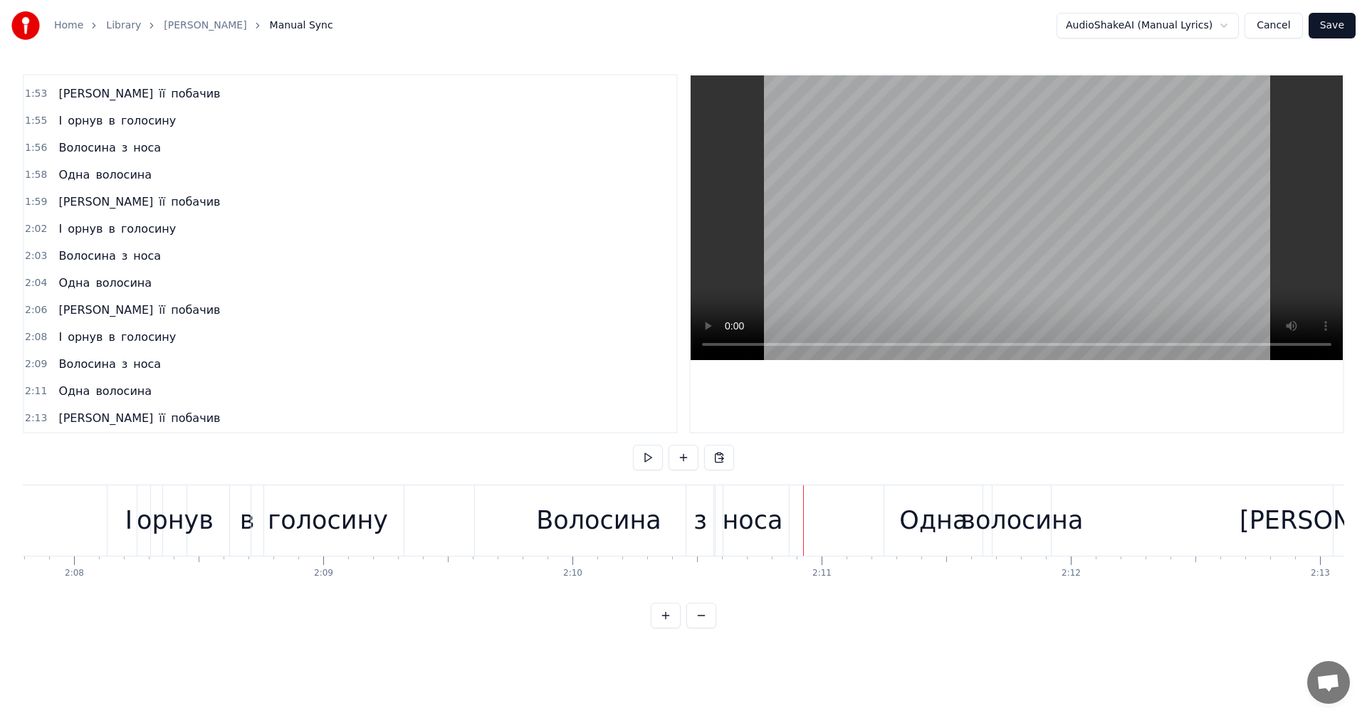
click at [972, 183] on video at bounding box center [1017, 217] width 652 height 285
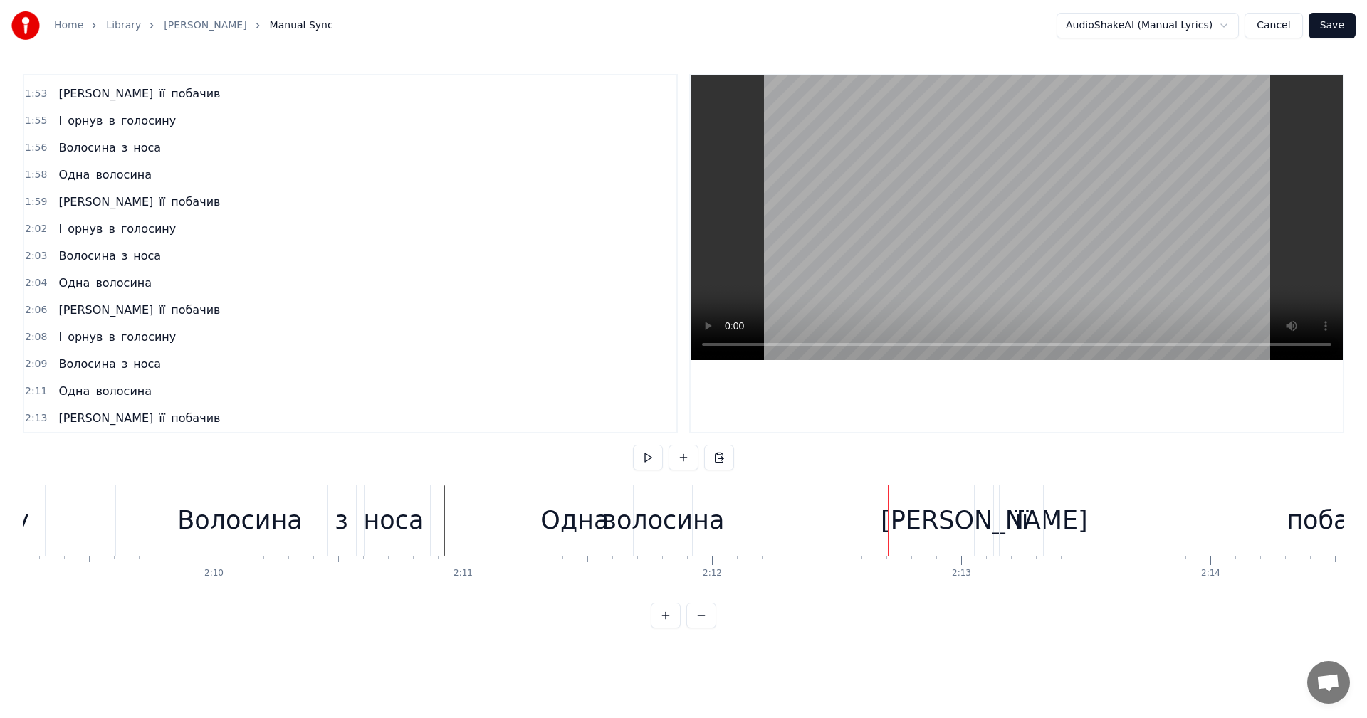
scroll to position [0, 32169]
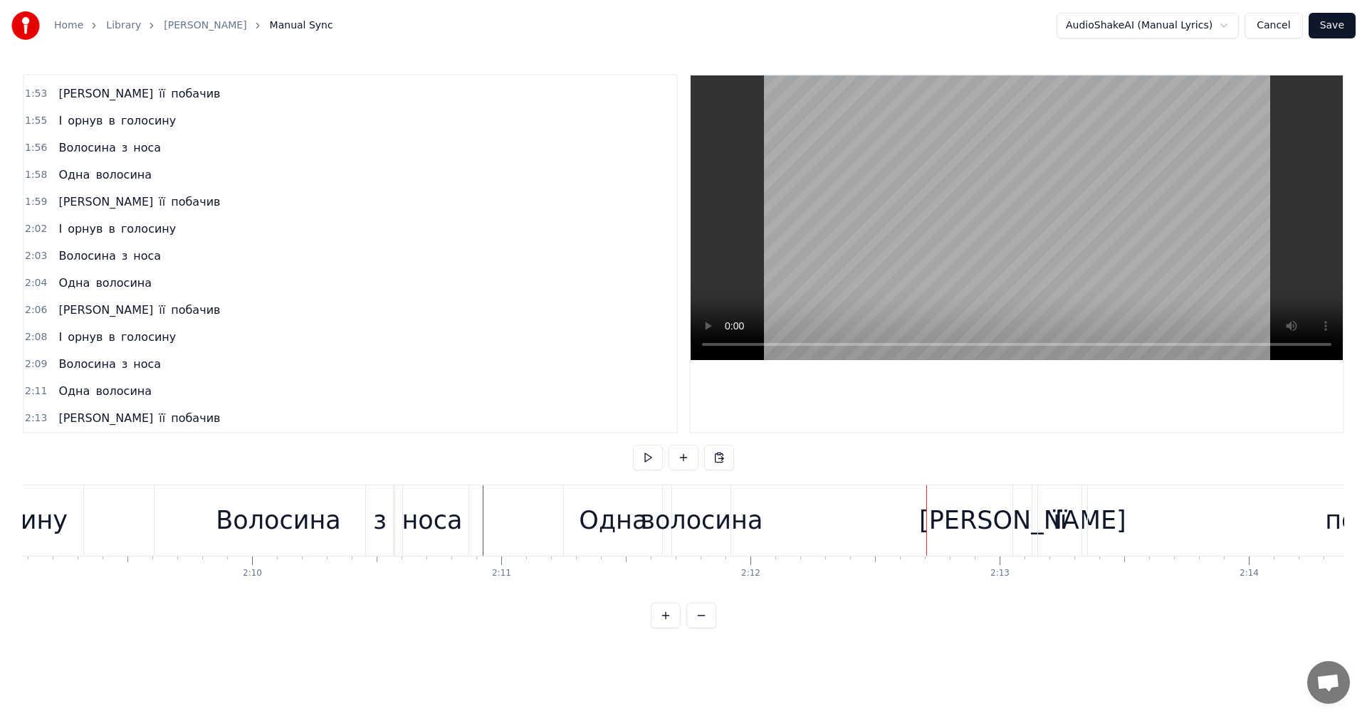
click at [1028, 521] on div "[PERSON_NAME]" at bounding box center [1022, 521] width 207 height 38
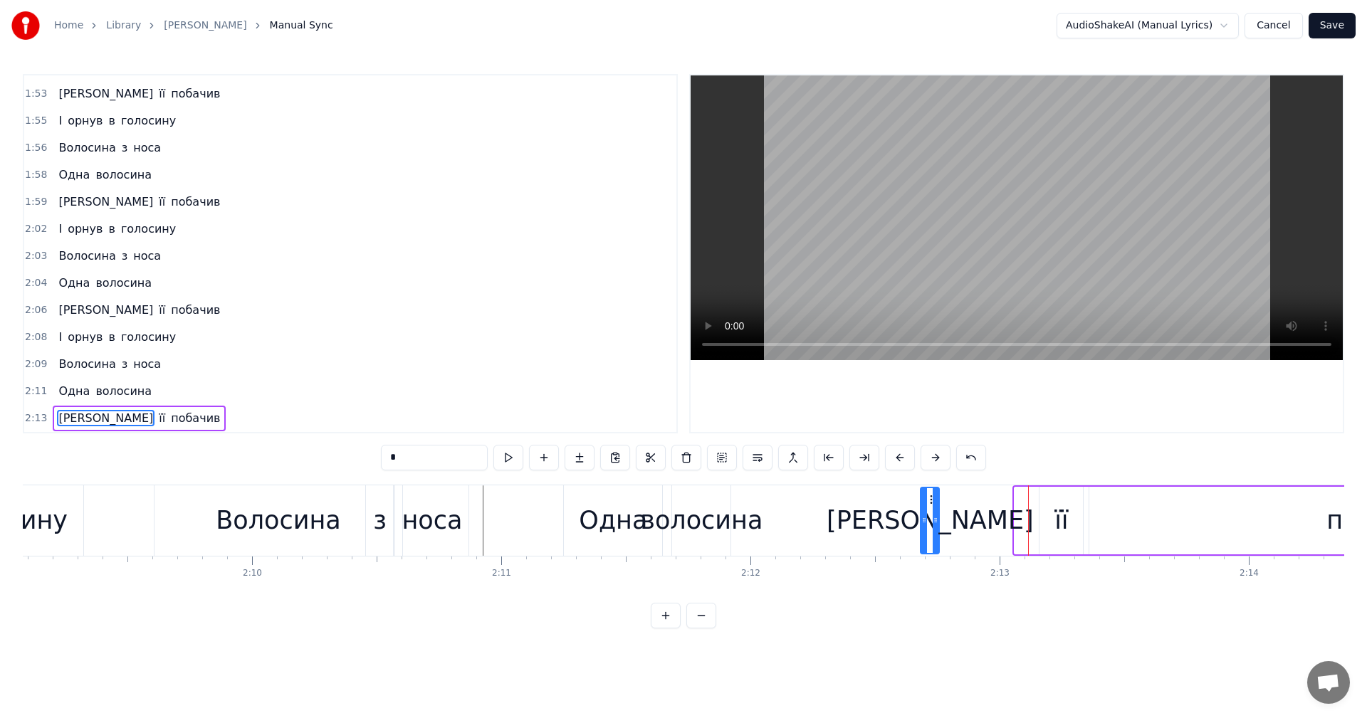
drag, startPoint x: 1025, startPoint y: 501, endPoint x: 931, endPoint y: 502, distance: 94.7
click at [929, 502] on icon at bounding box center [932, 499] width 11 height 11
click at [1055, 519] on div "її" at bounding box center [1062, 521] width 14 height 38
drag, startPoint x: 1052, startPoint y: 499, endPoint x: 966, endPoint y: 503, distance: 86.3
click at [966, 503] on icon at bounding box center [965, 499] width 11 height 11
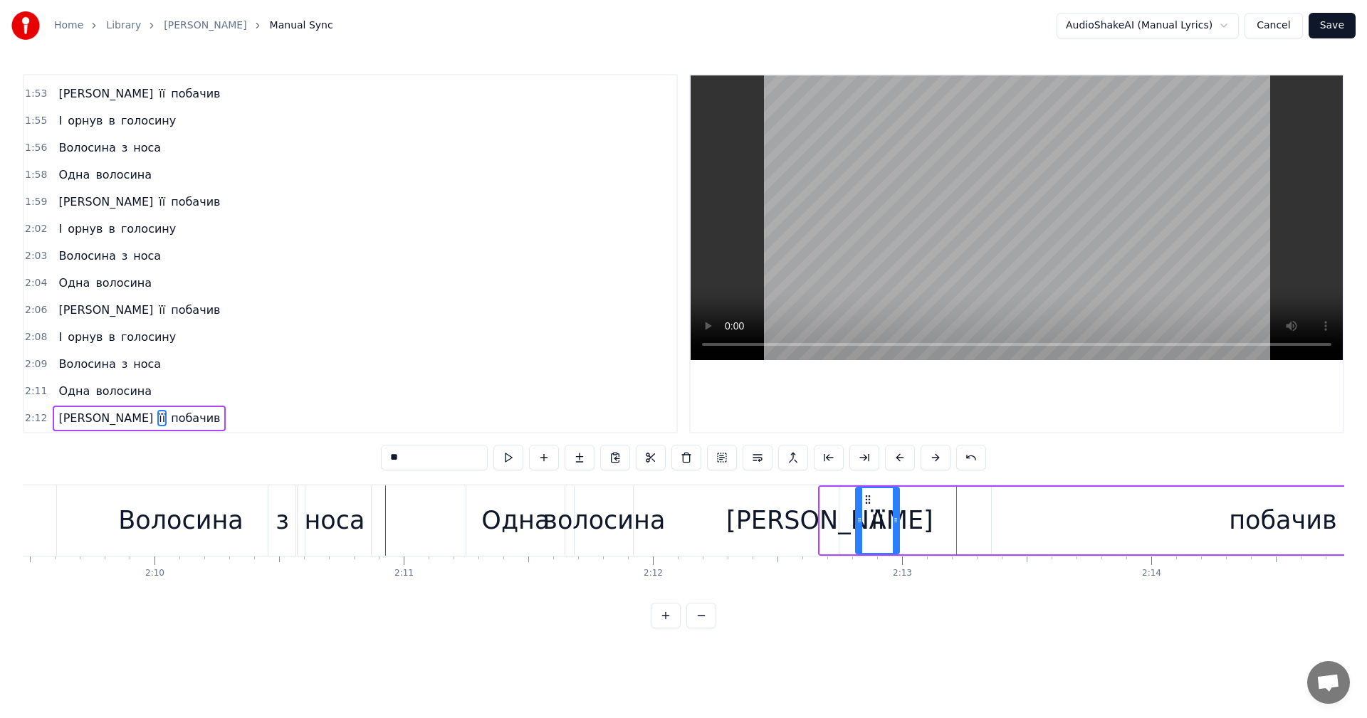
scroll to position [0, 32384]
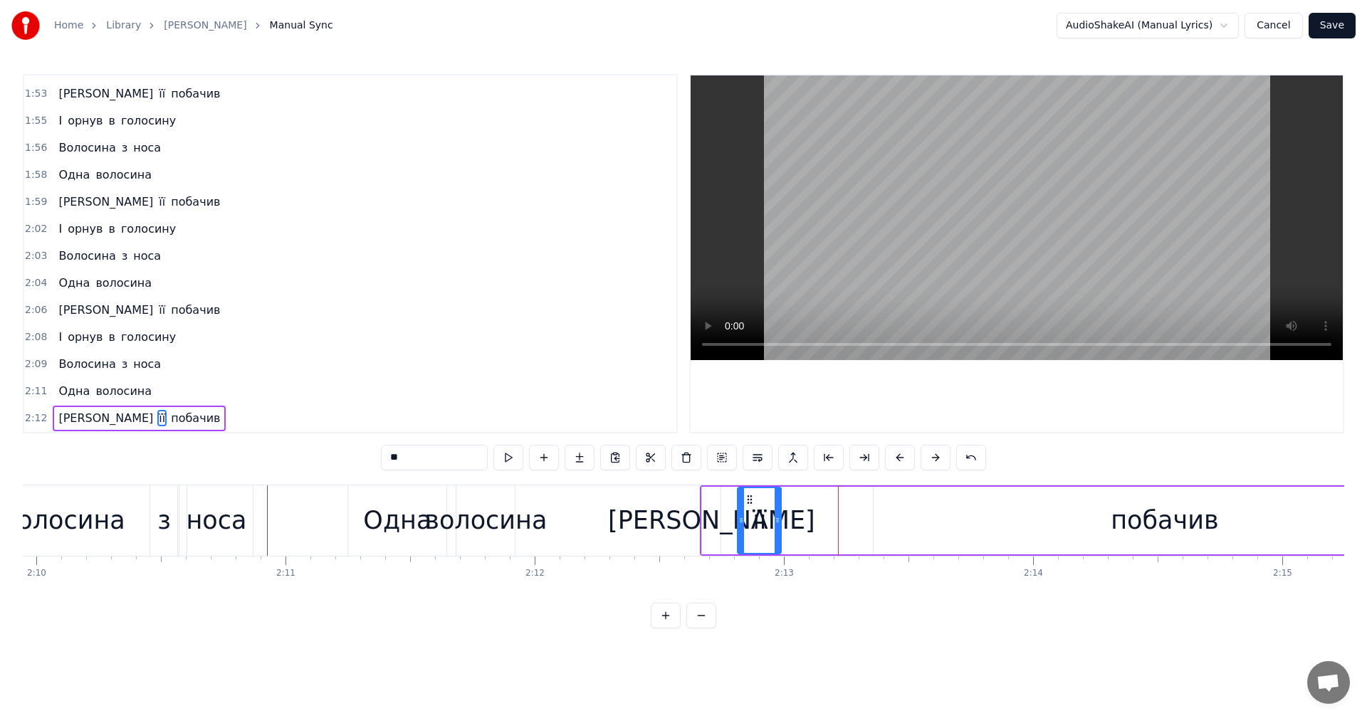
click at [1178, 525] on div "побачив" at bounding box center [1165, 521] width 108 height 38
type input "*******"
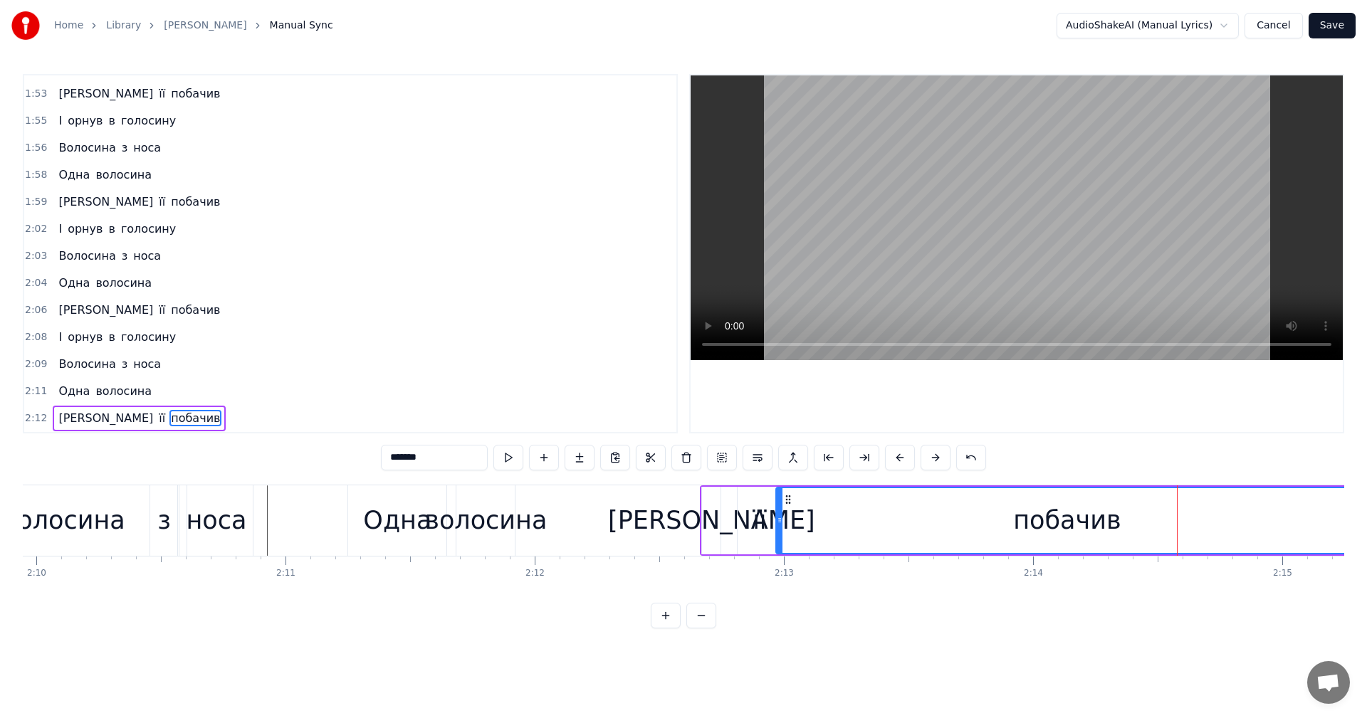
drag, startPoint x: 853, startPoint y: 500, endPoint x: 789, endPoint y: 500, distance: 64.1
click at [789, 500] on icon at bounding box center [788, 499] width 11 height 11
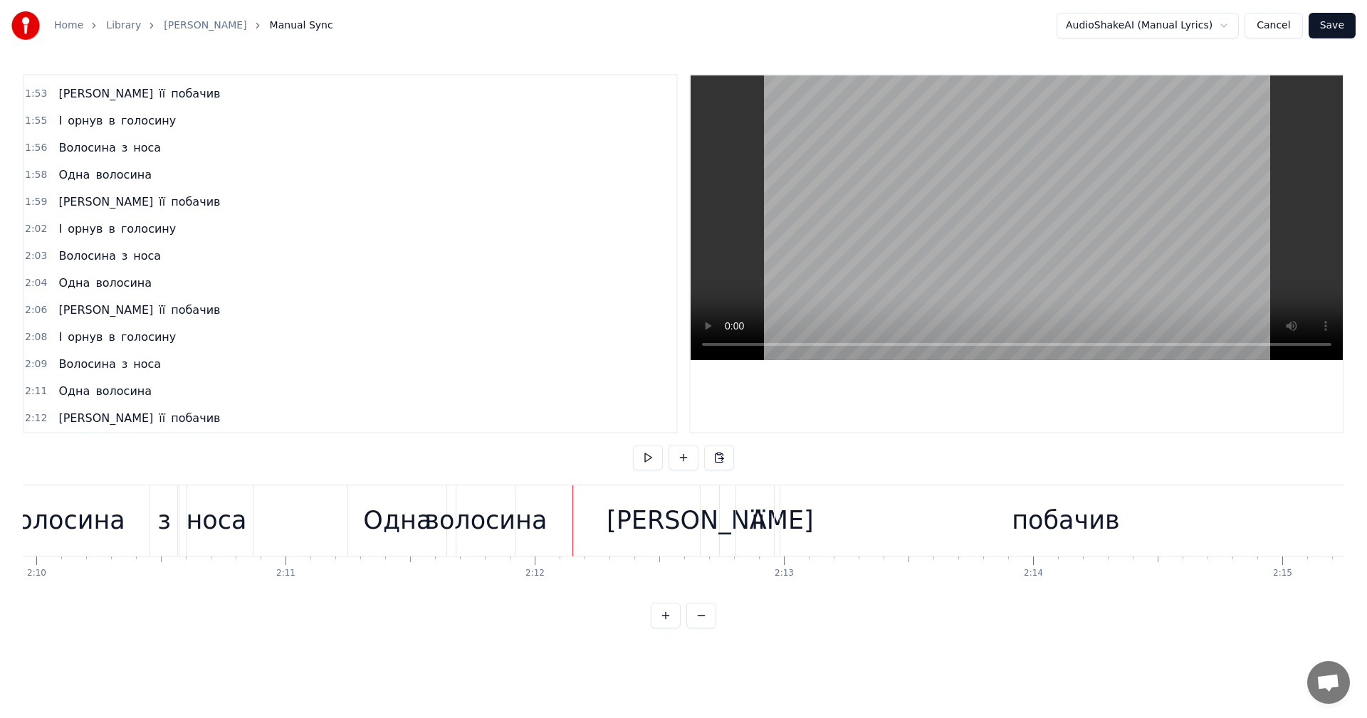
click at [968, 214] on video at bounding box center [1017, 217] width 652 height 285
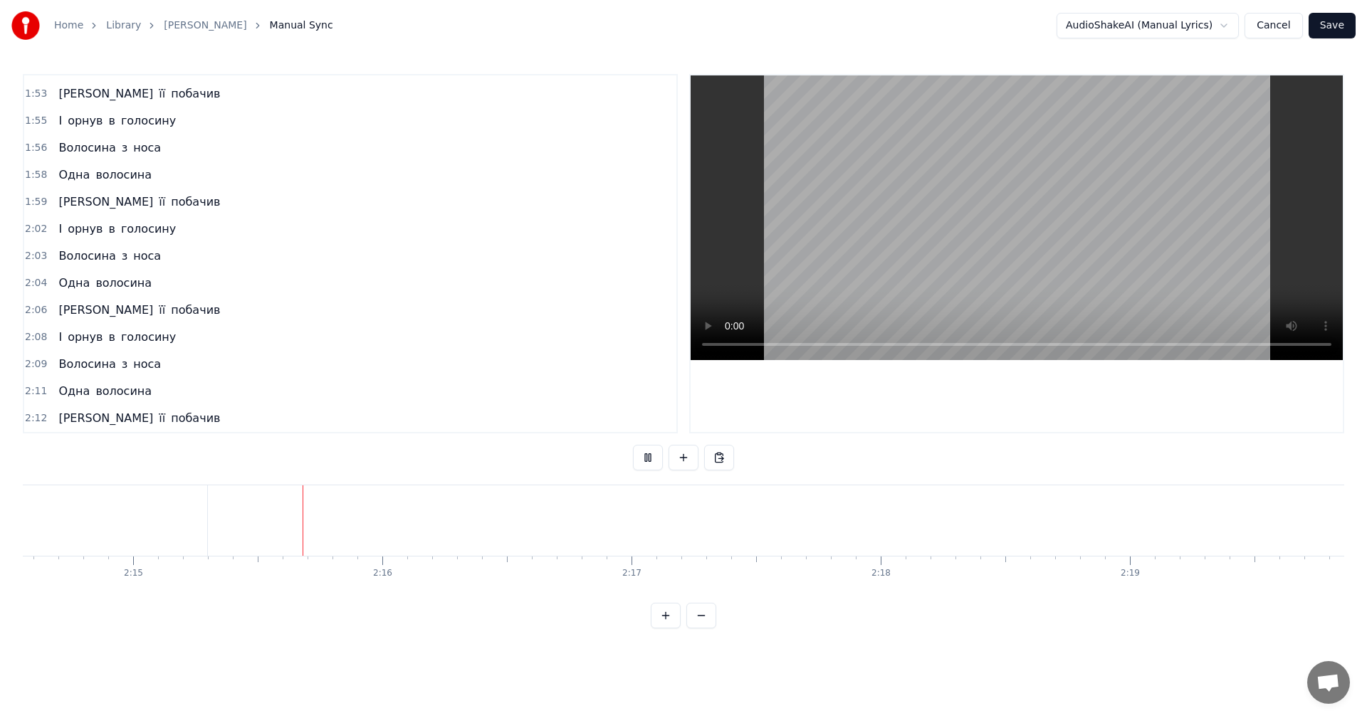
scroll to position [0, 33580]
click at [1057, 228] on video at bounding box center [1017, 217] width 652 height 285
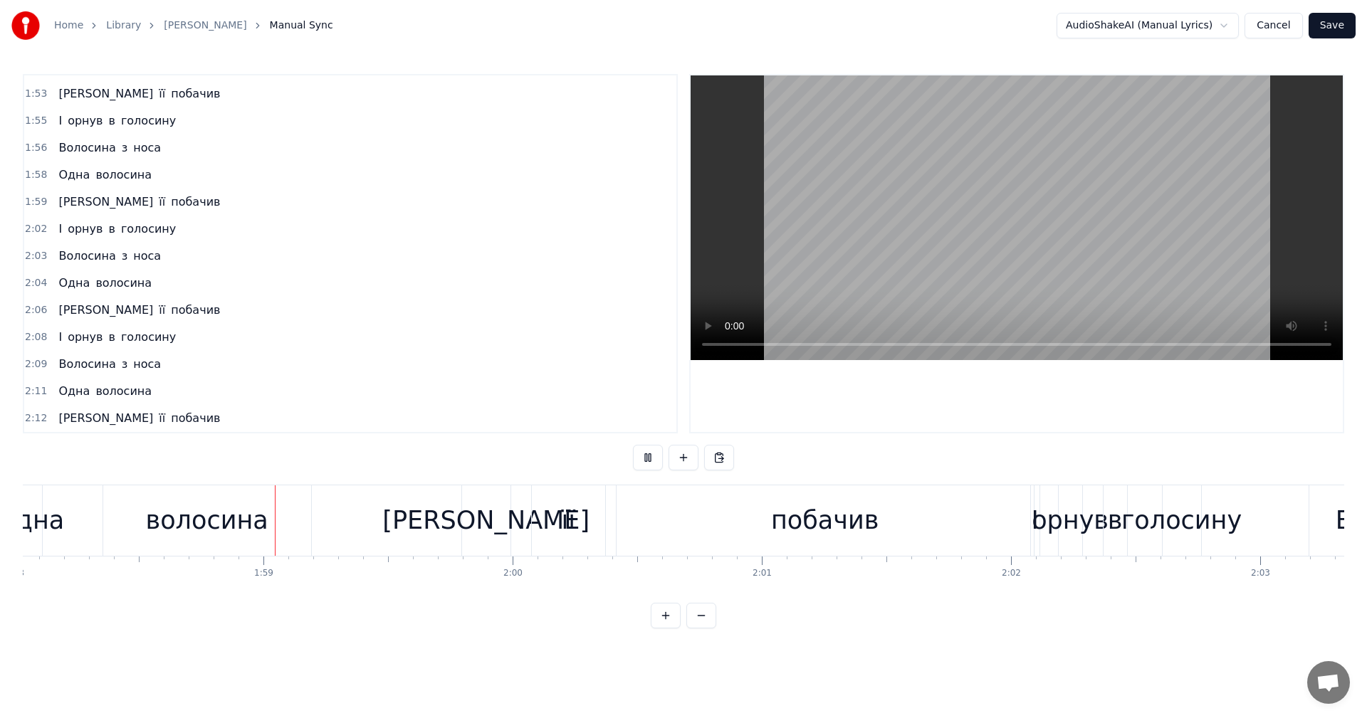
scroll to position [0, 29418]
click at [979, 224] on video at bounding box center [1017, 217] width 652 height 285
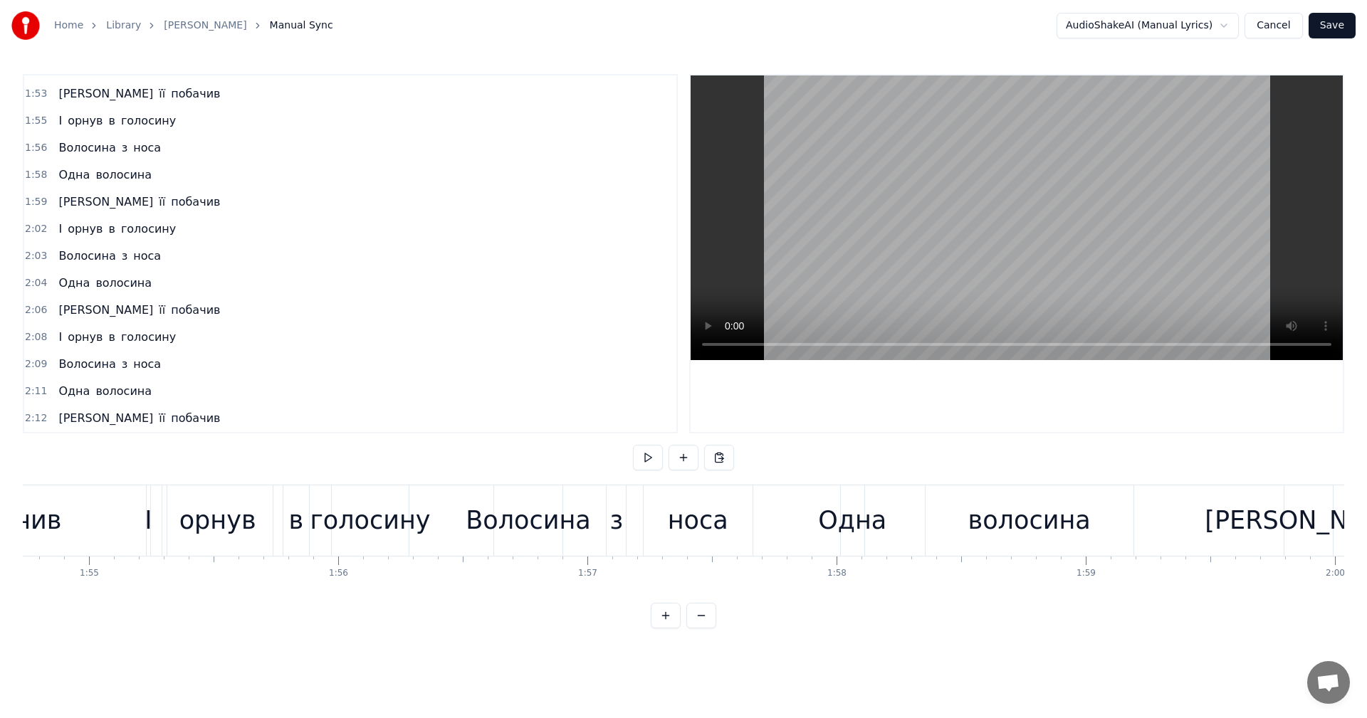
scroll to position [0, 28417]
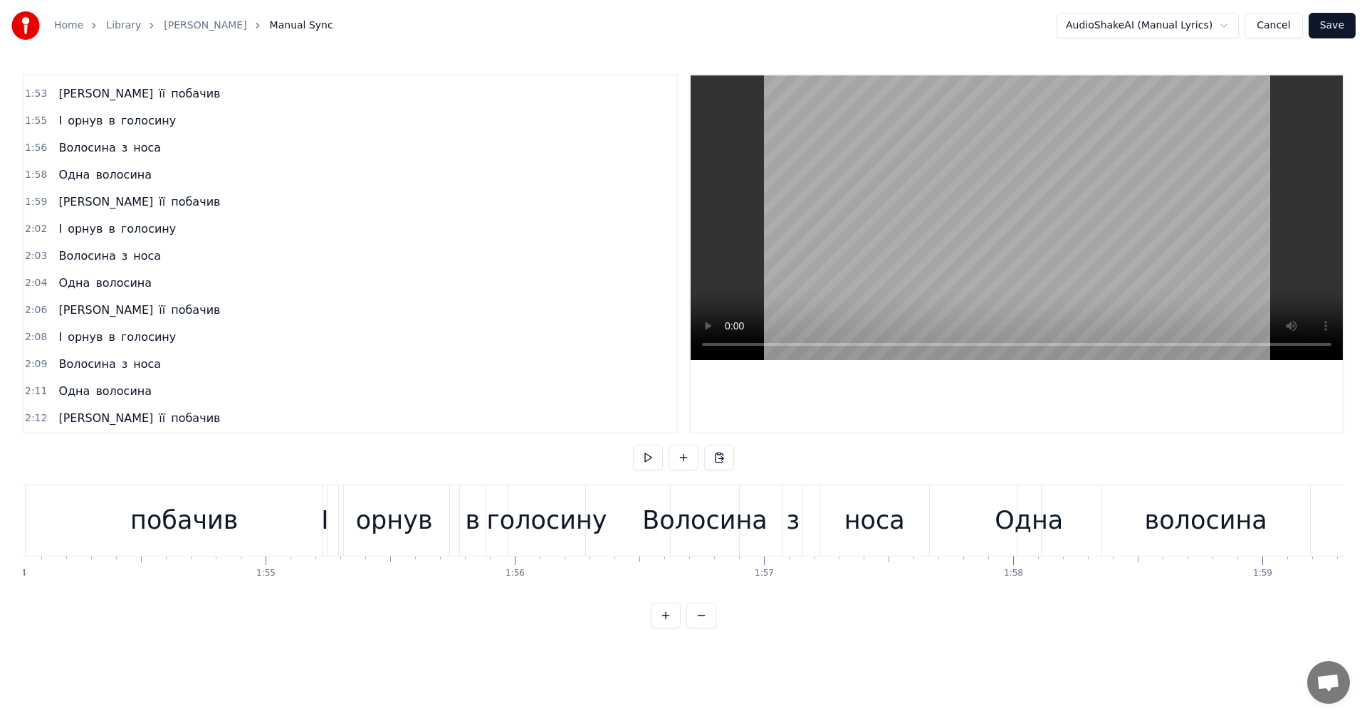
click at [303, 516] on div "побачив" at bounding box center [185, 521] width 318 height 70
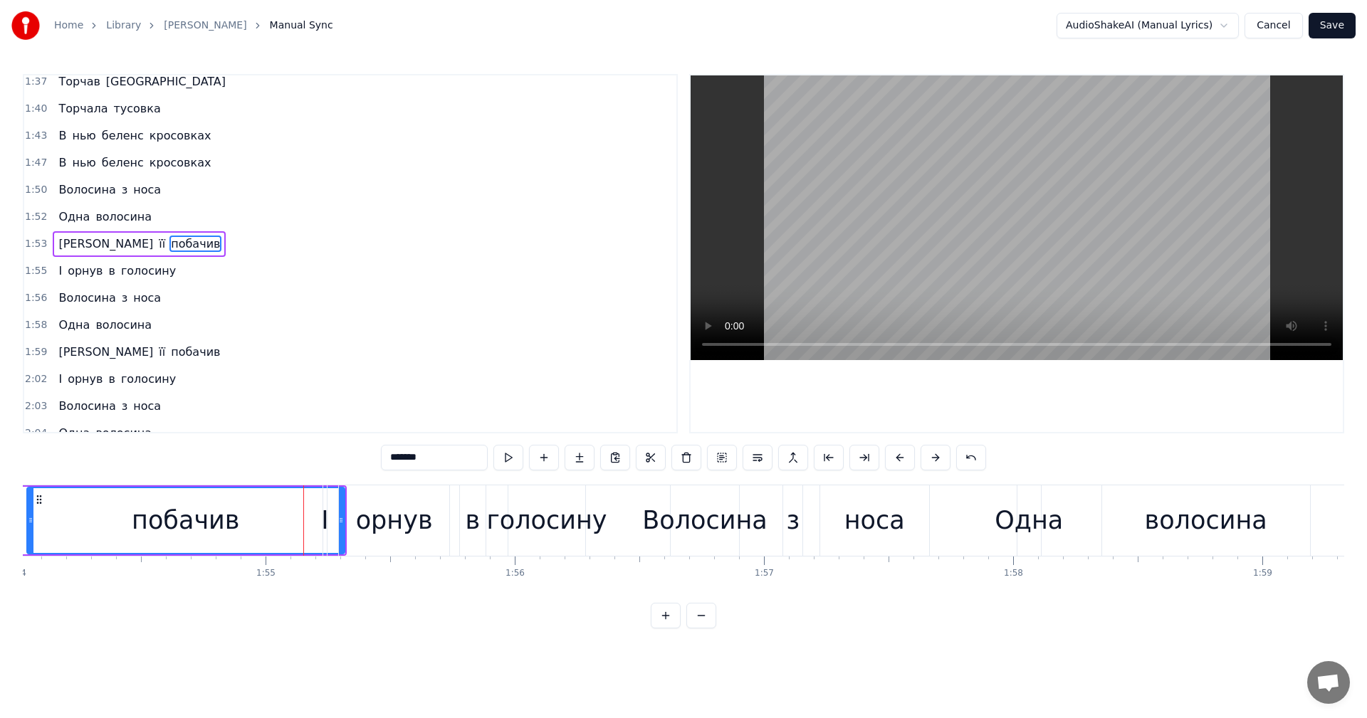
scroll to position [1350, 0]
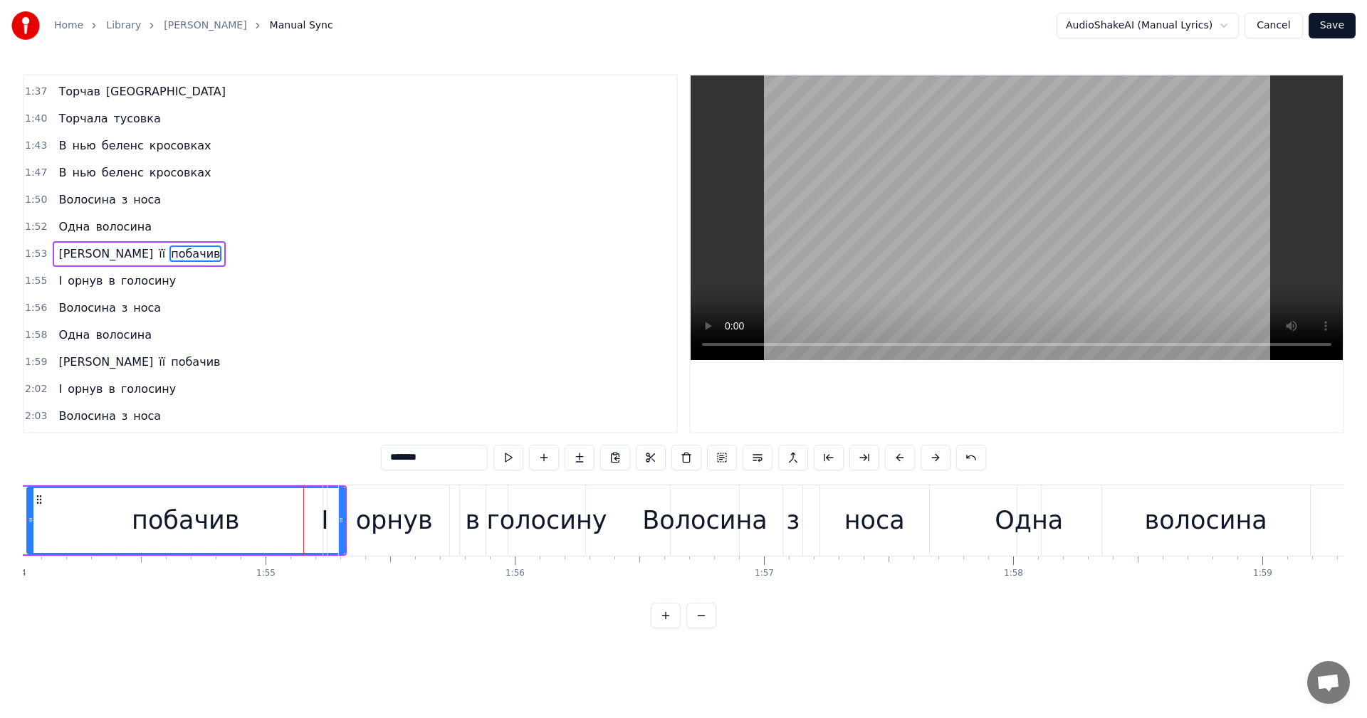
click at [892, 224] on video at bounding box center [1017, 217] width 652 height 285
click at [977, 209] on video at bounding box center [1017, 217] width 652 height 285
click at [681, 528] on div "Волосина" at bounding box center [704, 521] width 125 height 38
type input "********"
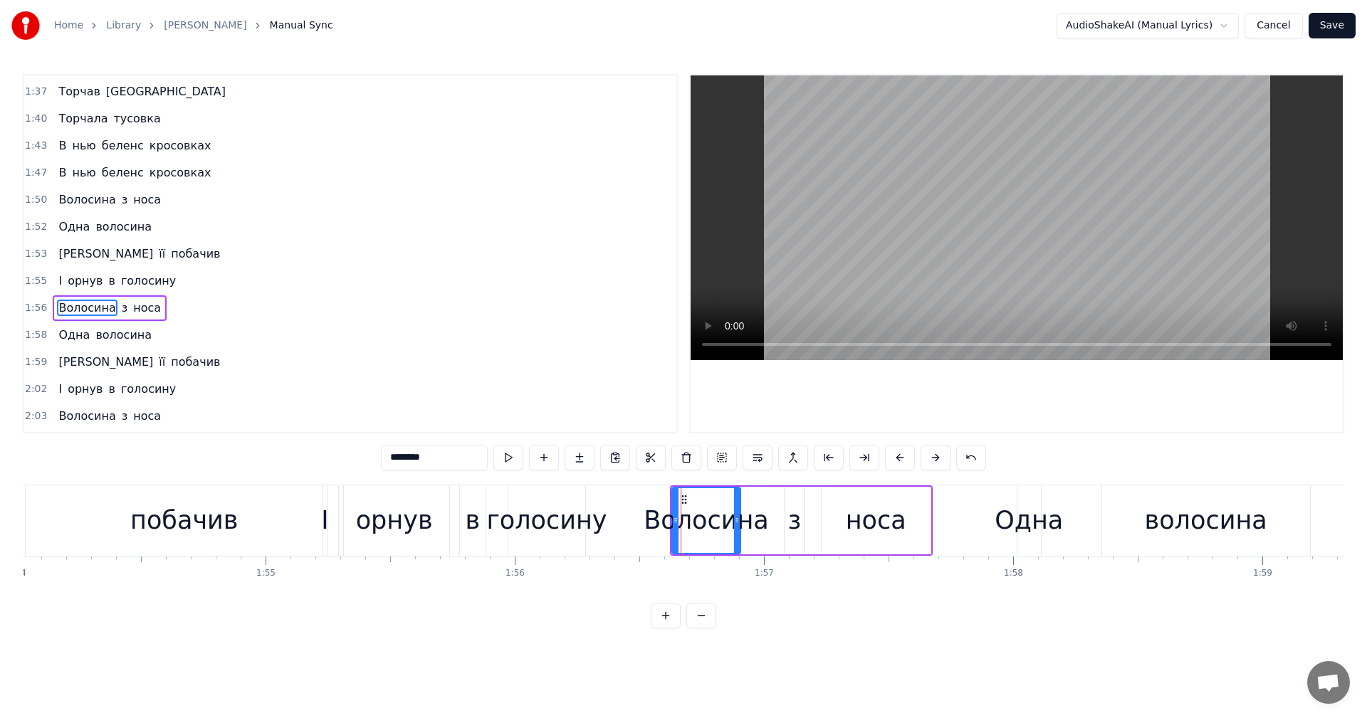
scroll to position [1404, 0]
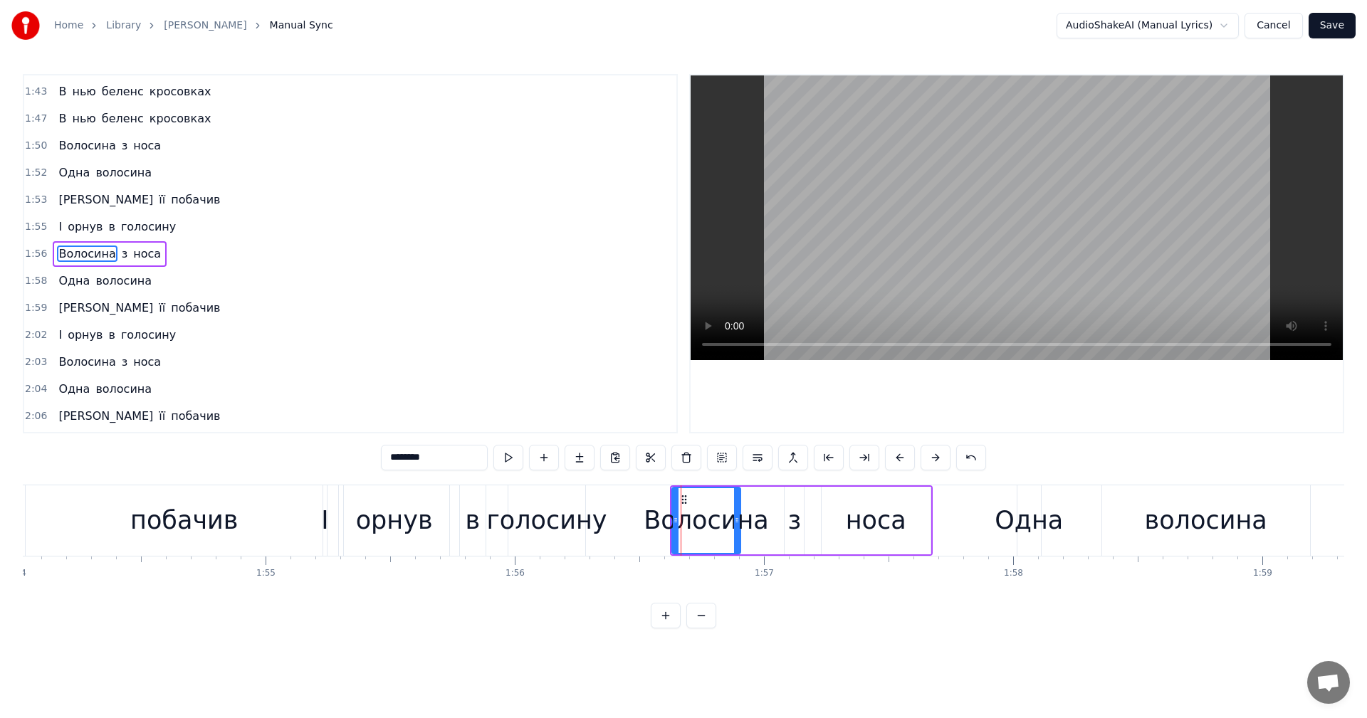
drag, startPoint x: 671, startPoint y: 521, endPoint x: 657, endPoint y: 521, distance: 15.0
click at [657, 521] on div "Волосина" at bounding box center [706, 521] width 125 height 38
drag, startPoint x: 676, startPoint y: 525, endPoint x: 648, endPoint y: 523, distance: 28.5
click at [648, 523] on icon at bounding box center [648, 520] width 6 height 11
drag, startPoint x: 738, startPoint y: 513, endPoint x: 751, endPoint y: 511, distance: 13.0
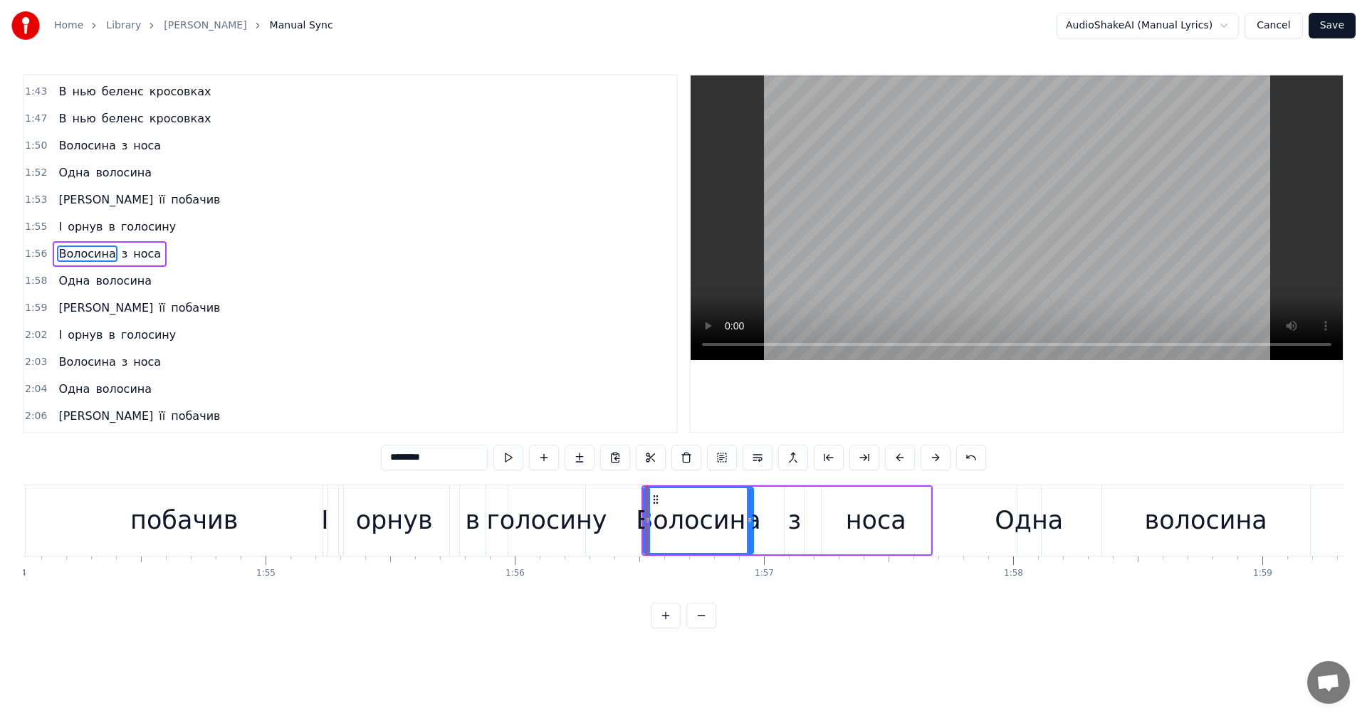
click at [751, 511] on div at bounding box center [750, 520] width 6 height 65
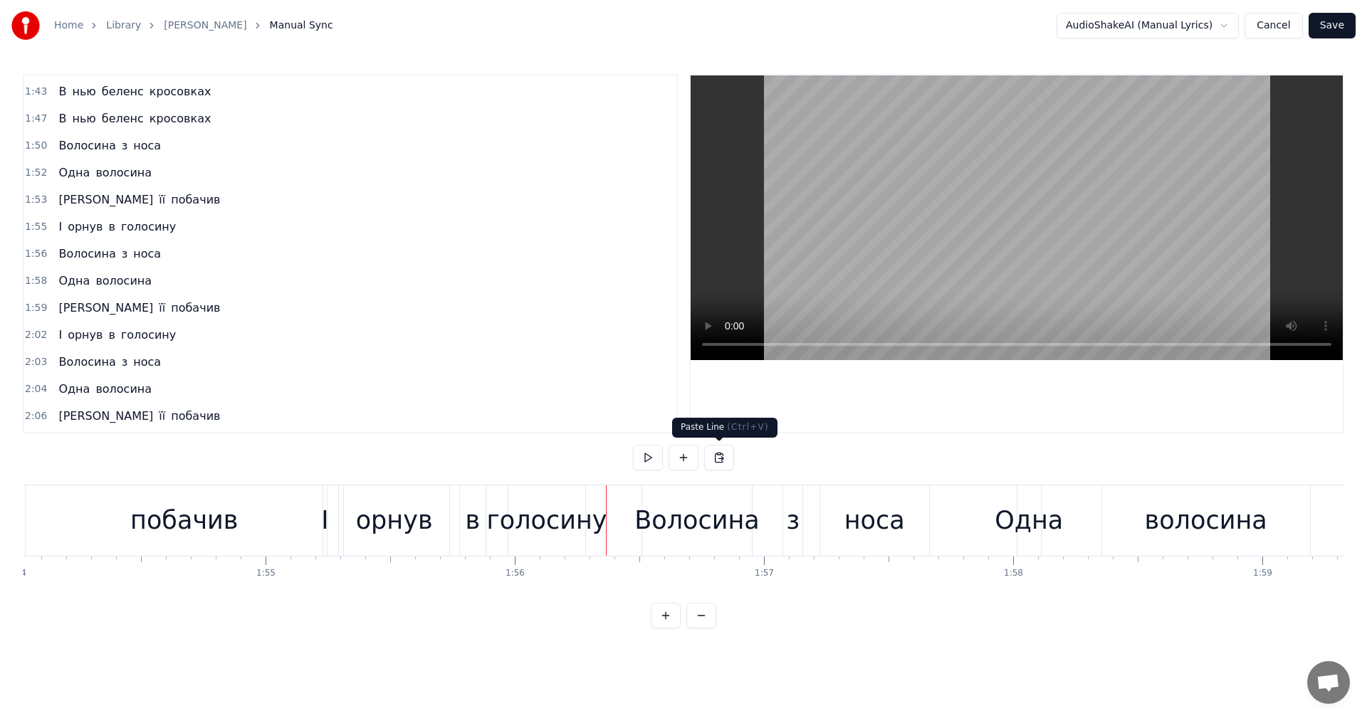
click at [966, 197] on video at bounding box center [1017, 217] width 652 height 285
click at [429, 538] on div "орнув" at bounding box center [394, 521] width 110 height 70
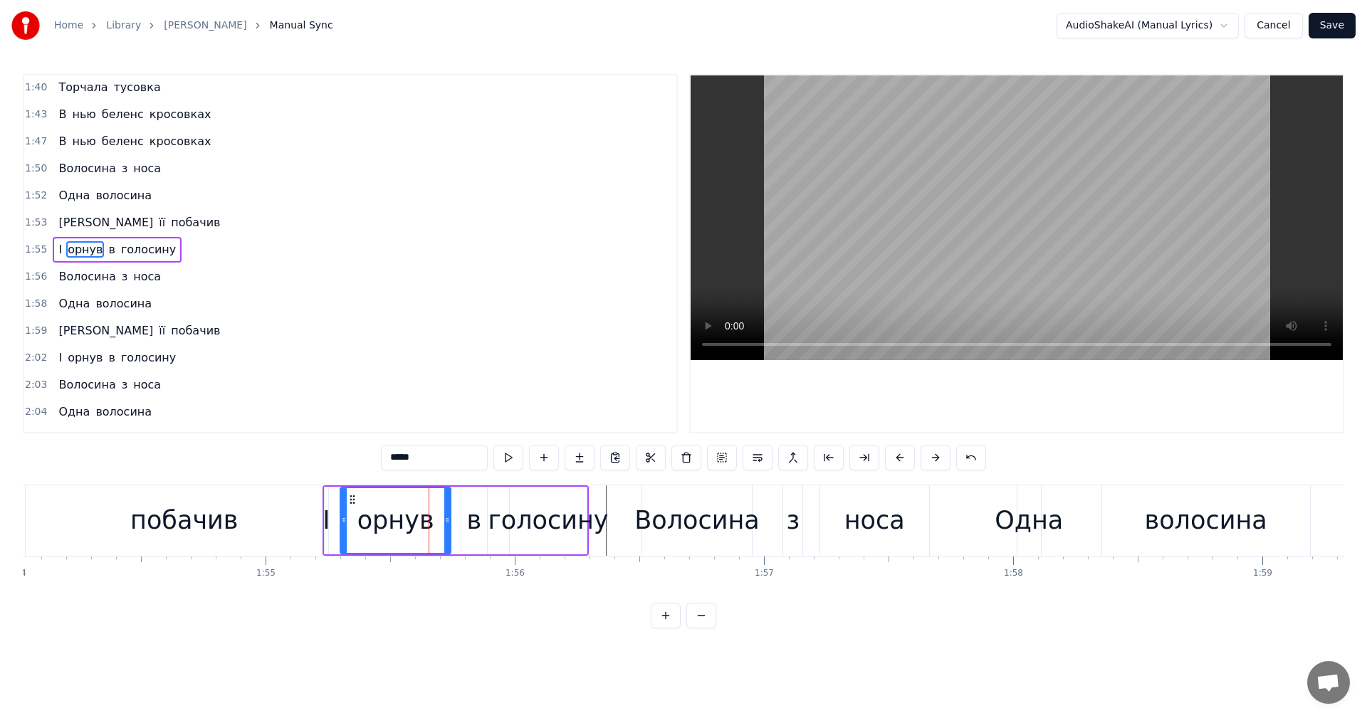
scroll to position [1377, 0]
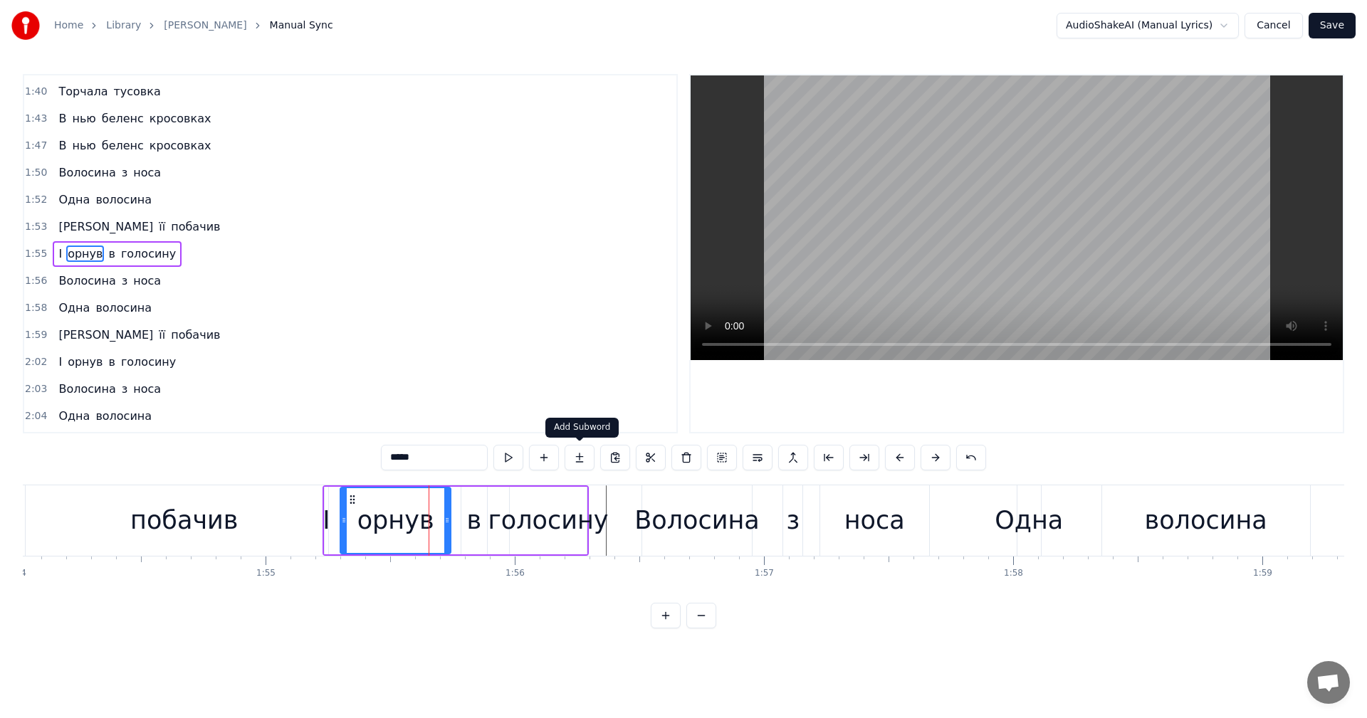
click at [998, 152] on video at bounding box center [1017, 217] width 652 height 285
click at [958, 192] on video at bounding box center [1017, 217] width 652 height 285
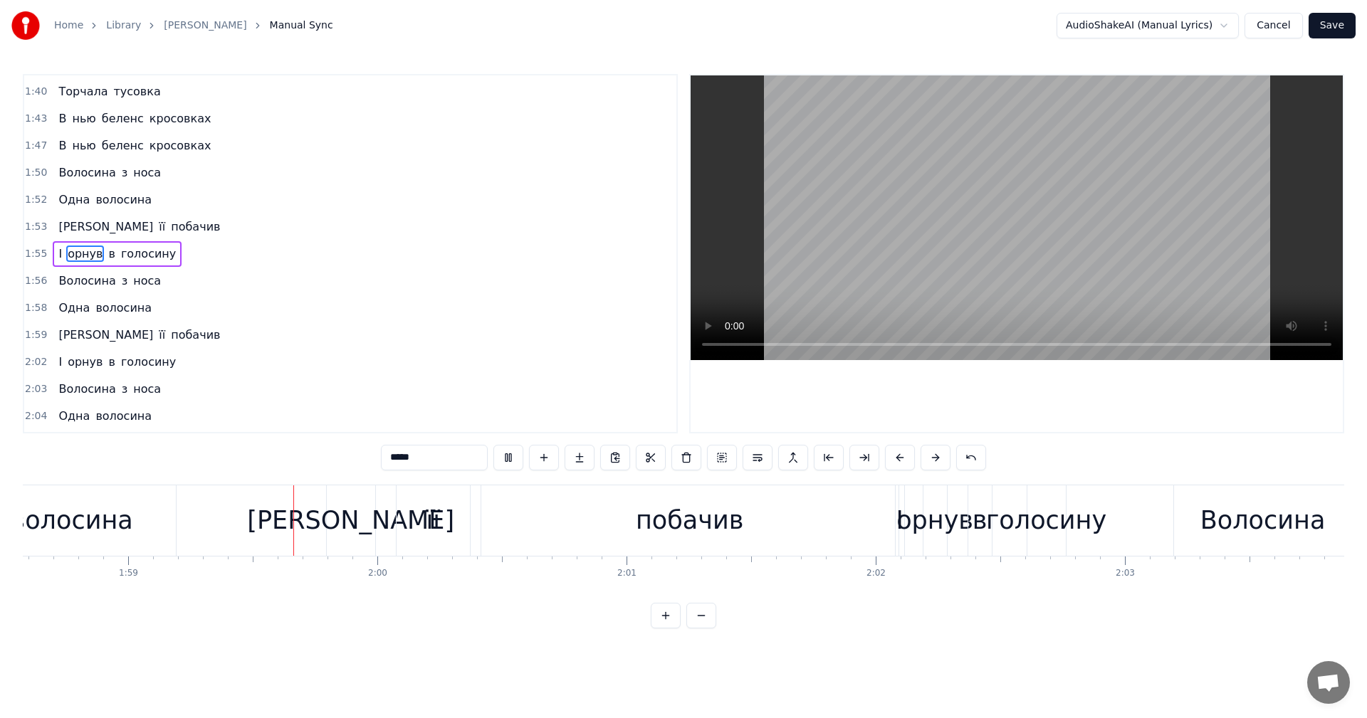
scroll to position [0, 29600]
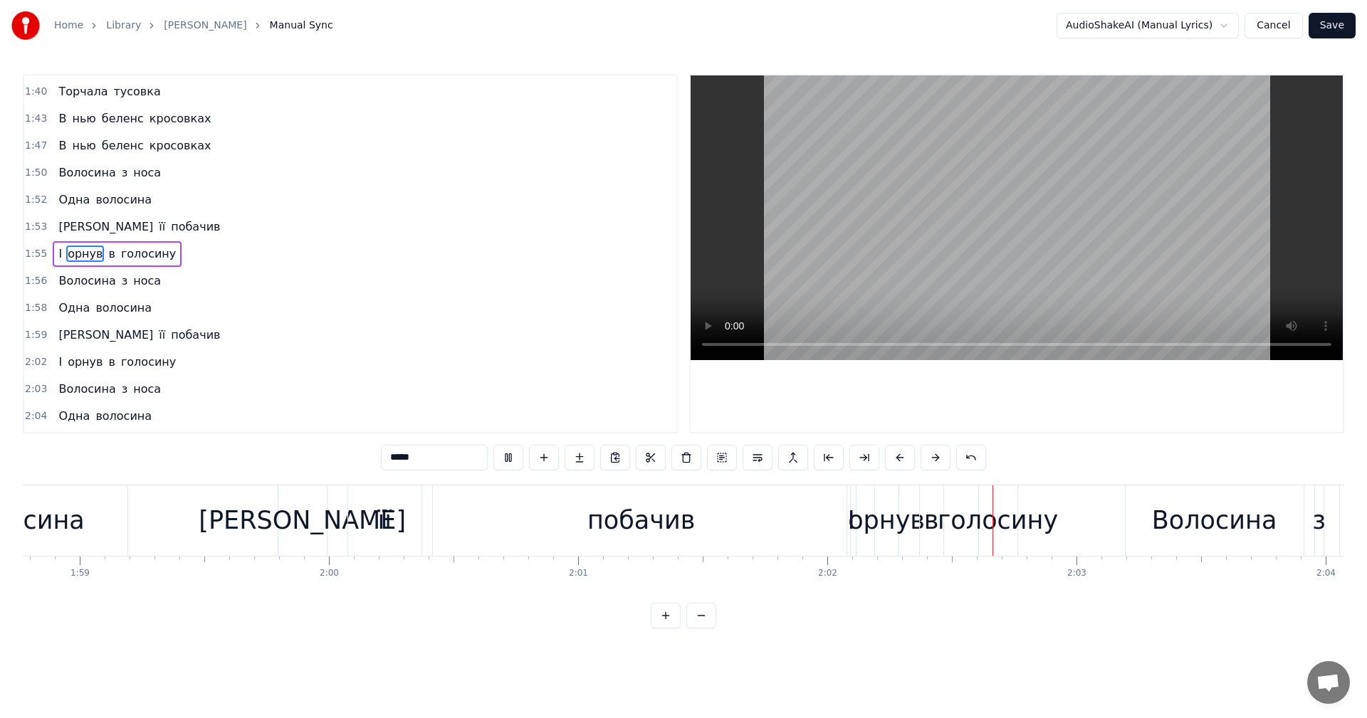
click at [958, 192] on video at bounding box center [1017, 217] width 652 height 285
click at [851, 523] on div "І" at bounding box center [850, 521] width 7 height 38
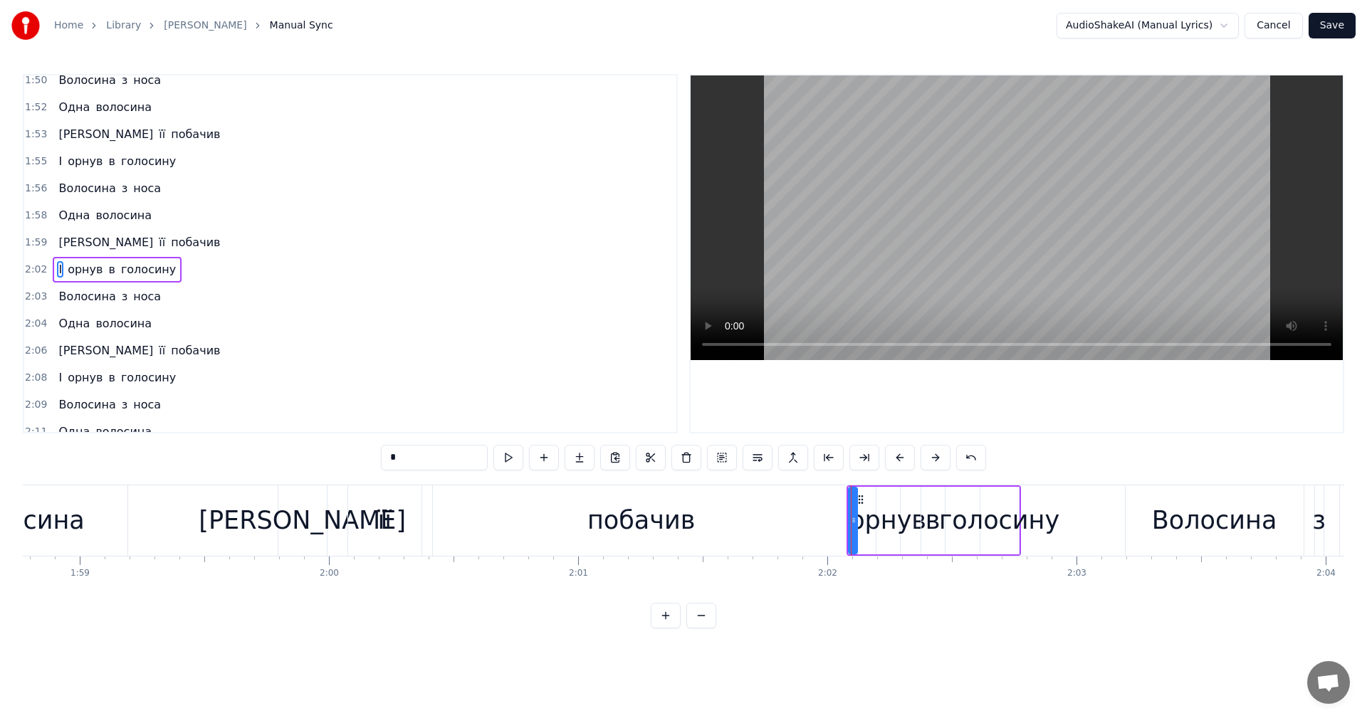
scroll to position [1485, 0]
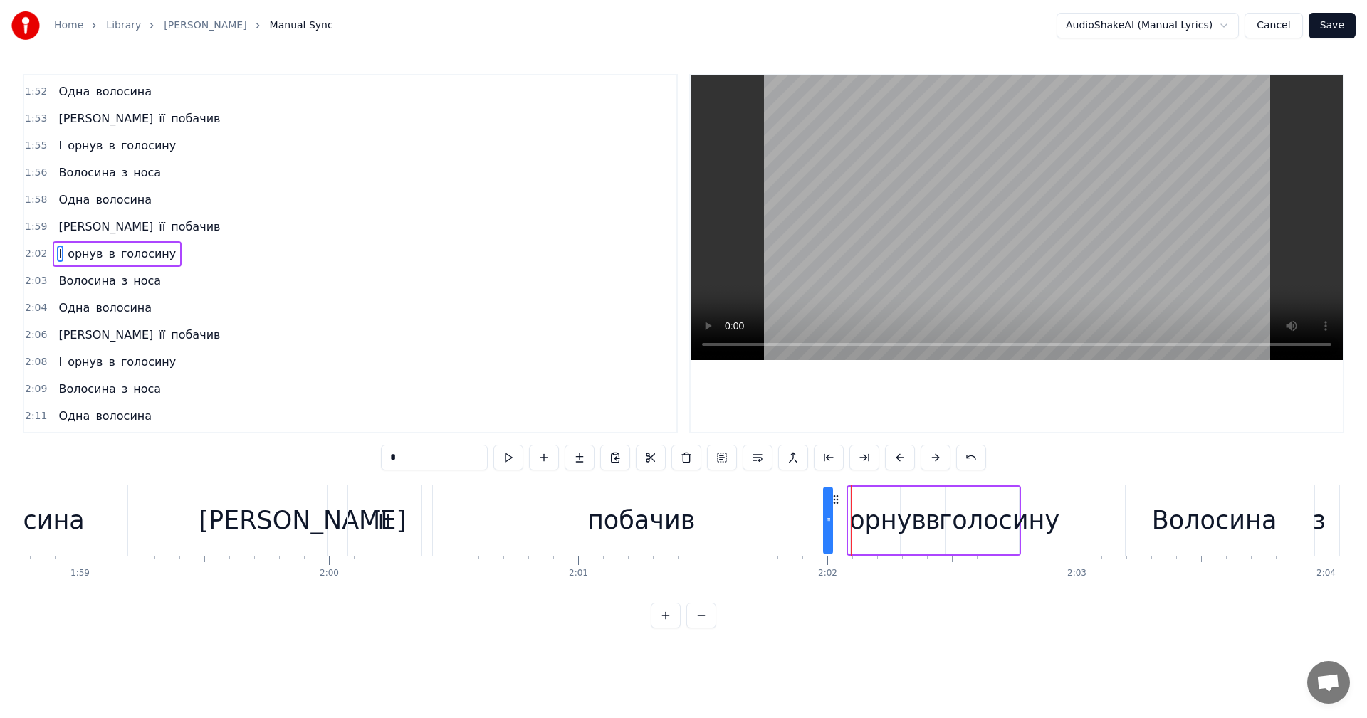
drag, startPoint x: 860, startPoint y: 503, endPoint x: 837, endPoint y: 501, distance: 22.9
click at [835, 501] on icon at bounding box center [835, 499] width 11 height 11
click at [866, 521] on div "орнув" at bounding box center [887, 521] width 77 height 38
drag, startPoint x: 889, startPoint y: 501, endPoint x: 877, endPoint y: 501, distance: 11.4
click at [869, 499] on icon at bounding box center [869, 499] width 11 height 11
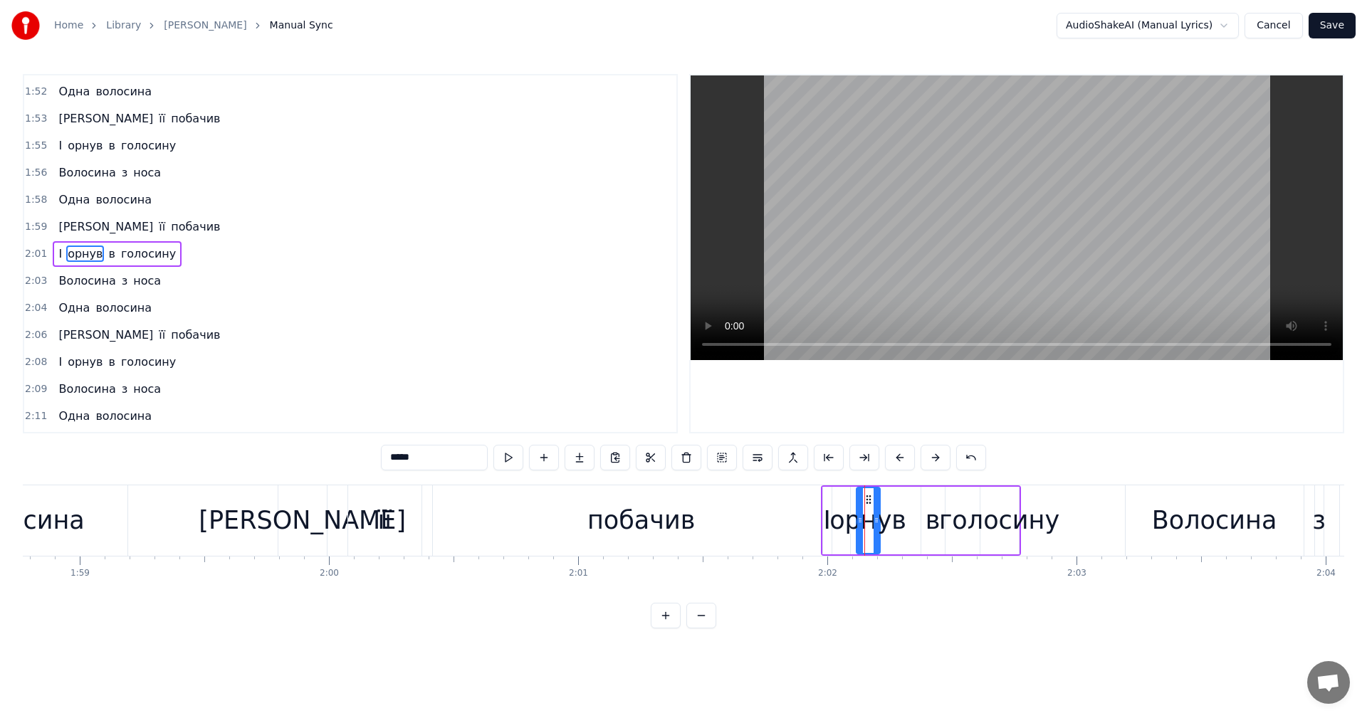
click at [929, 518] on div "в" at bounding box center [933, 521] width 15 height 38
drag, startPoint x: 931, startPoint y: 497, endPoint x: 923, endPoint y: 503, distance: 10.3
click at [913, 498] on icon at bounding box center [914, 499] width 11 height 11
click at [978, 519] on div "голосину" at bounding box center [999, 521] width 120 height 38
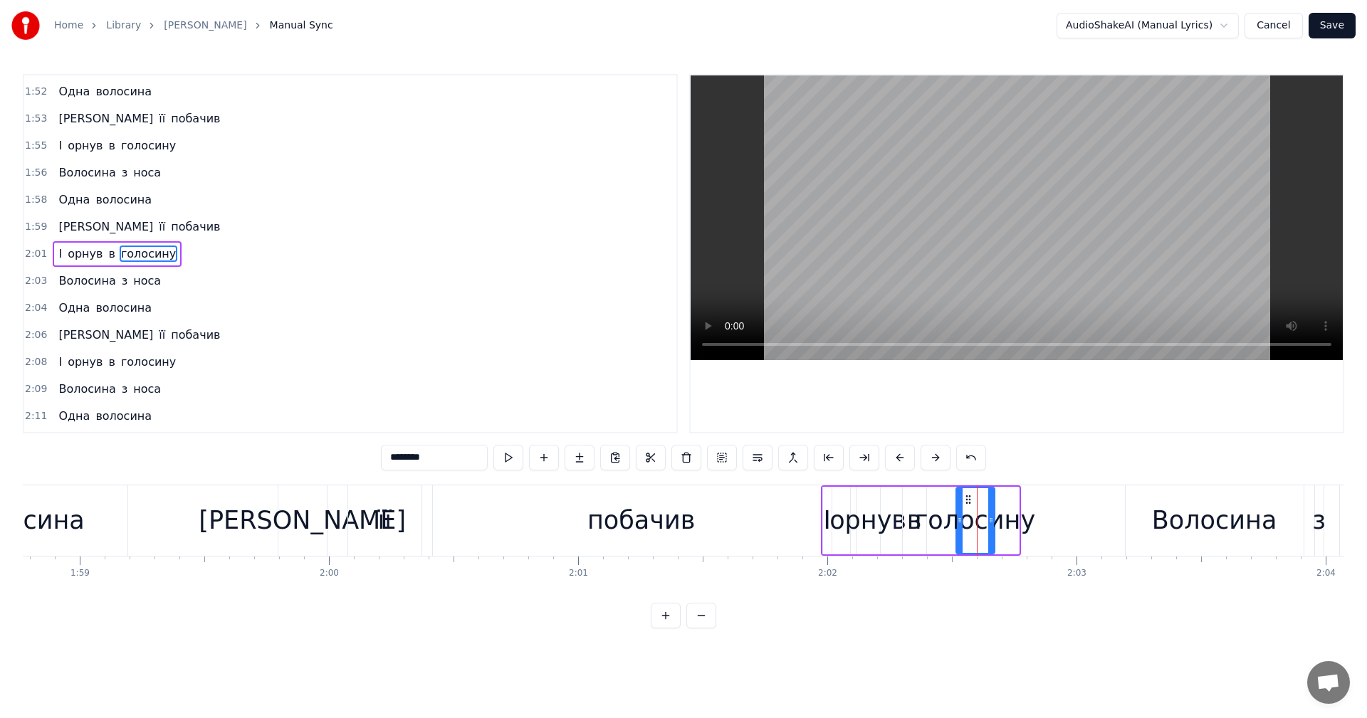
drag, startPoint x: 990, startPoint y: 501, endPoint x: 926, endPoint y: 512, distance: 65.7
click at [967, 503] on icon at bounding box center [968, 499] width 11 height 11
click at [734, 516] on div "побачив" at bounding box center [641, 521] width 417 height 70
type input "*******"
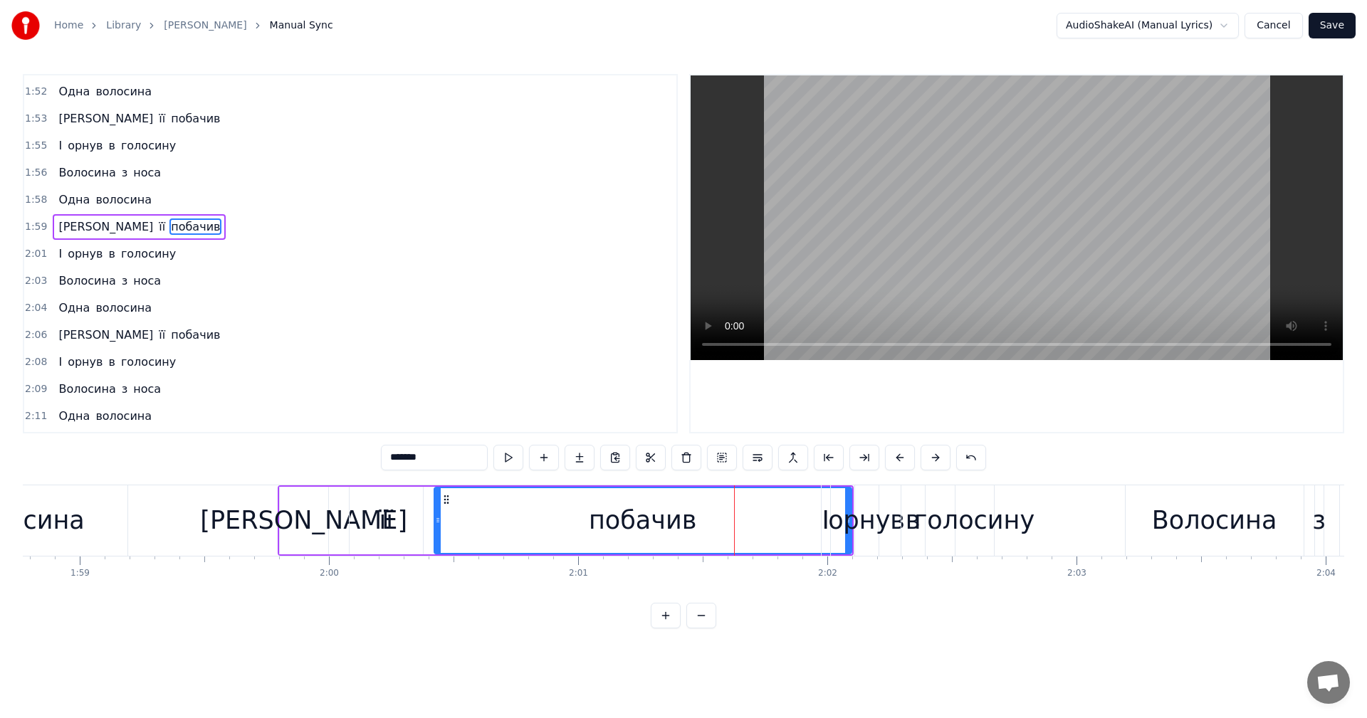
scroll to position [1458, 0]
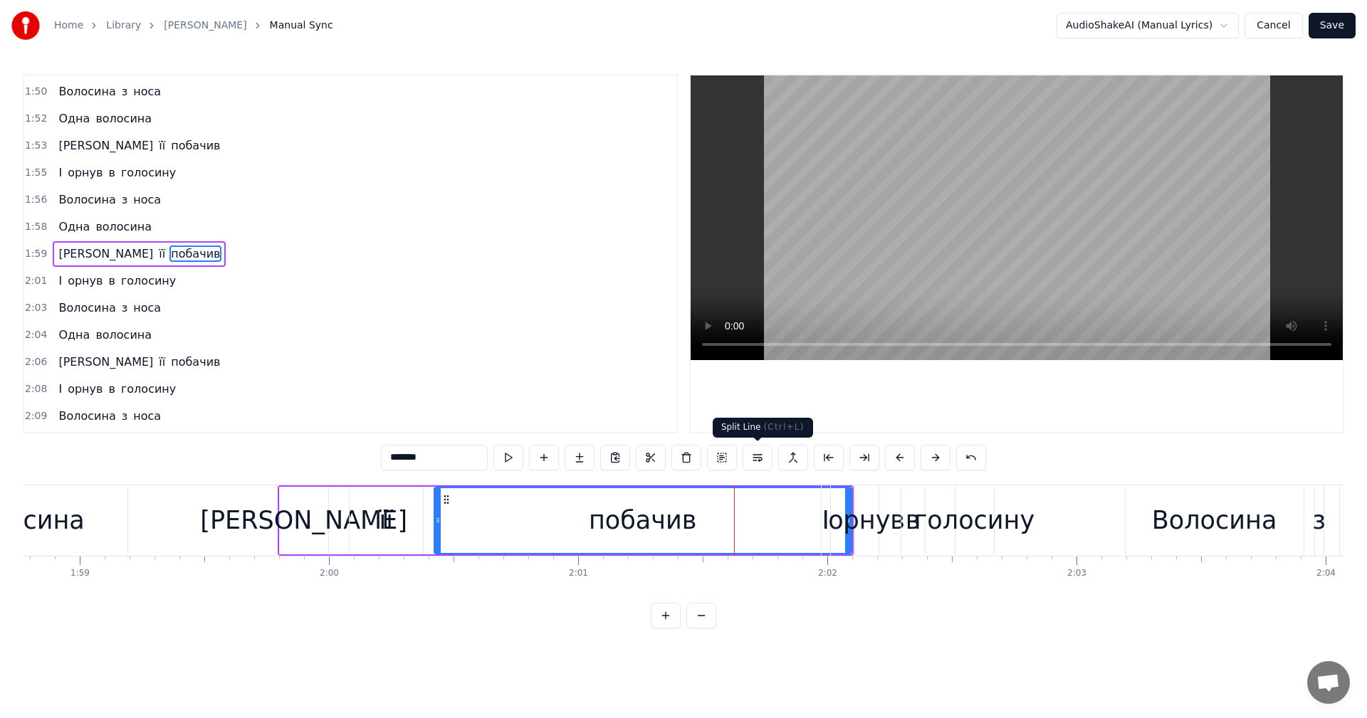
click at [955, 185] on video at bounding box center [1017, 217] width 652 height 285
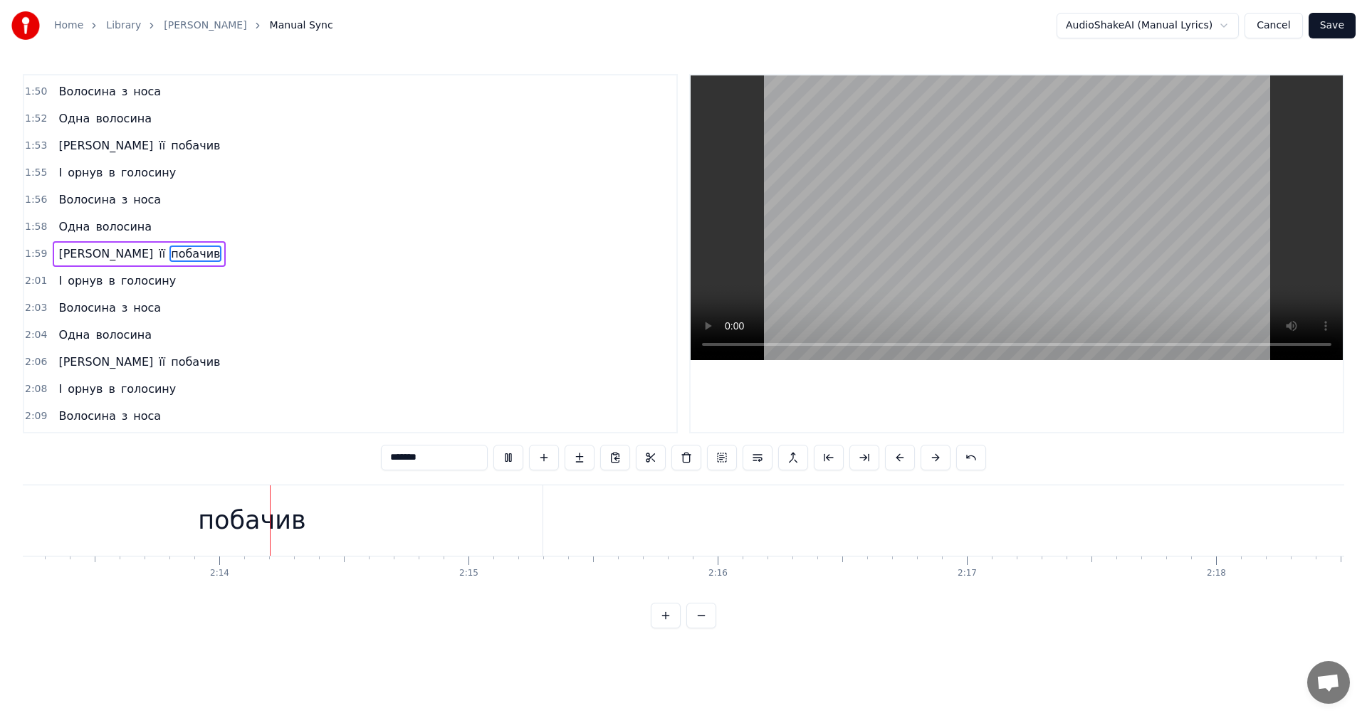
scroll to position [0, 33201]
click at [1059, 250] on video at bounding box center [1017, 217] width 652 height 285
click at [1337, 26] on button "Save" at bounding box center [1332, 26] width 47 height 26
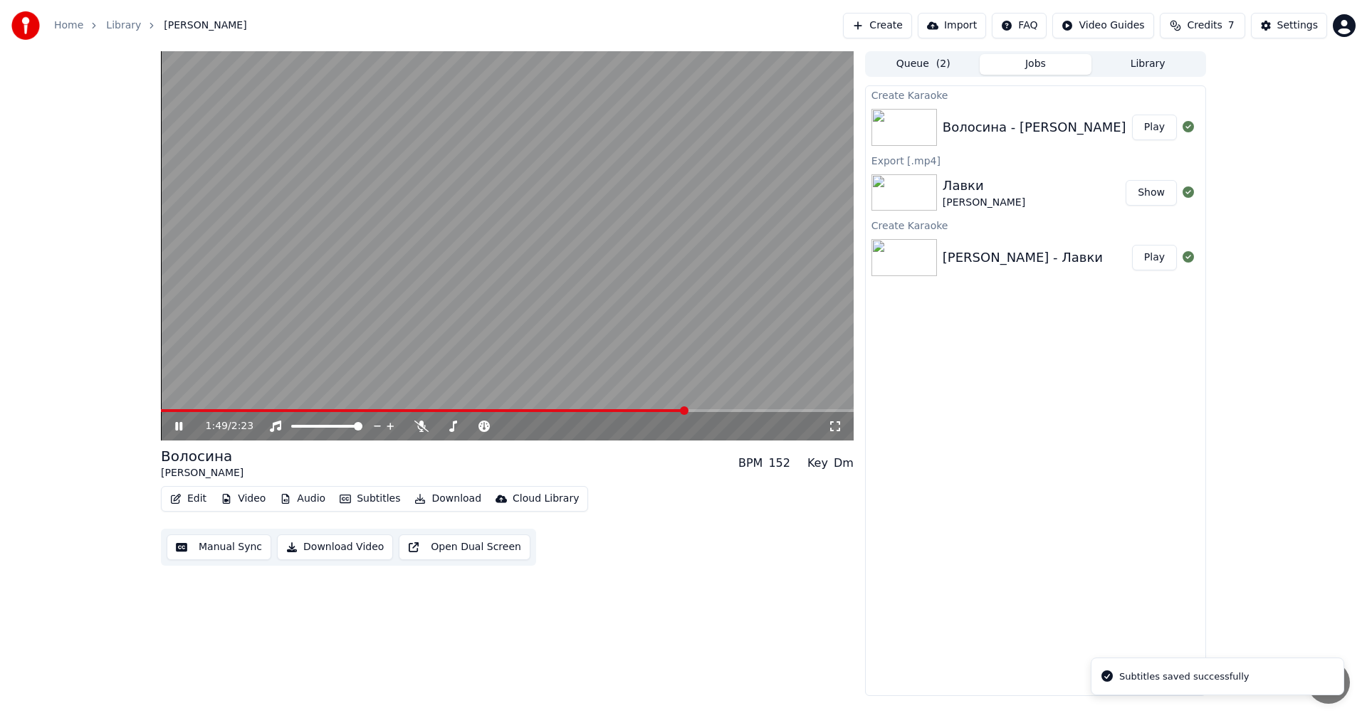
click at [688, 411] on span at bounding box center [507, 410] width 693 height 3
click at [672, 295] on video at bounding box center [507, 245] width 693 height 389
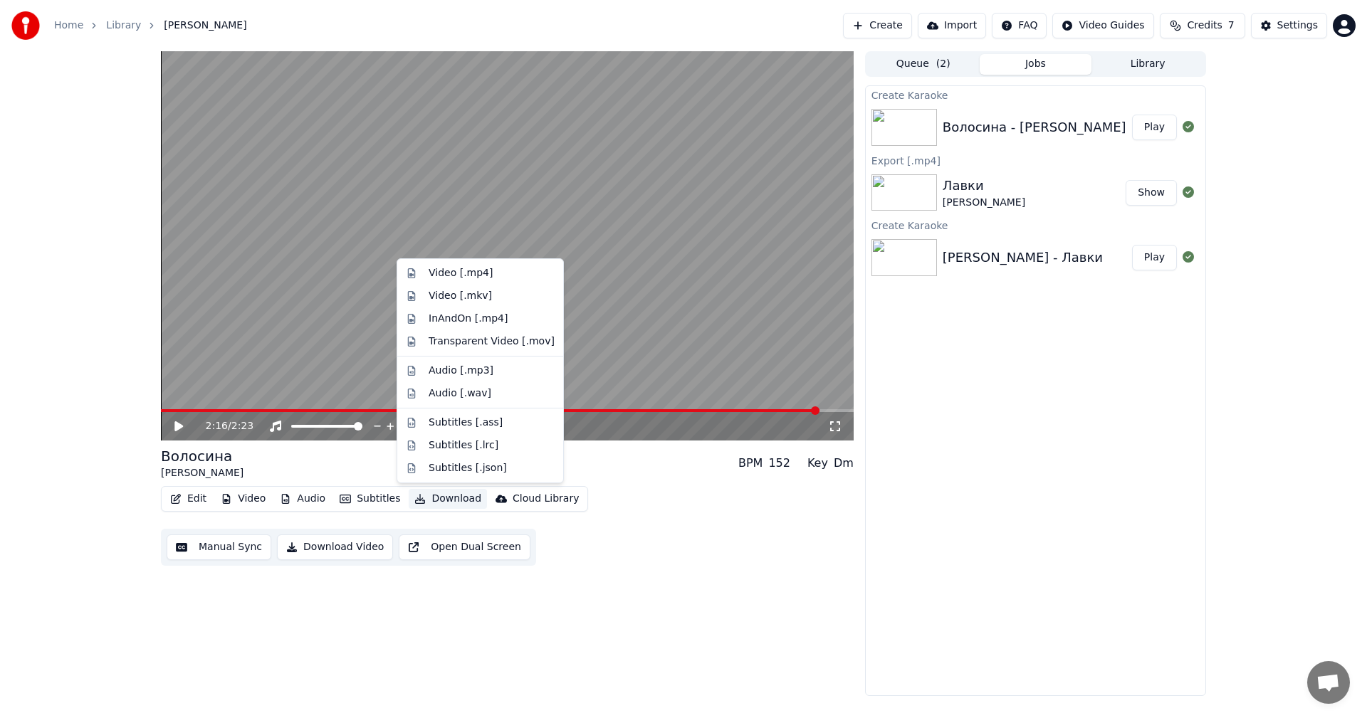
click at [446, 503] on button "Download" at bounding box center [448, 499] width 78 height 20
click at [465, 278] on div "Video [.mp4]" at bounding box center [461, 273] width 64 height 14
